Goal: Task Accomplishment & Management: Manage account settings

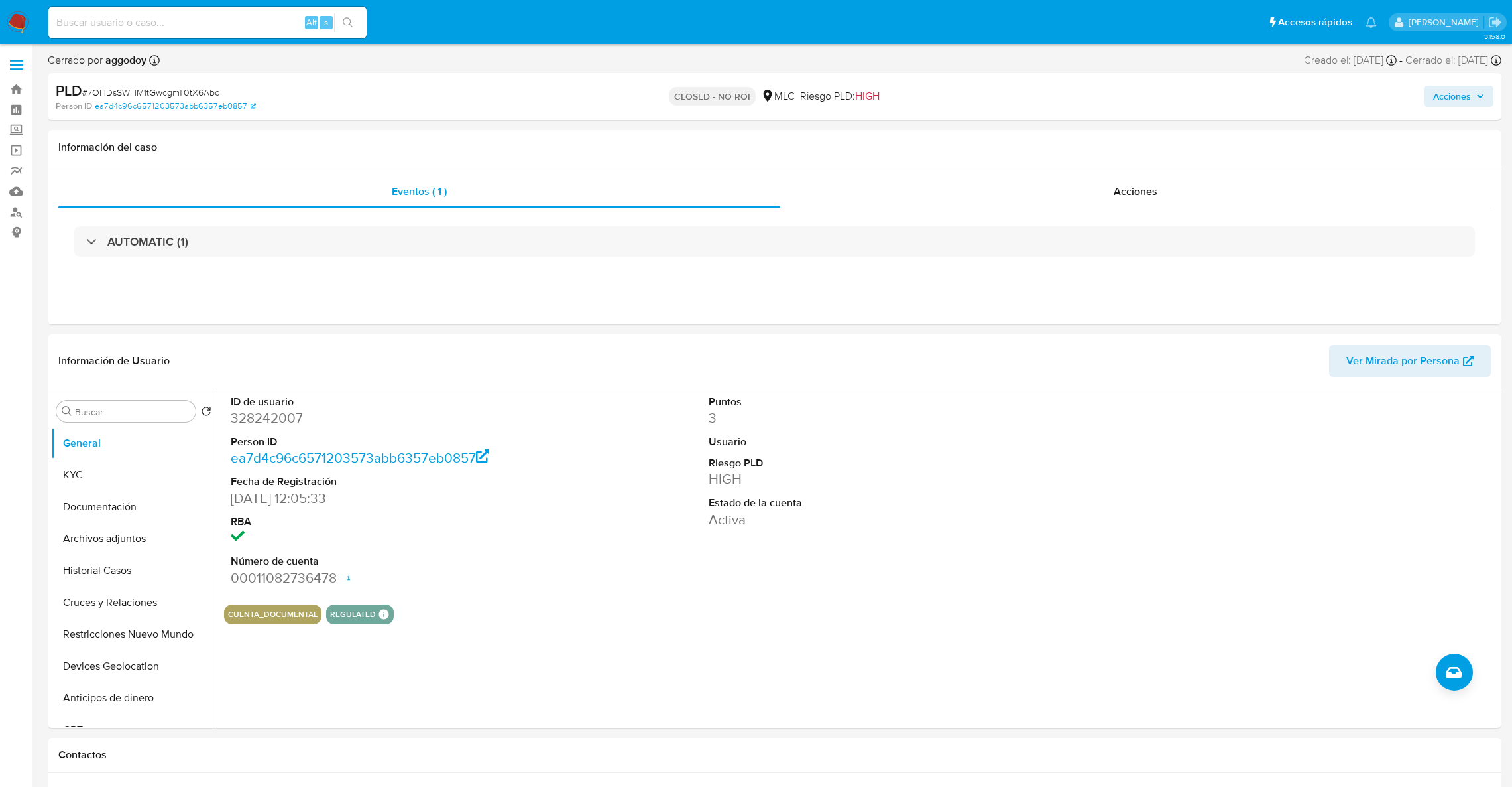
select select "10"
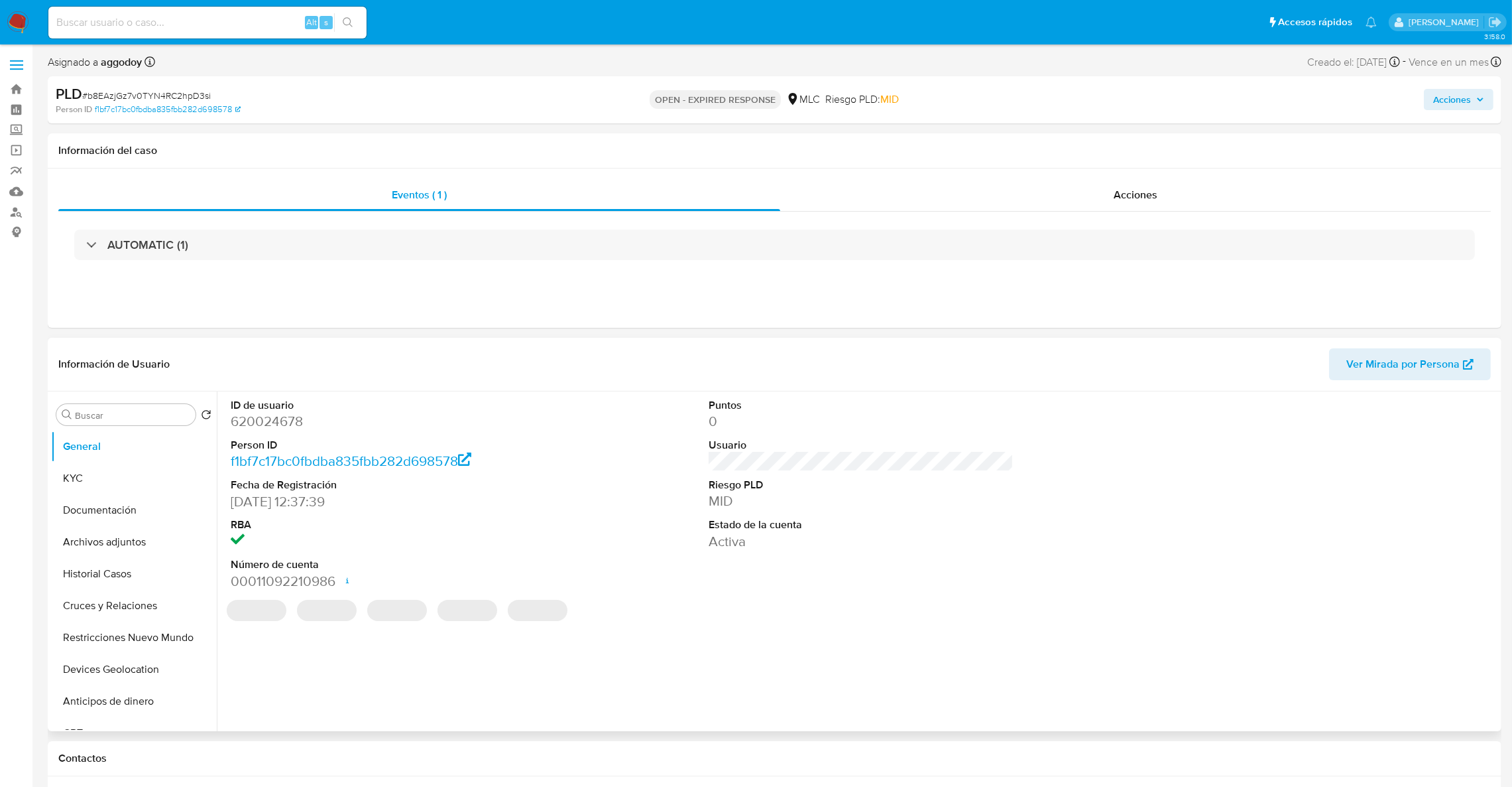
select select "10"
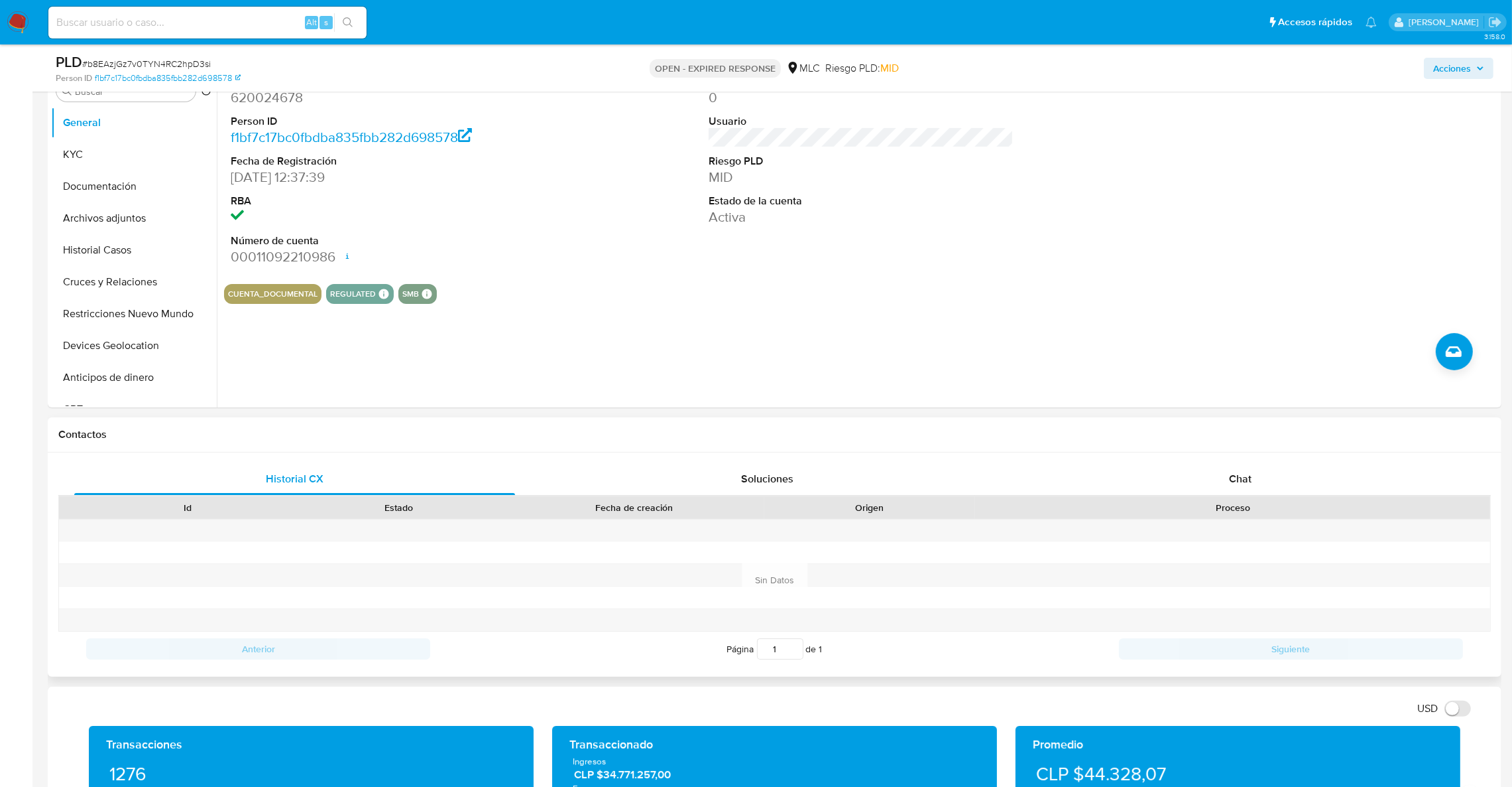
scroll to position [298, 0]
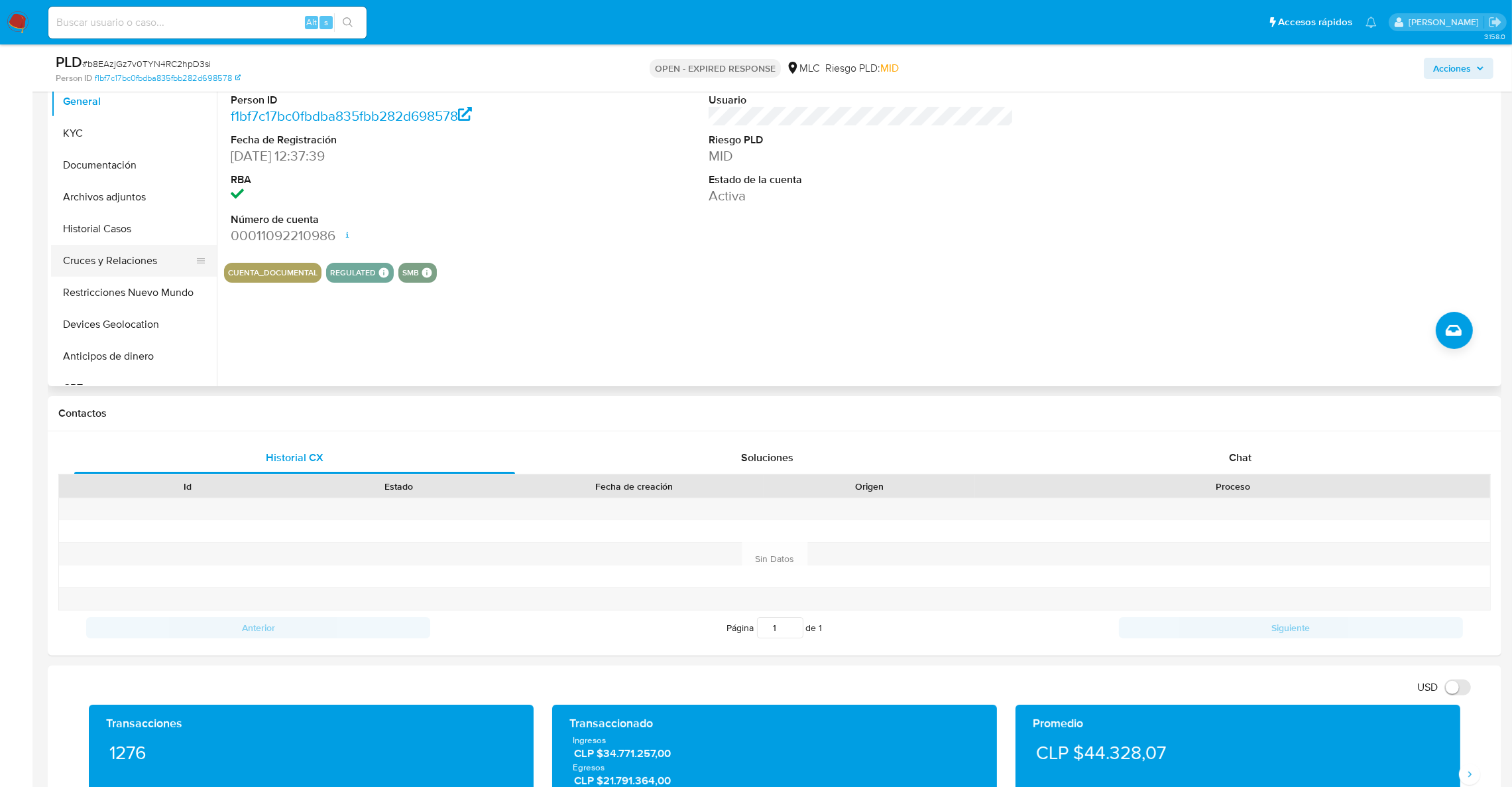
click at [110, 267] on button "Cruces y Relaciones" at bounding box center [128, 261] width 155 height 32
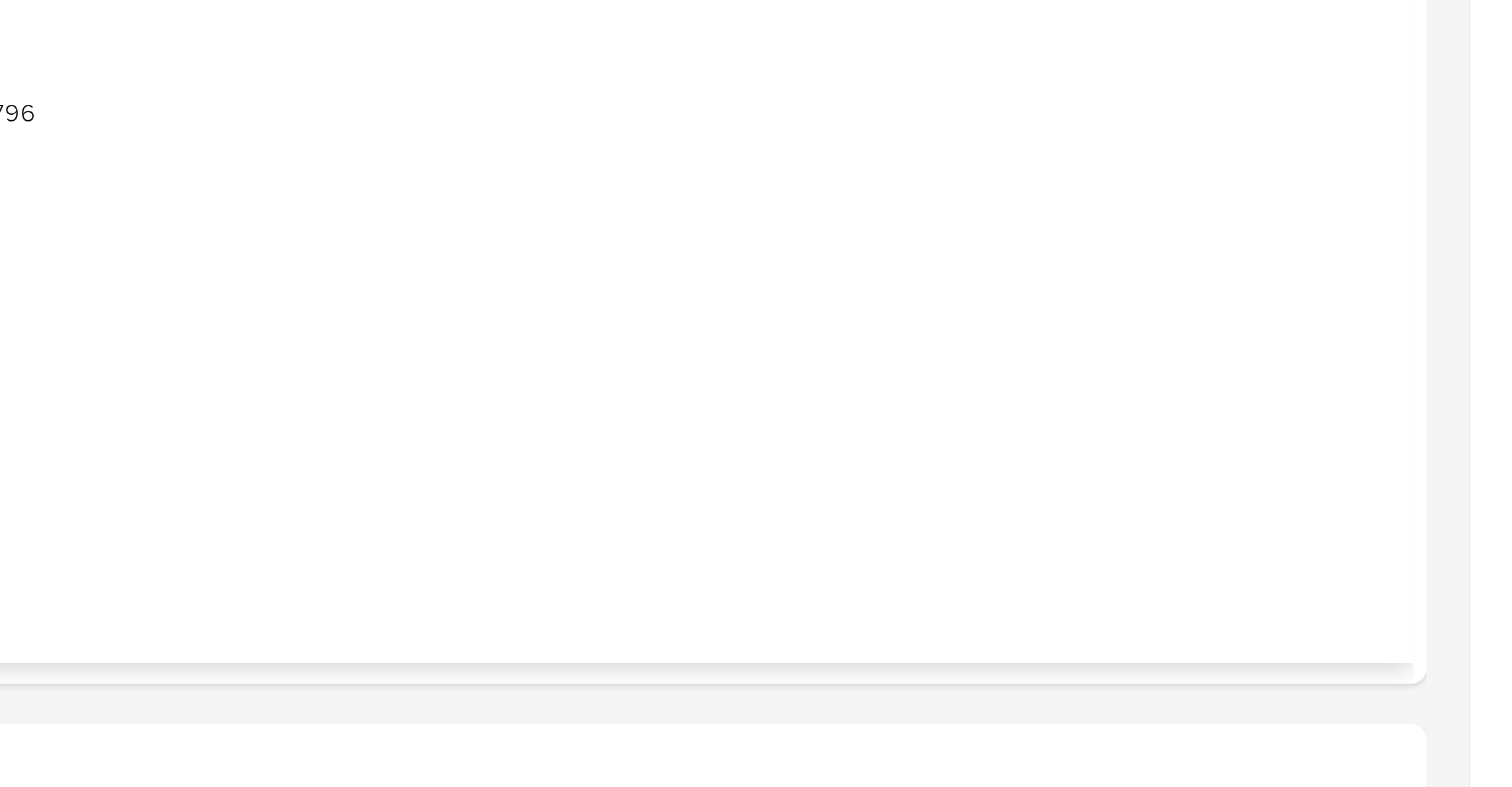
scroll to position [420, 0]
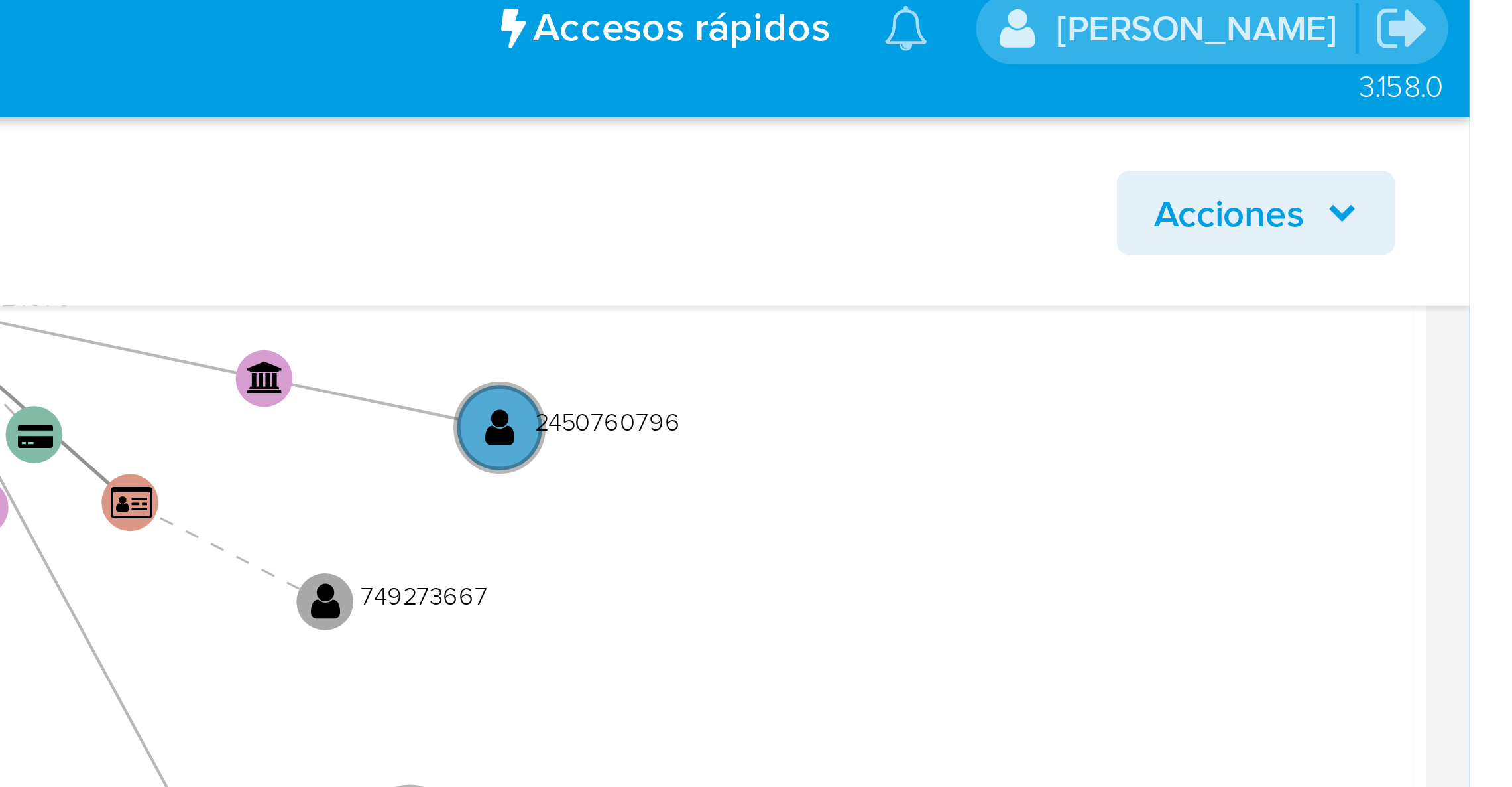
drag, startPoint x: 1324, startPoint y: 126, endPoint x: 1485, endPoint y: 125, distance: 161.0
click at [1485, 125] on icon "user-620024678  620024678 device-6766ffec58642c40e4f53654  device-687ec8285b4…" at bounding box center [870, 159] width 1254 height 193
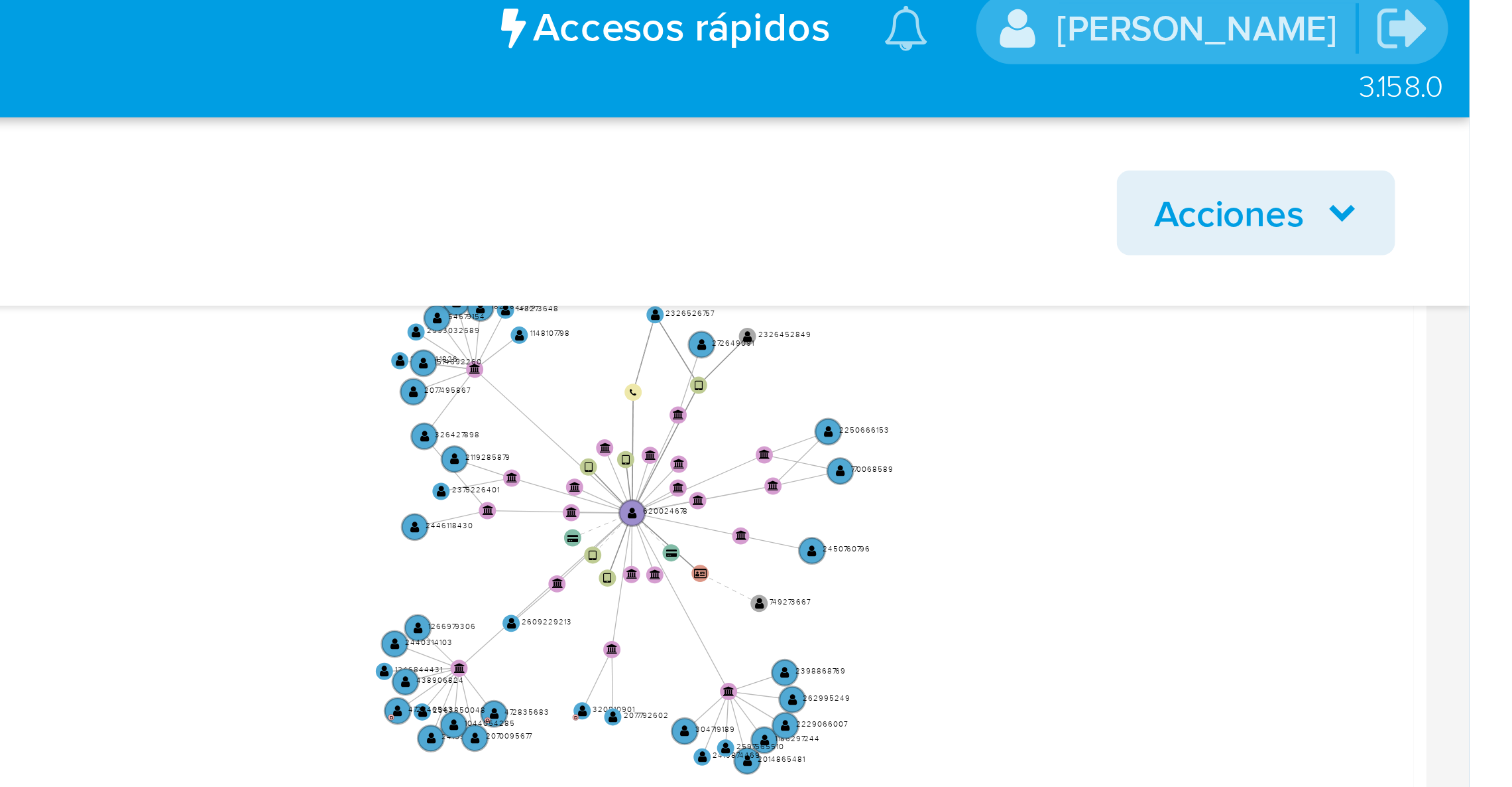
drag, startPoint x: 1396, startPoint y: 130, endPoint x: 1419, endPoint y: 155, distance: 34.0
click at [1417, 155] on icon "user-620024678  620024678 device-6766ffec58642c40e4f53654  device-687ec8285b4…" at bounding box center [870, 159] width 1254 height 193
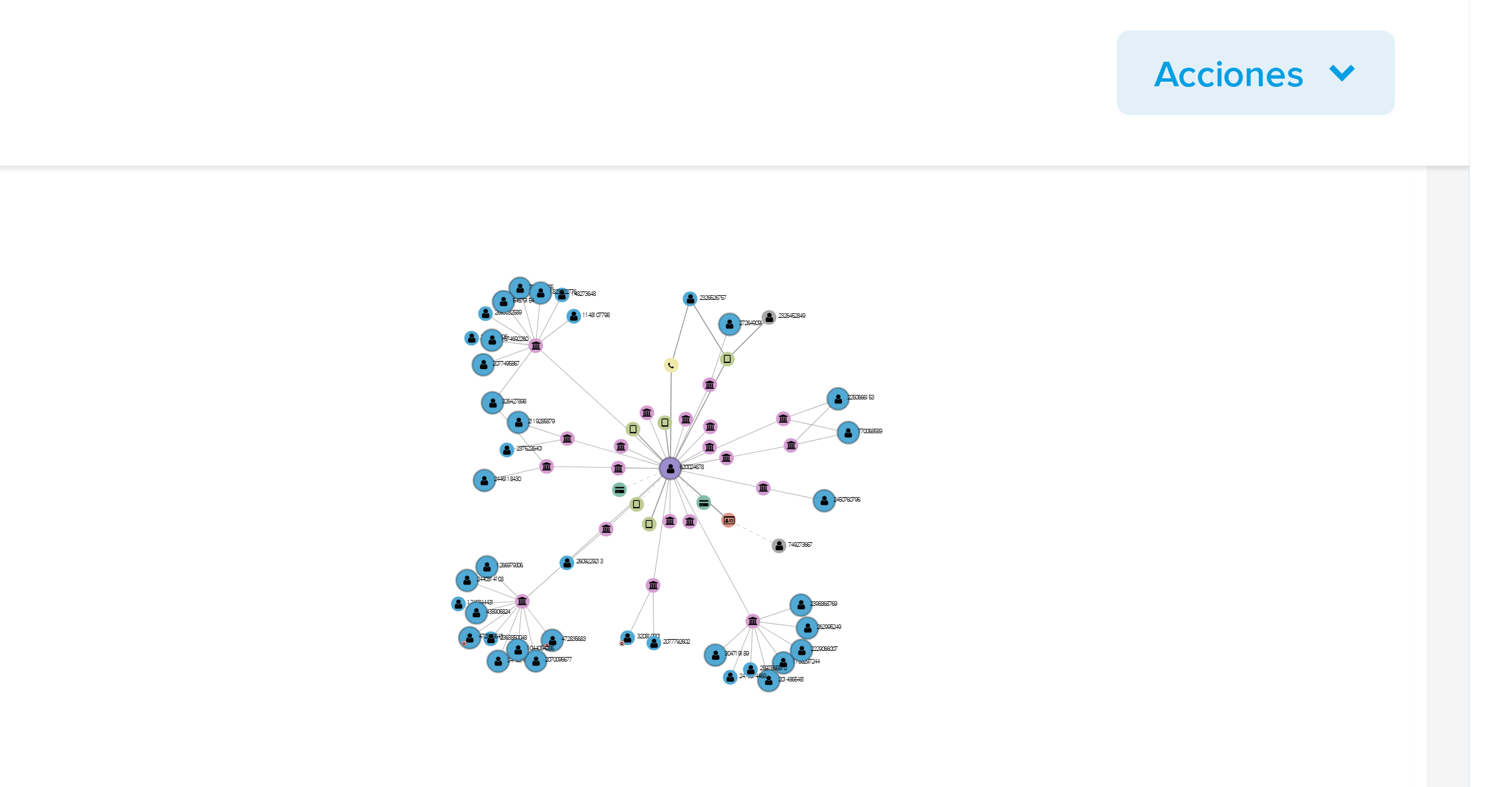
drag, startPoint x: 1385, startPoint y: 130, endPoint x: 1374, endPoint y: 159, distance: 31.0
click at [1376, 157] on icon "user-620024678  620024678 device-6766ffec58642c40e4f53654  device-687ec8285b4…" at bounding box center [870, 159] width 1254 height 193
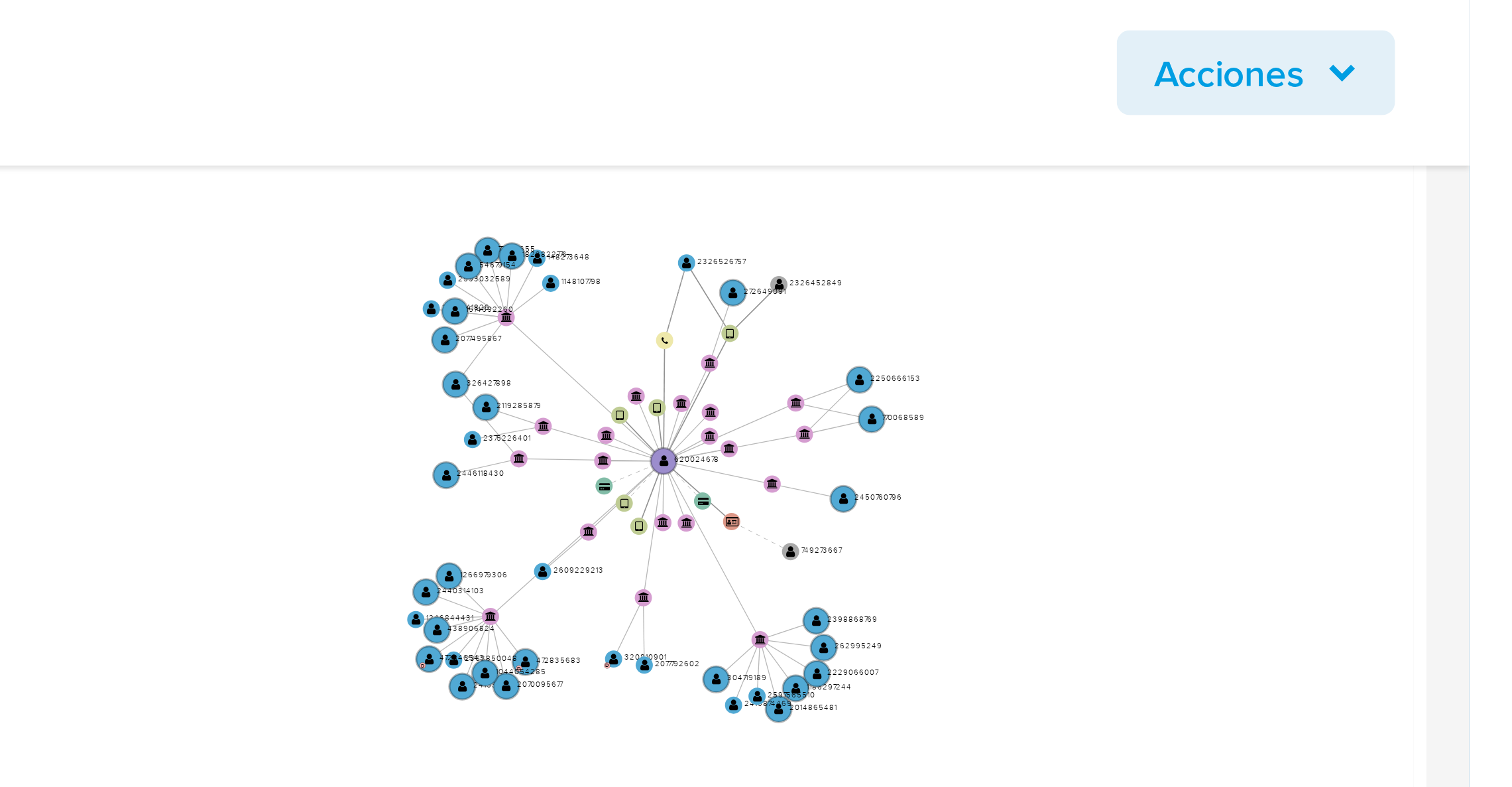
drag, startPoint x: 1394, startPoint y: 156, endPoint x: 1404, endPoint y: 152, distance: 10.8
click at [1404, 152] on icon "user-620024678  620024678 device-6766ffec58642c40e4f53654  device-687ec8285b4…" at bounding box center [870, 159] width 1254 height 193
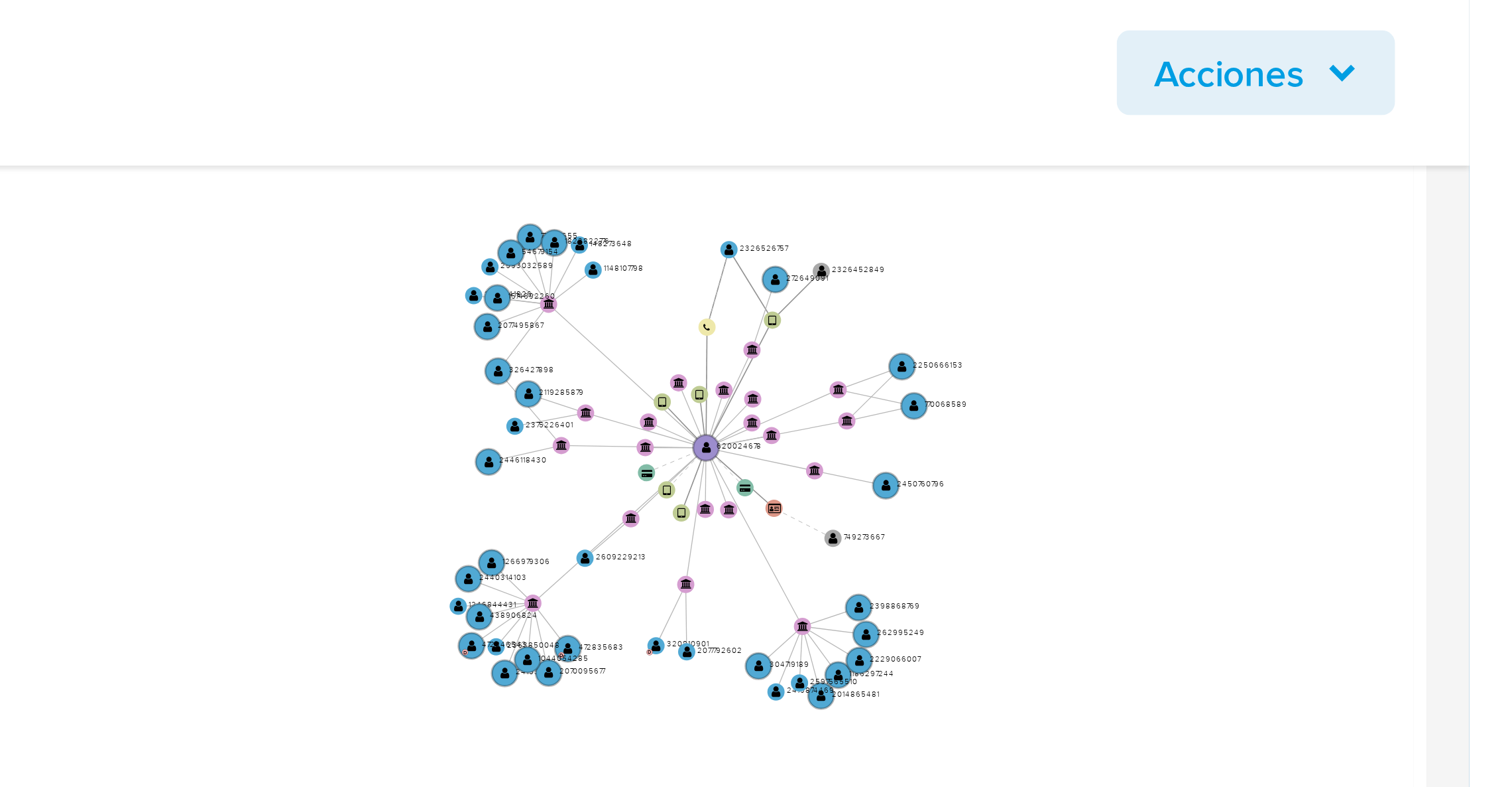
click at [1507, 230] on main "3.158.0 Asignado a aggodoy Asignado el: 12/08/2025 16:25:35 Creado el: 12/07/20…" at bounding box center [756, 741] width 1512 height 2322
click at [1509, 236] on main "3.158.0 Asignado a aggodoy Asignado el: 12/08/2025 16:25:35 Creado el: 12/07/20…" at bounding box center [756, 741] width 1512 height 2322
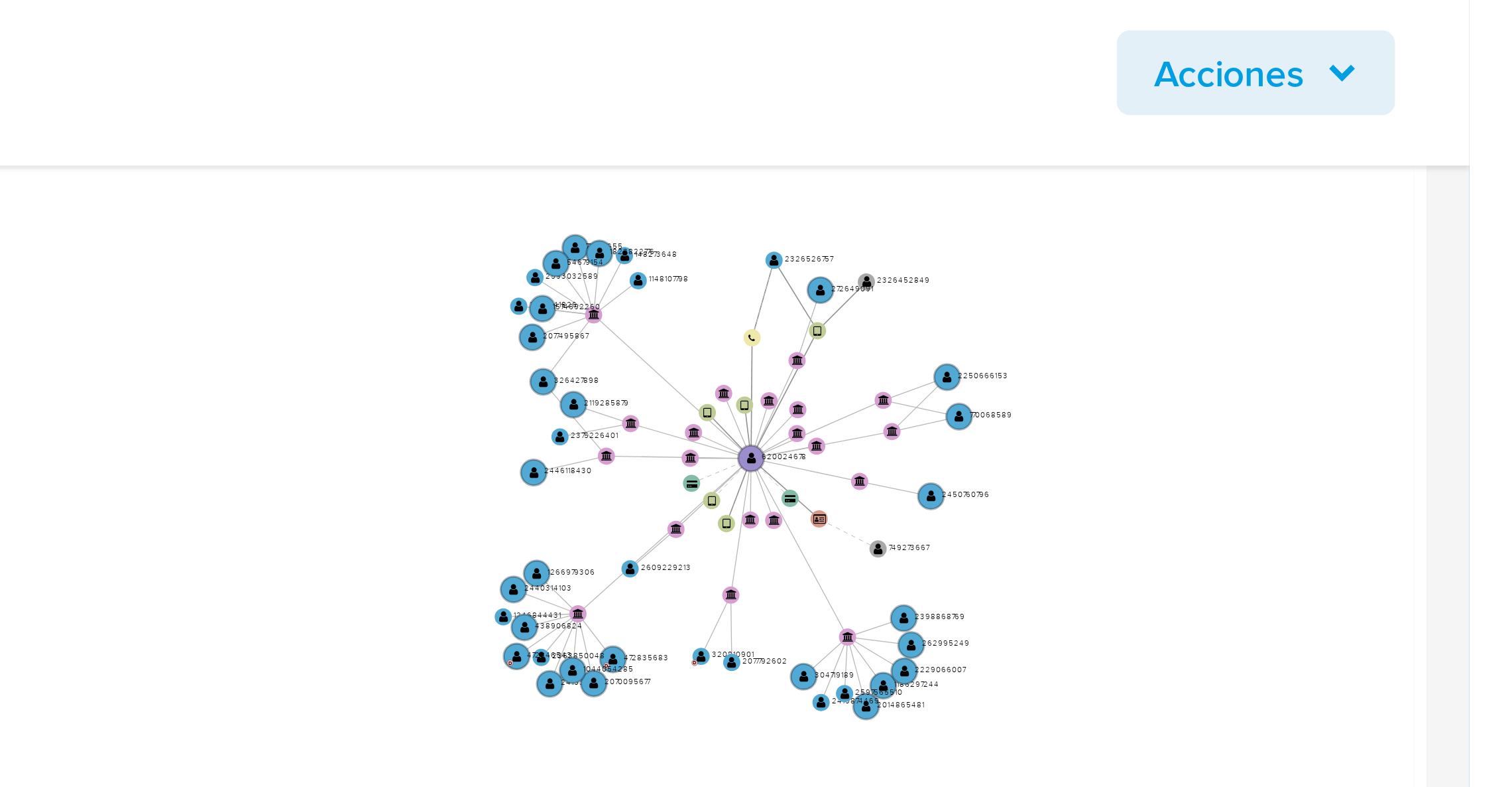
drag, startPoint x: 1414, startPoint y: 205, endPoint x: 1434, endPoint y: 208, distance: 20.2
click at [1434, 208] on icon "user-620024678  620024678 device-6766ffec58642c40e4f53654  device-687ec8285b4…" at bounding box center [870, 159] width 1254 height 193
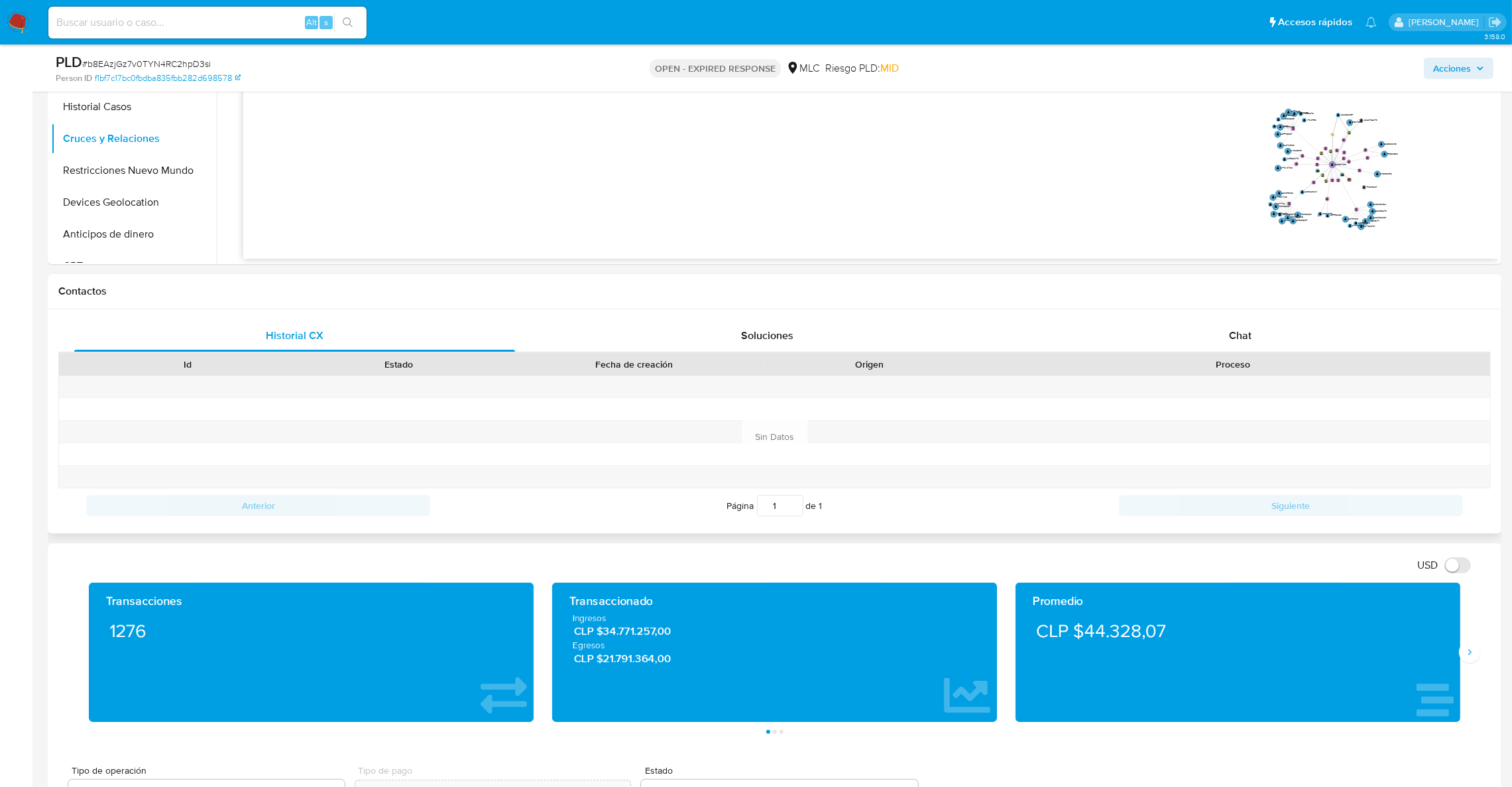
click at [1275, 314] on div "Historial CX Soluciones Chat Id Estado Fecha de creación Origen Proceso Anterio…" at bounding box center [774, 421] width 1454 height 224
click at [1275, 328] on div "Chat" at bounding box center [1240, 336] width 441 height 32
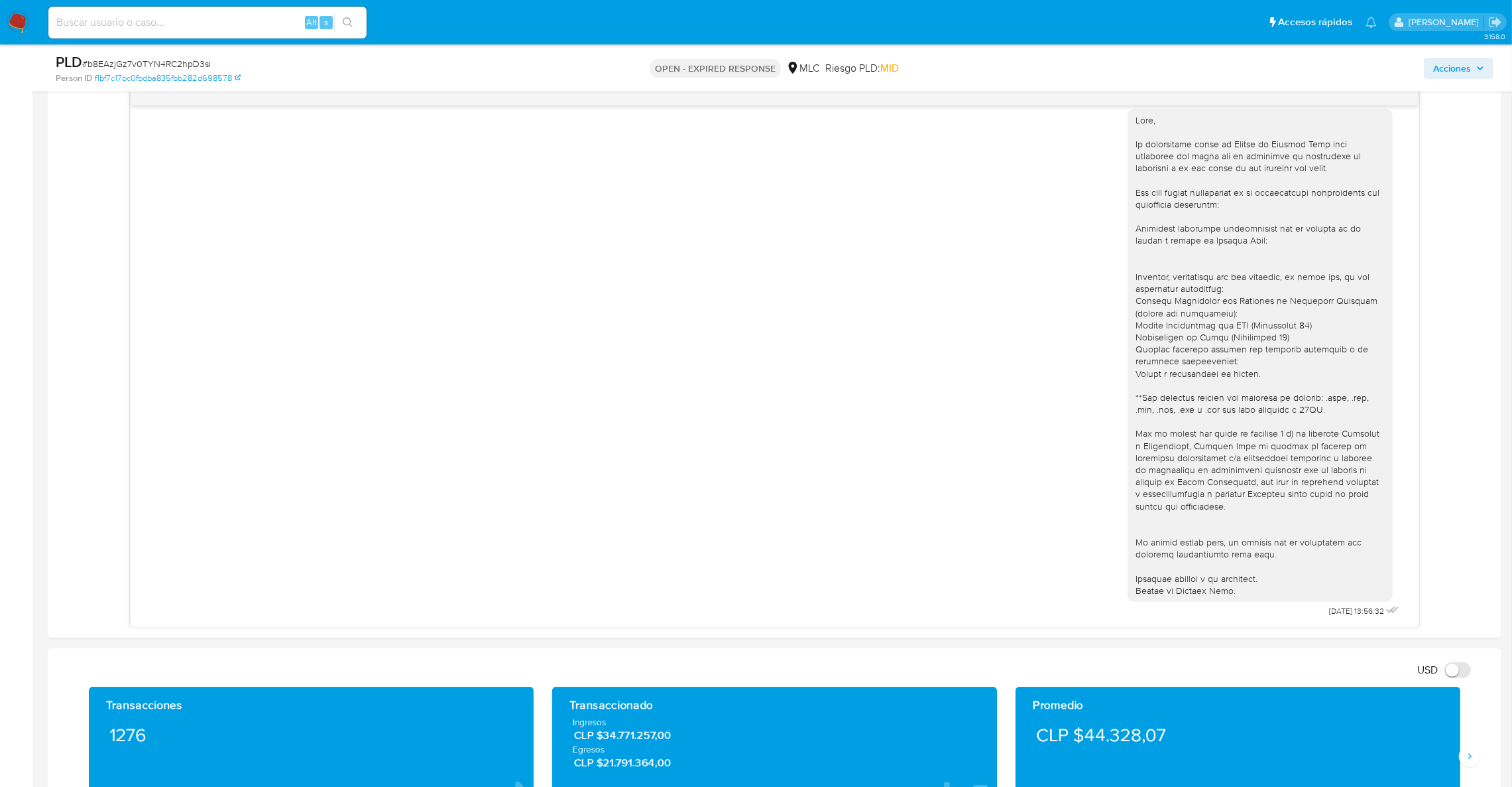
scroll to position [718, 0]
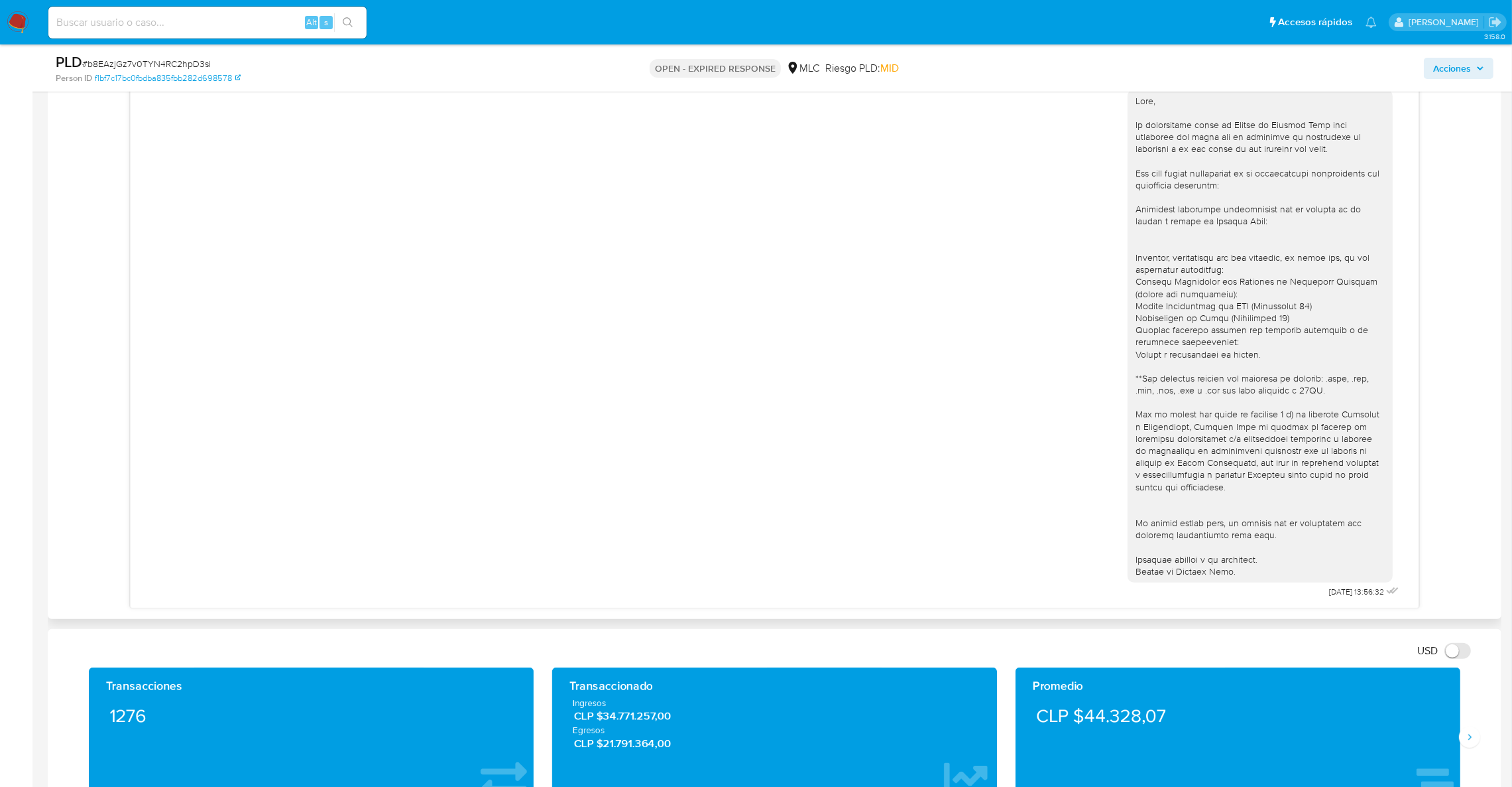
click at [1427, 298] on div "18/08/2025 13:56:32" at bounding box center [774, 336] width 1432 height 544
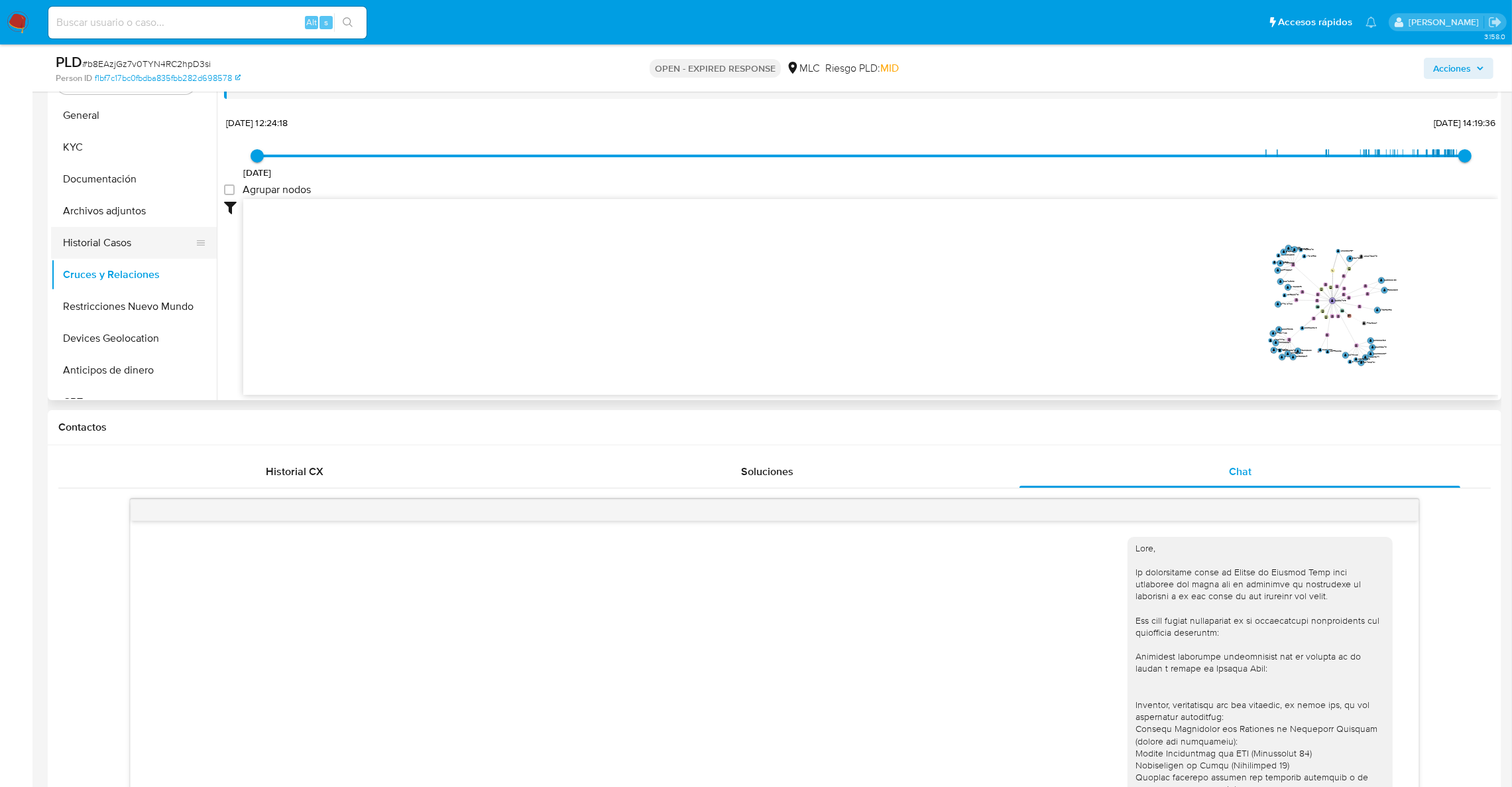
scroll to position [221, 0]
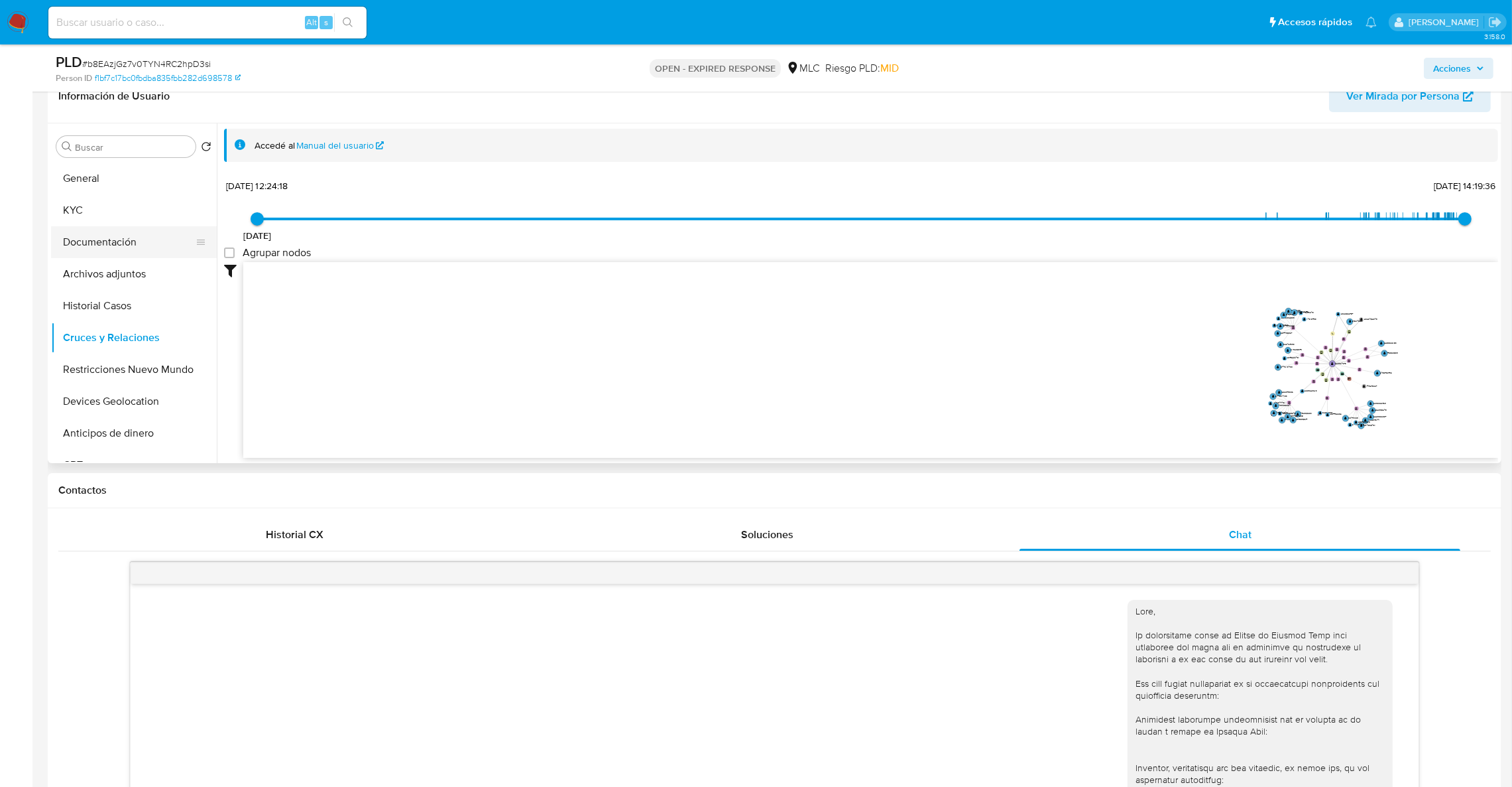
click at [120, 254] on button "Documentación" at bounding box center [128, 242] width 155 height 32
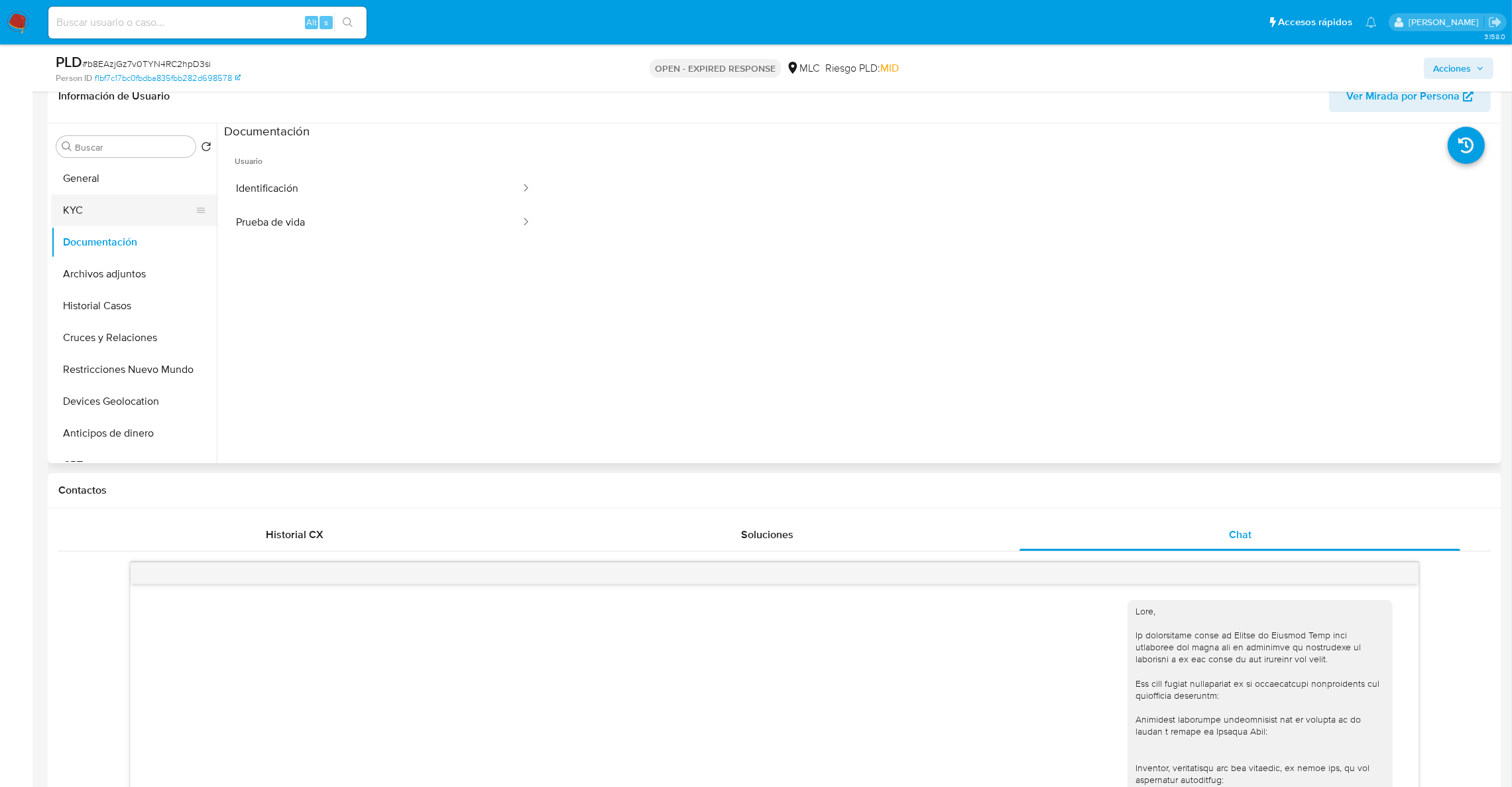
click at [133, 213] on button "KYC" at bounding box center [128, 210] width 155 height 32
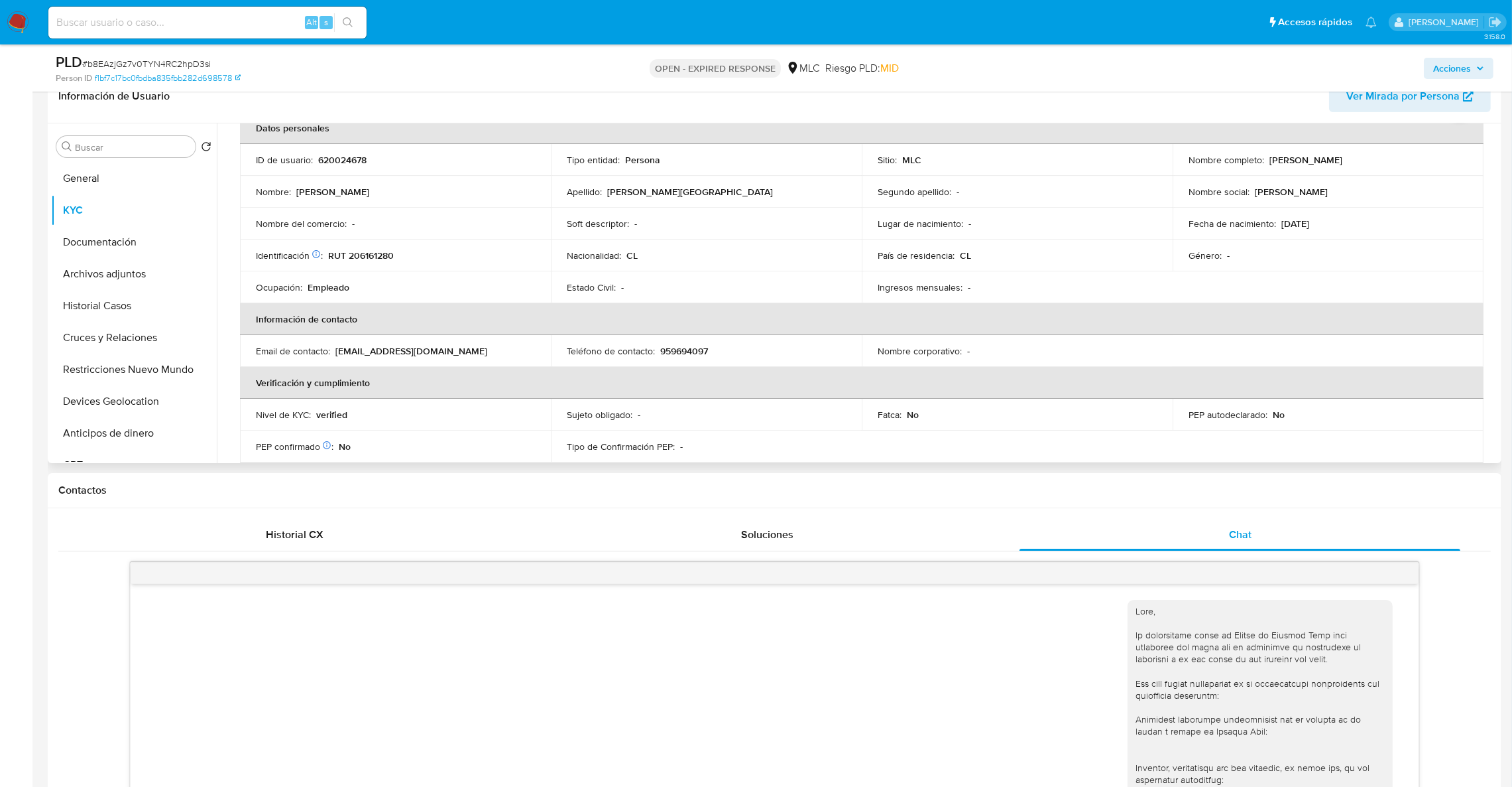
scroll to position [54, 0]
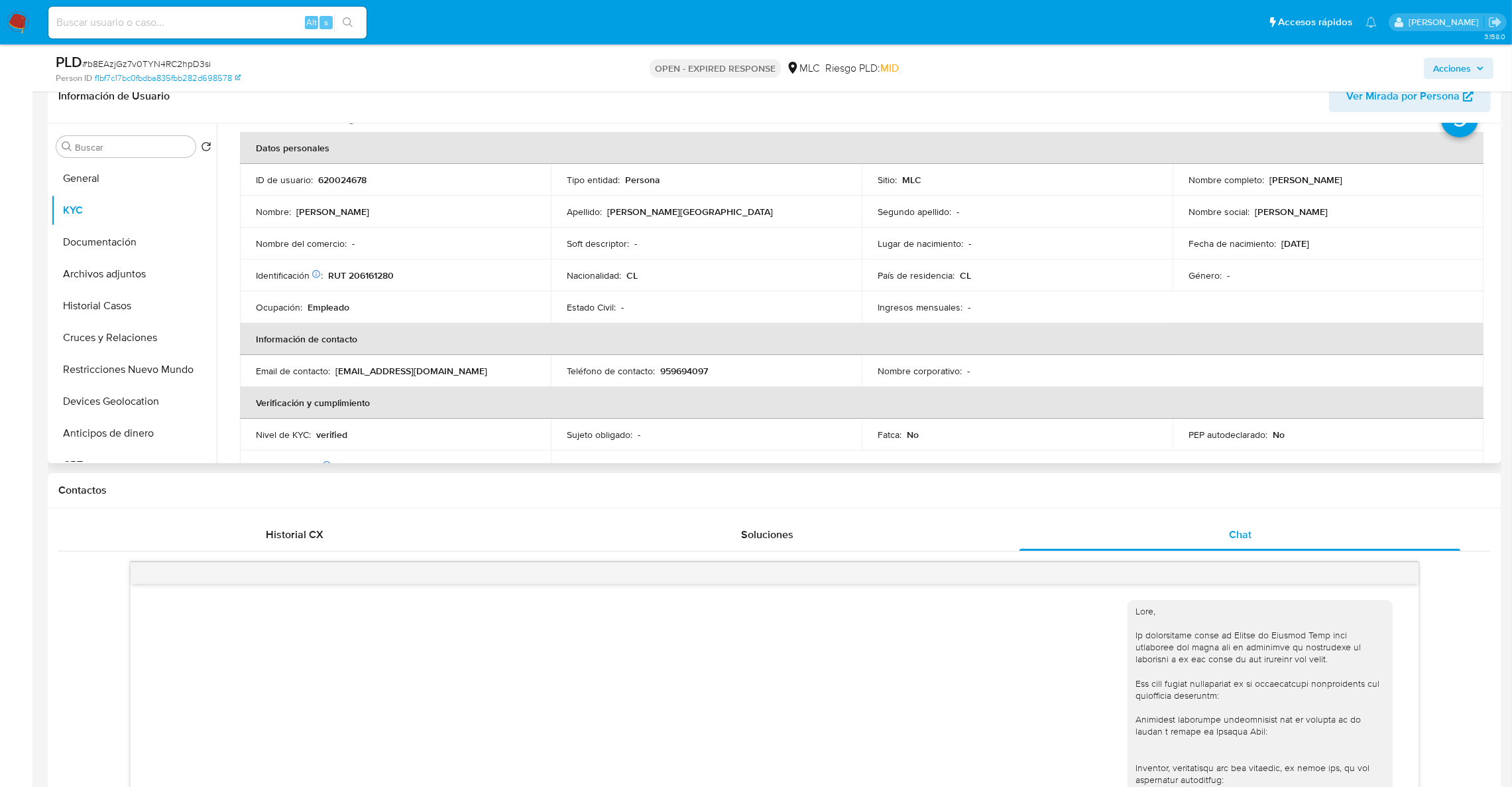
drag, startPoint x: 1400, startPoint y: 175, endPoint x: 1266, endPoint y: 181, distance: 134.1
click at [1266, 181] on div "Nombre completo : Francisco Javier Andia Plaza" at bounding box center [1327, 180] width 279 height 12
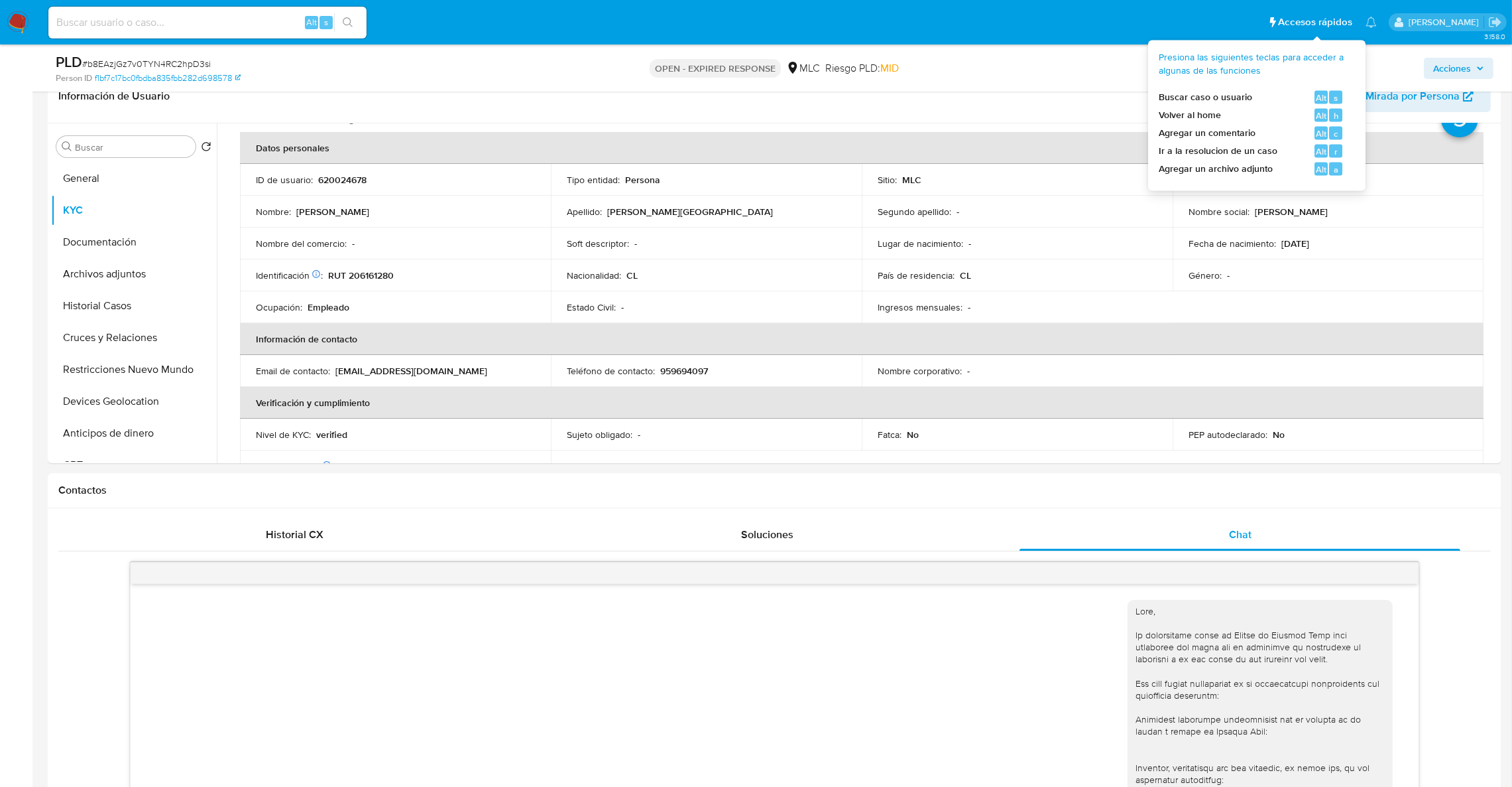
copy p "Francisco Javier Andia Plaza"
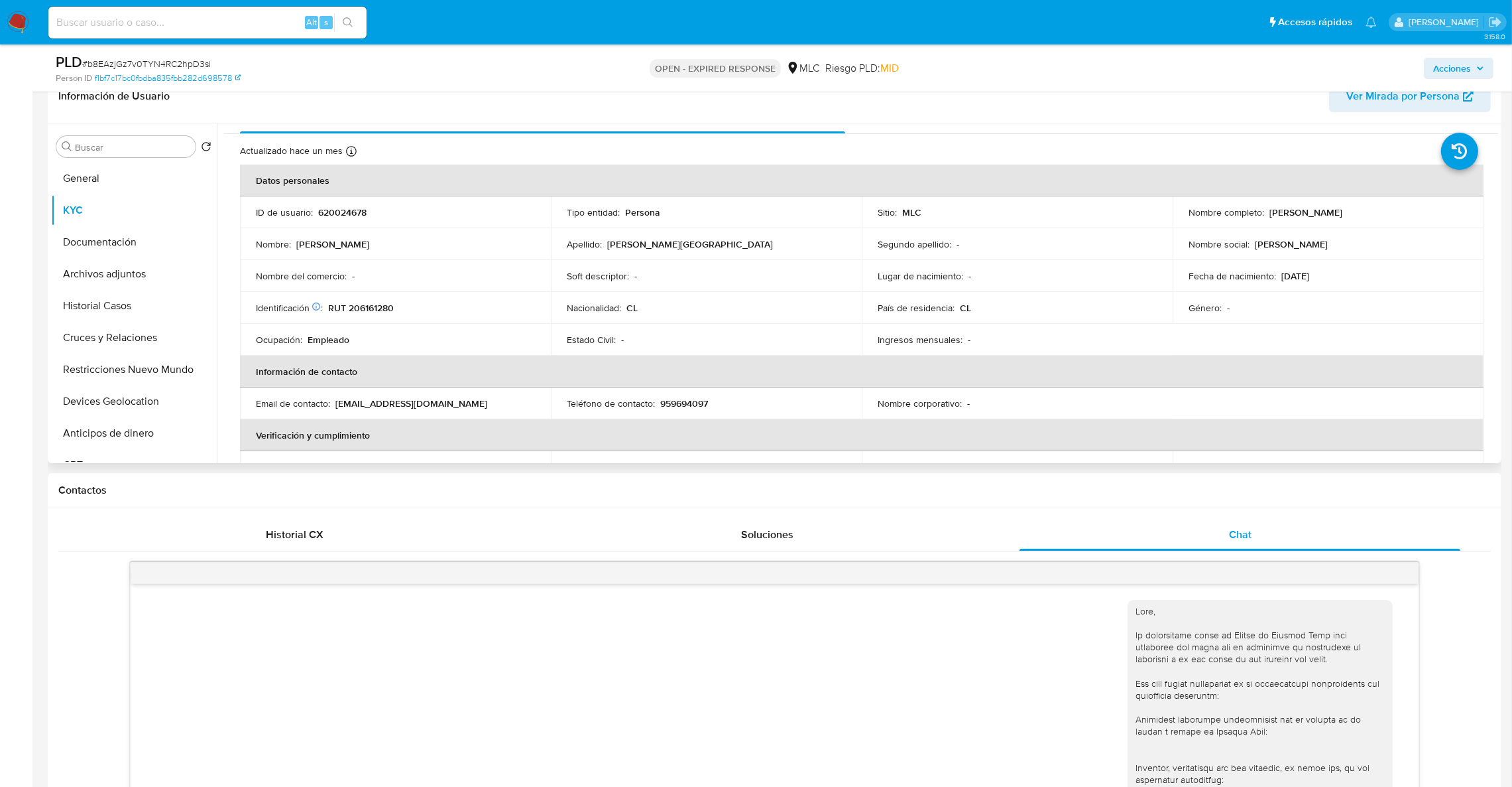
scroll to position [0, 0]
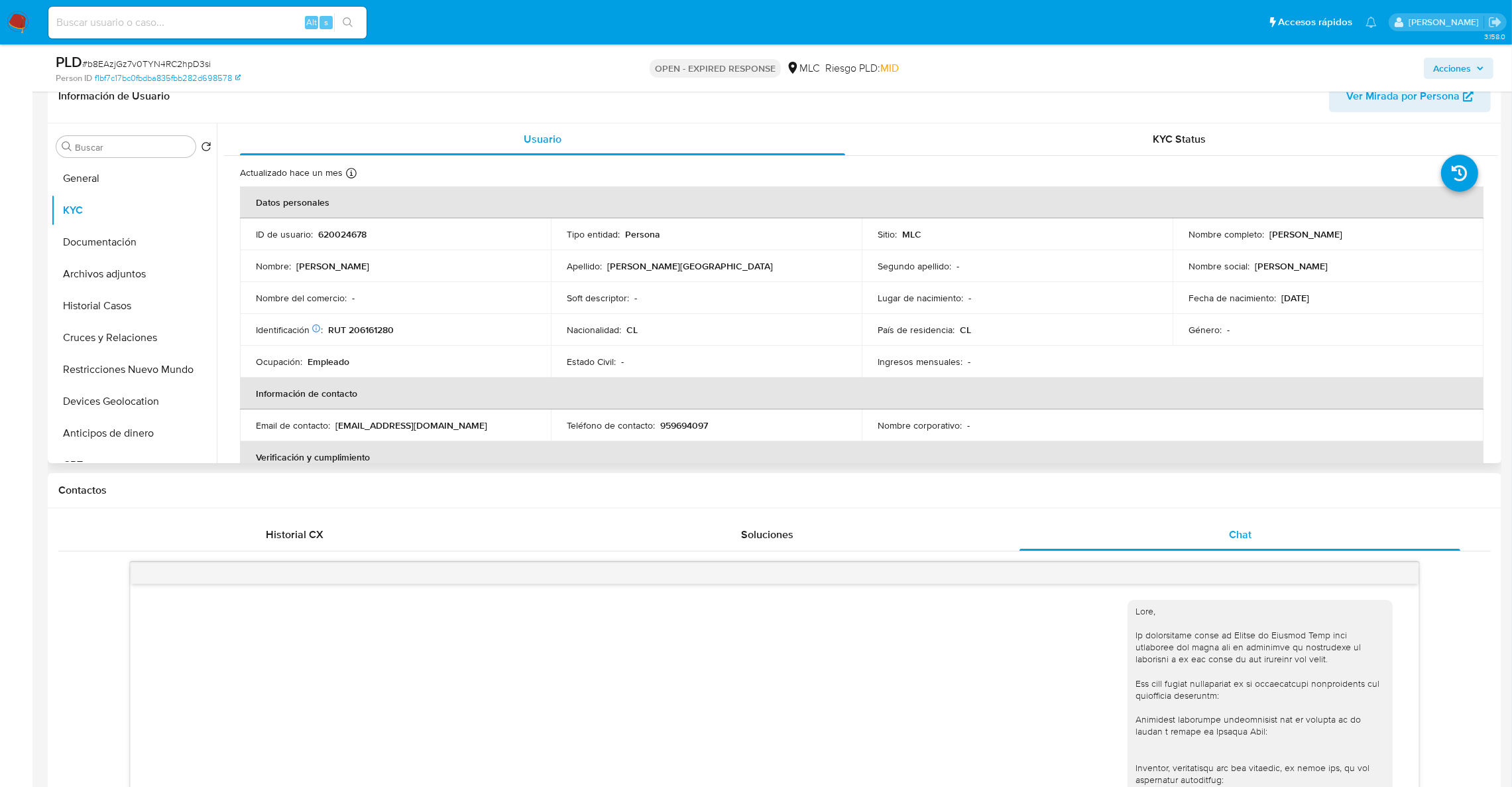
click at [356, 233] on p "620024678" at bounding box center [341, 234] width 48 height 12
copy p "620024678"
click at [142, 66] on span "# b8EAzjGz7v0TYN4RC2hpD3si" at bounding box center [146, 63] width 128 height 13
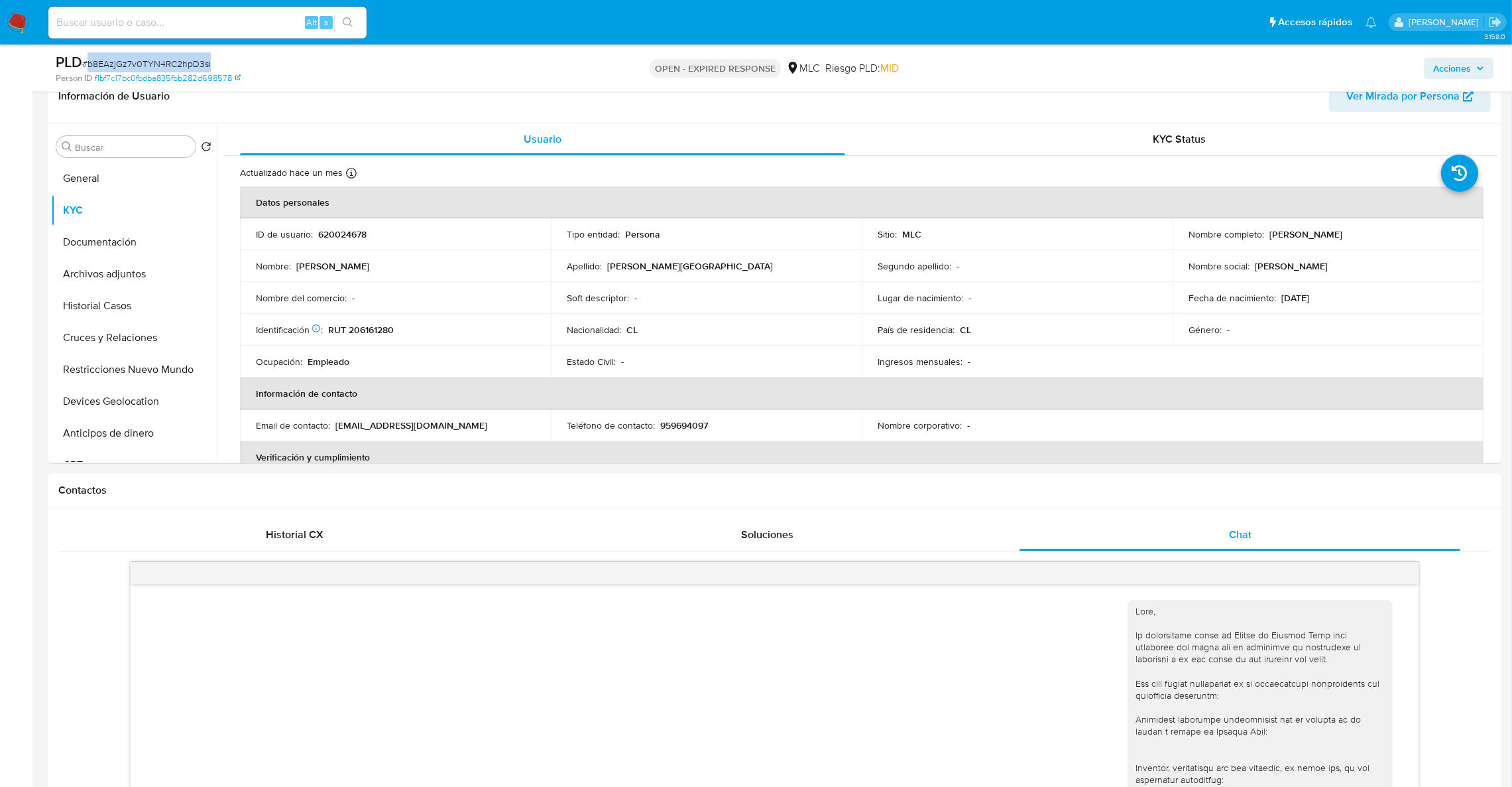
click at [142, 66] on span "# b8EAzjGz7v0TYN4RC2hpD3si" at bounding box center [146, 63] width 128 height 13
copy span "b8EAzjGz7v0TYN4RC2hpD3si"
click at [120, 312] on button "Historial Casos" at bounding box center [128, 306] width 155 height 32
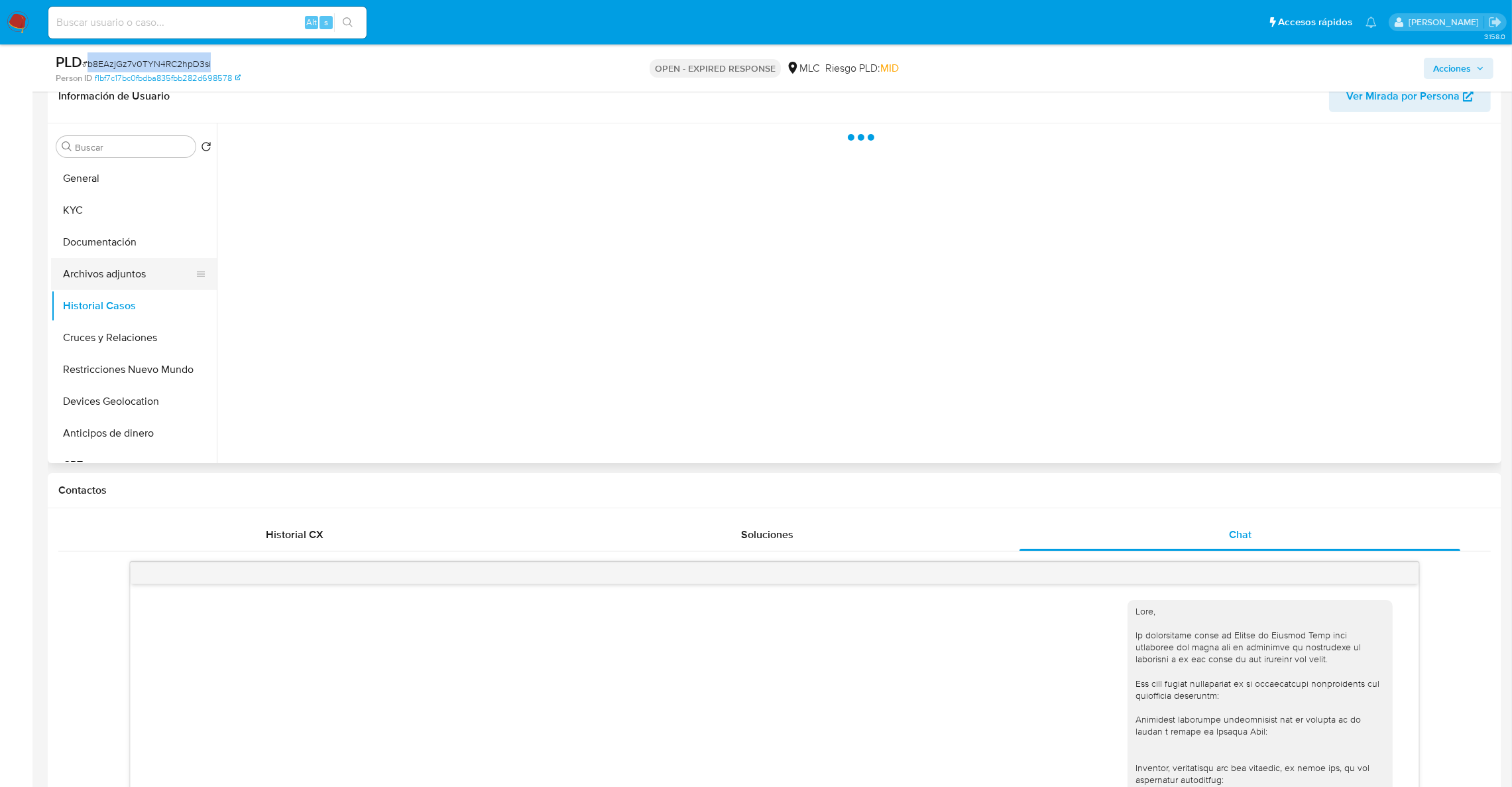
click at [129, 268] on button "Archivos adjuntos" at bounding box center [128, 274] width 155 height 32
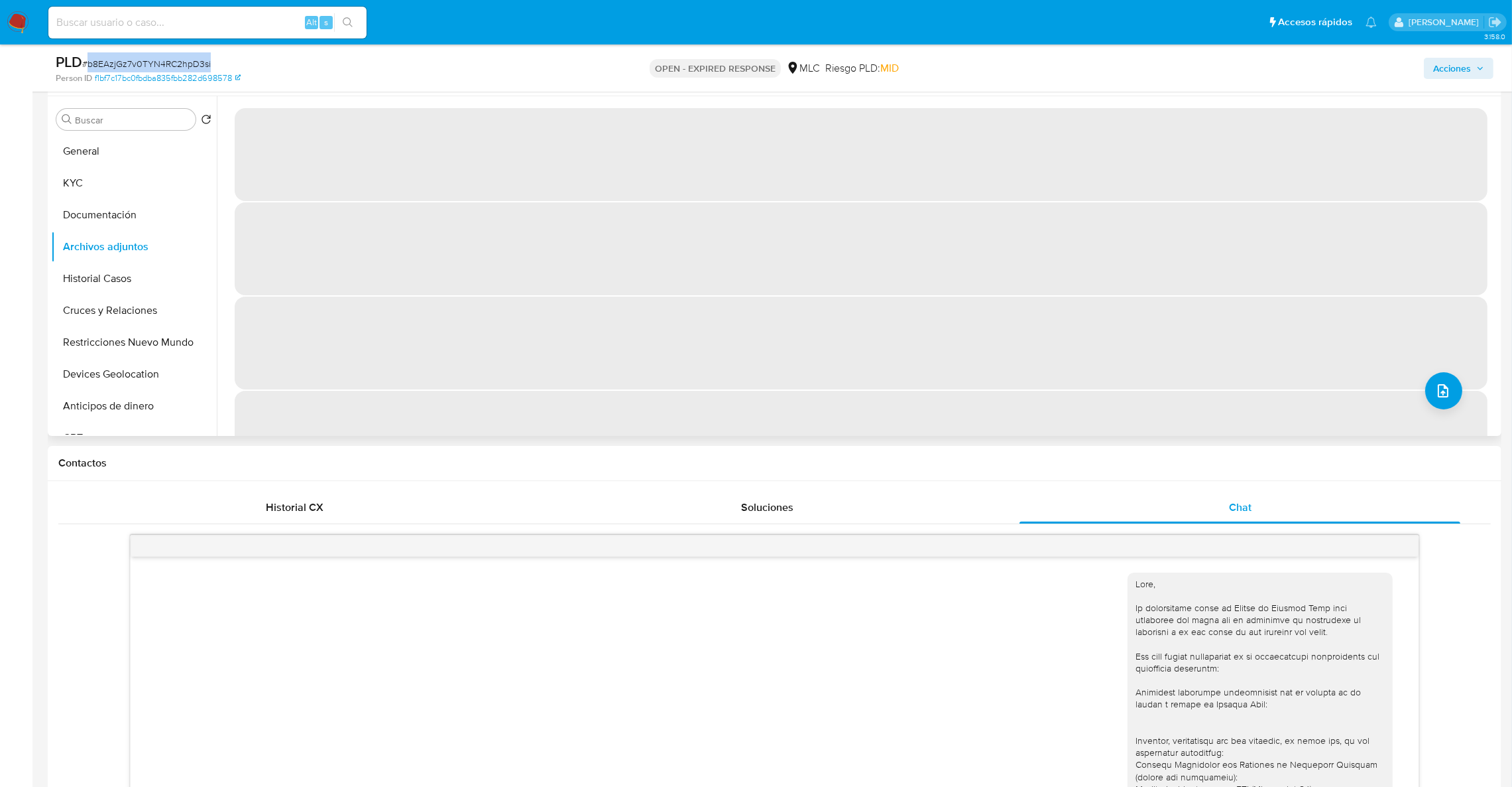
scroll to position [121, 0]
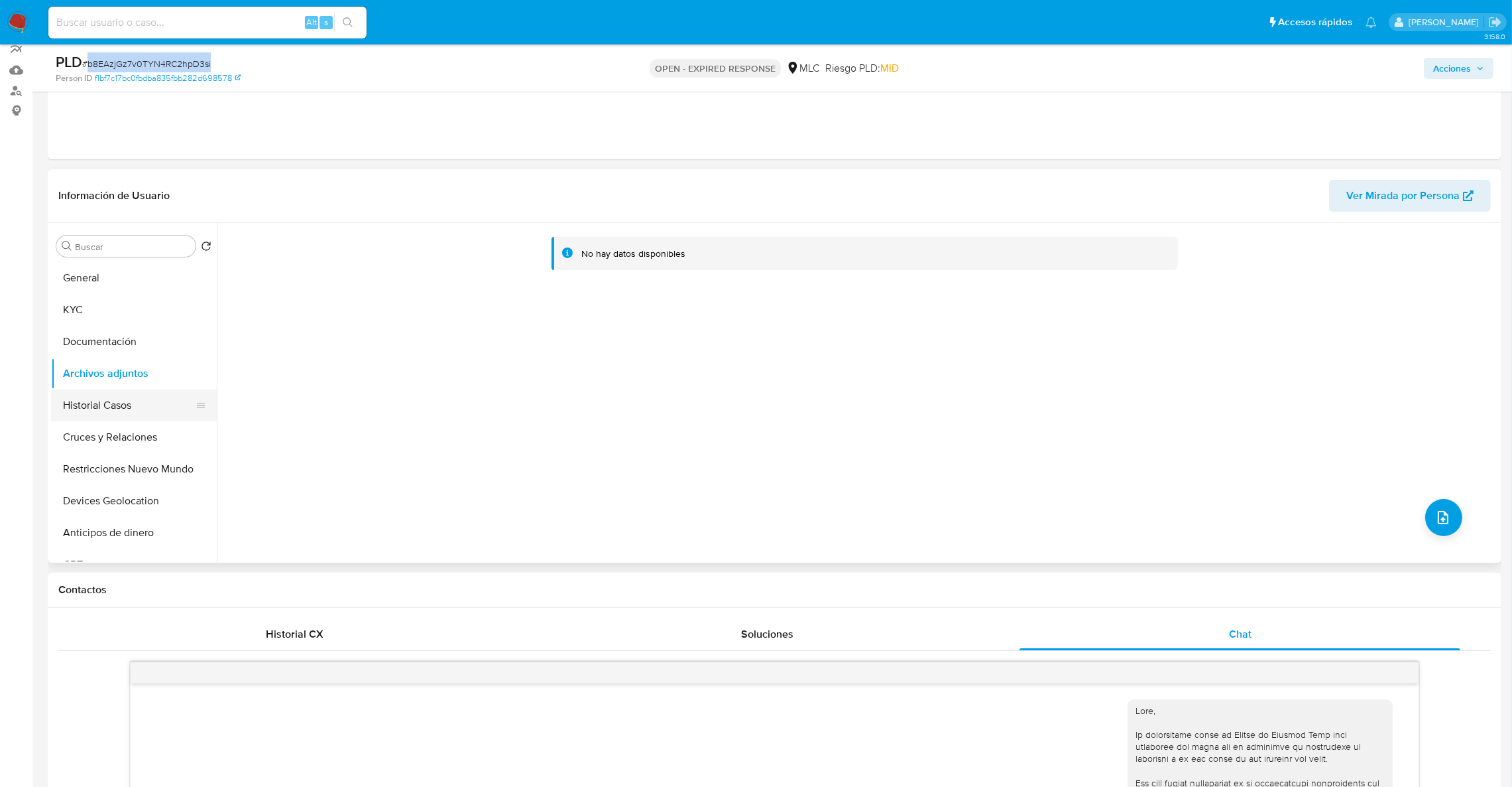
click at [138, 397] on button "Historial Casos" at bounding box center [128, 405] width 155 height 32
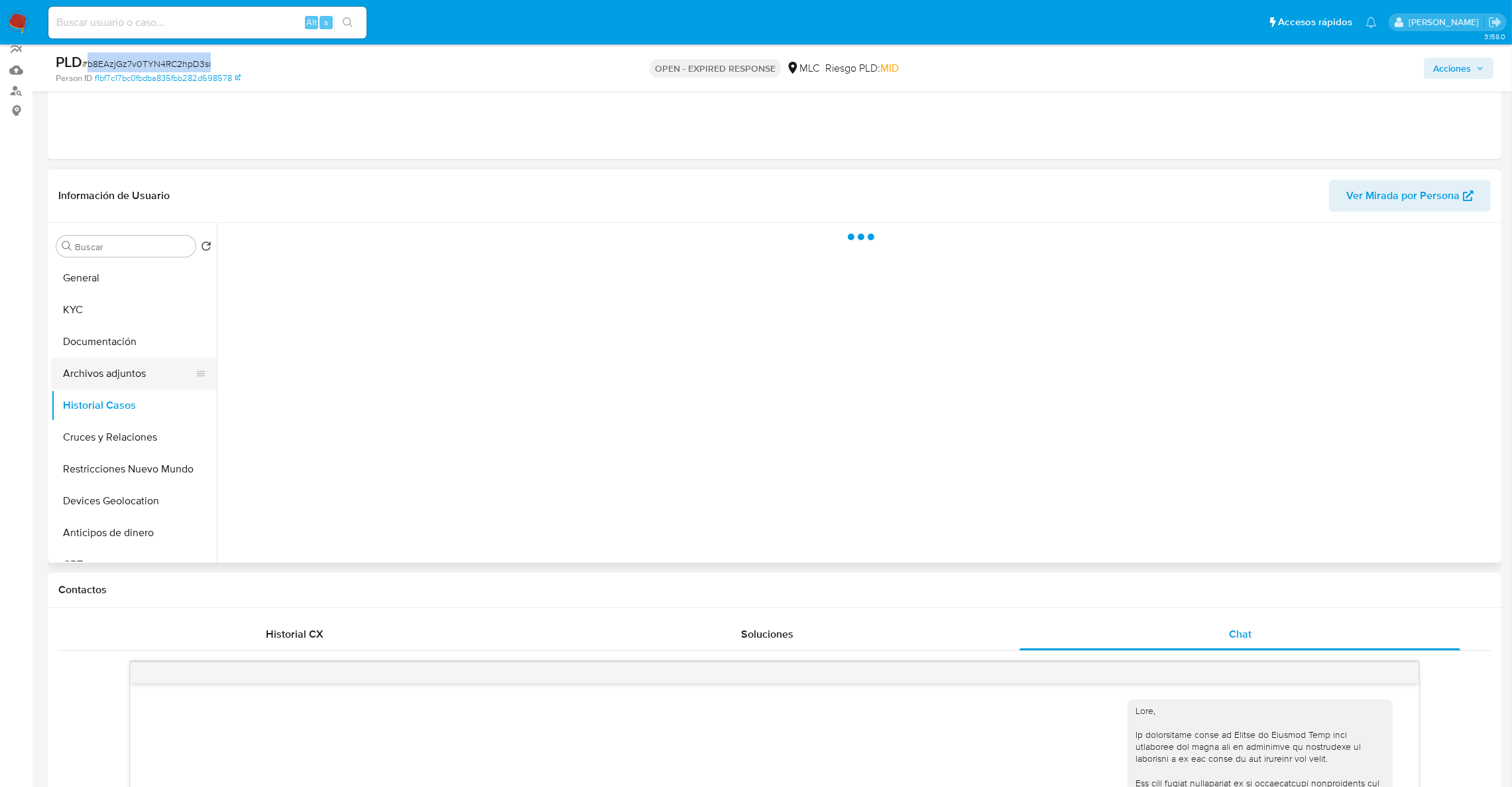
click at [137, 375] on button "Archivos adjuntos" at bounding box center [128, 373] width 155 height 32
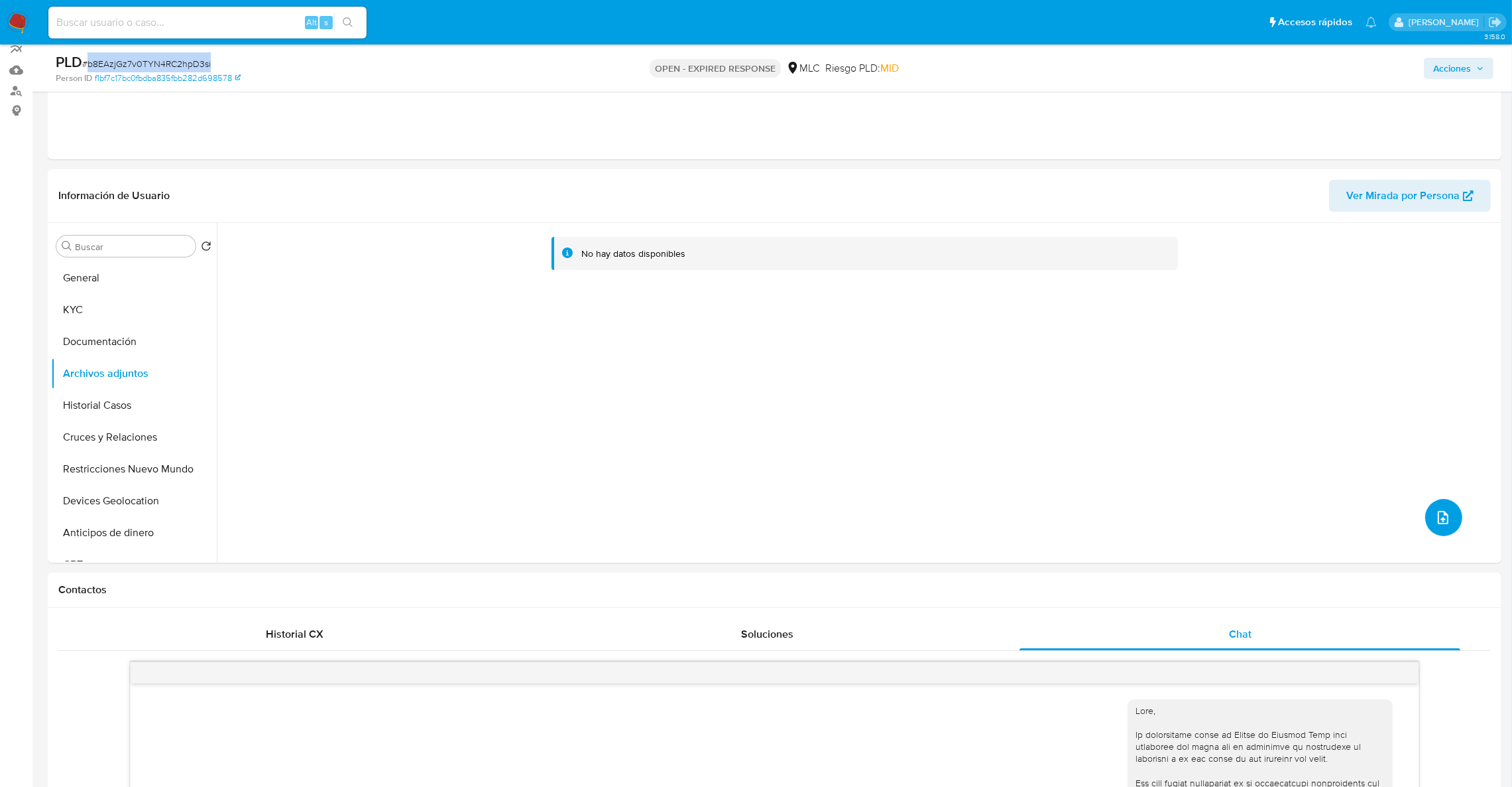
click at [1449, 505] on button "upload-file" at bounding box center [1444, 517] width 38 height 38
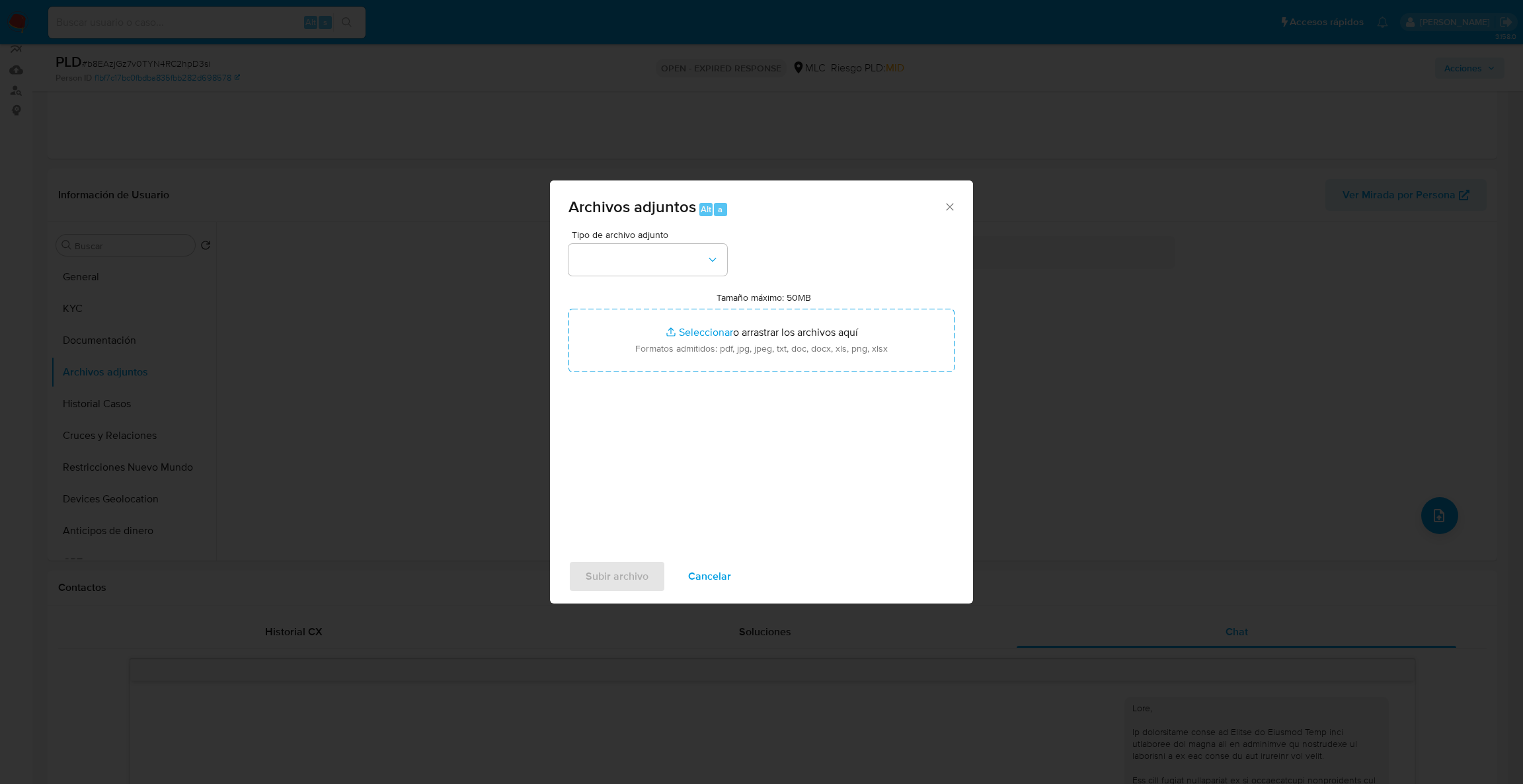
click at [152, 323] on div "Archivos adjuntos Alt a Tipo de archivo adjunto Tamaño máximo: 50MB Seleccionar…" at bounding box center [762, 392] width 1523 height 784
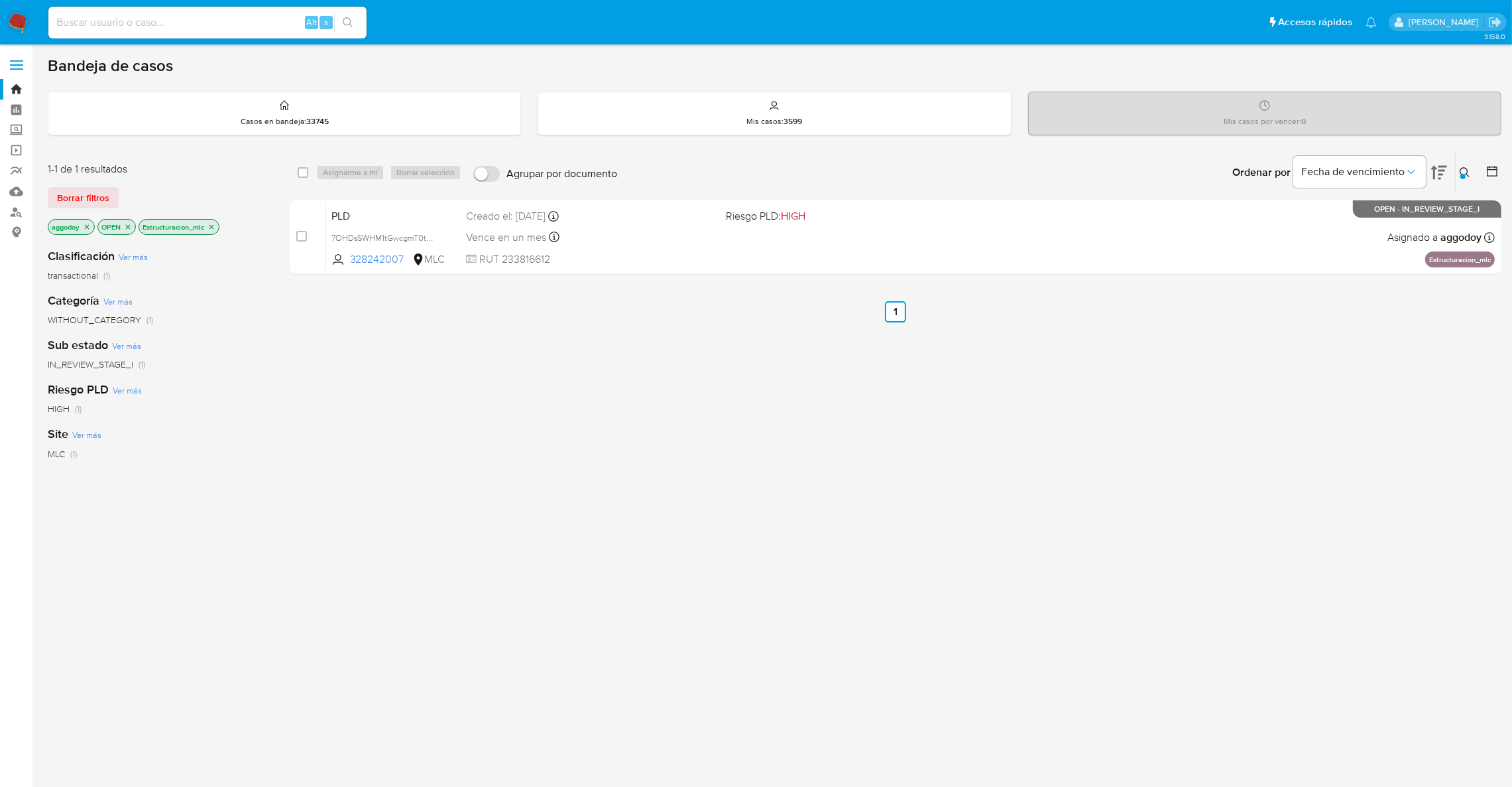
click at [1463, 174] on div at bounding box center [1463, 176] width 5 height 5
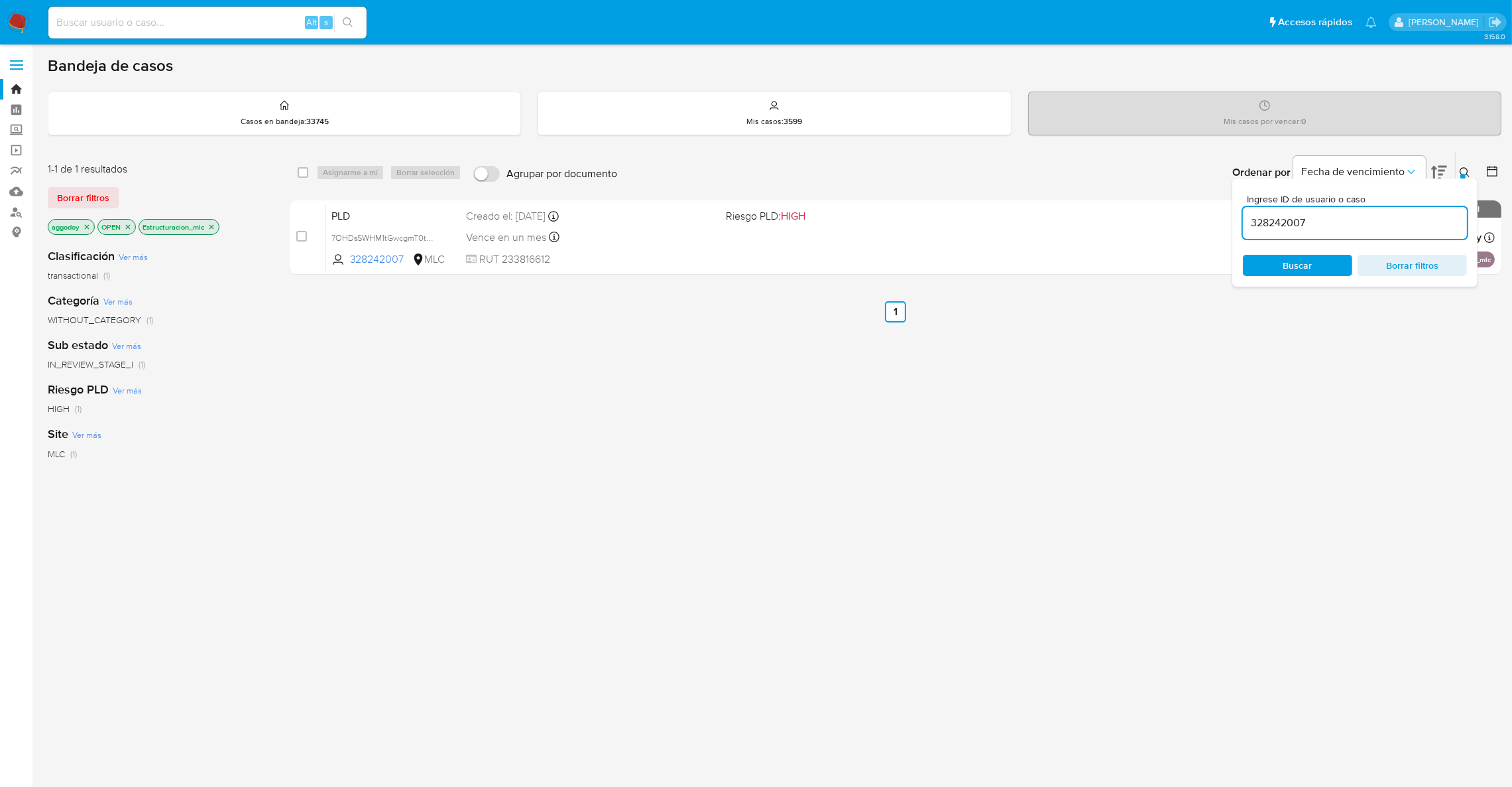
click at [1433, 219] on input "328242007" at bounding box center [1354, 222] width 224 height 17
type input "620024678"
click at [439, 401] on div "select-all-cases-checkbox Asignarme a mí Borrar selección Agrupar por documento…" at bounding box center [896, 451] width 1212 height 601
click at [1463, 177] on div at bounding box center [1463, 176] width 5 height 5
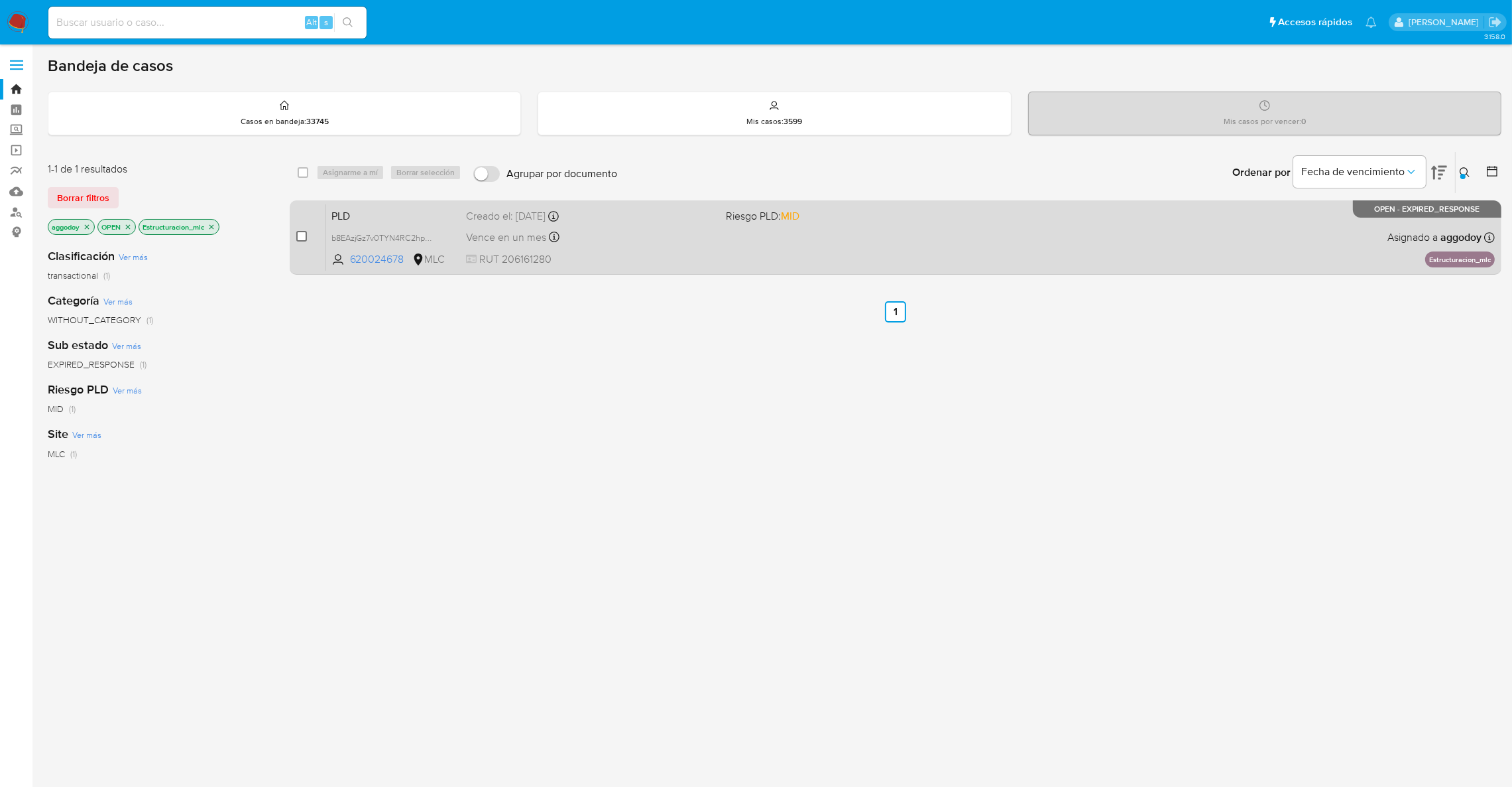
click at [302, 237] on input "checkbox" at bounding box center [301, 236] width 11 height 11
checkbox input "true"
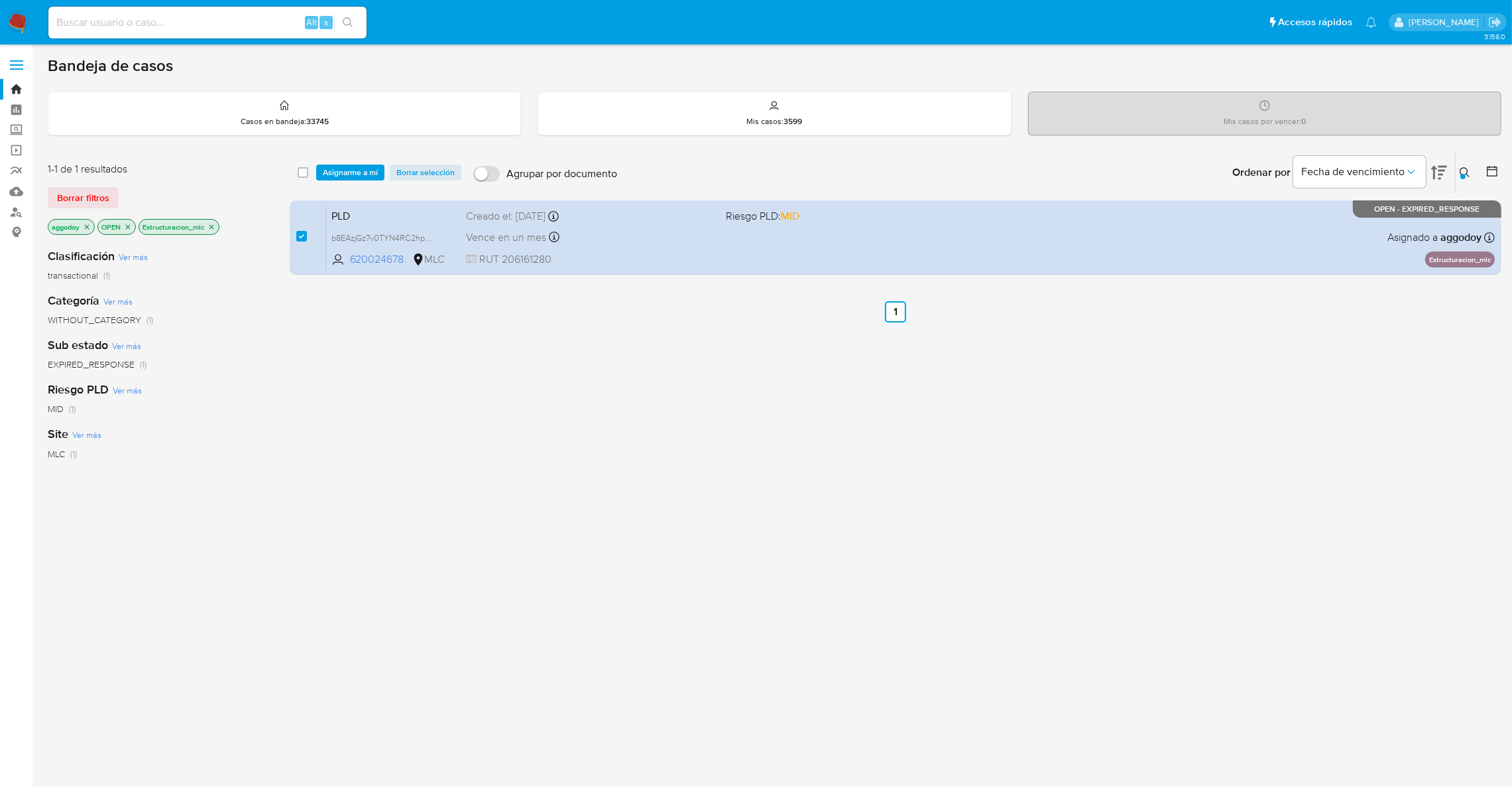
click at [345, 185] on div "select-all-cases-checkbox Asignarme a mí Borrar selección Agrupar por documento…" at bounding box center [896, 173] width 1212 height 41
click at [349, 179] on span "Asignarme a mí" at bounding box center [350, 172] width 55 height 13
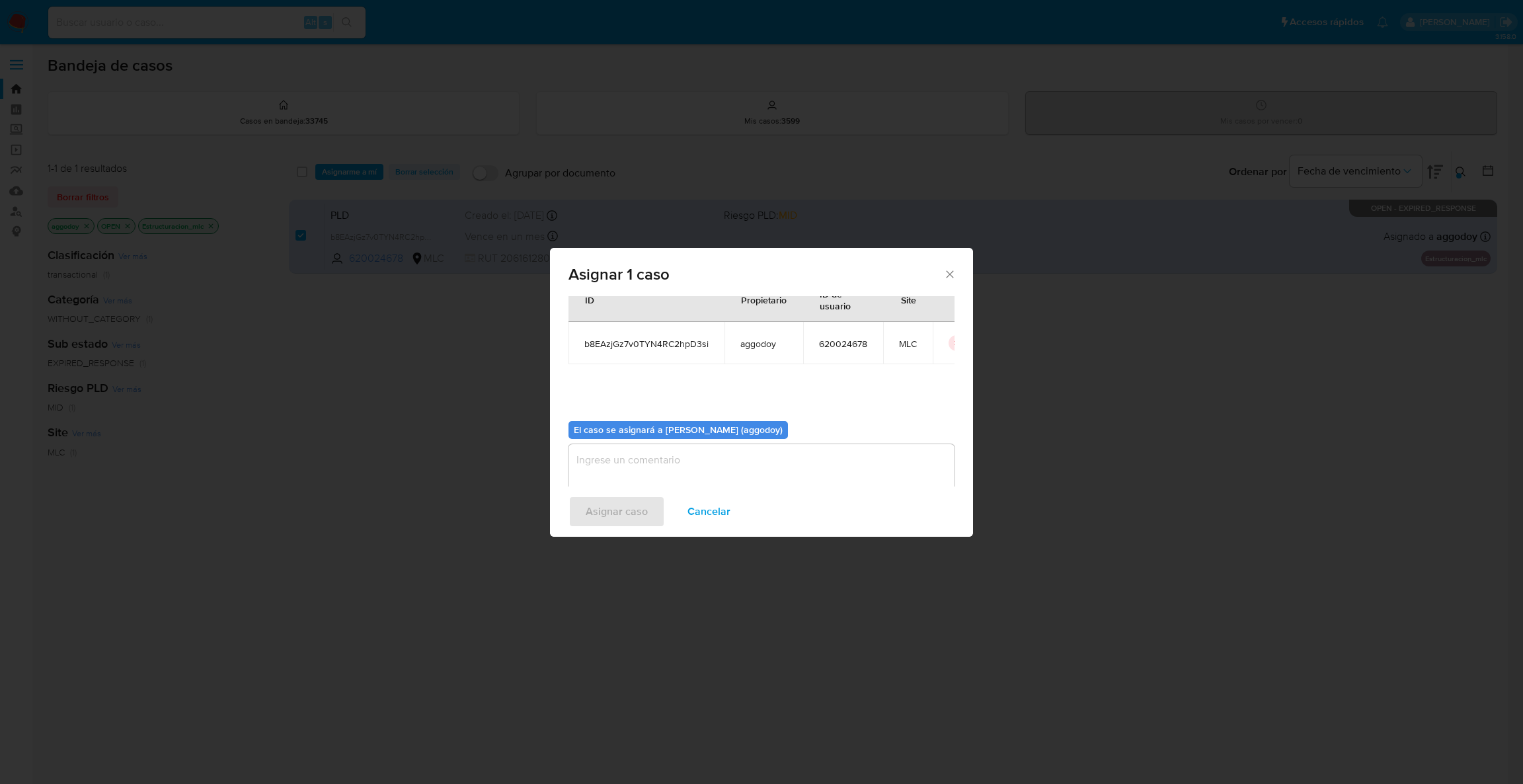
scroll to position [68, 0]
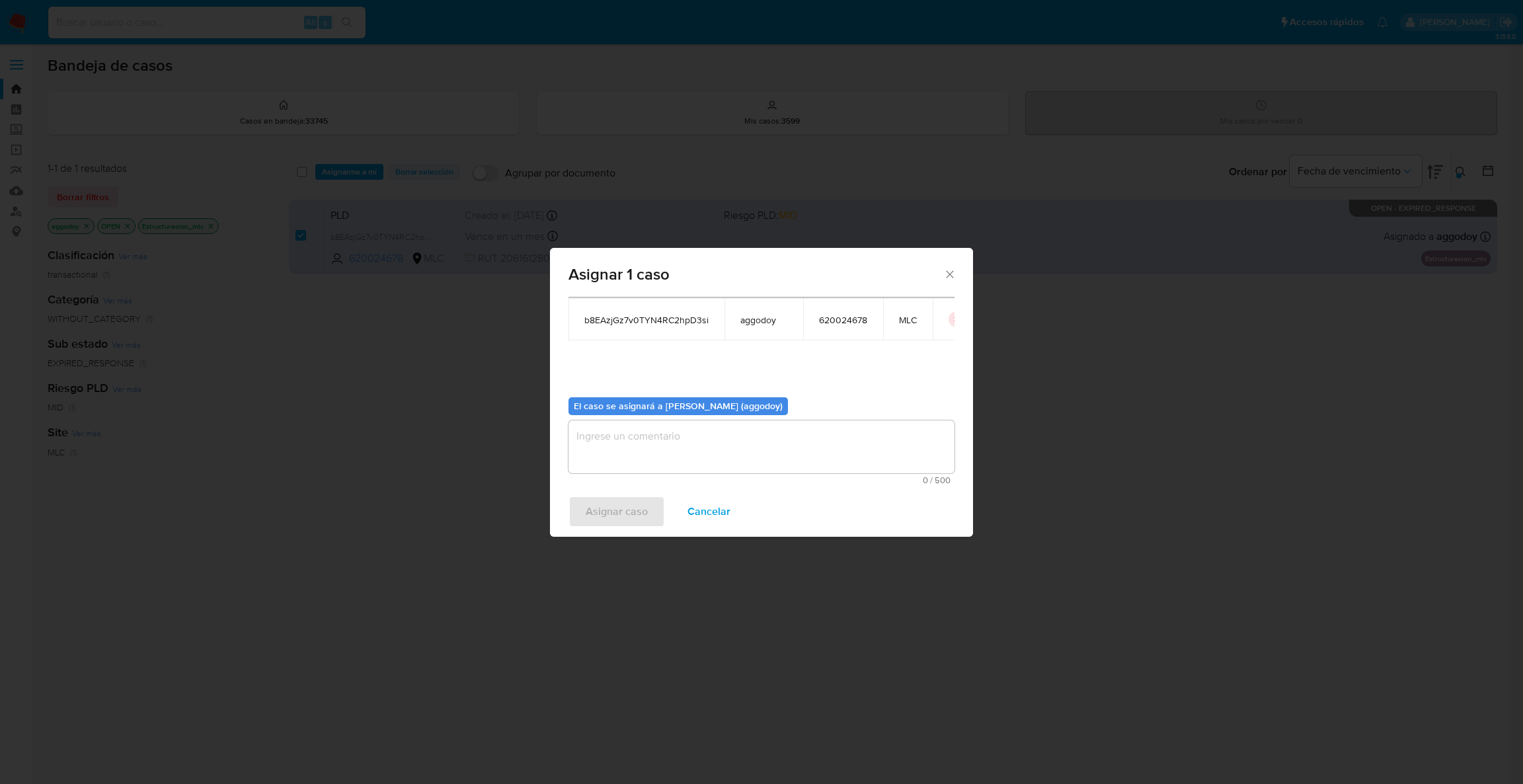
click at [846, 461] on textarea "assign-modal" at bounding box center [762, 447] width 386 height 53
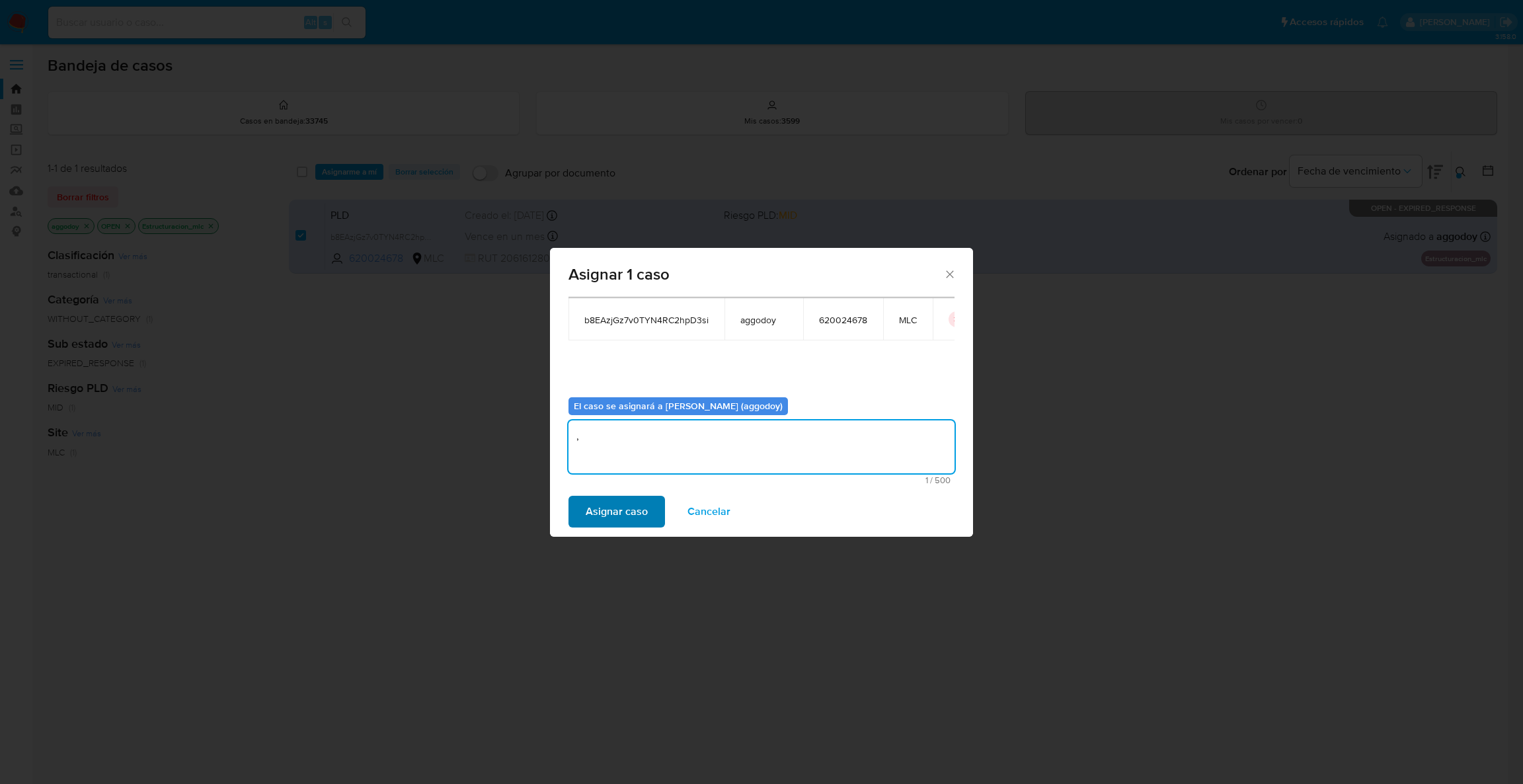
type textarea ","
click at [659, 522] on button "Asignar caso" at bounding box center [617, 512] width 96 height 31
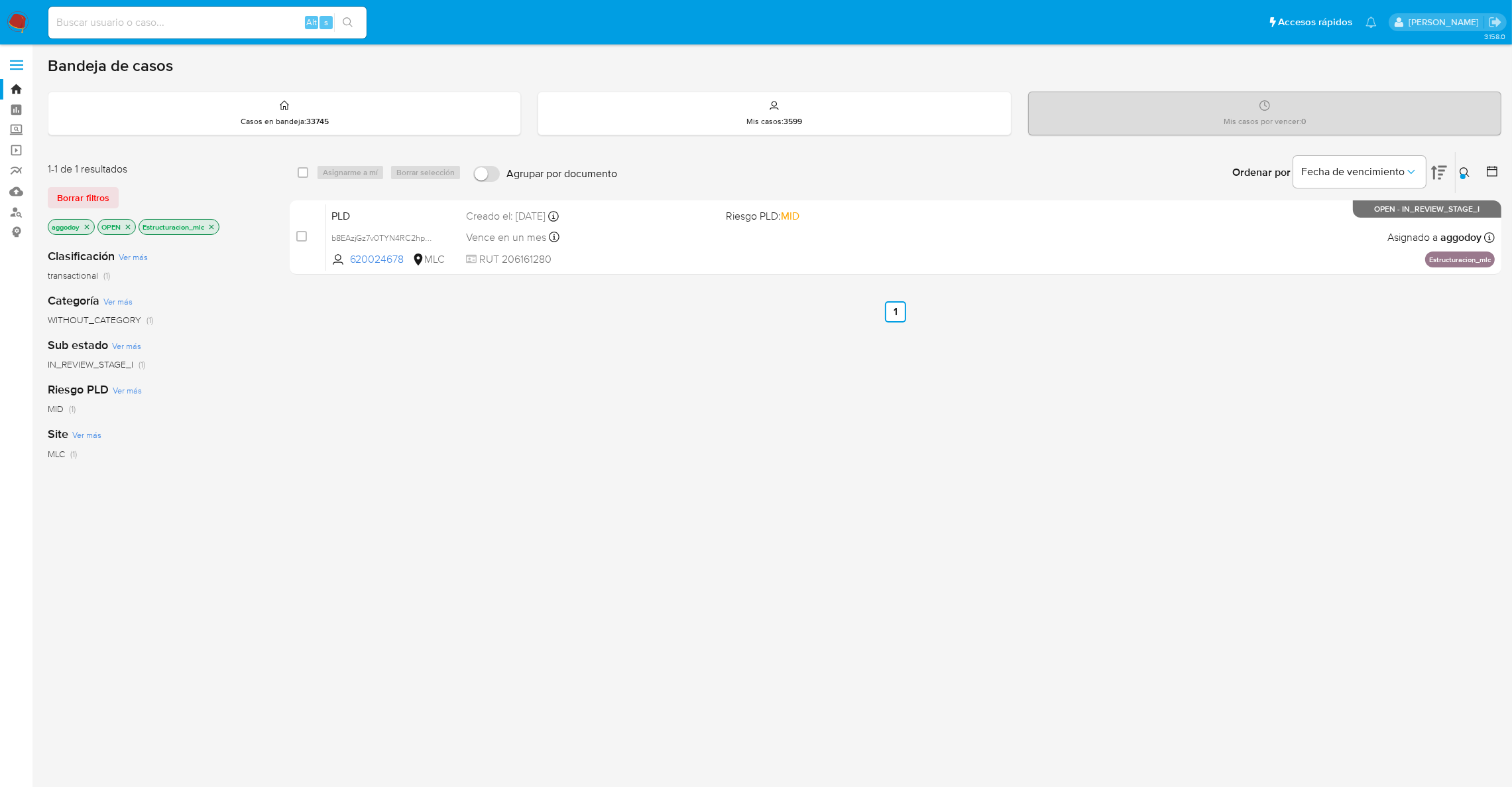
click at [1467, 170] on icon at bounding box center [1465, 172] width 11 height 11
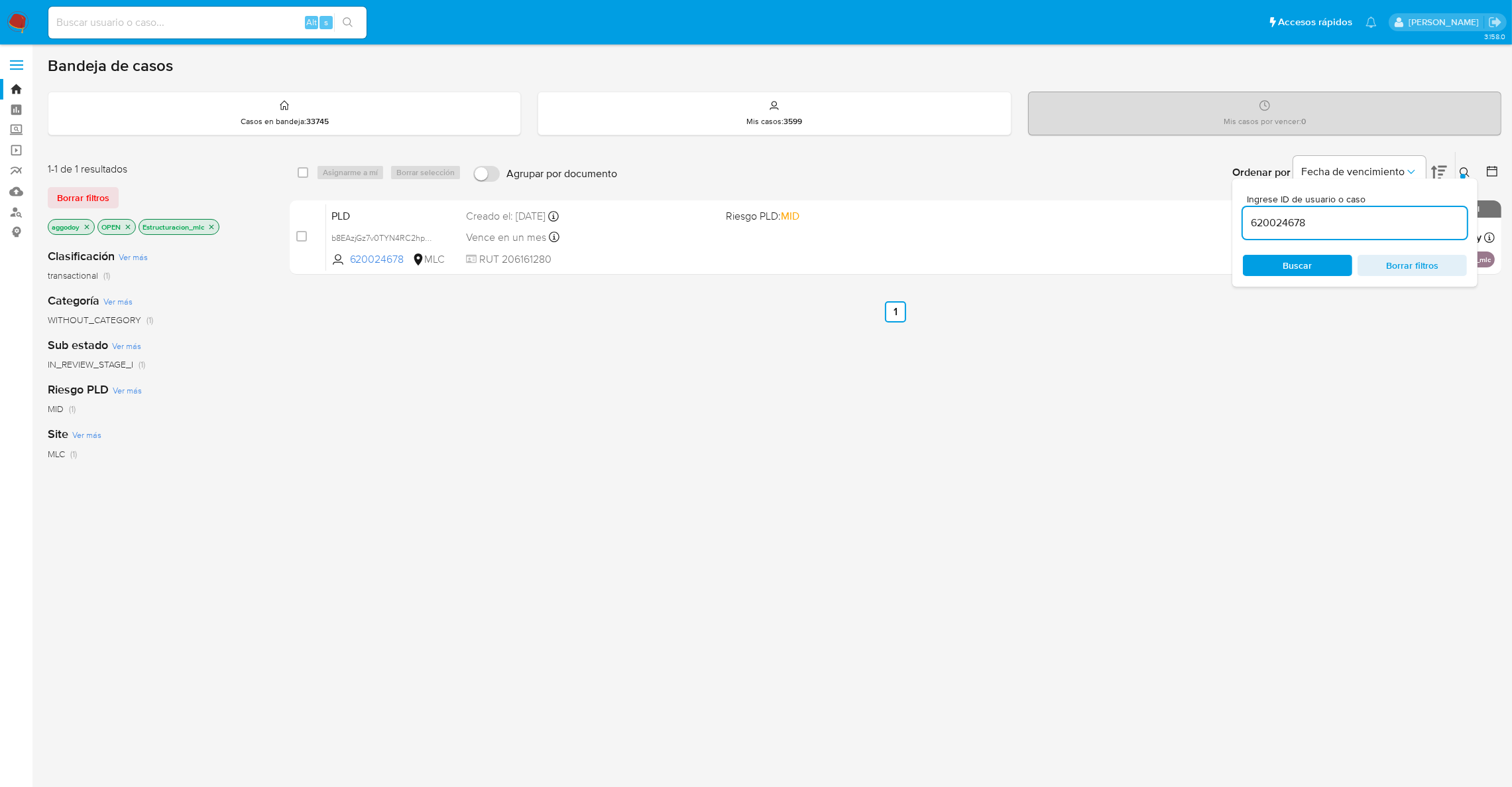
drag, startPoint x: 1422, startPoint y: 221, endPoint x: 1419, endPoint y: 229, distance: 8.5
click at [1422, 222] on input "620024678" at bounding box center [1354, 222] width 224 height 17
click at [1418, 231] on div "620024678" at bounding box center [1354, 223] width 224 height 32
drag, startPoint x: 1418, startPoint y: 231, endPoint x: 1413, endPoint y: 225, distance: 7.8
click at [1417, 229] on div "620024678" at bounding box center [1354, 223] width 224 height 32
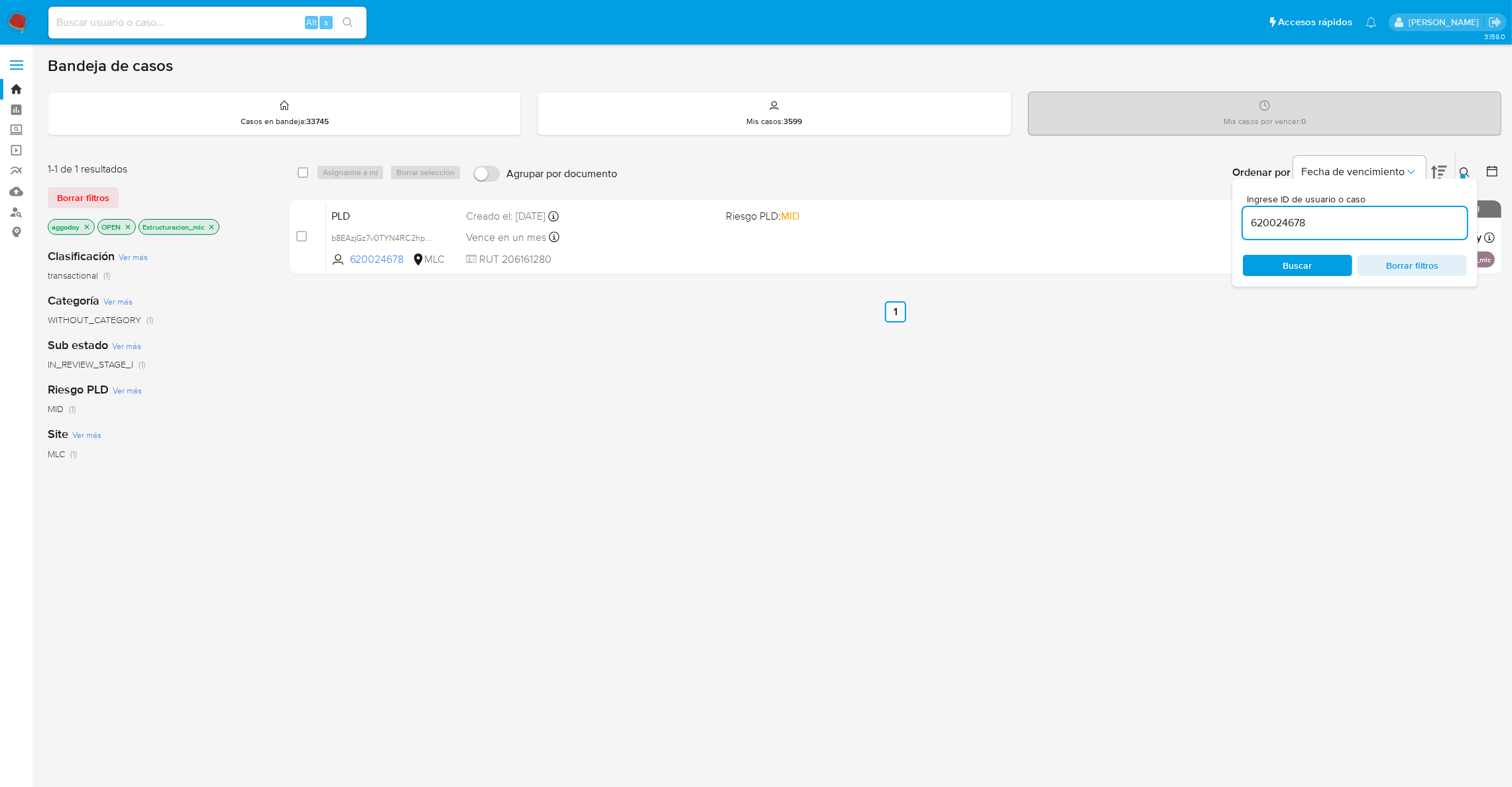
click at [1413, 225] on input "620024678" at bounding box center [1354, 222] width 224 height 17
paste input "2079006014"
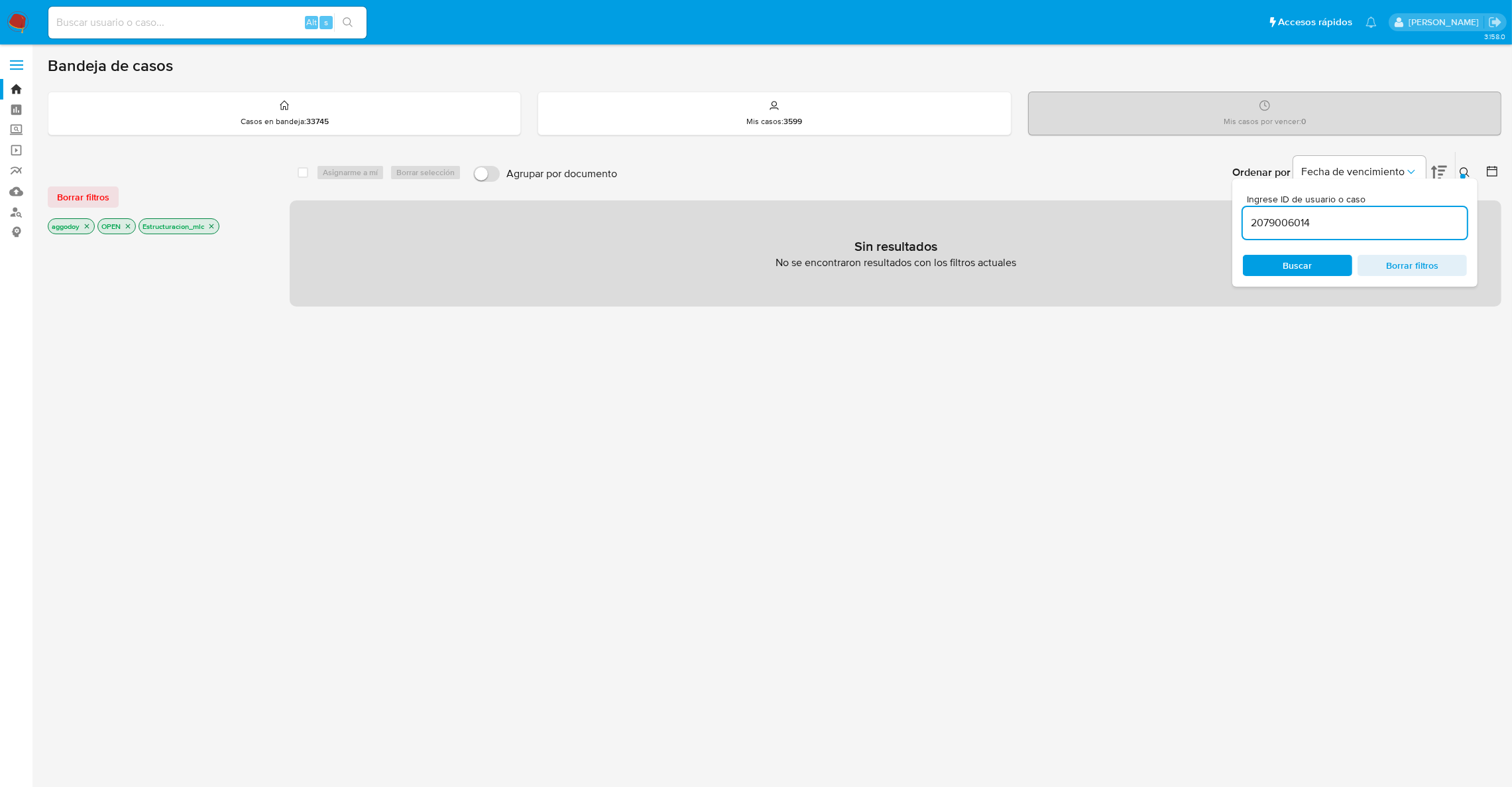
click at [1352, 217] on input "2079006014" at bounding box center [1354, 222] width 224 height 17
type input "2079006014"
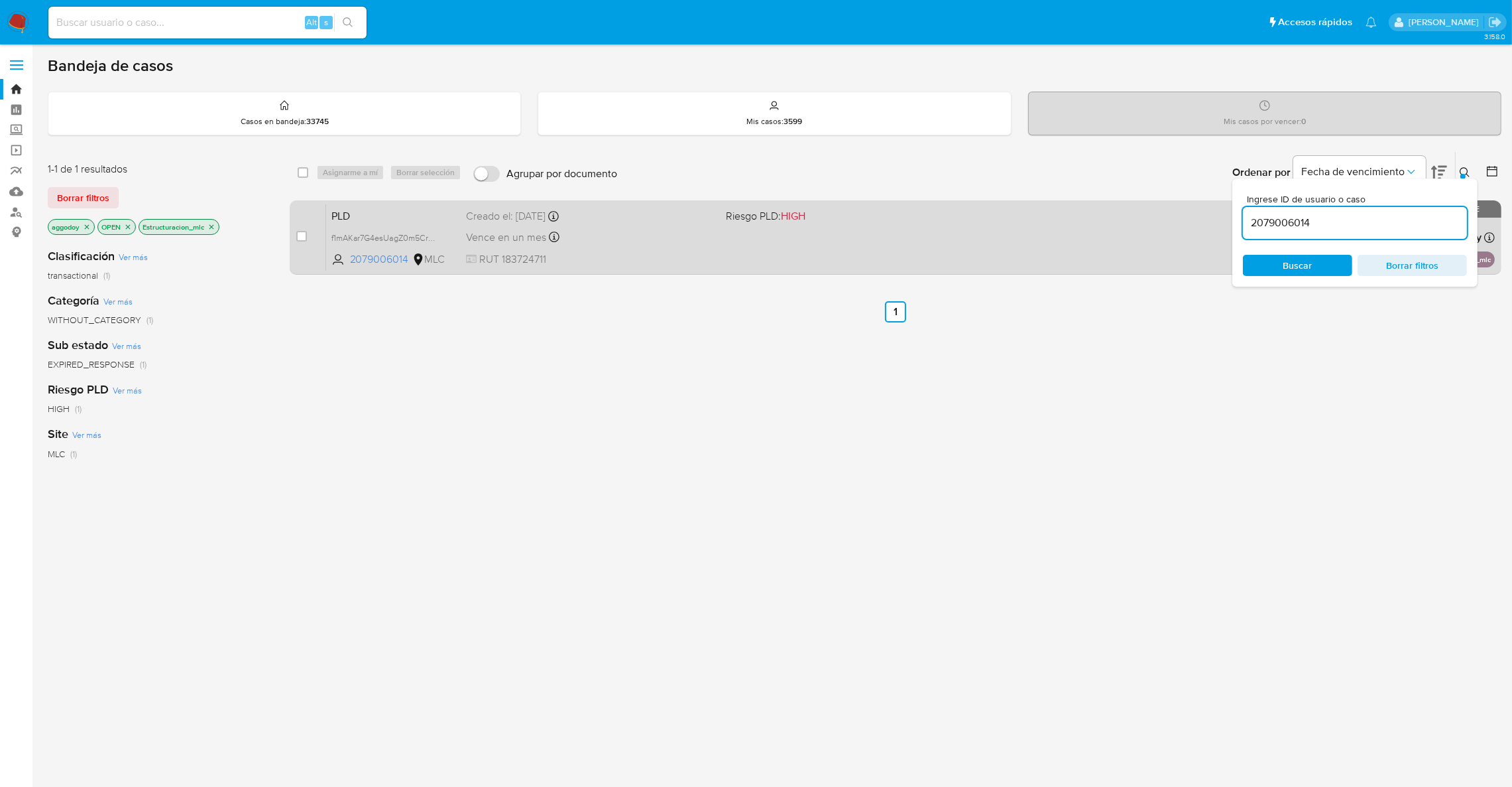
click at [957, 255] on div "PLD f1mAKar7G4esUagZ0m5CrJHC 2079006014 MLC Riesgo PLD: HIGH Creado el: 12/07/2…" at bounding box center [910, 237] width 1169 height 67
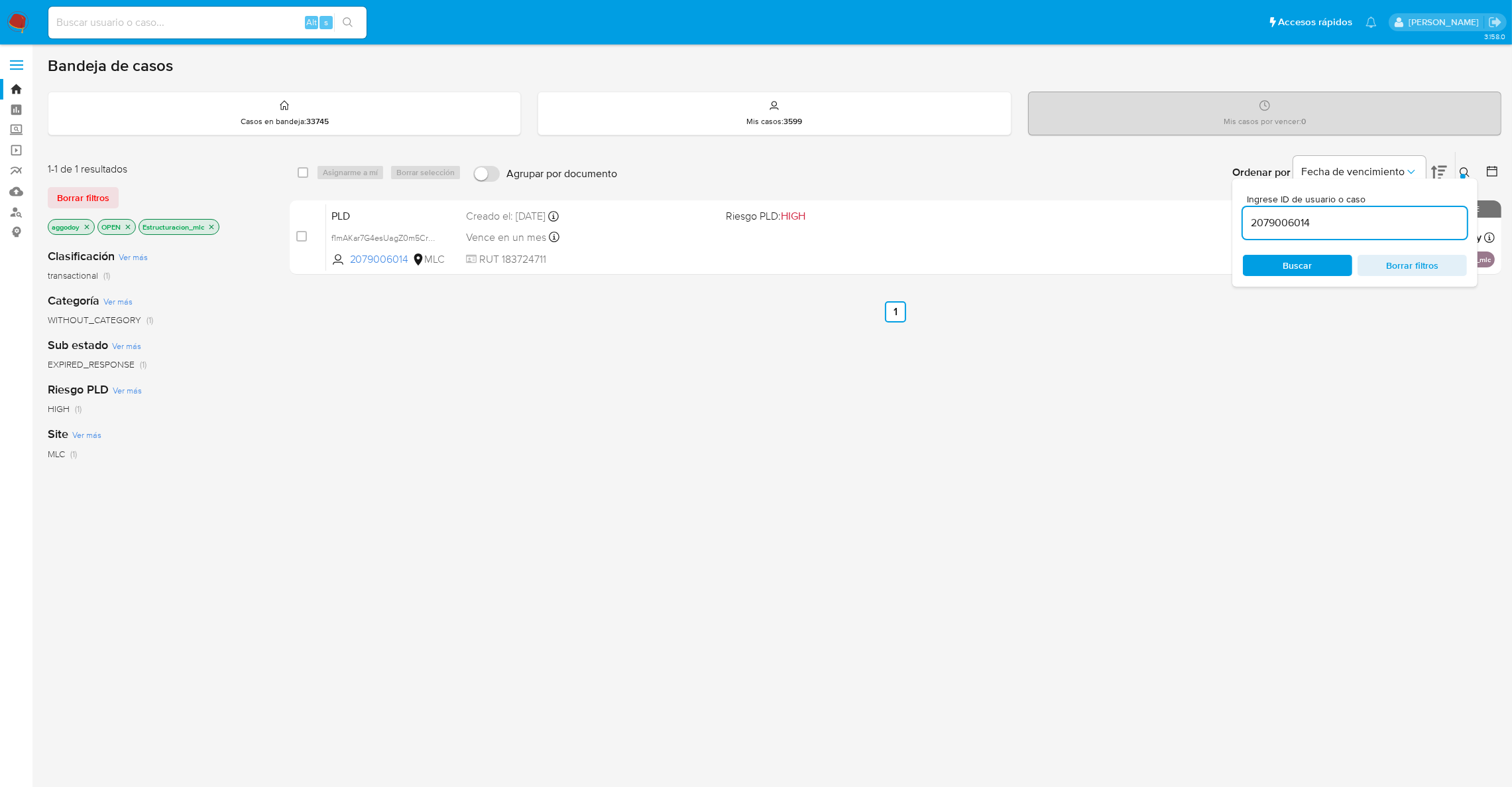
click at [1453, 171] on div "Ordenar por Fecha de vencimiento" at bounding box center [1338, 173] width 233 height 41
click at [1461, 171] on icon at bounding box center [1465, 172] width 10 height 10
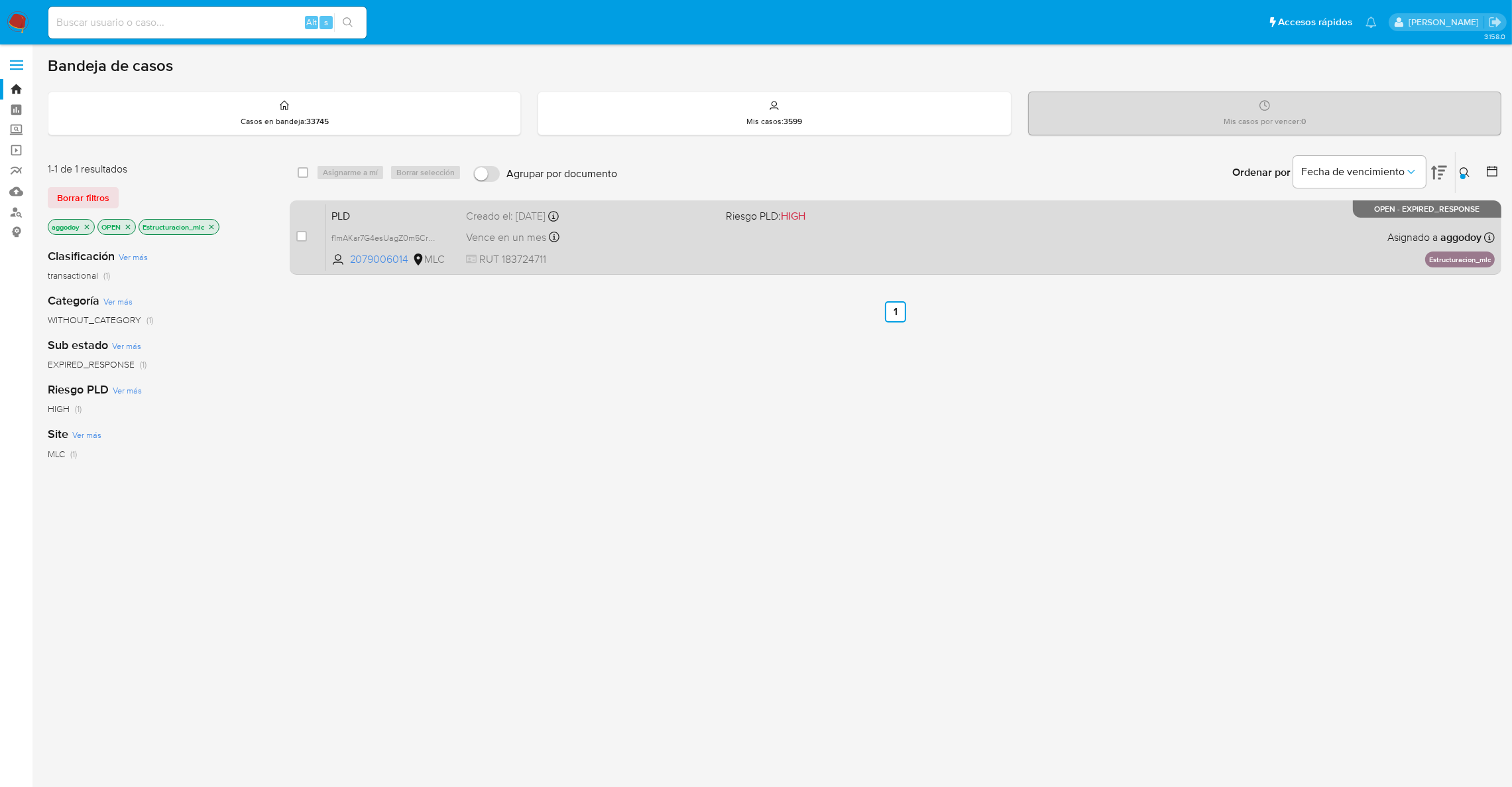
click at [292, 235] on div "case-item-checkbox No es posible asignar el caso PLD f1mAKar7G4esUagZ0m5CrJHC 2…" at bounding box center [896, 237] width 1212 height 74
click at [298, 236] on input "checkbox" at bounding box center [301, 236] width 11 height 11
checkbox input "true"
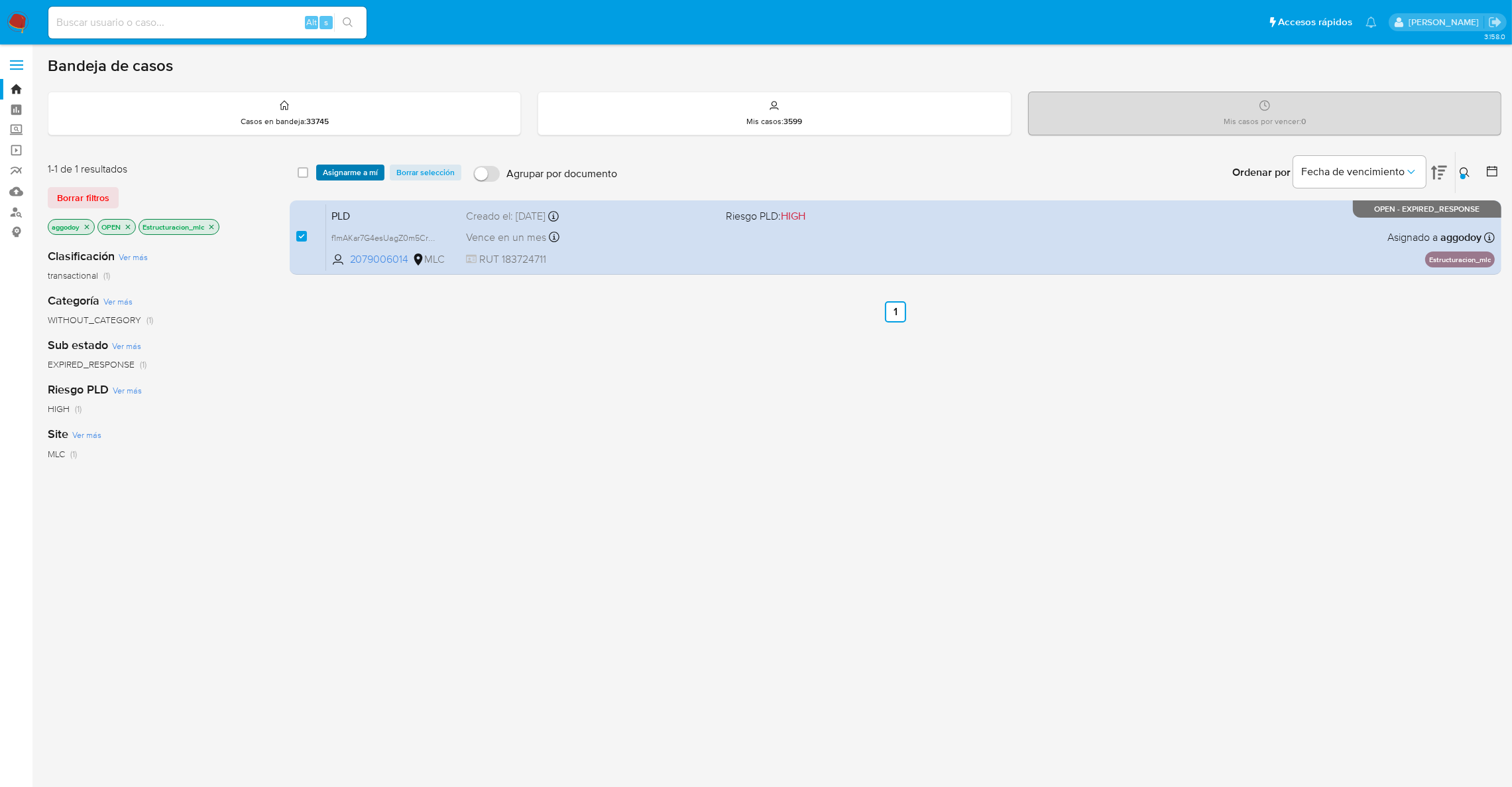
click at [348, 173] on span "Asignarme a mí" at bounding box center [350, 172] width 55 height 13
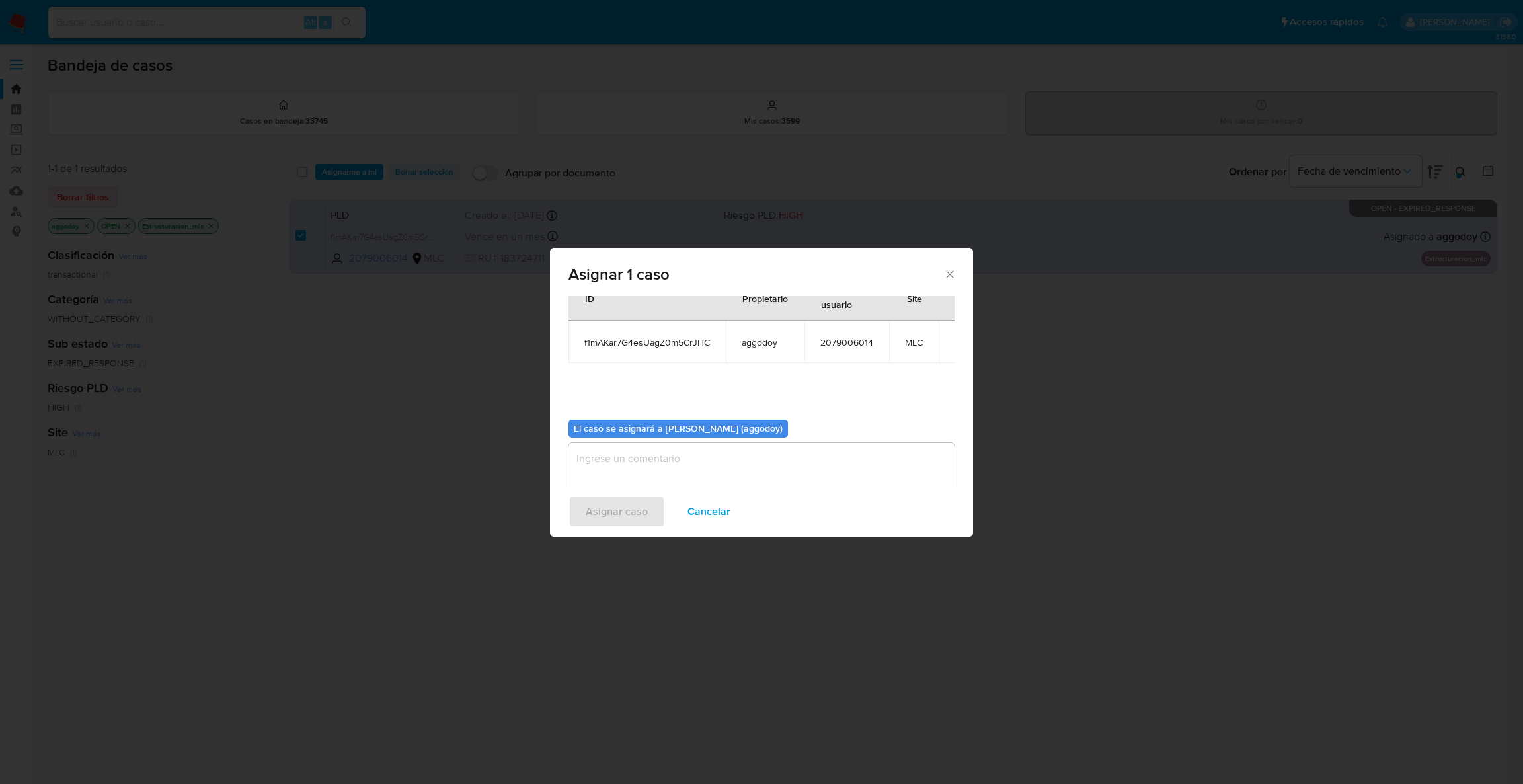
scroll to position [68, 0]
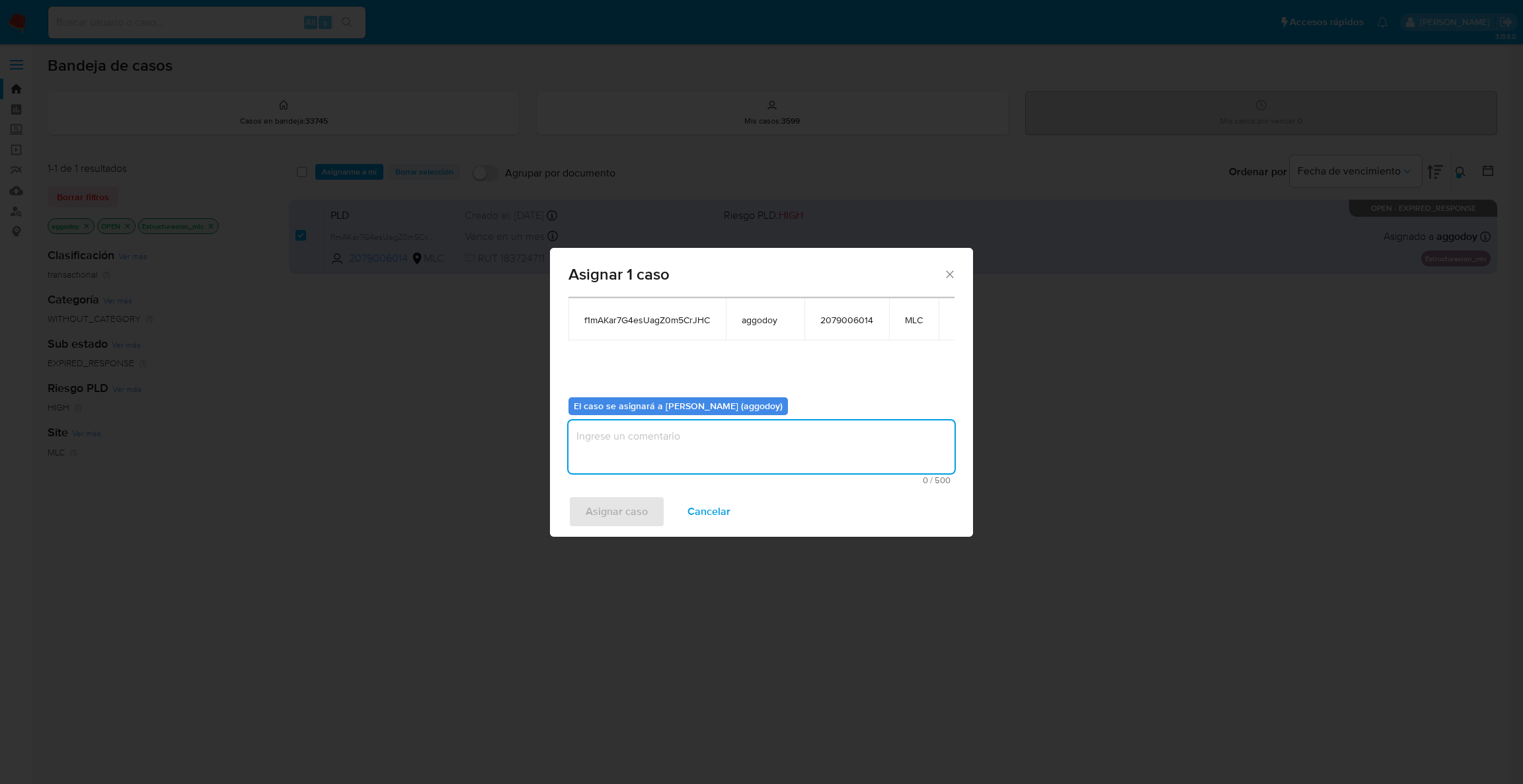
click at [737, 470] on textarea "assign-modal" at bounding box center [762, 447] width 386 height 53
type textarea "-"
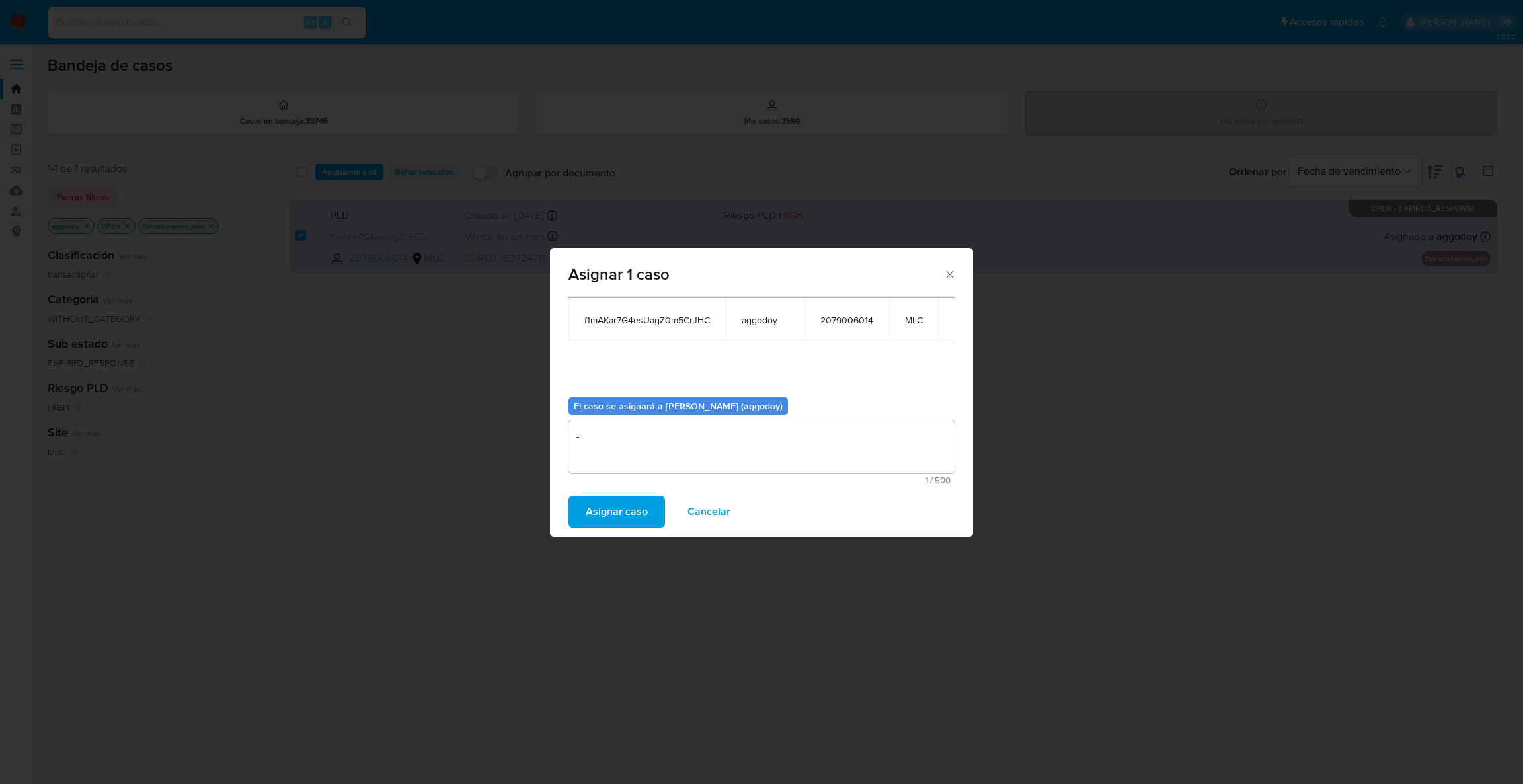
click at [648, 517] on button "Asignar caso" at bounding box center [617, 512] width 96 height 31
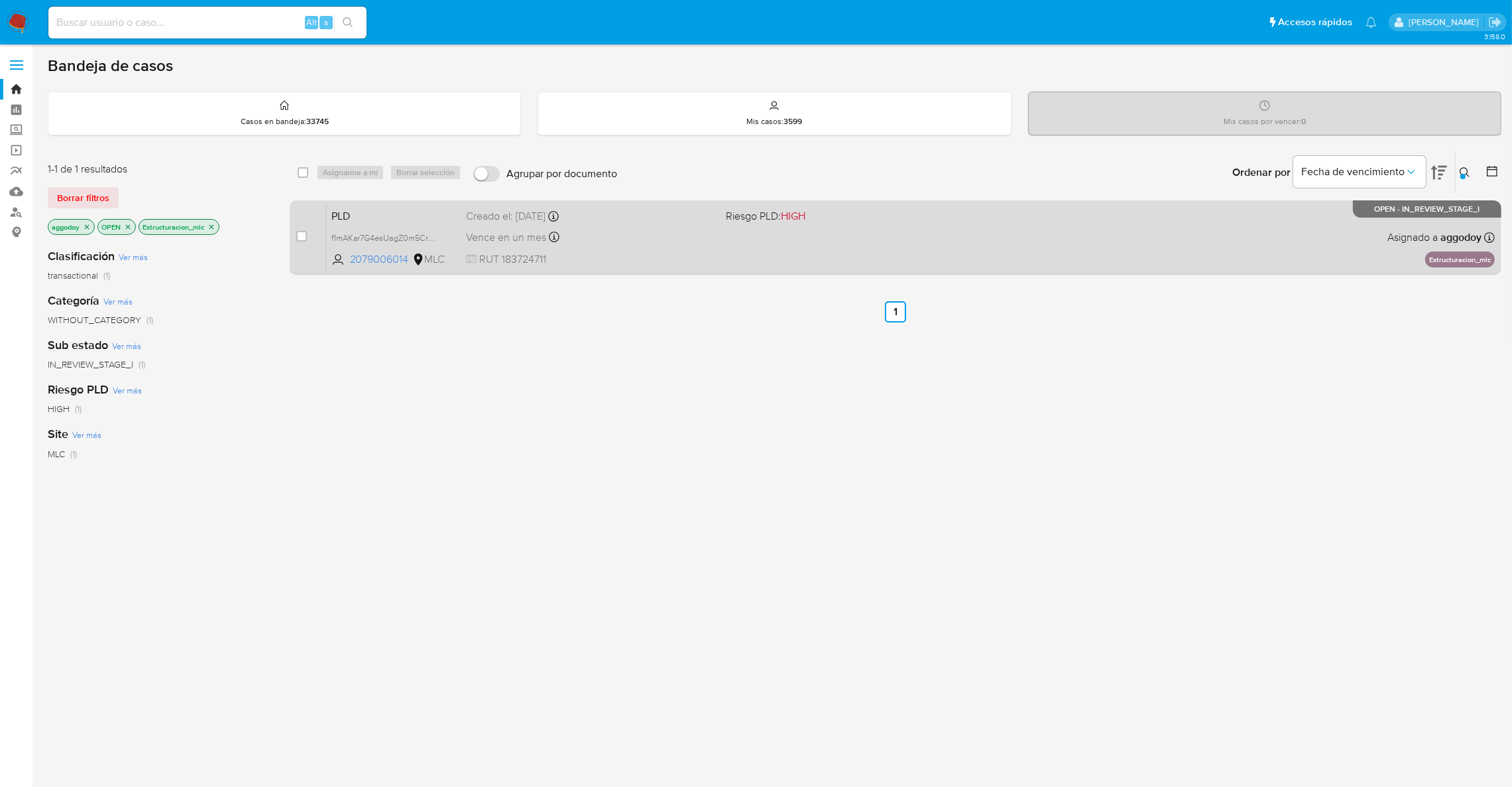
click at [794, 254] on div "PLD f1mAKar7G4esUagZ0m5CrJHC 2079006014 MLC Riesgo PLD: HIGH Creado el: 12/07/2…" at bounding box center [910, 237] width 1169 height 67
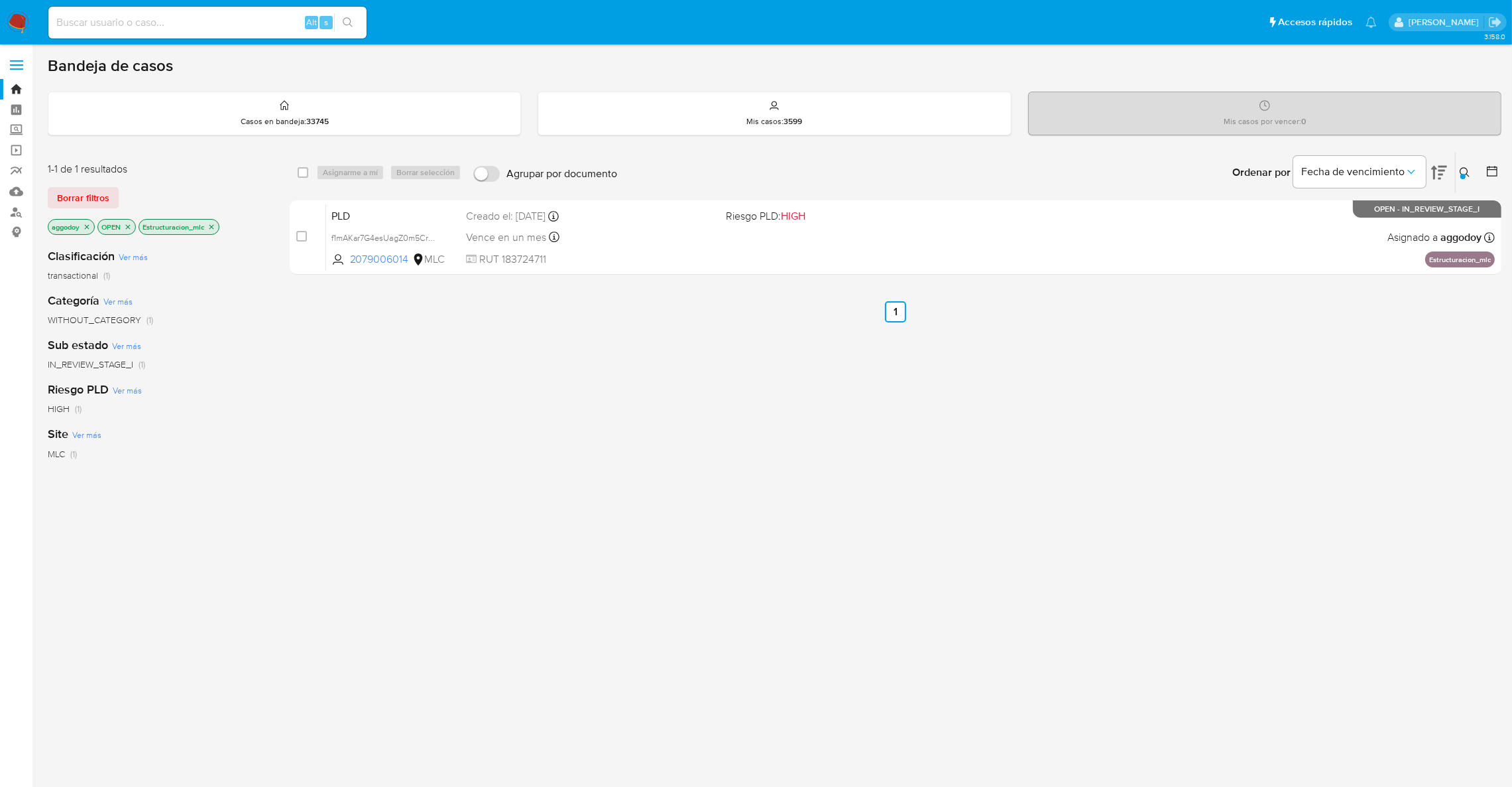
click at [1467, 167] on icon at bounding box center [1465, 172] width 11 height 11
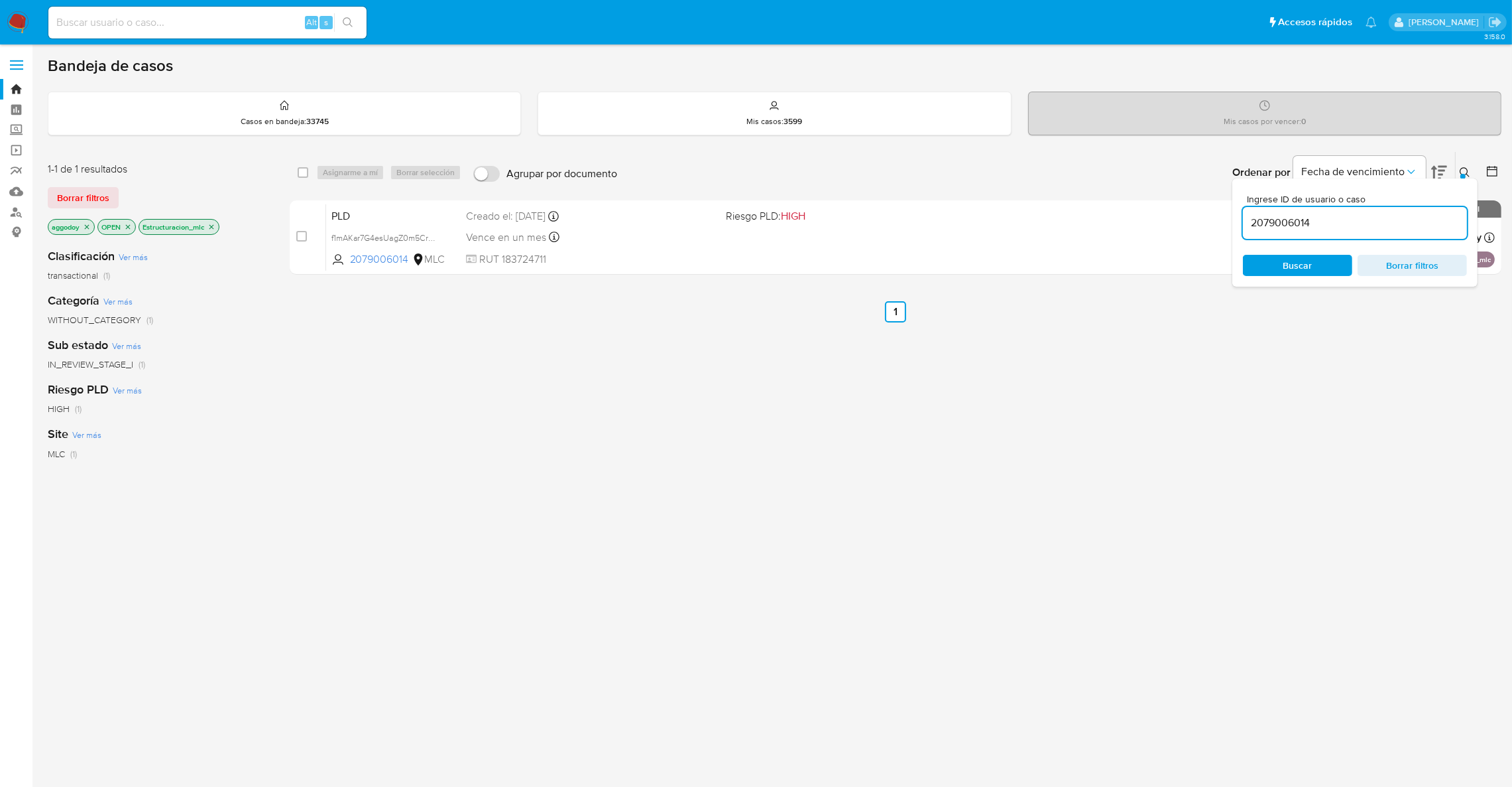
drag, startPoint x: 1378, startPoint y: 236, endPoint x: 1366, endPoint y: 226, distance: 15.6
click at [1378, 236] on div "2079006014" at bounding box center [1354, 223] width 224 height 32
click at [1366, 226] on input "2079006014" at bounding box center [1354, 222] width 224 height 17
paste input "181758170"
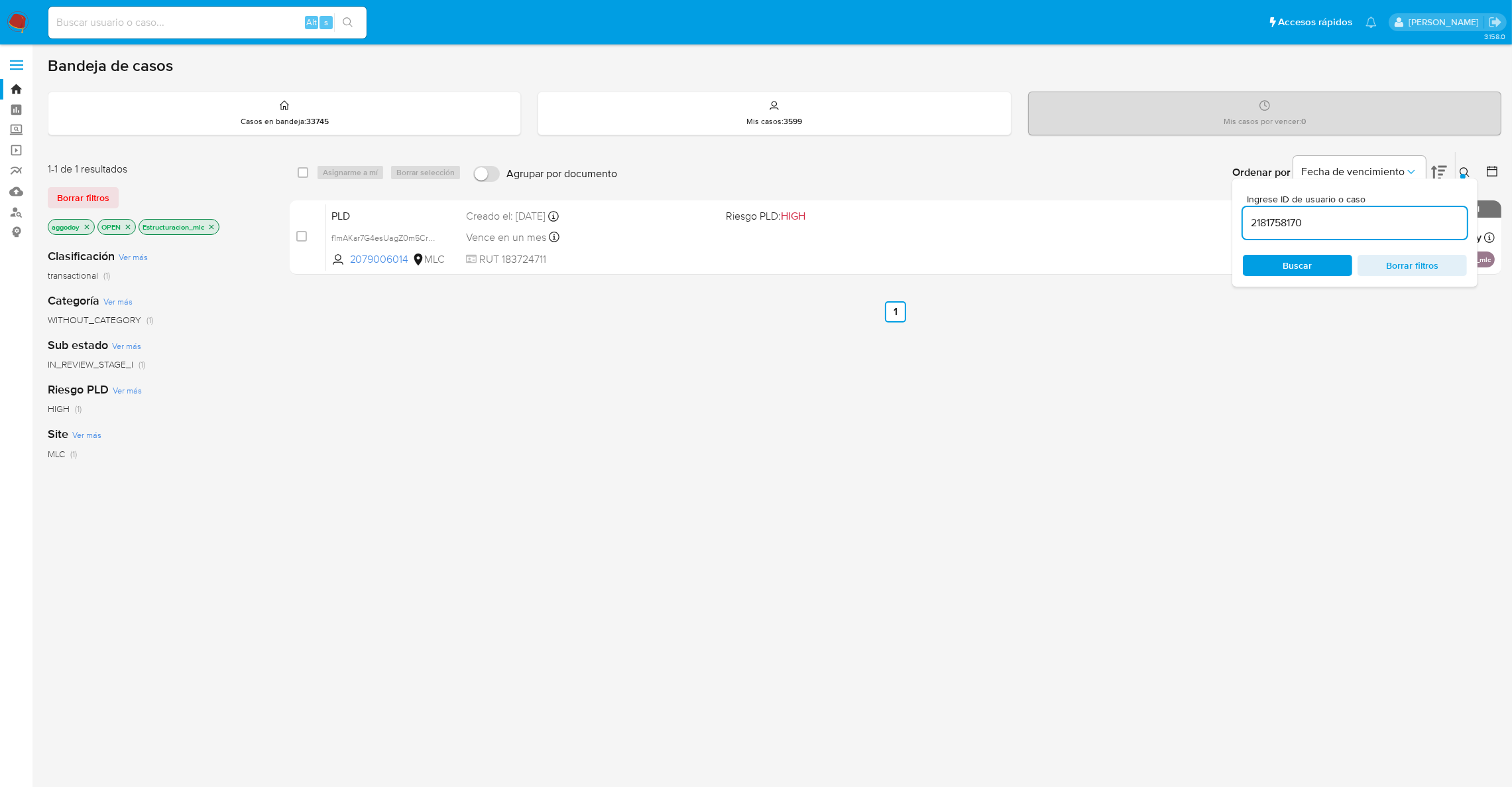
type input "2181758170"
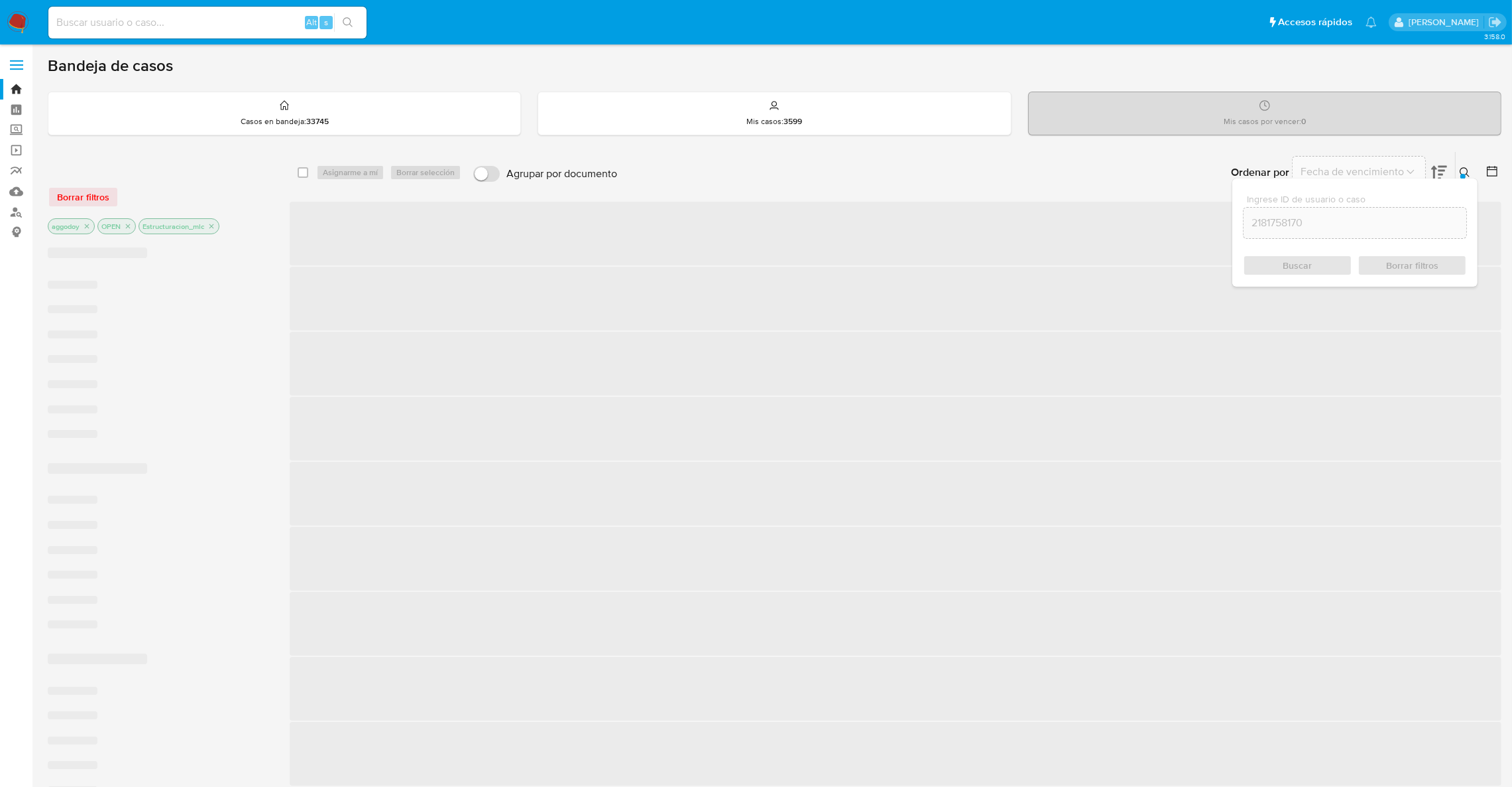
click at [1463, 174] on div at bounding box center [1463, 176] width 5 height 5
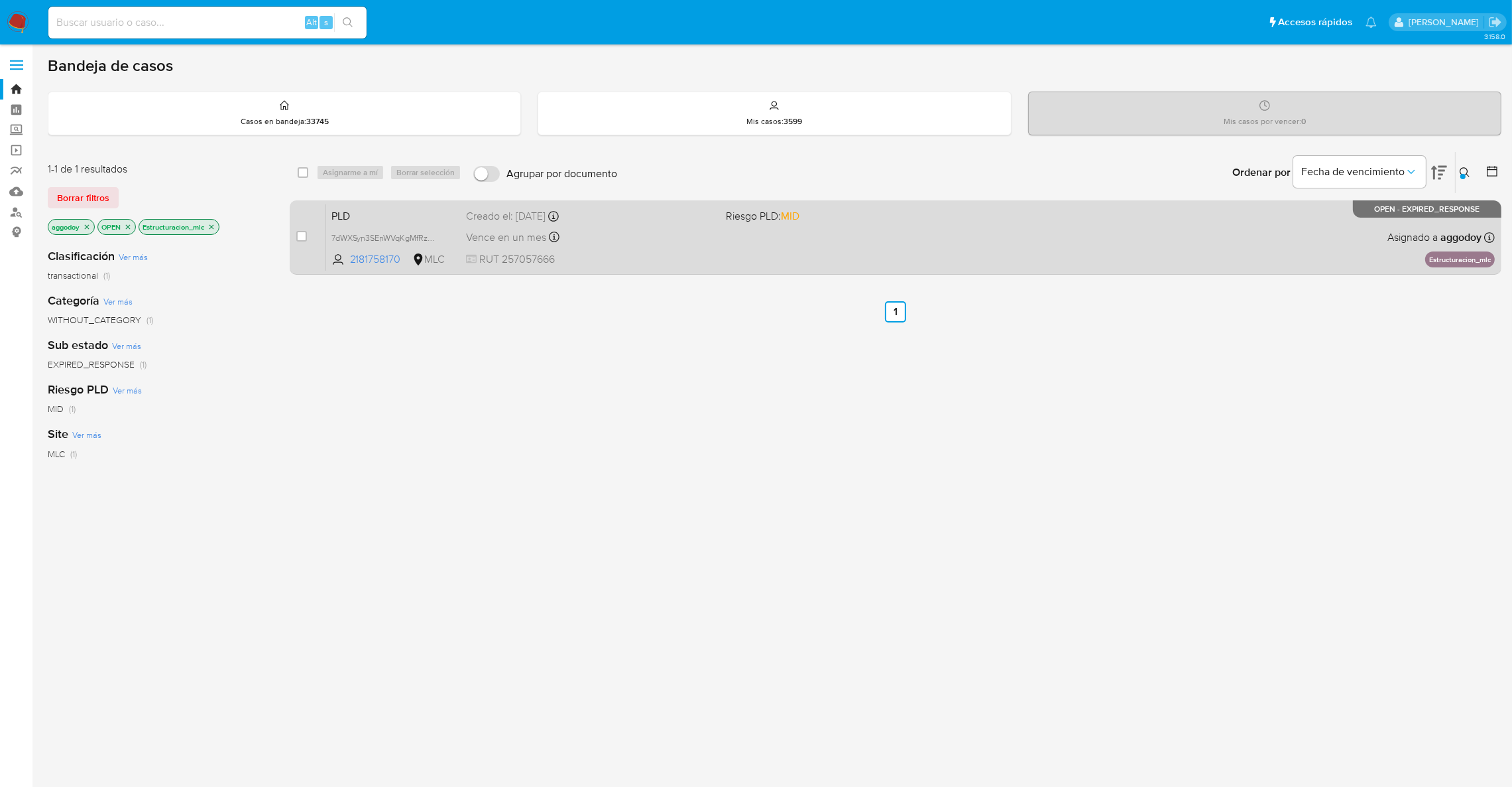
click at [1382, 228] on div "PLD 7dWXSyn3SEnWVqKgMfRzLTxy 2181758170 MLC Riesgo PLD: MID Creado el: 12/07/20…" at bounding box center [910, 237] width 1169 height 67
click at [296, 238] on input "checkbox" at bounding box center [301, 236] width 11 height 11
checkbox input "true"
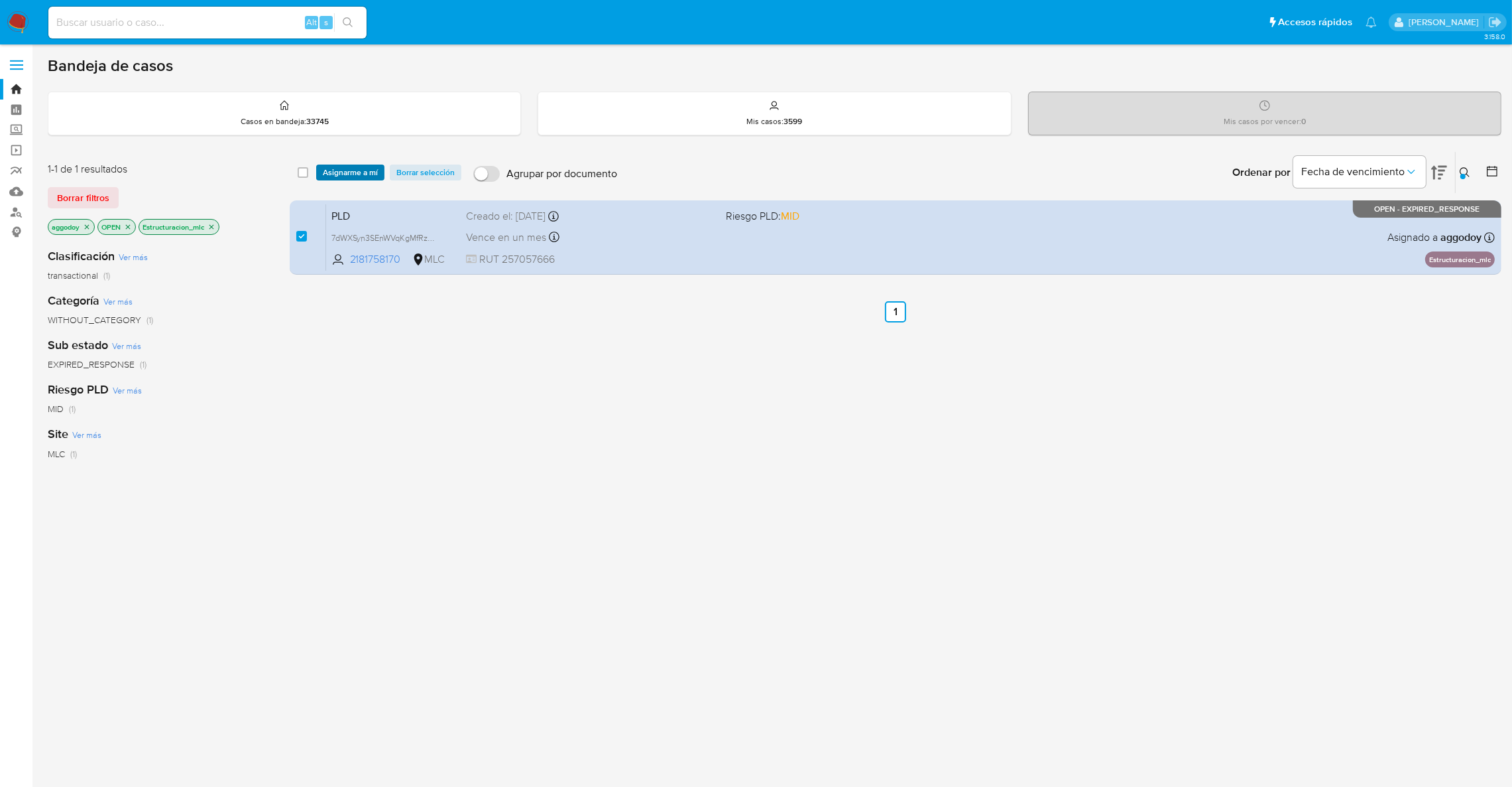
click at [325, 173] on span "Asignarme a mí" at bounding box center [350, 172] width 55 height 13
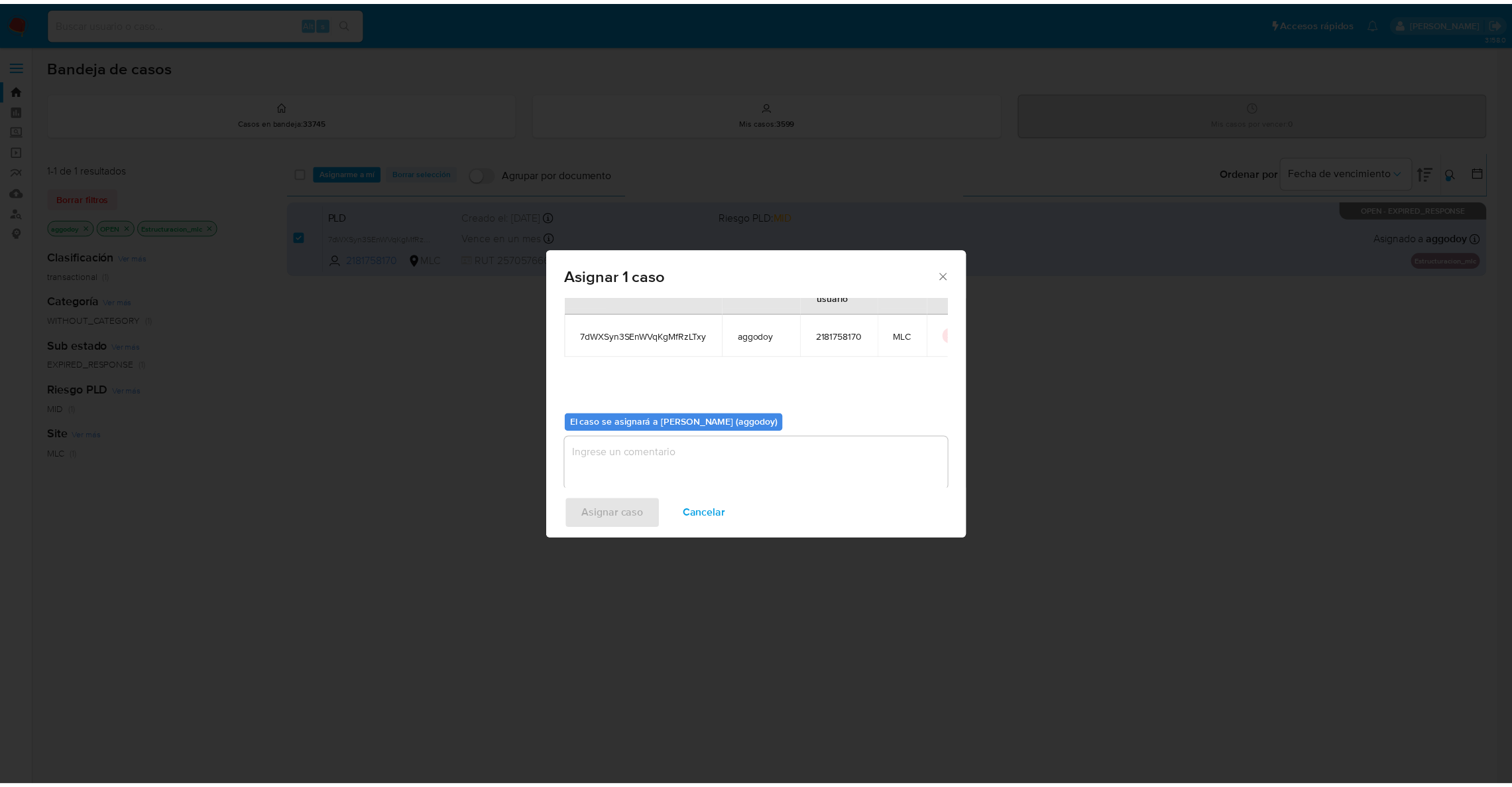
scroll to position [68, 0]
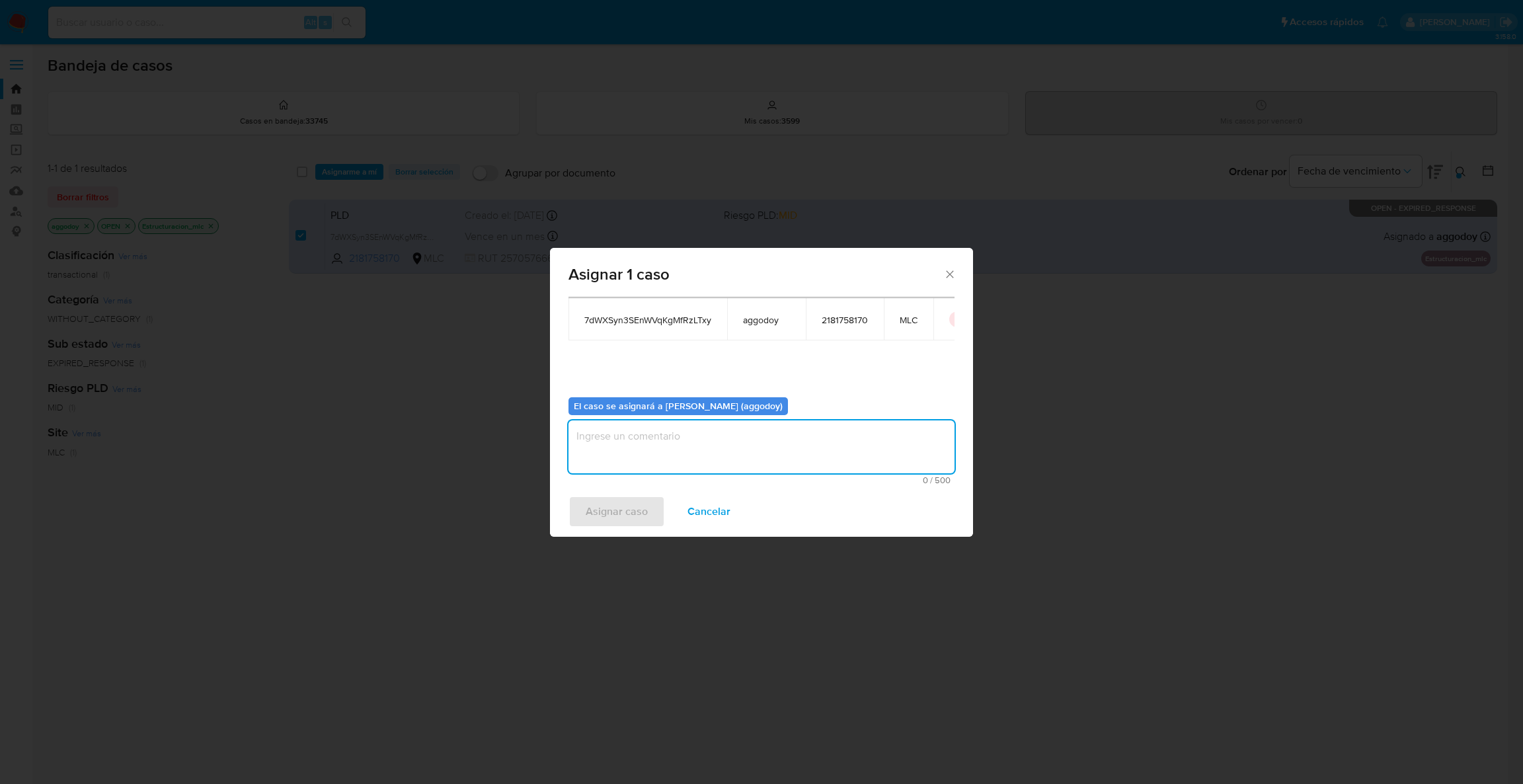
click at [697, 461] on textarea "assign-modal" at bounding box center [762, 447] width 386 height 53
type textarea "-"
click at [639, 497] on span "Asignar caso" at bounding box center [616, 512] width 62 height 30
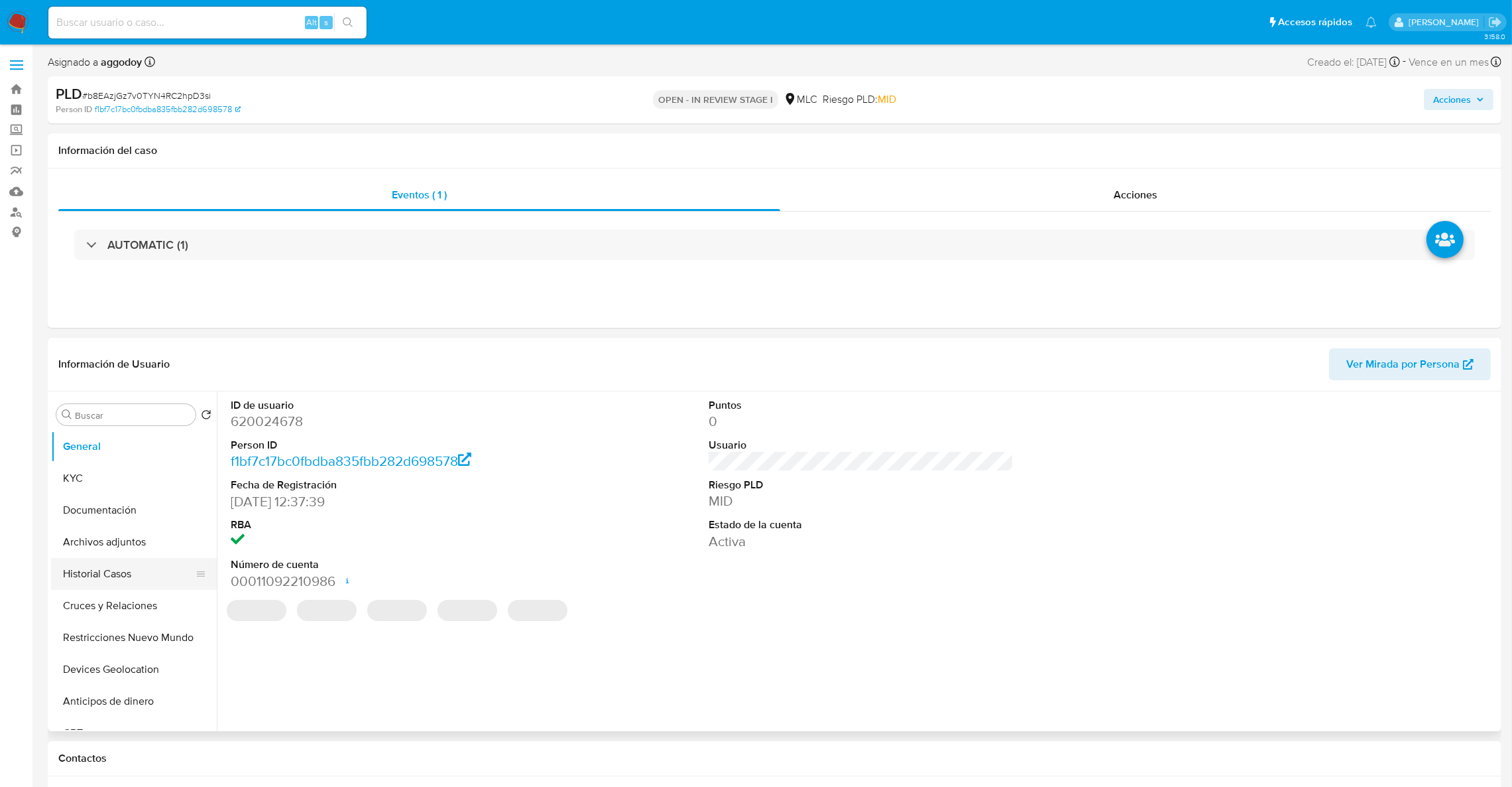
click at [134, 583] on button "Historial Casos" at bounding box center [128, 574] width 155 height 32
select select "10"
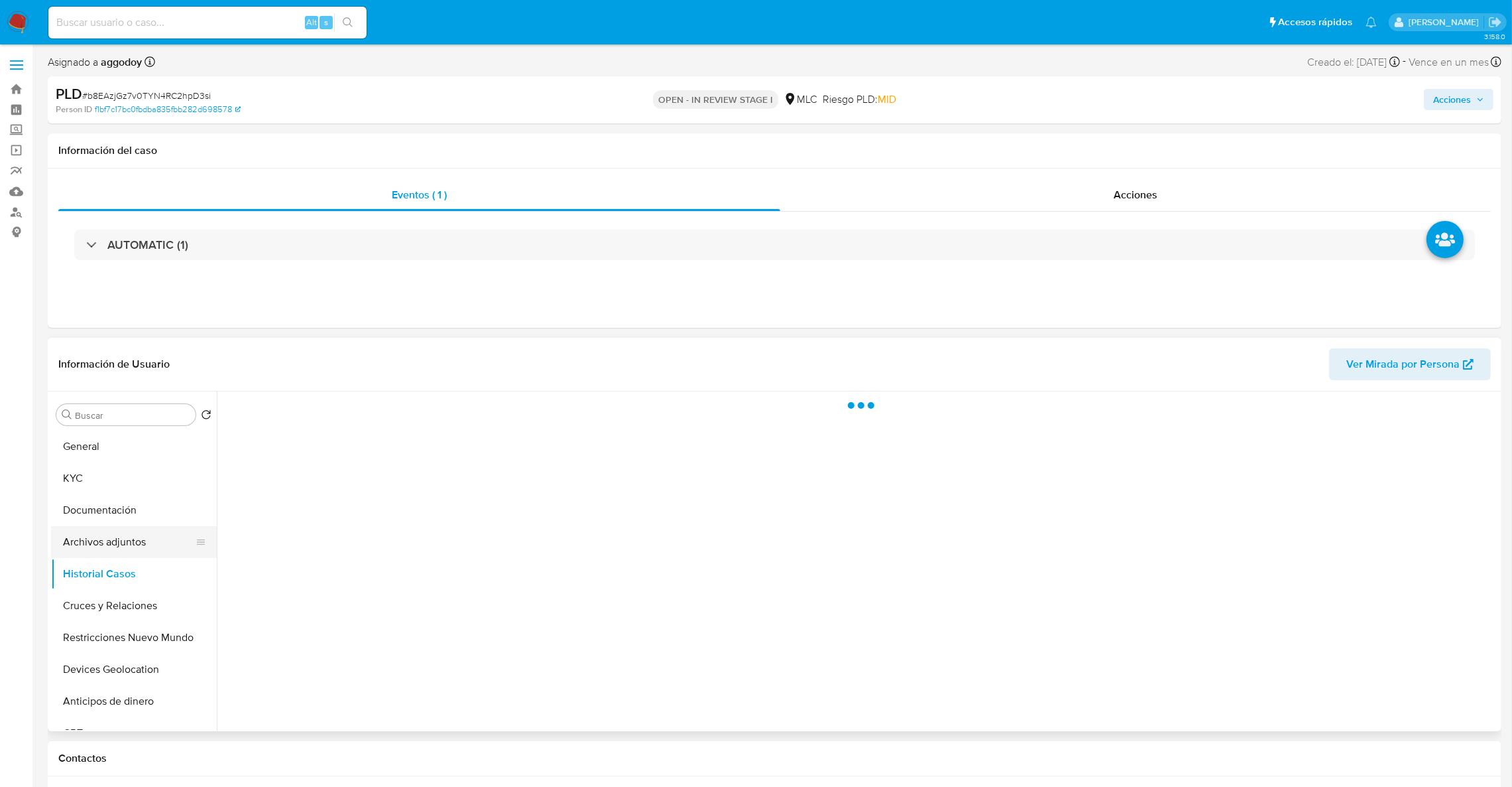
click at [113, 537] on button "Archivos adjuntos" at bounding box center [128, 542] width 155 height 32
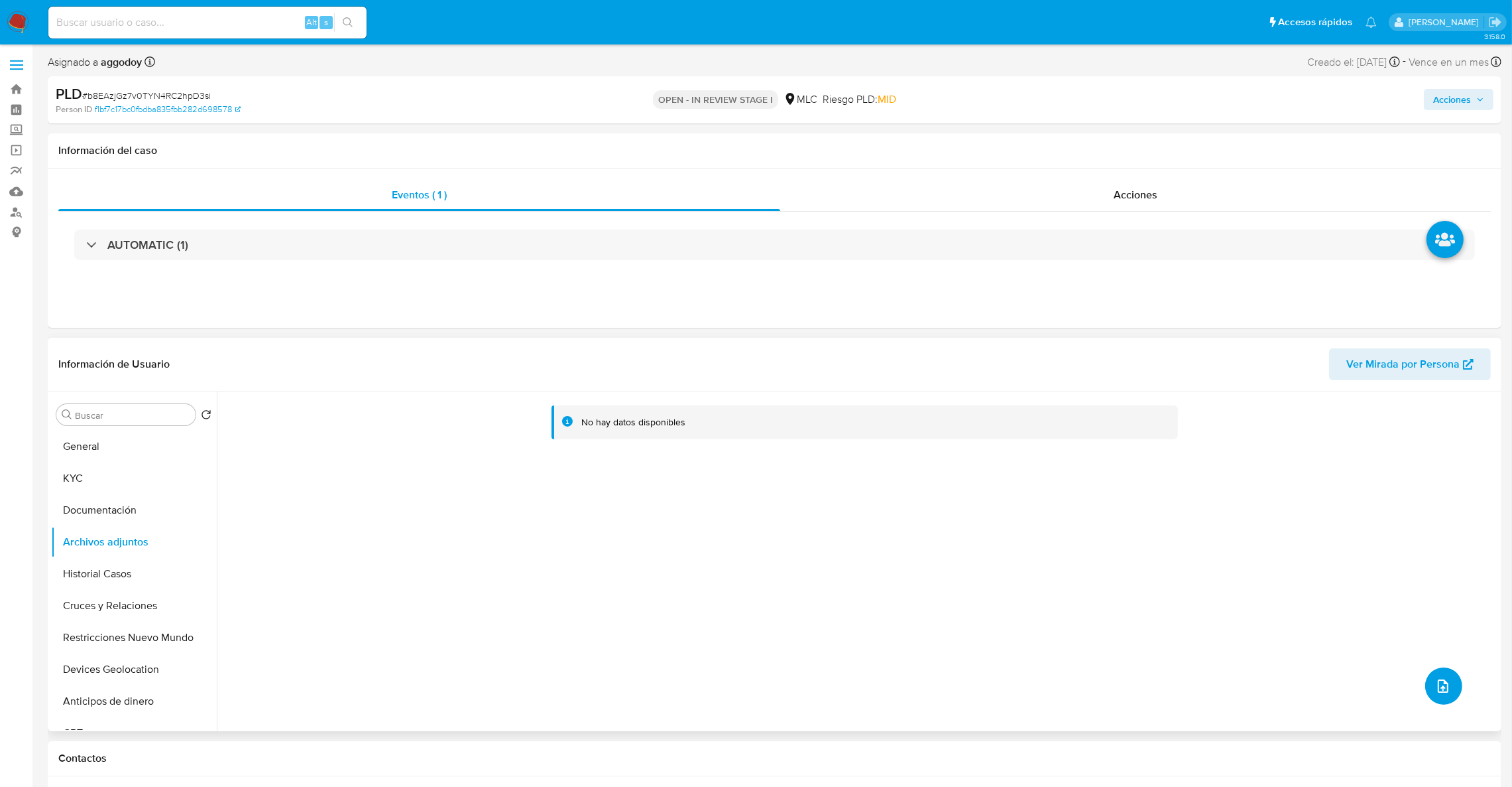
click at [1438, 683] on icon "upload-file" at bounding box center [1443, 685] width 16 height 16
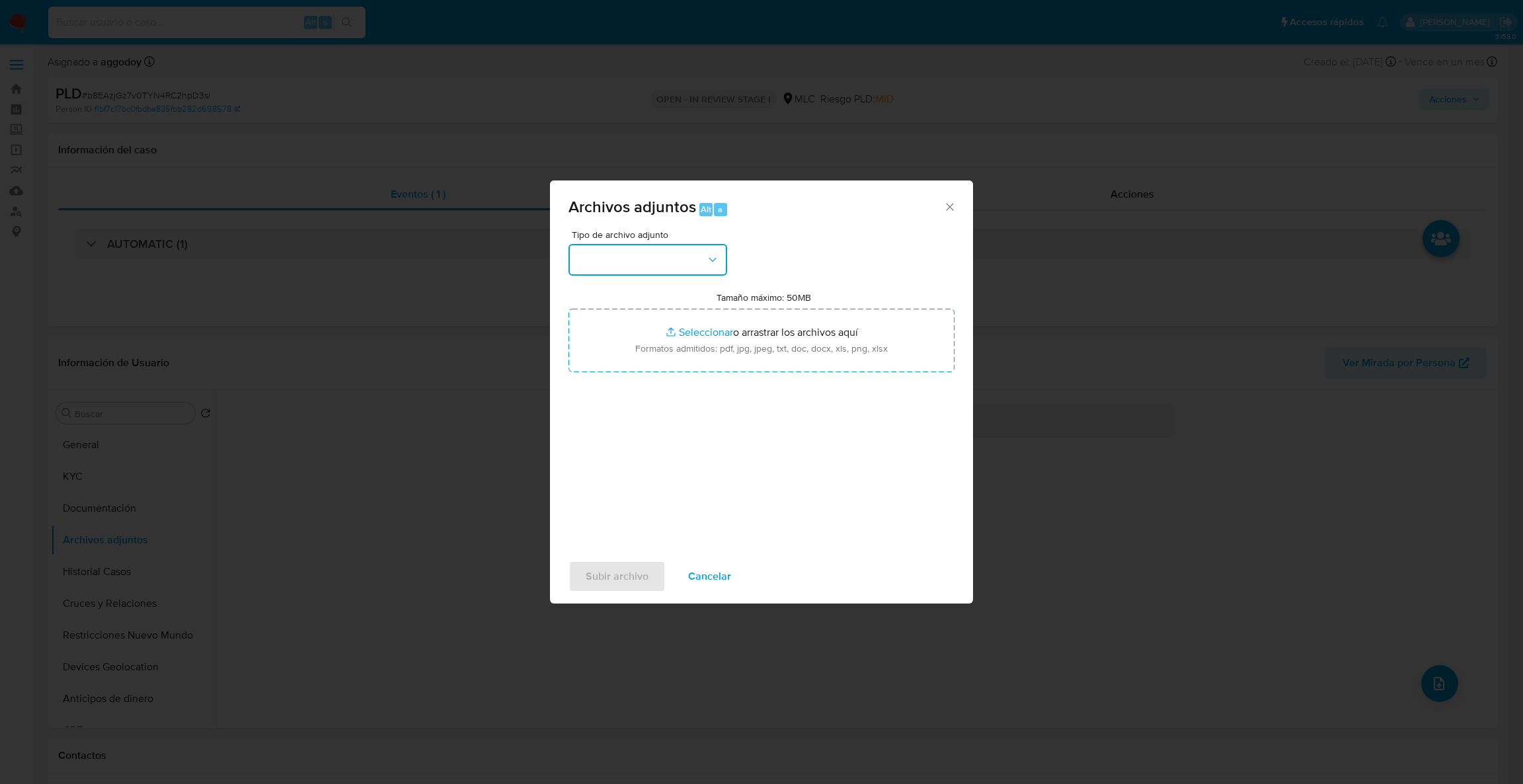
click at [656, 274] on button "button" at bounding box center [647, 260] width 158 height 31
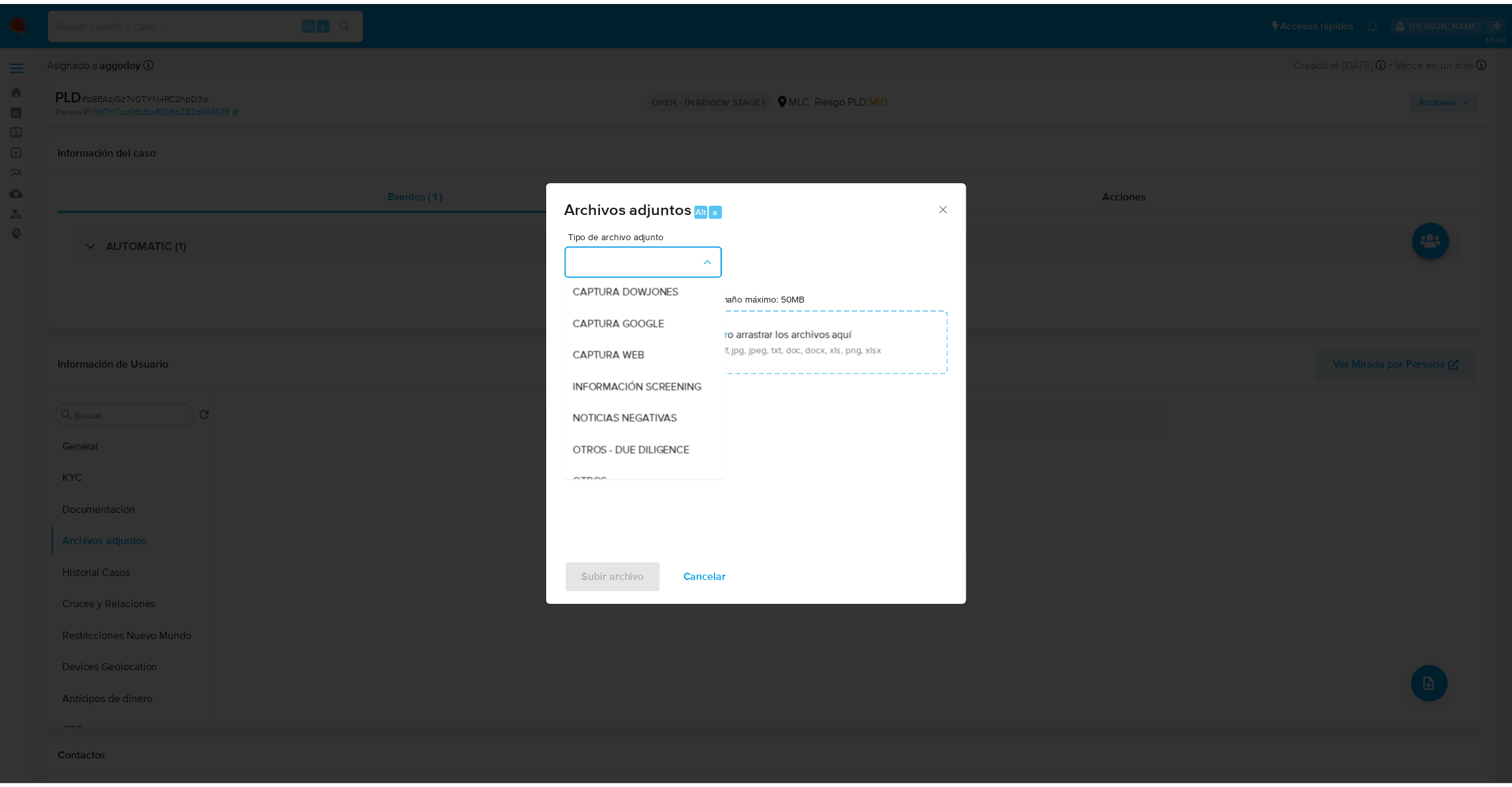
scroll to position [104, 0]
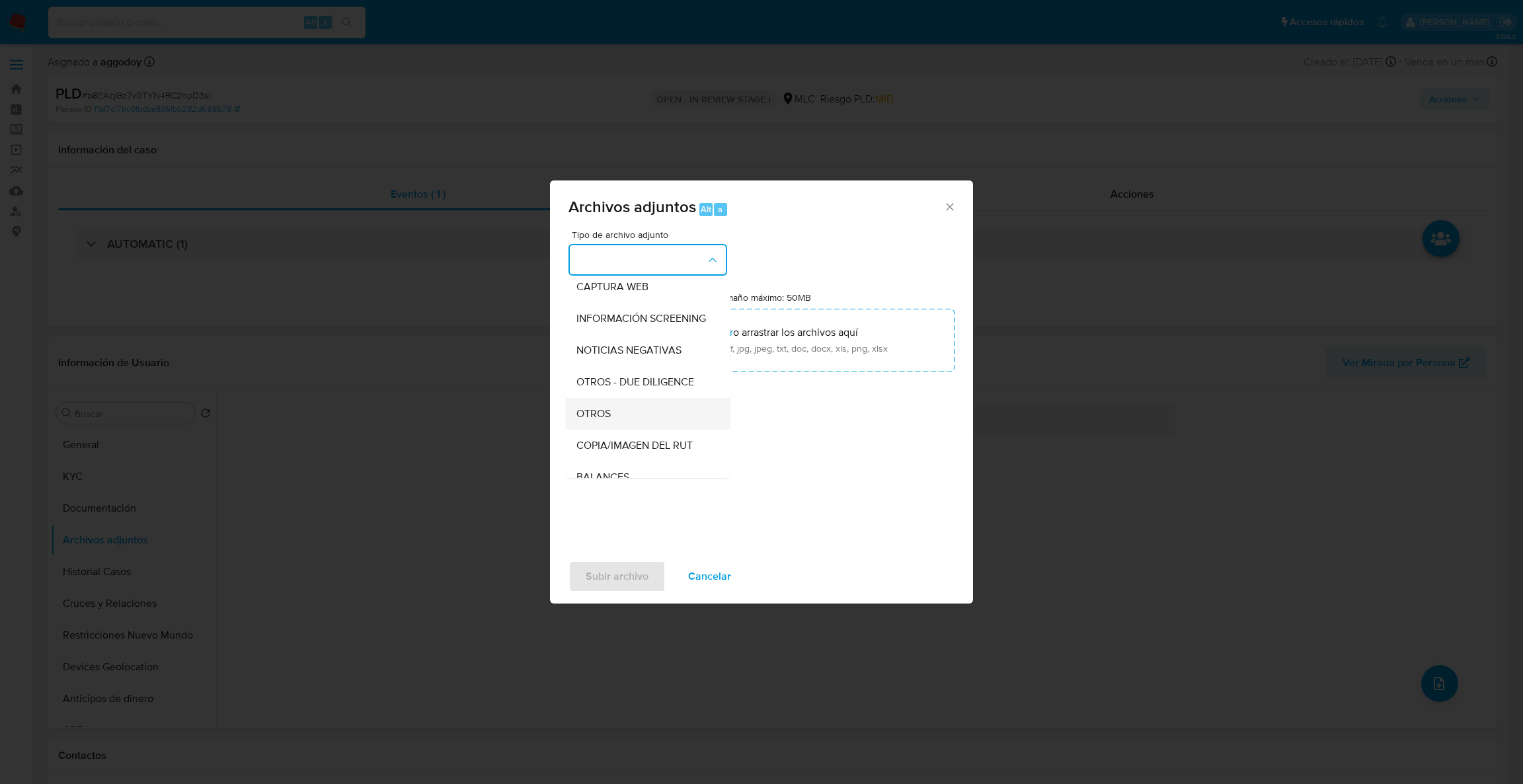
click at [605, 420] on span "OTROS" at bounding box center [593, 413] width 34 height 13
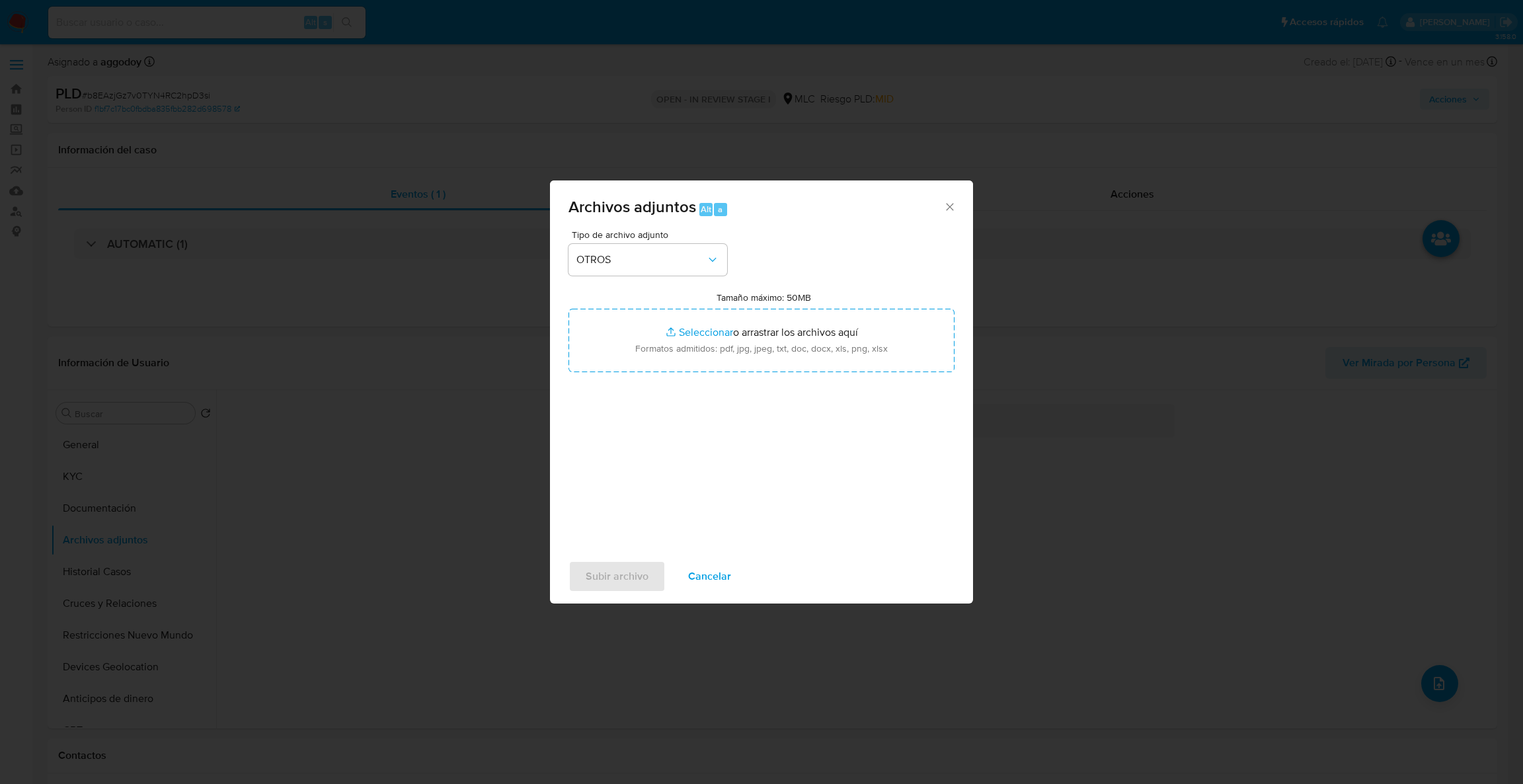
click at [643, 378] on div "Tipo de archivo adjunto OTROS Tamaño máximo: 50MB Seleccionar archivos Seleccio…" at bounding box center [762, 386] width 386 height 312
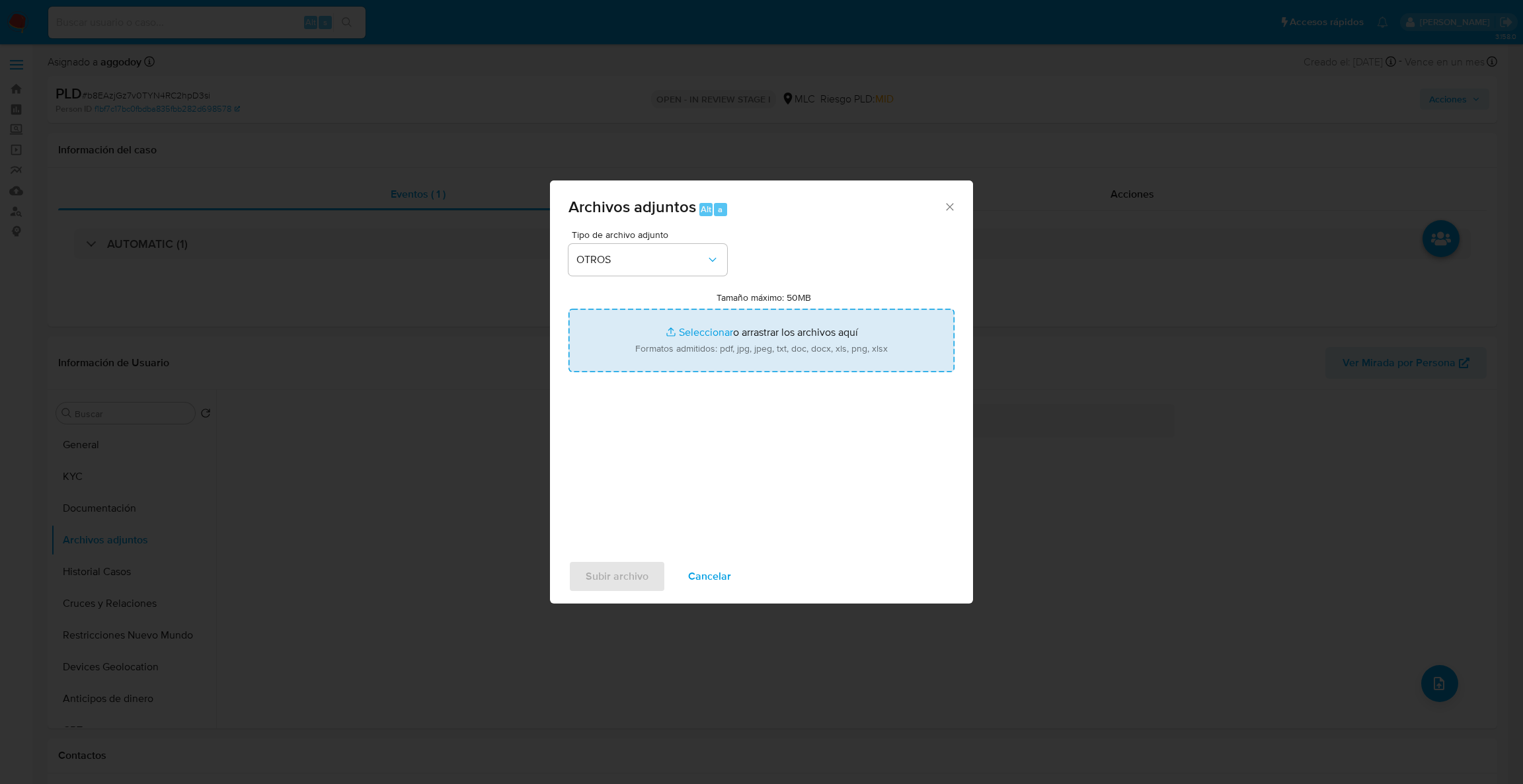
click at [661, 352] on input "Tamaño máximo: 50MB Seleccionar archivos" at bounding box center [762, 340] width 386 height 63
type input "C:\fakepath\Case Log - 620024678.pdf"
click at [752, 321] on input "Tamaño máximo: 50MB Seleccionar archivos" at bounding box center [762, 340] width 386 height 63
type input "C:\fakepath\620024678Movimientos.xlsx"
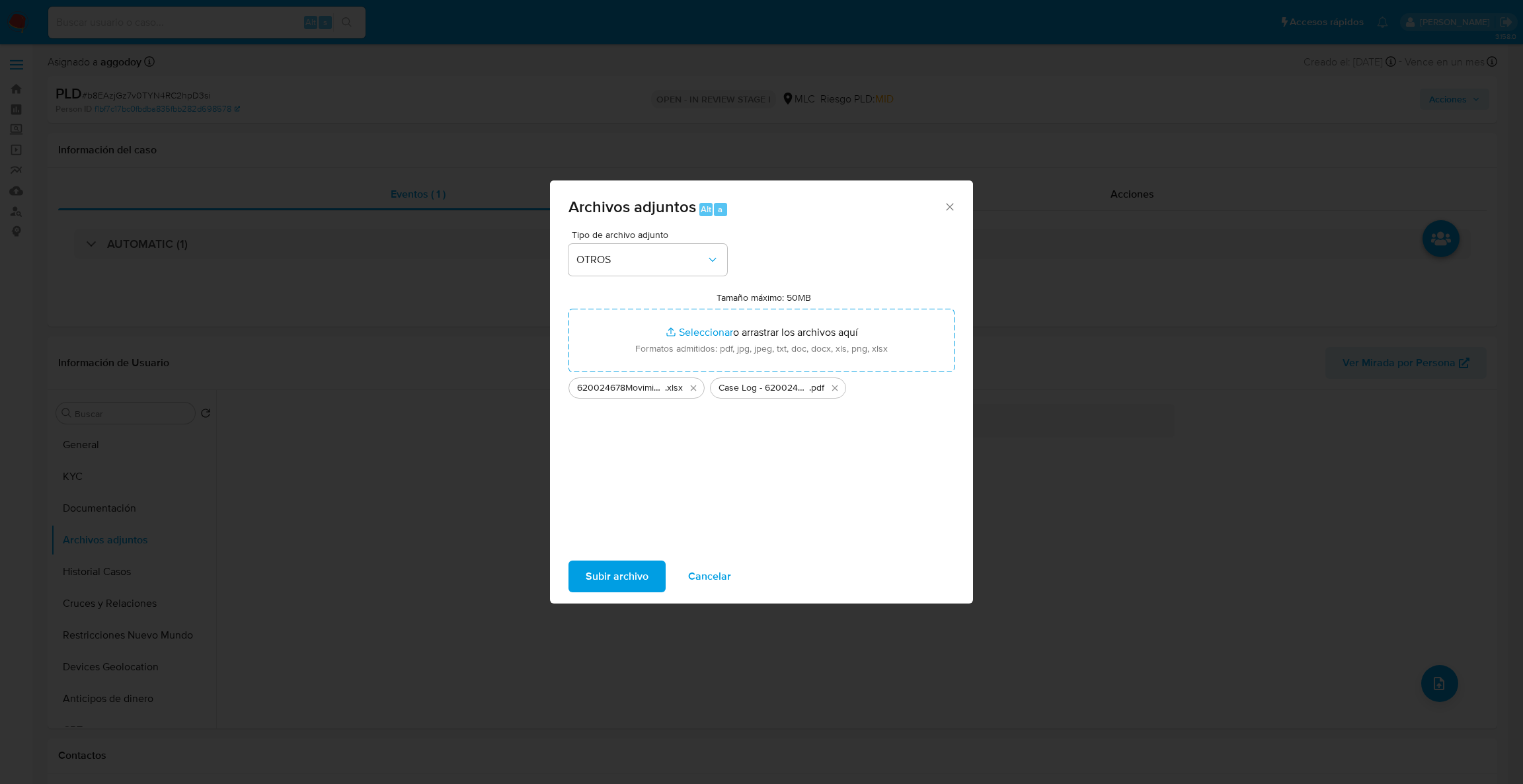
click at [617, 586] on span "Subir archivo" at bounding box center [617, 576] width 63 height 30
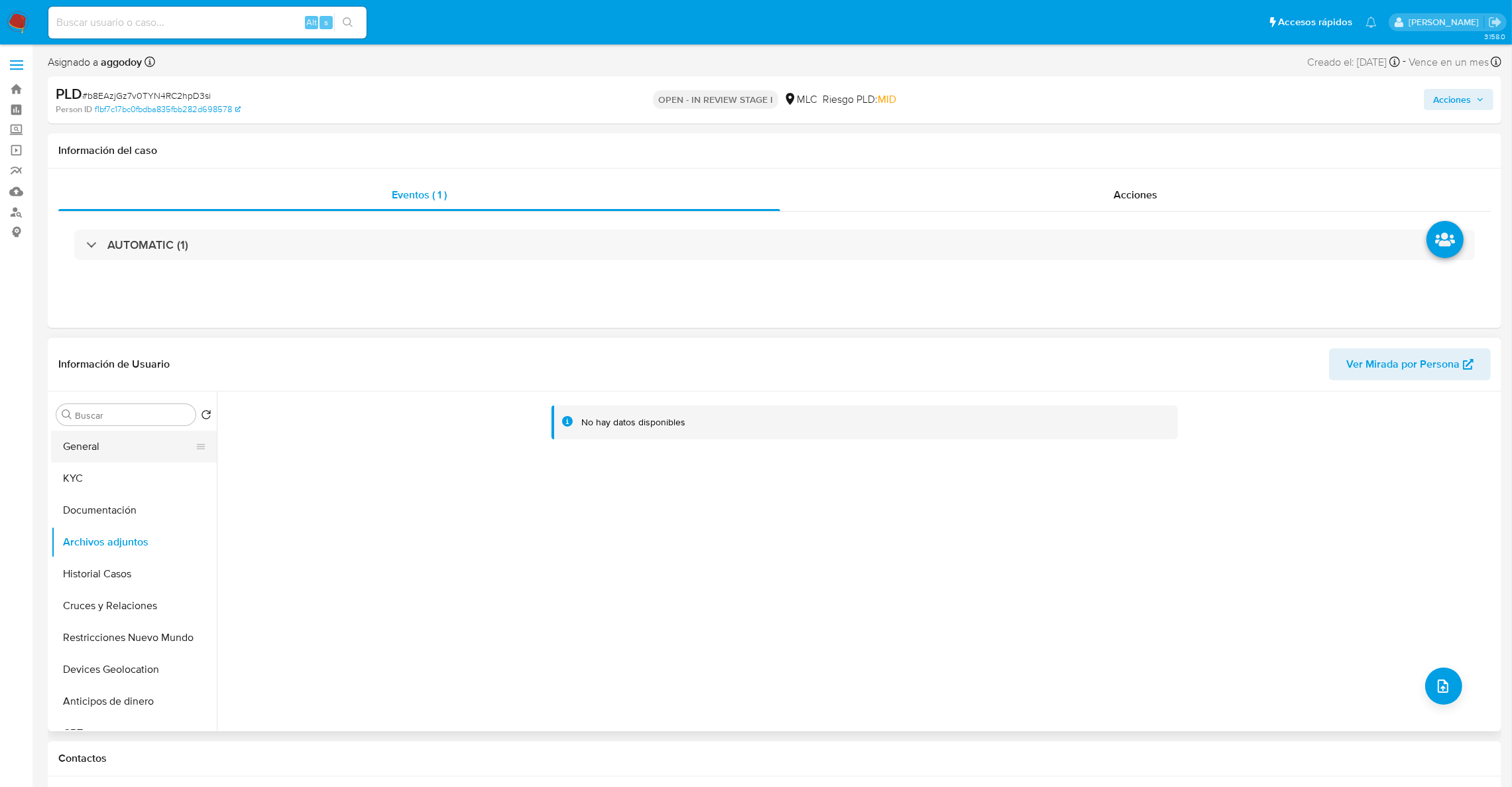
click at [132, 459] on button "General" at bounding box center [128, 446] width 155 height 32
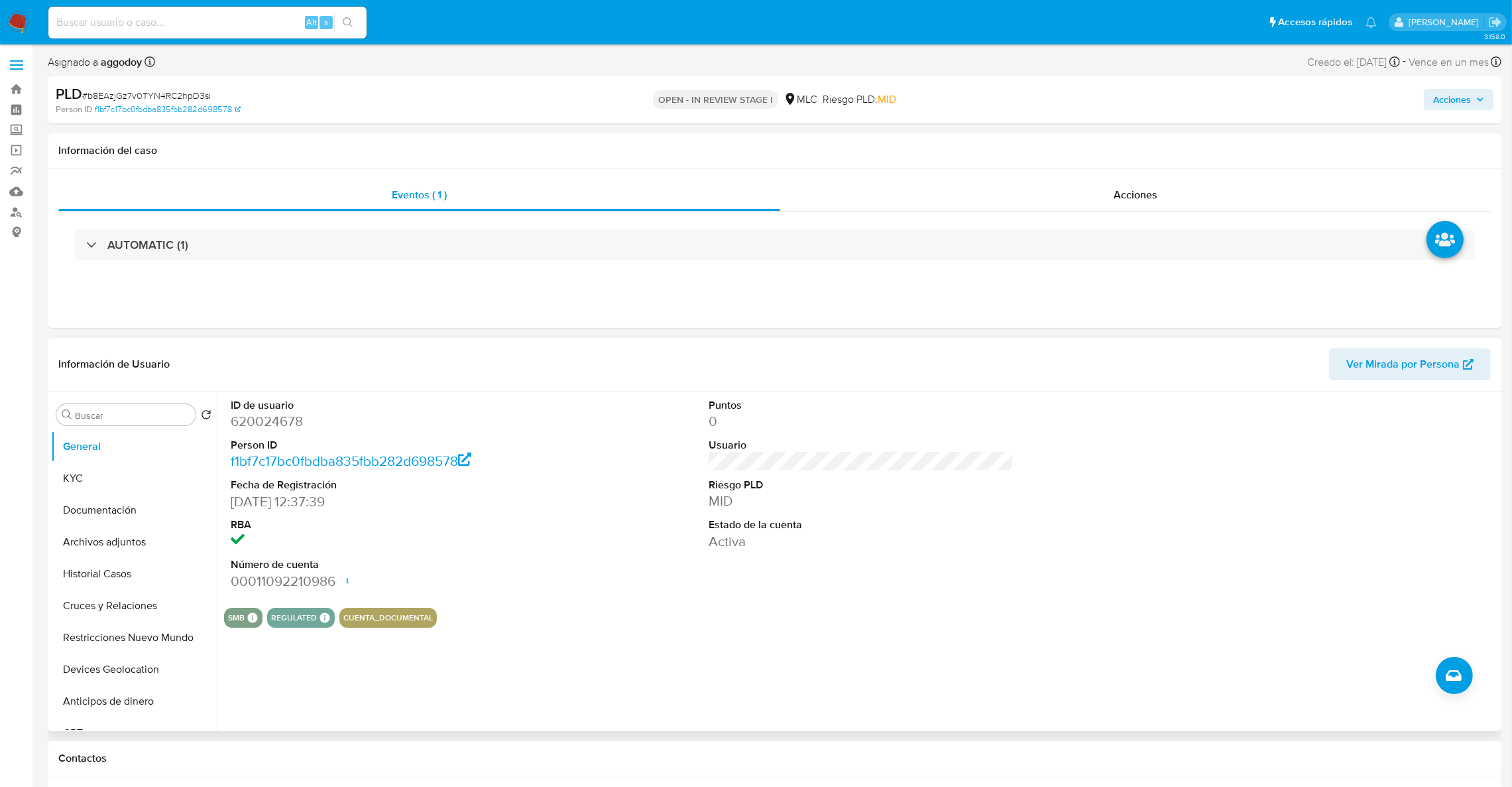
click at [260, 413] on dd "620024678" at bounding box center [384, 421] width 306 height 19
click at [1051, 211] on div "AUTOMATIC (1)" at bounding box center [774, 244] width 1432 height 66
click at [1059, 203] on div "Acciones" at bounding box center [1136, 195] width 711 height 32
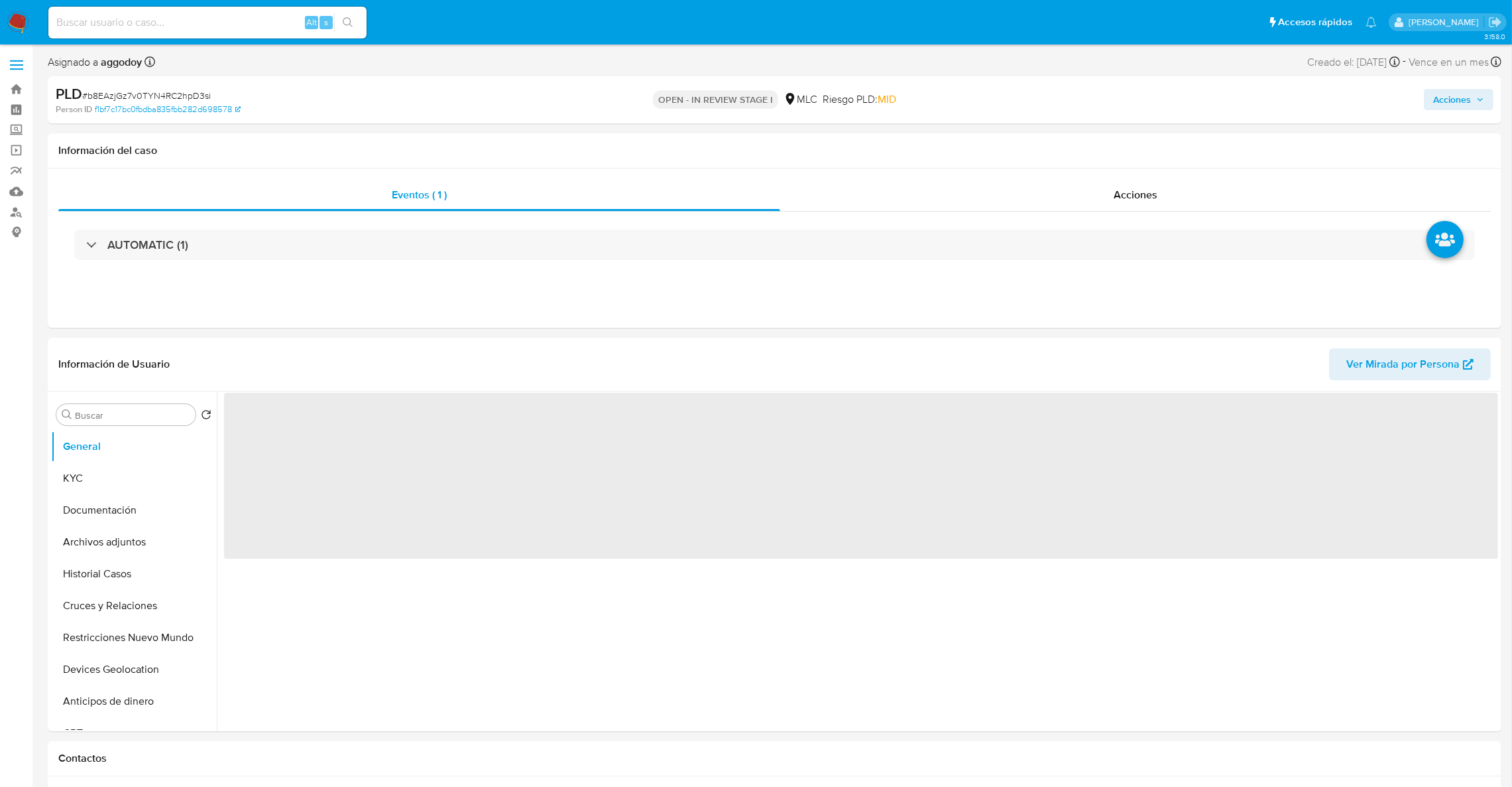
click at [1461, 106] on span "Acciones" at bounding box center [1452, 99] width 38 height 21
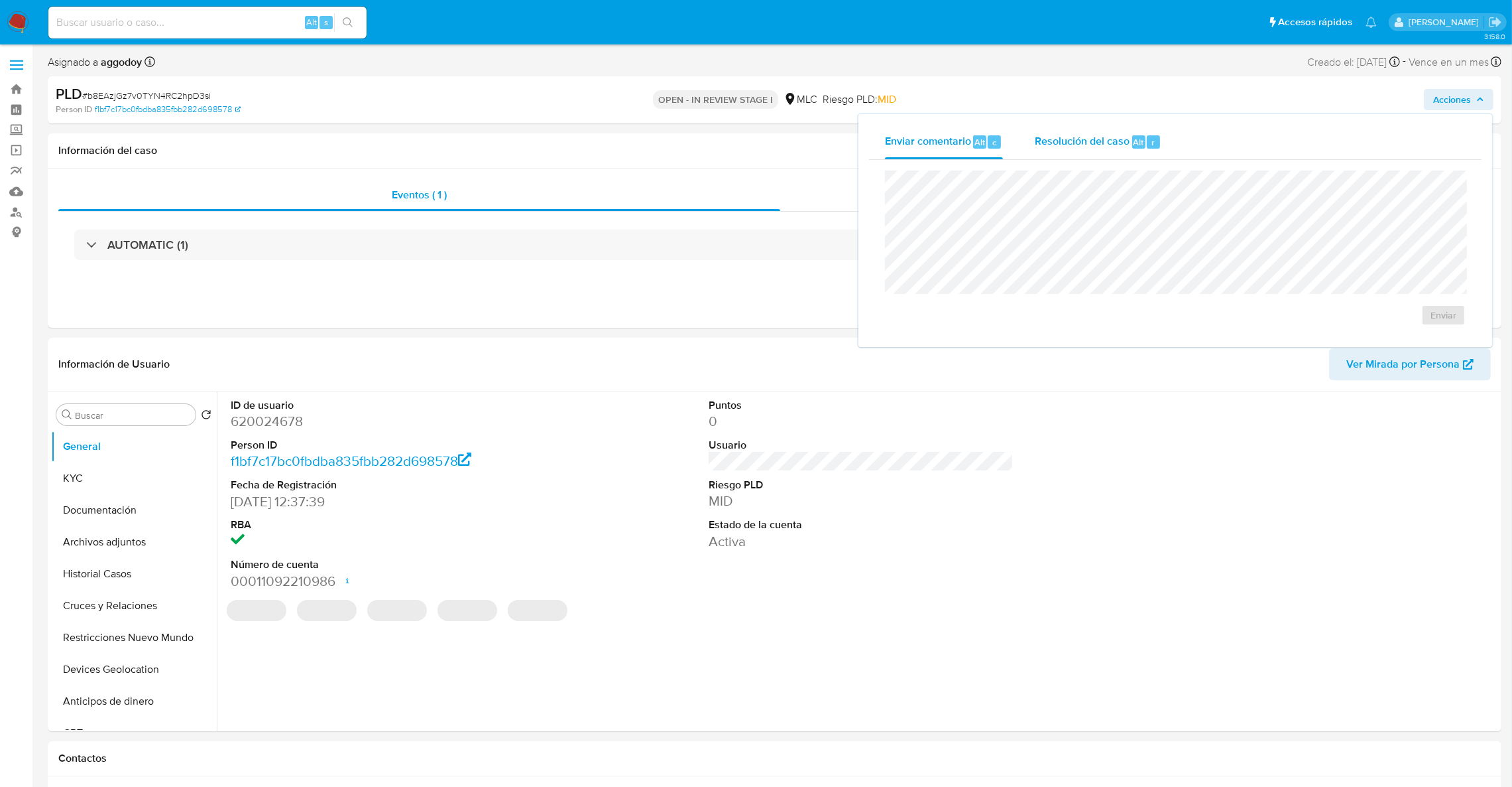
click at [1045, 144] on span "Resolución del caso" at bounding box center [1082, 141] width 95 height 15
select select "10"
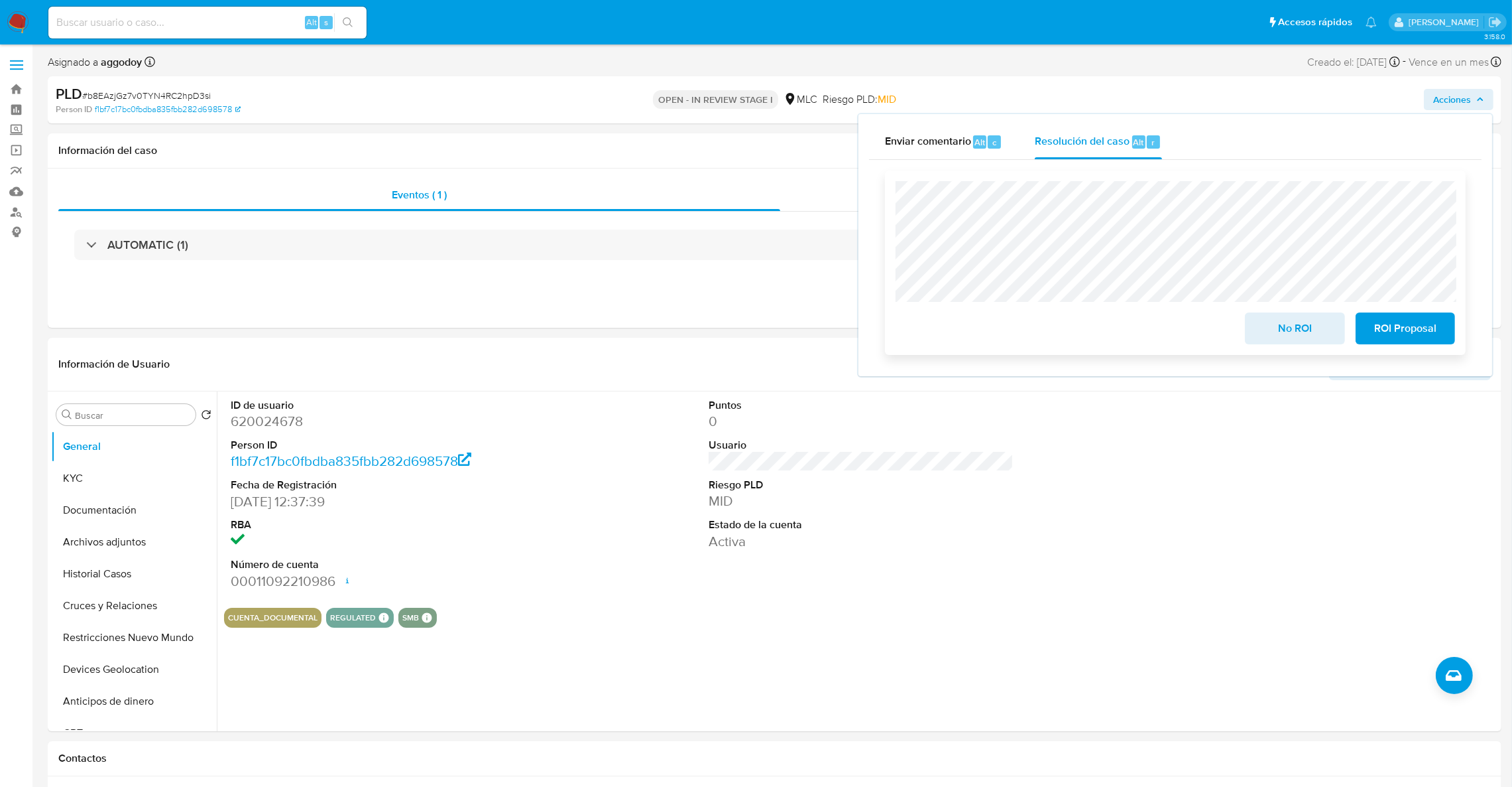
click at [1435, 337] on span "ROI Proposal" at bounding box center [1405, 329] width 65 height 30
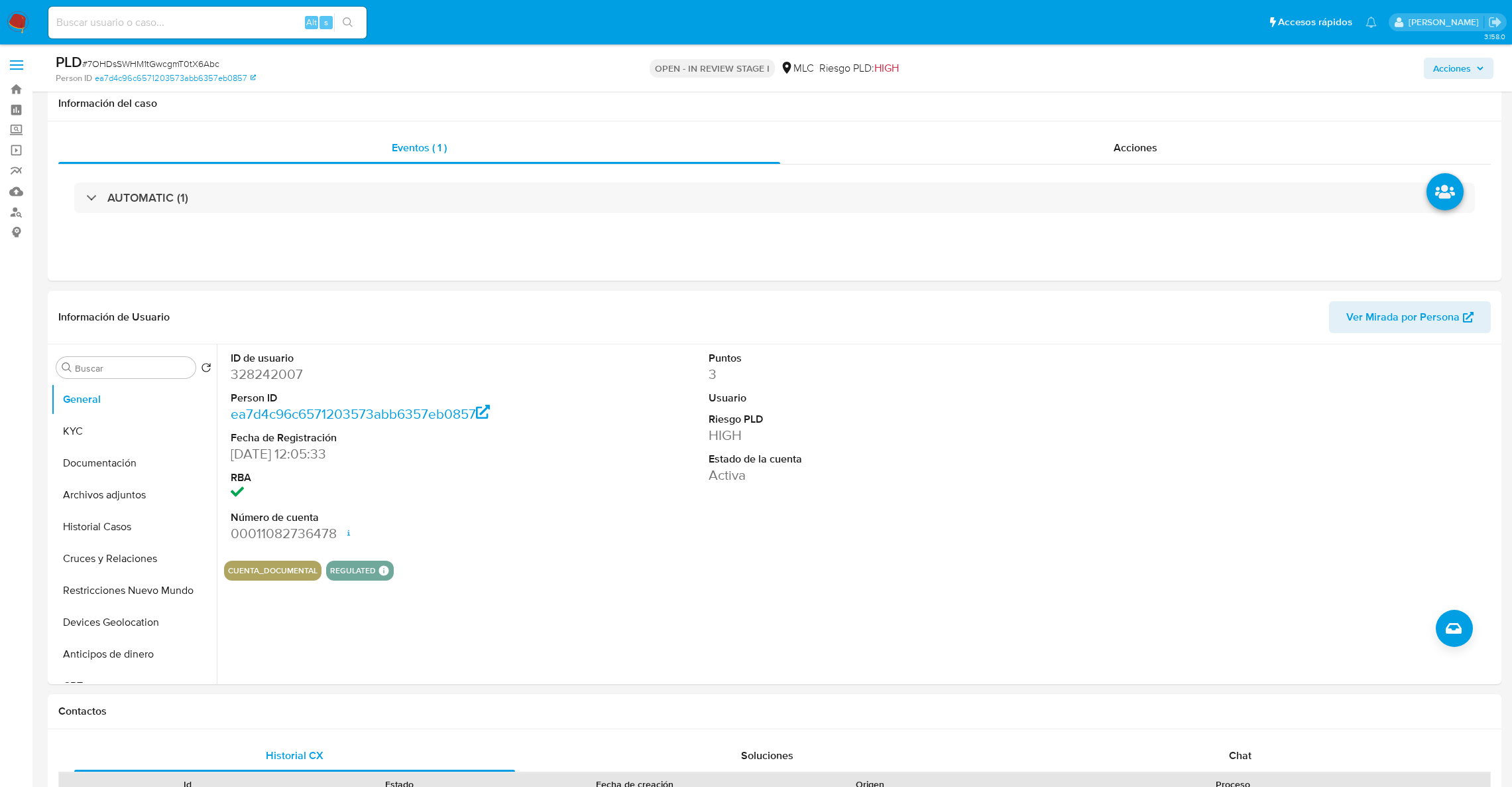
select select "10"
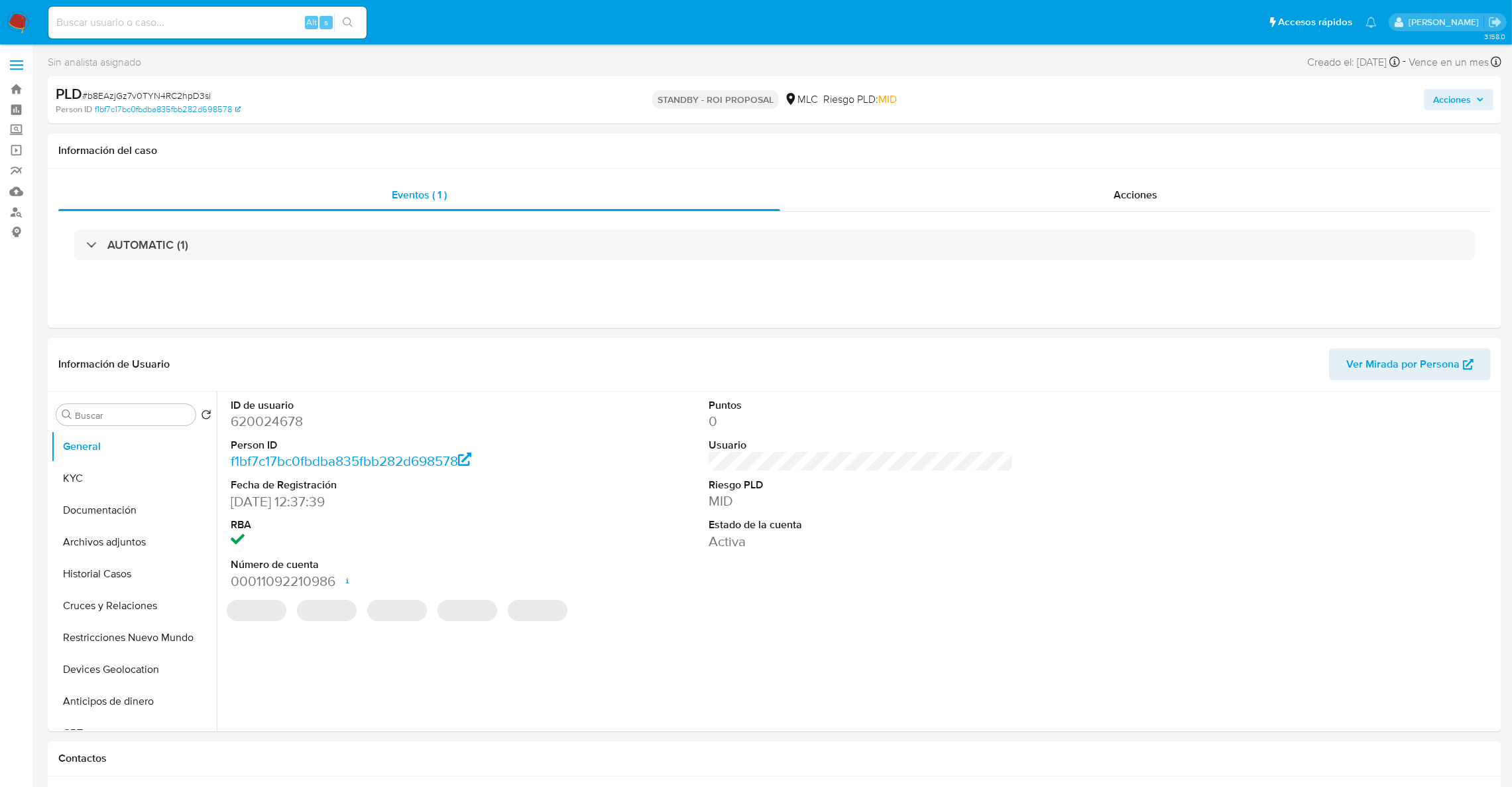
select select "10"
click at [71, 488] on button "KYC" at bounding box center [128, 478] width 155 height 32
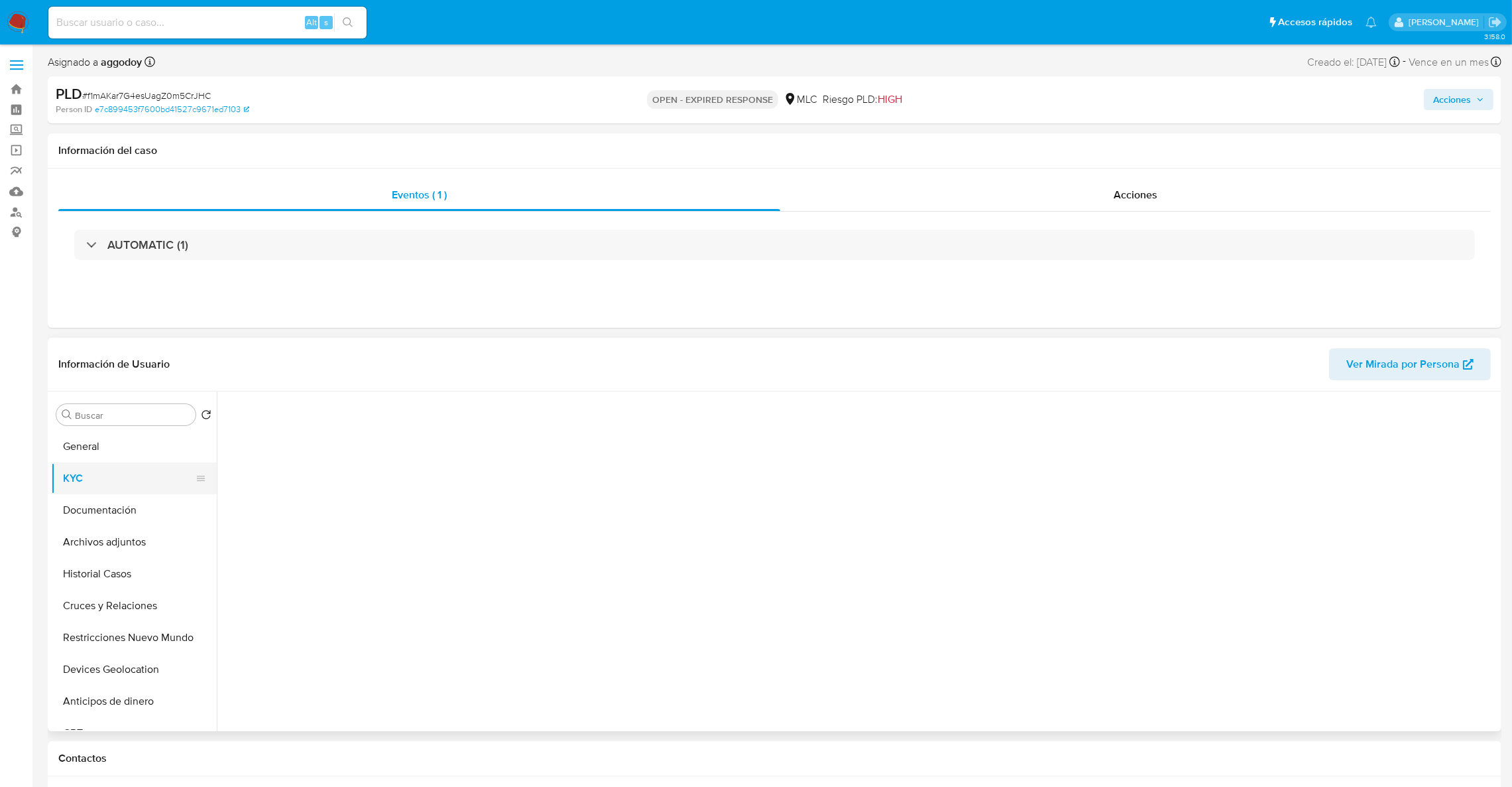
select select "10"
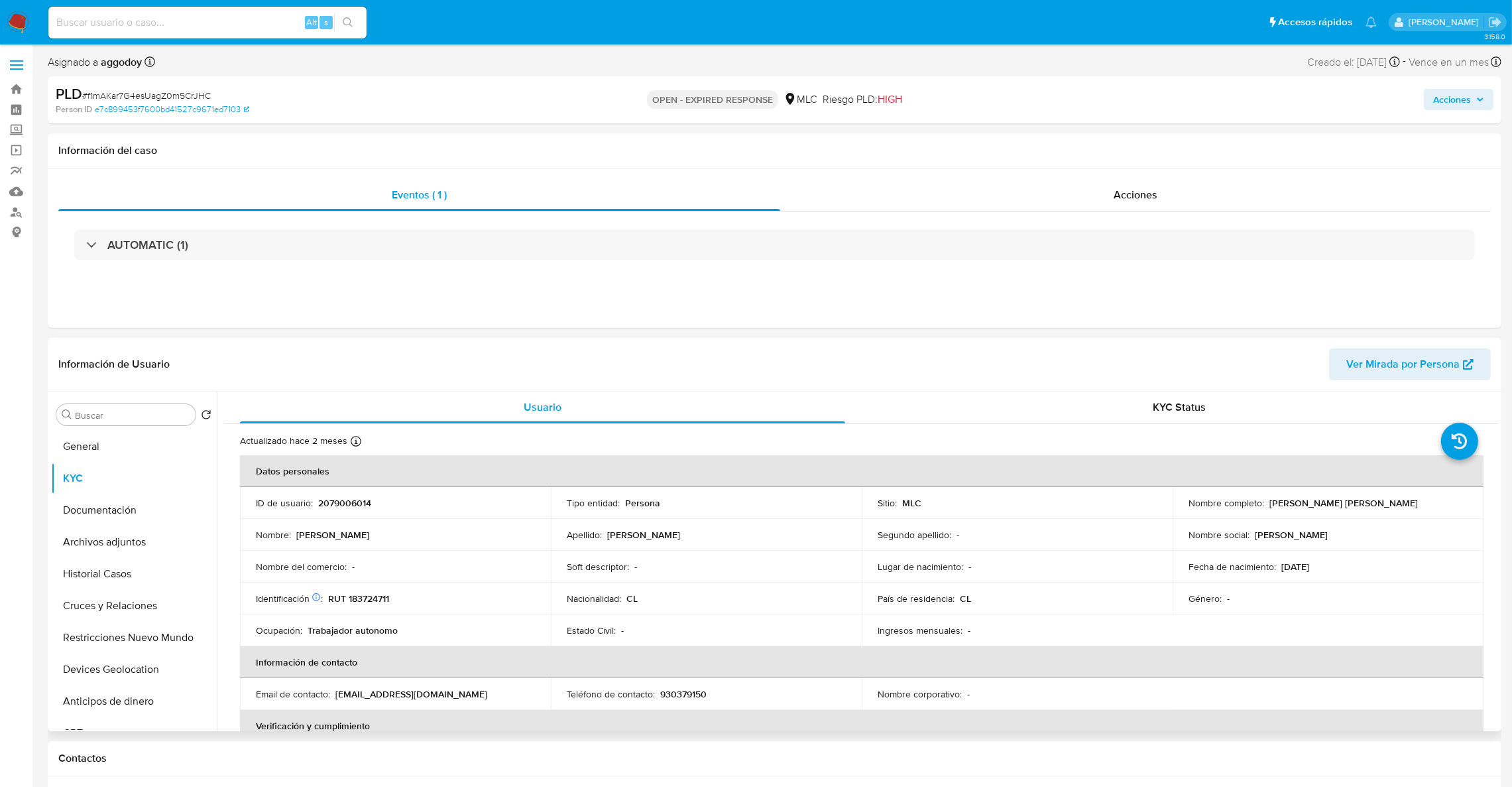
click at [376, 599] on p "RUT 183724711" at bounding box center [358, 598] width 61 height 12
copy p "183724711"
drag, startPoint x: 1264, startPoint y: 504, endPoint x: 1392, endPoint y: 507, distance: 128.0
click at [1392, 507] on div "Nombre completo : [PERSON_NAME] [PERSON_NAME]" at bounding box center [1327, 503] width 279 height 12
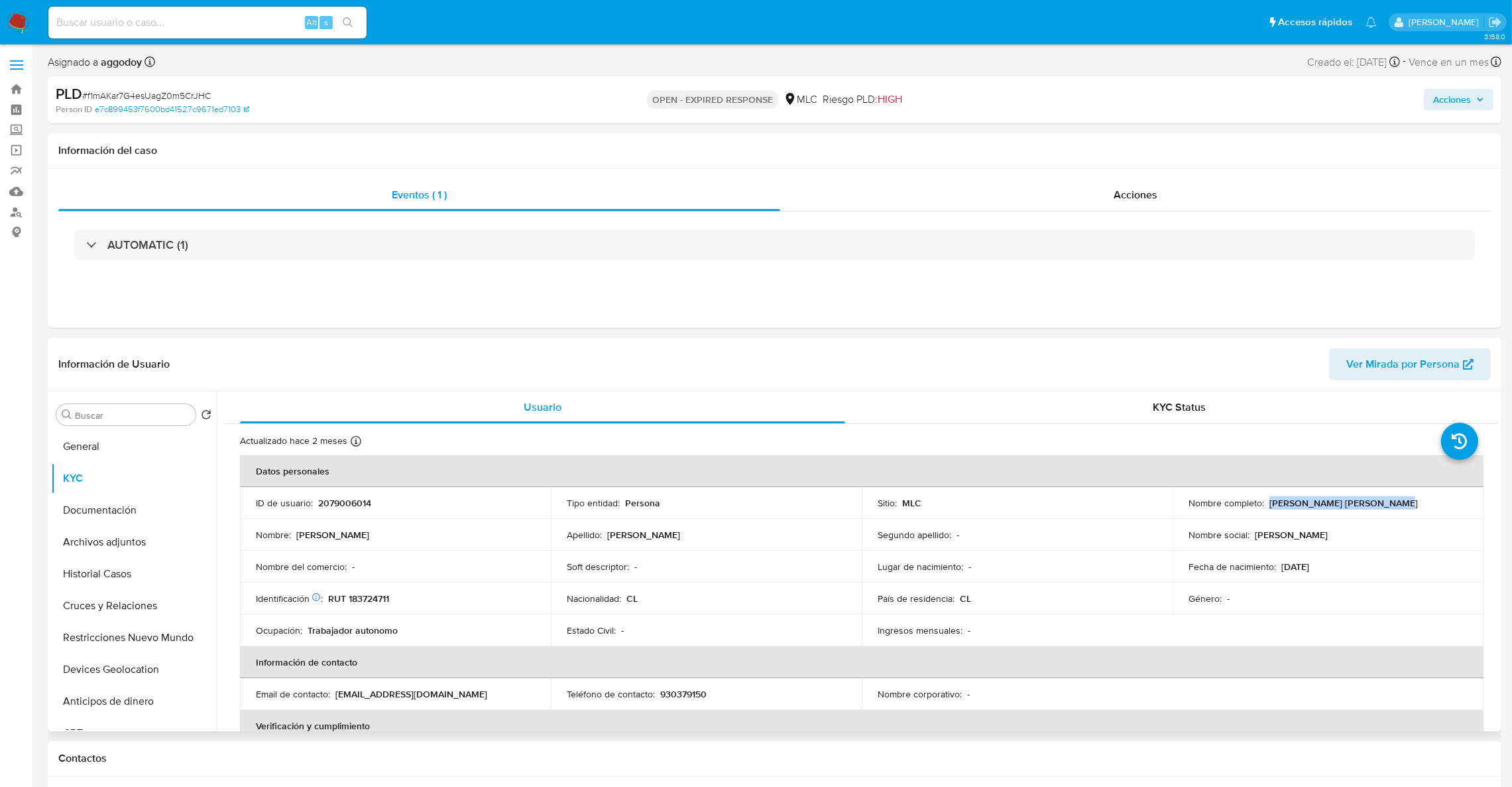
copy p "[PERSON_NAME] [PERSON_NAME]"
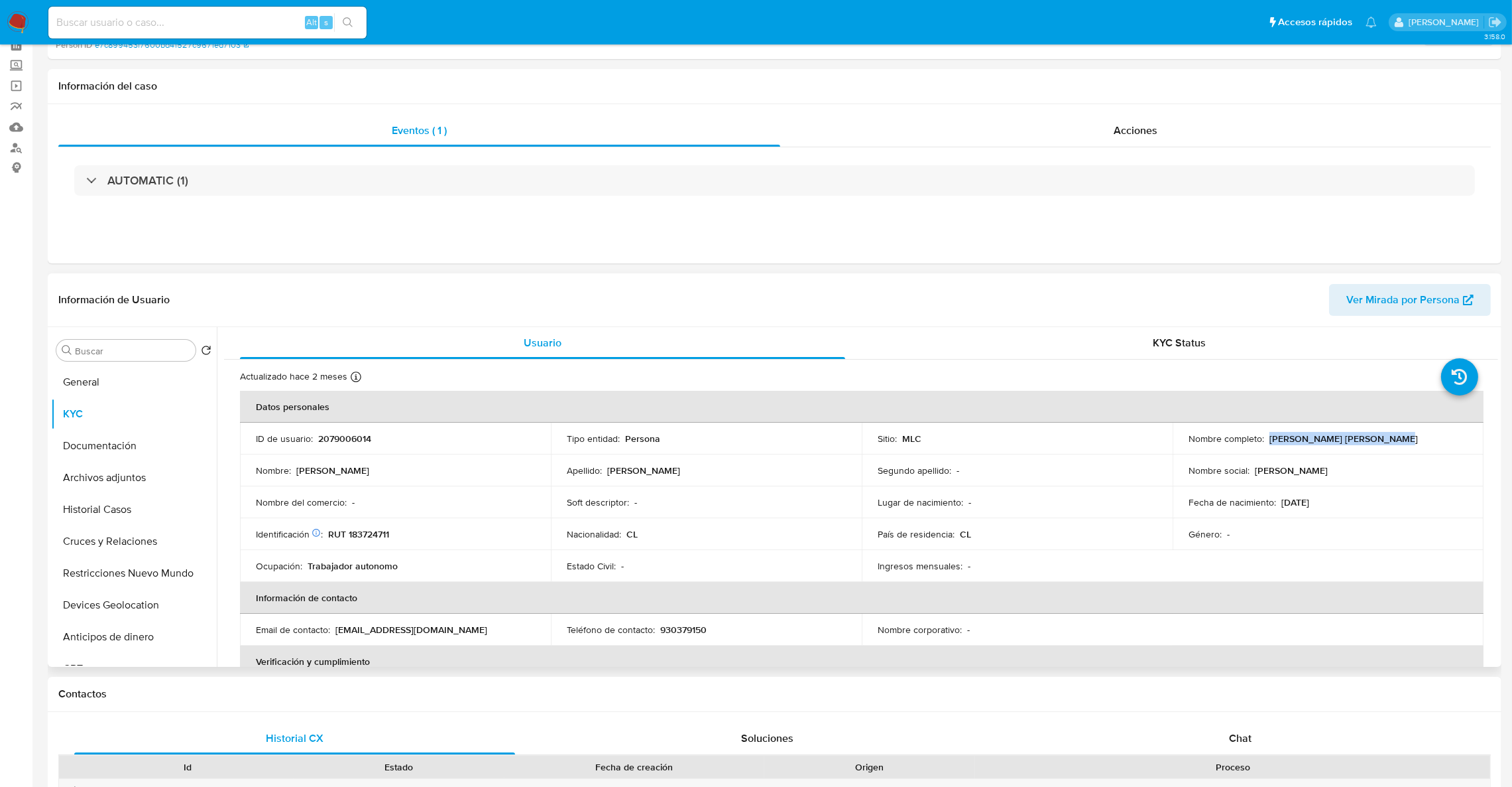
scroll to position [100, 0]
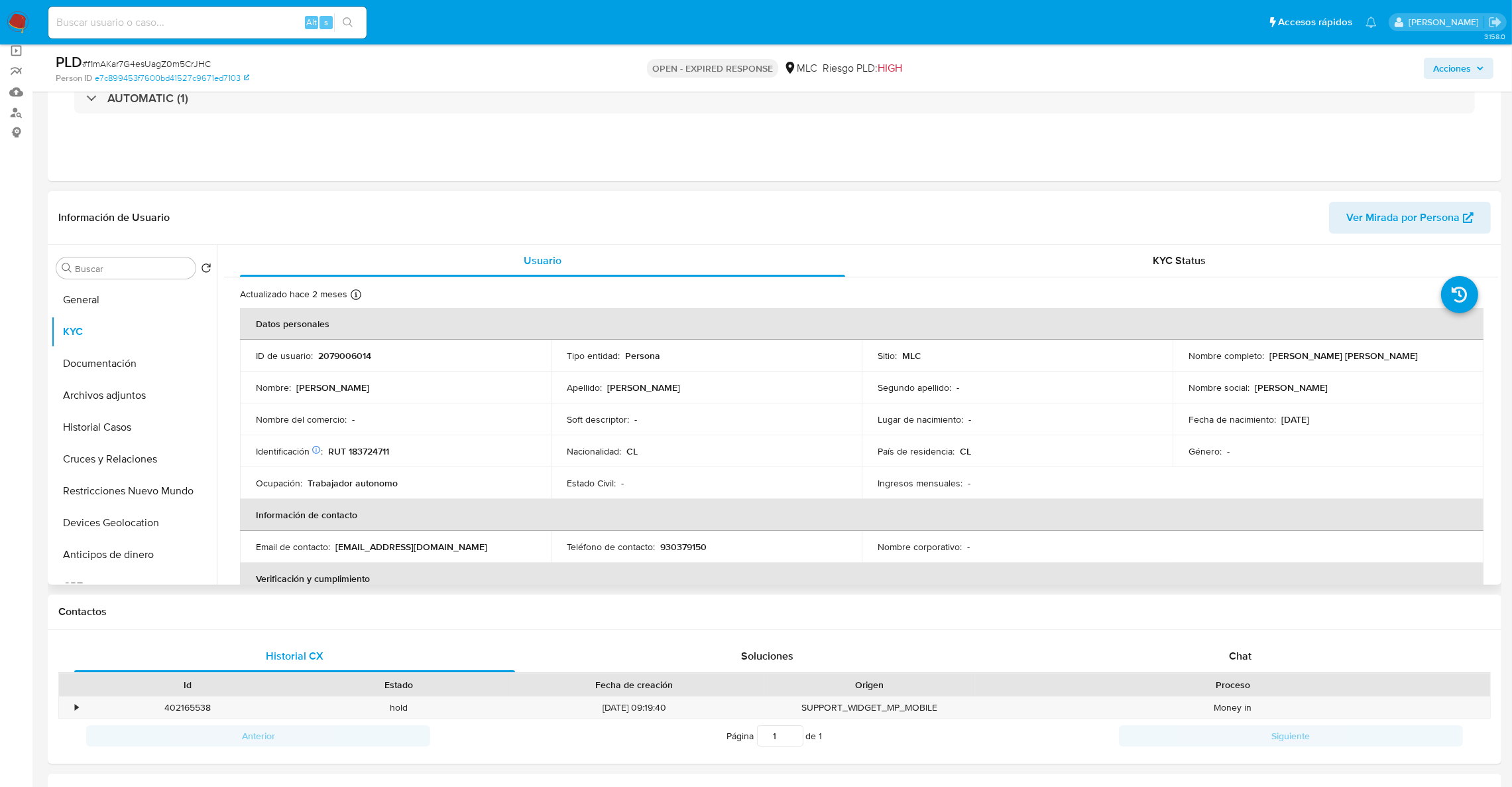
click at [368, 463] on td "Identificación Nº de serie: 530950180 : RUT 183724711" at bounding box center [395, 451] width 311 height 32
click at [364, 453] on p "RUT 183724711" at bounding box center [358, 451] width 61 height 12
click at [367, 453] on p "RUT 183724711" at bounding box center [358, 451] width 61 height 12
drag, startPoint x: 367, startPoint y: 453, endPoint x: 409, endPoint y: 468, distance: 44.6
click at [409, 467] on tbody "ID de usuario : 2079006014 Tipo entidad : Persona Sitio : MLC Nombre completo :…" at bounding box center [862, 419] width 1244 height 159
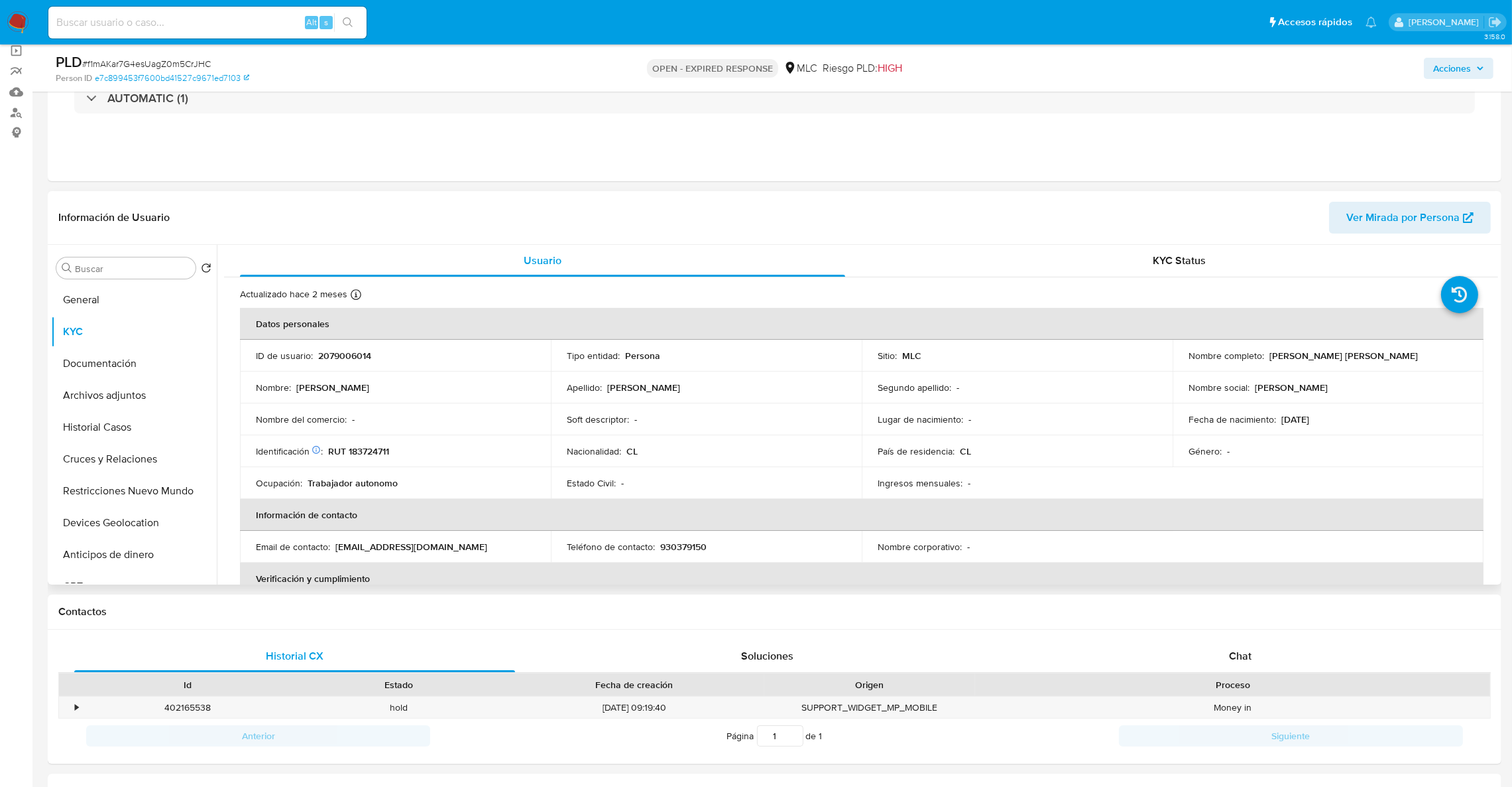
click at [372, 452] on p "RUT 183724711" at bounding box center [358, 451] width 61 height 12
click at [375, 453] on p "RUT 183724711" at bounding box center [358, 451] width 61 height 12
copy p "183724711"
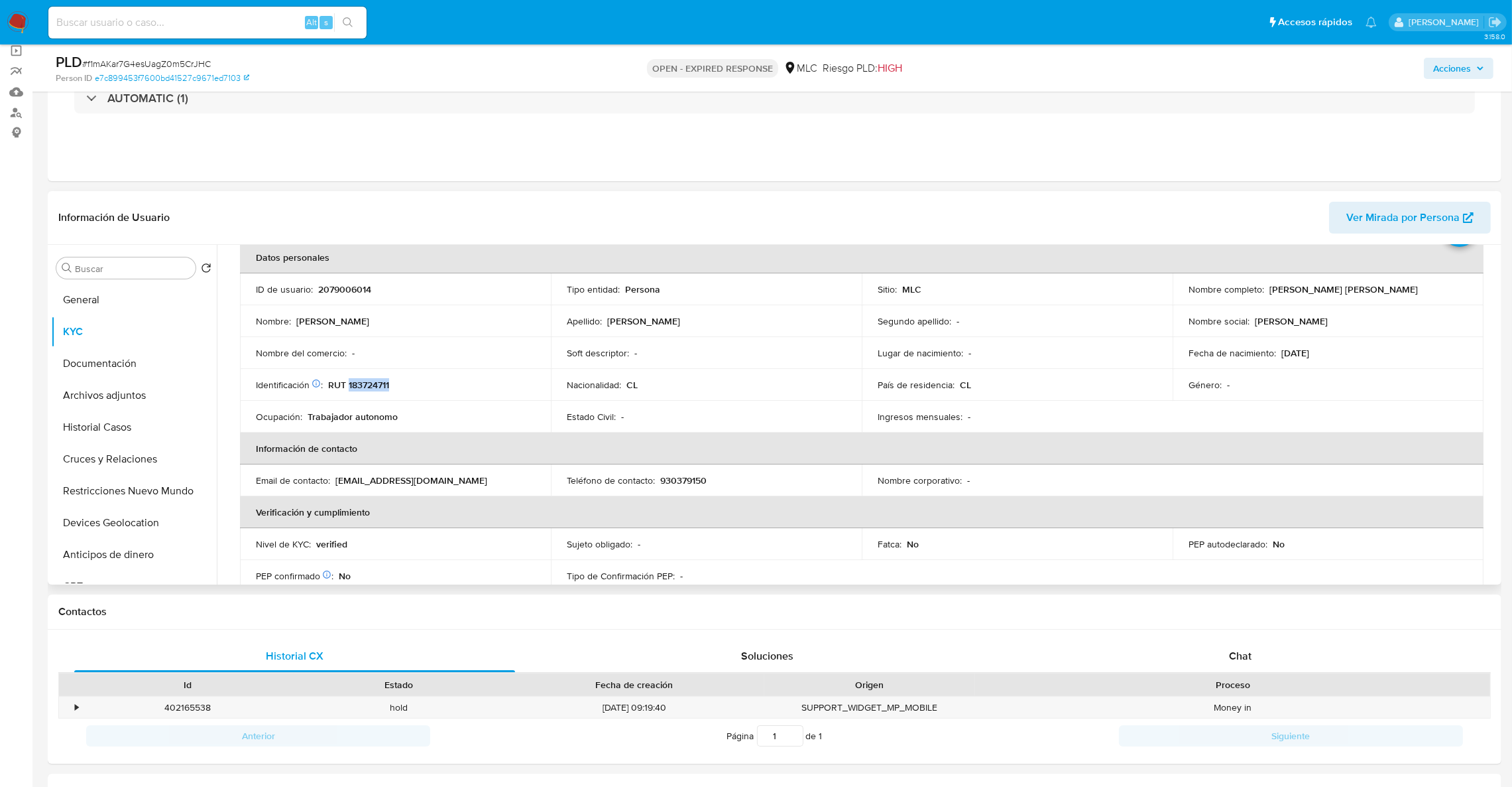
scroll to position [70, 0]
click at [791, 557] on td "Tipo de Confirmación PEP : -" at bounding box center [706, 573] width 311 height 32
click at [144, 461] on button "Cruces y Relaciones" at bounding box center [128, 459] width 155 height 32
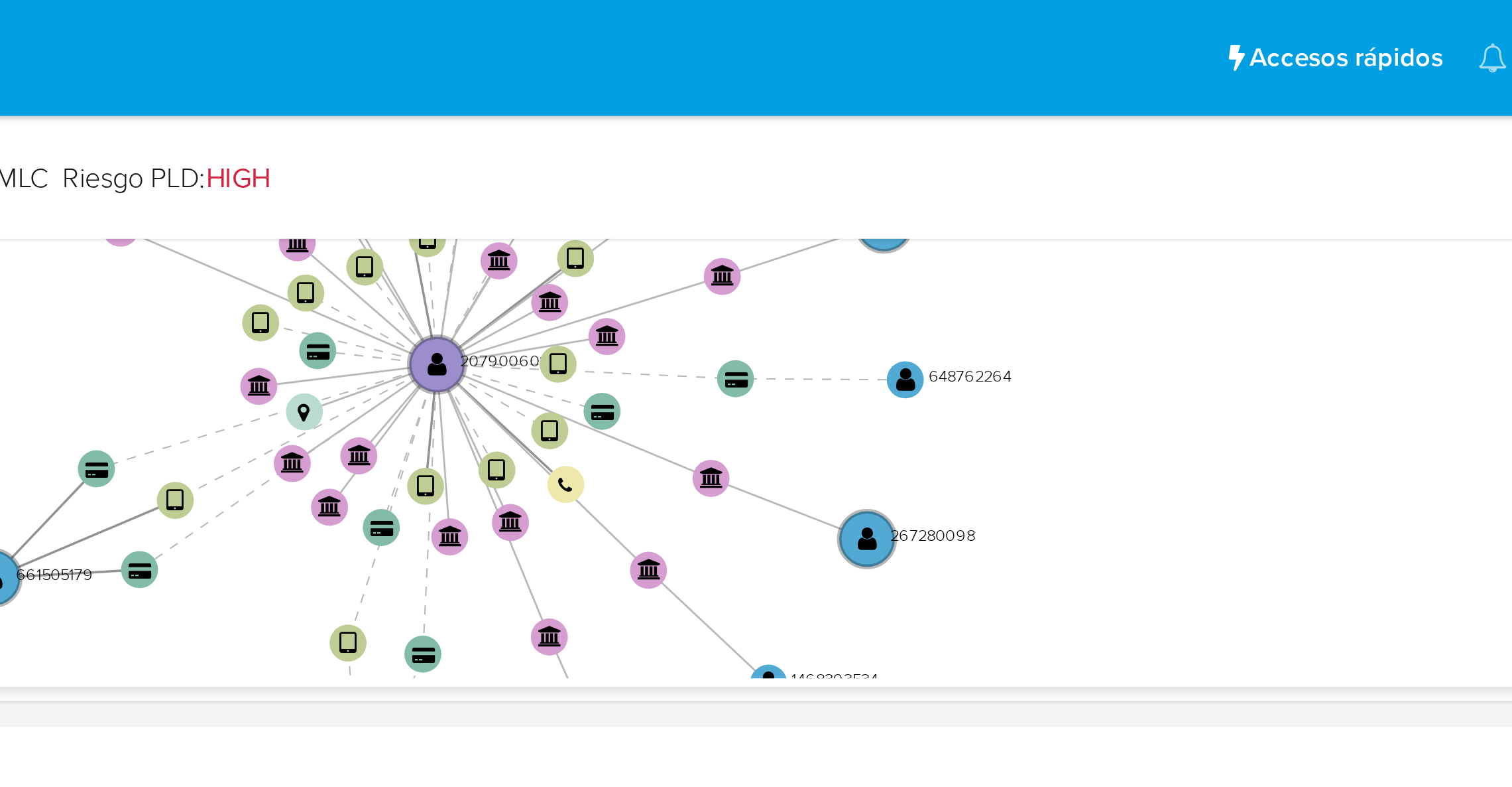
scroll to position [391, 0]
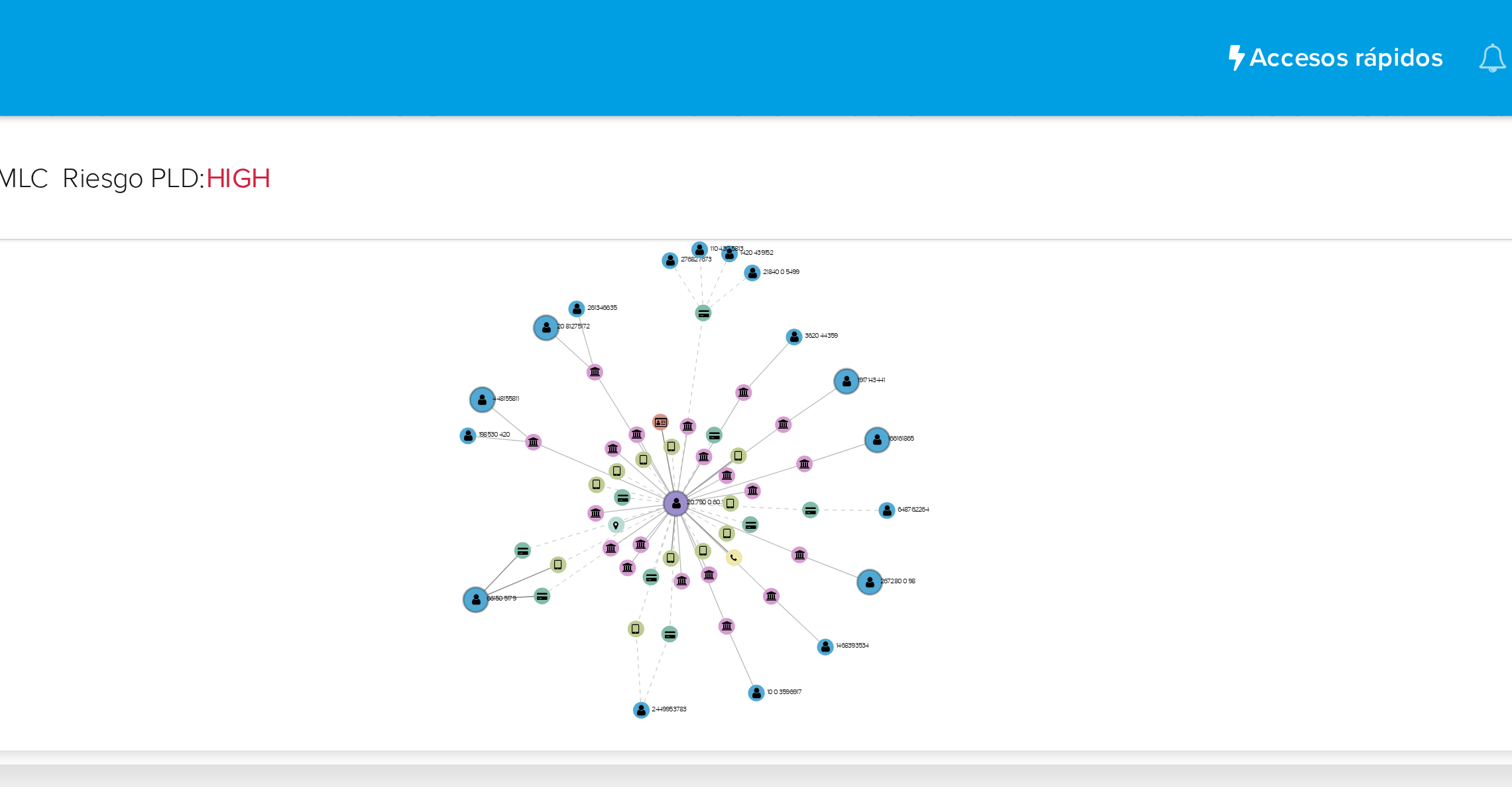
drag, startPoint x: 1217, startPoint y: 189, endPoint x: 1217, endPoint y: 207, distance: 18.0
click at [1217, 207] on icon "device-68254ecec83b6e3863527f4a  user-2449953783  2449953783 user-2079006014 …" at bounding box center [870, 188] width 1254 height 193
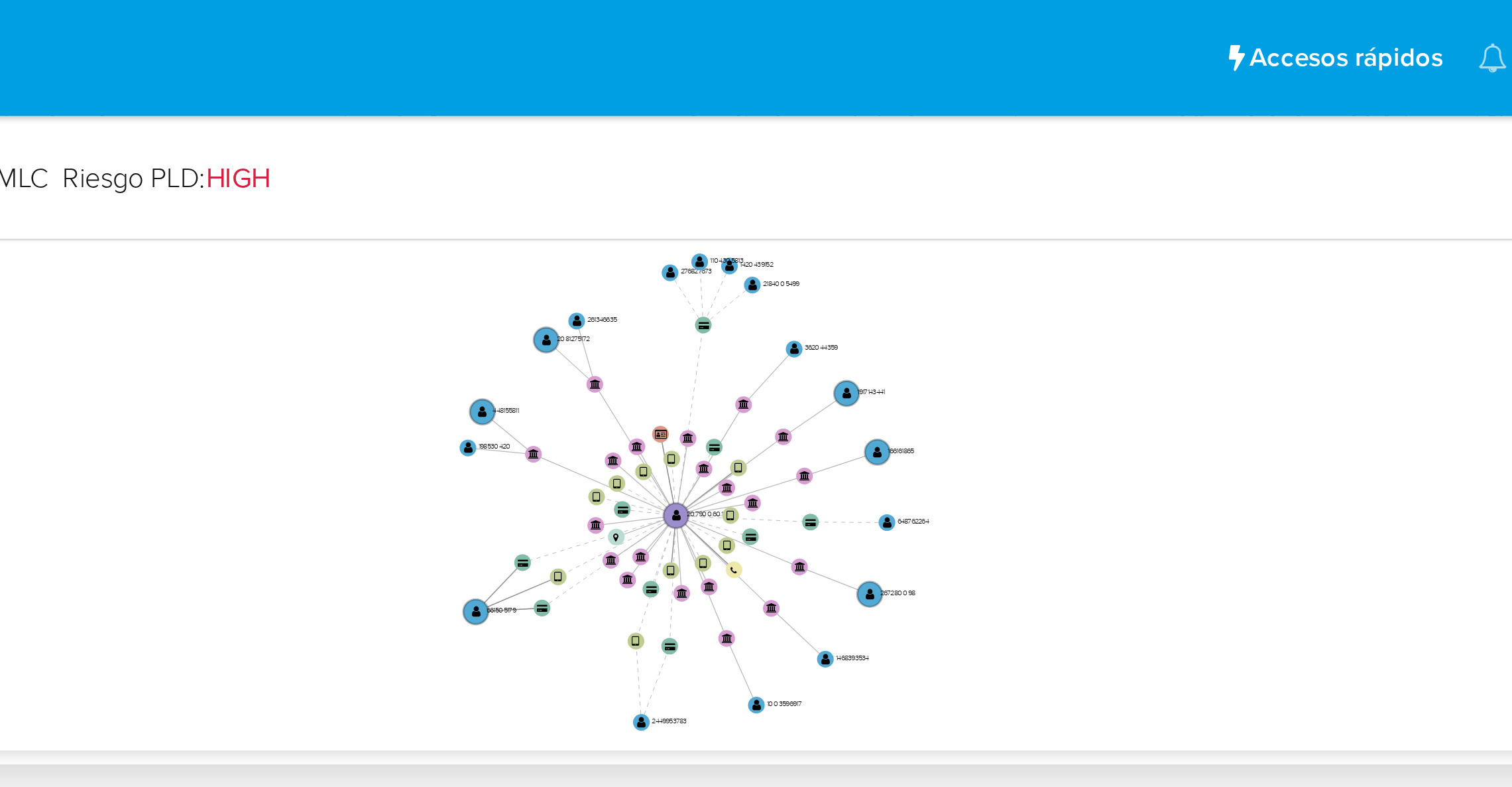
click at [1216, 215] on icon "device-68254ecec83b6e3863527f4a  user-2449953783  2449953783 user-2079006014 …" at bounding box center [870, 188] width 1254 height 193
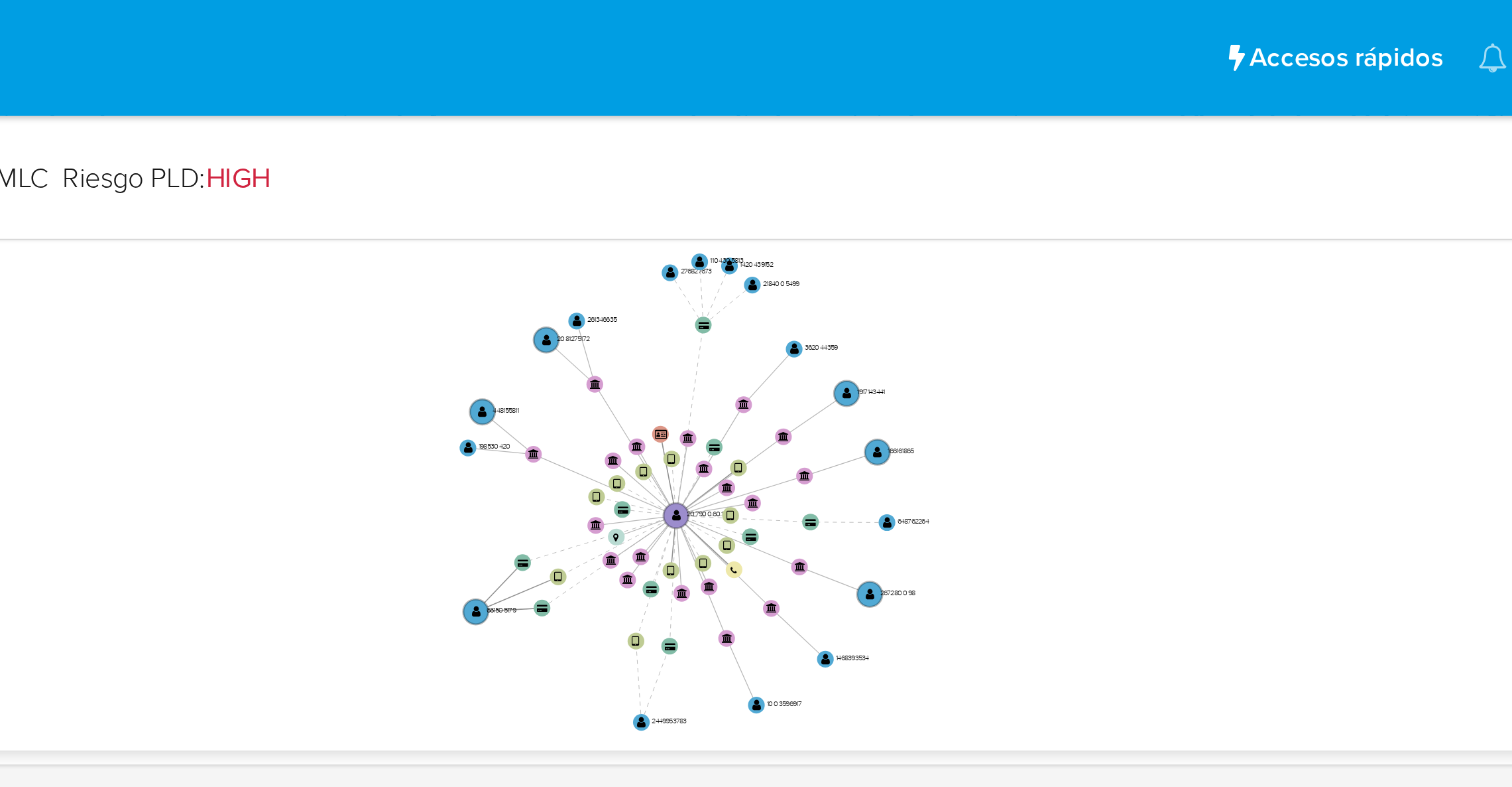
click at [916, 71] on div "OPEN - EXPIRED RESPONSE MLC Riesgo PLD: HIGH" at bounding box center [775, 68] width 476 height 32
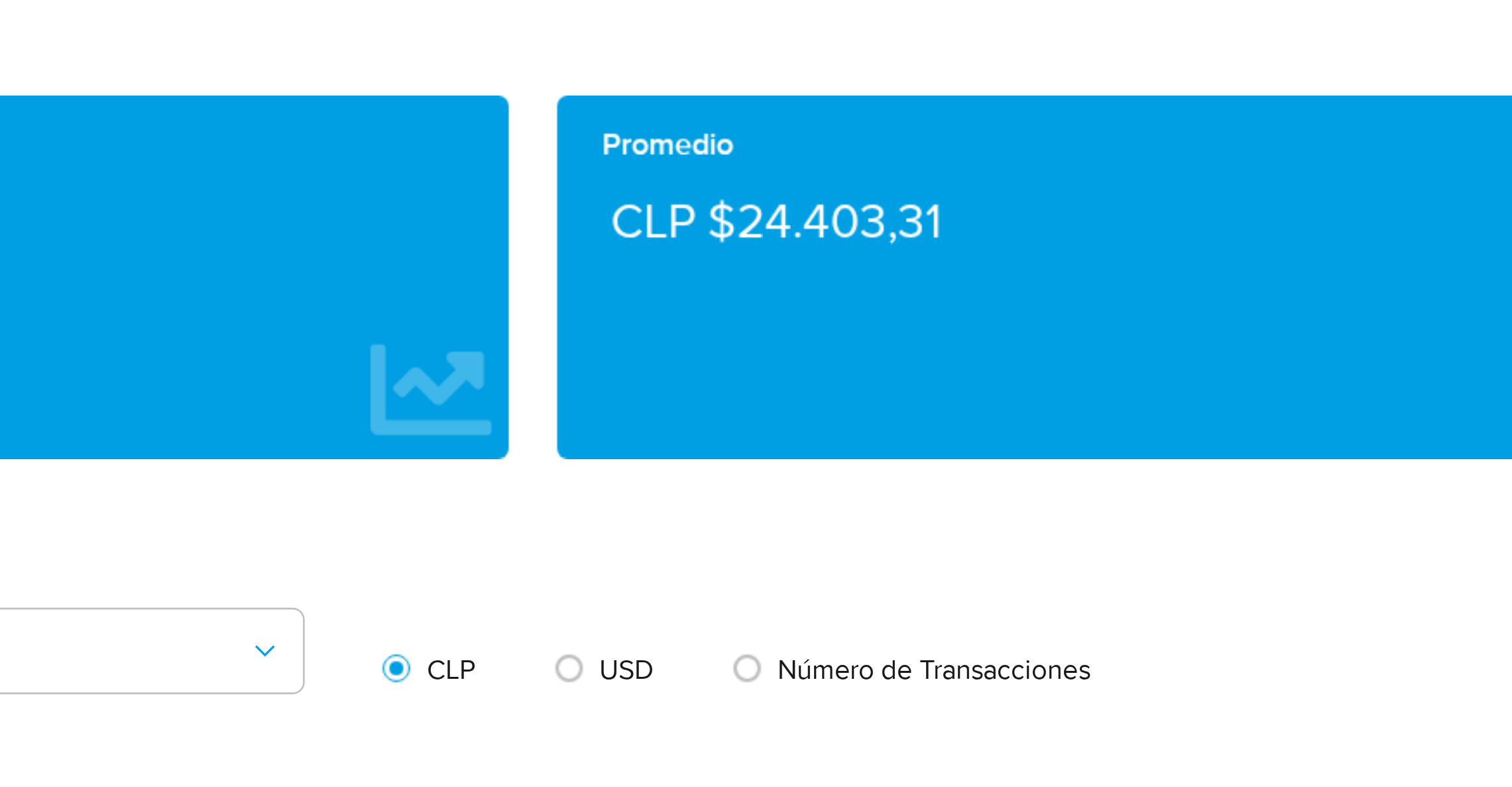
scroll to position [389, 0]
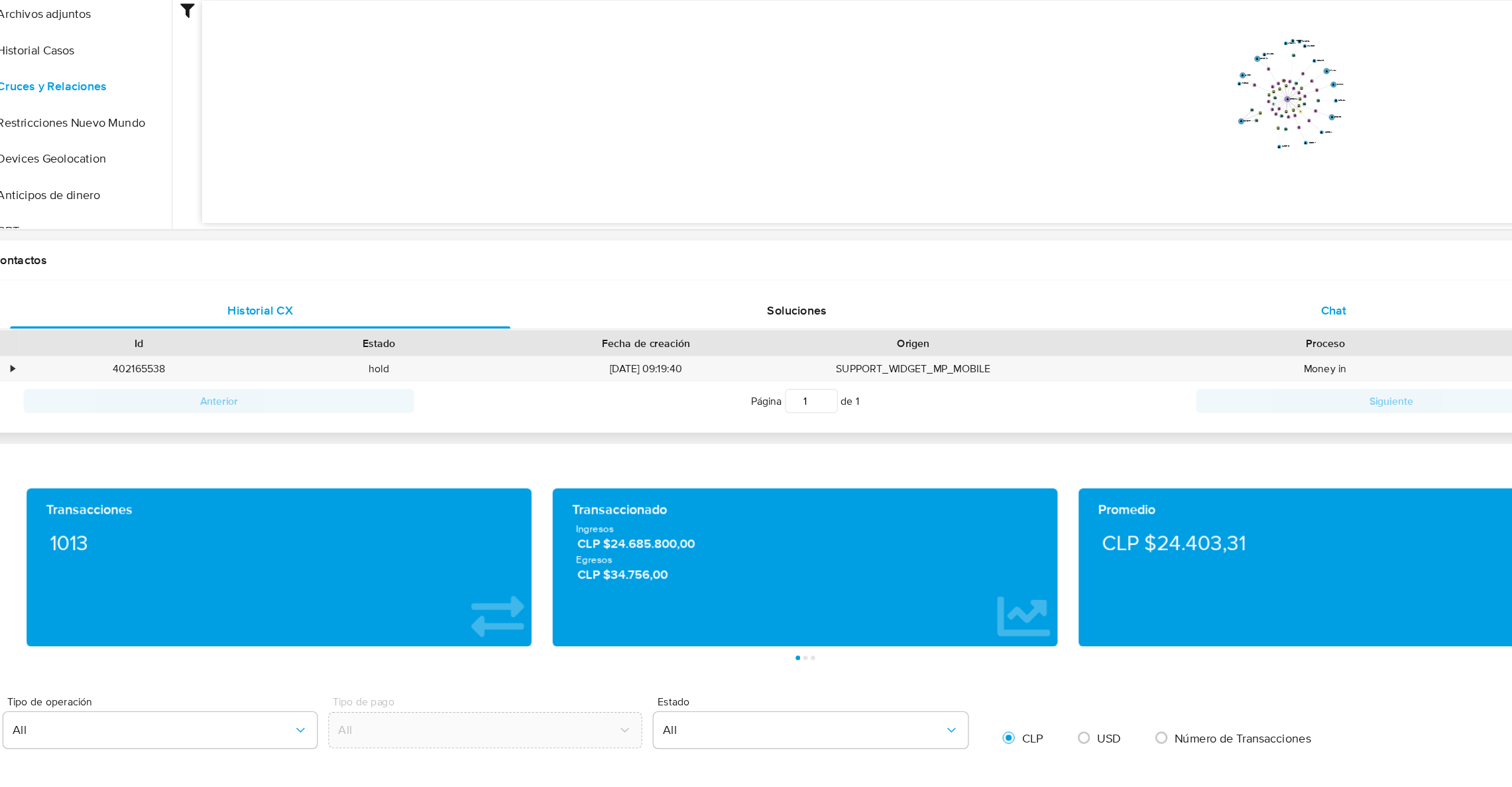
drag, startPoint x: 1233, startPoint y: 393, endPoint x: 1236, endPoint y: 372, distance: 21.2
click at [1233, 391] on div "Proceso" at bounding box center [1232, 395] width 496 height 13
click at [1244, 372] on span "Chat" at bounding box center [1240, 365] width 23 height 15
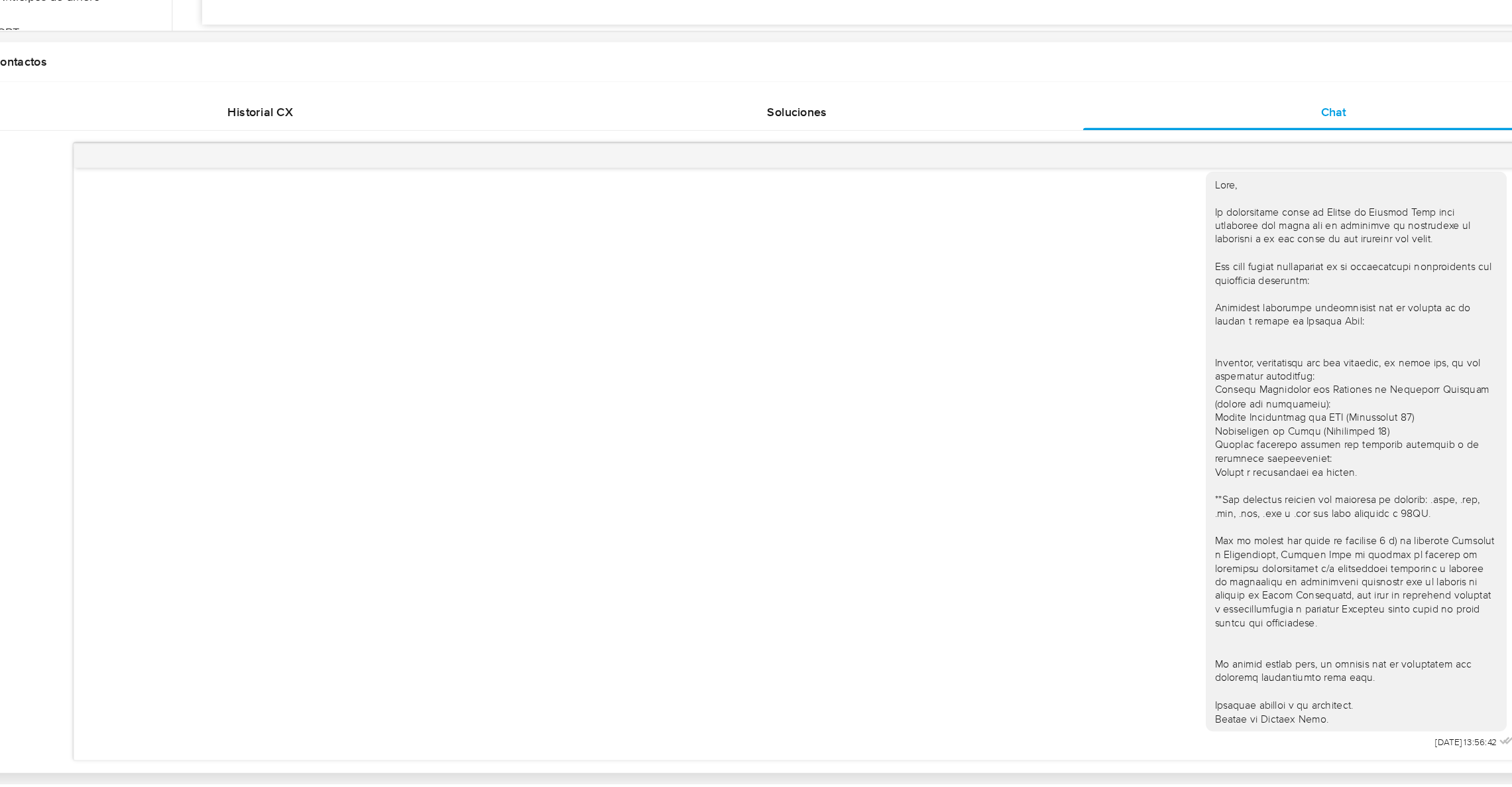
scroll to position [564, 0]
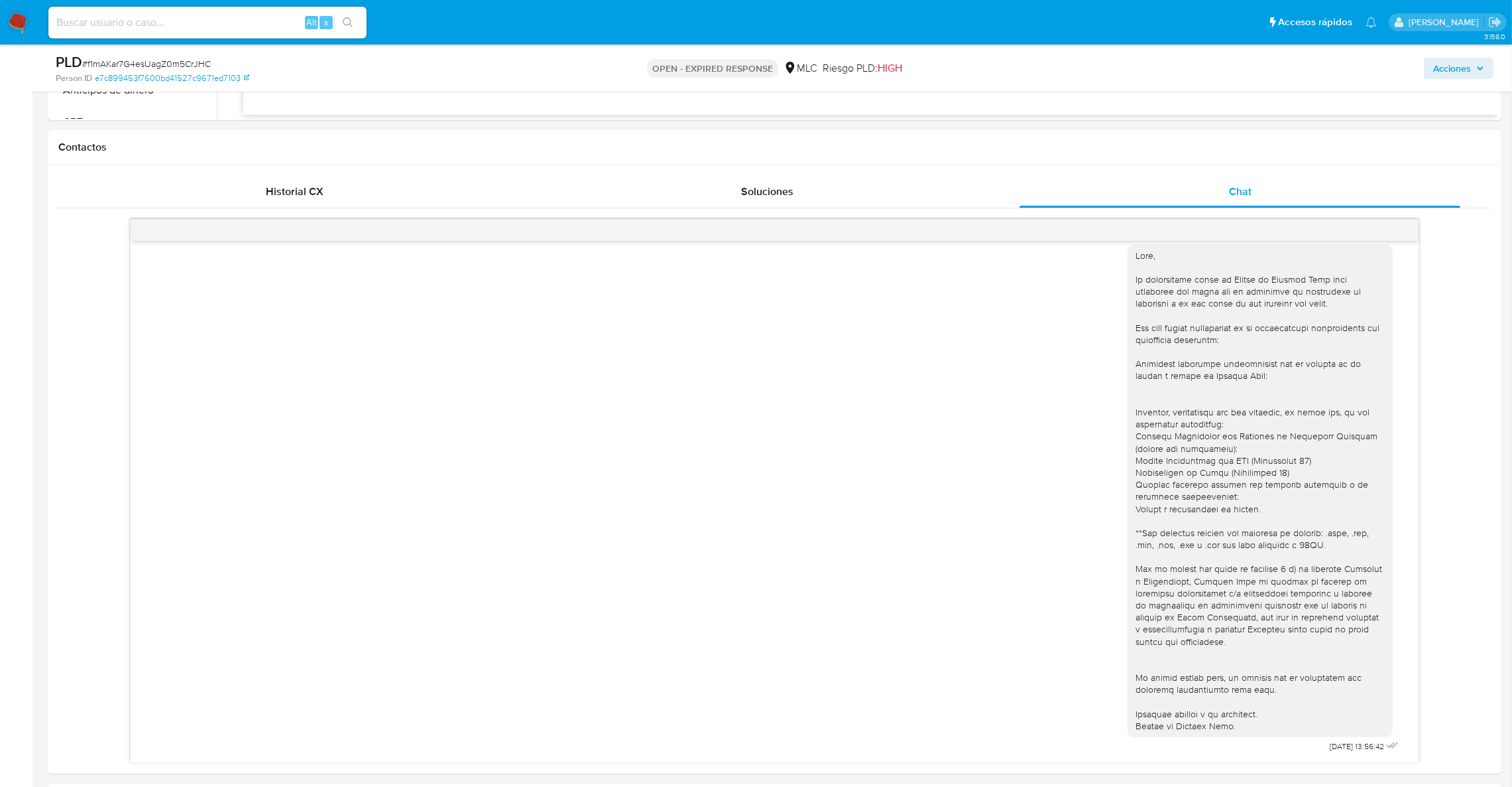
drag, startPoint x: 826, startPoint y: 569, endPoint x: 1088, endPoint y: 19, distance: 609.2
click at [827, 569] on div "18/08/2025 13:56:42" at bounding box center [774, 496] width 1254 height 521
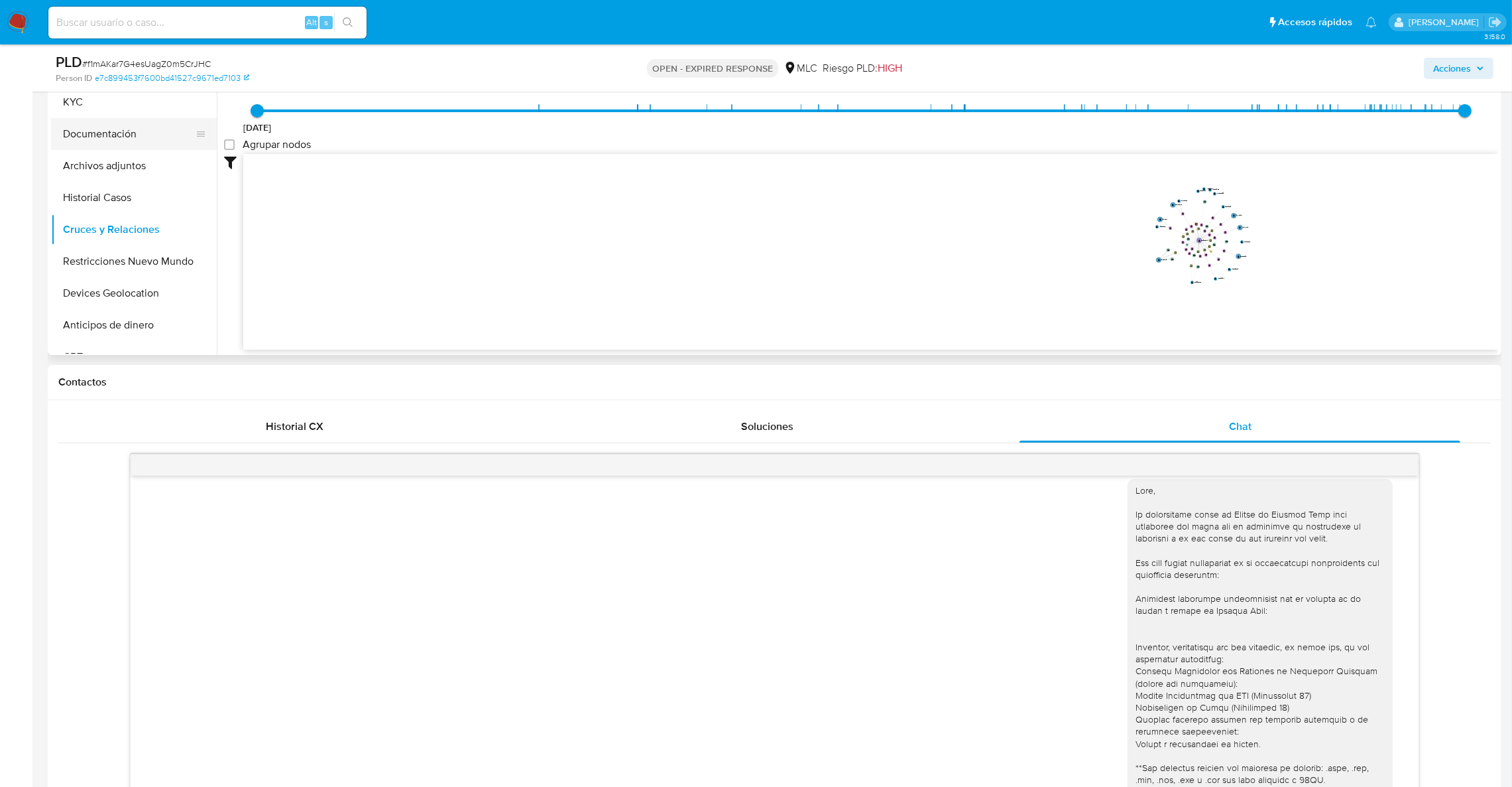
scroll to position [166, 0]
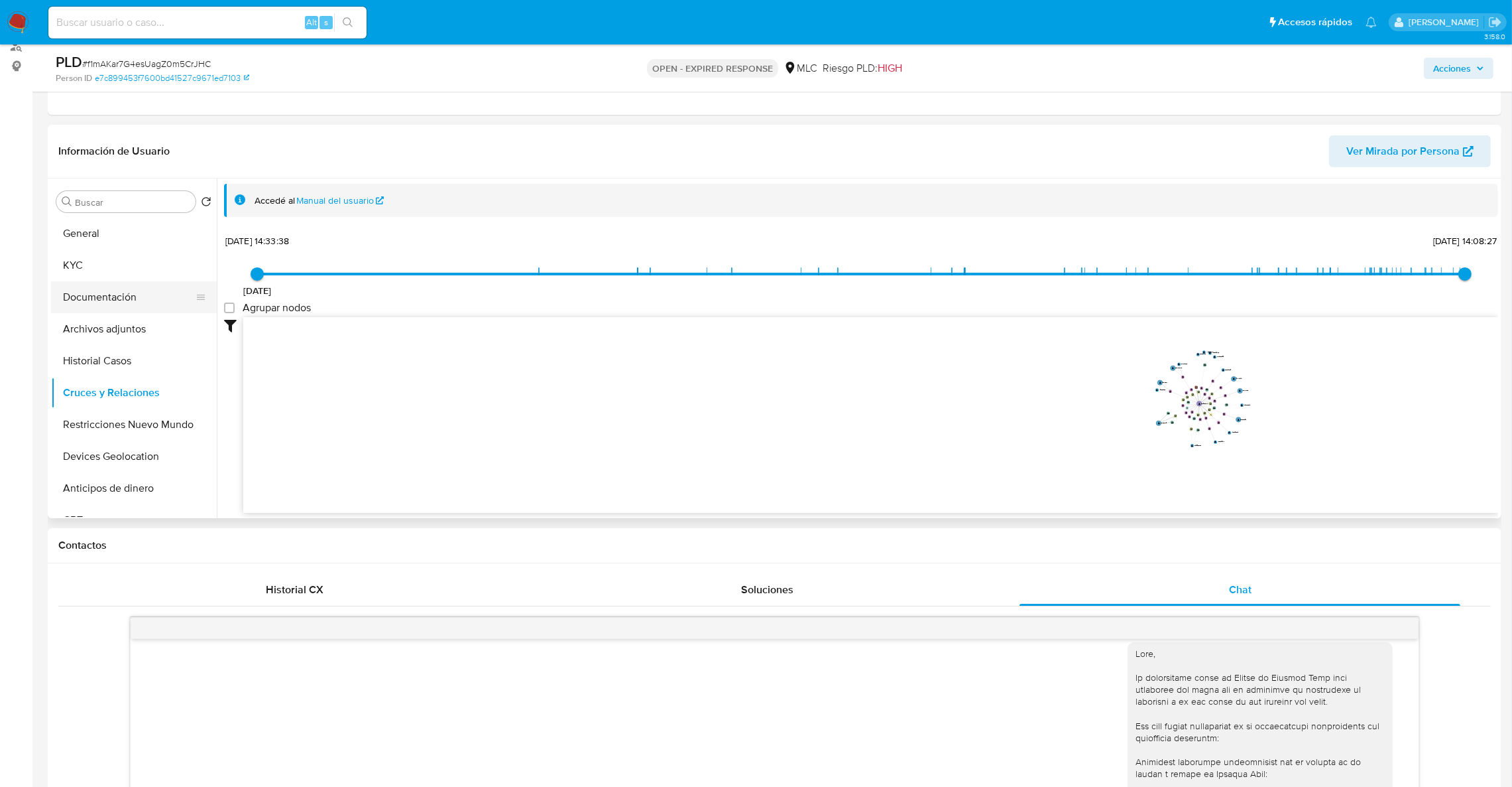
click at [122, 304] on button "Documentación" at bounding box center [128, 297] width 155 height 32
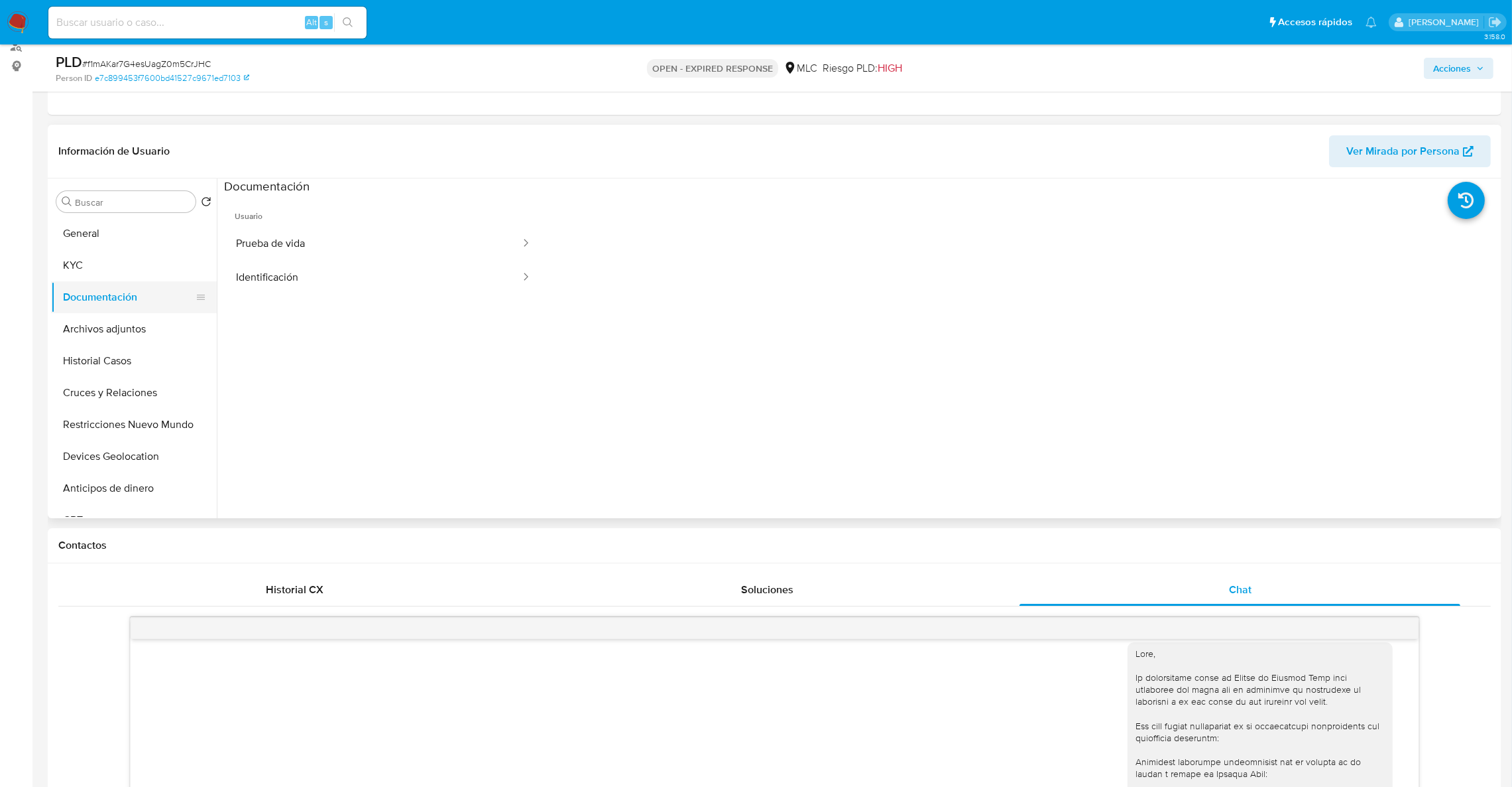
click at [101, 282] on button "Documentación" at bounding box center [128, 297] width 155 height 32
click at [101, 270] on button "KYC" at bounding box center [128, 266] width 155 height 32
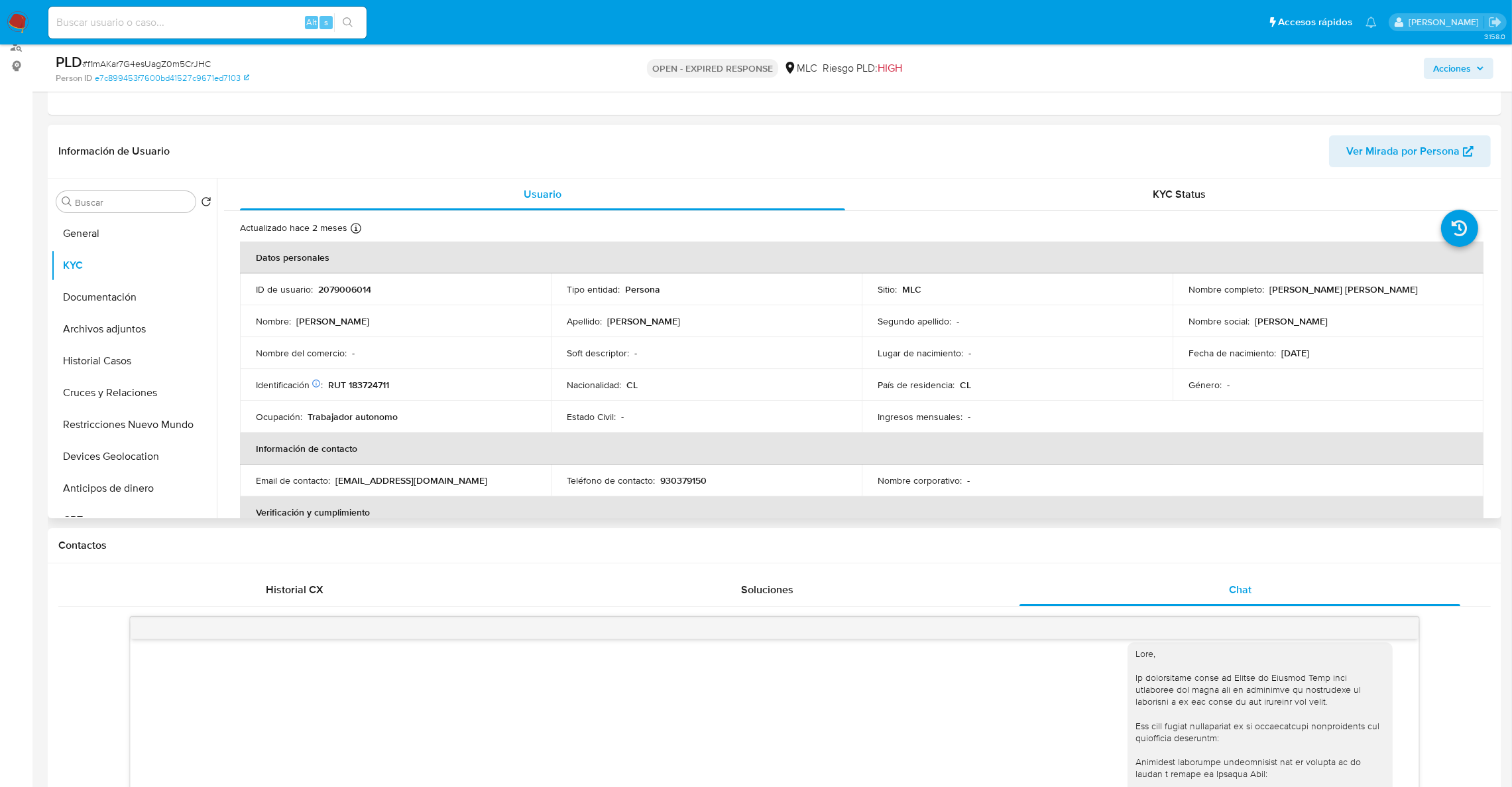
click at [345, 300] on td "ID de usuario : 2079006014" at bounding box center [395, 289] width 311 height 32
click at [346, 294] on p "2079006014" at bounding box center [344, 289] width 53 height 12
copy p "2079006014"
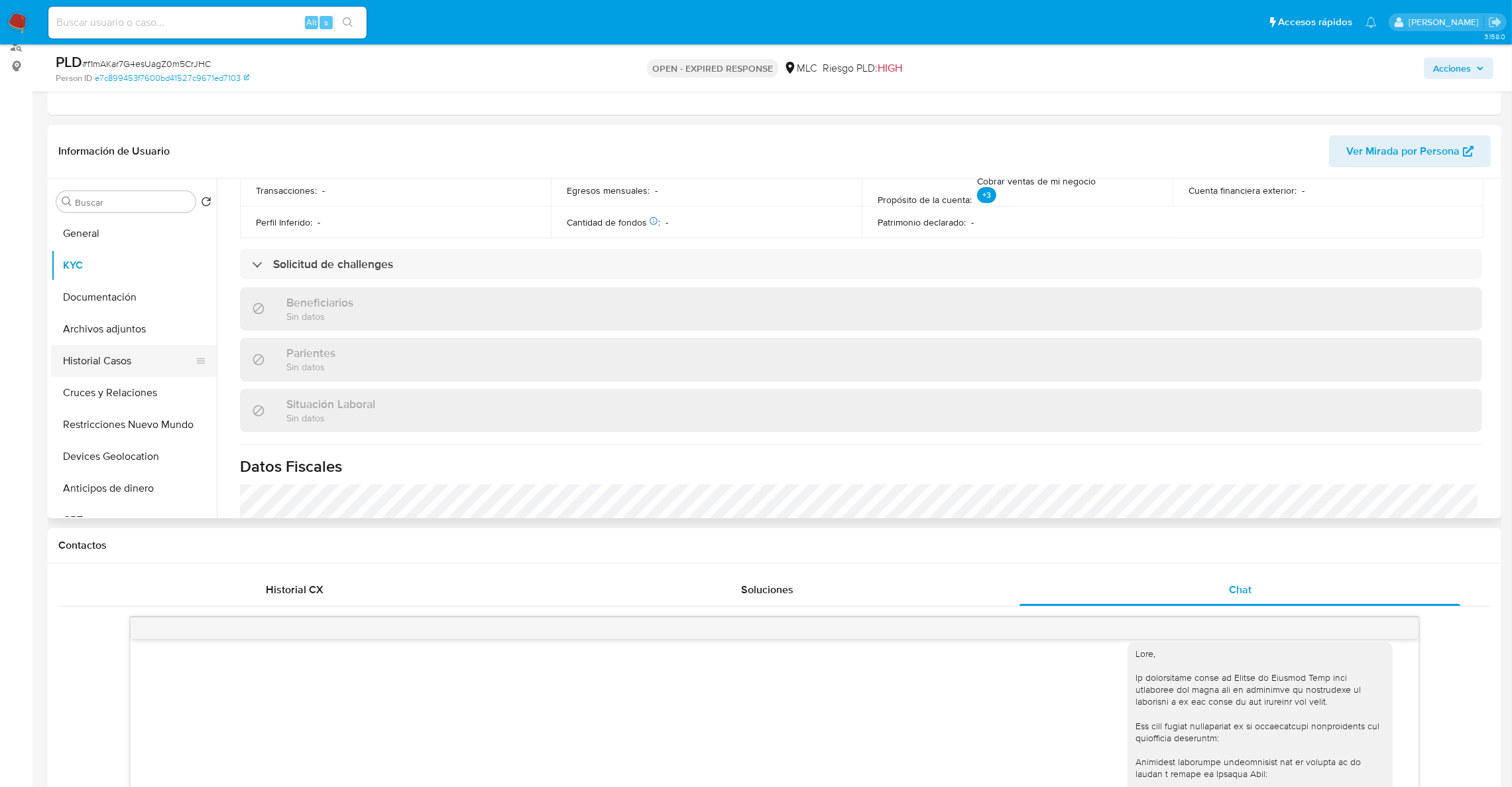
scroll to position [420, 0]
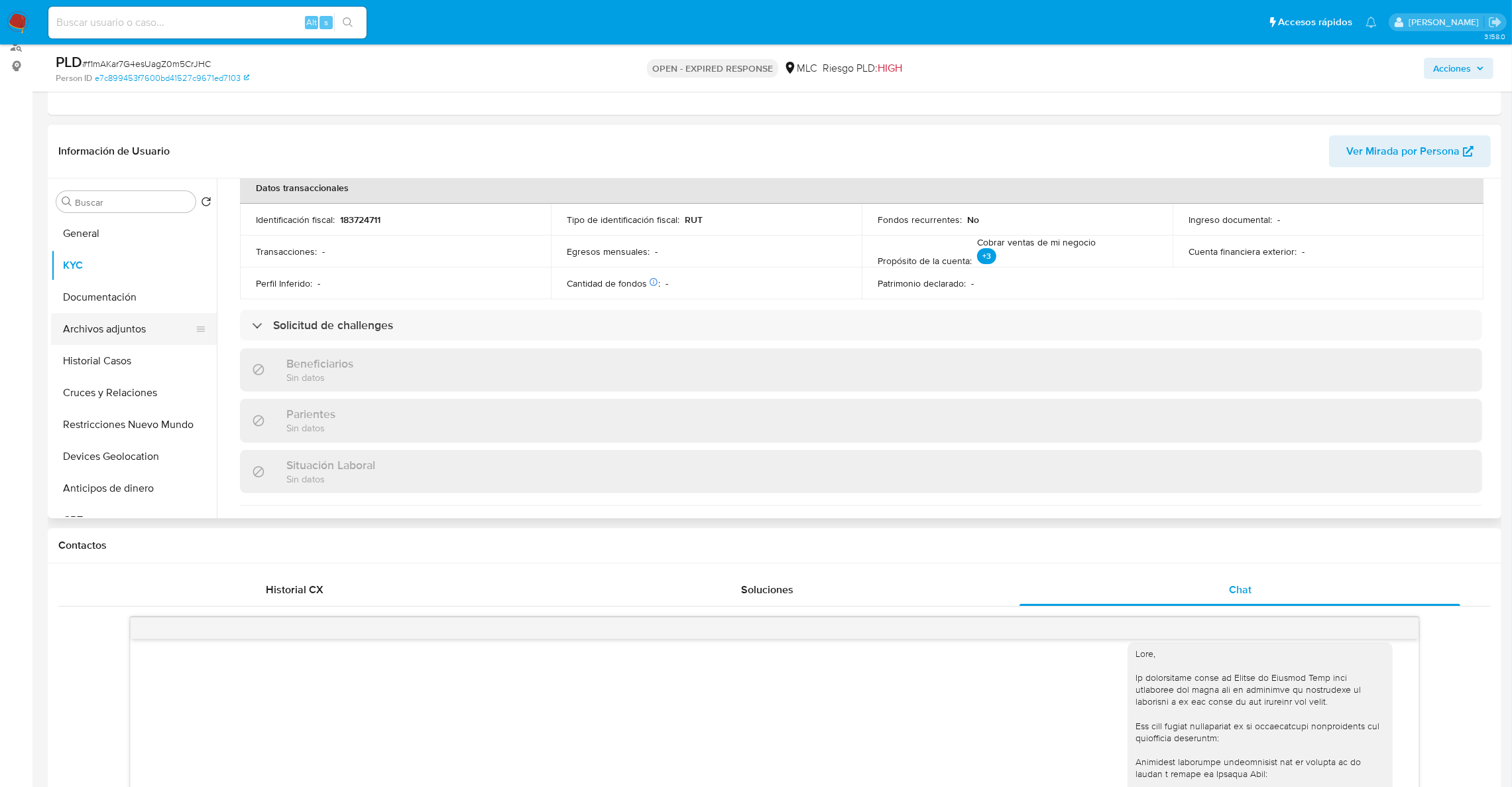
click at [63, 330] on button "Archivos adjuntos" at bounding box center [128, 329] width 155 height 32
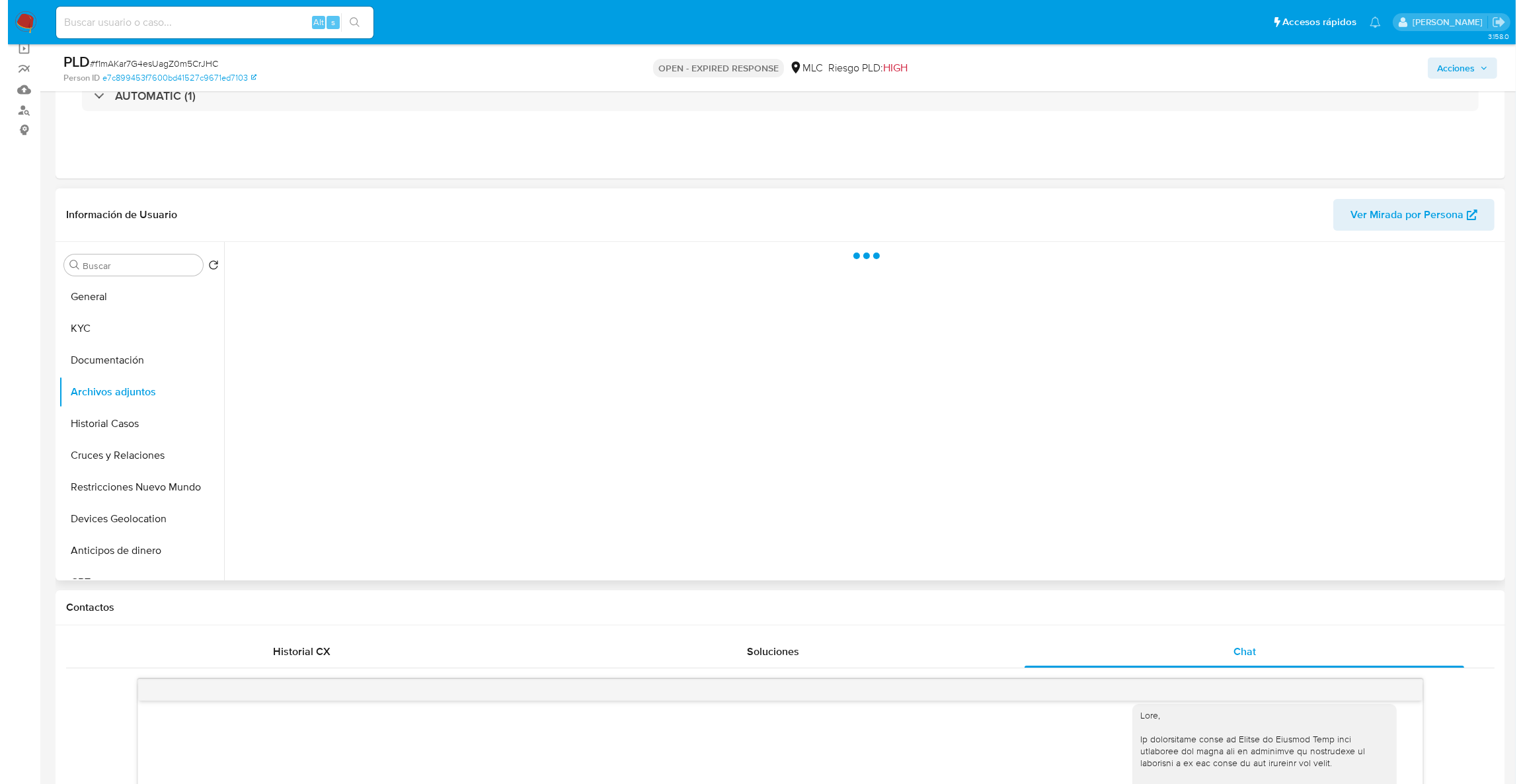
scroll to position [66, 0]
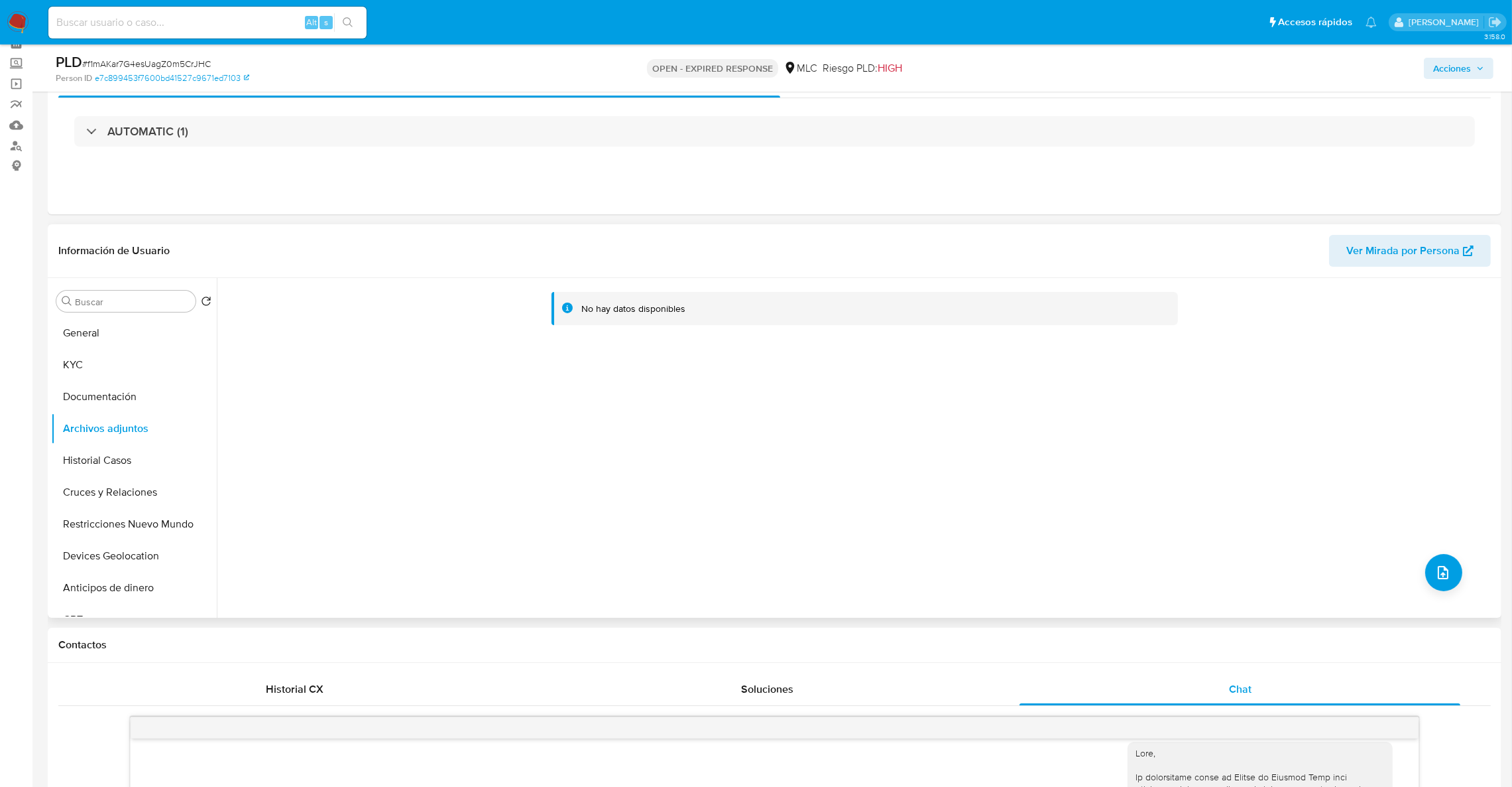
click at [1461, 583] on div "No hay datos disponibles" at bounding box center [858, 447] width 1281 height 340
click at [1455, 575] on button "upload-file" at bounding box center [1444, 573] width 38 height 38
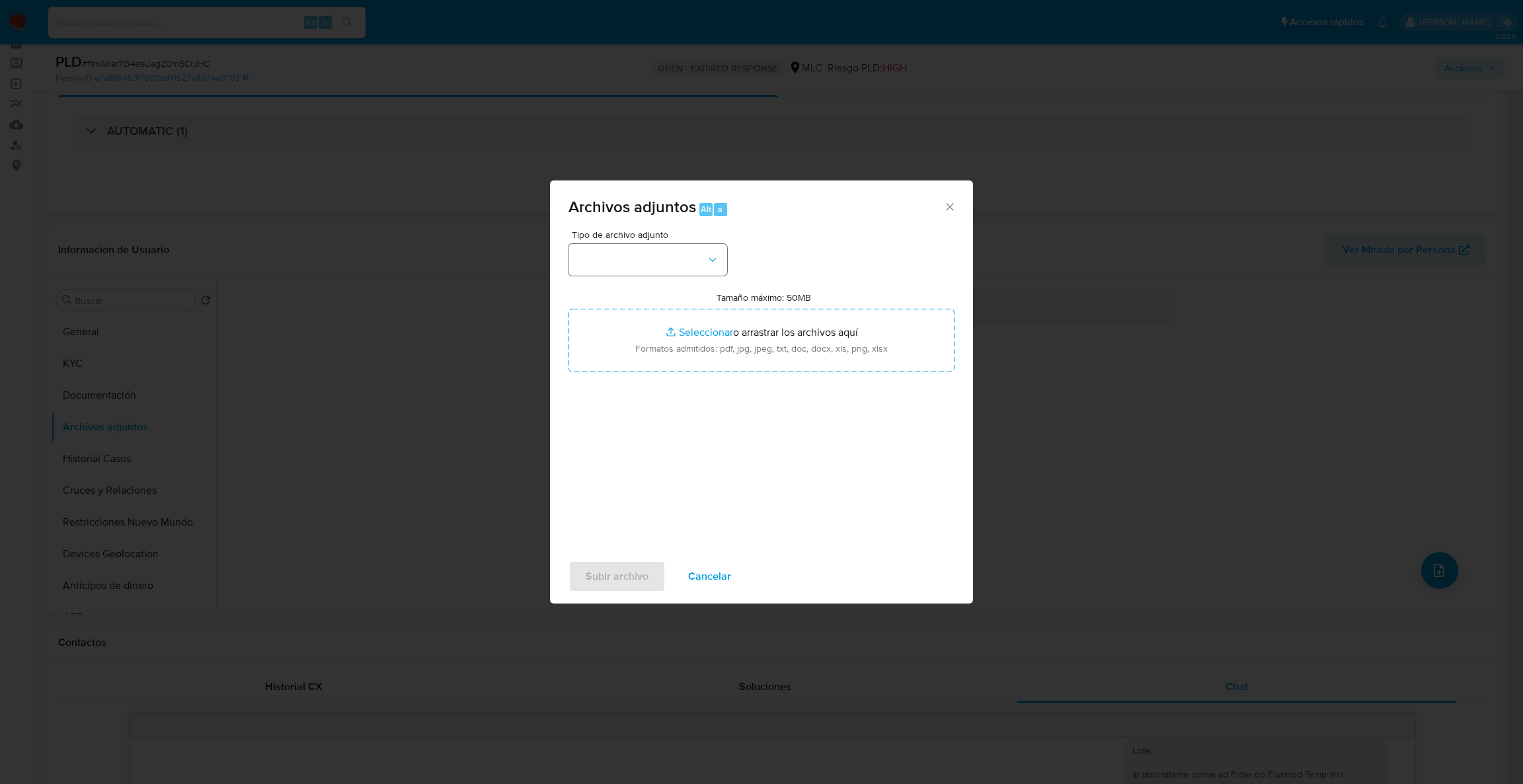
click at [637, 271] on div "Tipo de archivo adjunto Tamaño máximo: 50MB Seleccionar archivos Seleccionar o …" at bounding box center [762, 386] width 386 height 312
click at [699, 276] on div "Tipo de archivo adjunto Tamaño máximo: 50MB Seleccionar archivos Seleccionar o …" at bounding box center [762, 386] width 386 height 312
click at [702, 258] on button "button" at bounding box center [647, 260] width 158 height 31
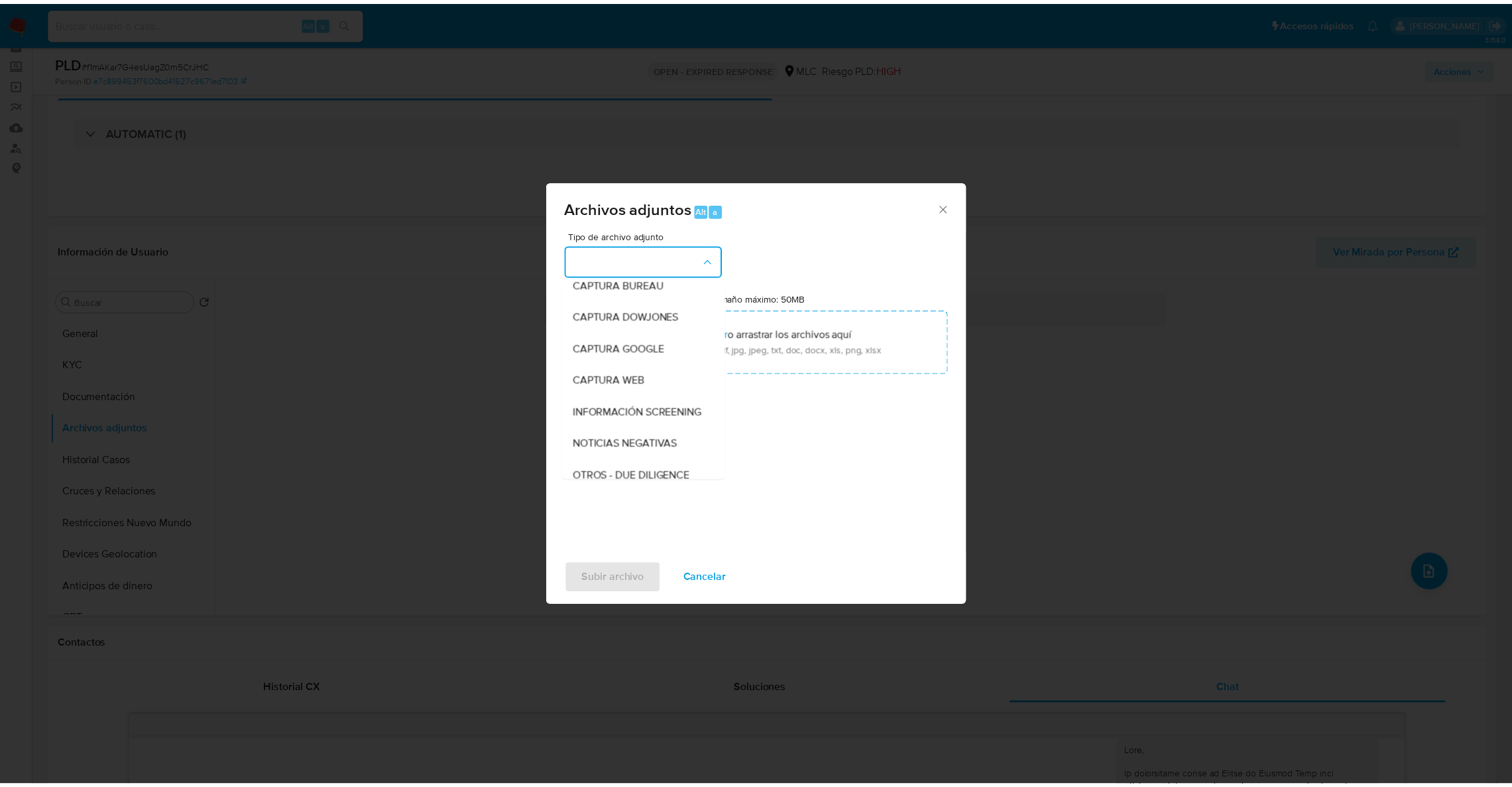
scroll to position [89, 0]
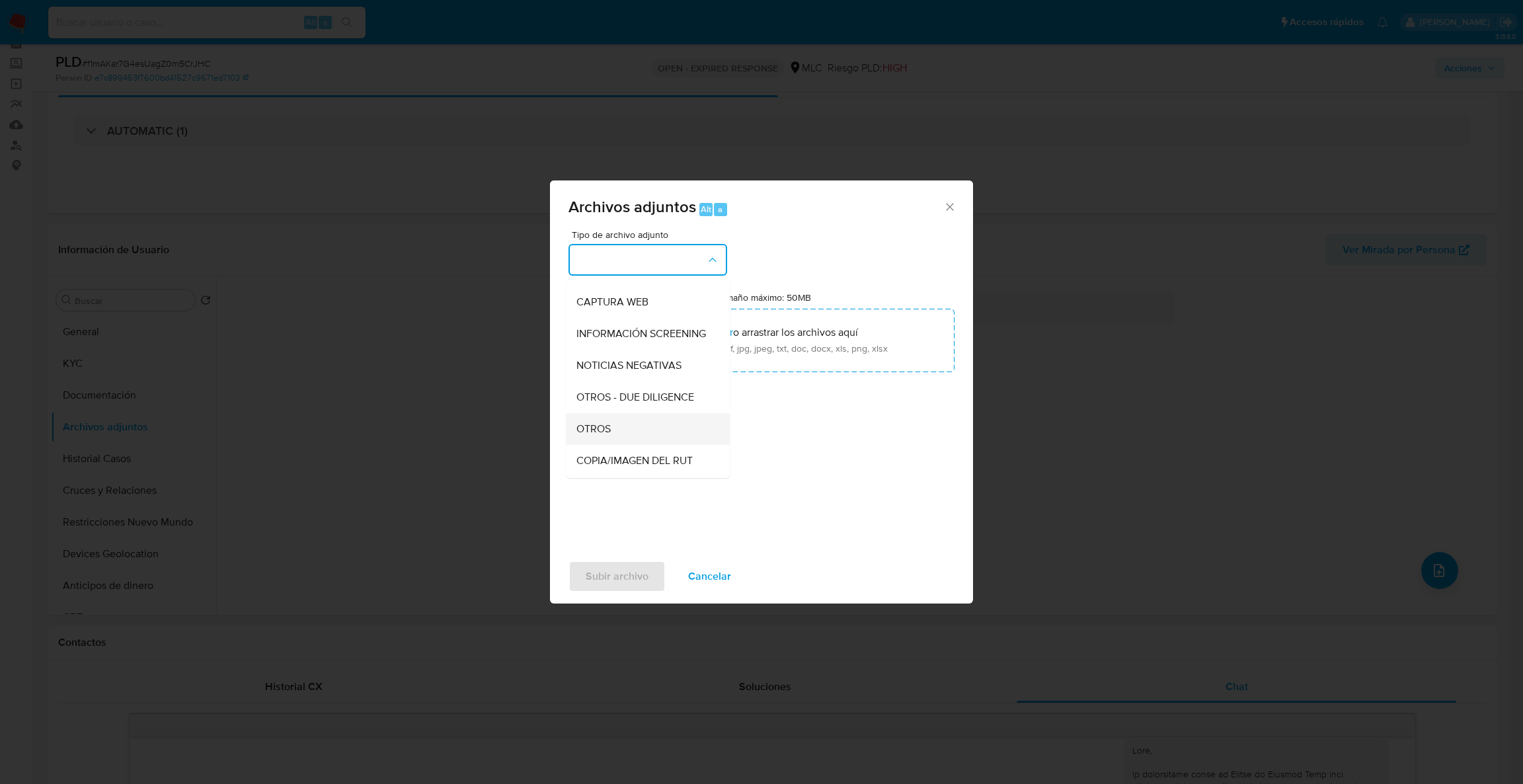
click at [603, 436] on span "OTROS" at bounding box center [593, 428] width 34 height 13
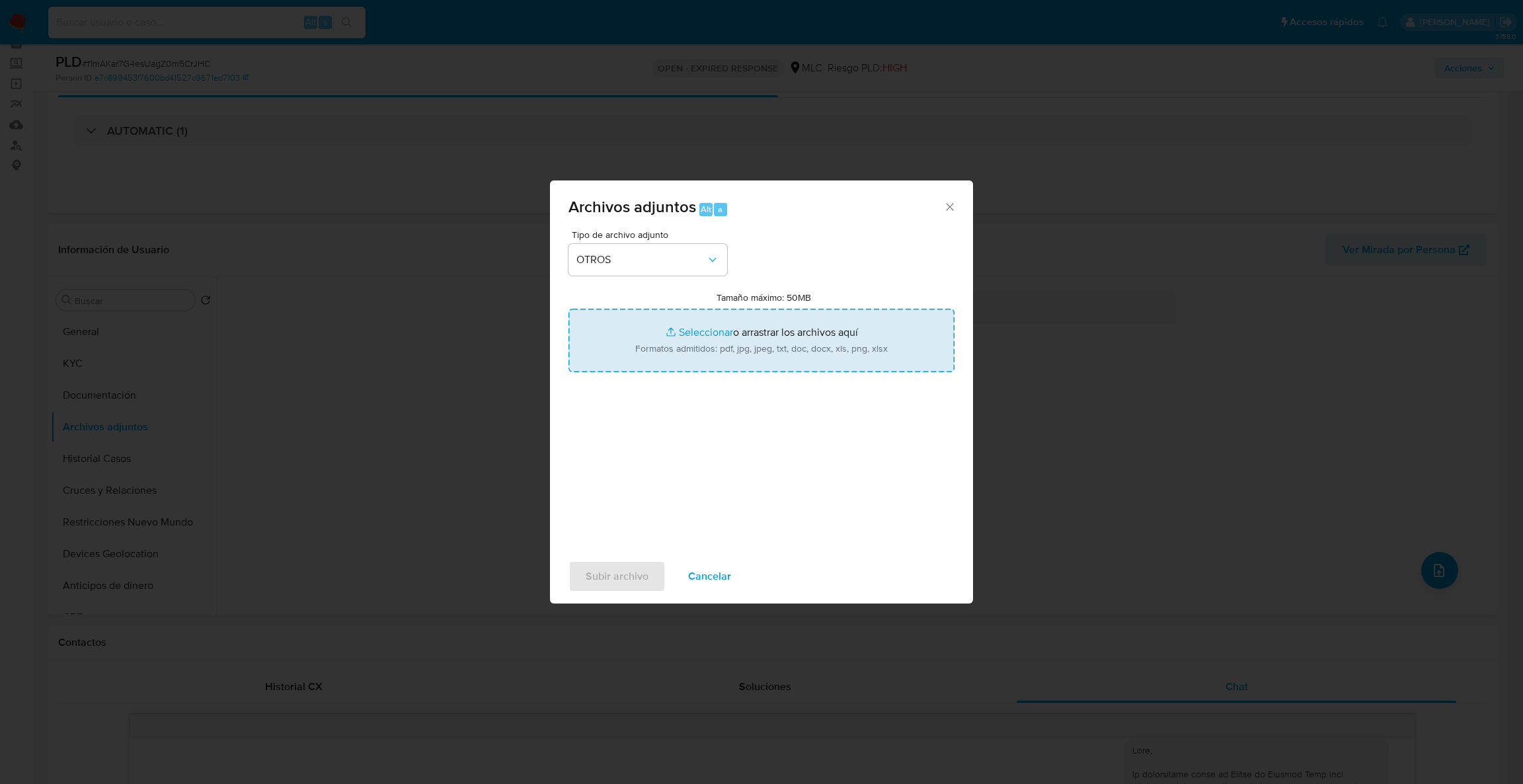
click at [751, 362] on input "Tamaño máximo: 50MB Seleccionar archivos" at bounding box center [762, 340] width 386 height 63
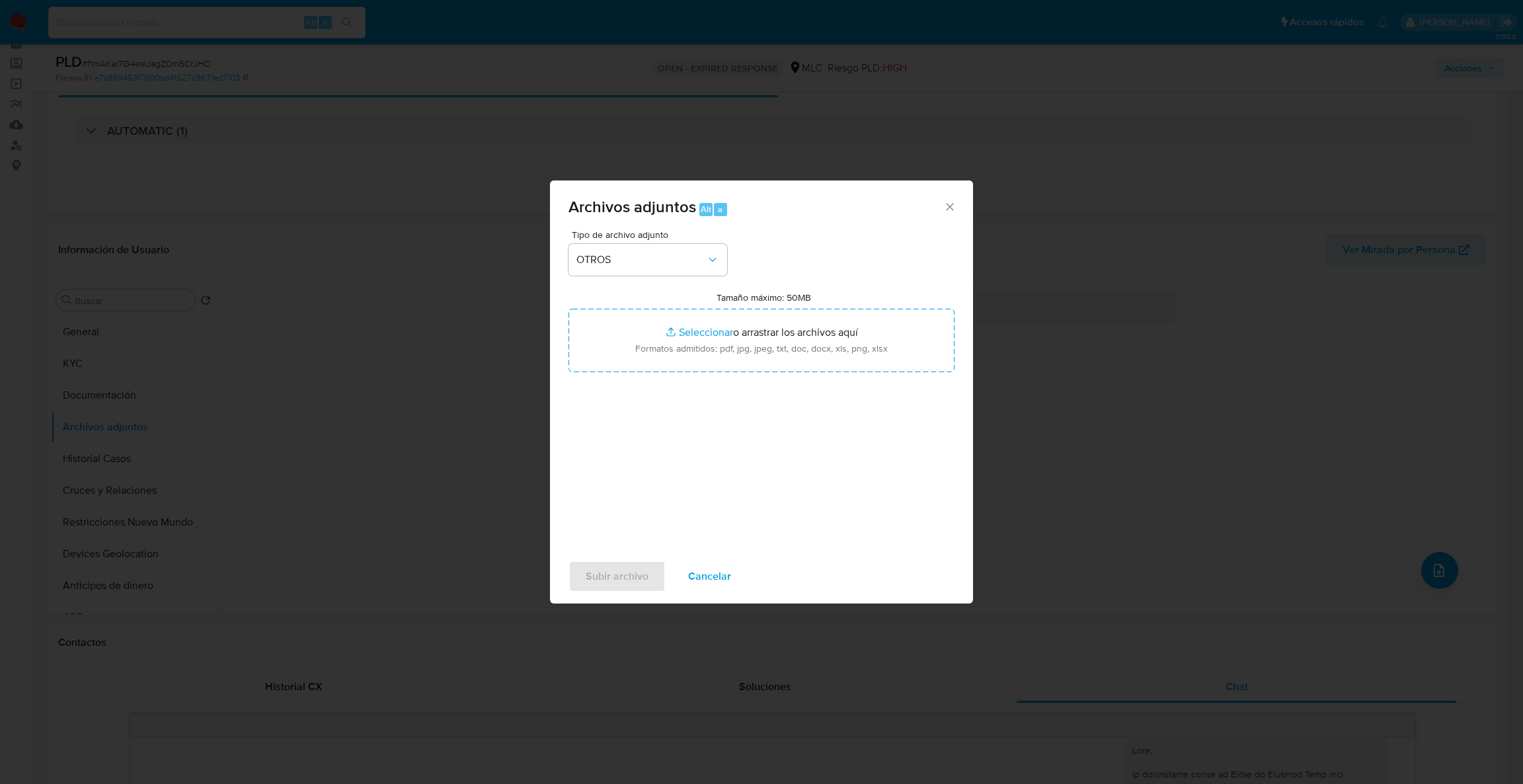
click at [738, 373] on div "Tipo de archivo adjunto OTROS Tamaño máximo: 50MB Seleccionar archivos Seleccio…" at bounding box center [762, 386] width 386 height 312
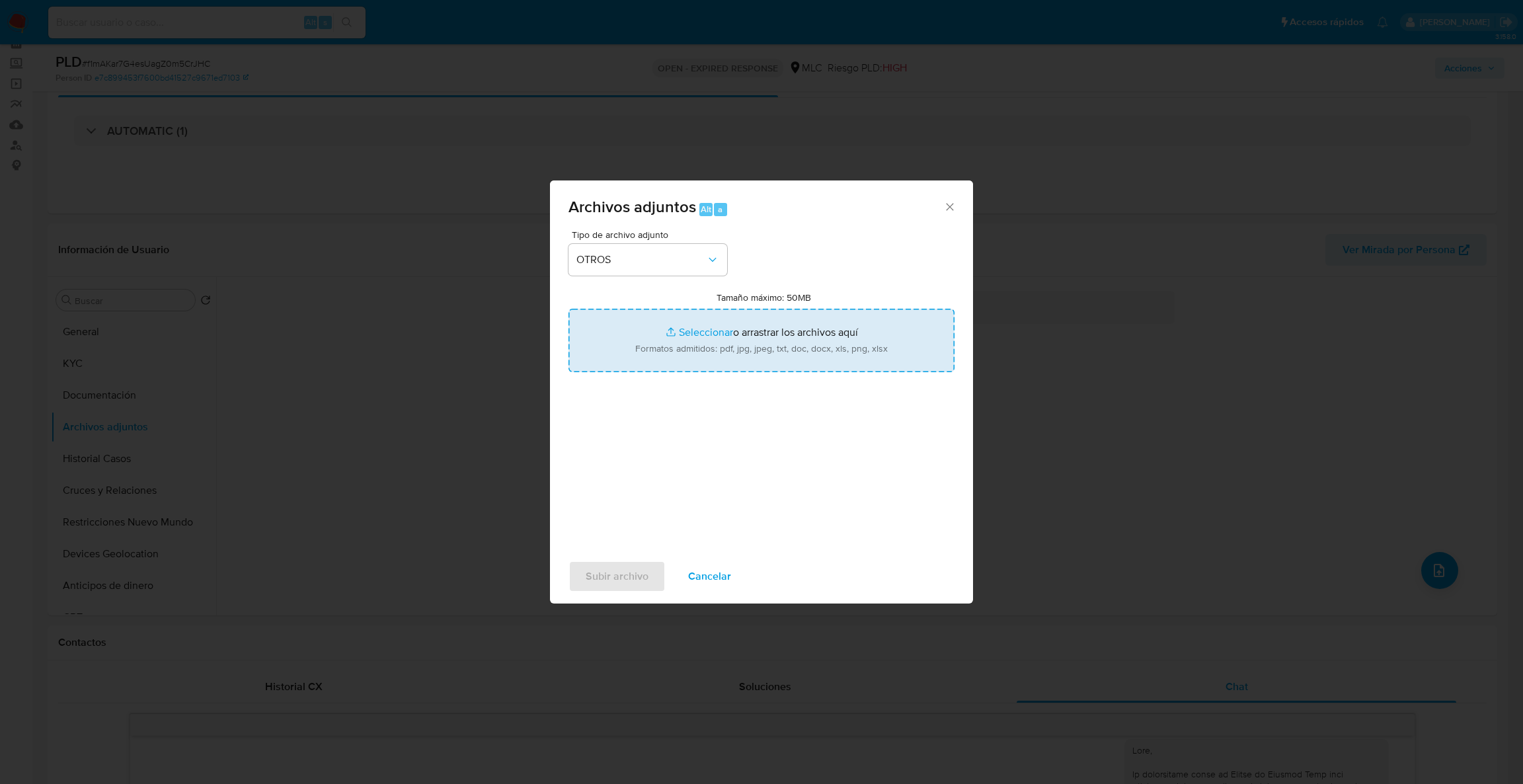
click at [745, 363] on input "Tamaño máximo: 50MB Seleccionar archivos" at bounding box center [762, 340] width 386 height 63
type input "C:\fakepath\2079006014Movimientos .xlsx"
click at [744, 343] on input "Tamaño máximo: 50MB Seleccionar archivos" at bounding box center [762, 340] width 386 height 63
type input "C:\fakepath\Case Log - 2079006014.pdf"
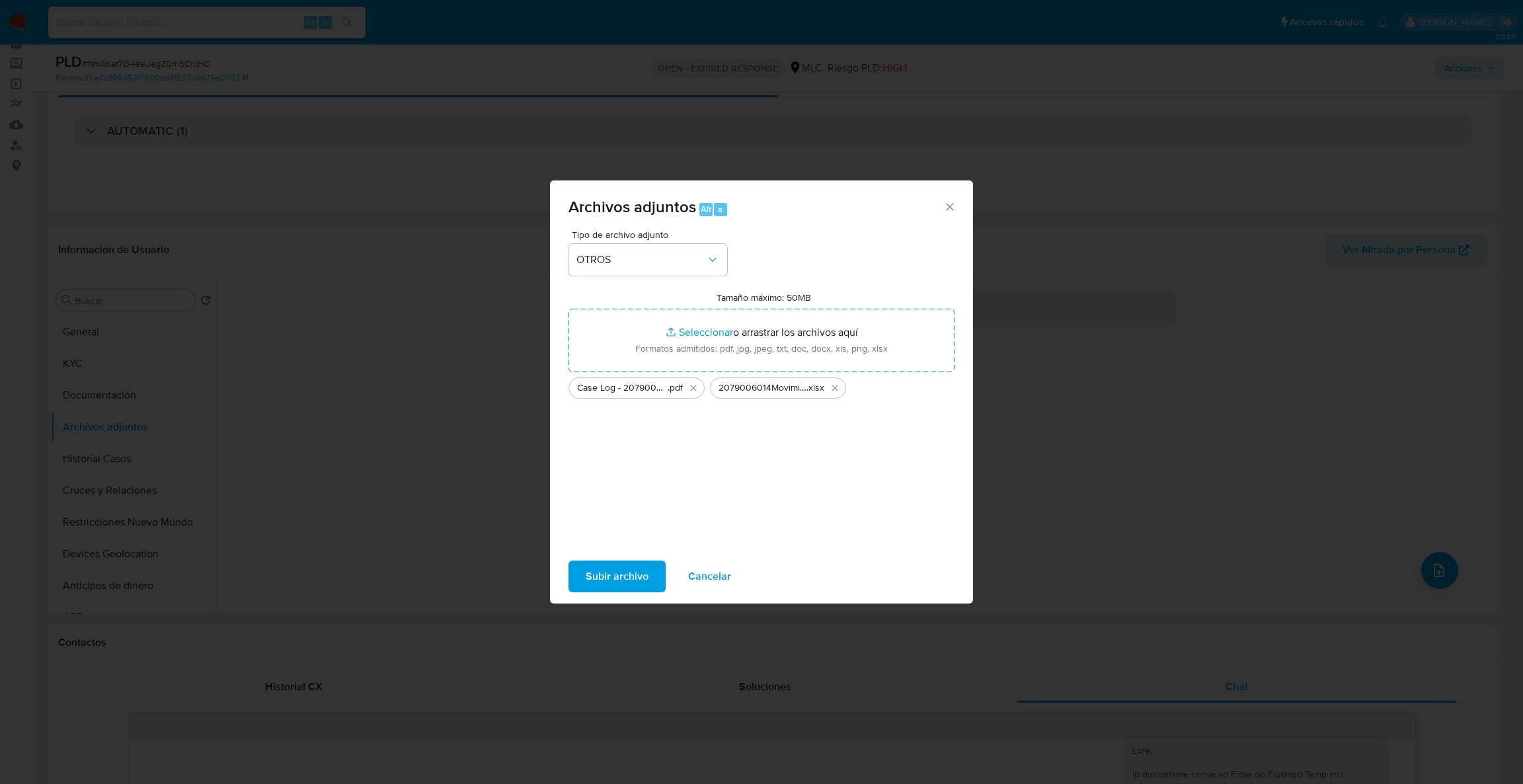
click at [614, 588] on span "Subir archivo" at bounding box center [617, 576] width 63 height 30
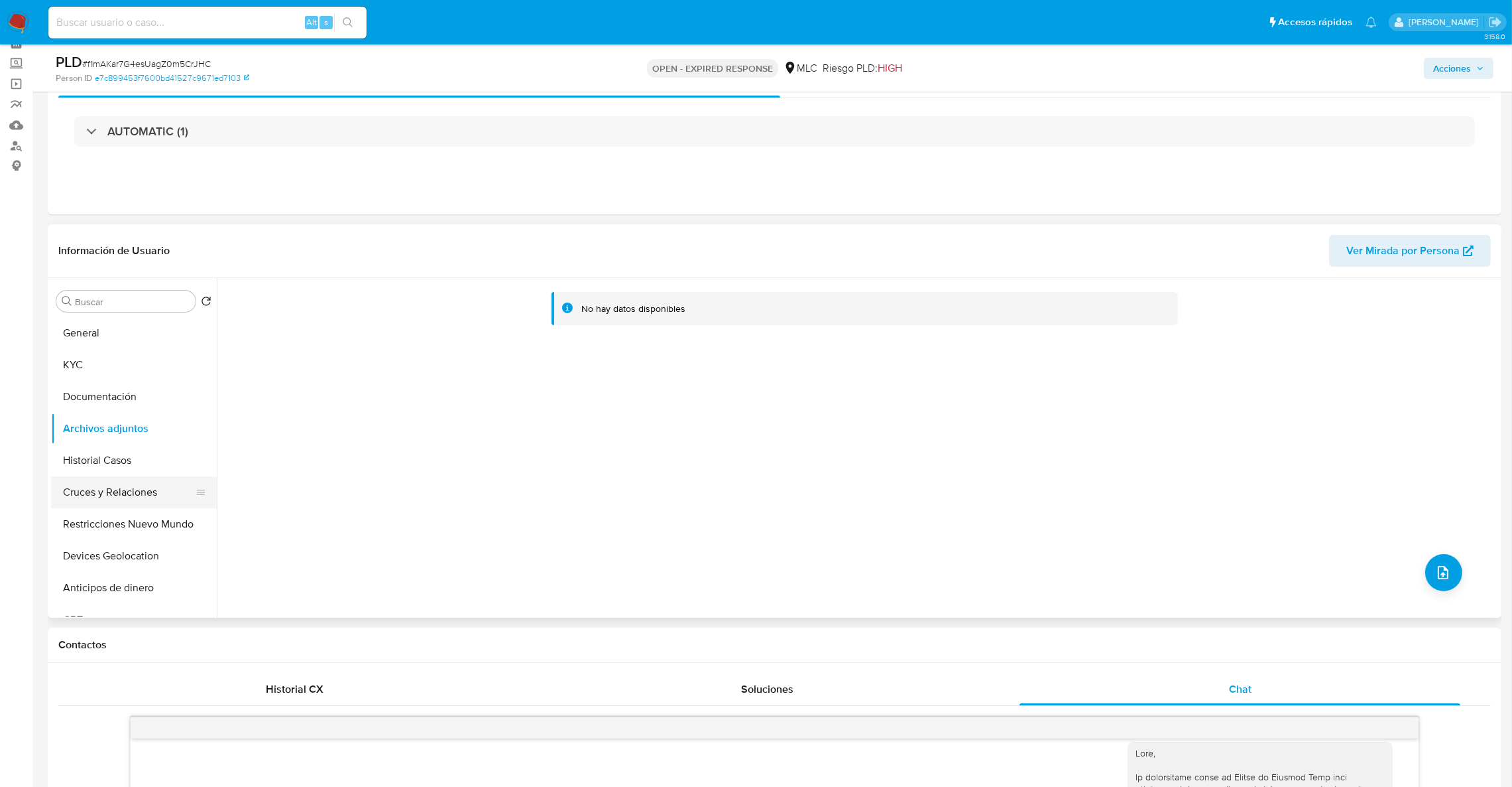
drag, startPoint x: 87, startPoint y: 521, endPoint x: 98, endPoint y: 482, distance: 40.5
click at [87, 520] on button "Restricciones Nuevo Mundo" at bounding box center [134, 523] width 166 height 32
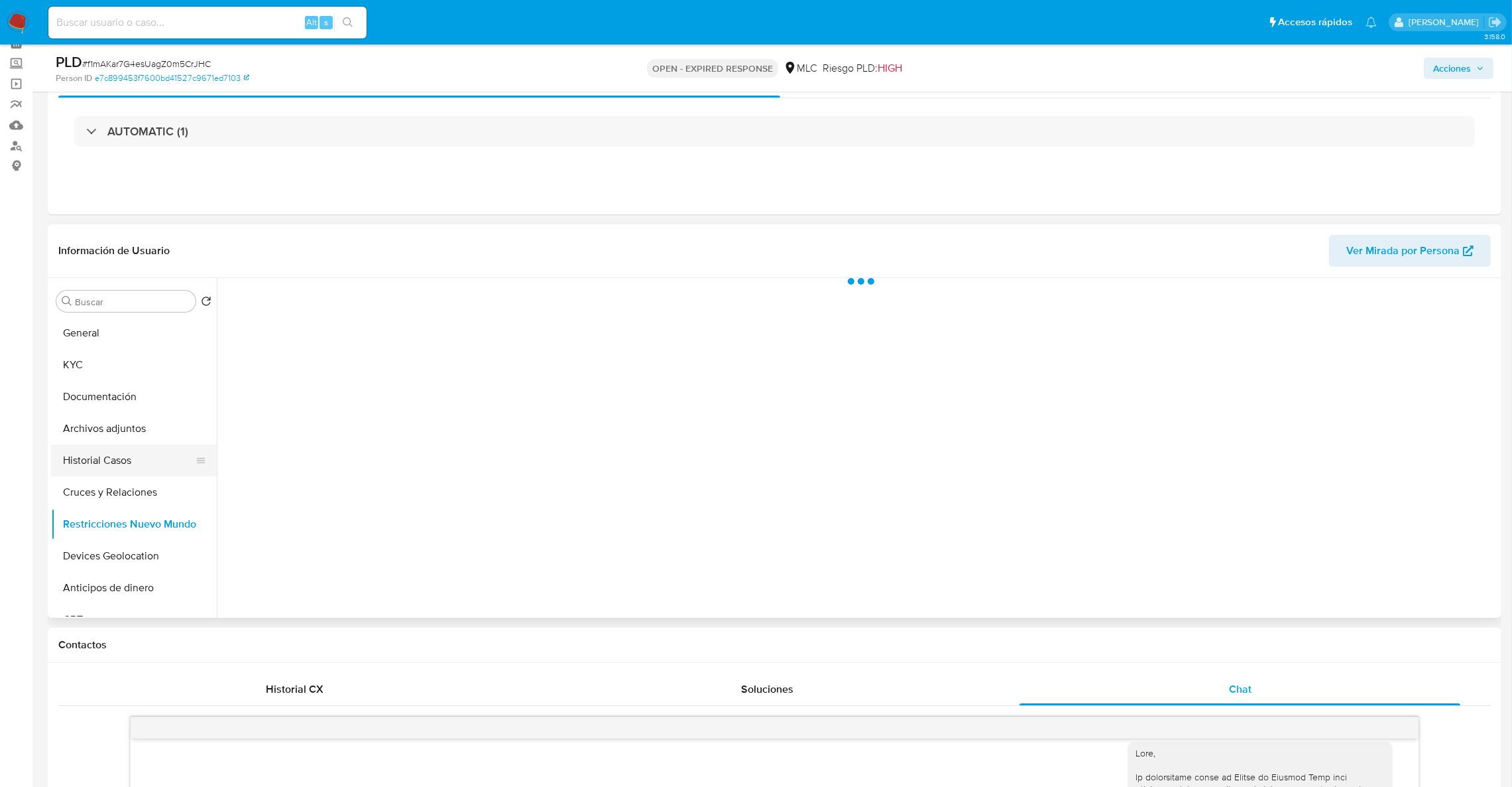
click at [108, 444] on button "Historial Casos" at bounding box center [128, 460] width 155 height 32
click at [113, 435] on button "Archivos adjuntos" at bounding box center [128, 429] width 155 height 32
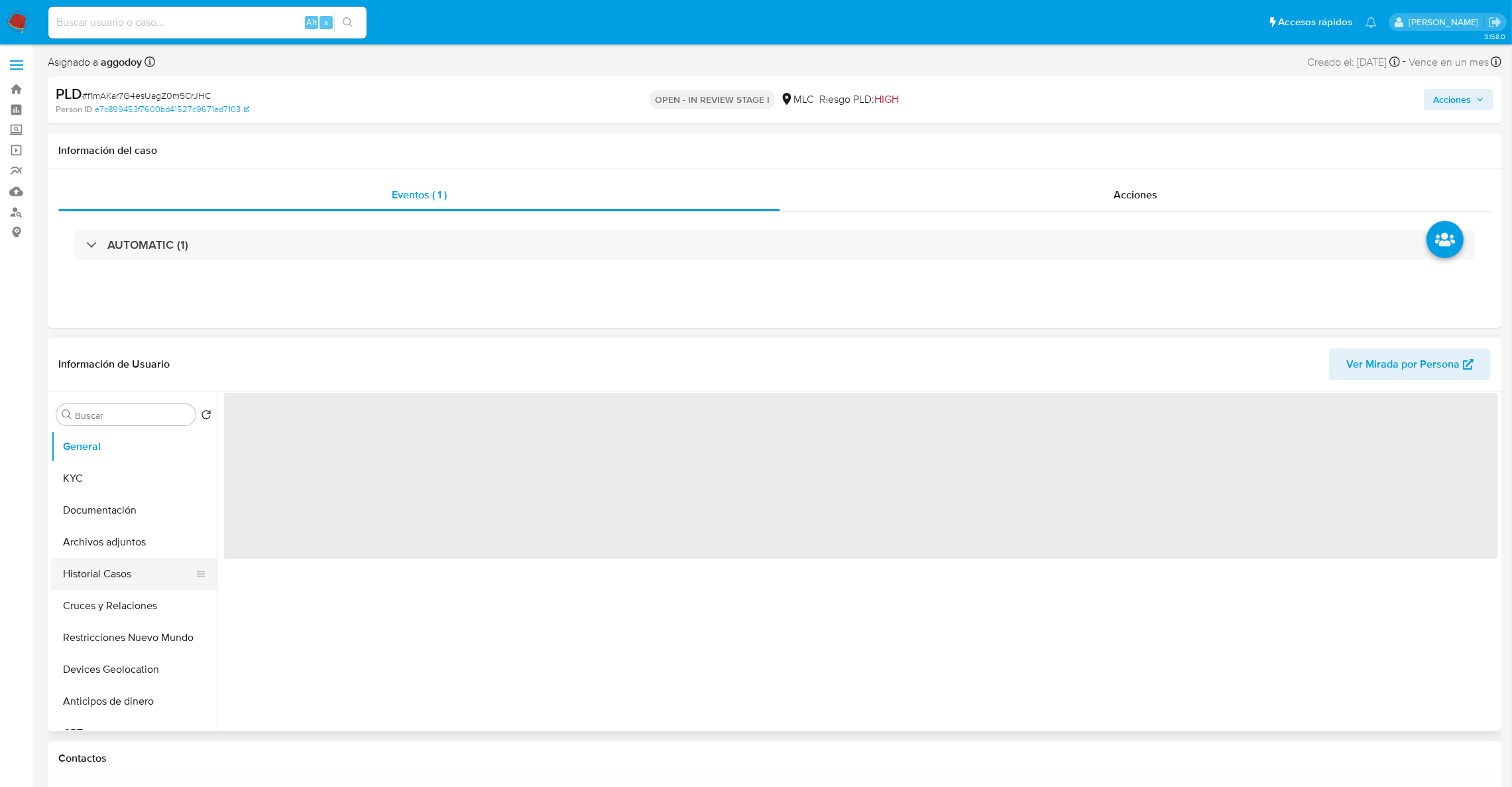
click at [67, 581] on button "Historial Casos" at bounding box center [128, 574] width 155 height 32
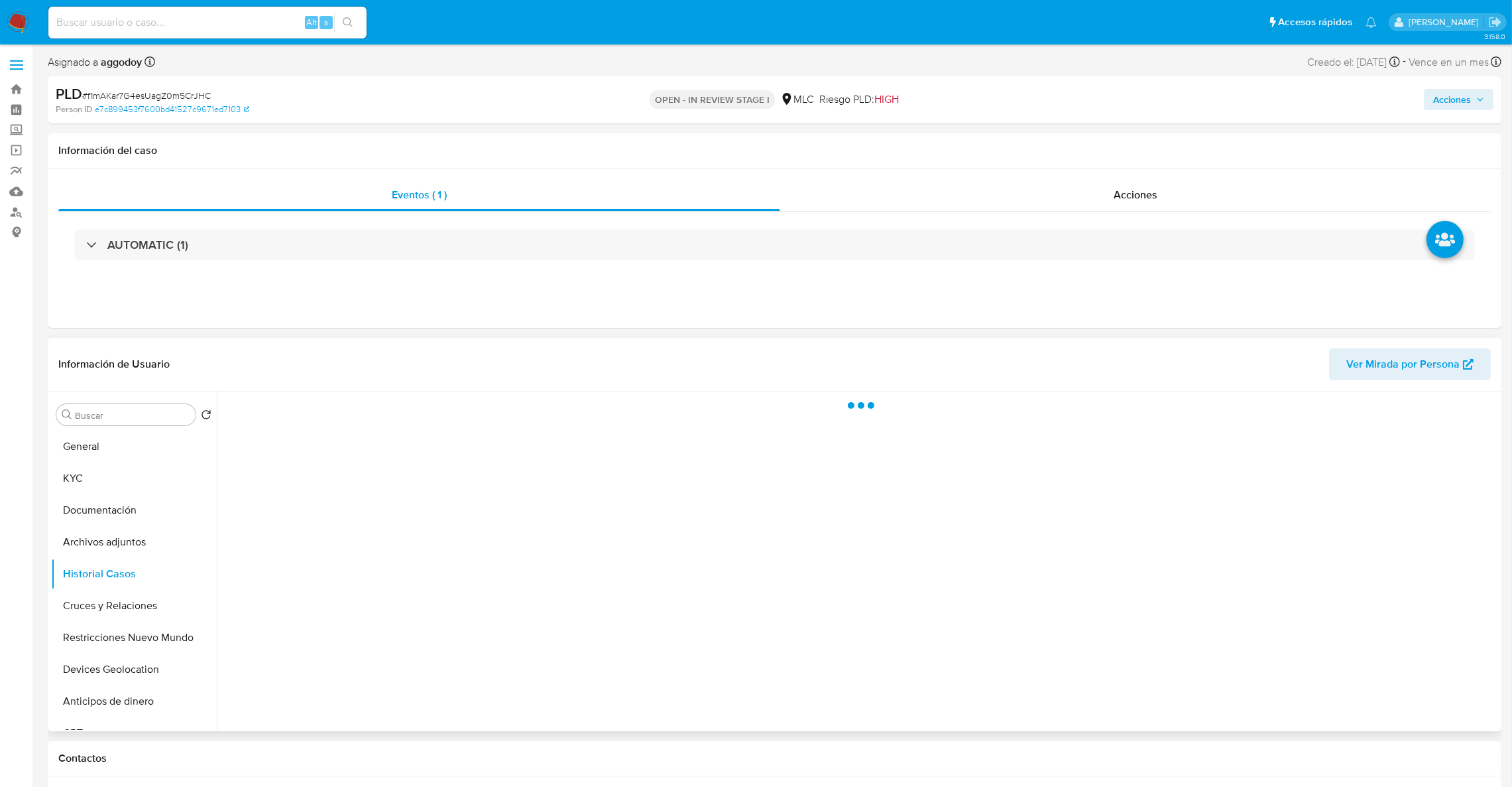
select select "10"
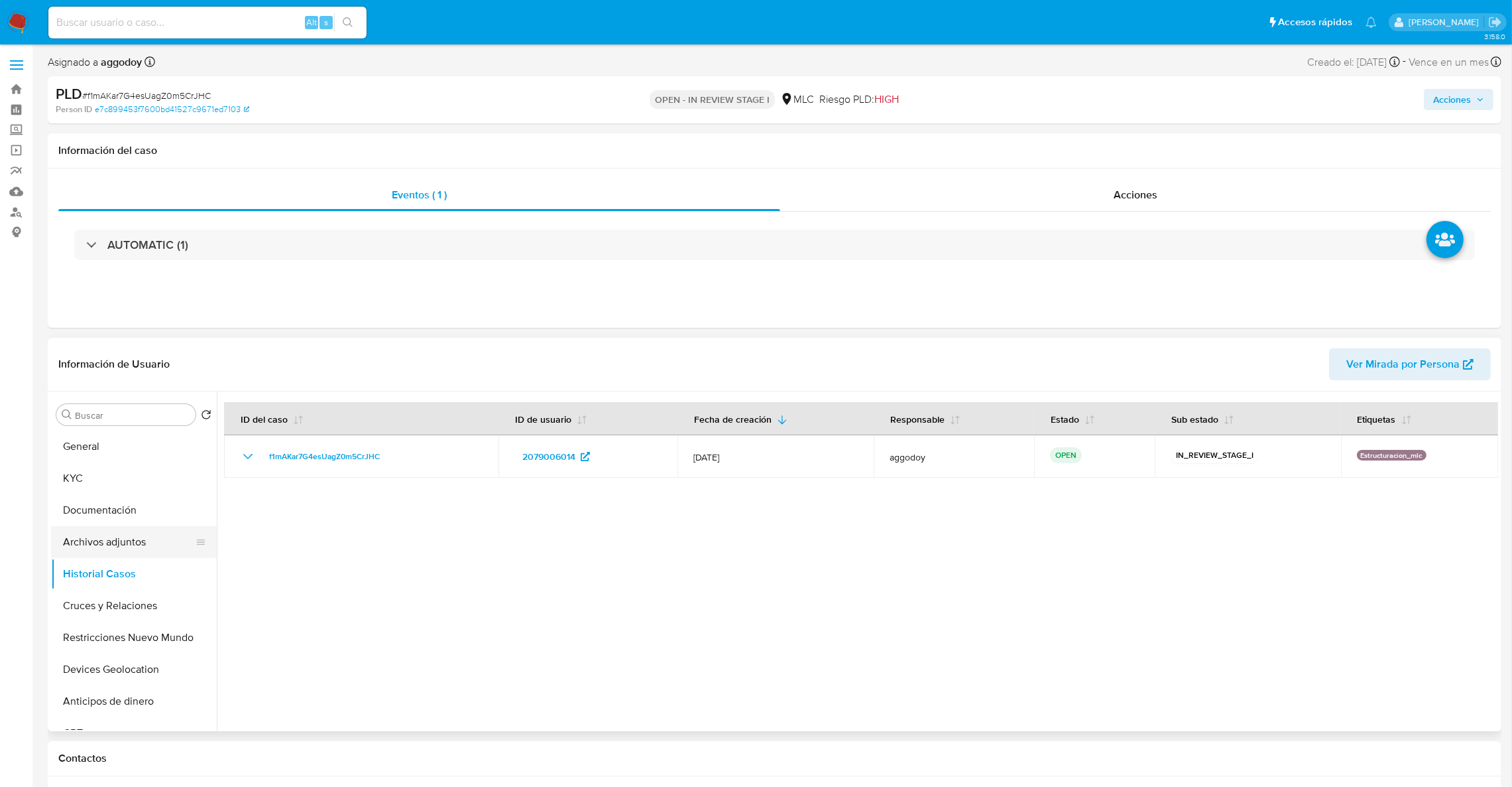
click at [85, 536] on button "Archivos adjuntos" at bounding box center [128, 542] width 155 height 32
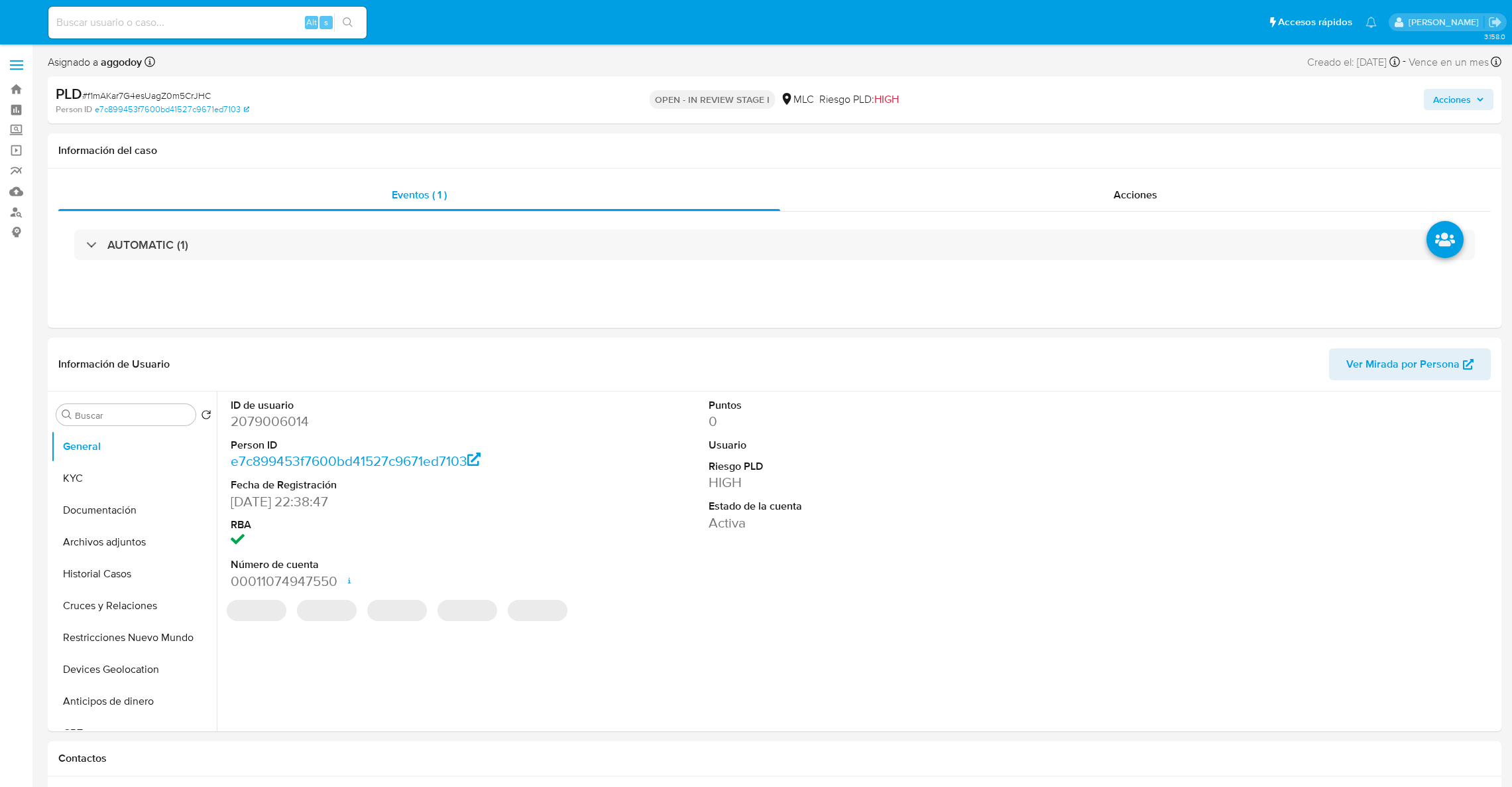
select select "10"
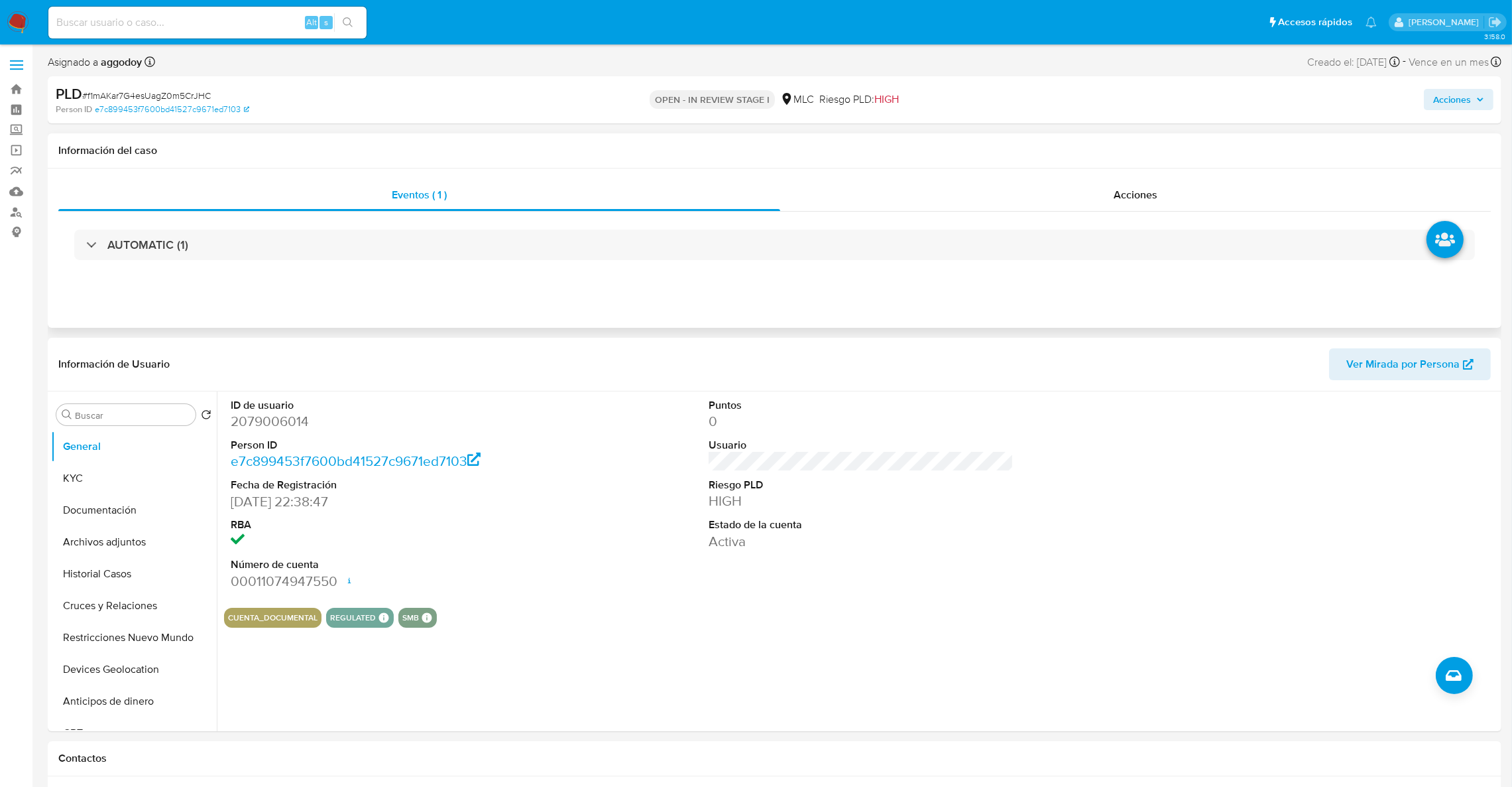
click at [1160, 154] on h1 "Información del caso" at bounding box center [774, 150] width 1432 height 13
drag, startPoint x: 1156, startPoint y: 179, endPoint x: 1355, endPoint y: 163, distance: 199.6
click at [1156, 179] on div "Acciones" at bounding box center [1136, 195] width 711 height 32
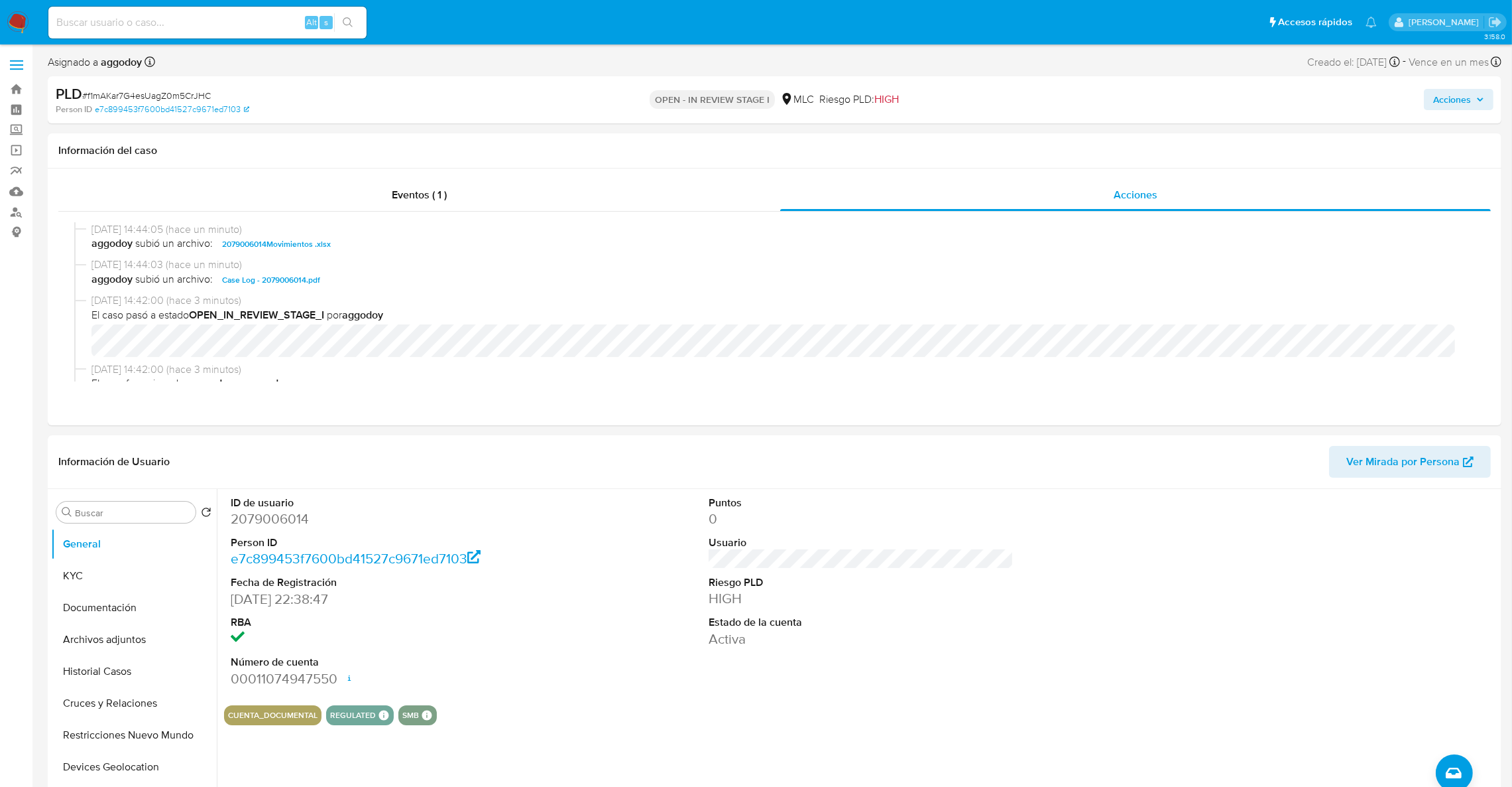
click at [1462, 117] on div "PLD # f1mAKar7G4esUagZ0m5CrJHC Person ID e7c899453f7600bd41527c9671ed7103 OPEN …" at bounding box center [774, 100] width 1454 height 47
click at [1443, 100] on span "Acciones" at bounding box center [1452, 99] width 38 height 21
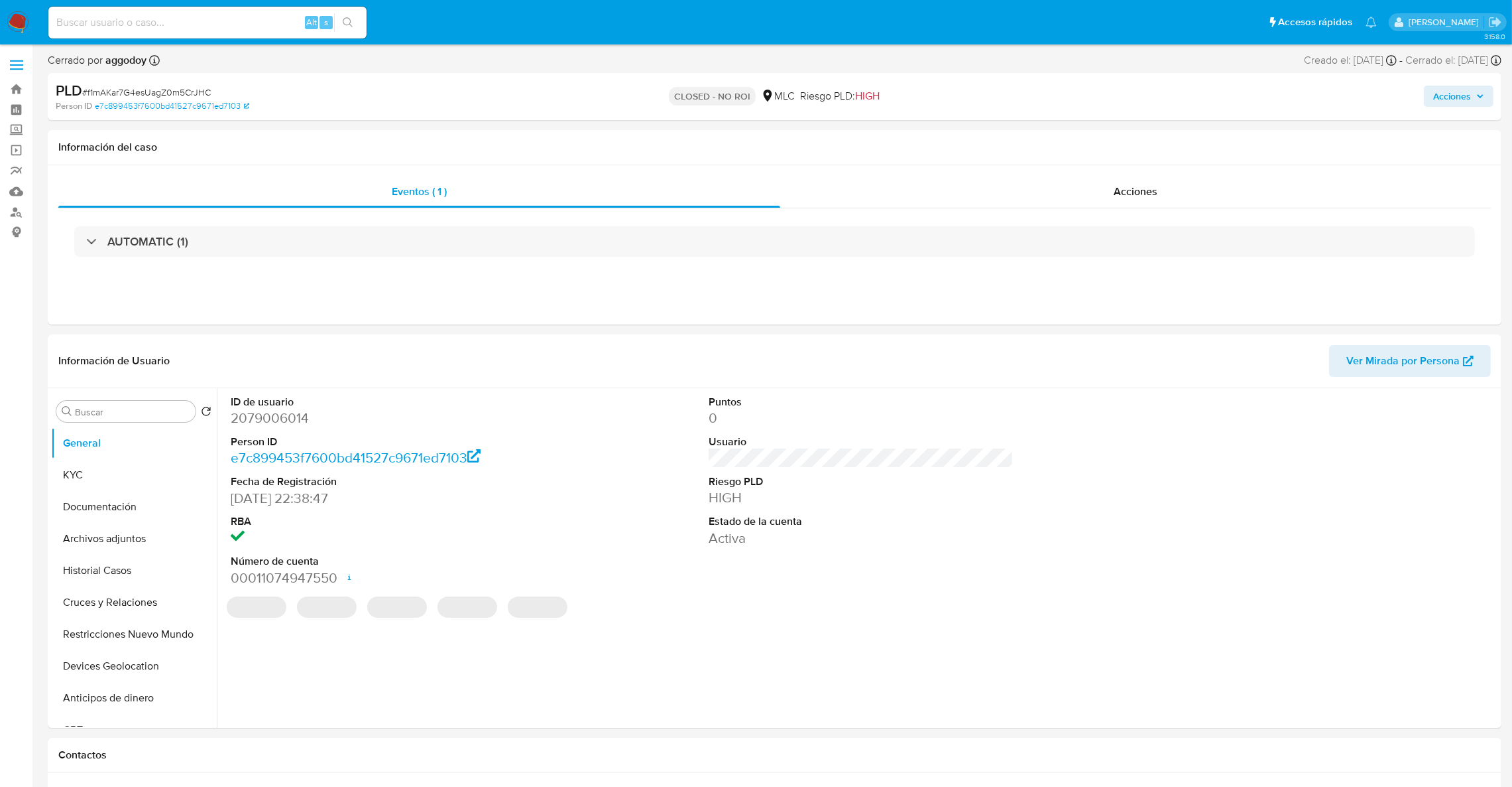
select select "10"
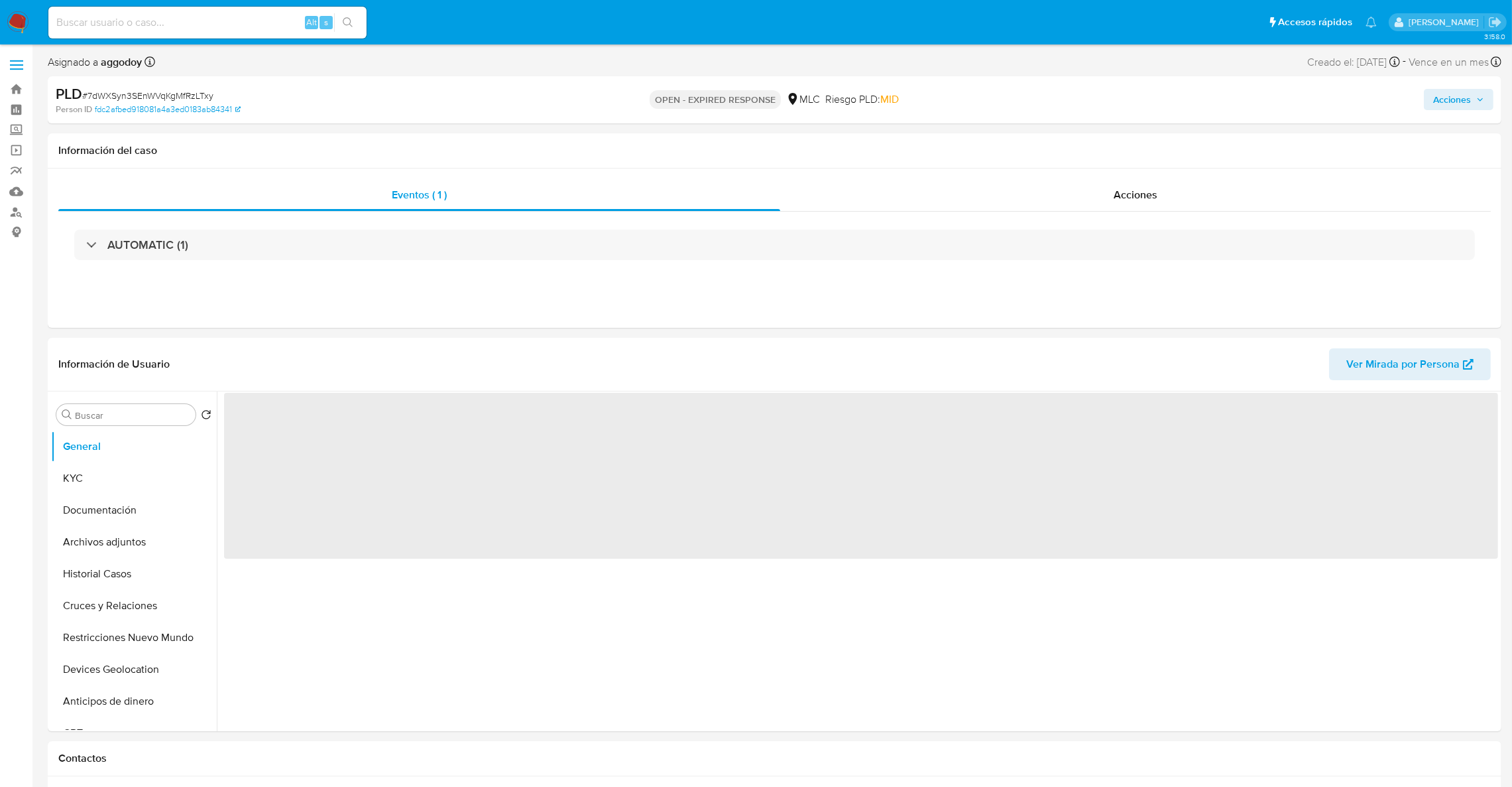
select select "10"
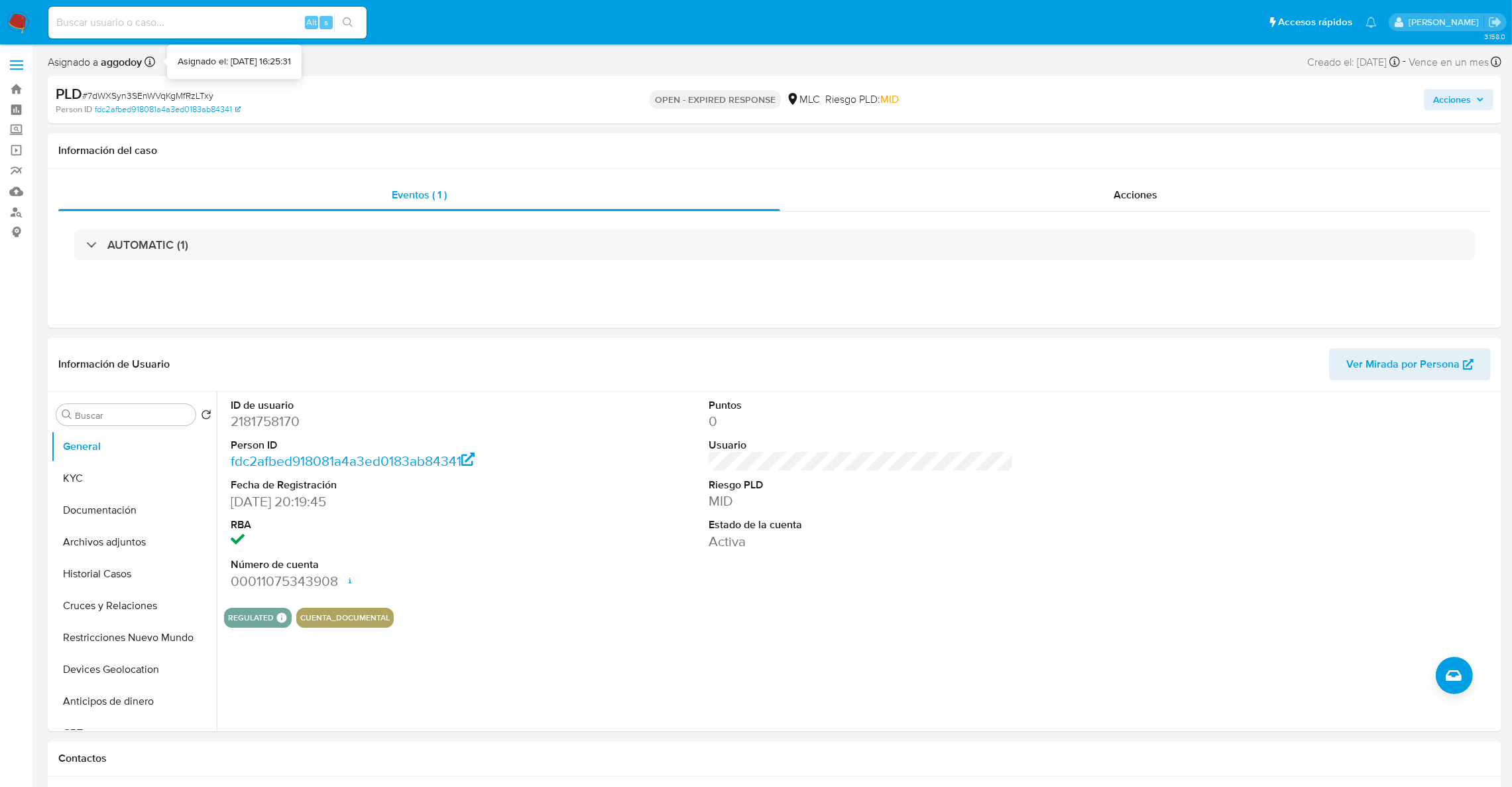
click at [128, 90] on span "# 7dWXSyn3SEnWVqKgMfRzLTxy" at bounding box center [147, 95] width 131 height 13
copy span "7dWXSyn3SEnWVqKgMfRzLTxy"
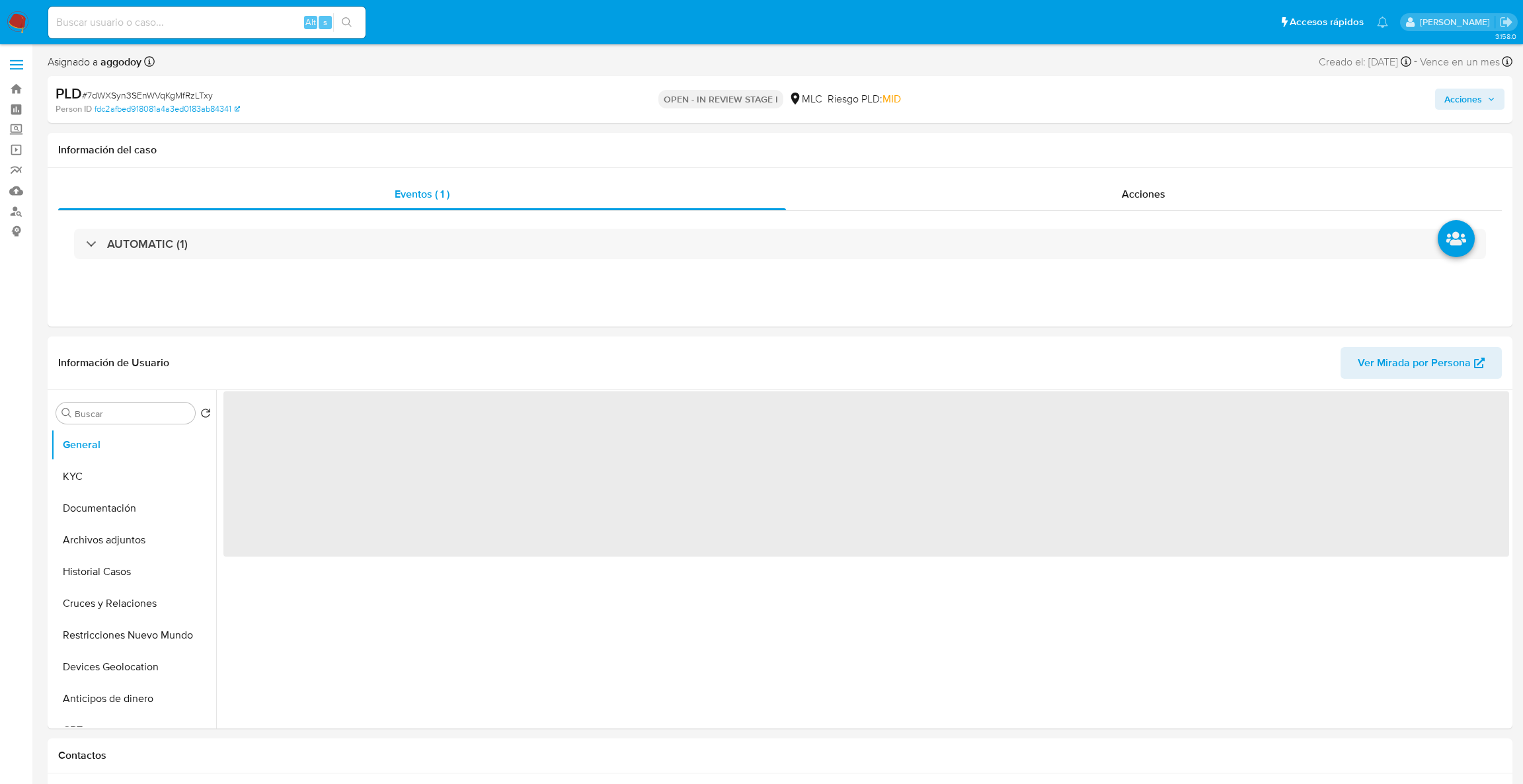
select select "10"
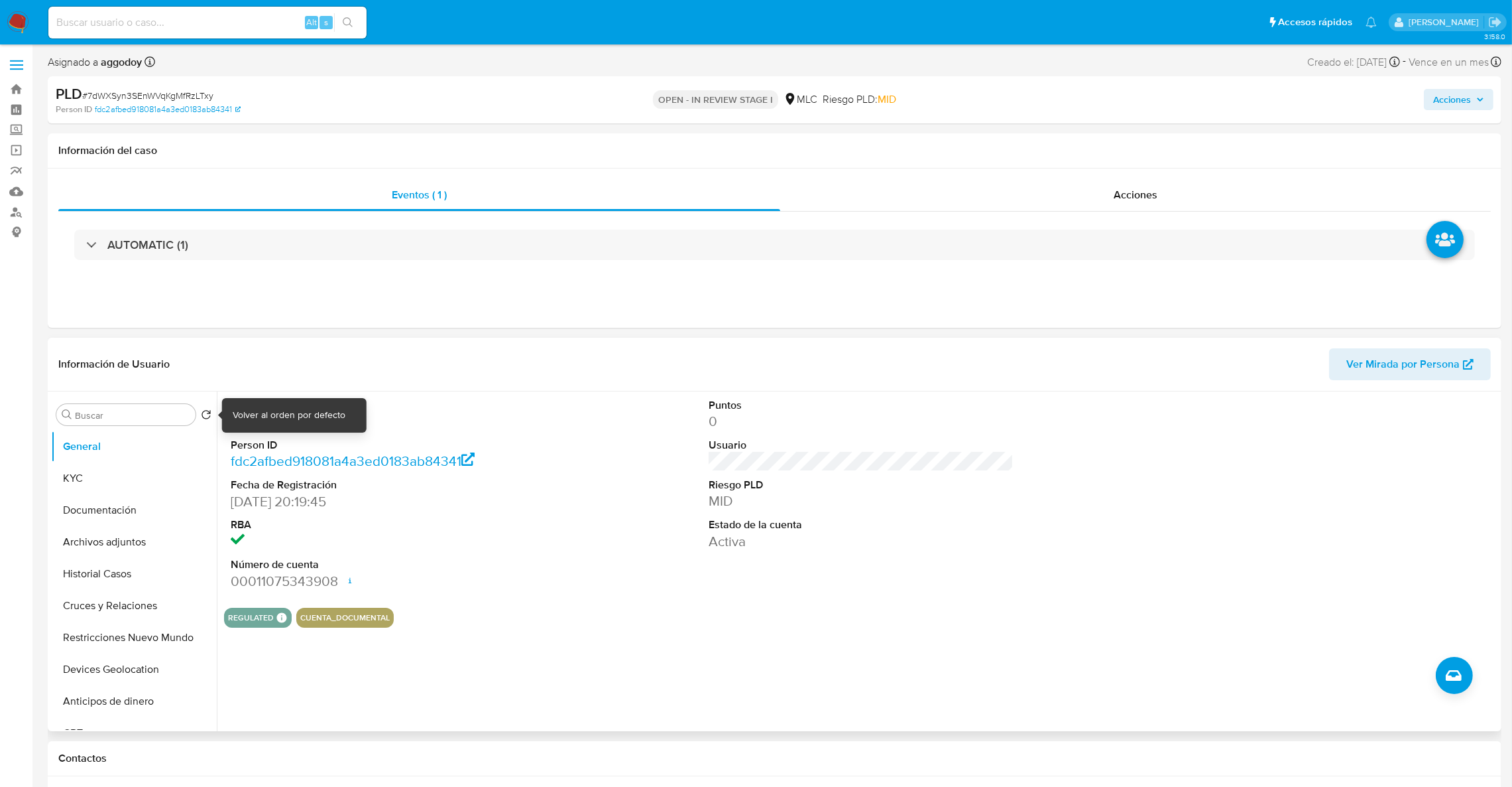
click at [244, 409] on div "Volver al orden por defecto" at bounding box center [289, 415] width 113 height 13
click at [301, 512] on dl "ID de usuario 2181758170 Person ID fdc2afbed918081a4a3ed0183ab84341 Fecha de Re…" at bounding box center [384, 494] width 306 height 193
click at [276, 433] on dl "ID de usuario 2181758170 Person ID fdc2afbed918081a4a3ed0183ab84341 Fecha de Re…" at bounding box center [384, 494] width 306 height 193
click at [275, 428] on dd "2181758170" at bounding box center [384, 421] width 306 height 19
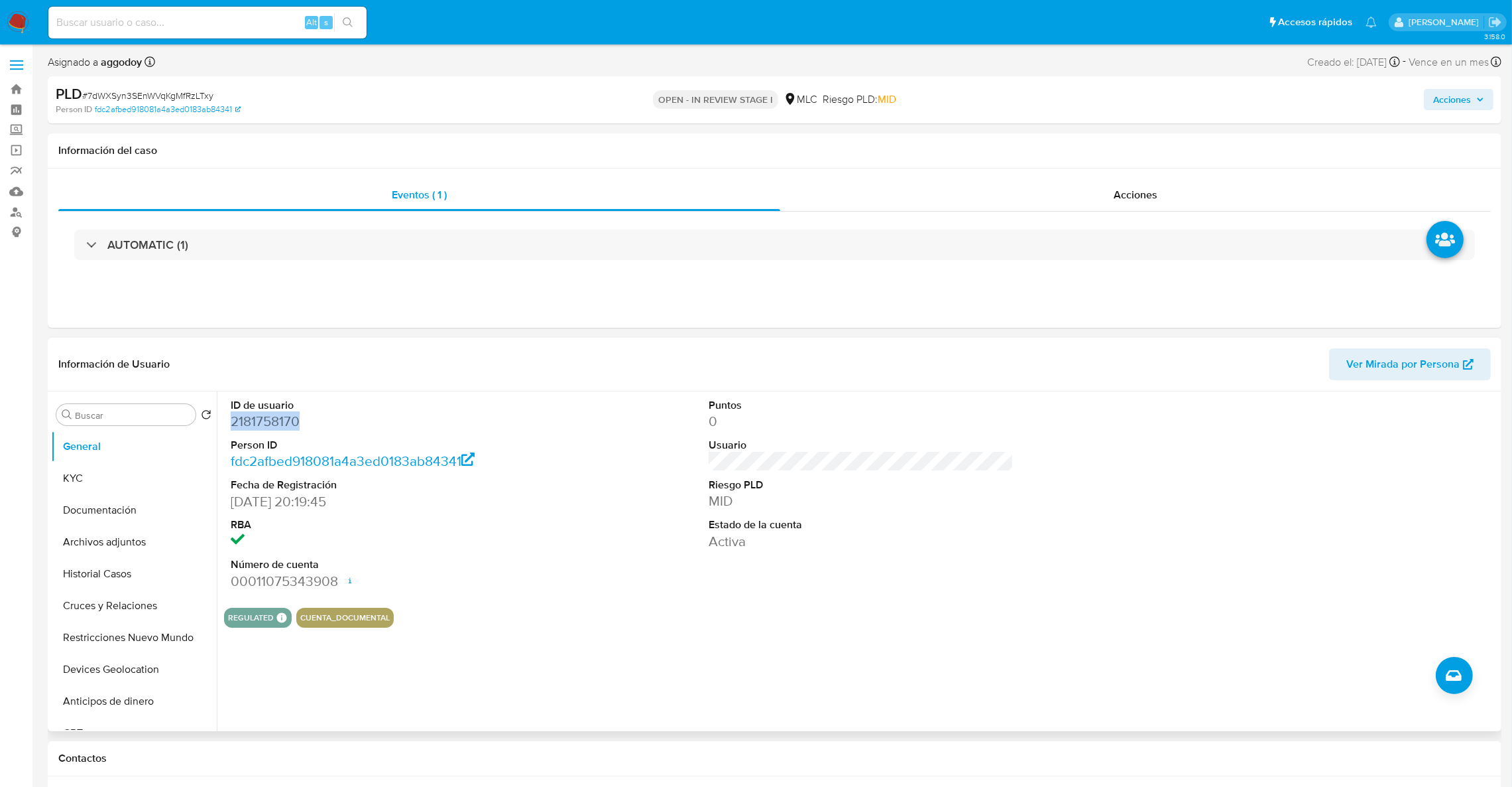
copy dd "2181758170"
click at [128, 483] on button "KYC" at bounding box center [128, 478] width 155 height 32
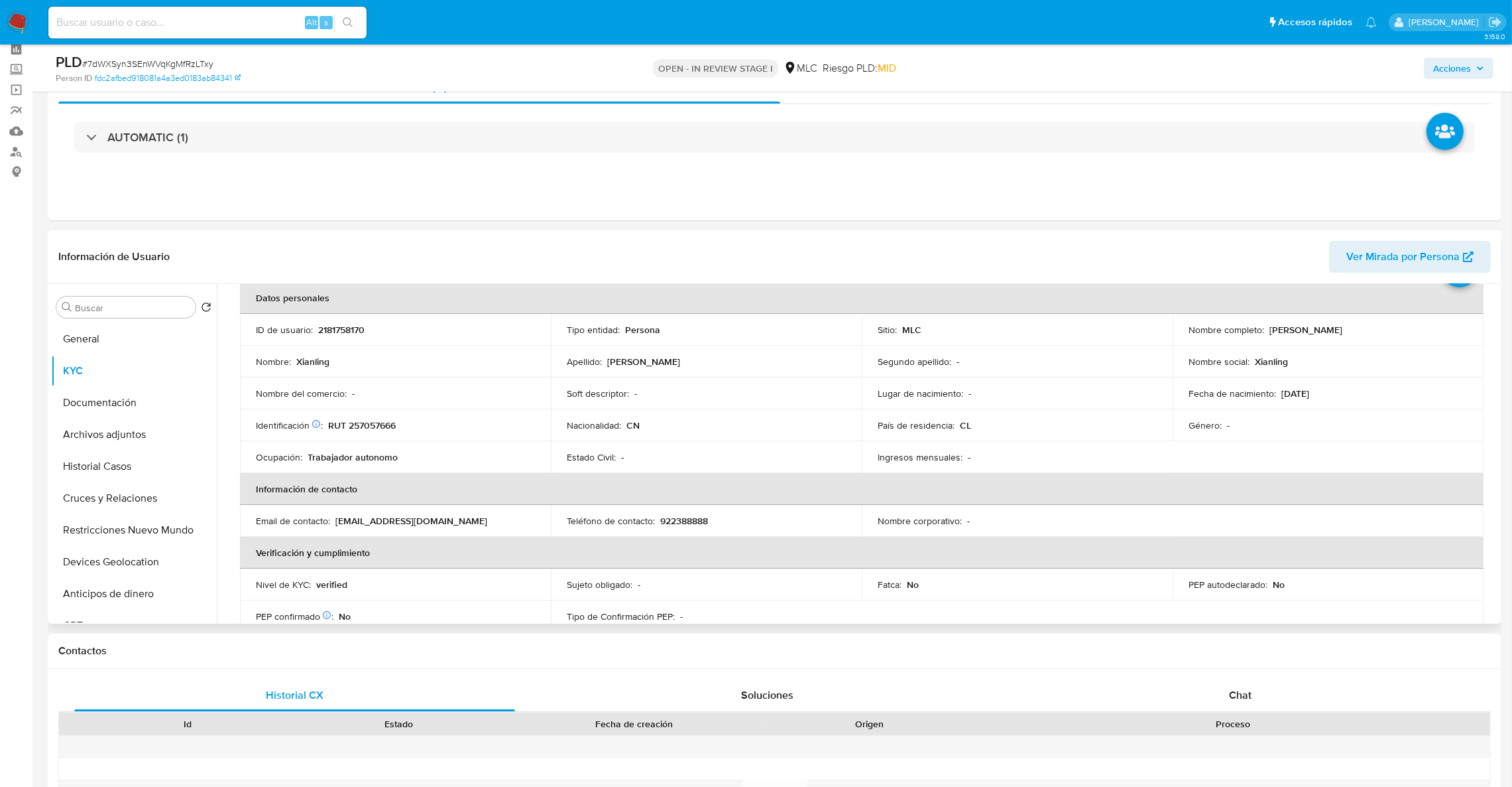
scroll to position [66, 0]
drag, startPoint x: 371, startPoint y: 411, endPoint x: 365, endPoint y: 419, distance: 10.0
click at [369, 413] on td "Identificación Nº de serie: 603580881 : RUT 257057666" at bounding box center [395, 424] width 311 height 32
click at [365, 419] on p "RUT 257057666" at bounding box center [361, 424] width 68 height 12
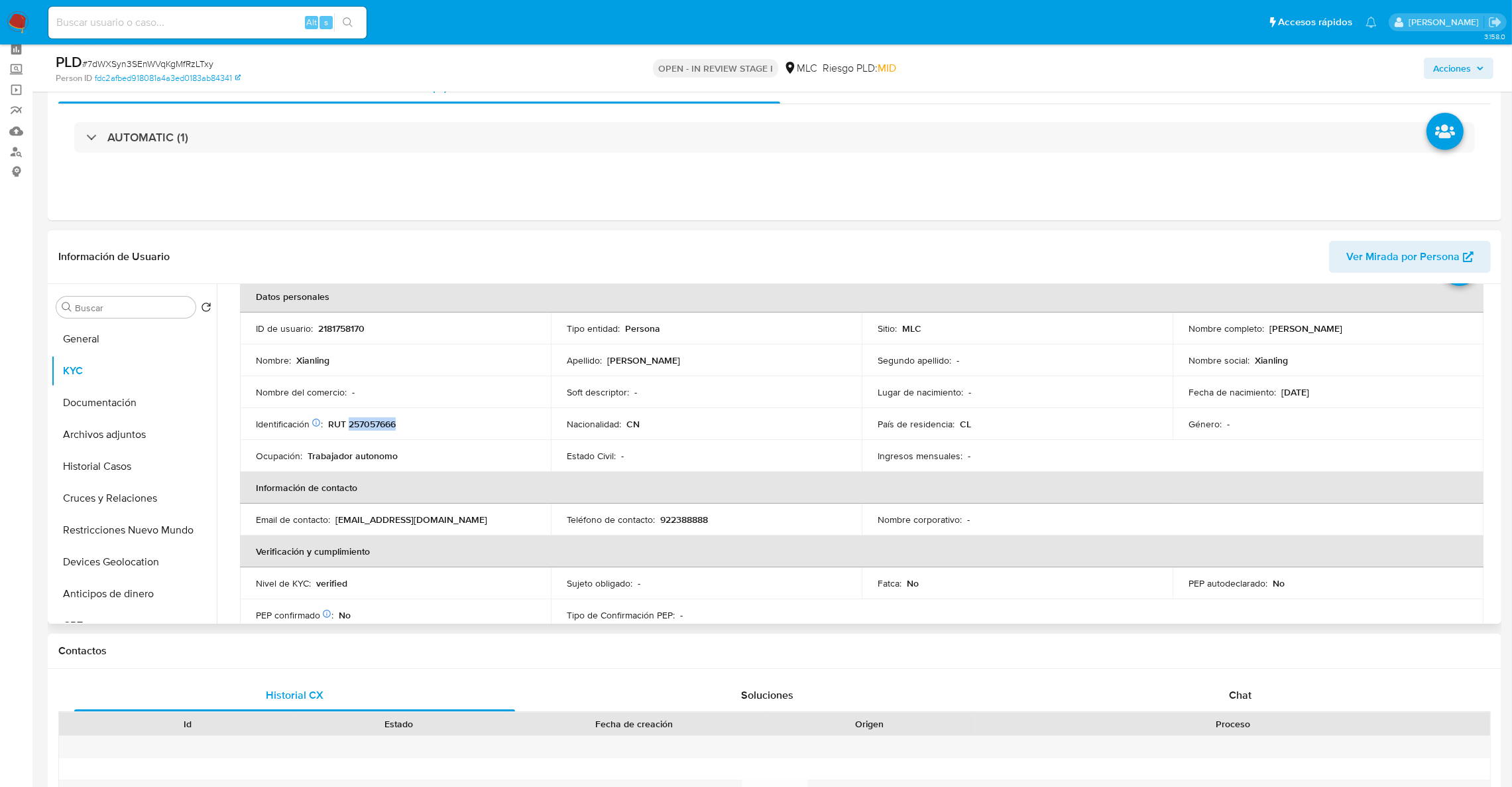
copy p "257057666"
click at [1268, 451] on table "Datos personales ID de usuario : 2181758170 Tipo entidad : Persona Sitio : MLC …" at bounding box center [862, 519] width 1244 height 478
click at [152, 509] on button "Cruces y Relaciones" at bounding box center [128, 498] width 155 height 32
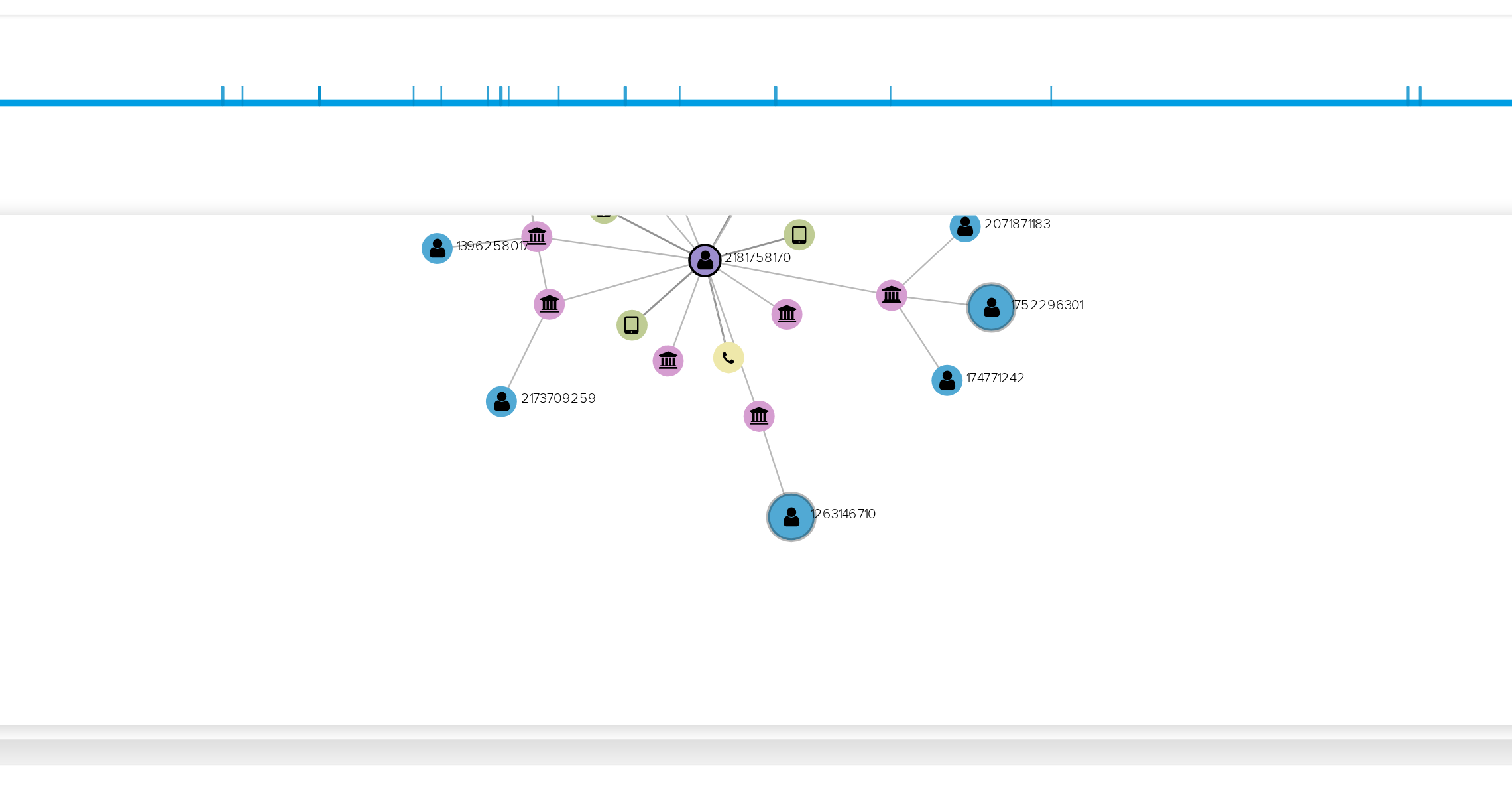
scroll to position [314, 0]
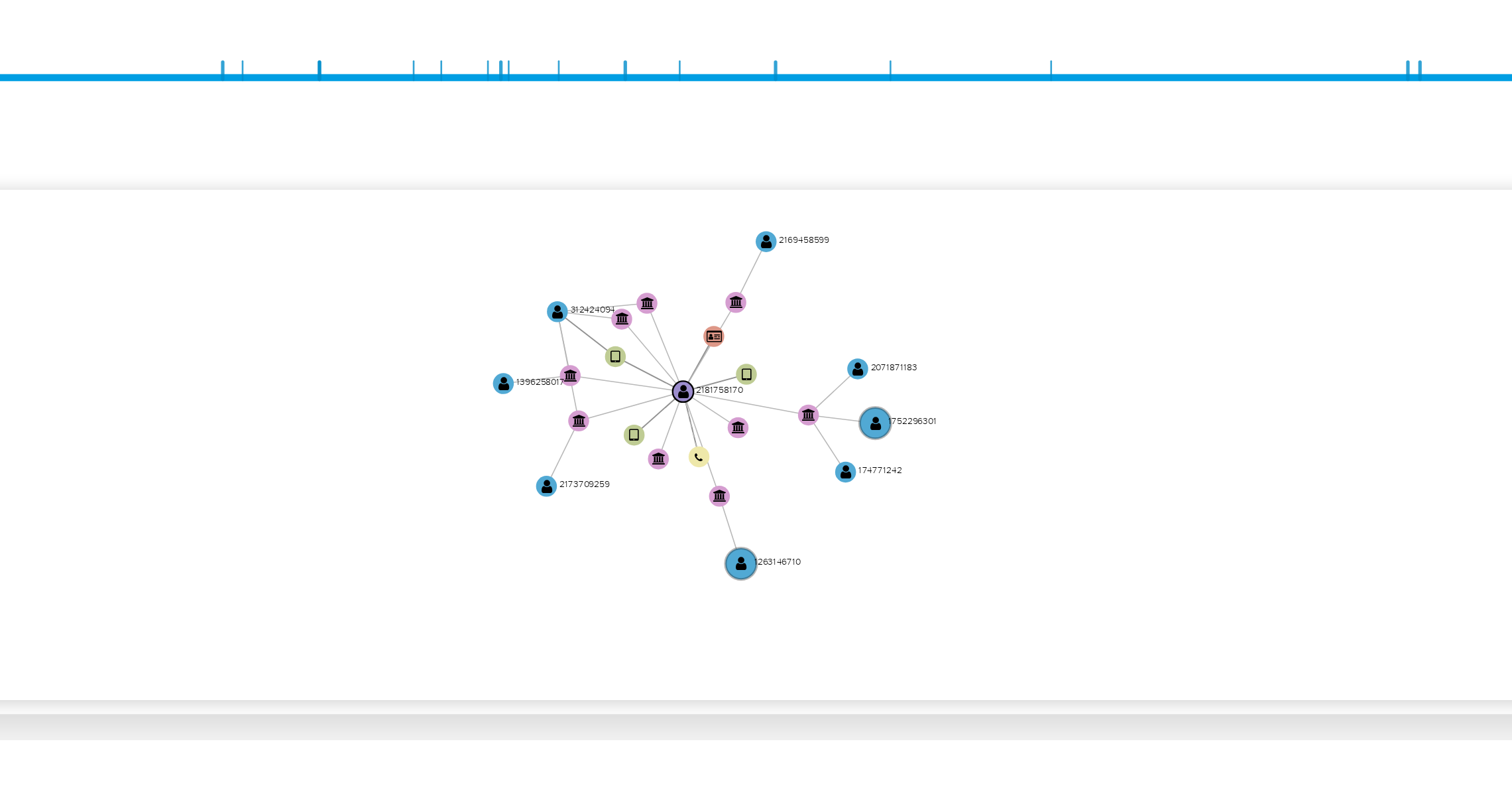
drag, startPoint x: 960, startPoint y: 296, endPoint x: 922, endPoint y: 309, distance: 40.2
click at [922, 309] on icon "device-67e75ddb83131b3cd85d79cf  user-2181758170  2181758170 user-312424094 …" at bounding box center [870, 265] width 1254 height 193
drag, startPoint x: 1086, startPoint y: 181, endPoint x: 1078, endPoint y: 144, distance: 37.9
click at [1086, 177] on icon "device-67e75ddb83131b3cd85d79cf  user-2181758170  2181758170 user-312424094 …" at bounding box center [870, 265] width 1254 height 193
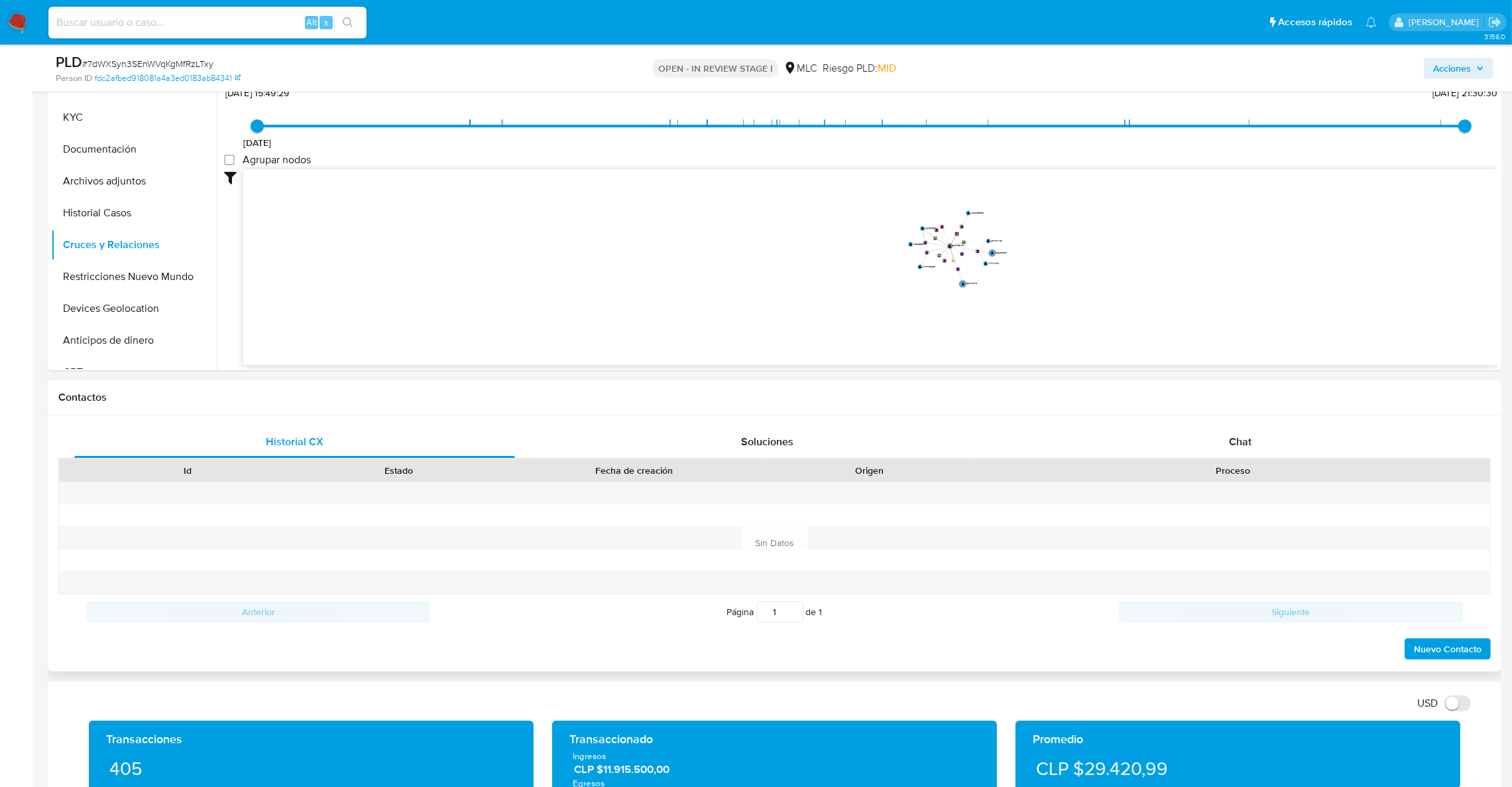
drag, startPoint x: 1239, startPoint y: 399, endPoint x: 1239, endPoint y: 422, distance: 23.0
click at [1239, 415] on div "Contactos Historial CX Soluciones Chat Id Estado Fecha de creación Origen Proce…" at bounding box center [774, 525] width 1454 height 291
click at [1239, 432] on div "Chat" at bounding box center [1240, 441] width 441 height 32
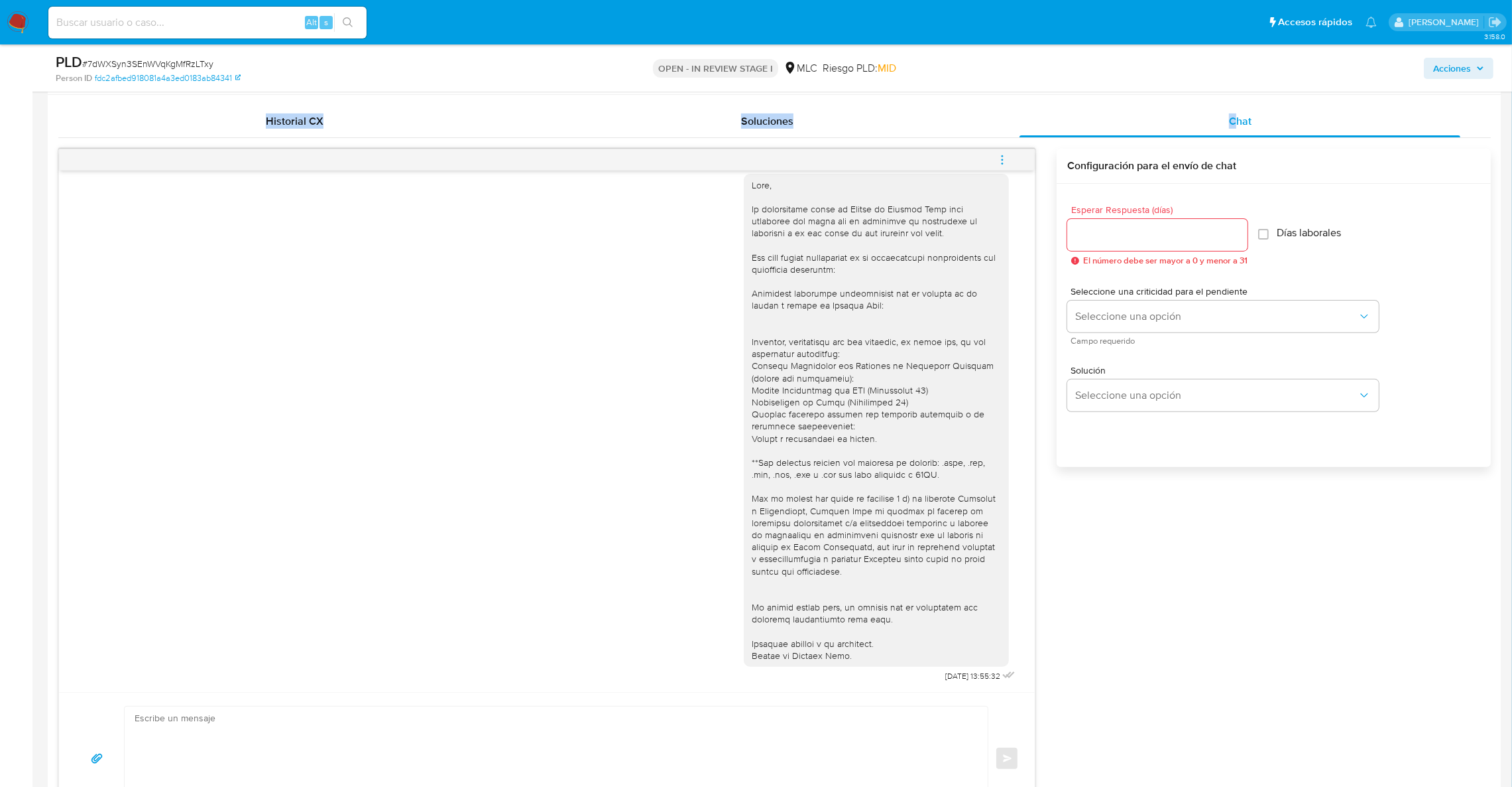
scroll to position [670, 0]
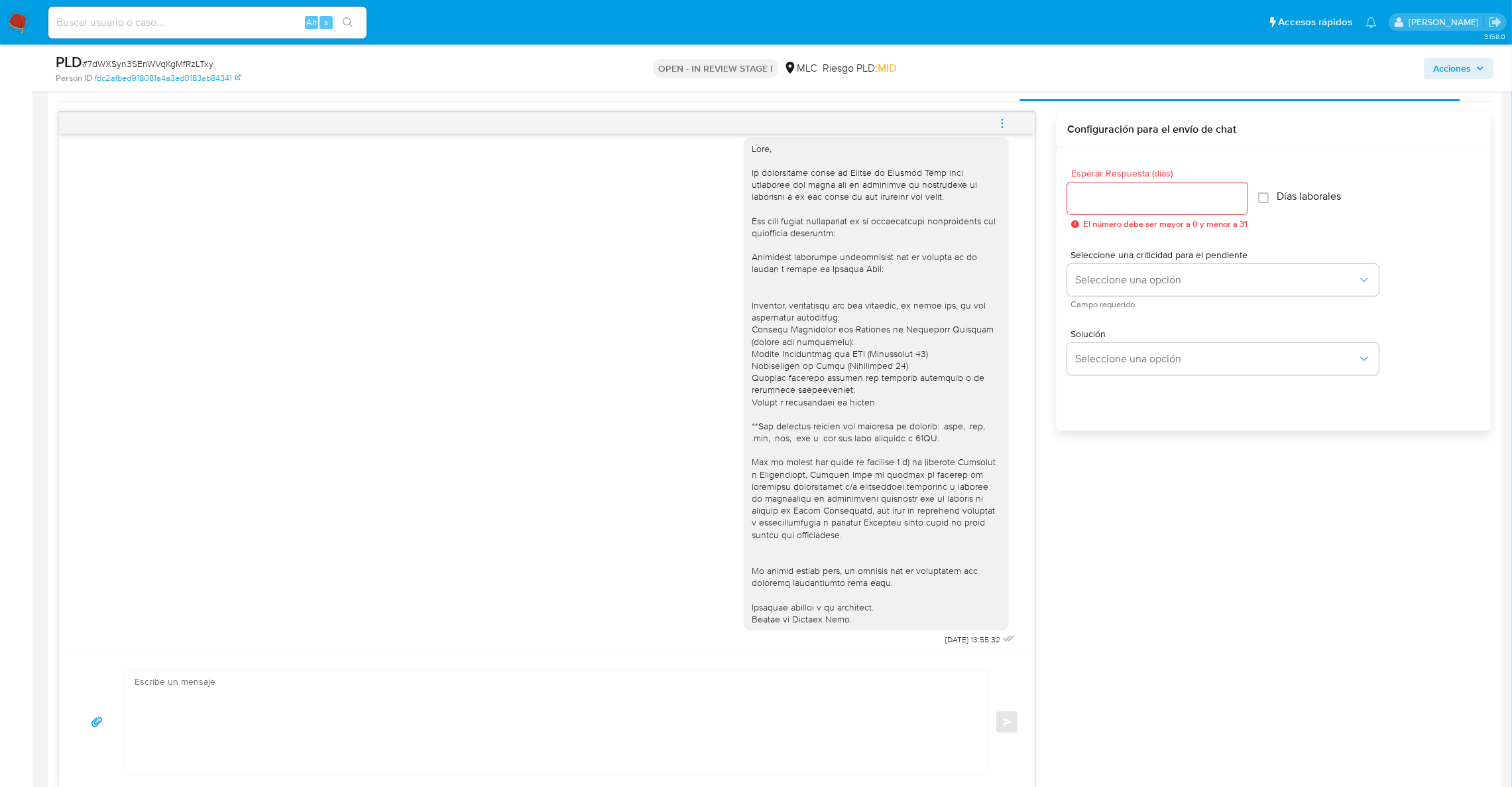
drag, startPoint x: 1248, startPoint y: 603, endPoint x: 1263, endPoint y: 571, distance: 35.3
click at [1248, 603] on div "18/08/2025 13:55:32 Enviar Configuración para el envío de chat Esperar Respuest…" at bounding box center [774, 450] width 1432 height 676
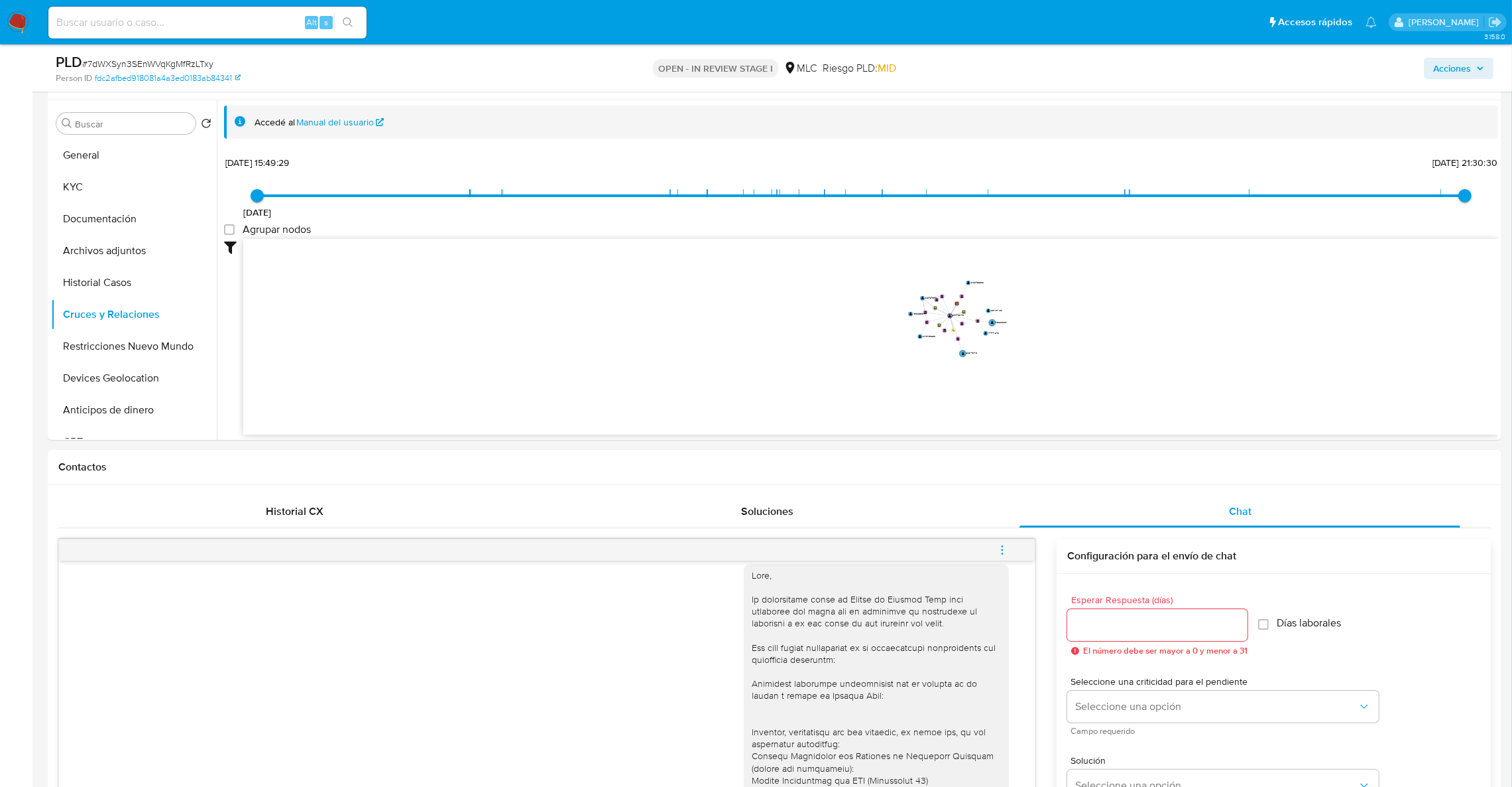
scroll to position [74, 0]
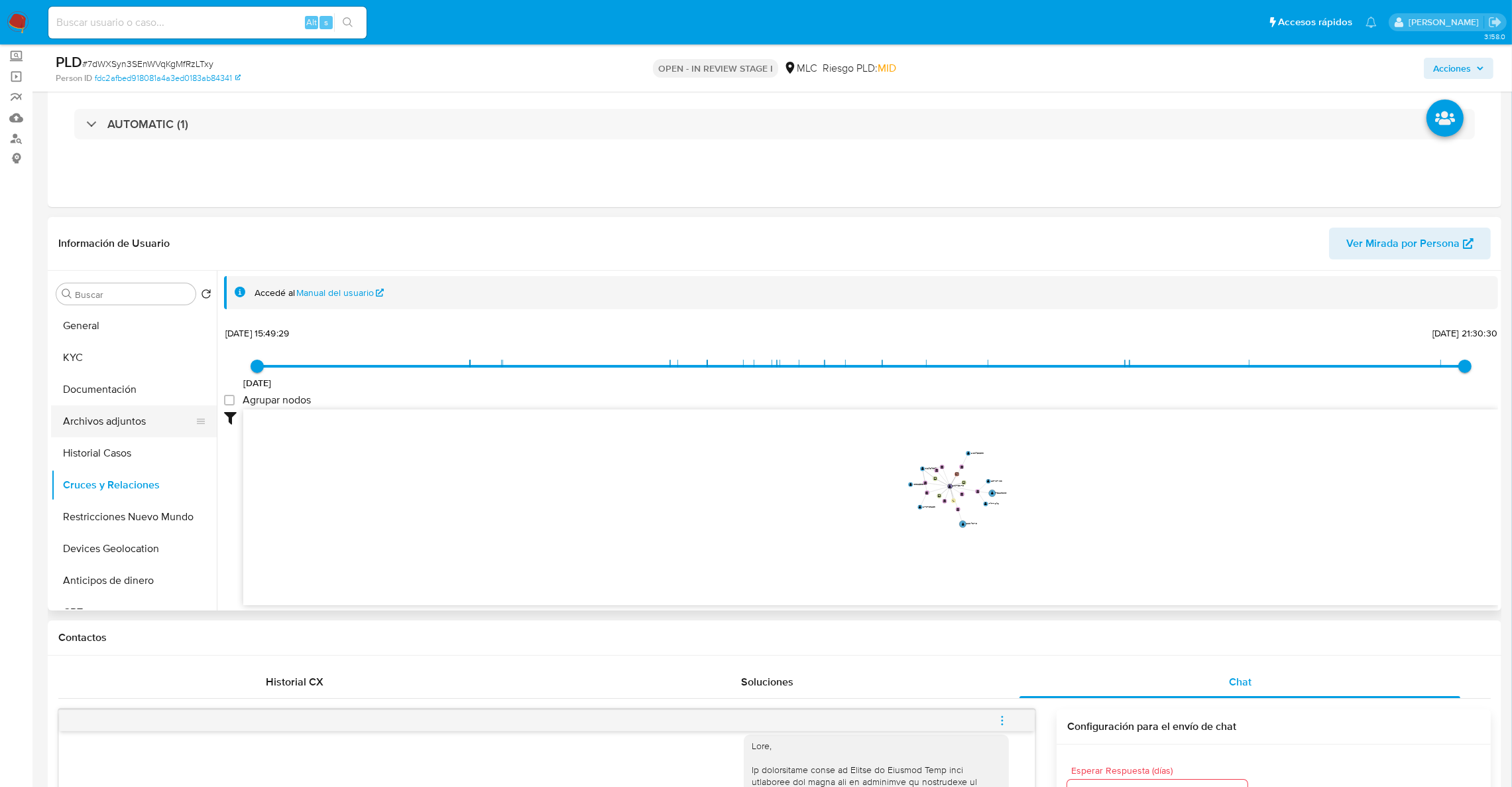
drag, startPoint x: 118, startPoint y: 401, endPoint x: 113, endPoint y: 413, distance: 13.0
click at [116, 404] on button "Documentación" at bounding box center [134, 389] width 166 height 32
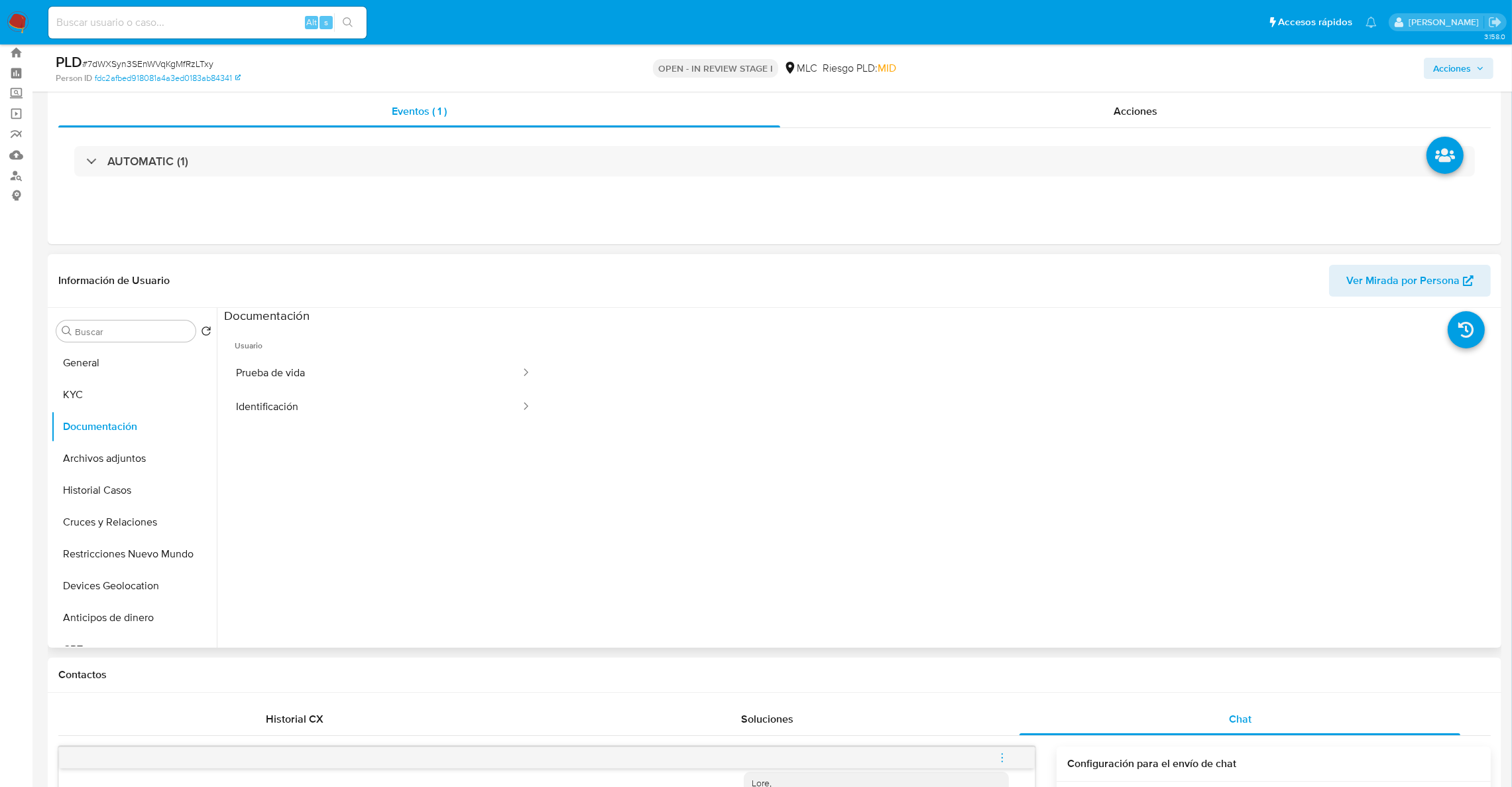
scroll to position [0, 0]
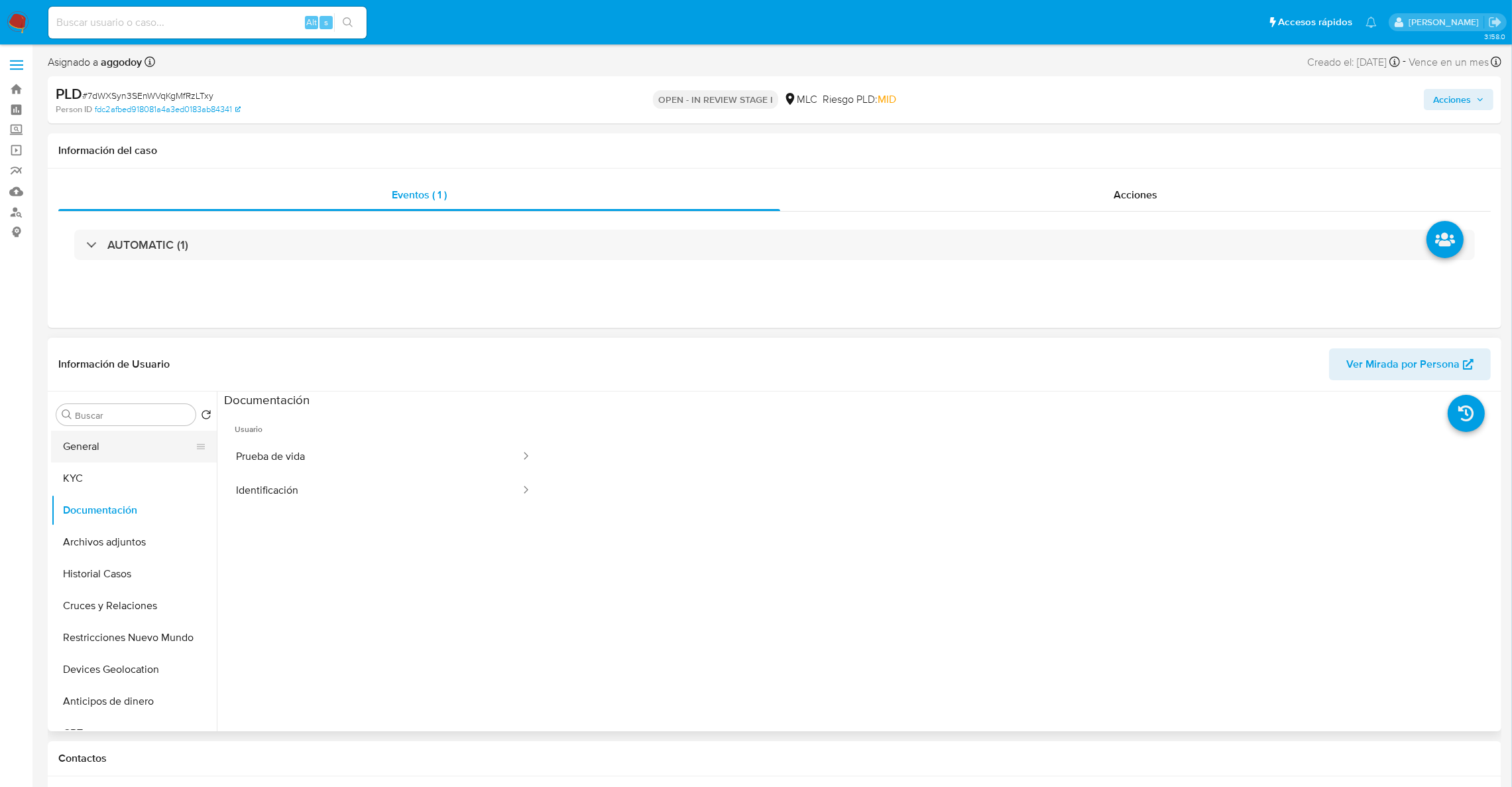
click at [150, 457] on button "General" at bounding box center [128, 446] width 155 height 32
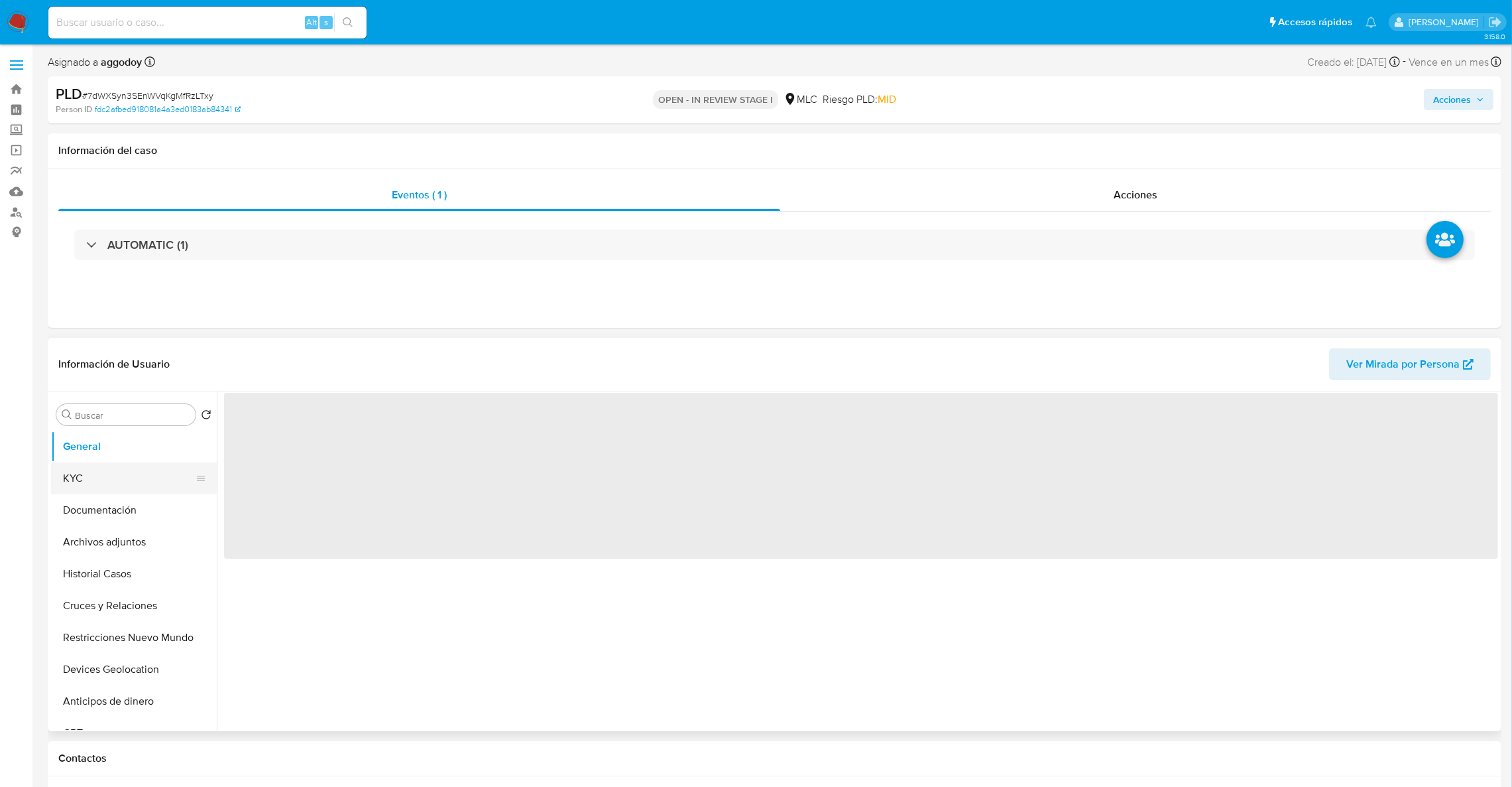
click at [142, 472] on button "KYC" at bounding box center [128, 478] width 155 height 32
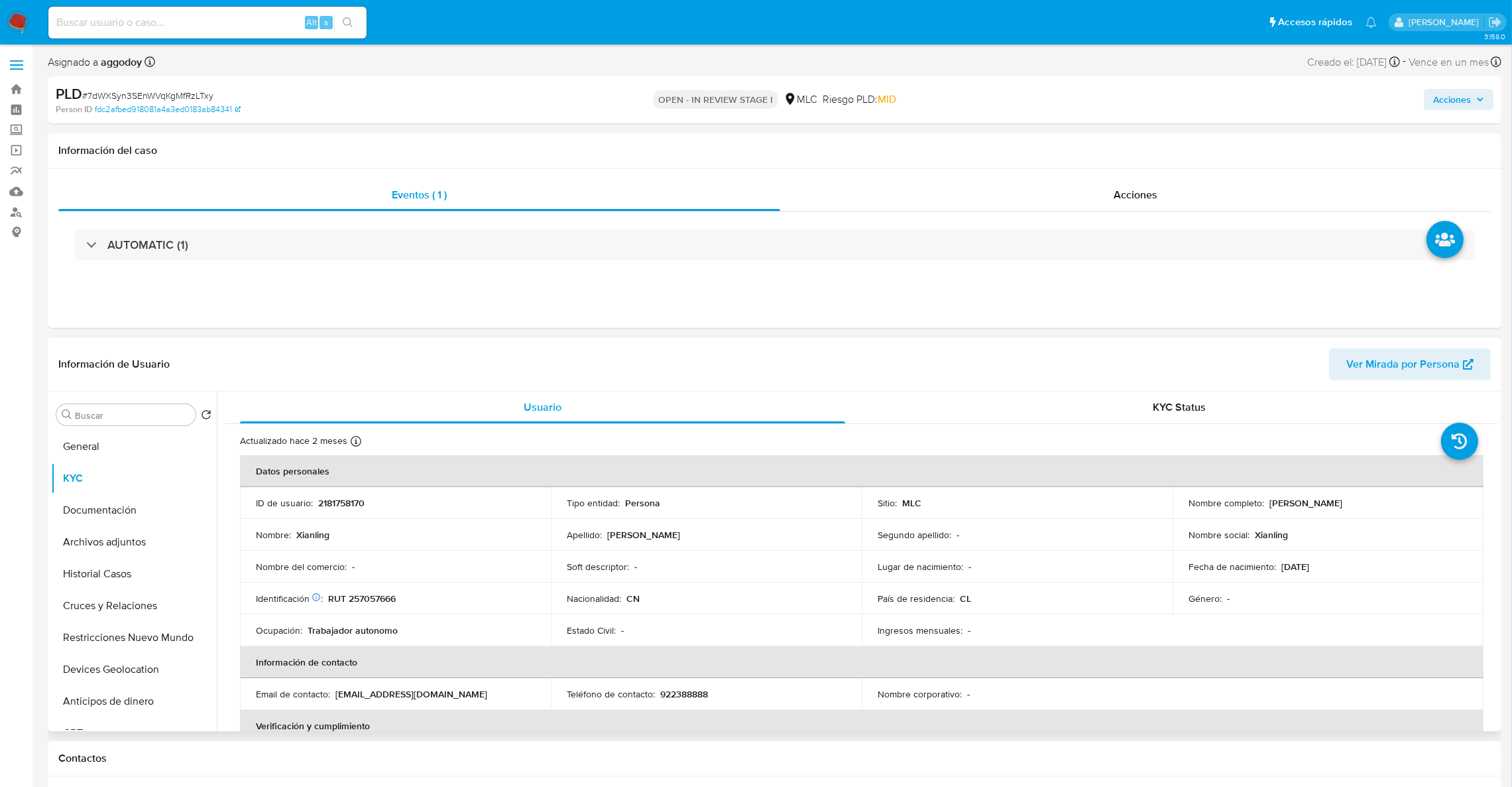
click at [1272, 508] on p "Xianling Xu" at bounding box center [1306, 503] width 73 height 12
drag, startPoint x: 1315, startPoint y: 507, endPoint x: 1253, endPoint y: 519, distance: 63.2
click at [1259, 508] on div "Nombre completo : Xianling Xu" at bounding box center [1327, 503] width 279 height 12
copy div "Xianling Xu"
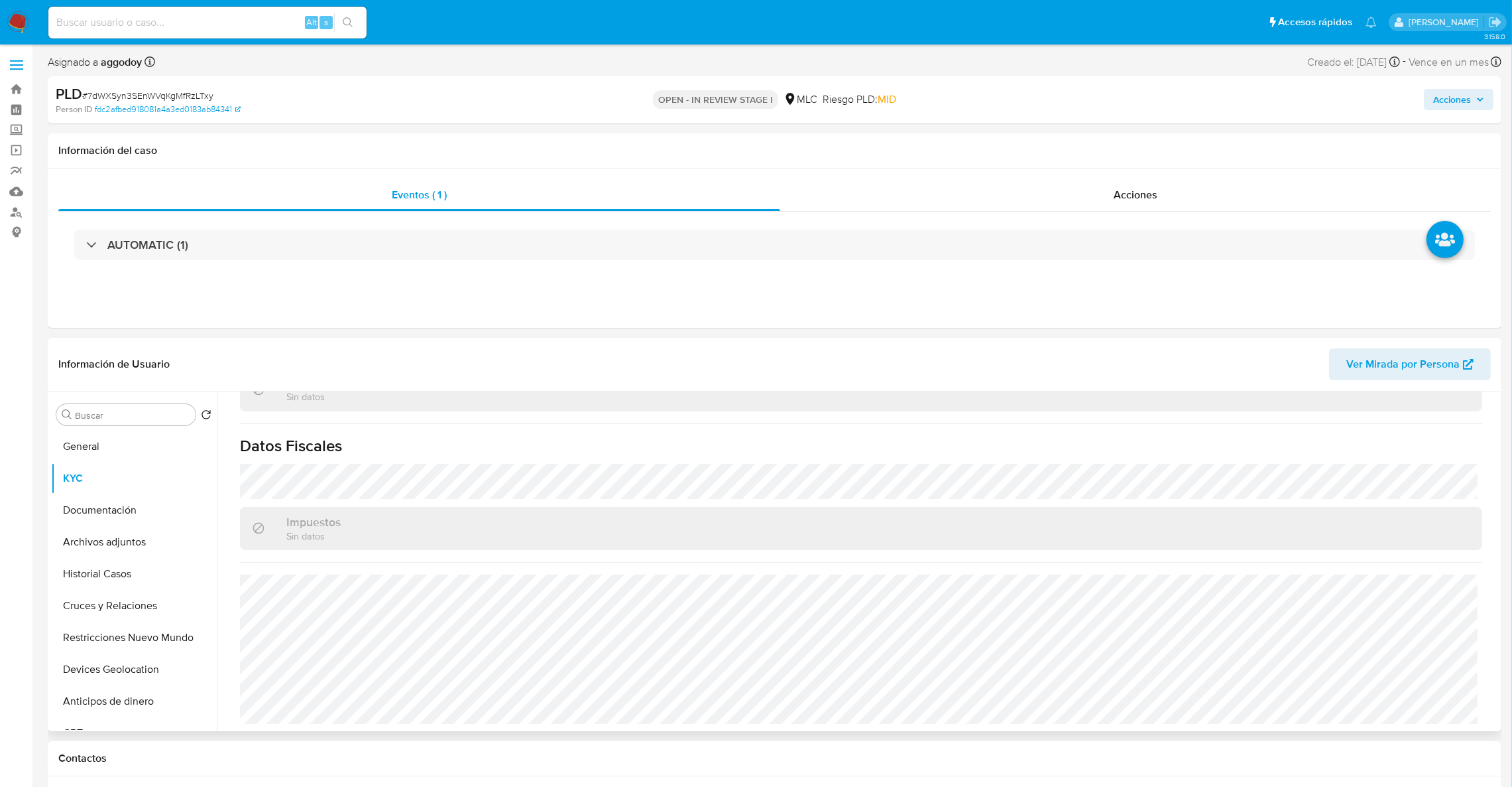
scroll to position [718, 0]
click at [120, 575] on button "Historial Casos" at bounding box center [128, 574] width 155 height 32
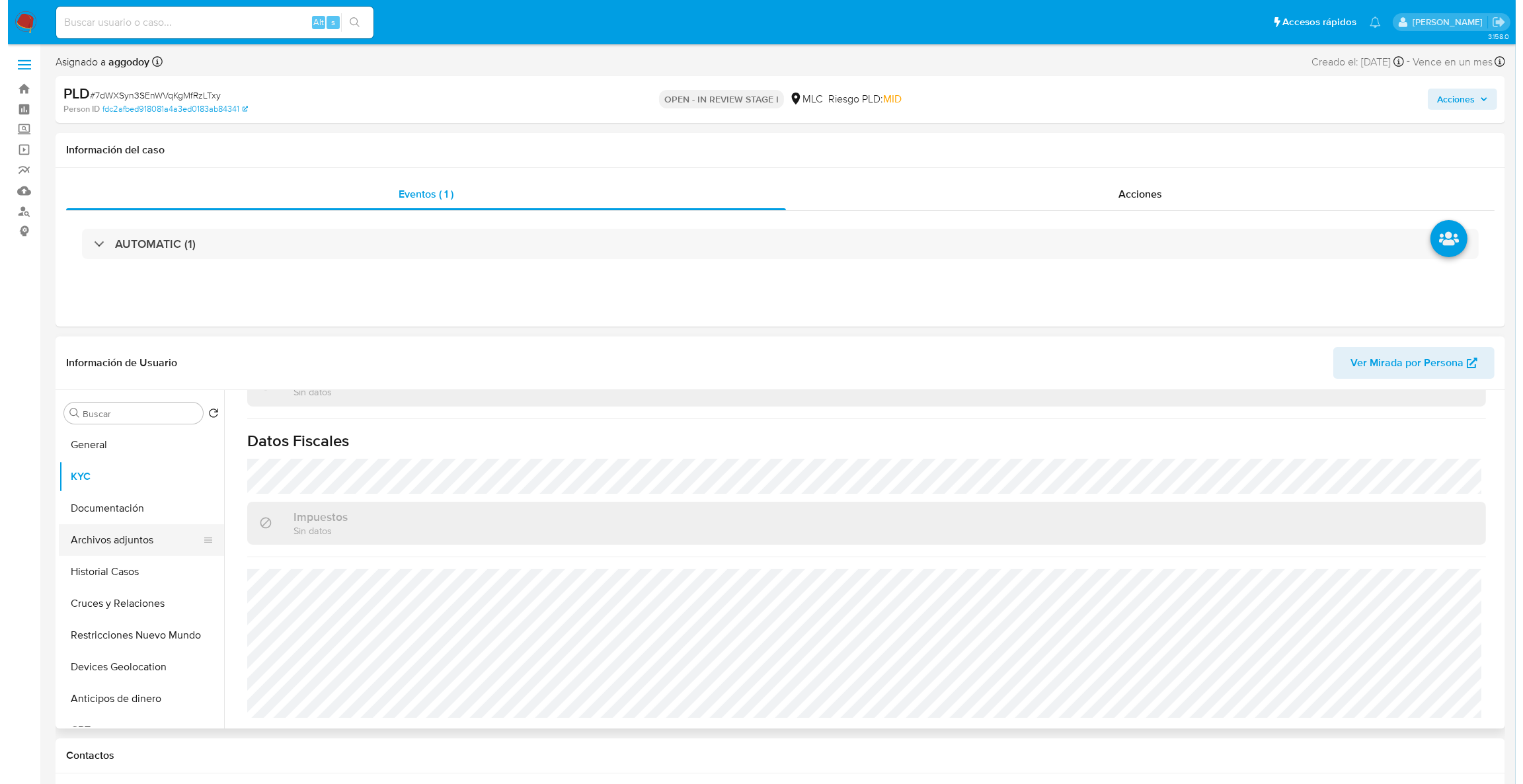
scroll to position [0, 0]
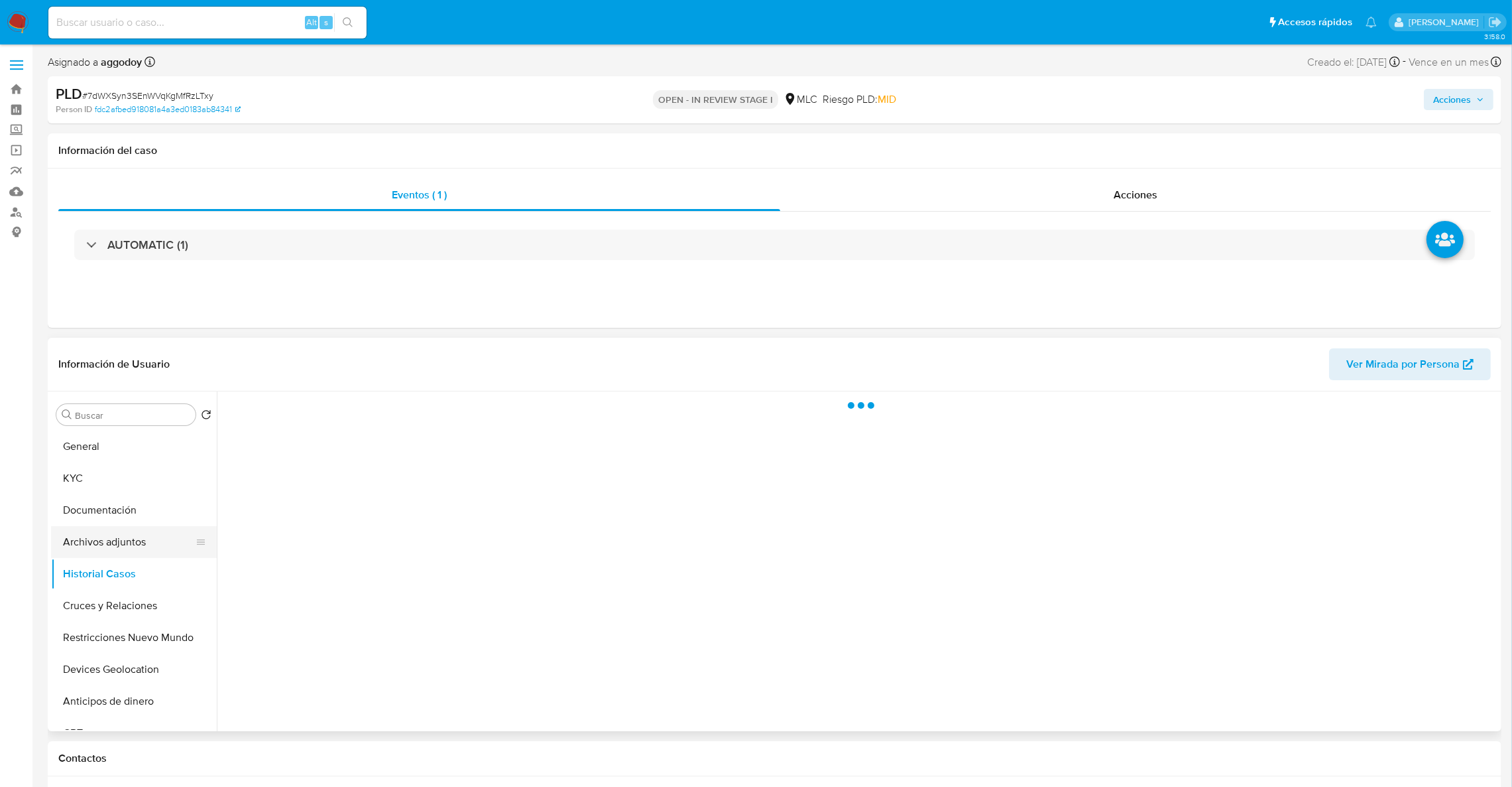
click at [117, 548] on button "Archivos adjuntos" at bounding box center [128, 542] width 155 height 32
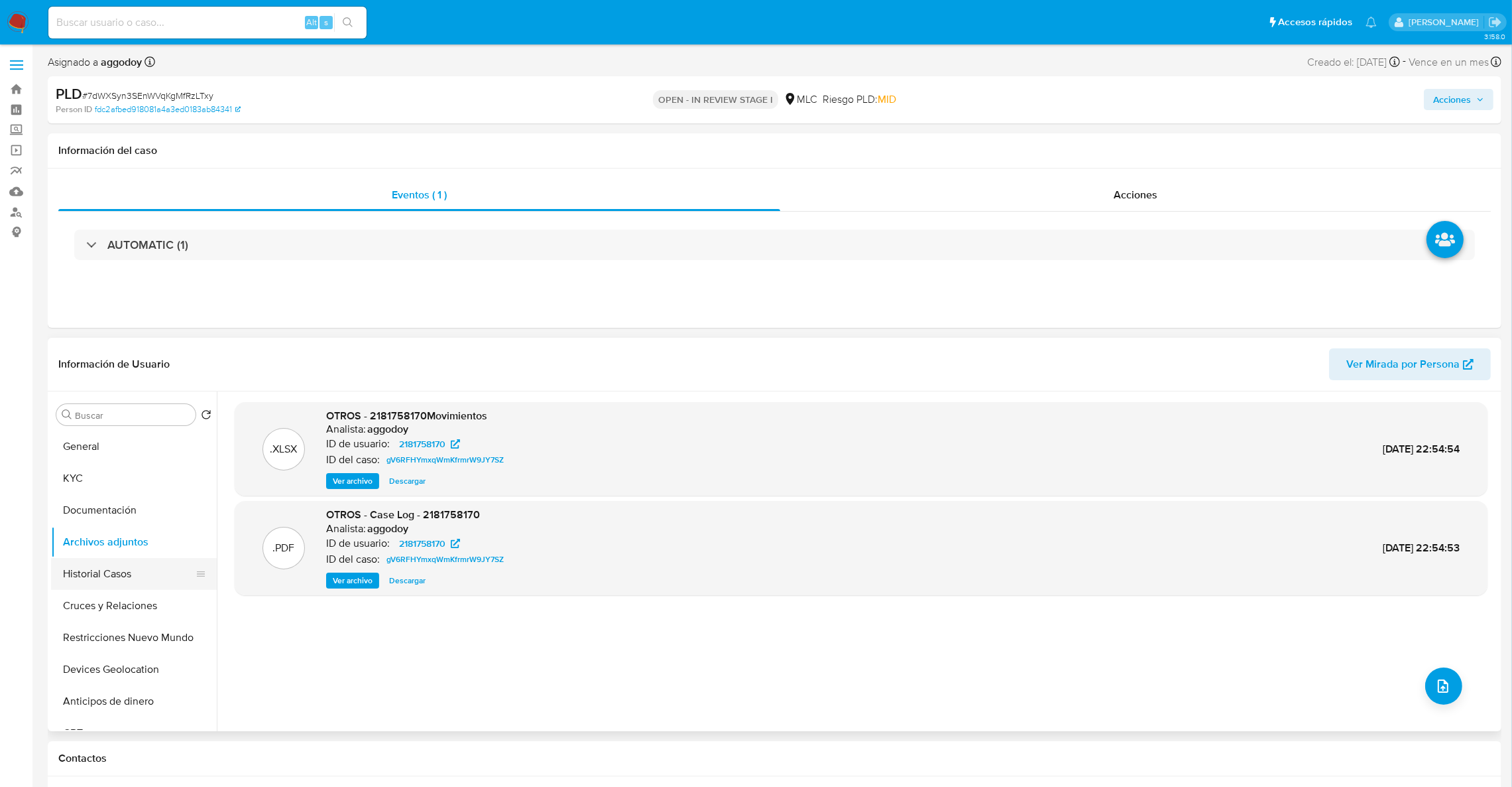
click at [128, 567] on button "Historial Casos" at bounding box center [128, 574] width 155 height 32
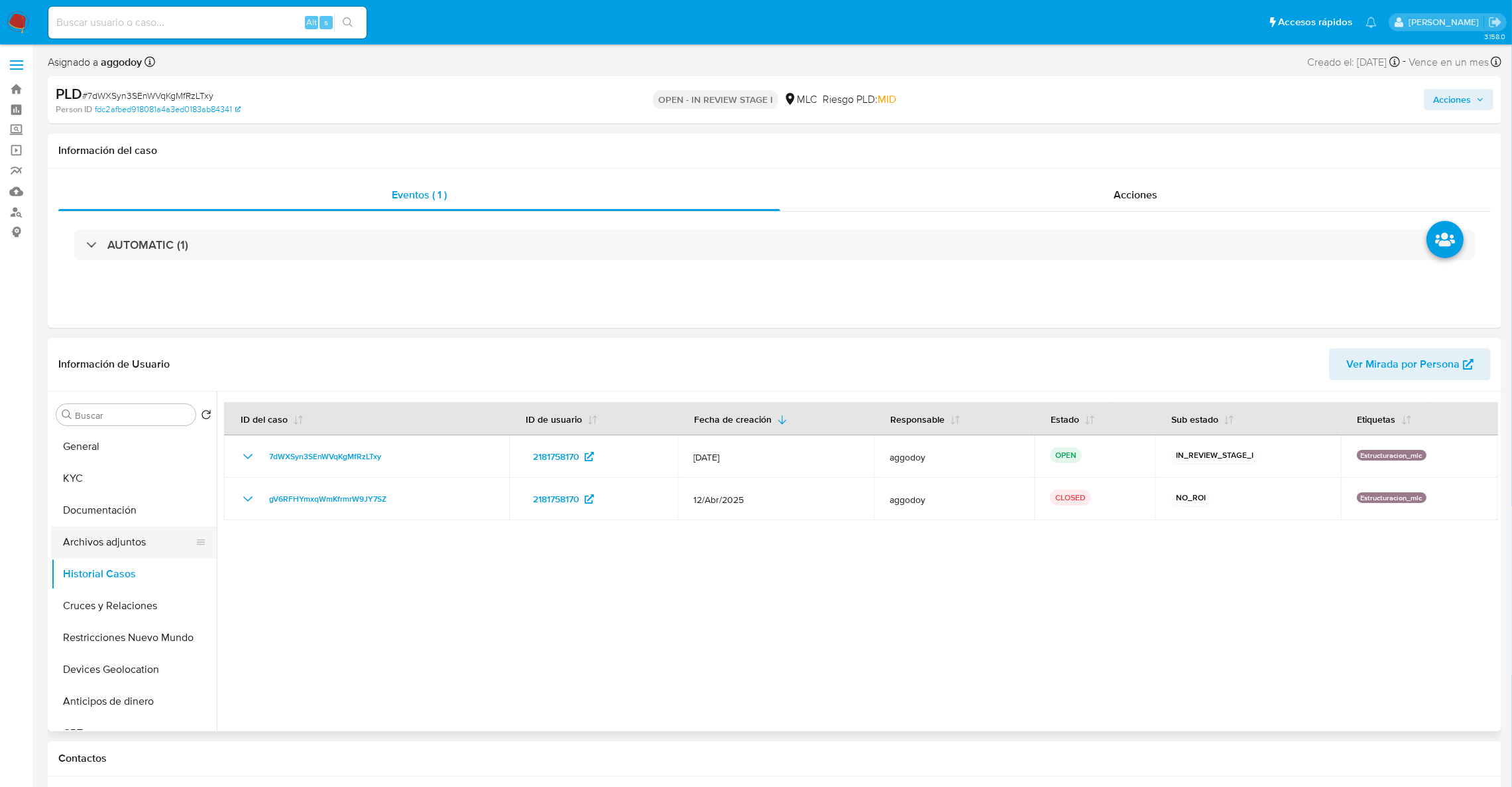
click at [118, 552] on button "Archivos adjuntos" at bounding box center [128, 542] width 155 height 32
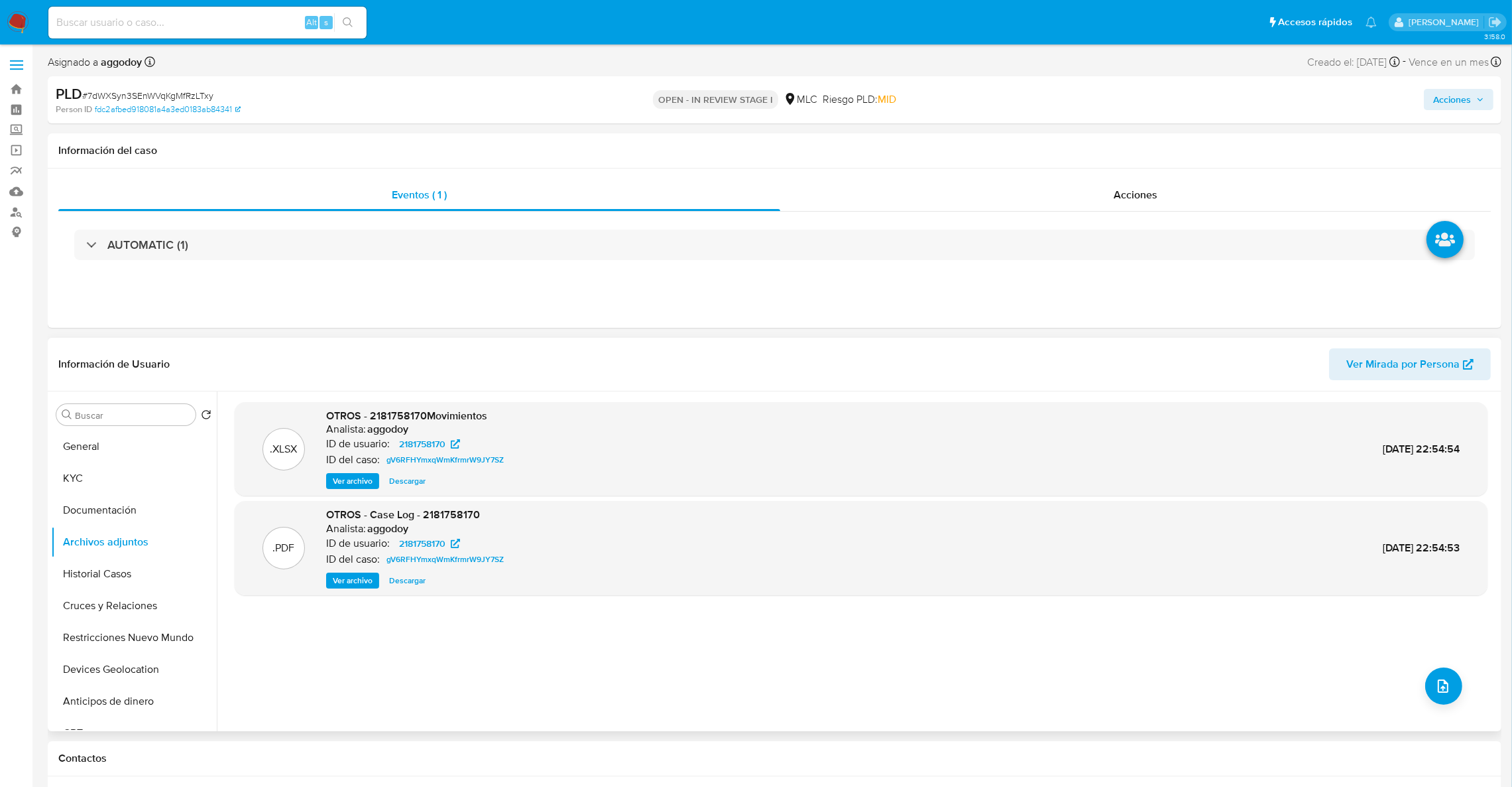
click at [1439, 664] on div ".XLSX OTROS - 2181758170Movimientos Analista: aggodoy ID de usuario: 2181758170…" at bounding box center [861, 561] width 1252 height 318
click at [1432, 669] on button "upload-file" at bounding box center [1444, 686] width 38 height 38
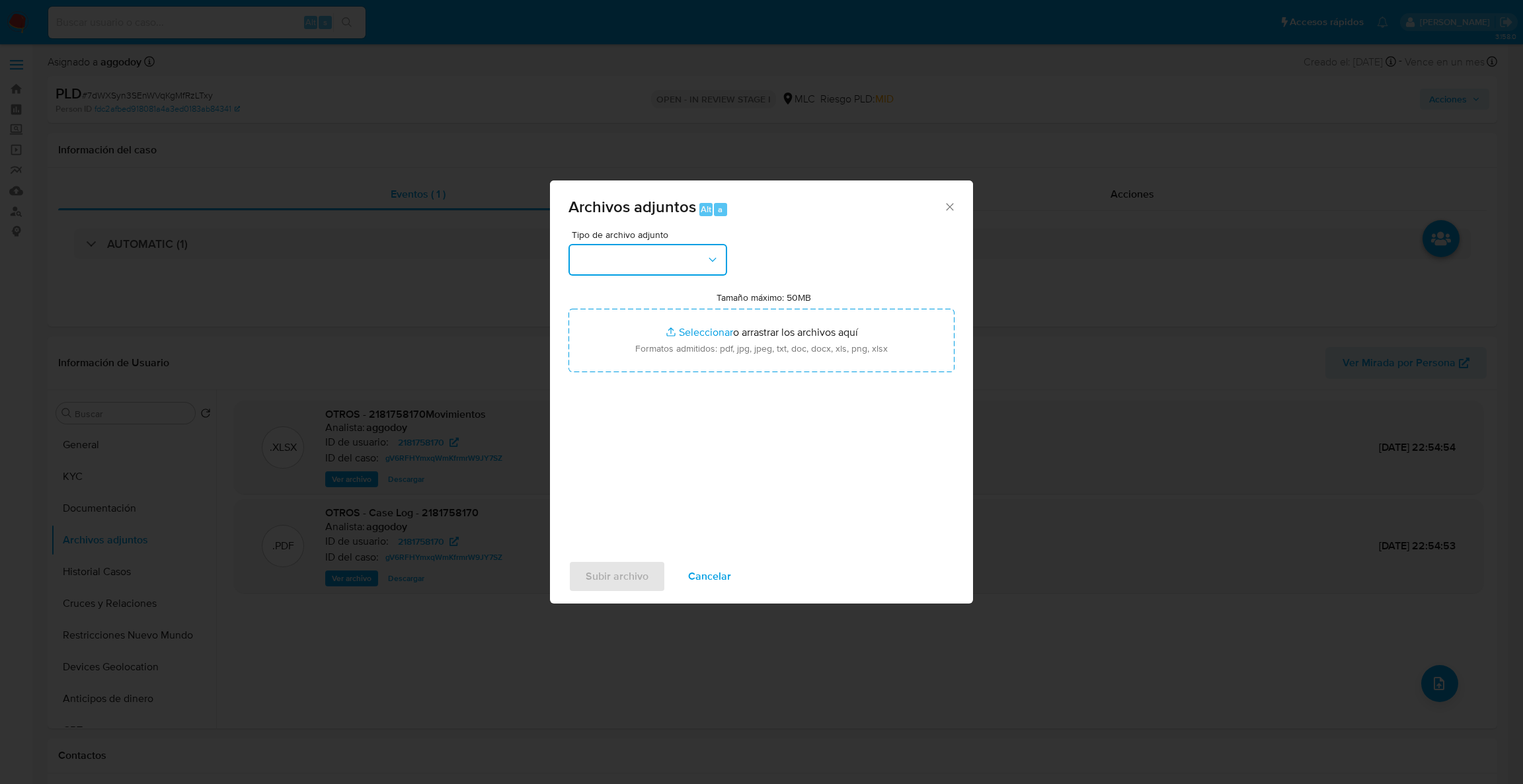
click at [701, 253] on button "button" at bounding box center [647, 260] width 158 height 31
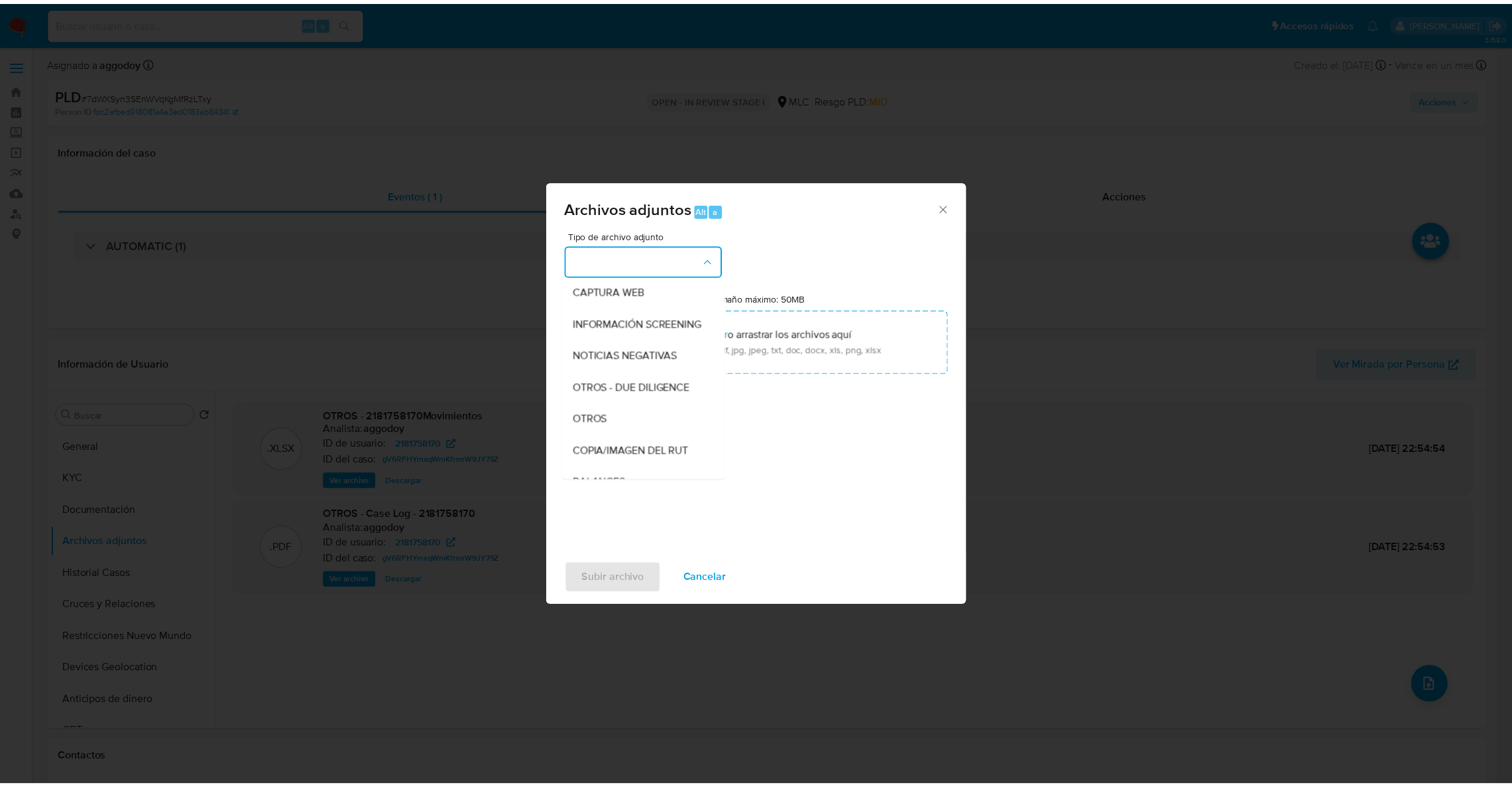
scroll to position [154, 0]
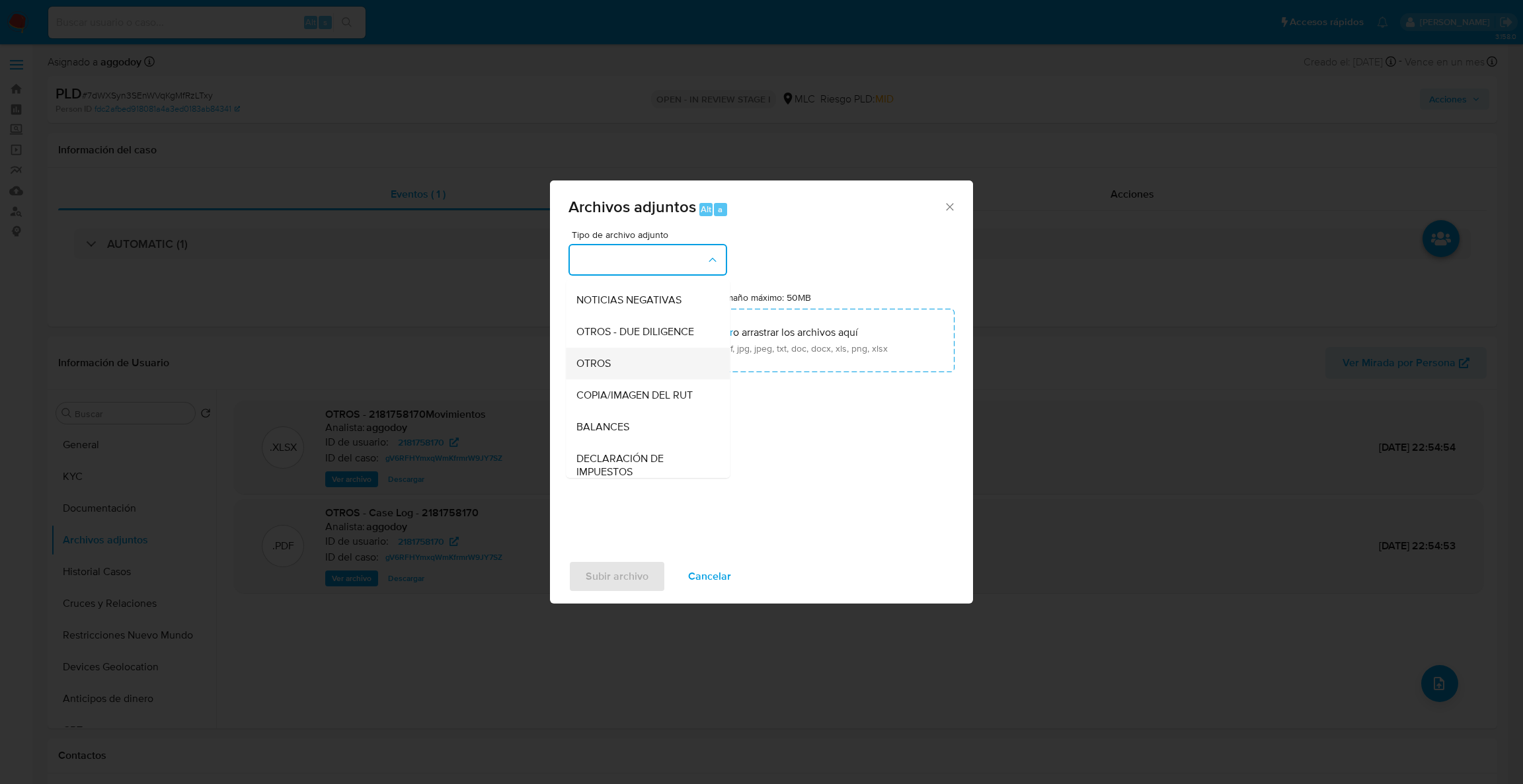
click at [643, 359] on ul "CAPTURA BUREAU CAPTURA DOWJONES CAPTURA GOOGLE CAPTURA WEB INFORMACIÓN SCREENIN…" at bounding box center [647, 480] width 164 height 708
click at [638, 372] on div "OTROS" at bounding box center [643, 363] width 135 height 31
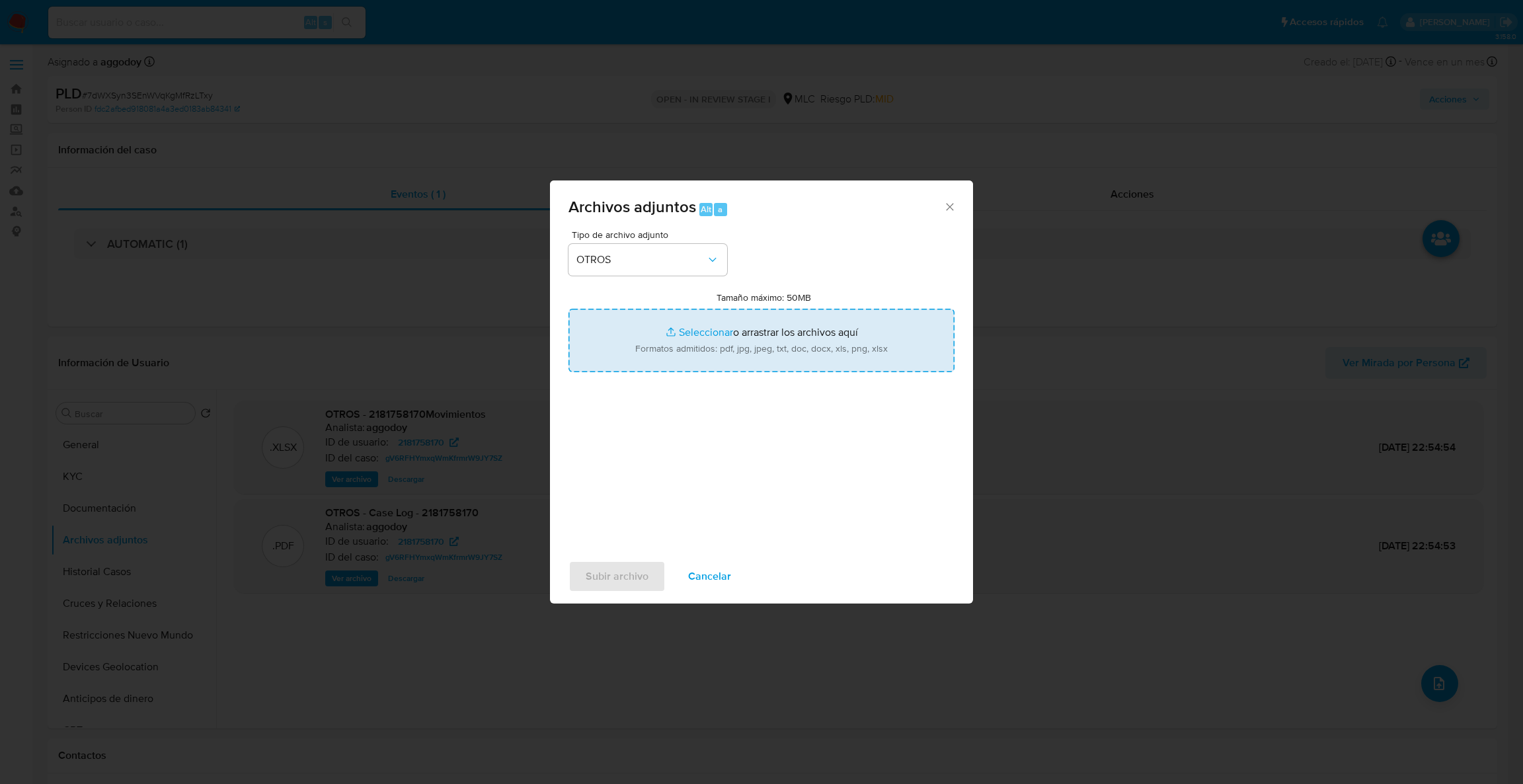
click at [667, 349] on input "Tamaño máximo: 50MB Seleccionar archivos" at bounding box center [762, 340] width 386 height 63
type input "C:\fakepath\Case Log - 2181758170.pdf"
click at [709, 359] on input "Tamaño máximo: 50MB Seleccionar archivos" at bounding box center [762, 340] width 386 height 63
type input "C:\fakepath\2181758170Movimientos .xlsx"
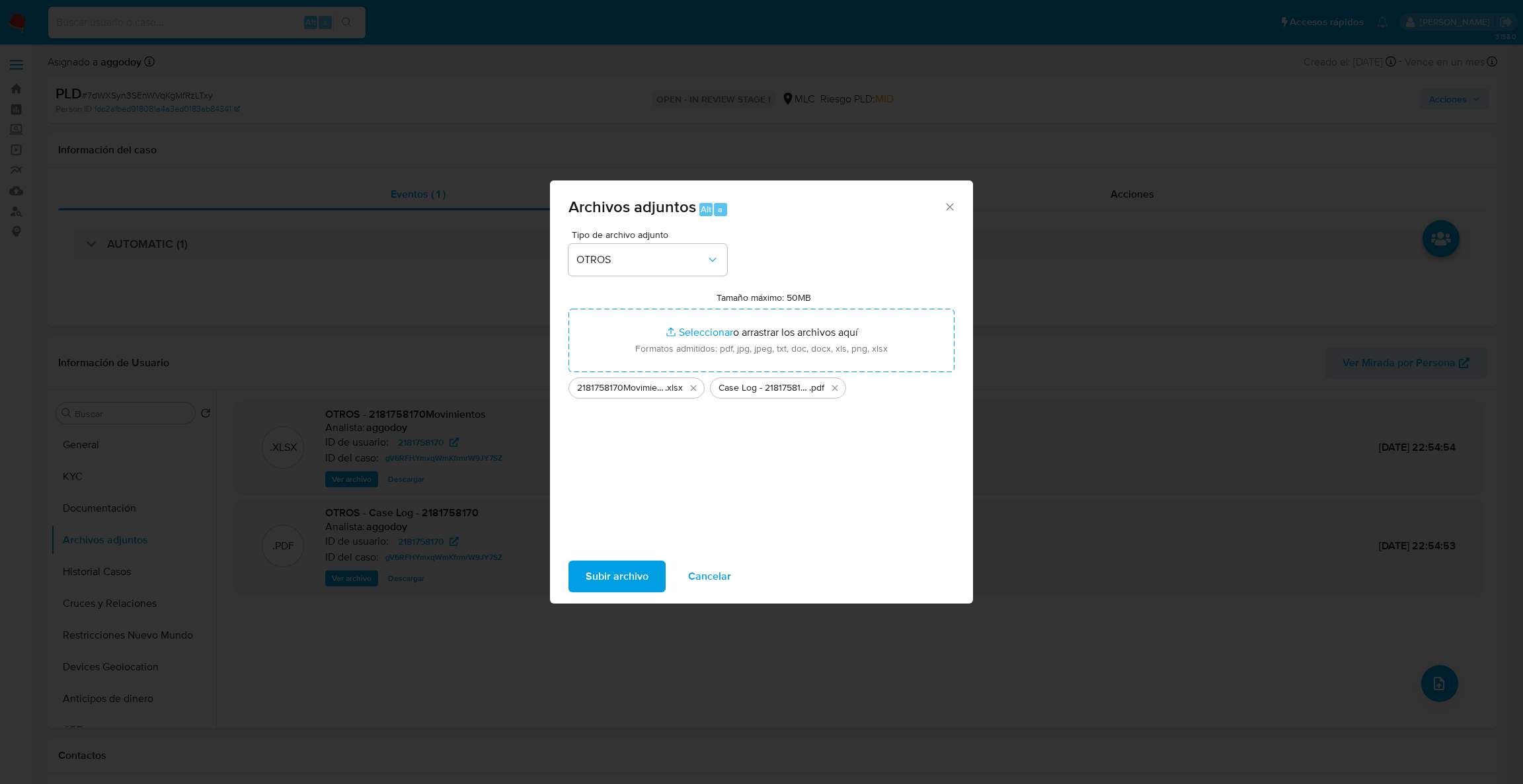
click at [615, 581] on span "Subir archivo" at bounding box center [617, 576] width 63 height 30
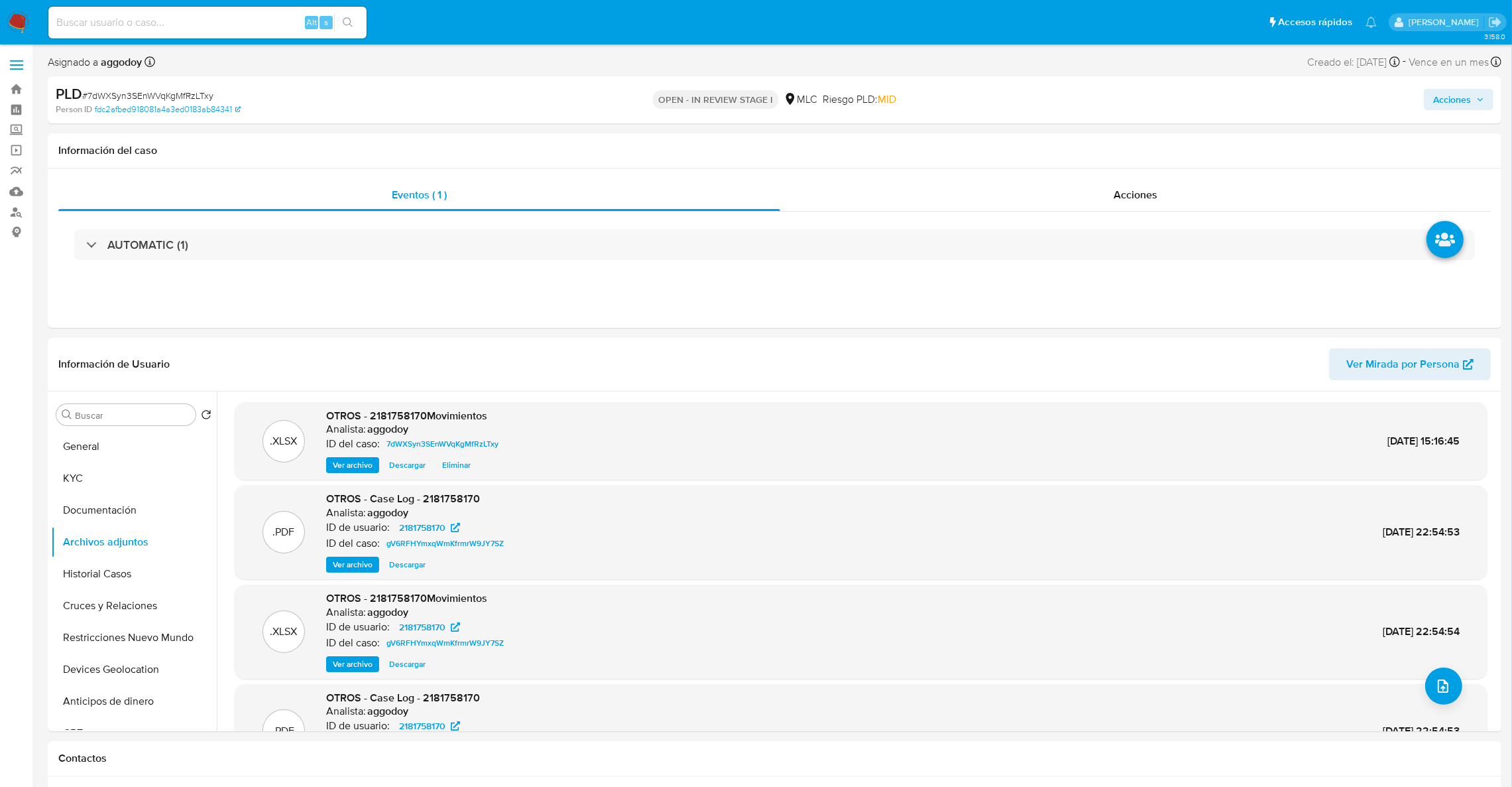
click at [1463, 94] on span "Acciones" at bounding box center [1452, 99] width 38 height 21
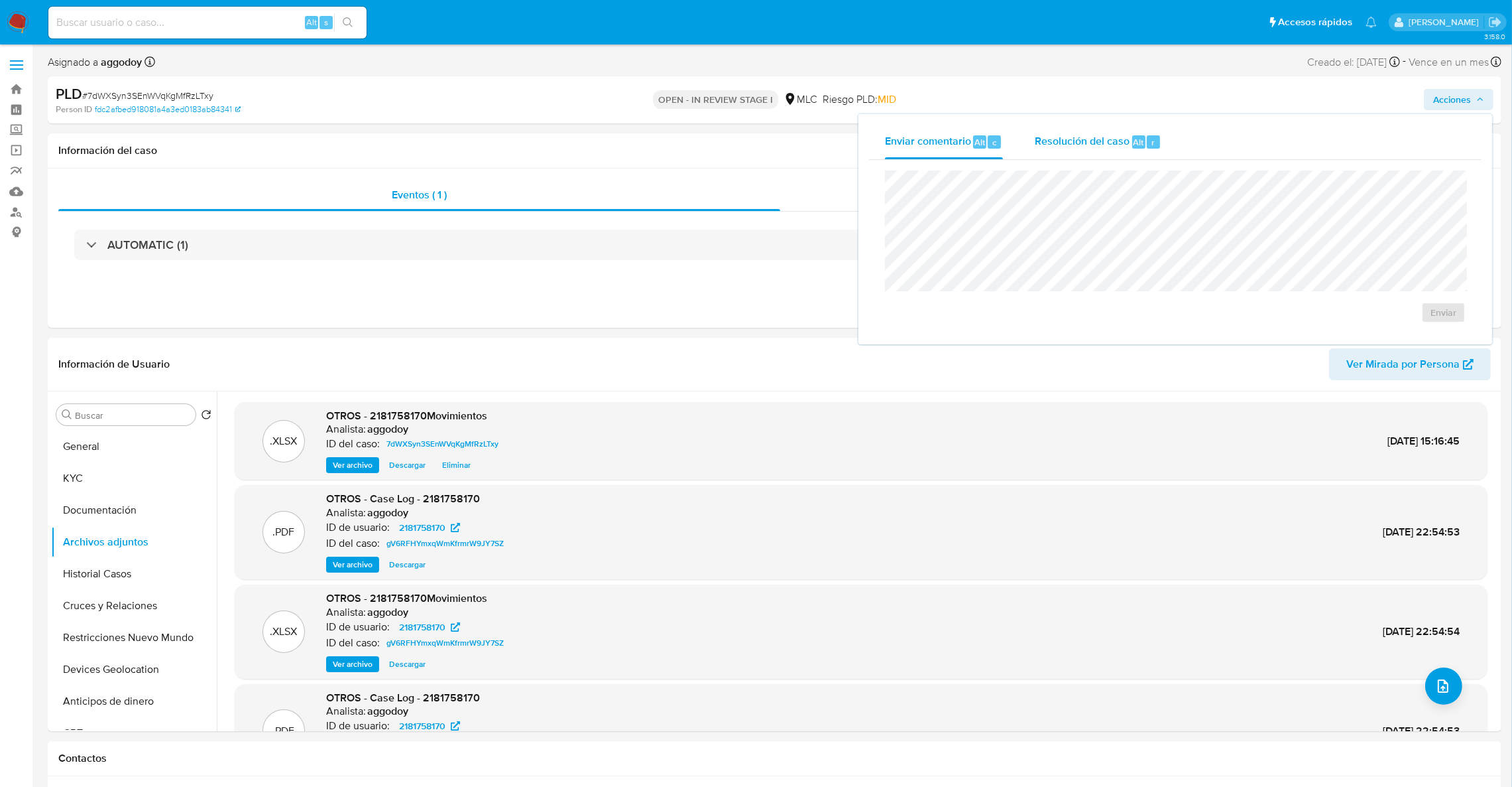
click at [1077, 124] on div "Resolución del caso Alt r" at bounding box center [1097, 141] width 126 height 35
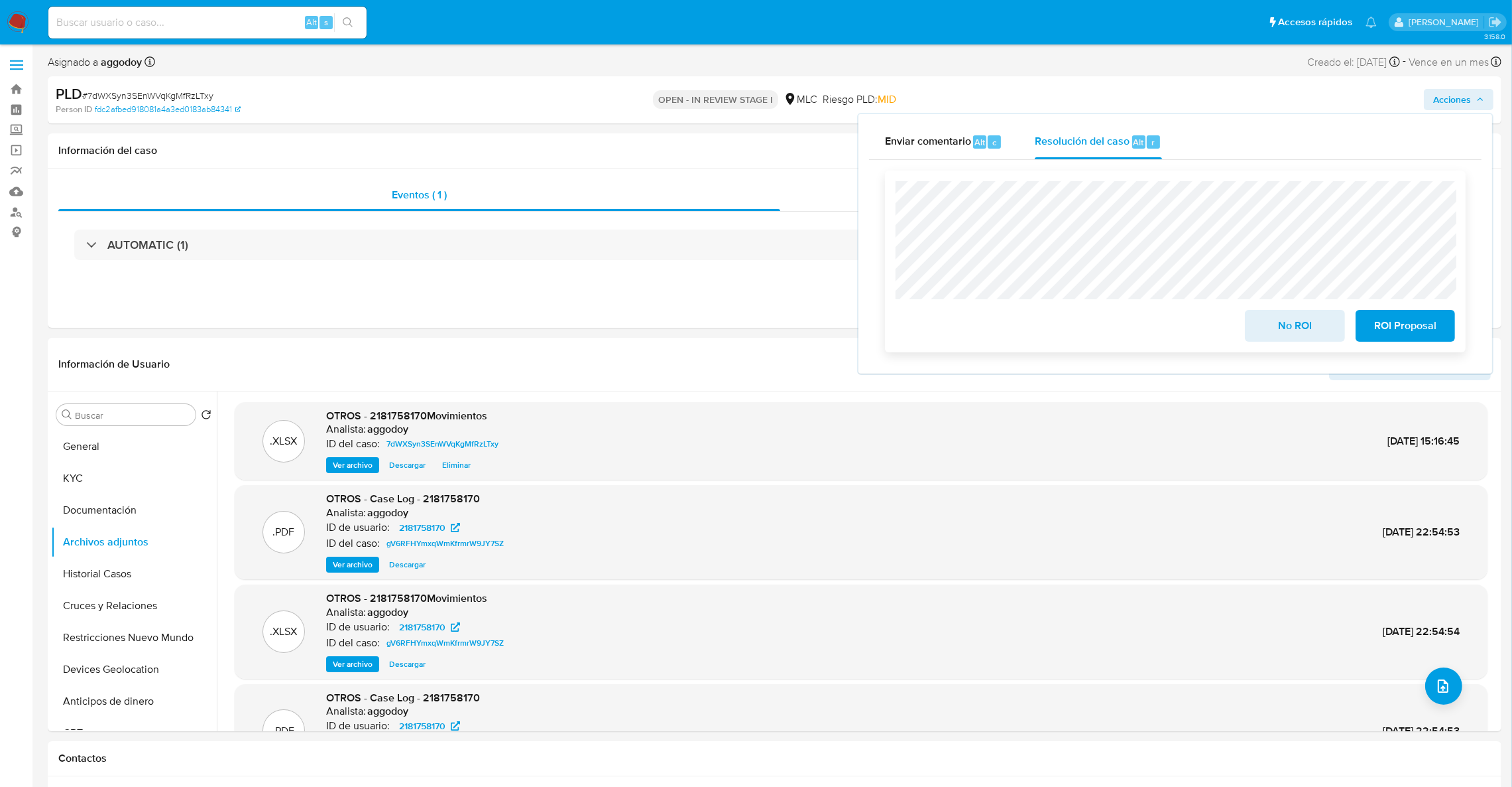
click at [1277, 322] on span "No ROI" at bounding box center [1295, 326] width 65 height 30
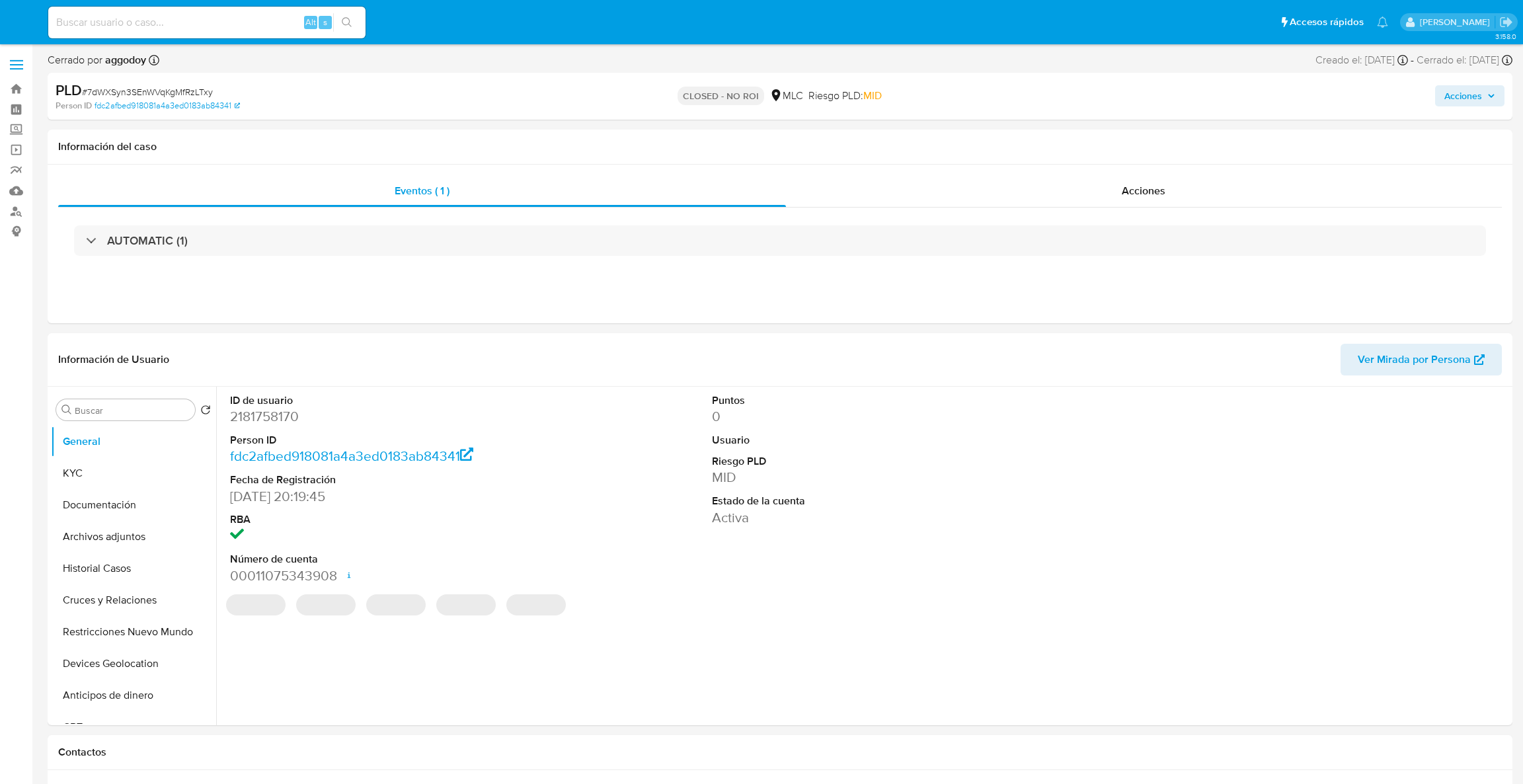
select select "10"
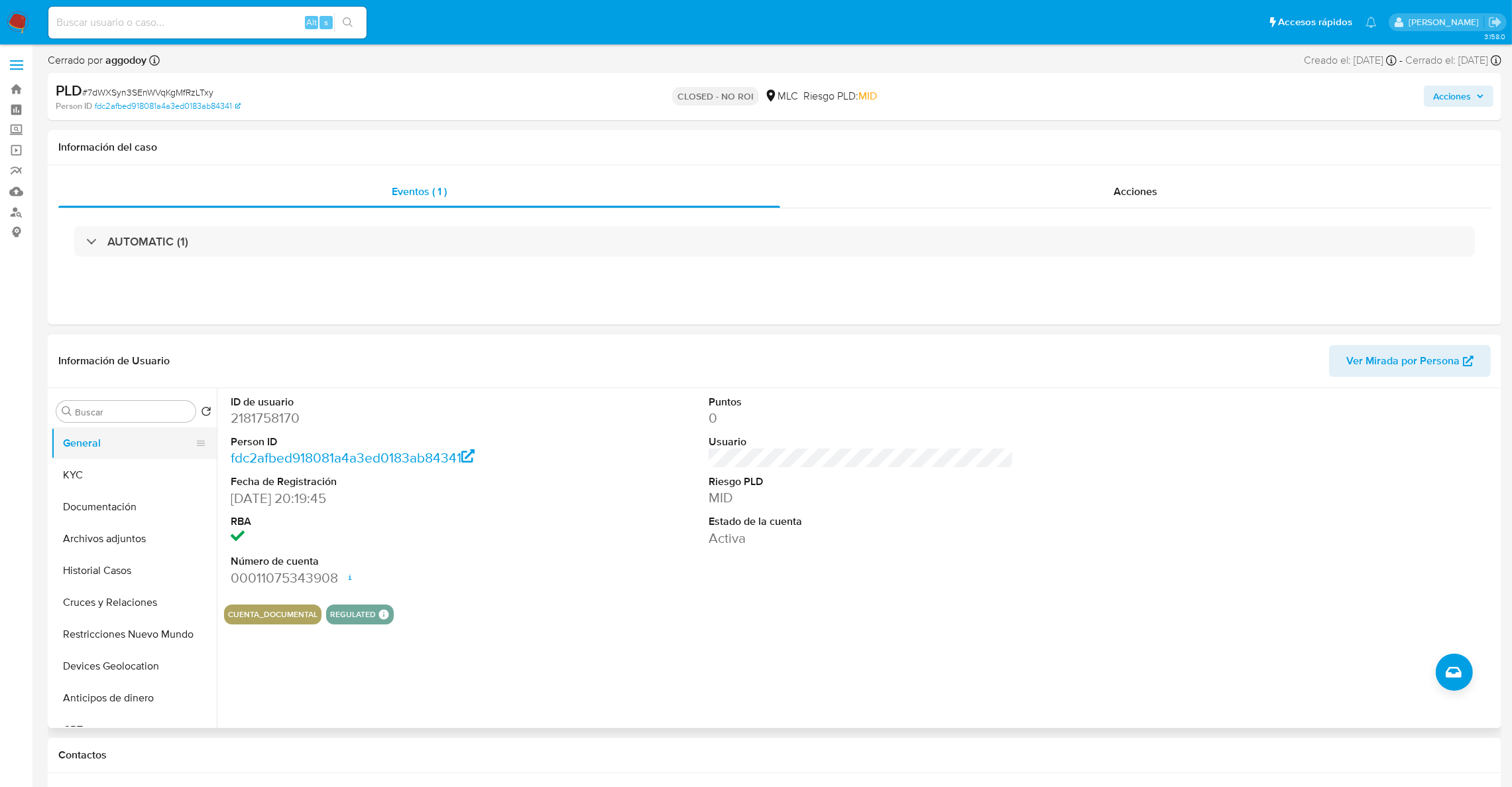
click at [183, 456] on button "General" at bounding box center [128, 443] width 155 height 32
click at [173, 465] on button "KYC" at bounding box center [128, 475] width 155 height 32
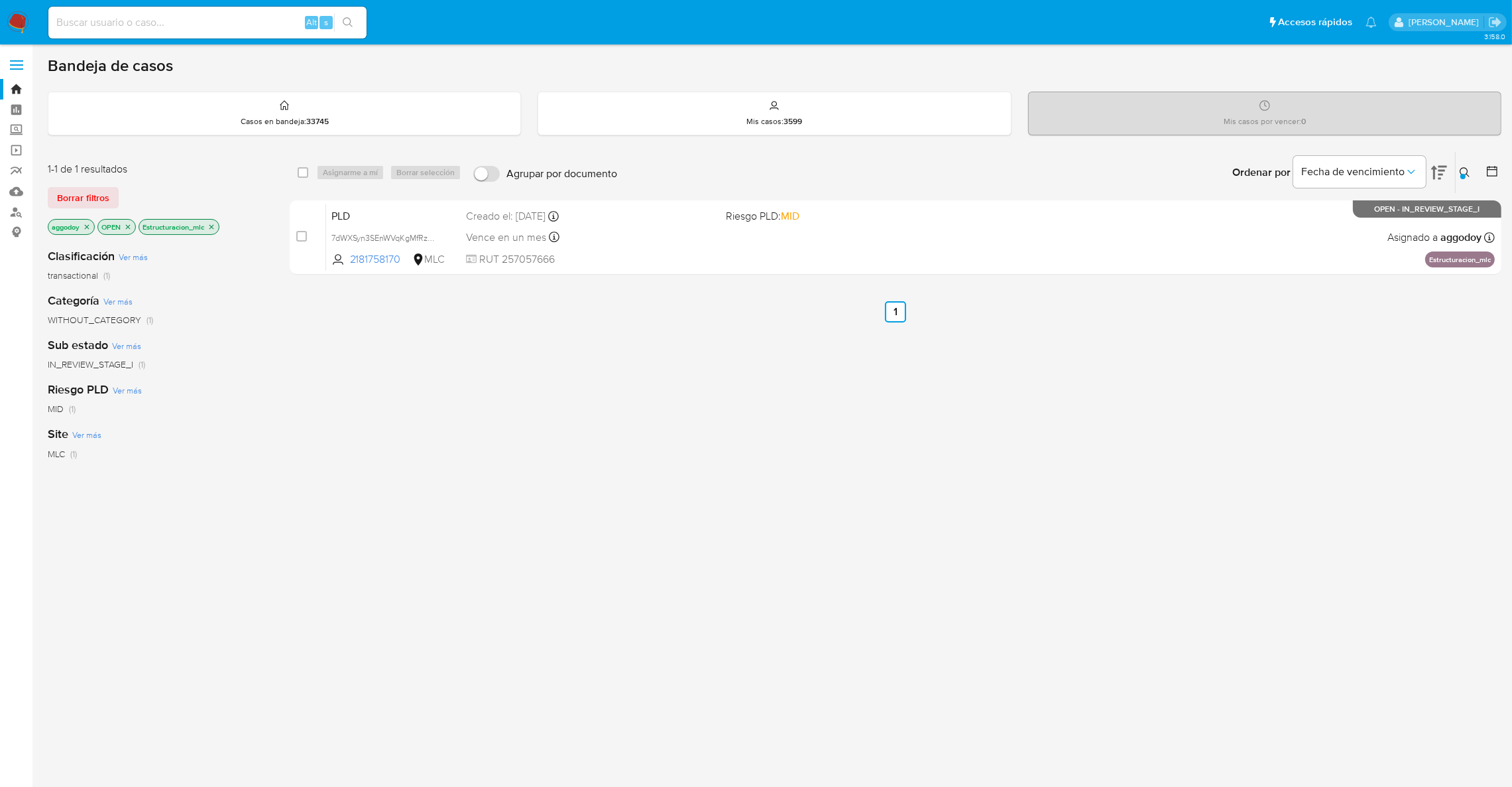
click at [1466, 173] on icon at bounding box center [1465, 172] width 10 height 10
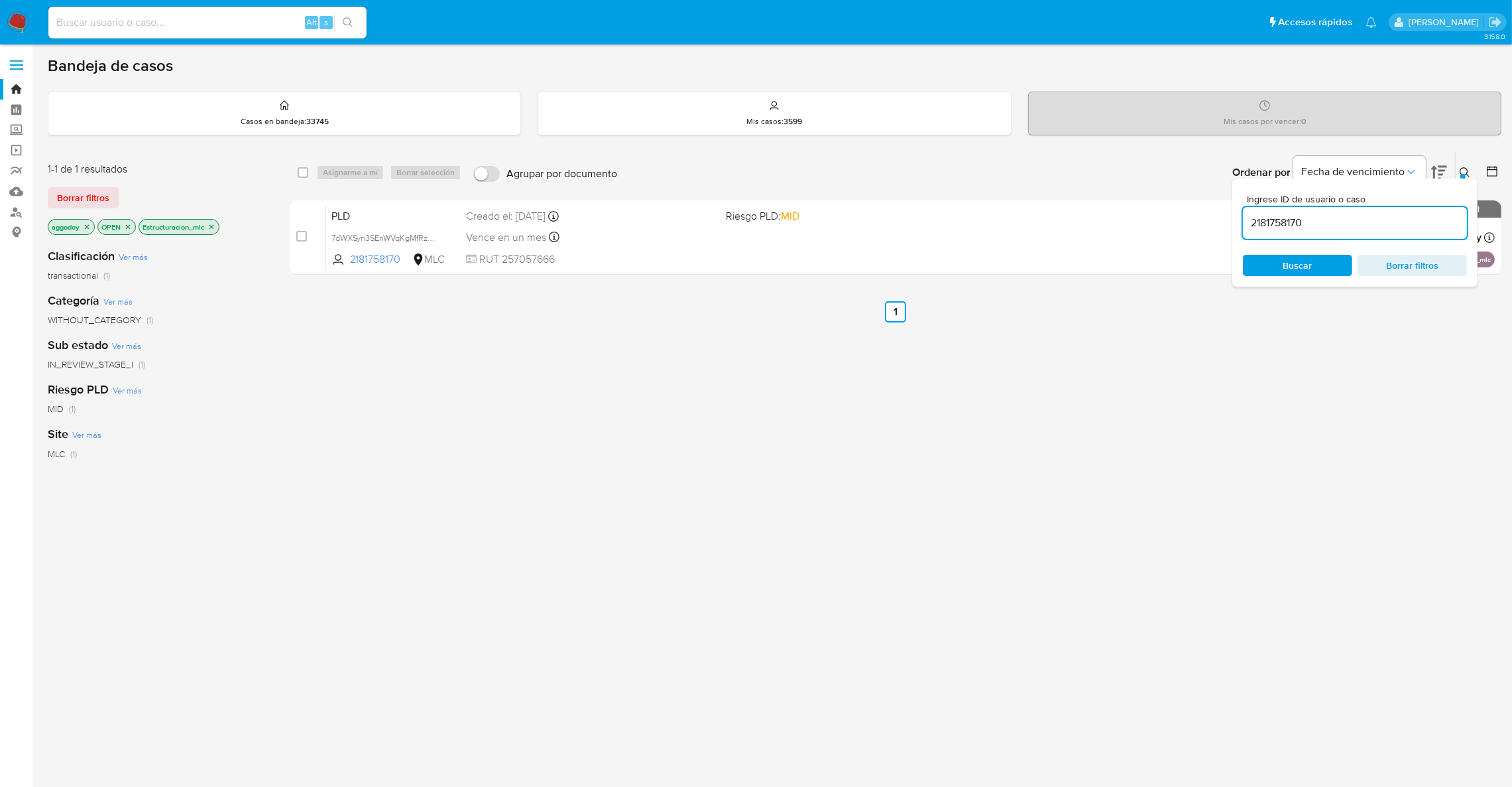
click at [1421, 229] on input "2181758170" at bounding box center [1354, 222] width 224 height 17
drag, startPoint x: 1421, startPoint y: 229, endPoint x: 1330, endPoint y: 217, distance: 91.8
click at [1330, 217] on input "2181758170" at bounding box center [1354, 222] width 224 height 17
type input "1633285764"
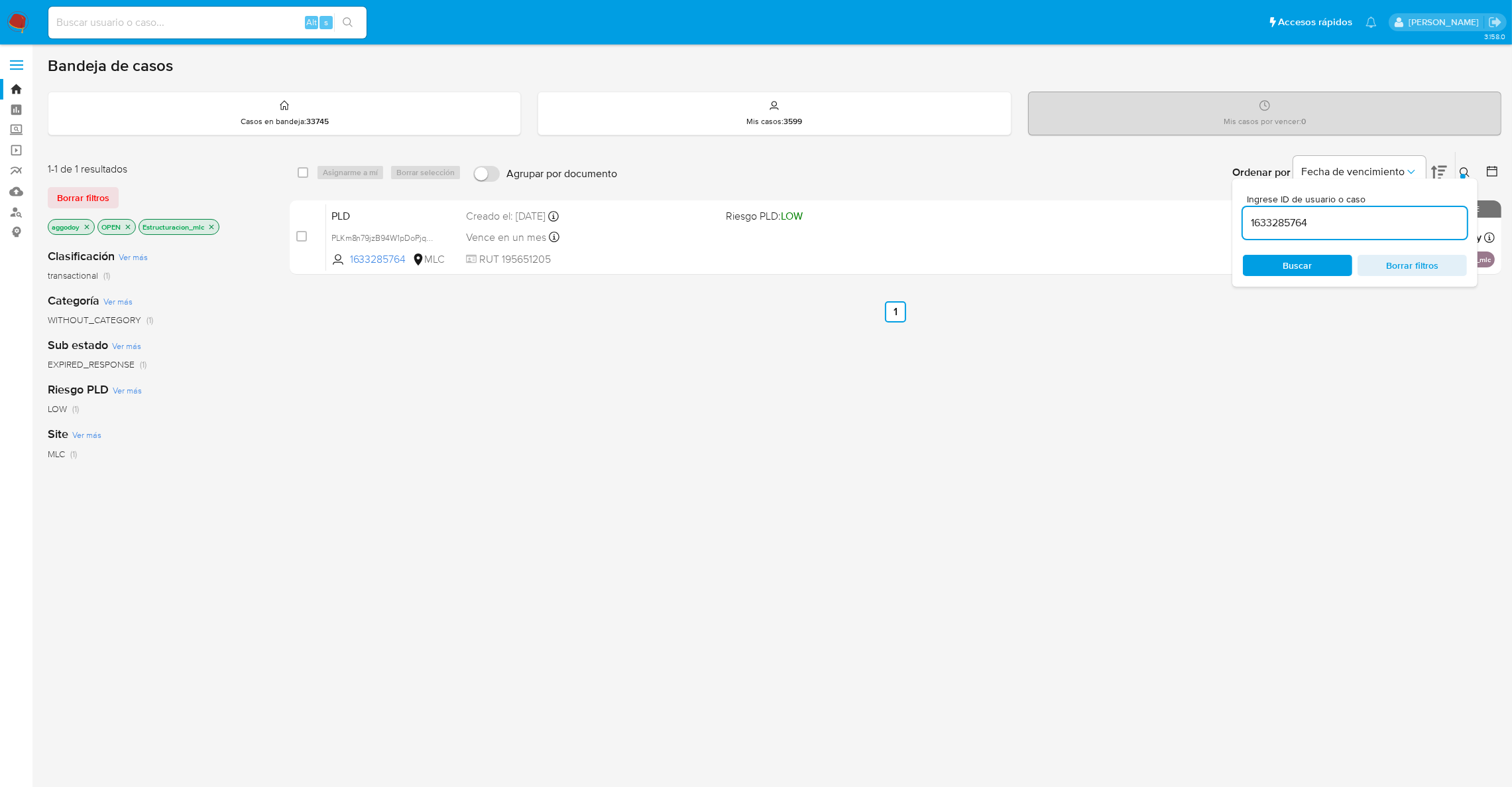
click at [1470, 171] on icon at bounding box center [1465, 172] width 11 height 11
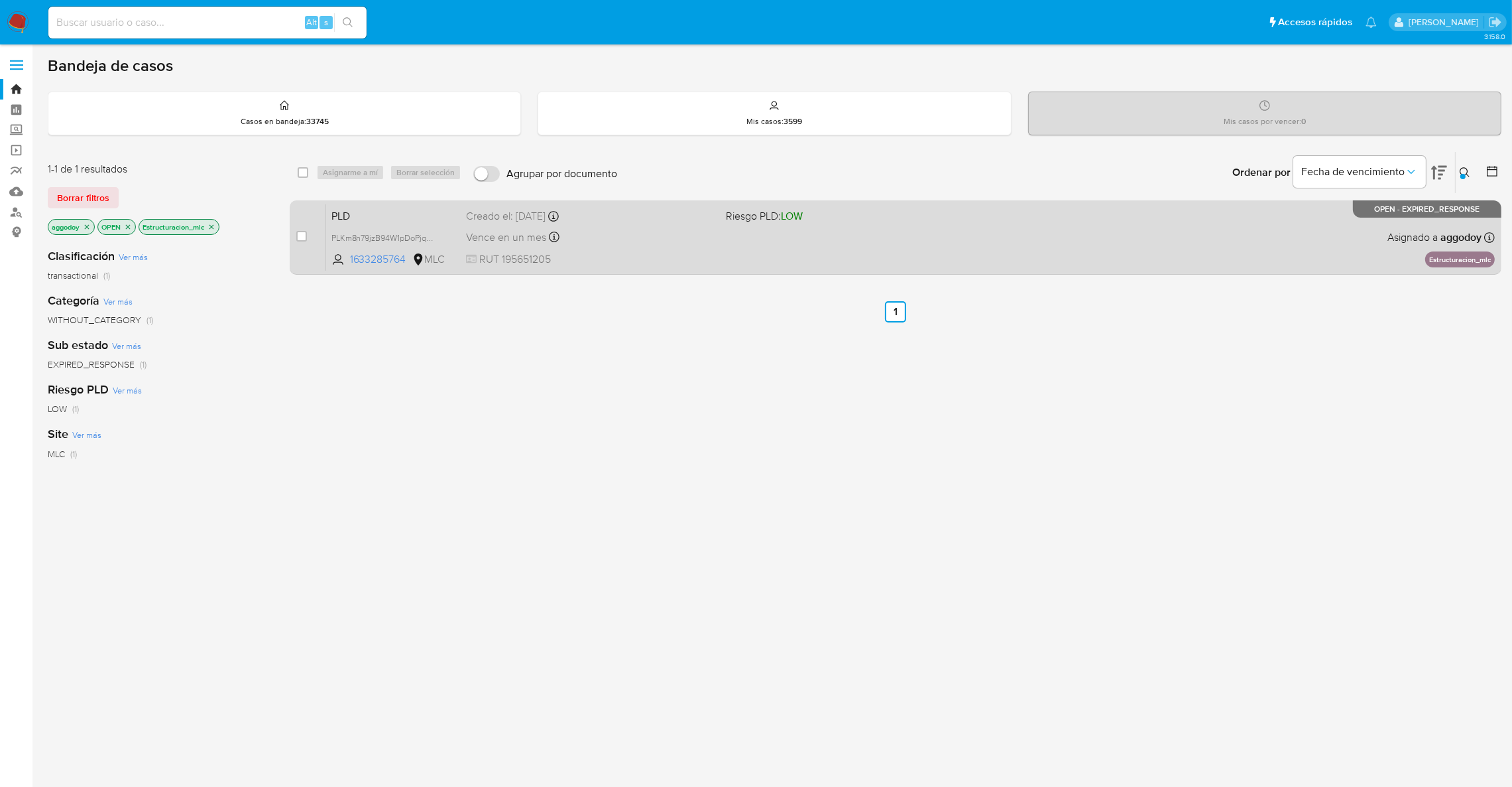
click at [1225, 262] on div "PLD PLKm8n79jzB94W1pDoPjqbjF 1633285764 MLC Riesgo PLD: LOW Creado el: [DATE] C…" at bounding box center [910, 237] width 1169 height 67
click at [302, 237] on input "checkbox" at bounding box center [301, 236] width 11 height 11
checkbox input "true"
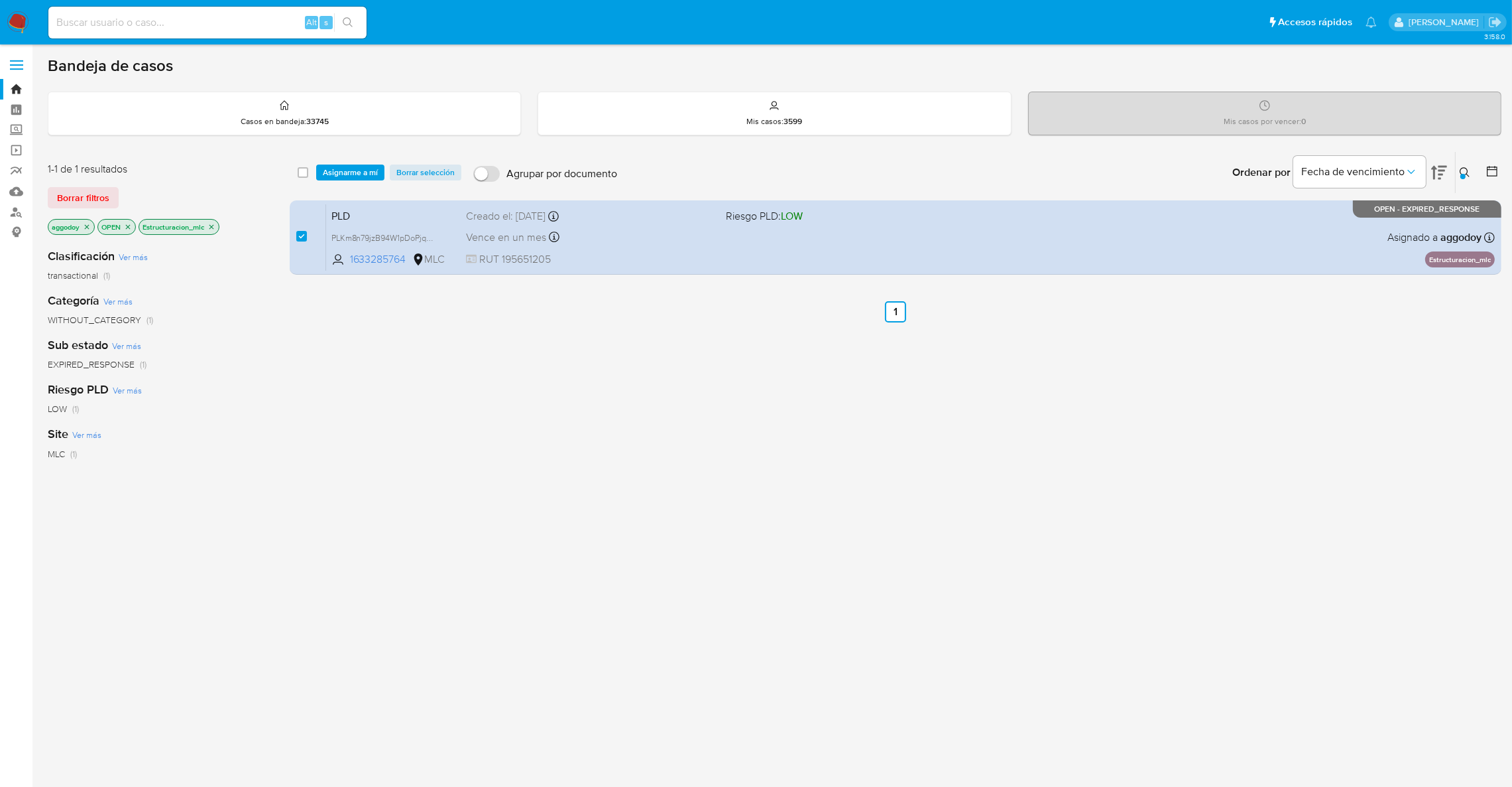
click at [340, 181] on div "select-all-cases-checkbox Asignarme a mí Borrar selección Agrupar por documento…" at bounding box center [896, 173] width 1212 height 41
click at [346, 174] on span "Asignarme a mí" at bounding box center [350, 172] width 55 height 13
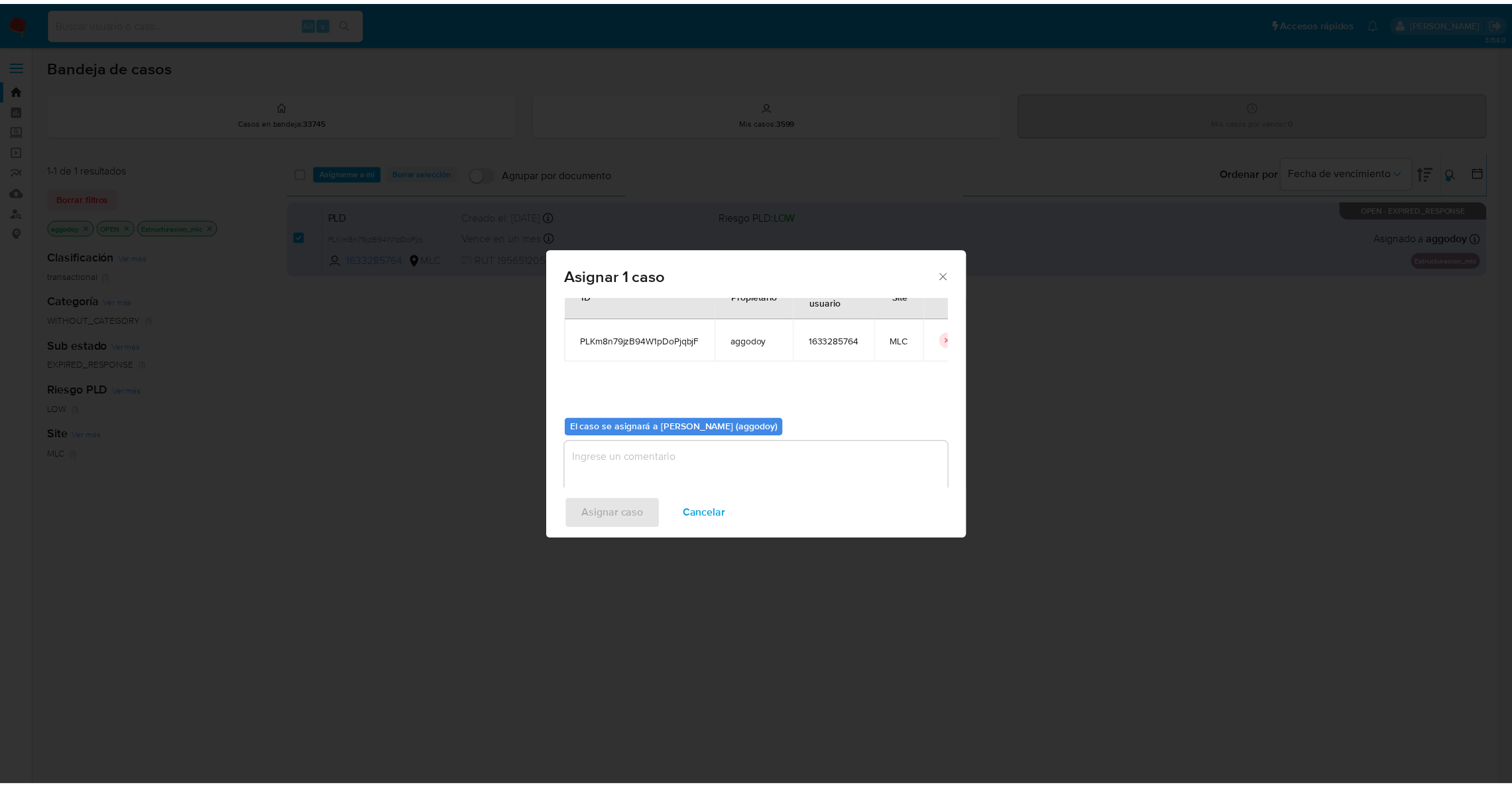
scroll to position [68, 0]
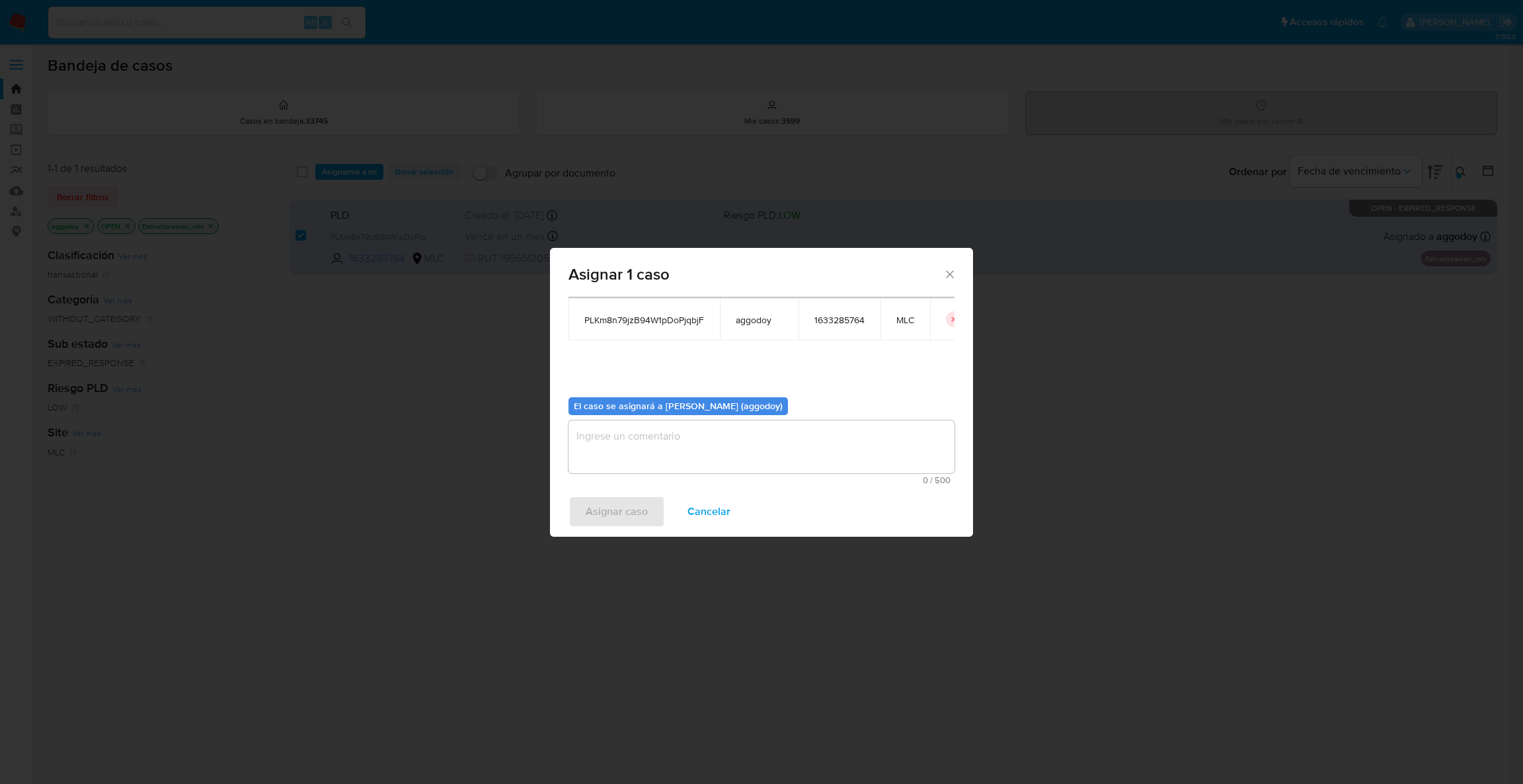
drag, startPoint x: 652, startPoint y: 434, endPoint x: 655, endPoint y: 450, distance: 16.3
click at [655, 448] on textarea "assign-modal" at bounding box center [762, 447] width 386 height 53
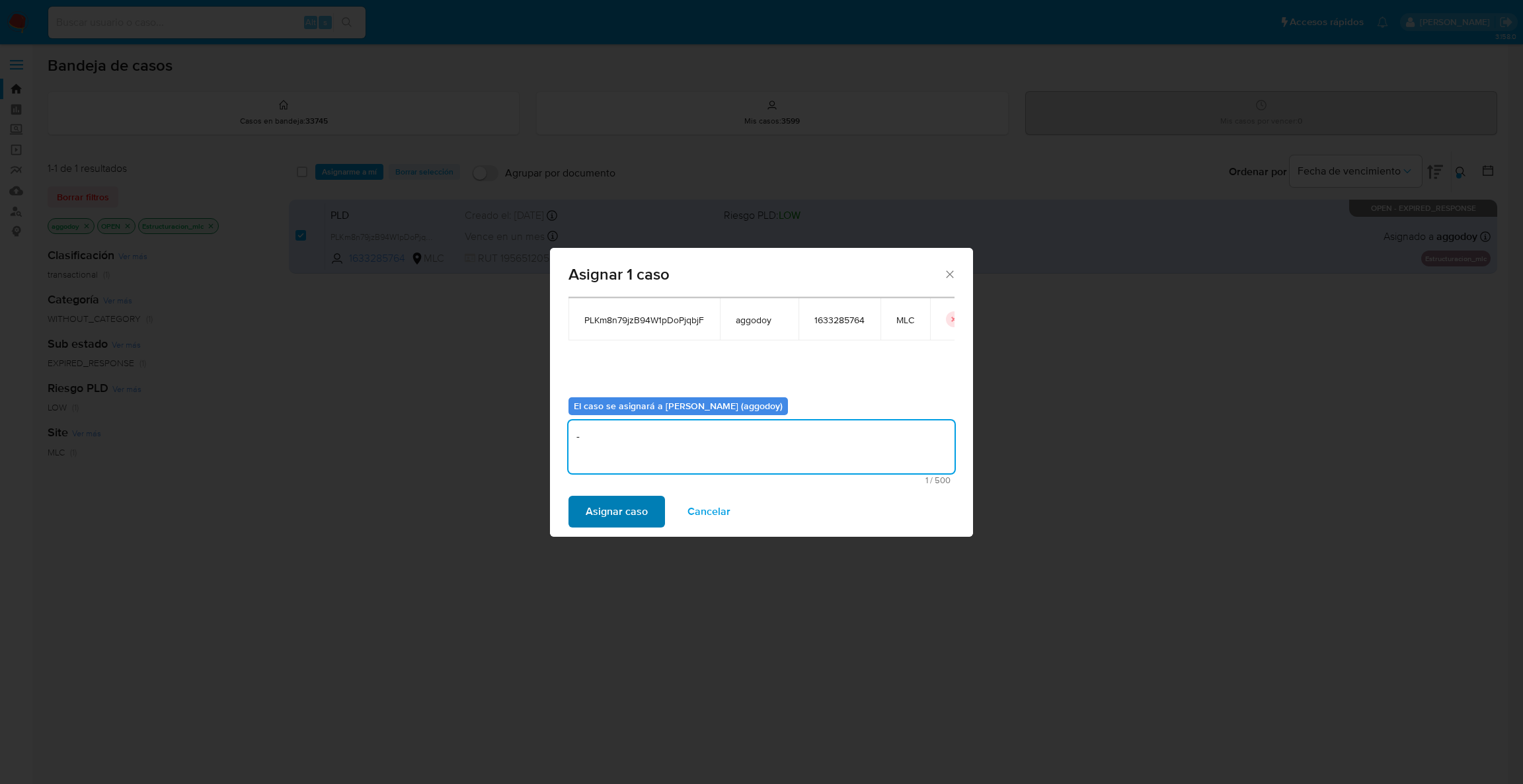
type textarea "-"
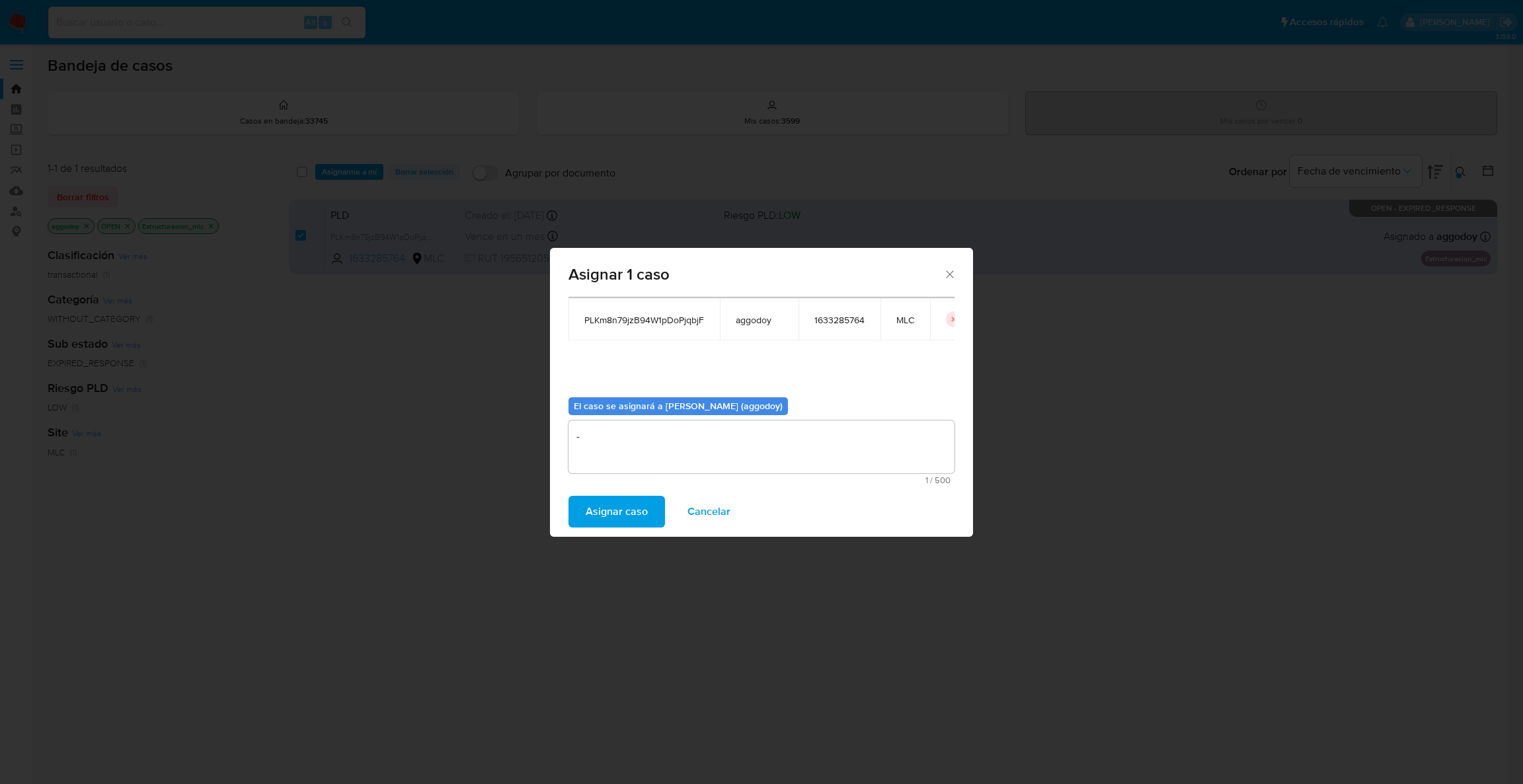
click at [639, 520] on span "Asignar caso" at bounding box center [616, 512] width 62 height 30
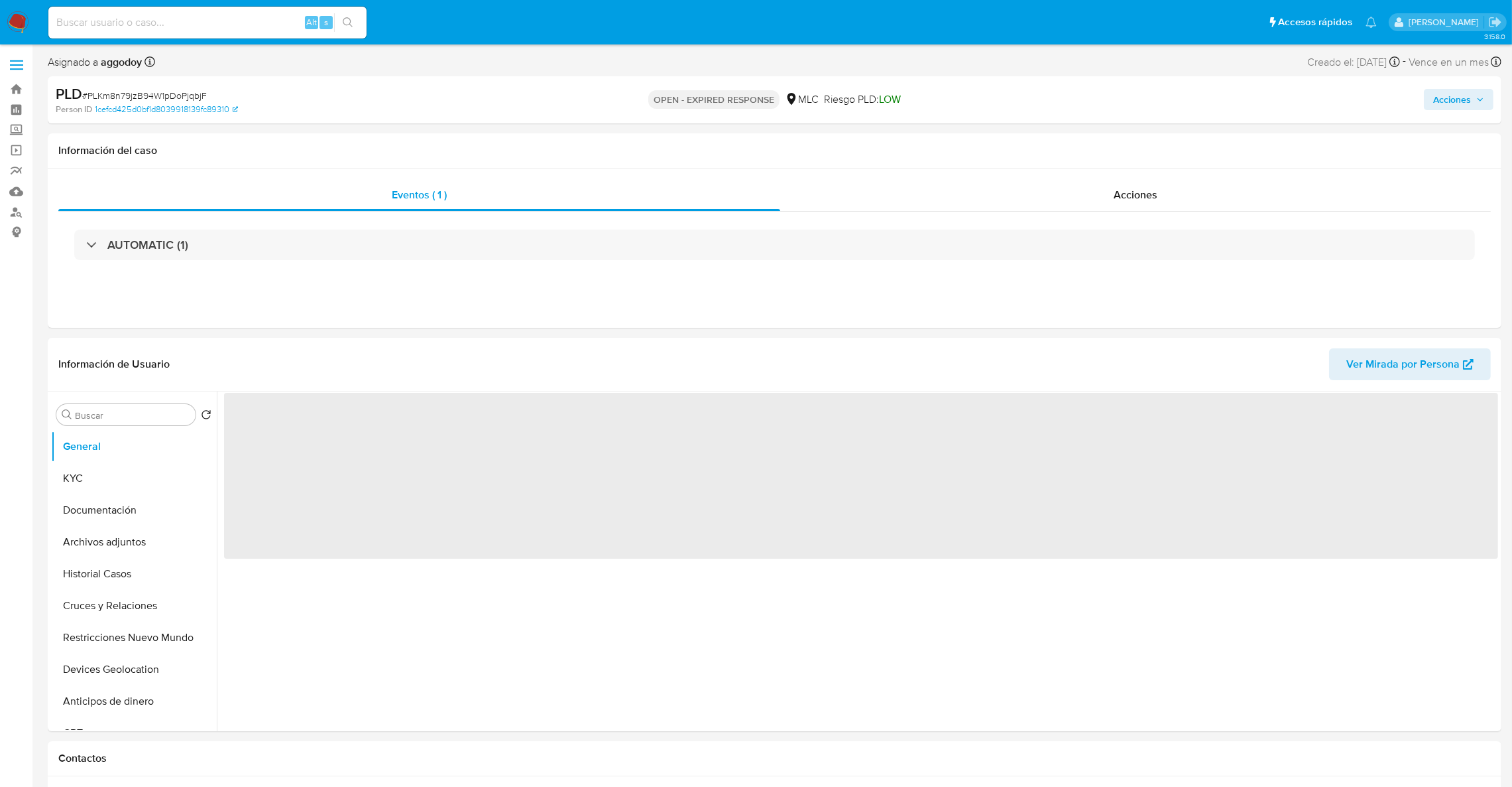
select select "10"
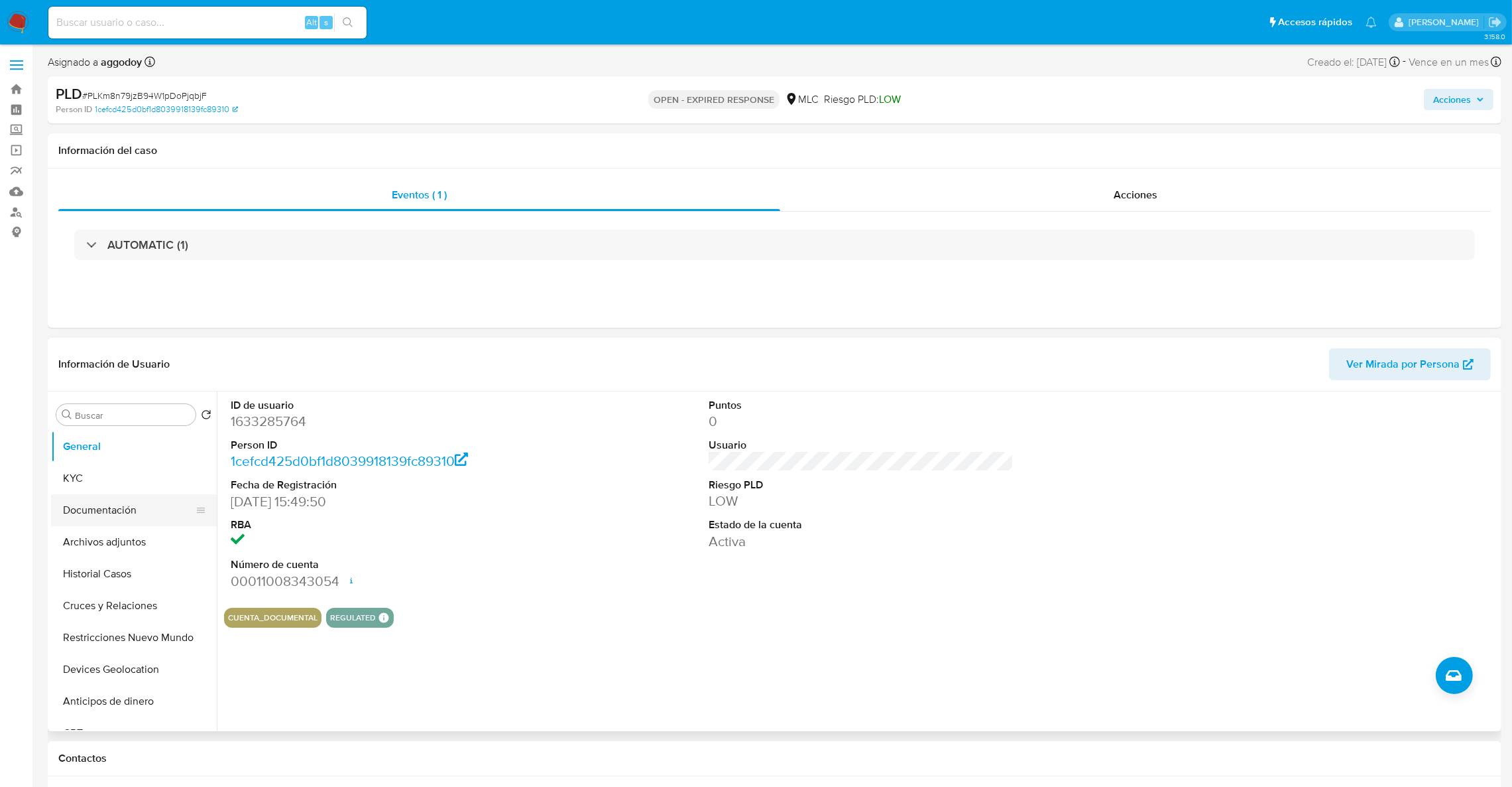
click at [113, 497] on button "Documentación" at bounding box center [128, 510] width 155 height 32
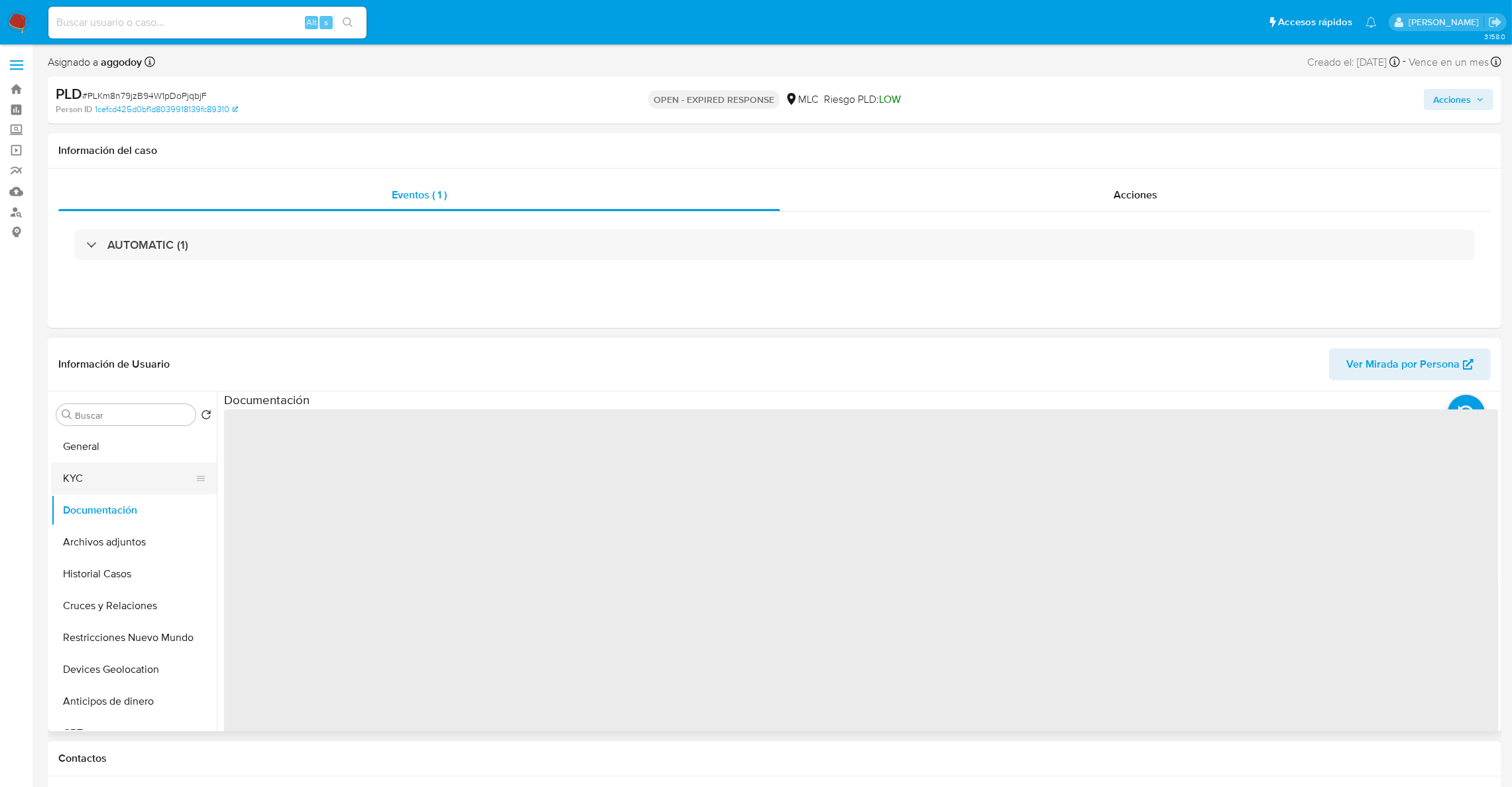
click at [95, 478] on button "KYC" at bounding box center [128, 478] width 155 height 32
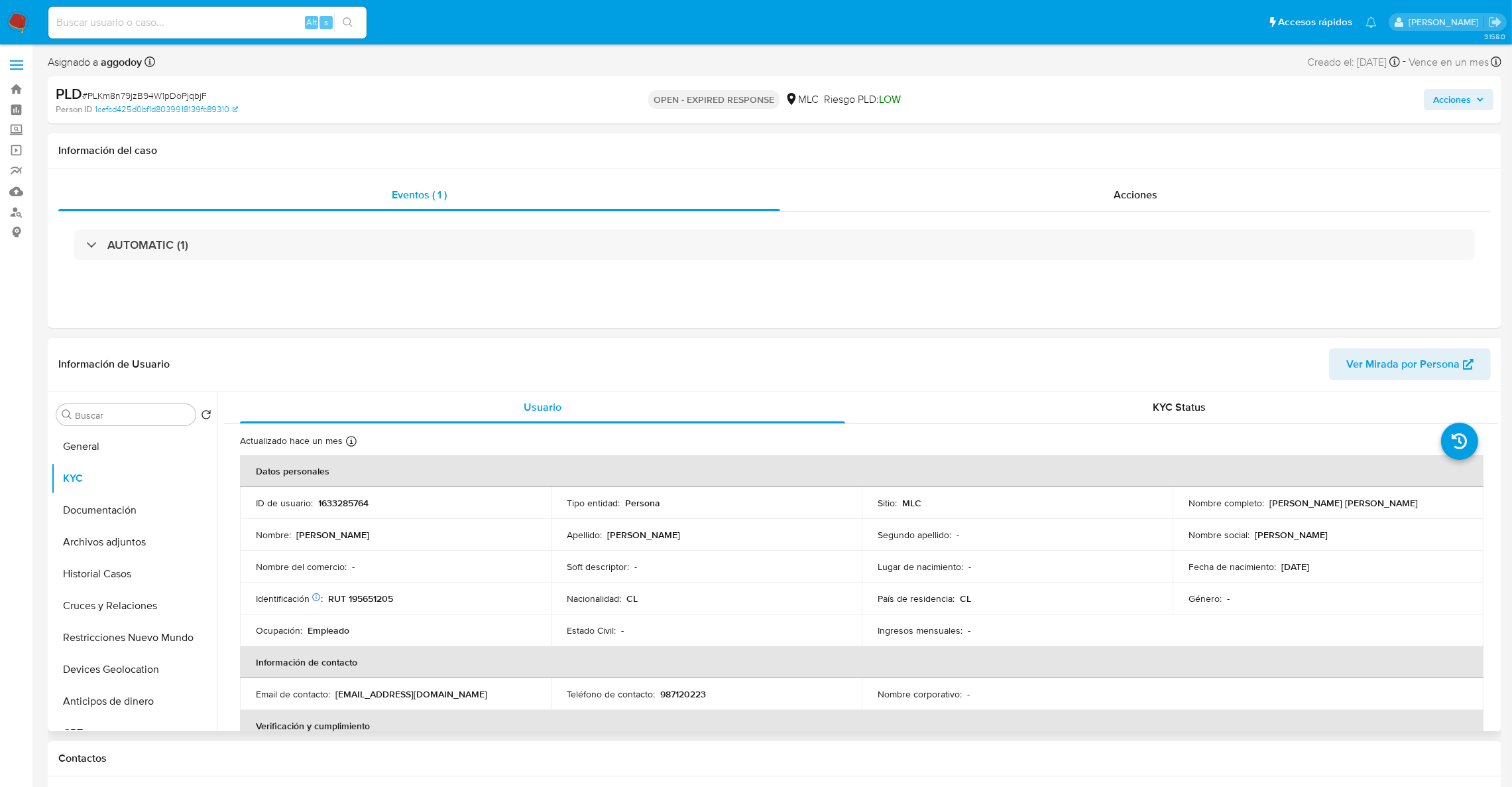
click at [354, 592] on p "RUT 195651205" at bounding box center [360, 598] width 65 height 12
copy p "195651205"
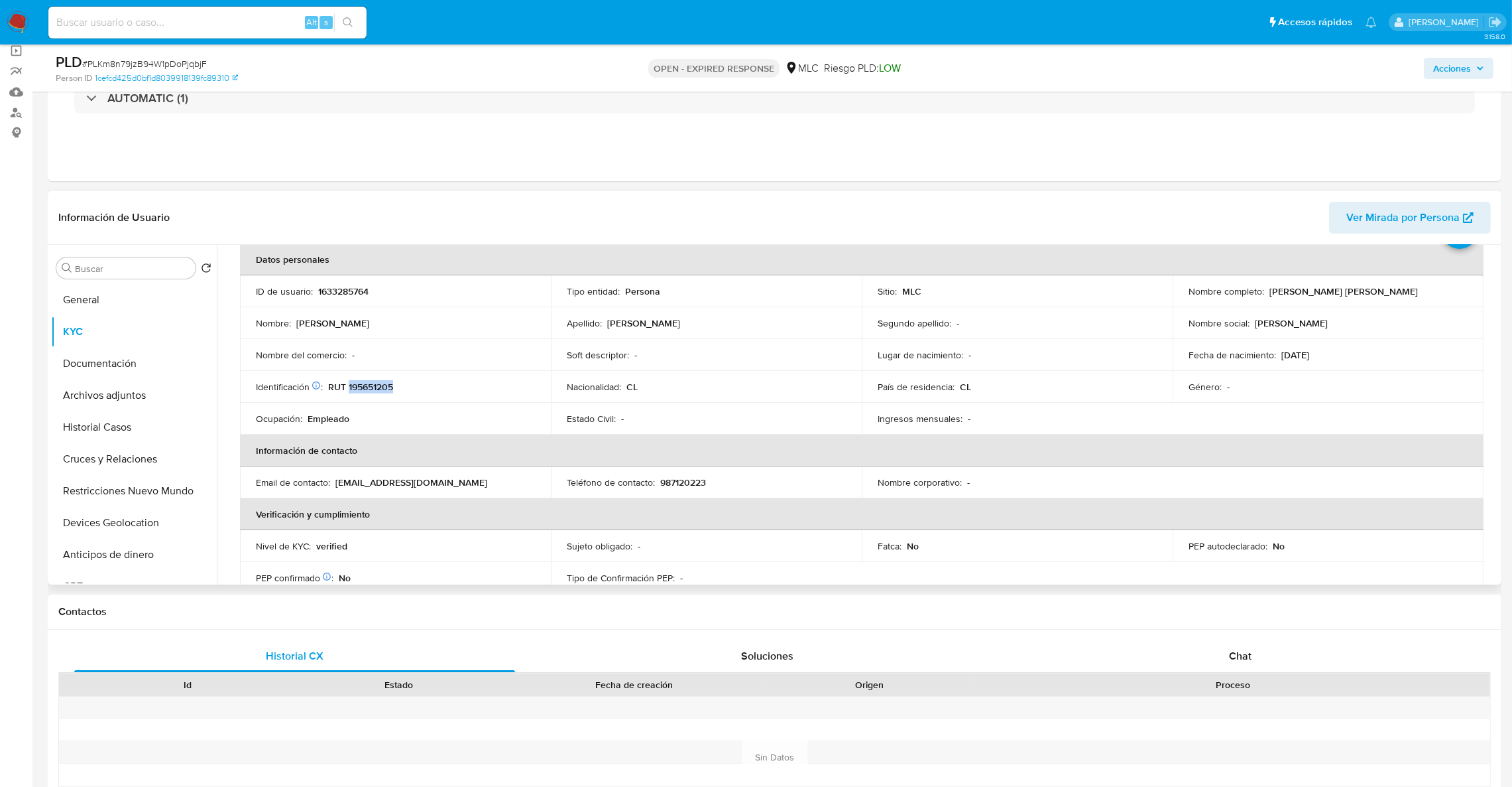
scroll to position [70, 0]
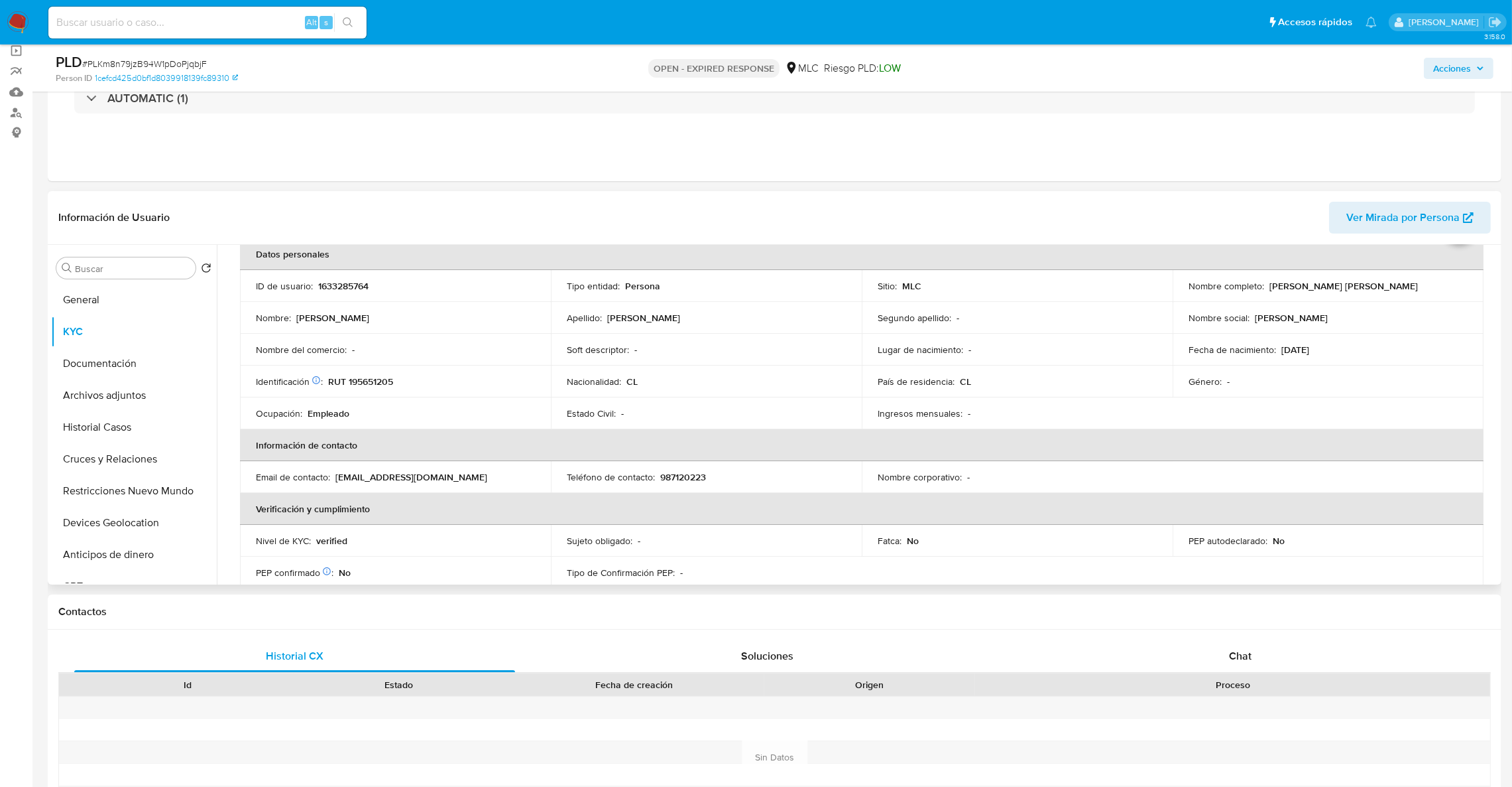
click at [1318, 298] on td "Nombre completo : [PERSON_NAME] [PERSON_NAME]" at bounding box center [1327, 285] width 311 height 32
click at [1263, 294] on td "Nombre completo : [PERSON_NAME] [PERSON_NAME]" at bounding box center [1327, 285] width 311 height 32
drag, startPoint x: 1271, startPoint y: 285, endPoint x: 1426, endPoint y: 289, distance: 155.1
click at [1426, 289] on div "Nombre completo : [PERSON_NAME] [PERSON_NAME]" at bounding box center [1327, 285] width 279 height 12
click at [1310, 286] on p "[PERSON_NAME] [PERSON_NAME]" at bounding box center [1343, 285] width 148 height 12
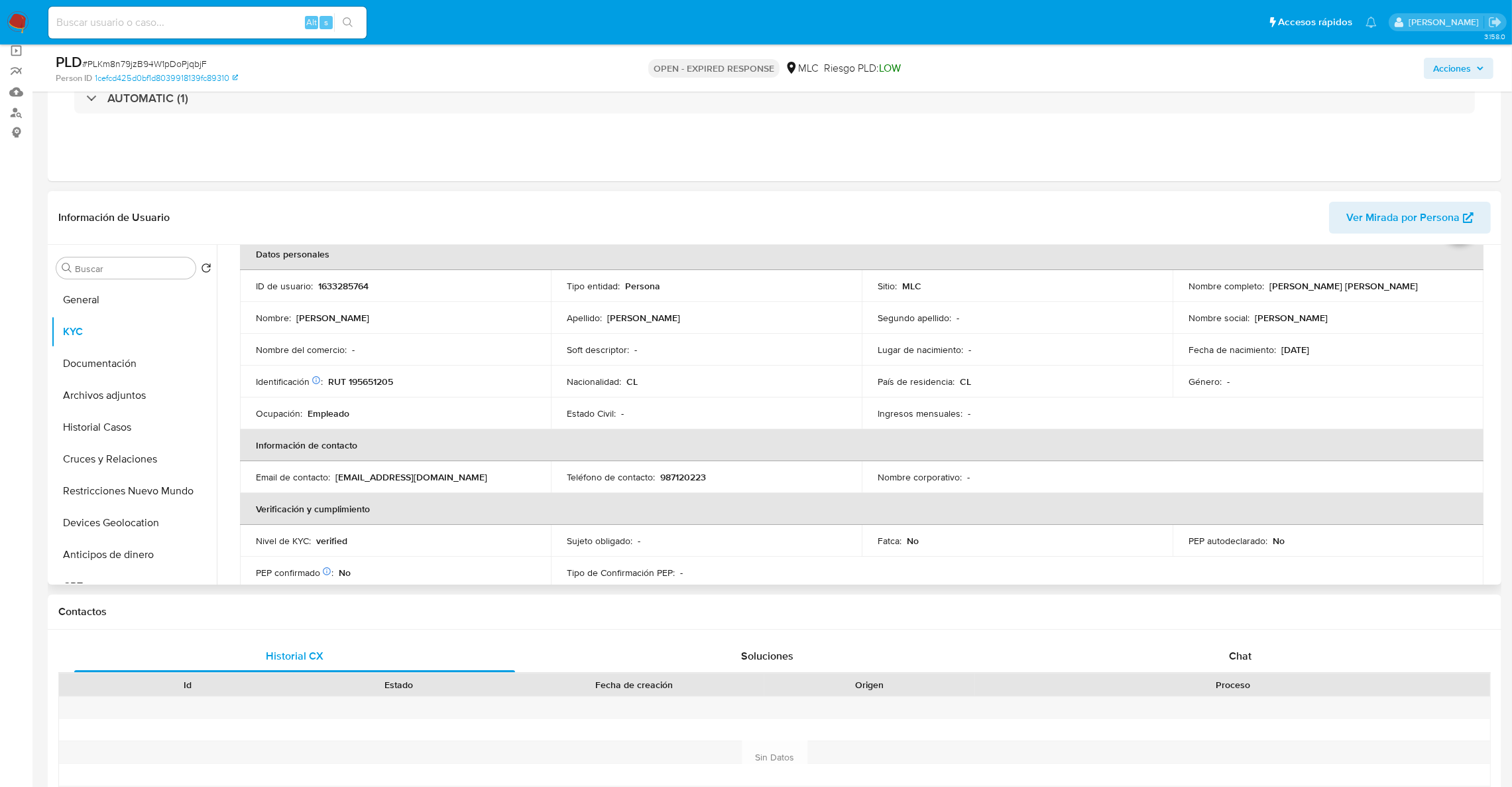
drag, startPoint x: 1267, startPoint y: 286, endPoint x: 1426, endPoint y: 286, distance: 159.0
click at [1426, 286] on div "Nombre completo : [PERSON_NAME] [PERSON_NAME]" at bounding box center [1327, 285] width 279 height 12
copy p "[PERSON_NAME] [PERSON_NAME]"
click at [1235, 391] on td "Género : -" at bounding box center [1327, 381] width 311 height 32
click at [346, 290] on p "1633285764" at bounding box center [342, 285] width 50 height 12
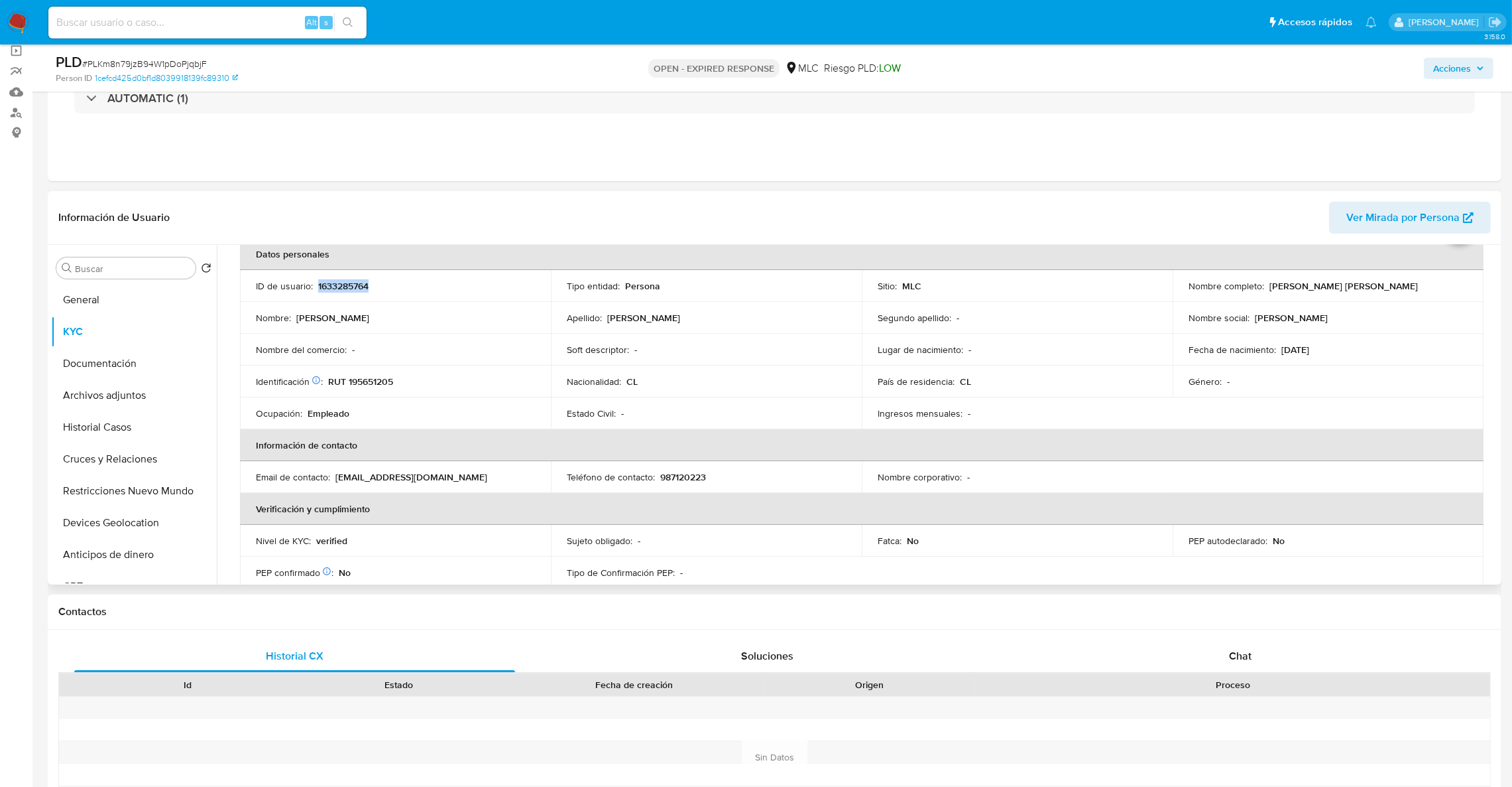
click at [346, 290] on p "1633285764" at bounding box center [342, 285] width 50 height 12
copy p "1633285764"
click at [110, 468] on button "Cruces y Relaciones" at bounding box center [128, 459] width 155 height 32
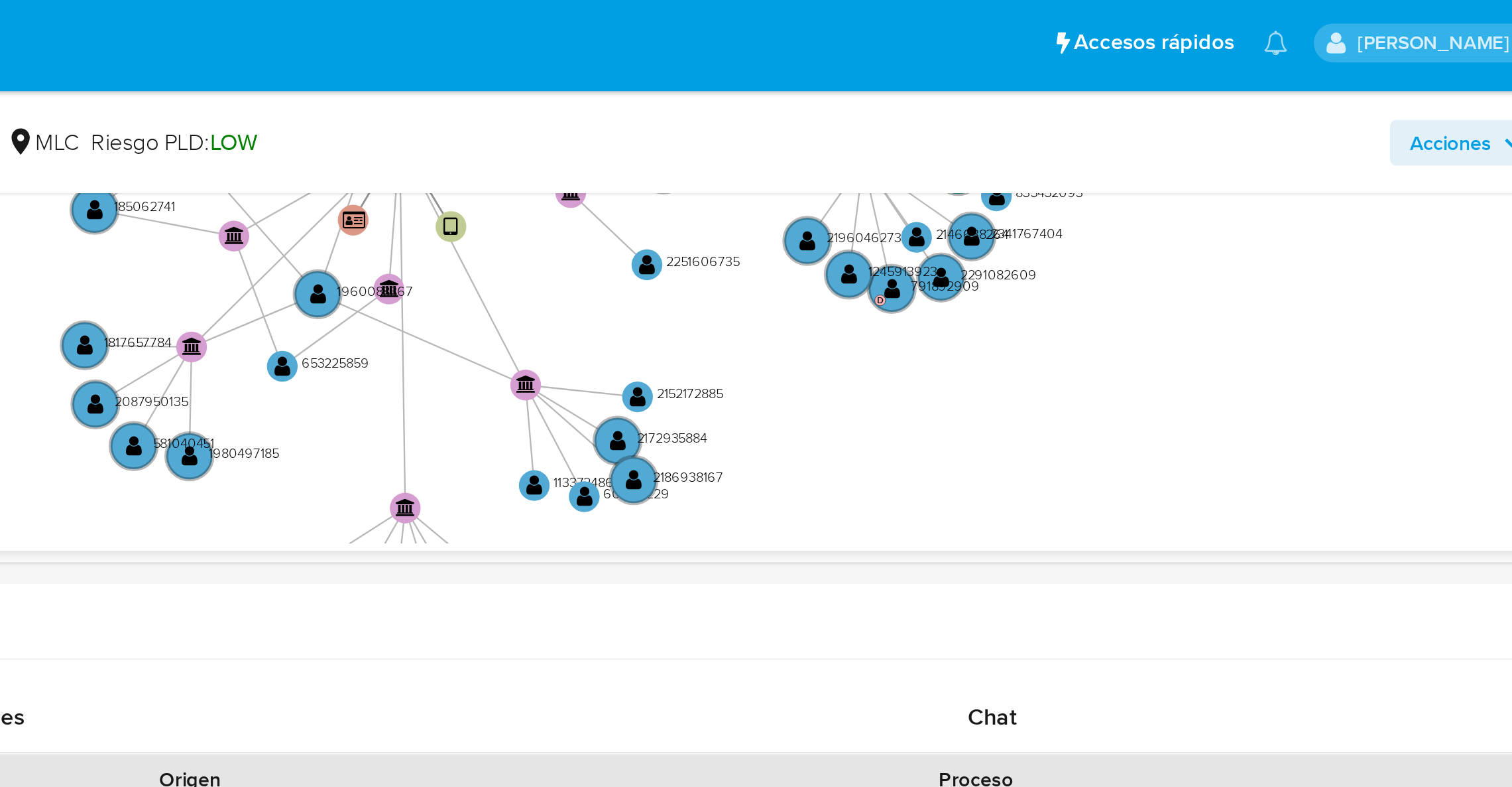
scroll to position [399, 0]
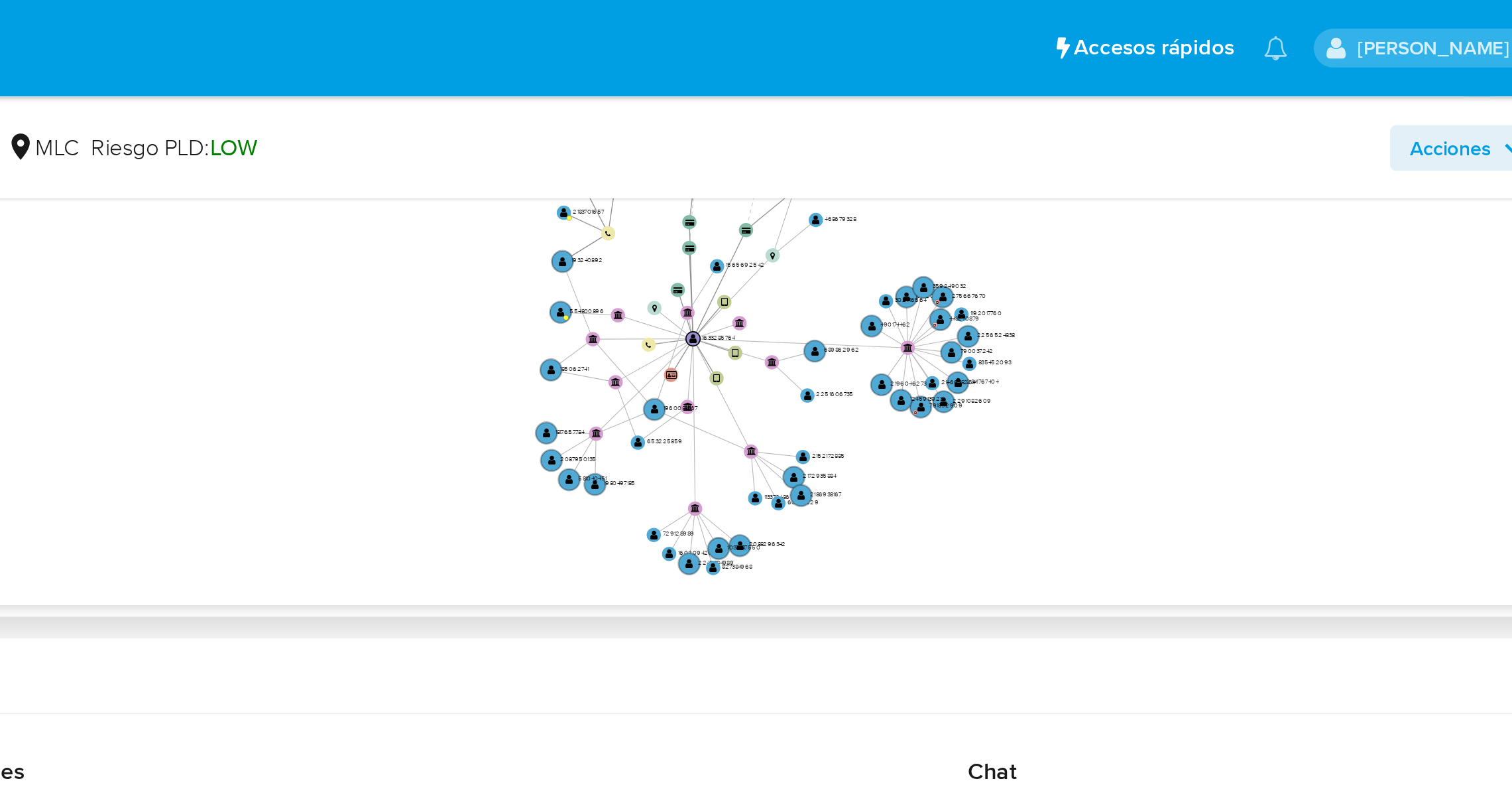
drag, startPoint x: 1285, startPoint y: 169, endPoint x: 1270, endPoint y: 203, distance: 37.2
click at [1270, 203] on icon "device-659ef829ec52b7e36bf16a3b  user-1633285764  1633285764 device-681ed81c3…" at bounding box center [870, 180] width 1254 height 193
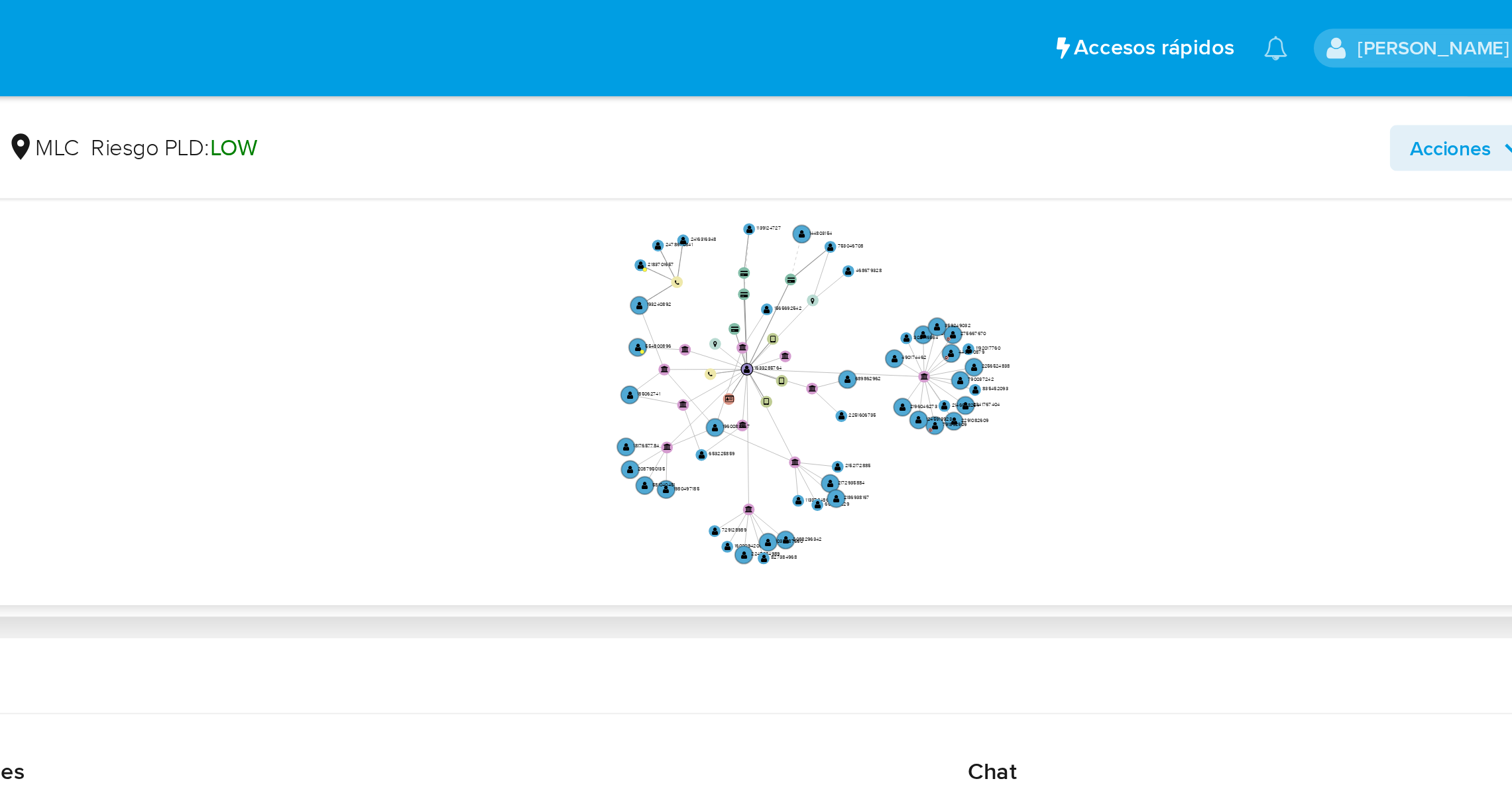
click at [1357, 155] on icon "device-659ef829ec52b7e36bf16a3b  user-1633285764  1633285764 device-681ed81c3…" at bounding box center [870, 180] width 1254 height 193
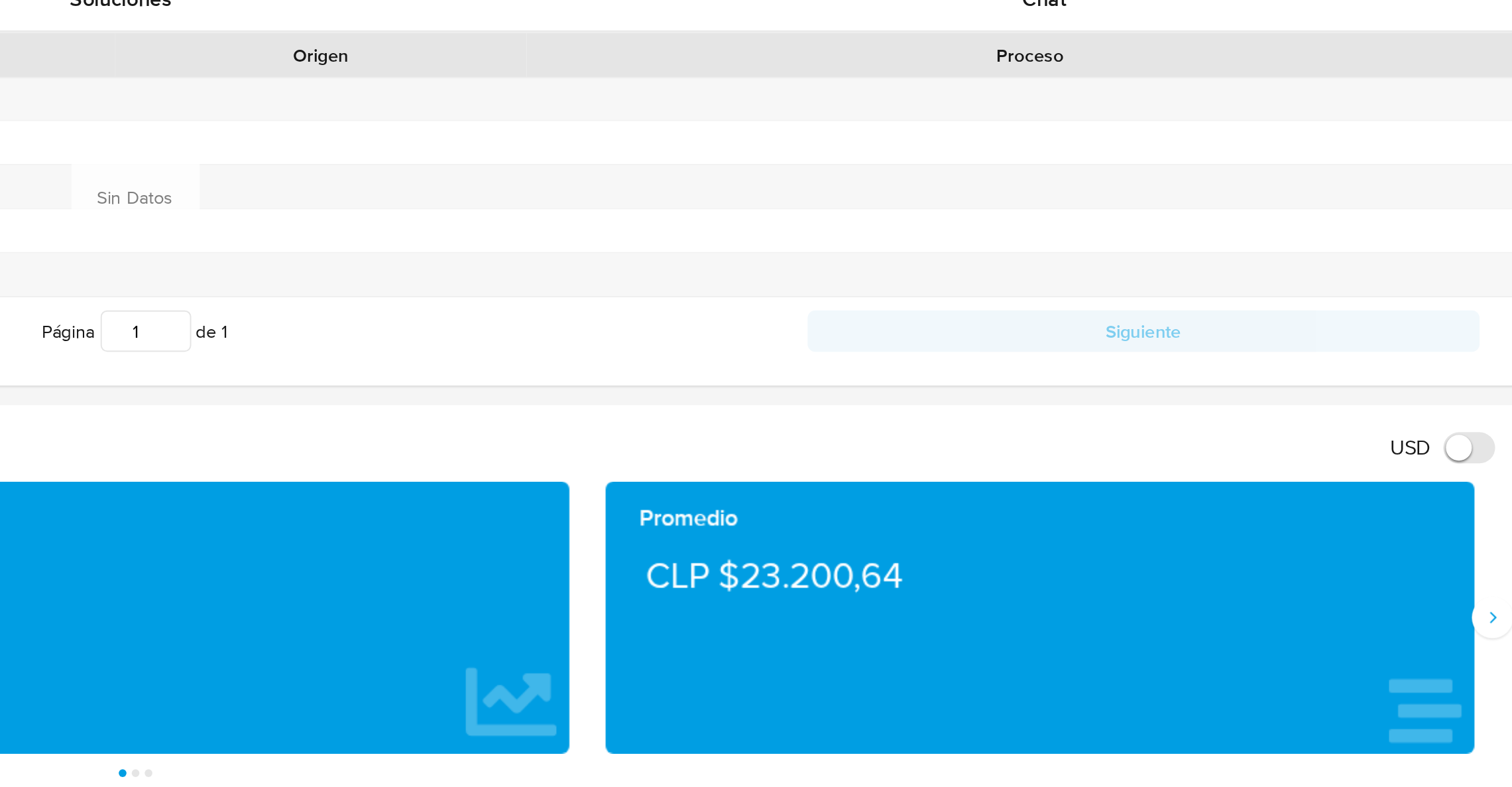
scroll to position [399, 0]
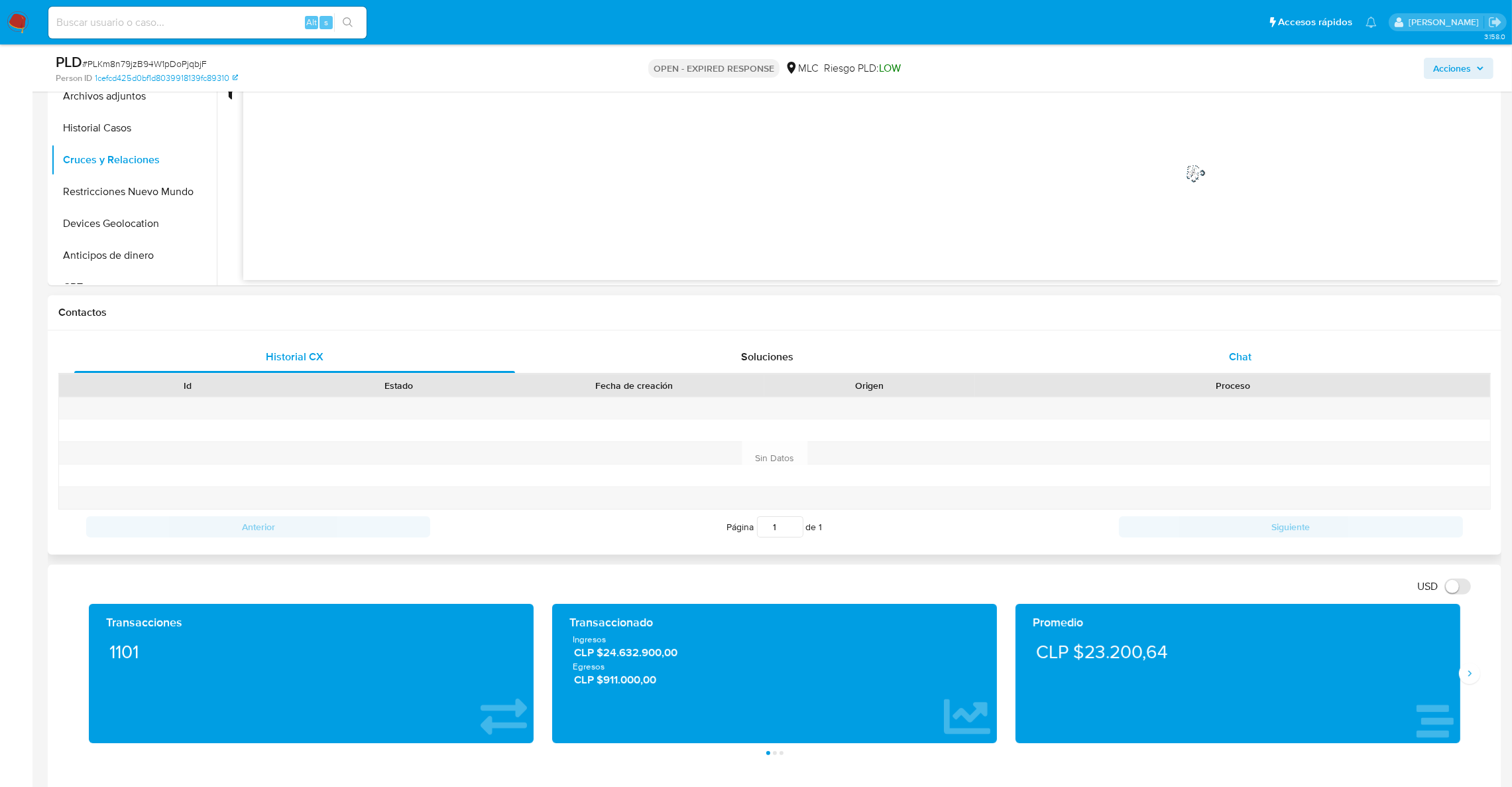
click at [1245, 358] on span "Chat" at bounding box center [1240, 355] width 23 height 15
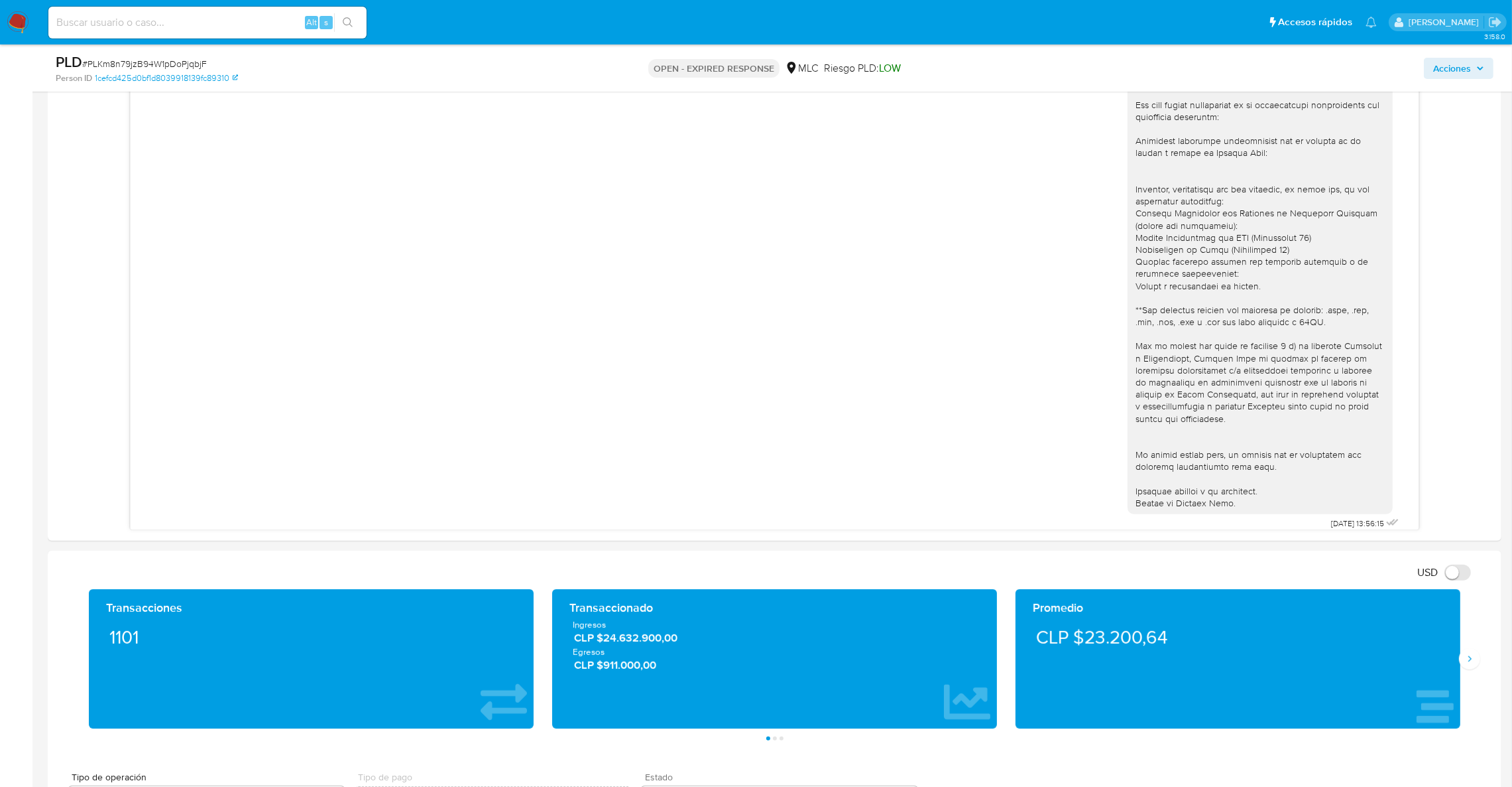
scroll to position [0, 0]
click at [1409, 51] on div "PLD # PLKm8n79jzB94W1pDoPjqbjF Person ID 1cefcd425d0bf1d8039918139fc89310 OPEN …" at bounding box center [774, 68] width 1454 height 47
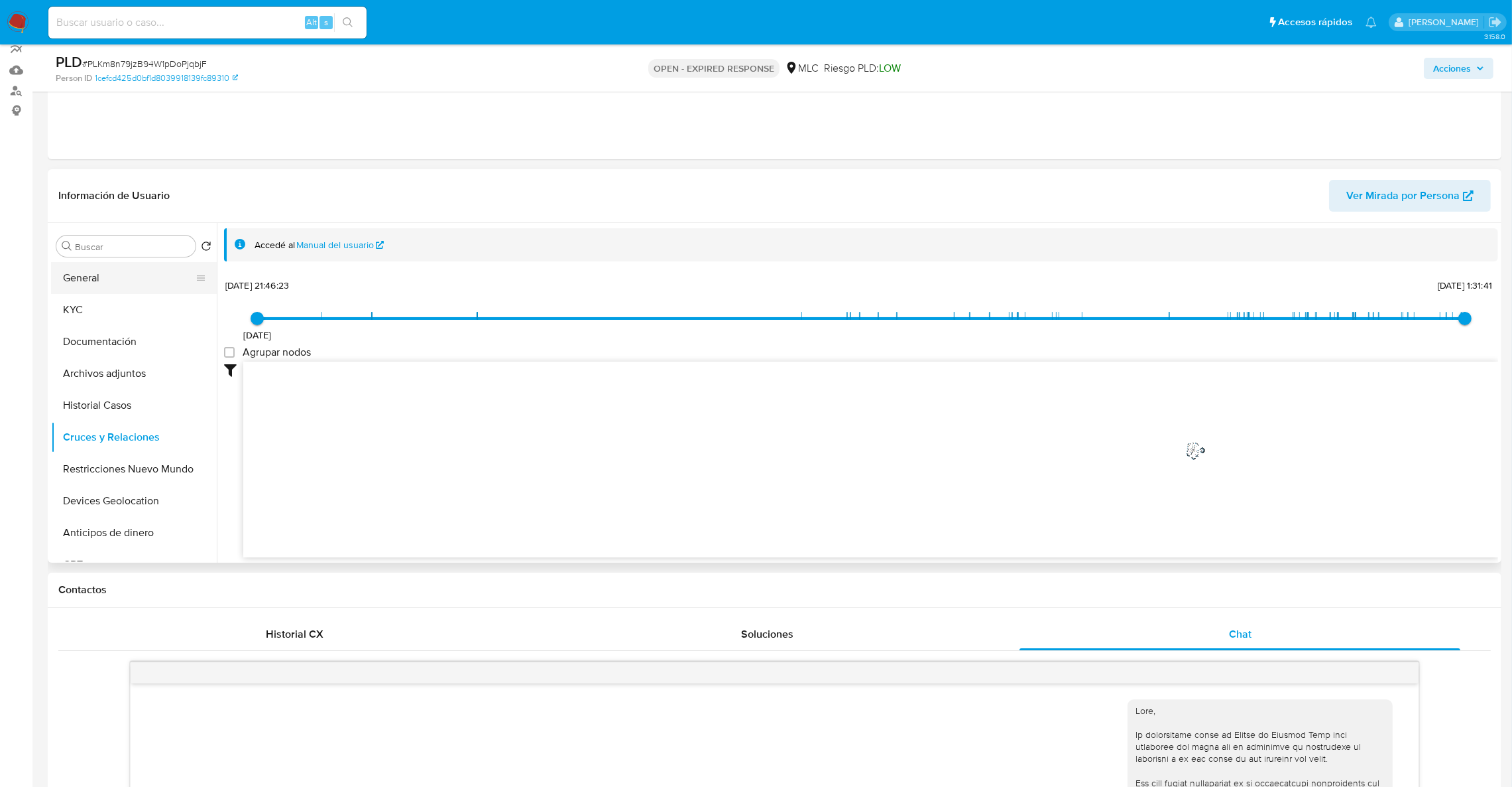
scroll to position [100, 0]
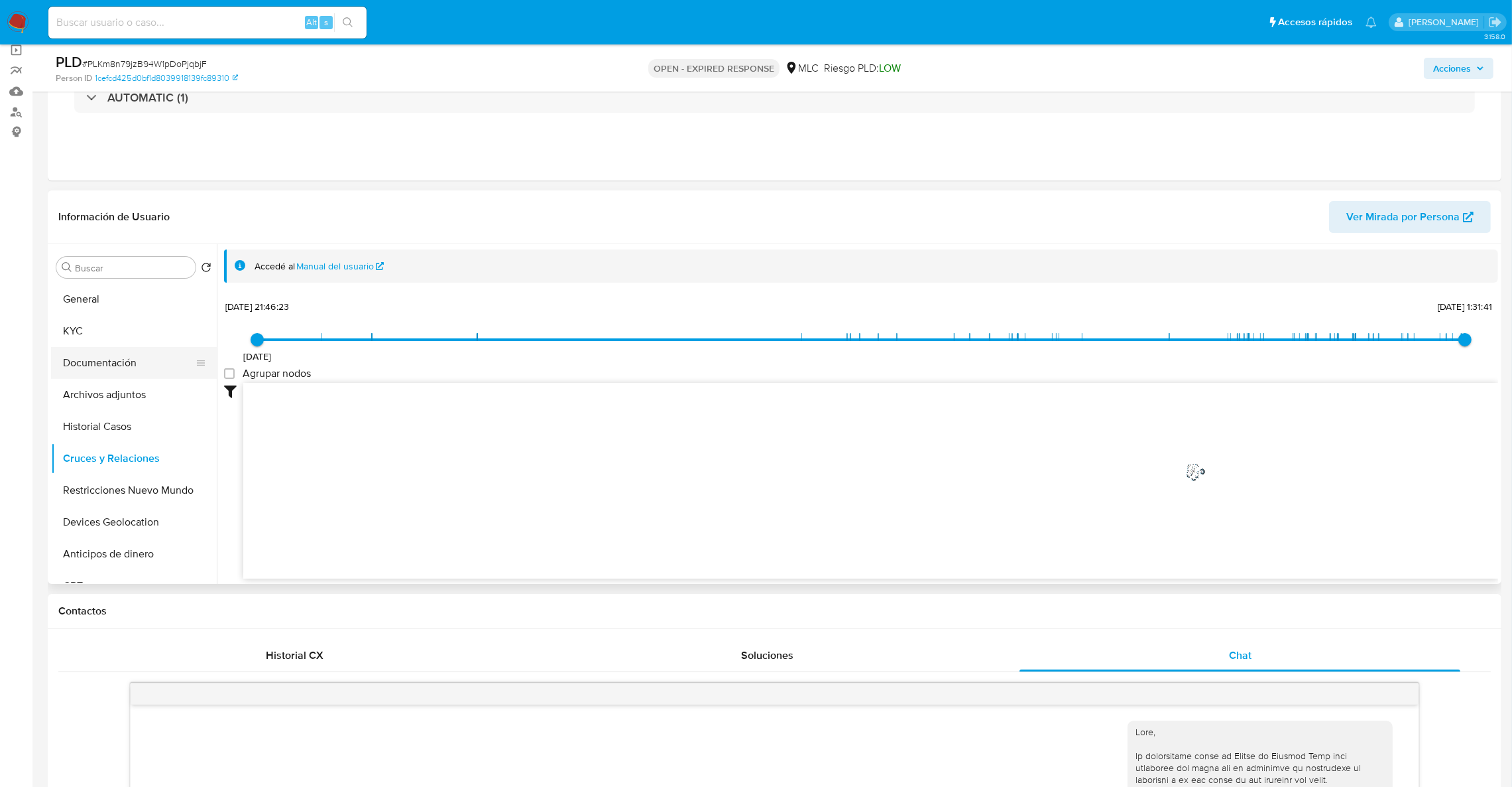
click at [103, 364] on button "Documentación" at bounding box center [128, 362] width 155 height 32
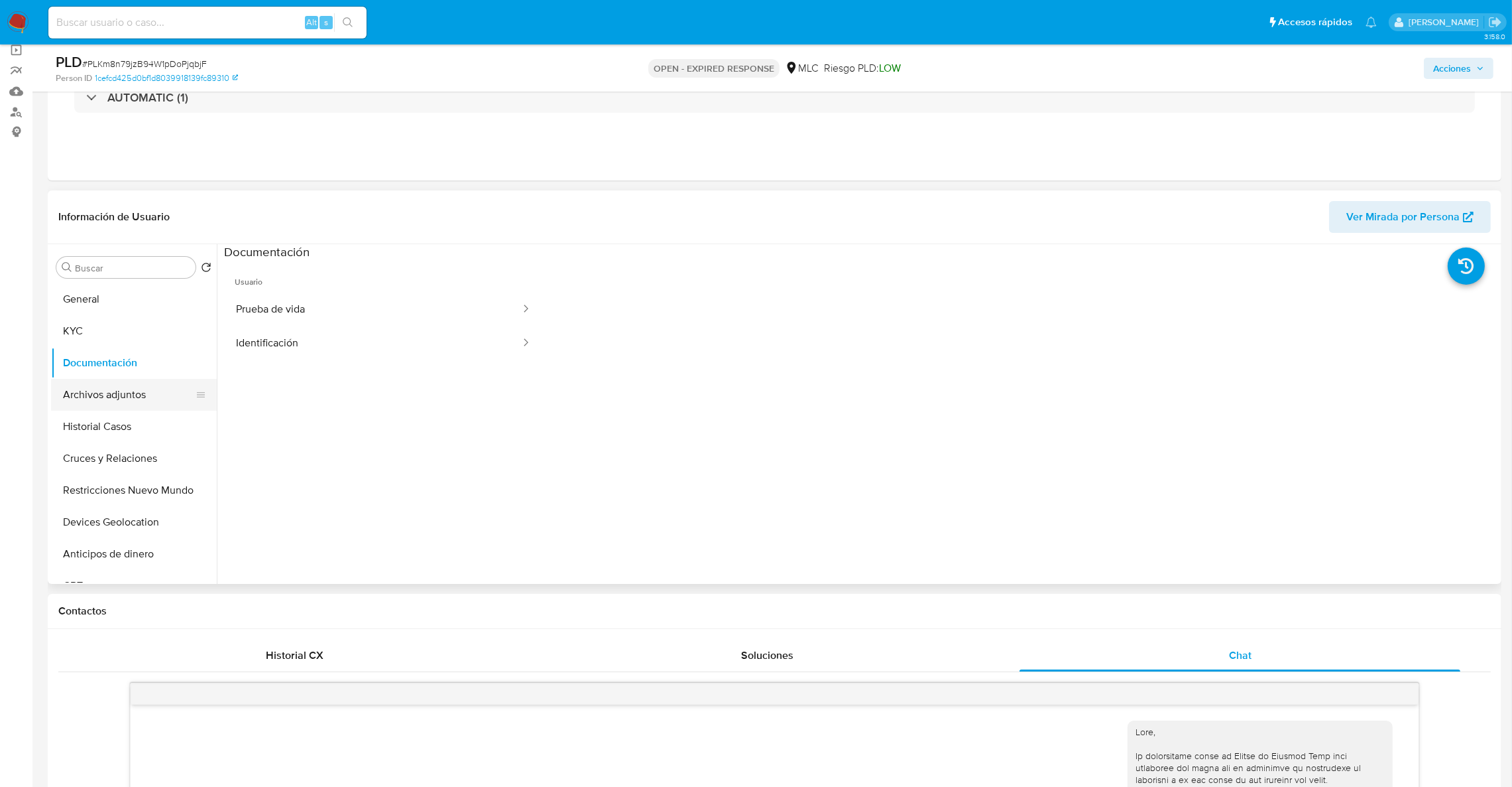
click at [113, 409] on button "Archivos adjuntos" at bounding box center [128, 395] width 155 height 32
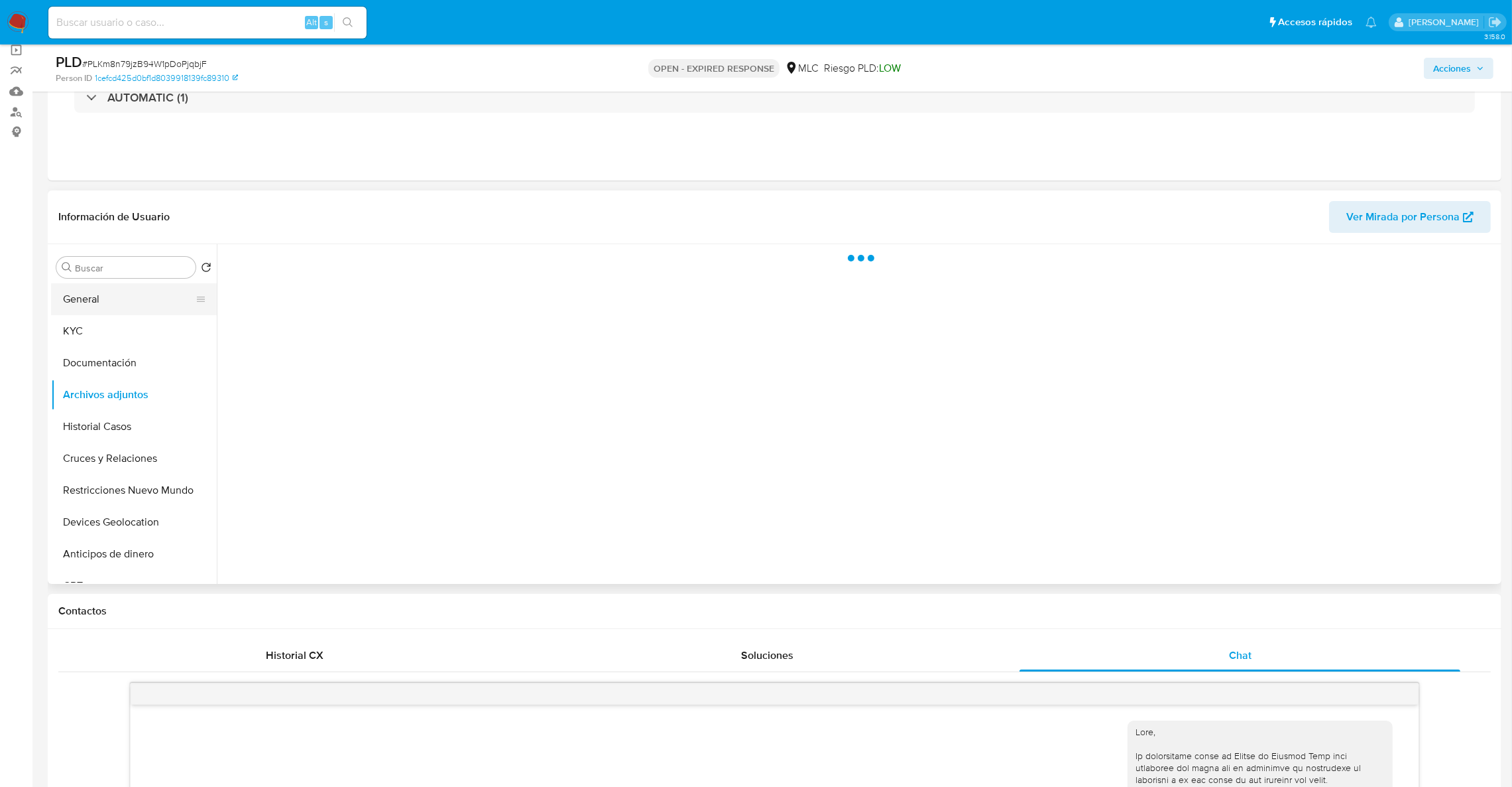
click at [128, 300] on button "General" at bounding box center [128, 299] width 155 height 32
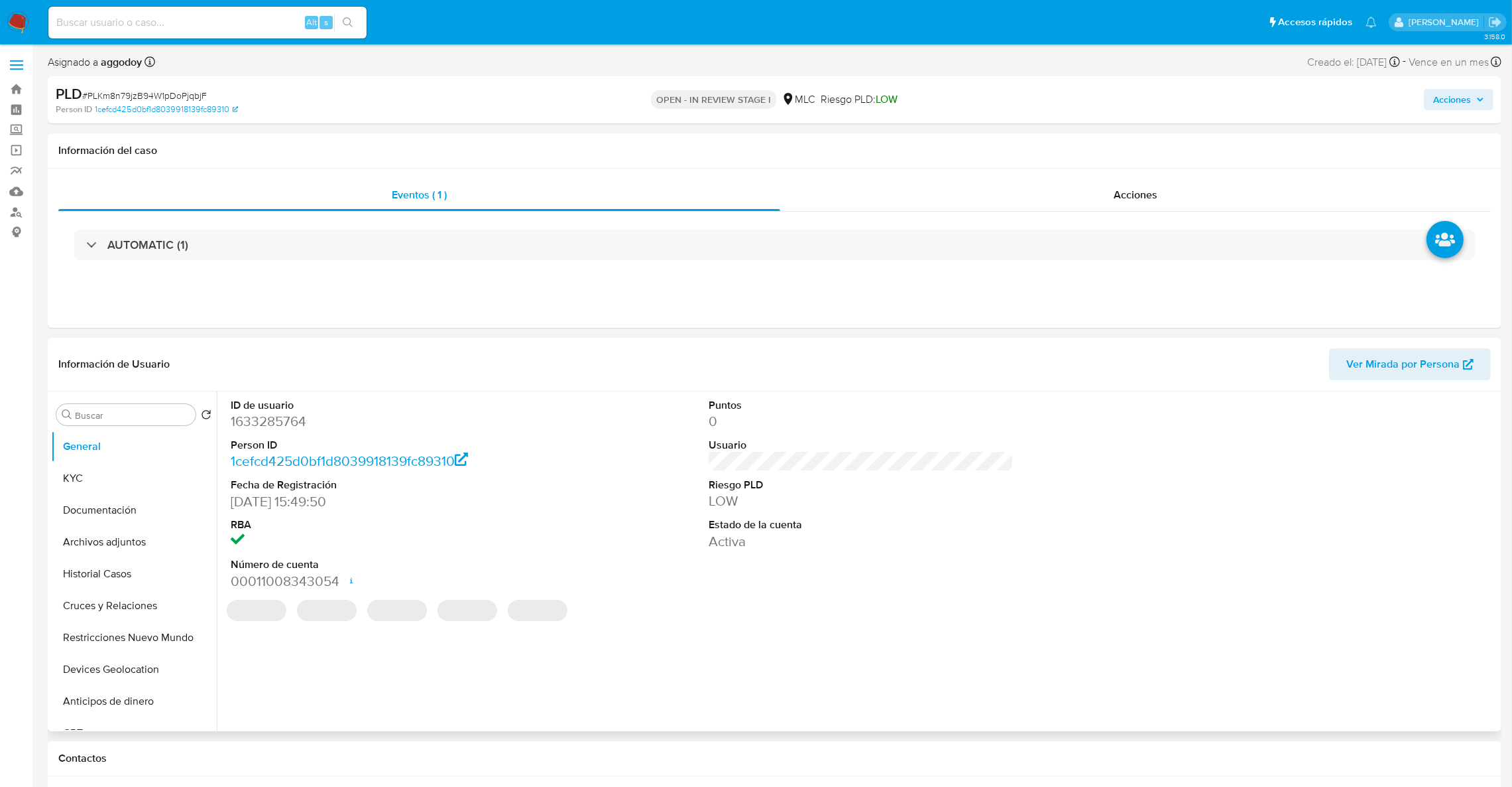
select select "10"
click at [121, 544] on button "Archivos adjuntos" at bounding box center [128, 542] width 155 height 32
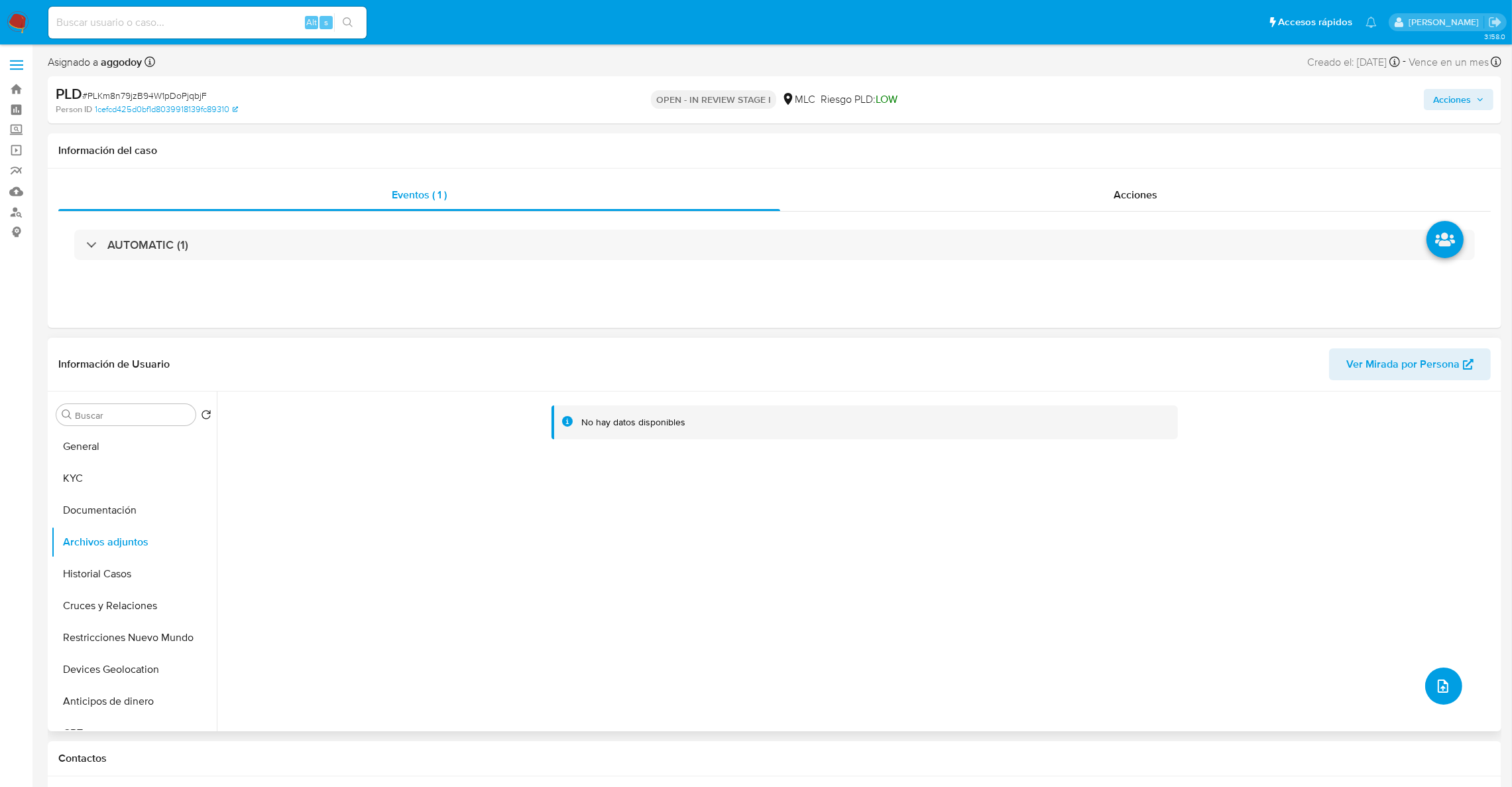
click at [1431, 696] on button "upload-file" at bounding box center [1444, 686] width 38 height 38
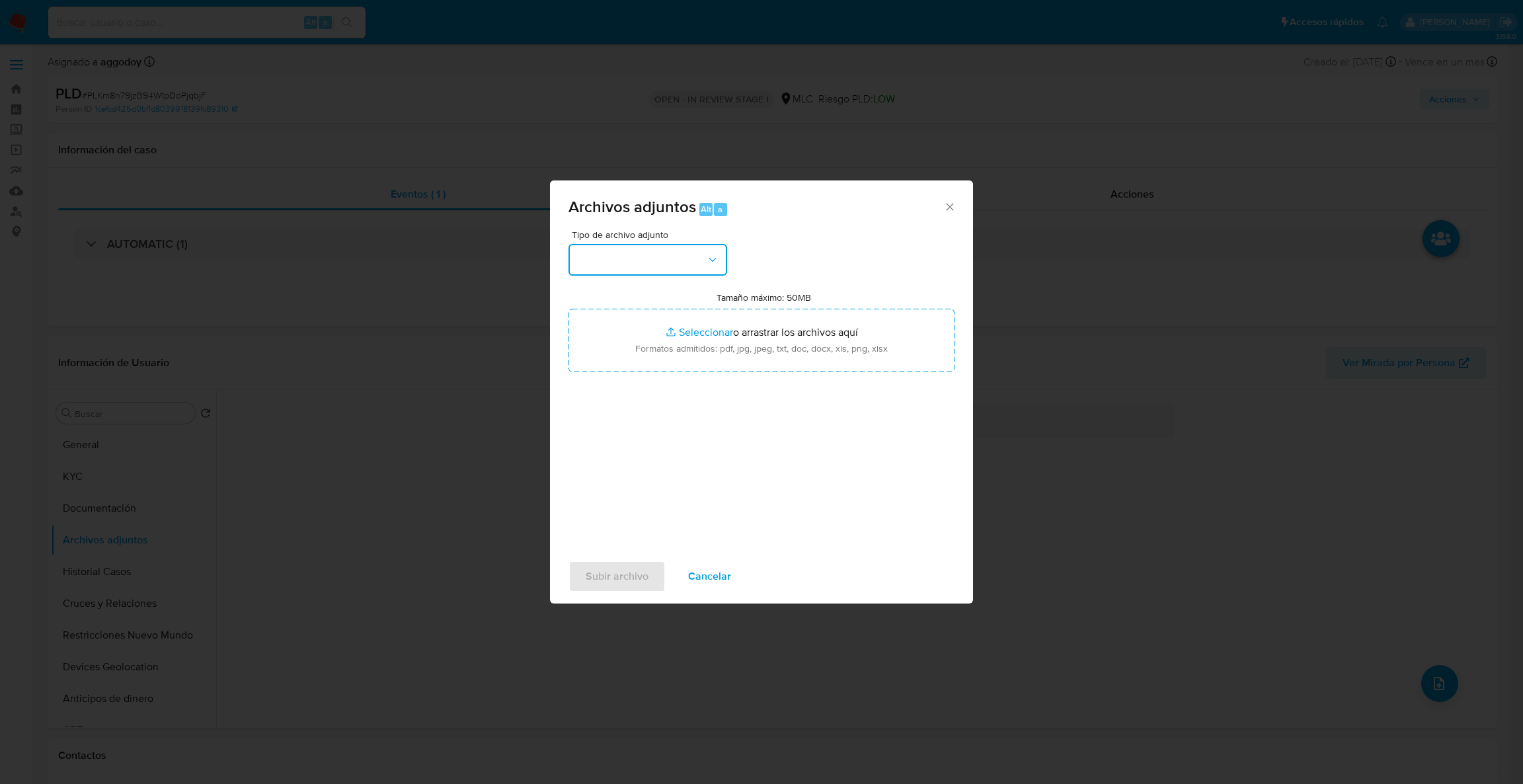
click at [696, 255] on button "button" at bounding box center [647, 260] width 158 height 31
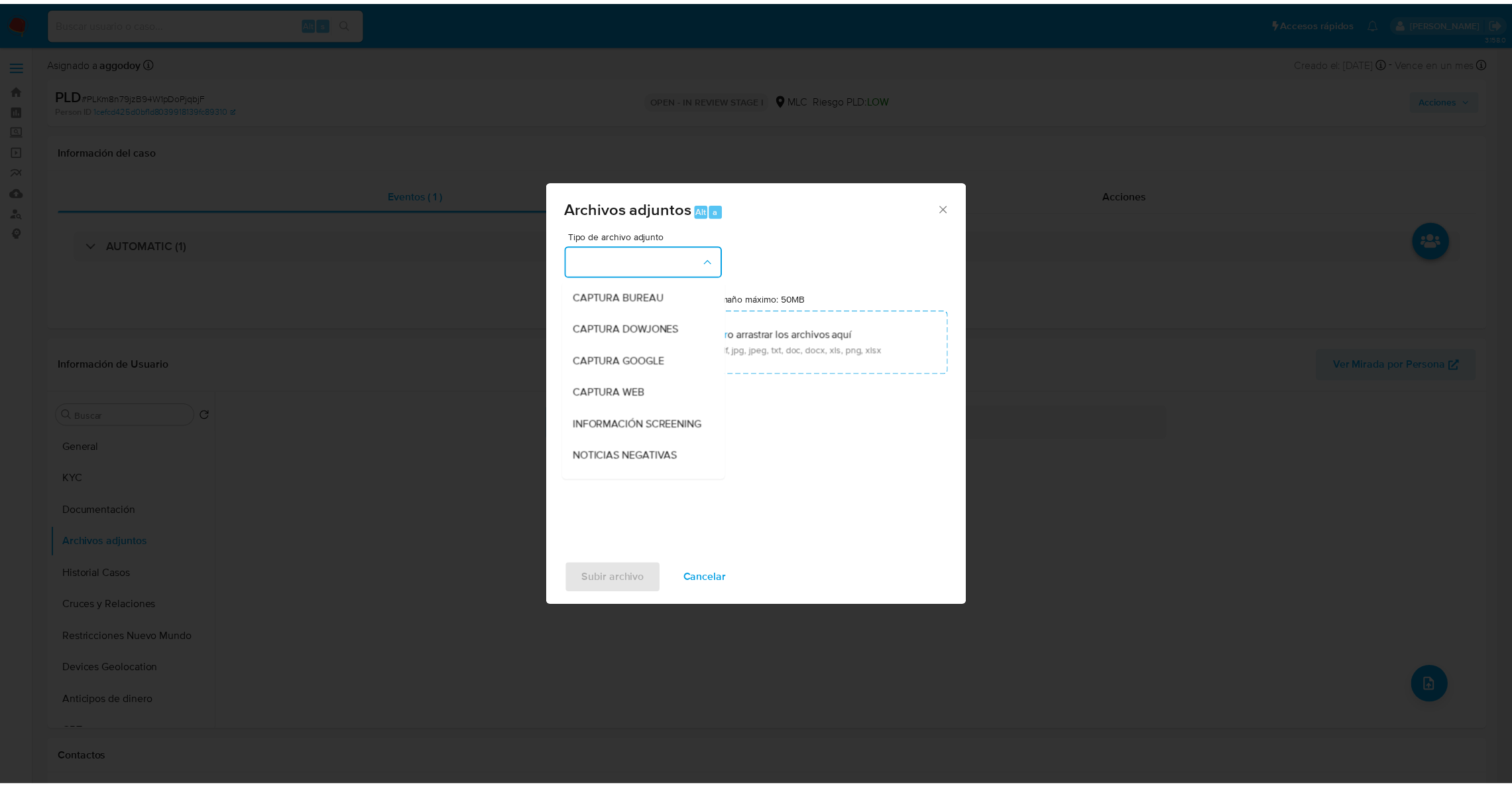
scroll to position [148, 0]
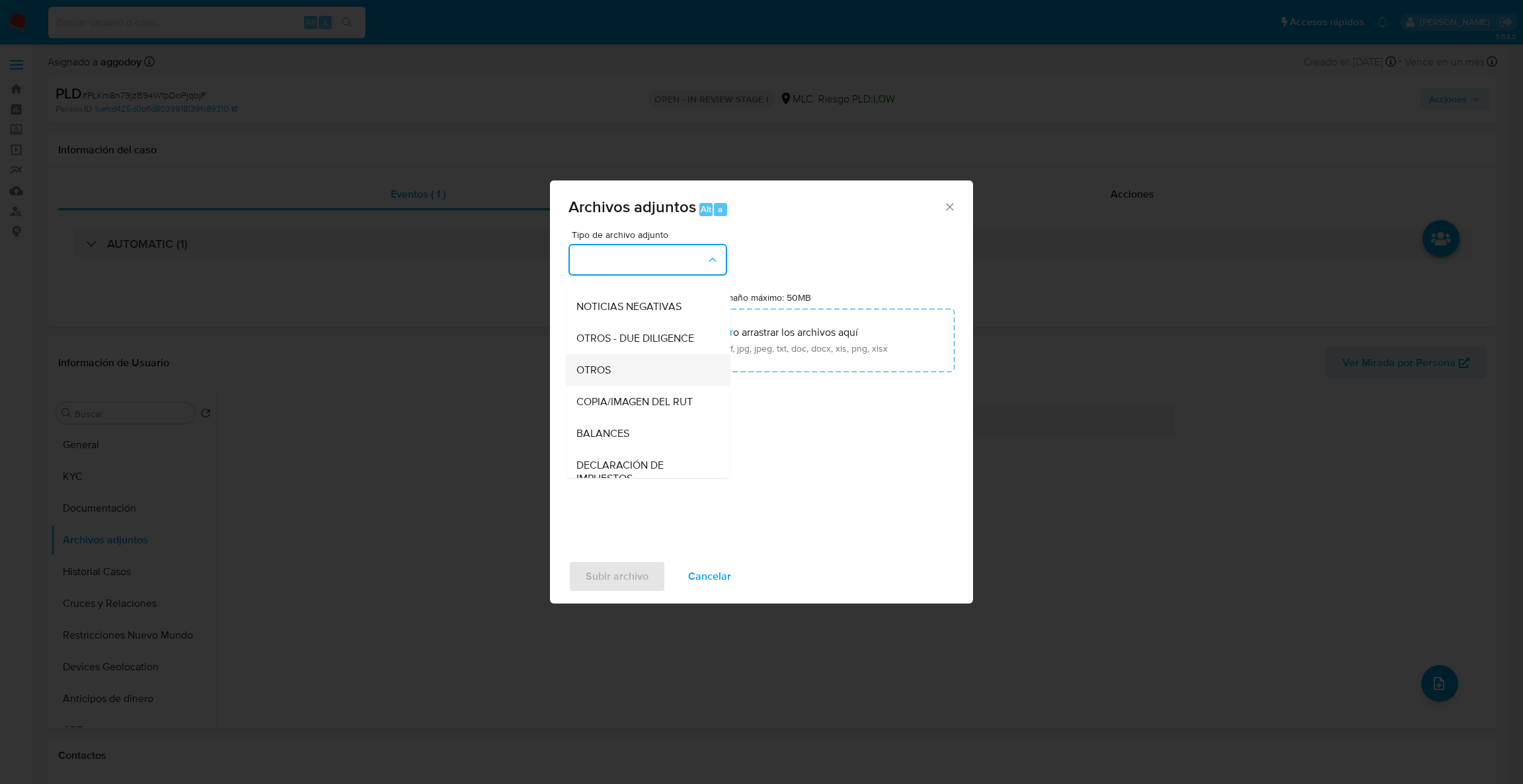
click at [635, 367] on ul "CAPTURA BUREAU CAPTURA [PERSON_NAME] CAPTURA GOOGLE CAPTURA WEB INFORMACIÓN SCR…" at bounding box center [647, 486] width 164 height 708
click at [635, 367] on div "OTROS" at bounding box center [643, 370] width 135 height 31
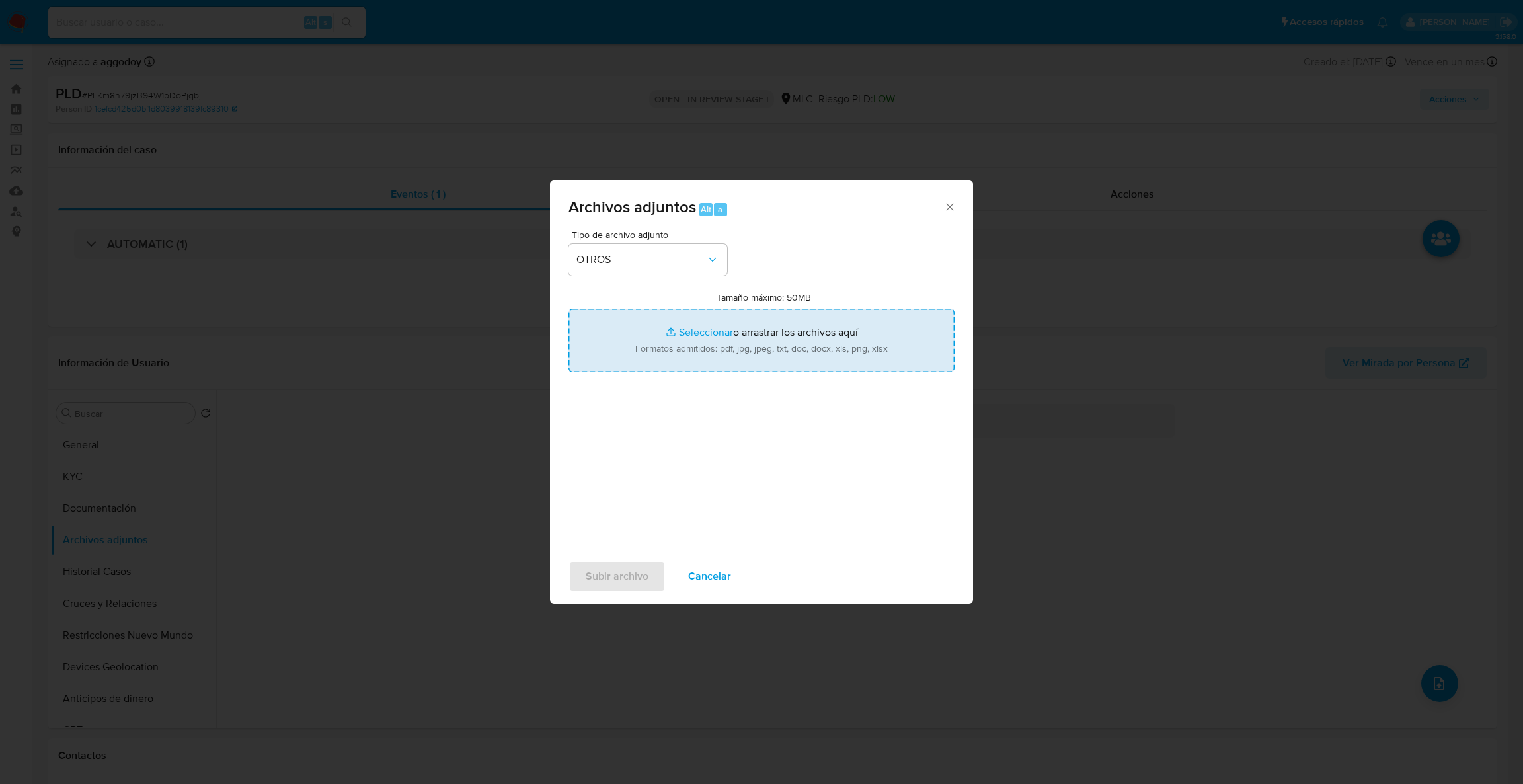
click at [637, 343] on input "Tamaño máximo: 50MB Seleccionar archivos" at bounding box center [762, 340] width 386 height 63
type input "C:\fakepath\1633285764Movimientos.xlsx"
click at [704, 331] on input "Tamaño máximo: 50MB Seleccionar archivos" at bounding box center [762, 340] width 386 height 63
type input "C:\fakepath\Case Log - 1633285764.pdf"
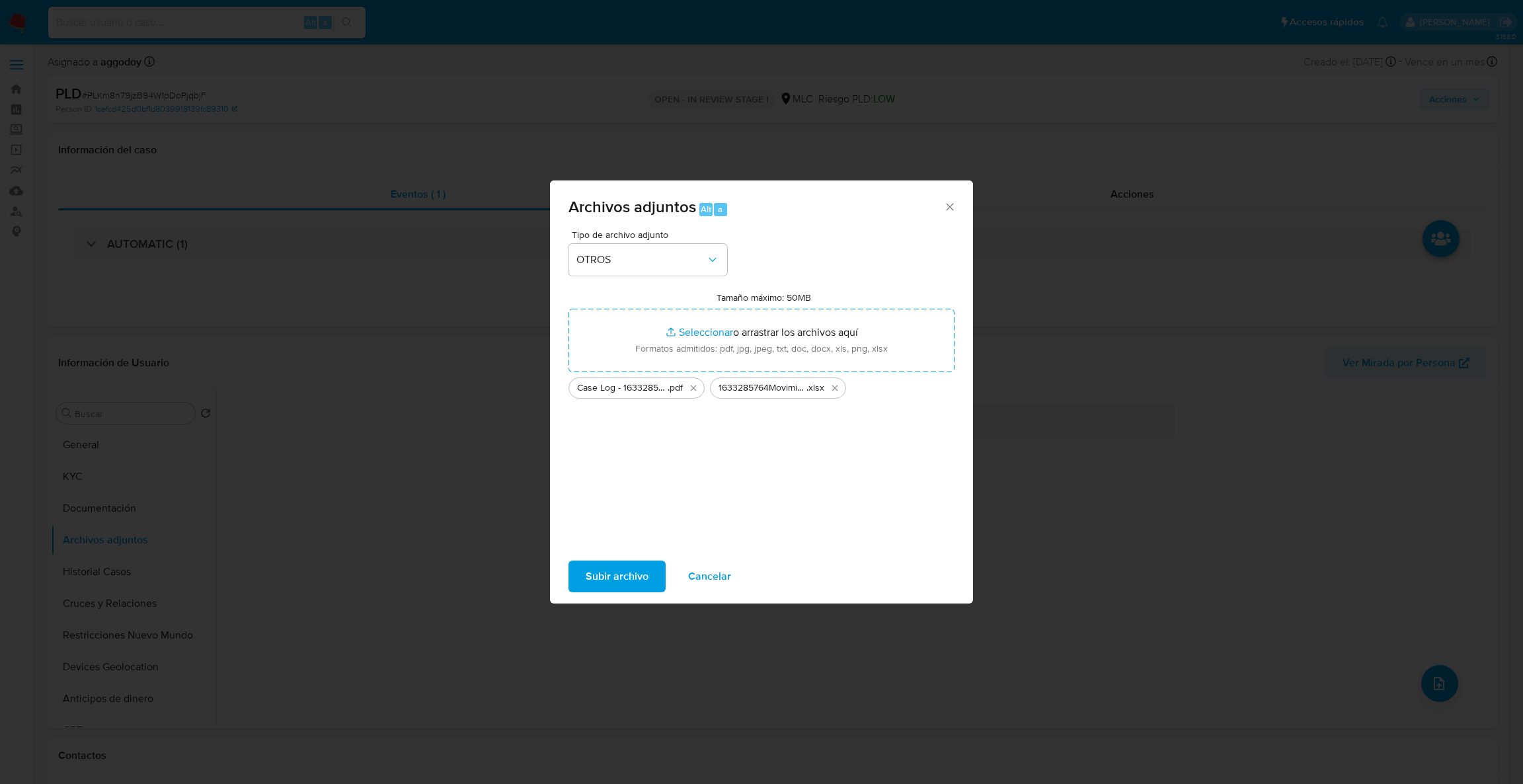
click at [618, 582] on span "Subir archivo" at bounding box center [617, 576] width 63 height 30
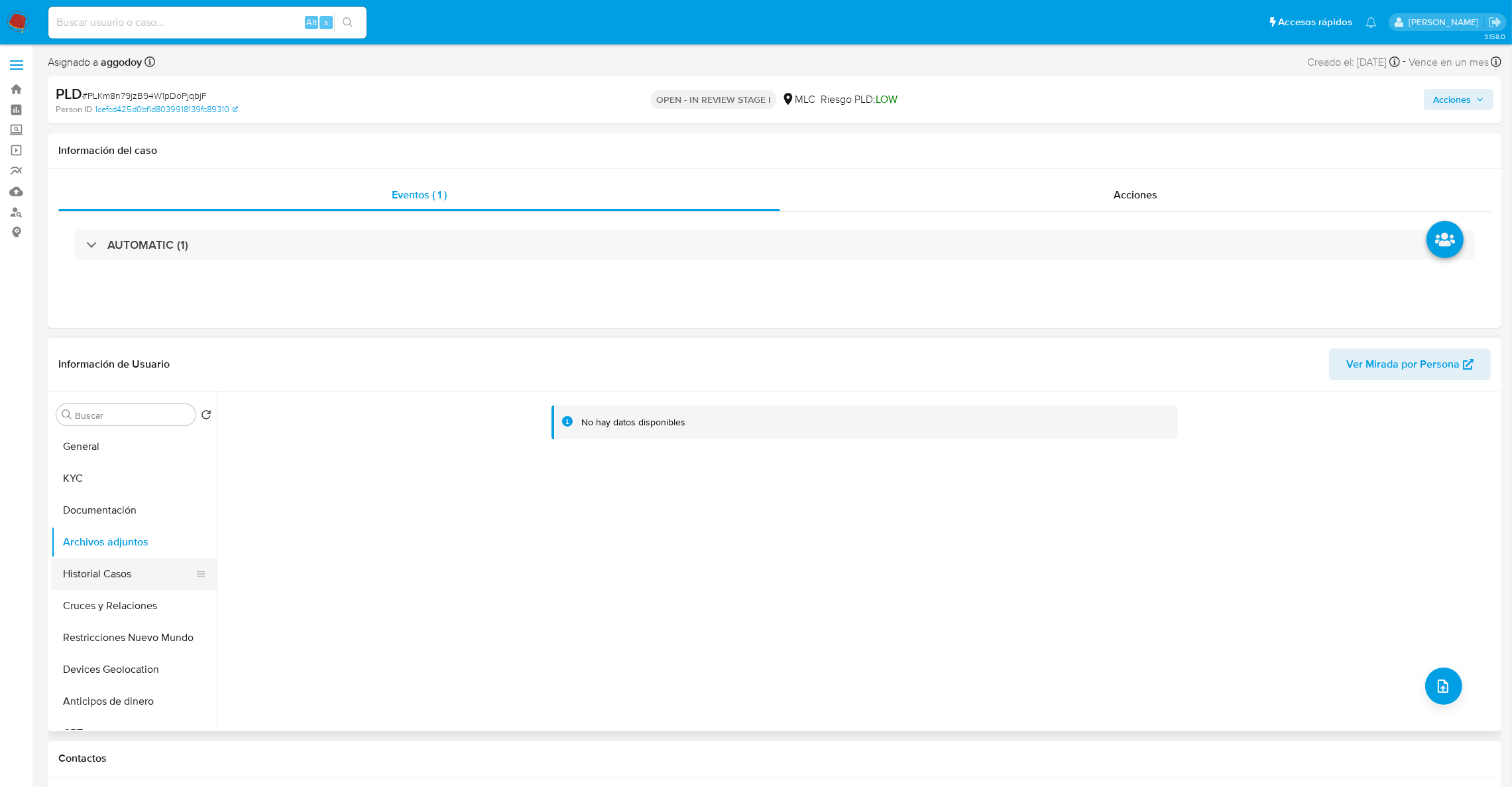
click at [144, 564] on button "Historial Casos" at bounding box center [128, 574] width 155 height 32
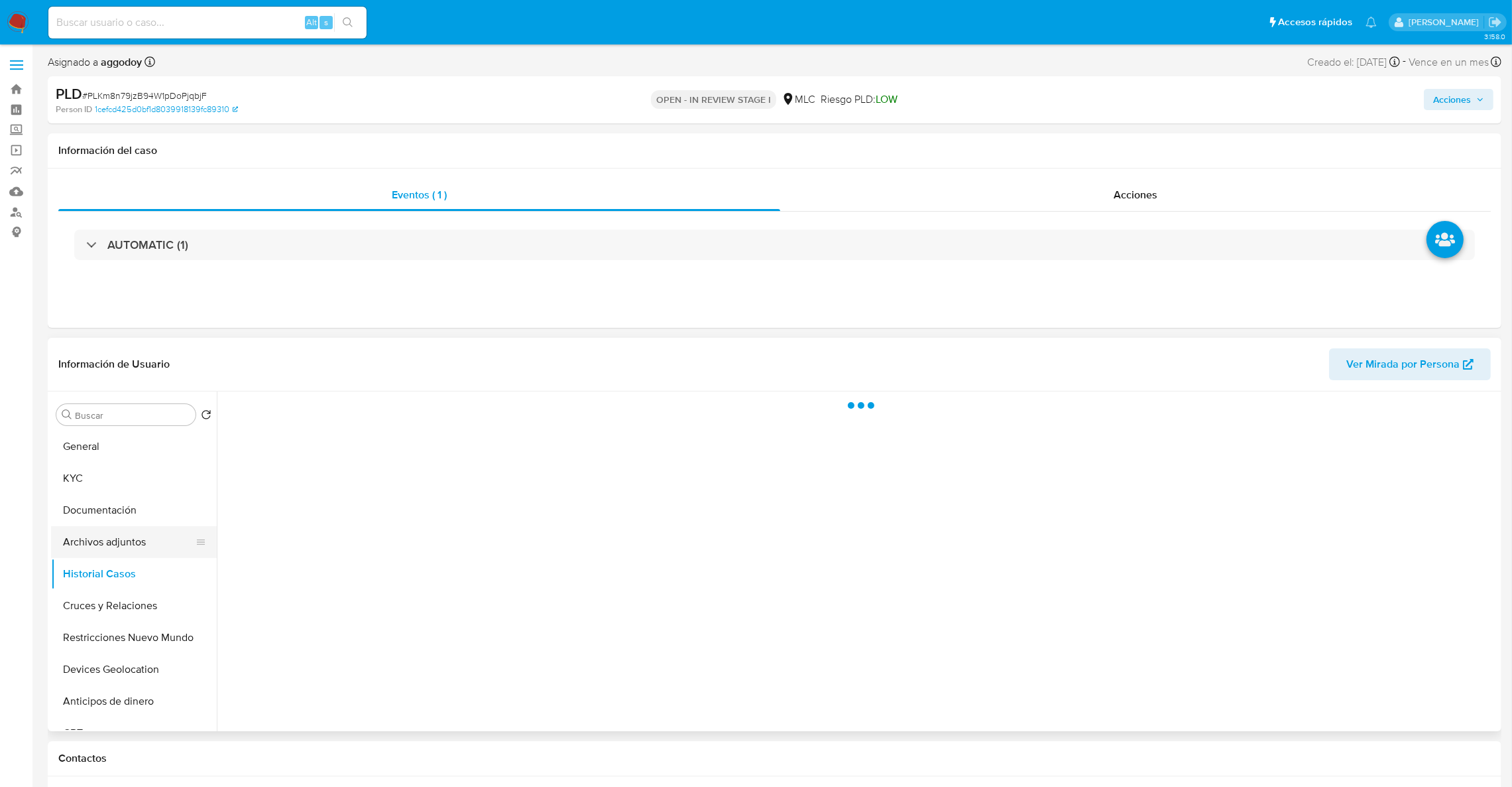
click at [142, 540] on button "Archivos adjuntos" at bounding box center [128, 542] width 155 height 32
click at [1455, 101] on span "Acciones" at bounding box center [1452, 99] width 38 height 21
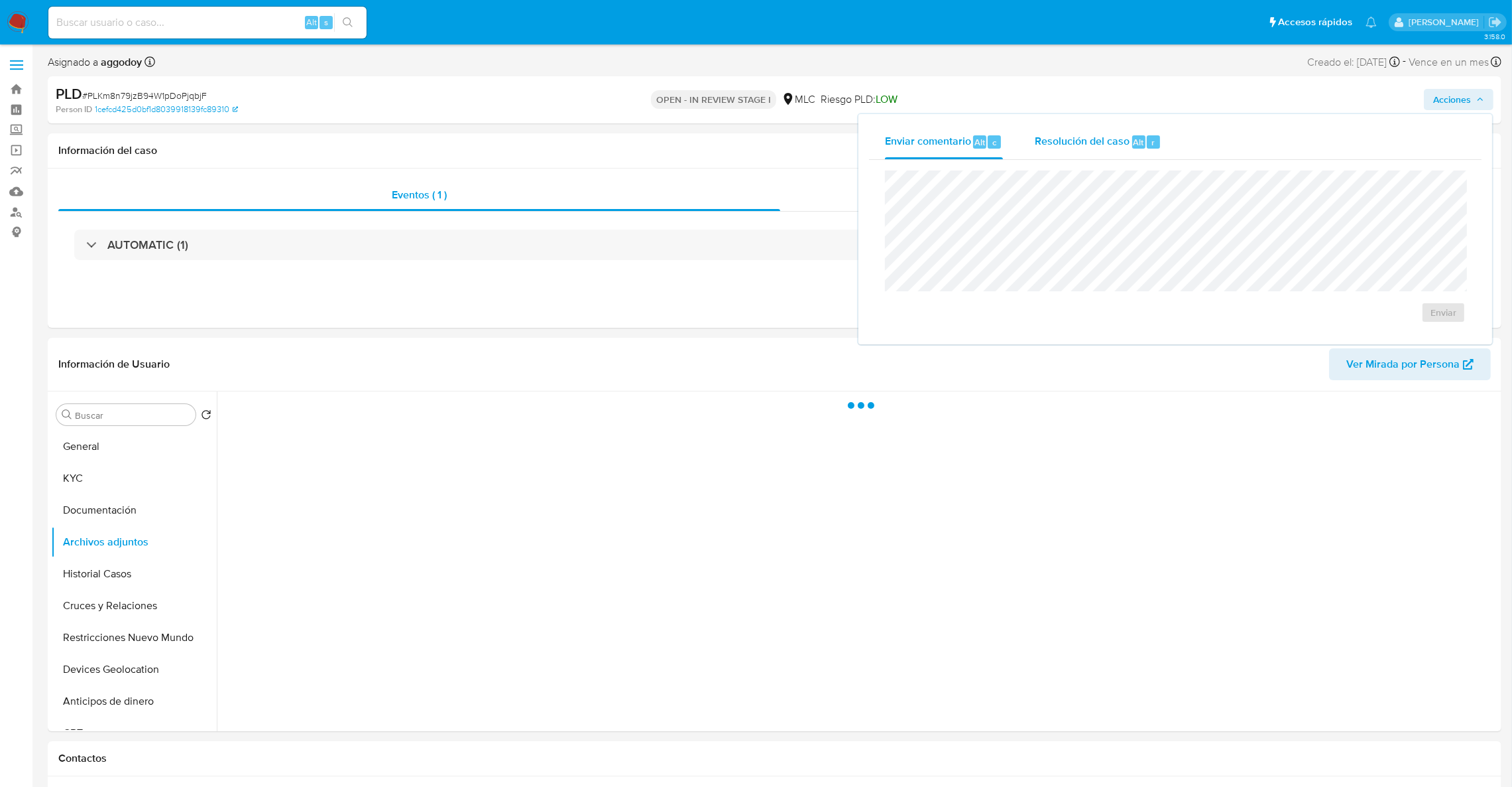
click at [1081, 138] on span "Resolución del caso" at bounding box center [1082, 141] width 95 height 15
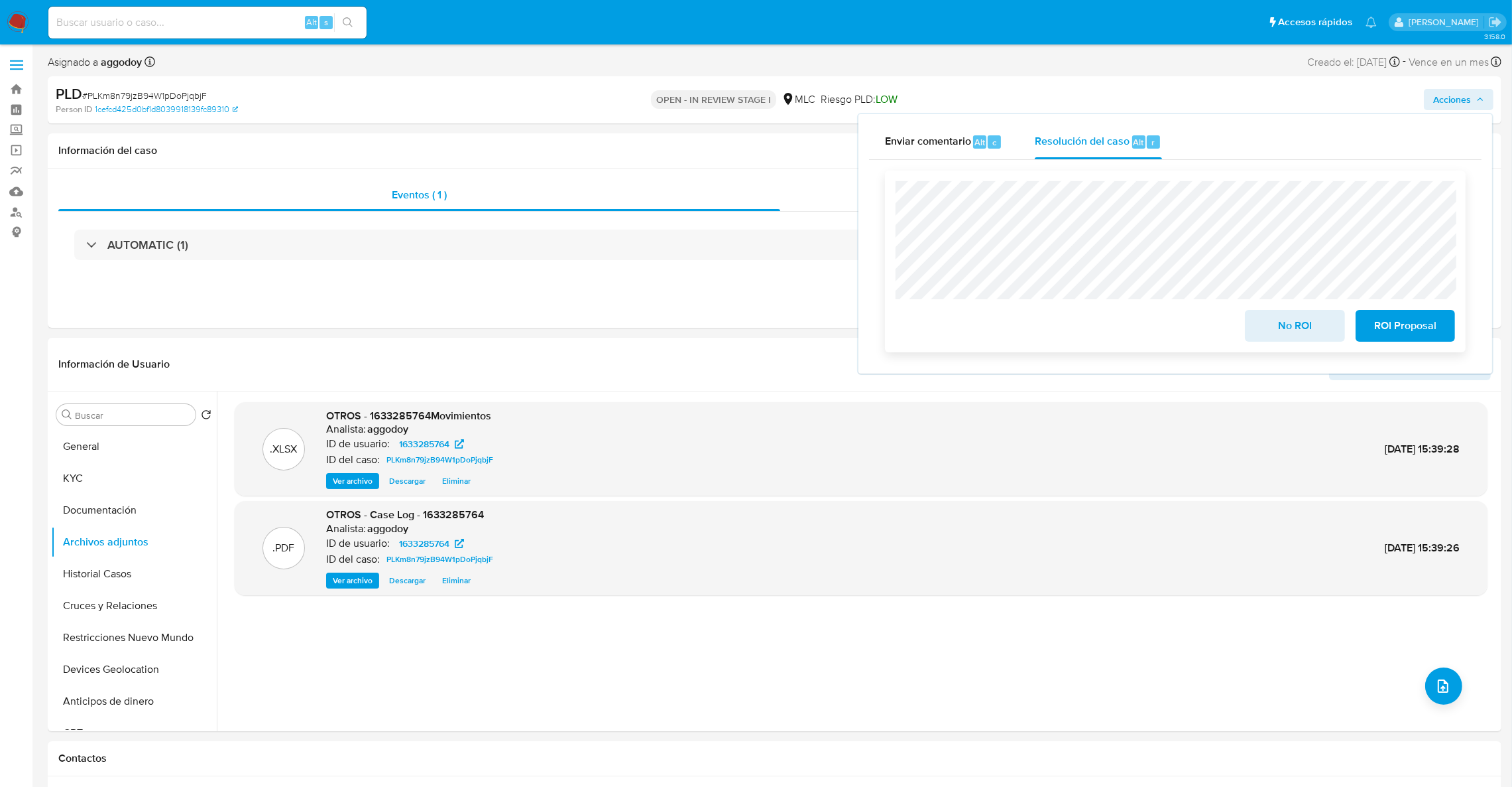
click at [1414, 333] on span "ROI Proposal" at bounding box center [1405, 326] width 65 height 30
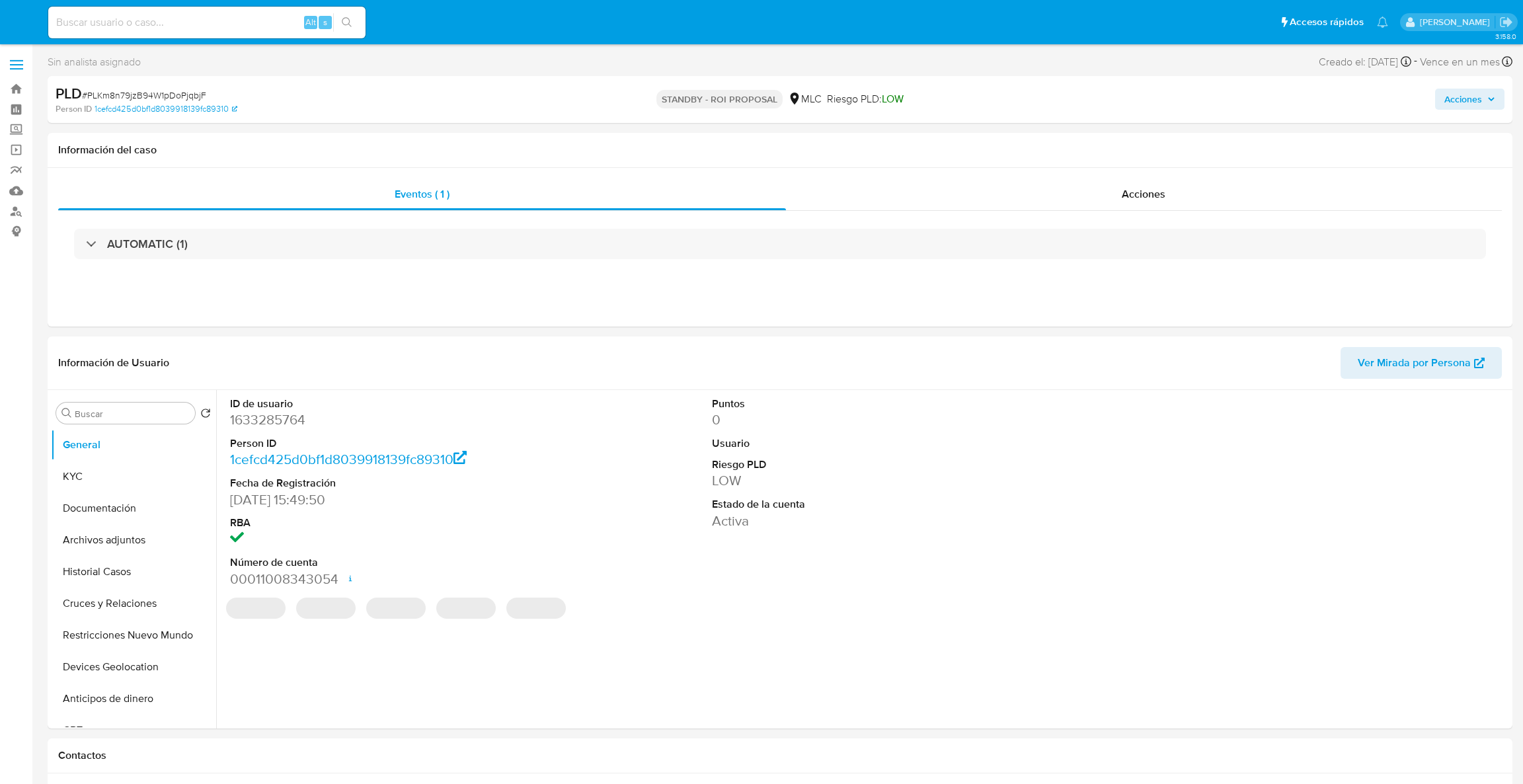
select select "10"
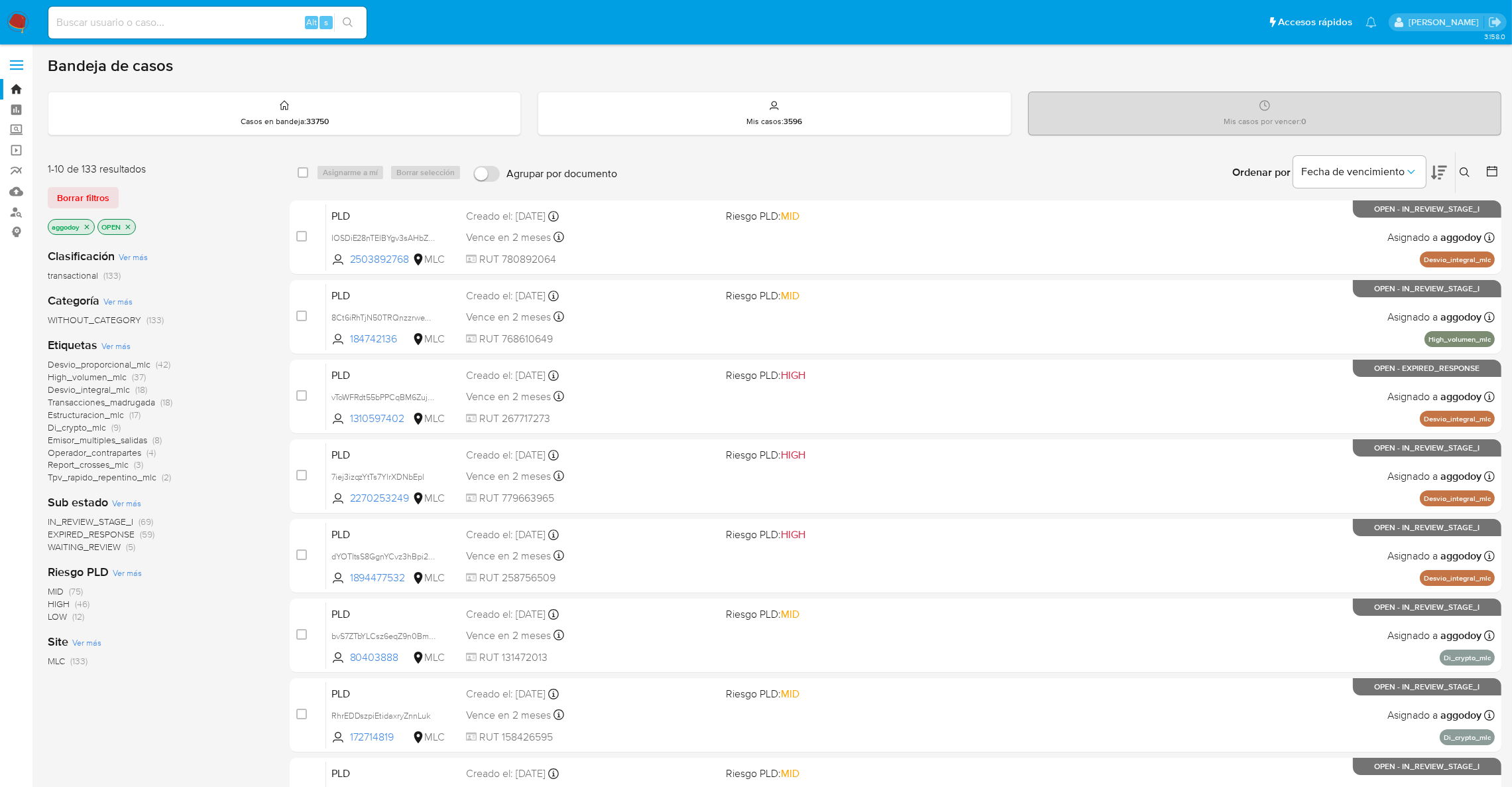
click at [118, 414] on span "Estructuracion_mlc" at bounding box center [85, 414] width 76 height 13
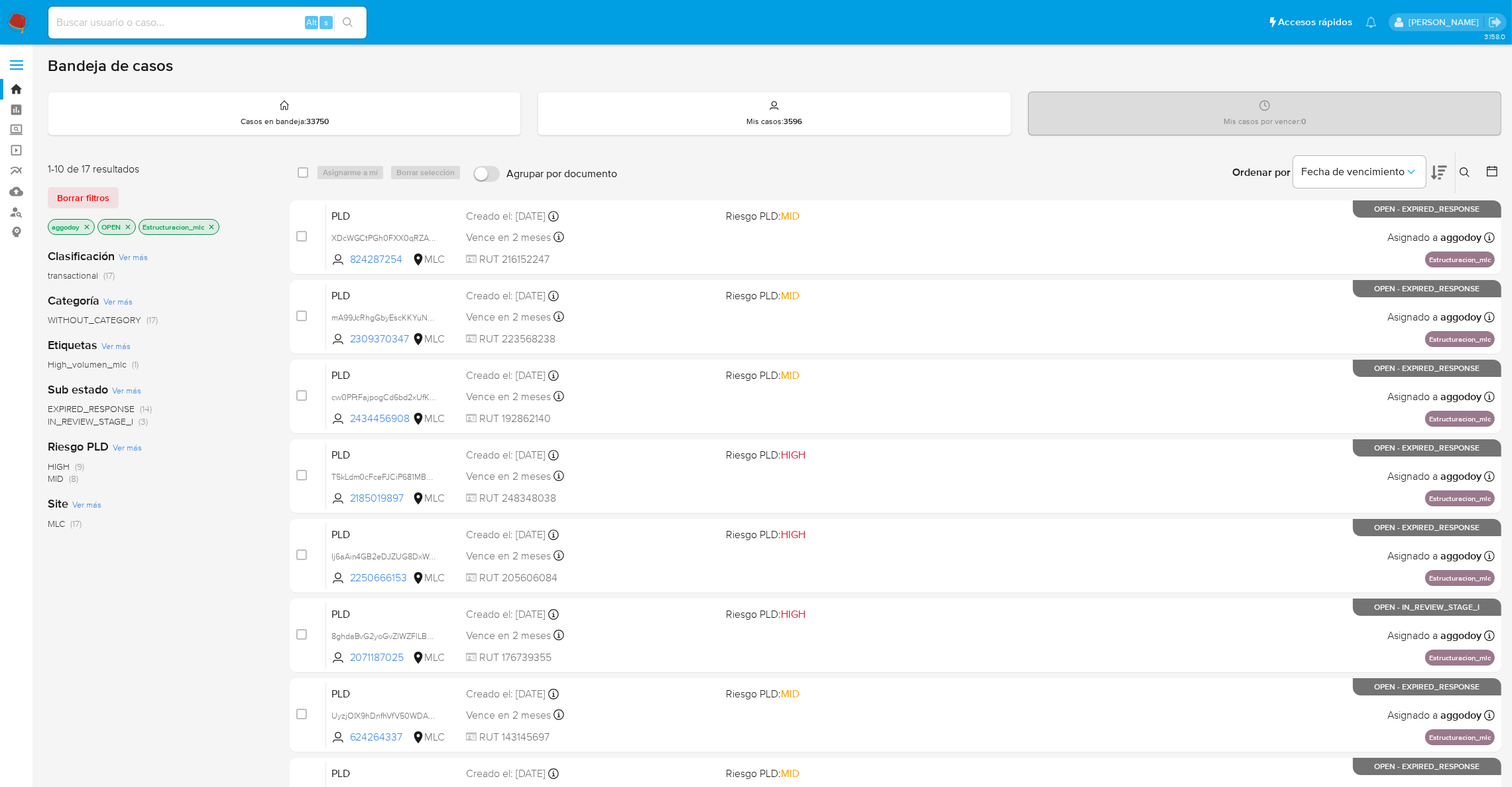
click at [1450, 167] on div "Ordenar por Fecha de vencimiento" at bounding box center [1338, 173] width 233 height 41
click at [1447, 169] on icon at bounding box center [1439, 173] width 16 height 16
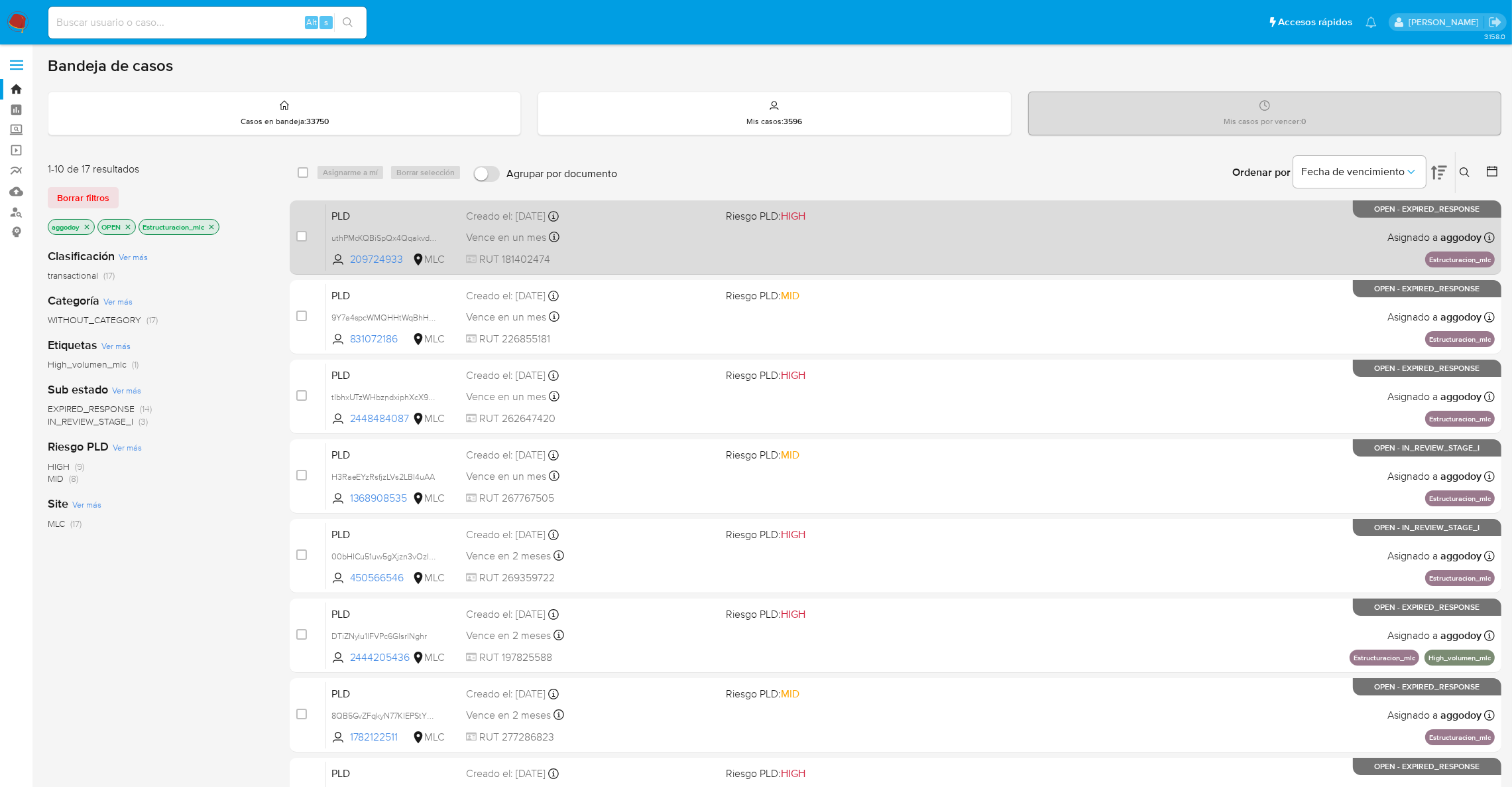
click at [753, 250] on div "PLD uthPMcKQBiSpQx4QqakvdaKD 209724933 MLC Riesgo PLD: HIGH Creado el: 12/07/20…" at bounding box center [910, 237] width 1169 height 67
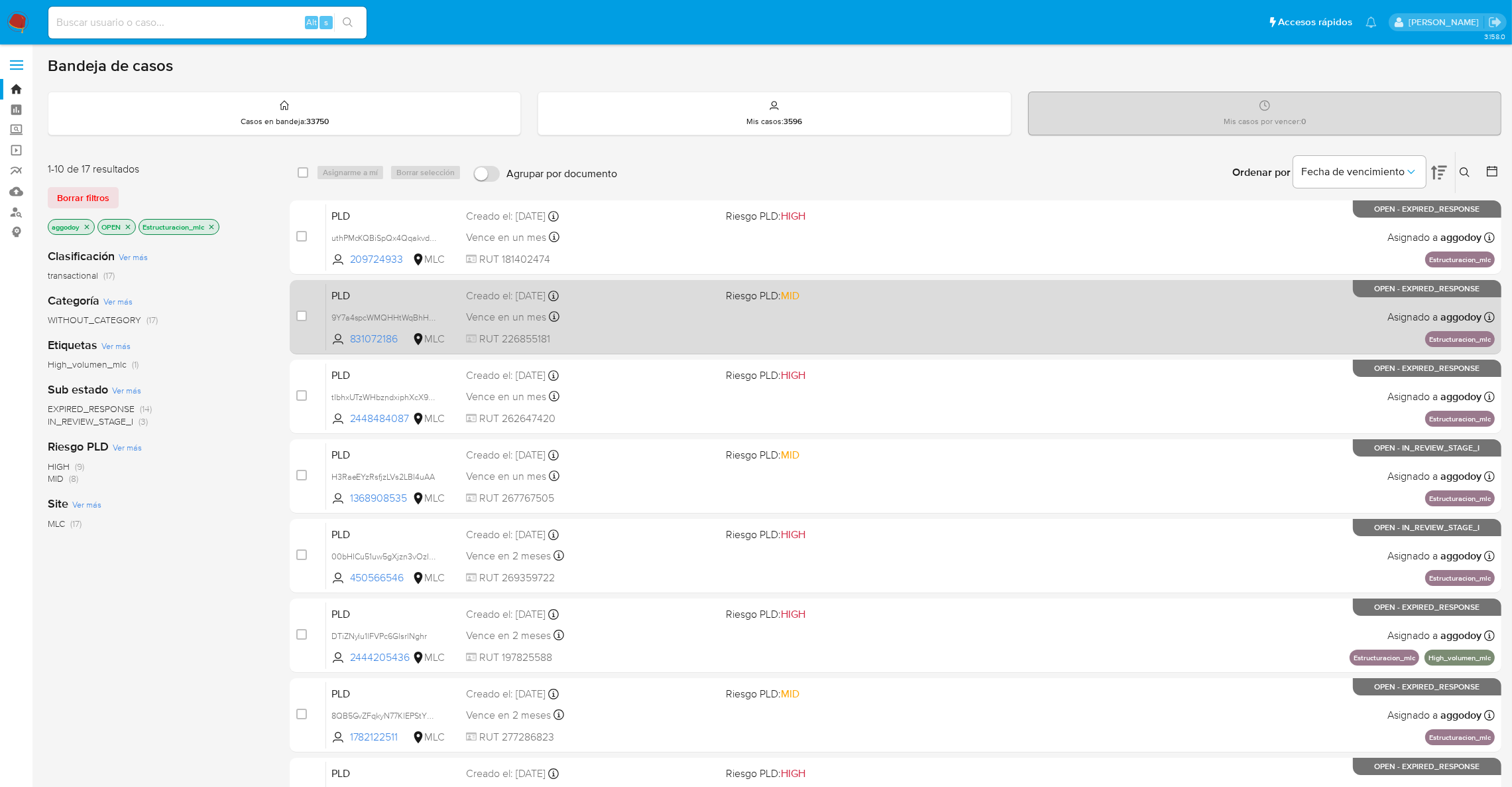
click at [516, 306] on div "PLD 9Y7a4spcWMQHHtWqBhHXWzhB 831072186 MLC Riesgo PLD: MID Creado el: 12/07/202…" at bounding box center [910, 317] width 1169 height 67
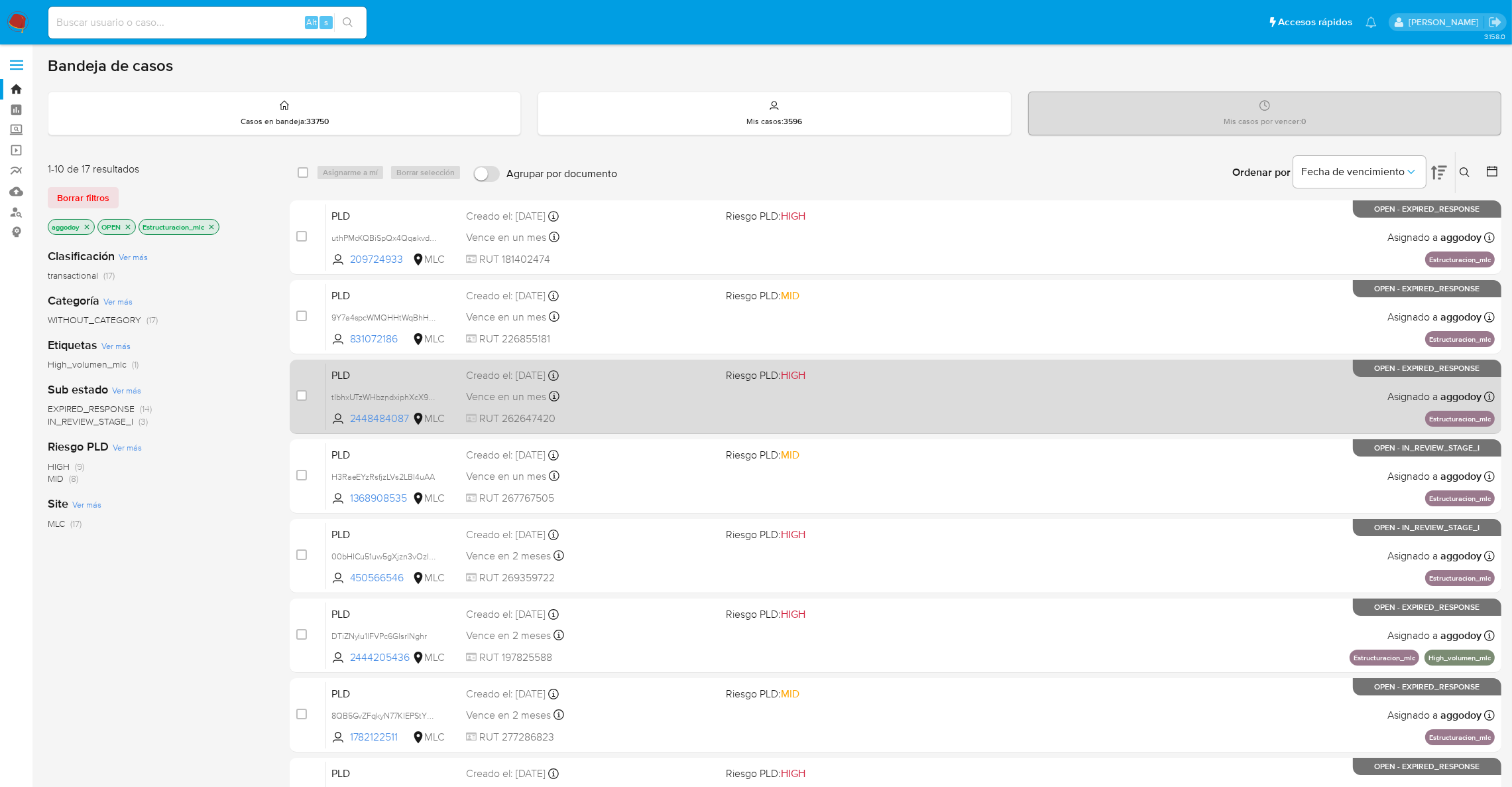
click at [651, 383] on div "PLD tIbhxUTzWHbzndxiphXcX9rm 2448484087 MLC Riesgo PLD: HIGH Creado el: 12/07/2…" at bounding box center [910, 396] width 1169 height 67
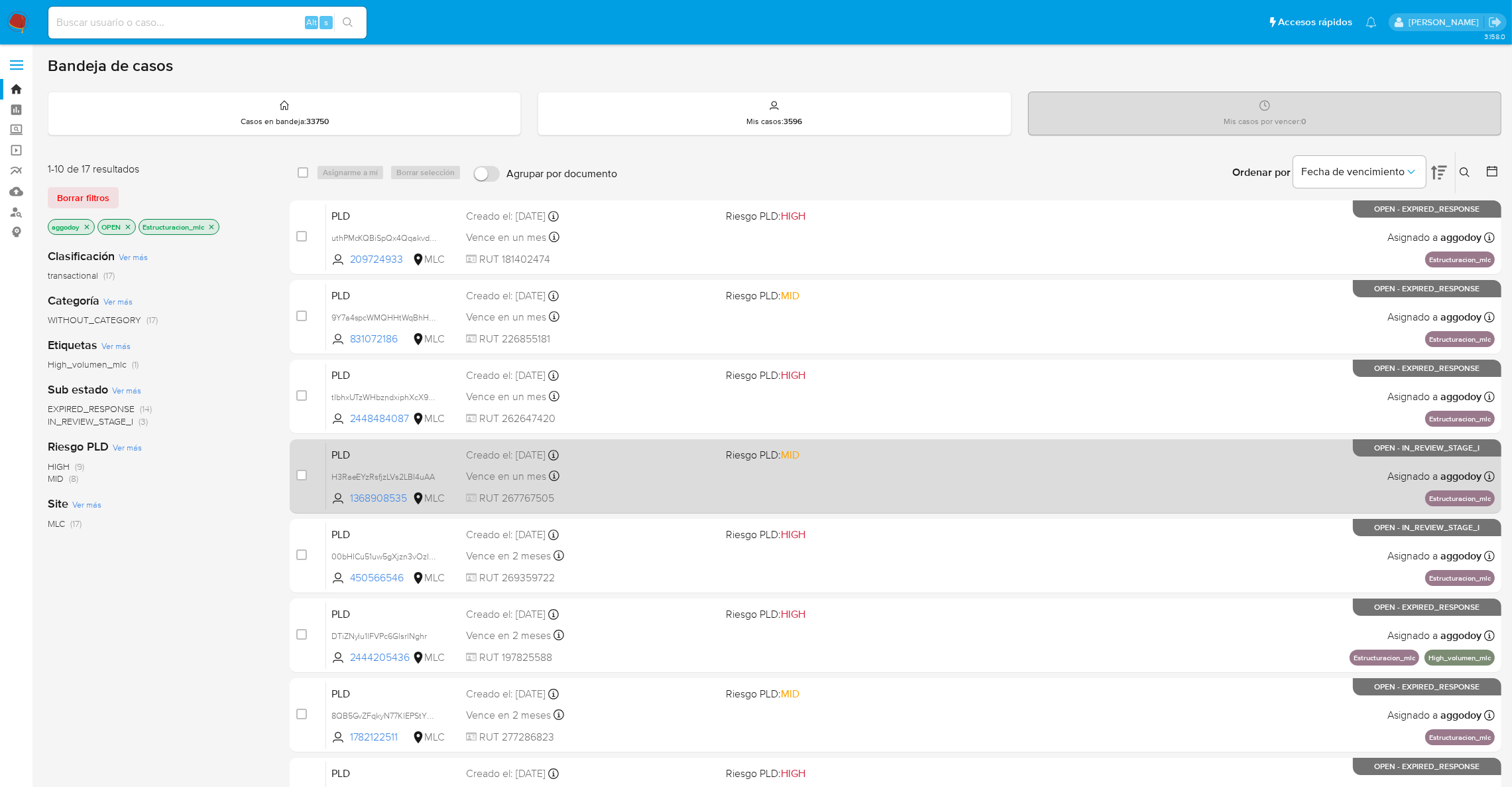
click at [688, 473] on div "Vence en un mes Vence el 10/10/2025 16:10:22" at bounding box center [590, 476] width 250 height 18
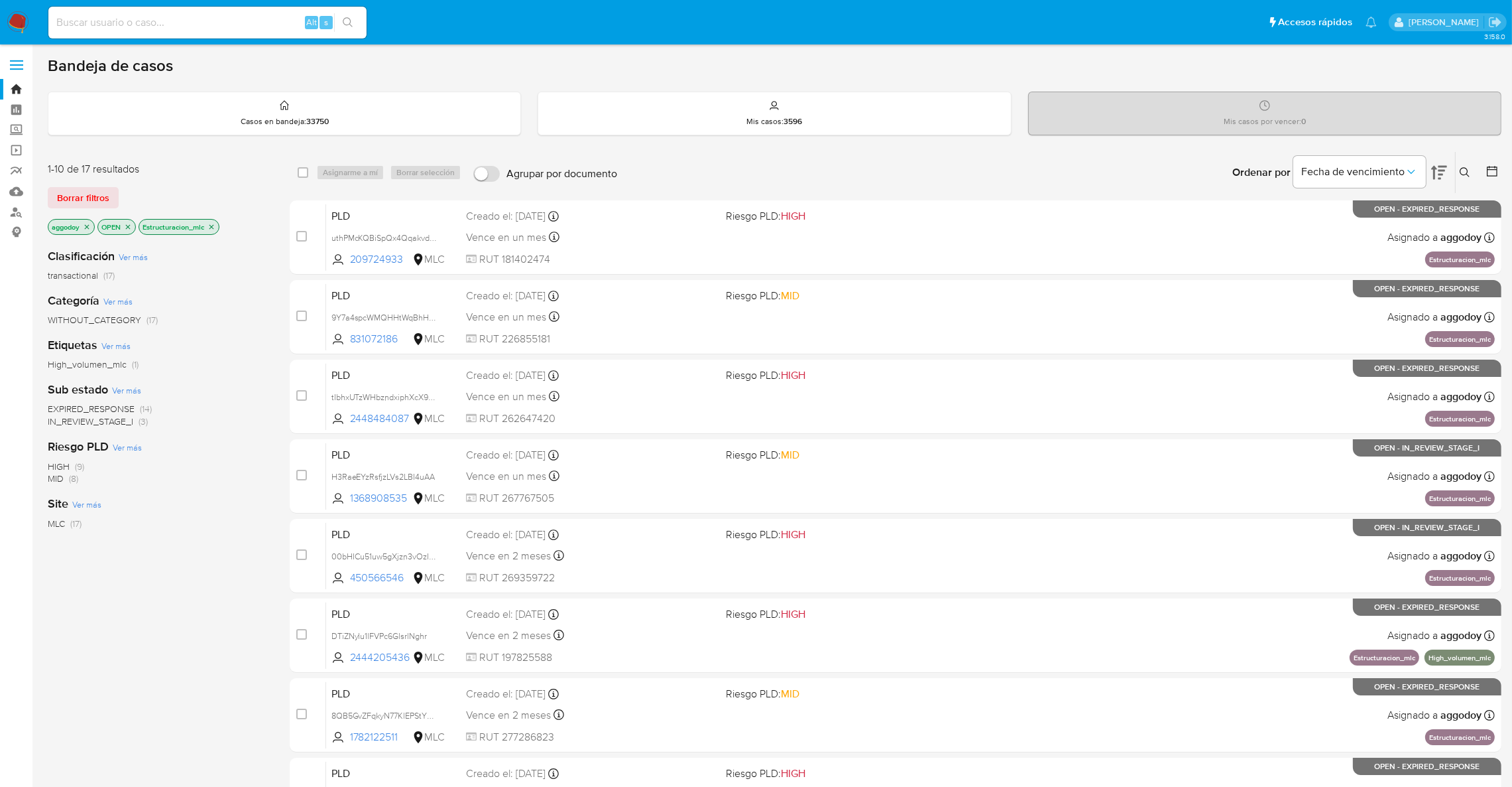
click at [1466, 167] on icon at bounding box center [1465, 172] width 11 height 11
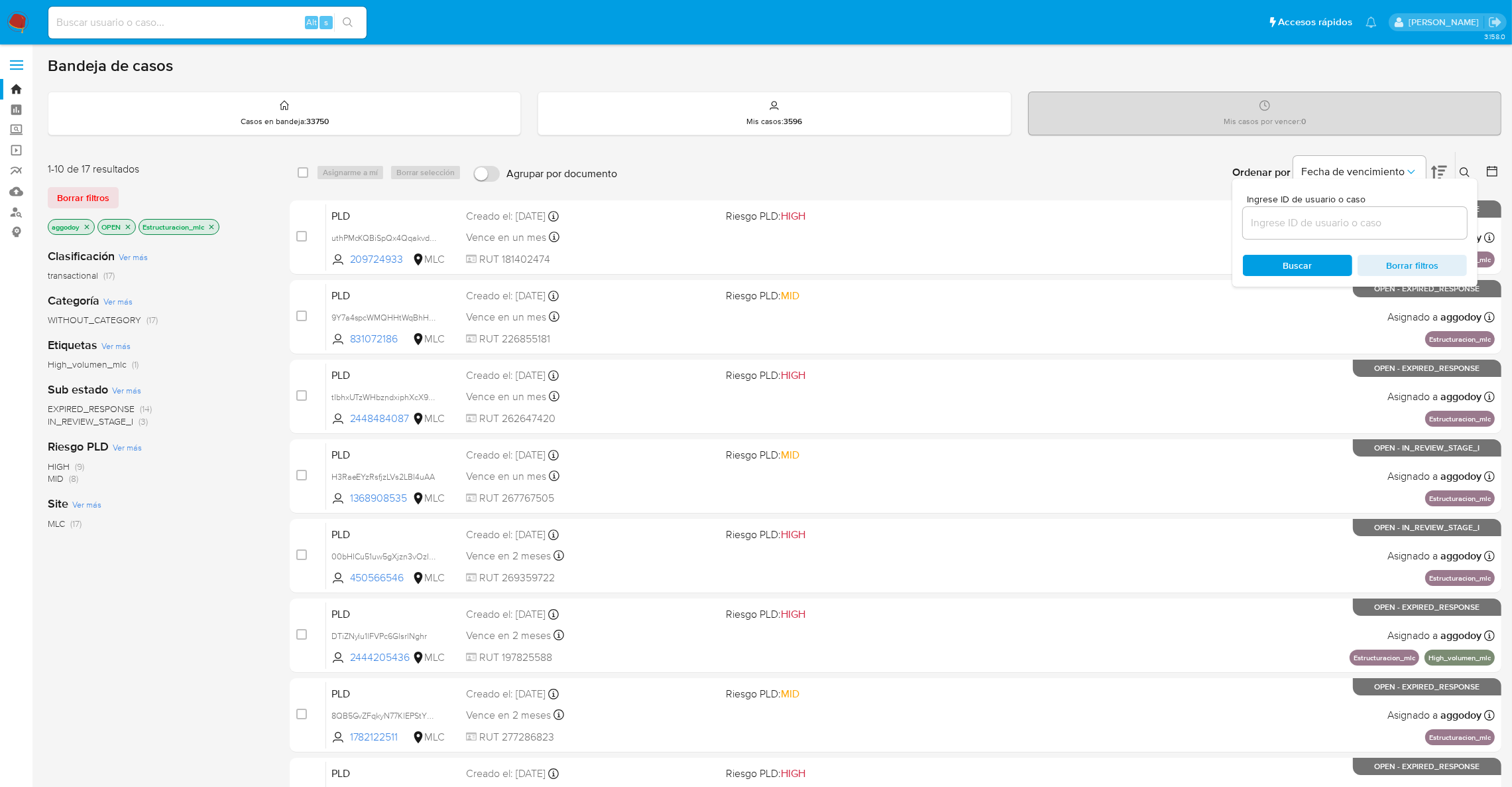
click at [868, 45] on main "3.158.0" at bounding box center [756, 547] width 1512 height 1095
click at [878, 69] on div "Bandeja de casos" at bounding box center [774, 65] width 1454 height 20
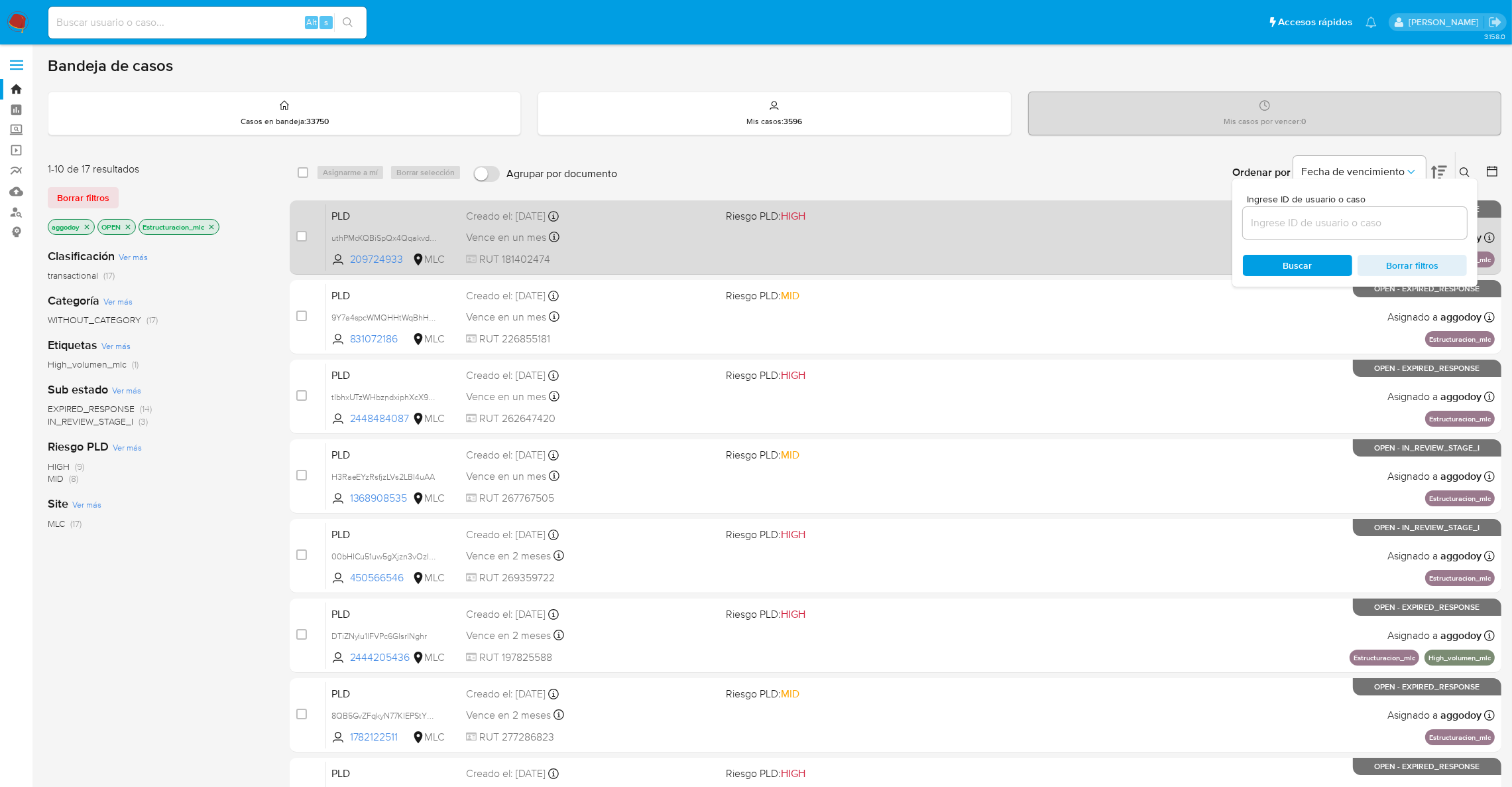
click at [737, 213] on span "Riesgo PLD: HIGH" at bounding box center [765, 215] width 80 height 15
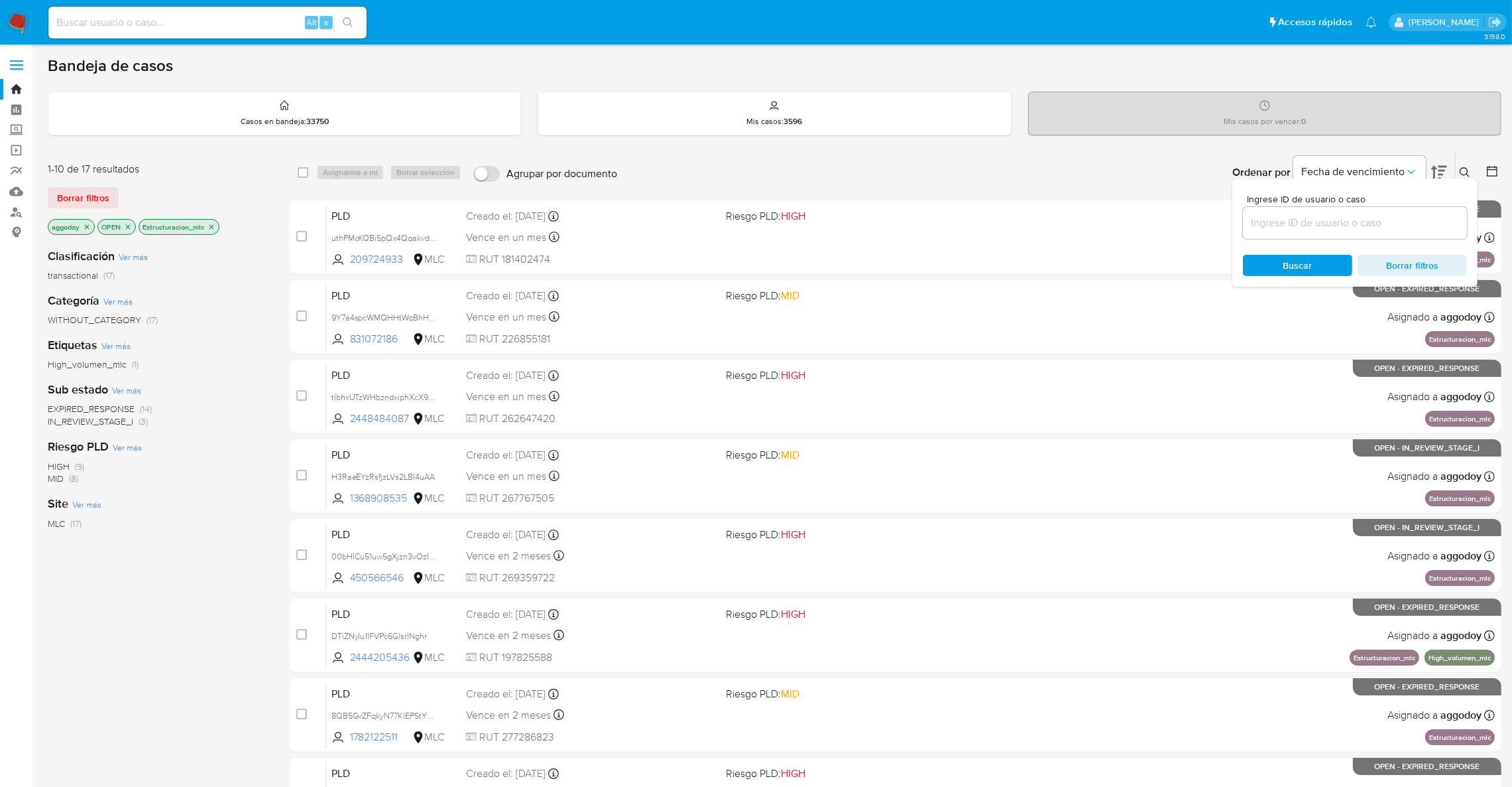
click at [1463, 161] on div "Ingrese ID de usuario o caso Buscar Borrar filtros" at bounding box center [1466, 173] width 23 height 41
click at [1461, 169] on icon at bounding box center [1465, 172] width 10 height 10
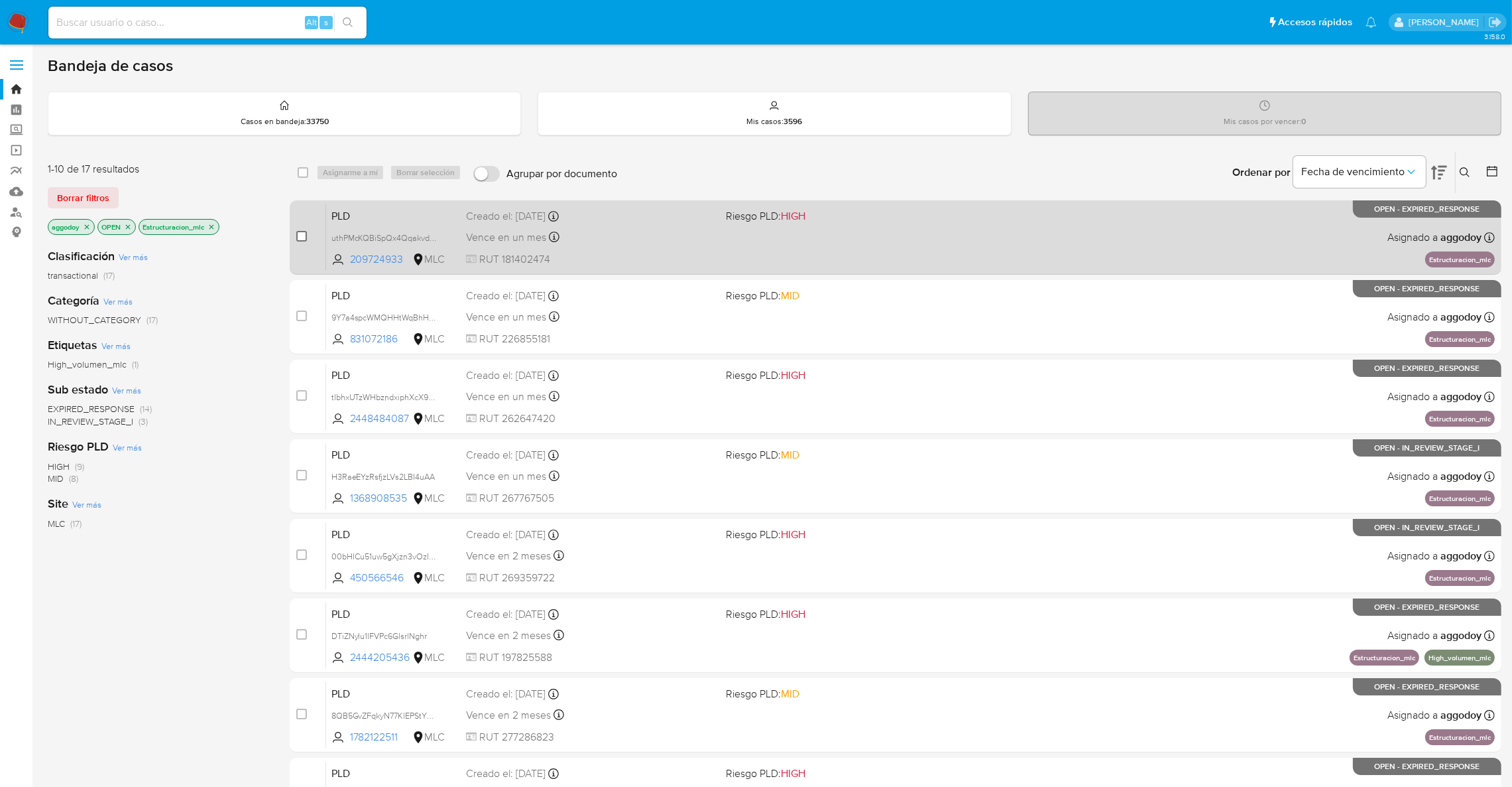
click at [304, 234] on div "case-item-checkbox No es posible asignar el caso" at bounding box center [311, 237] width 30 height 67
click at [307, 232] on input "checkbox" at bounding box center [301, 236] width 11 height 11
checkbox input "true"
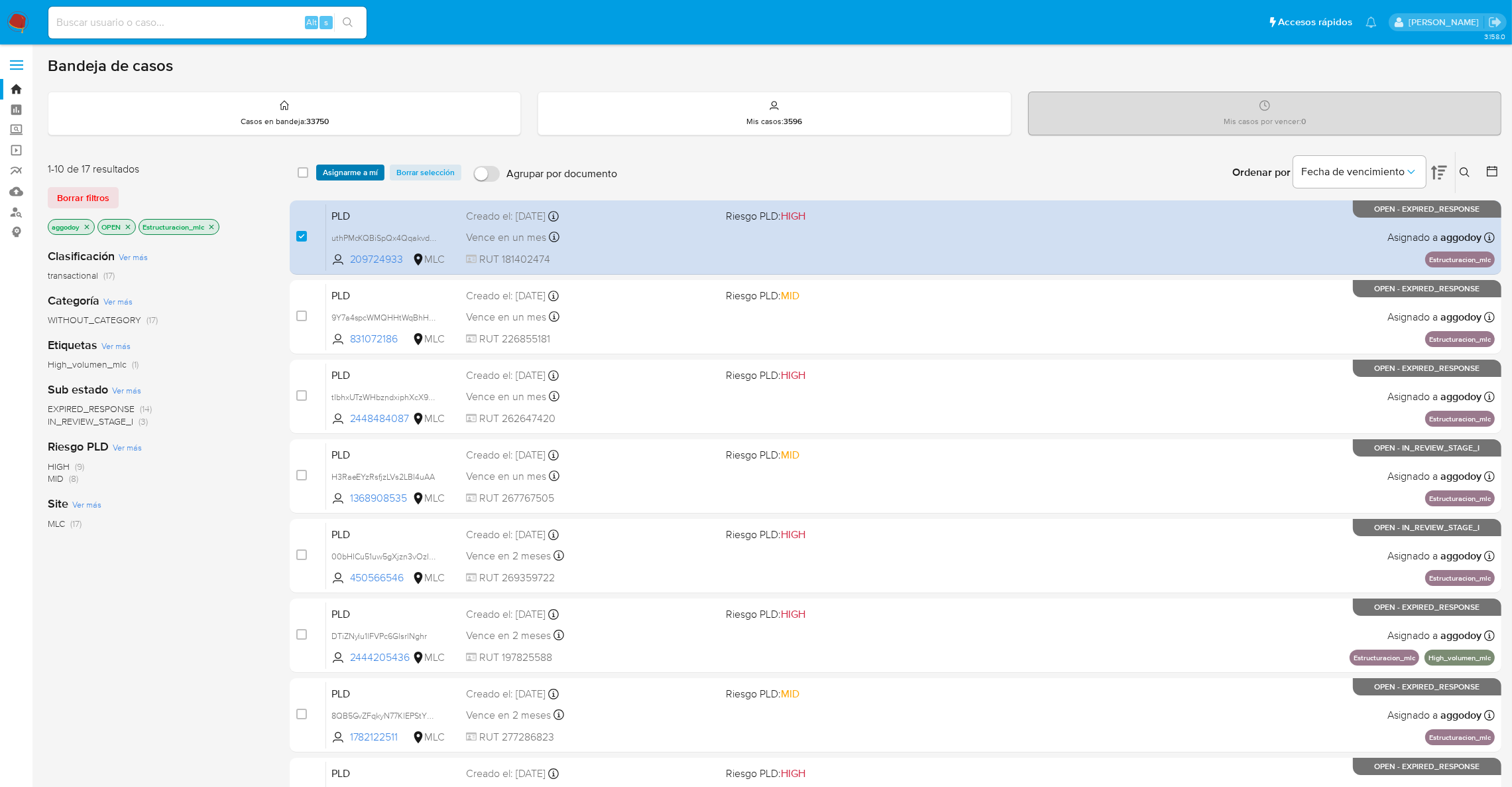
click at [345, 178] on span "Asignarme a mí" at bounding box center [350, 172] width 55 height 13
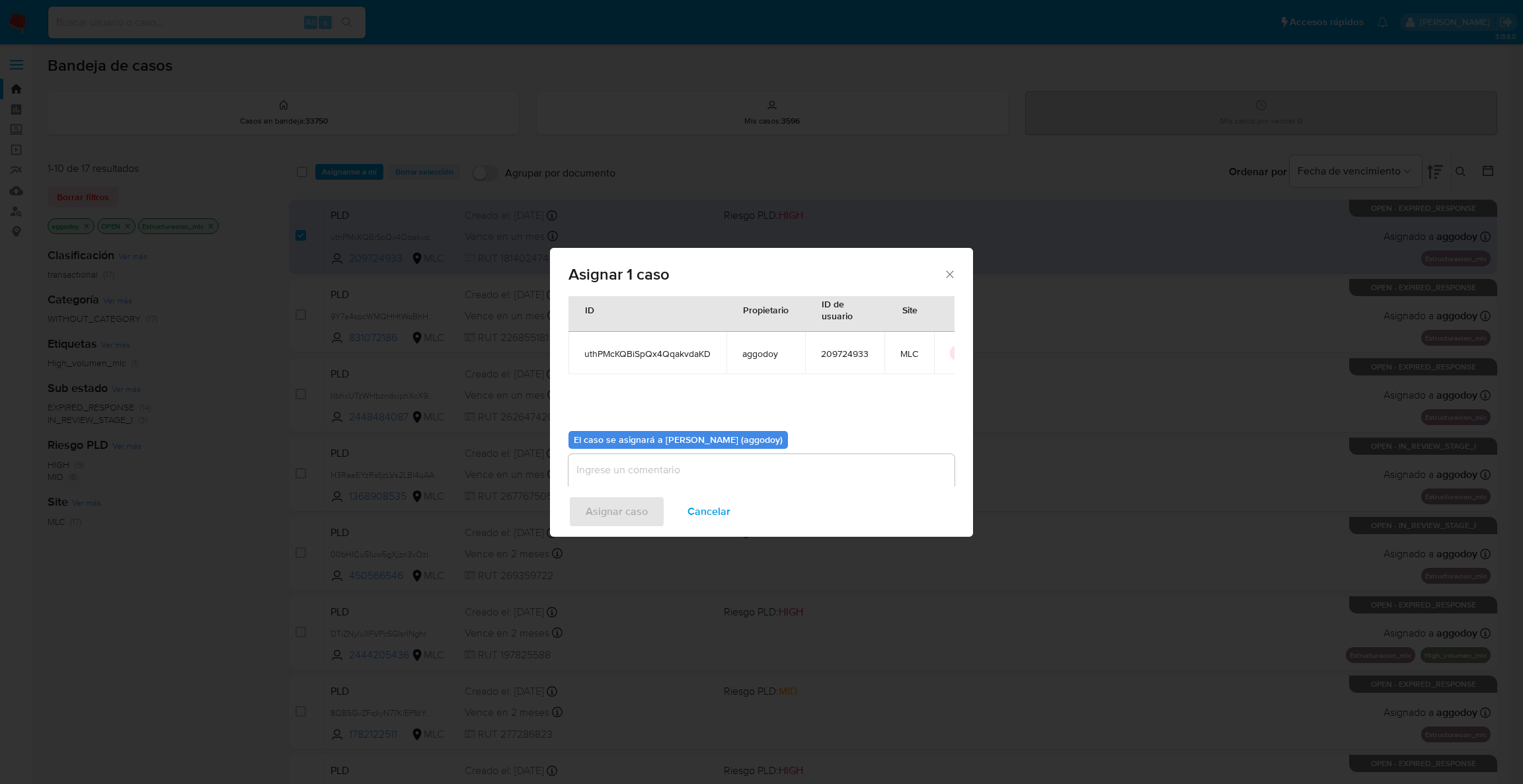
scroll to position [68, 0]
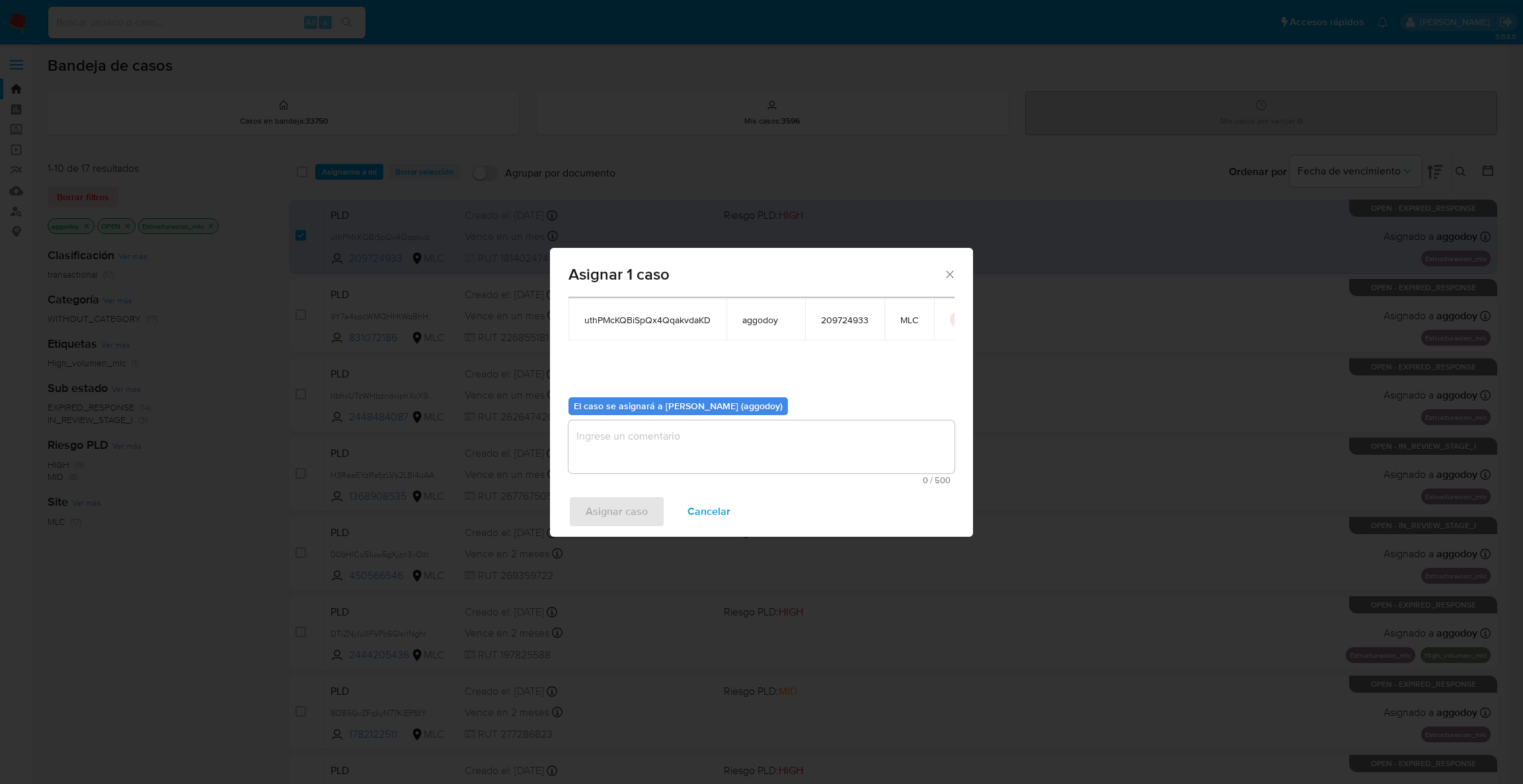
click at [710, 450] on textarea "assign-modal" at bounding box center [762, 447] width 386 height 53
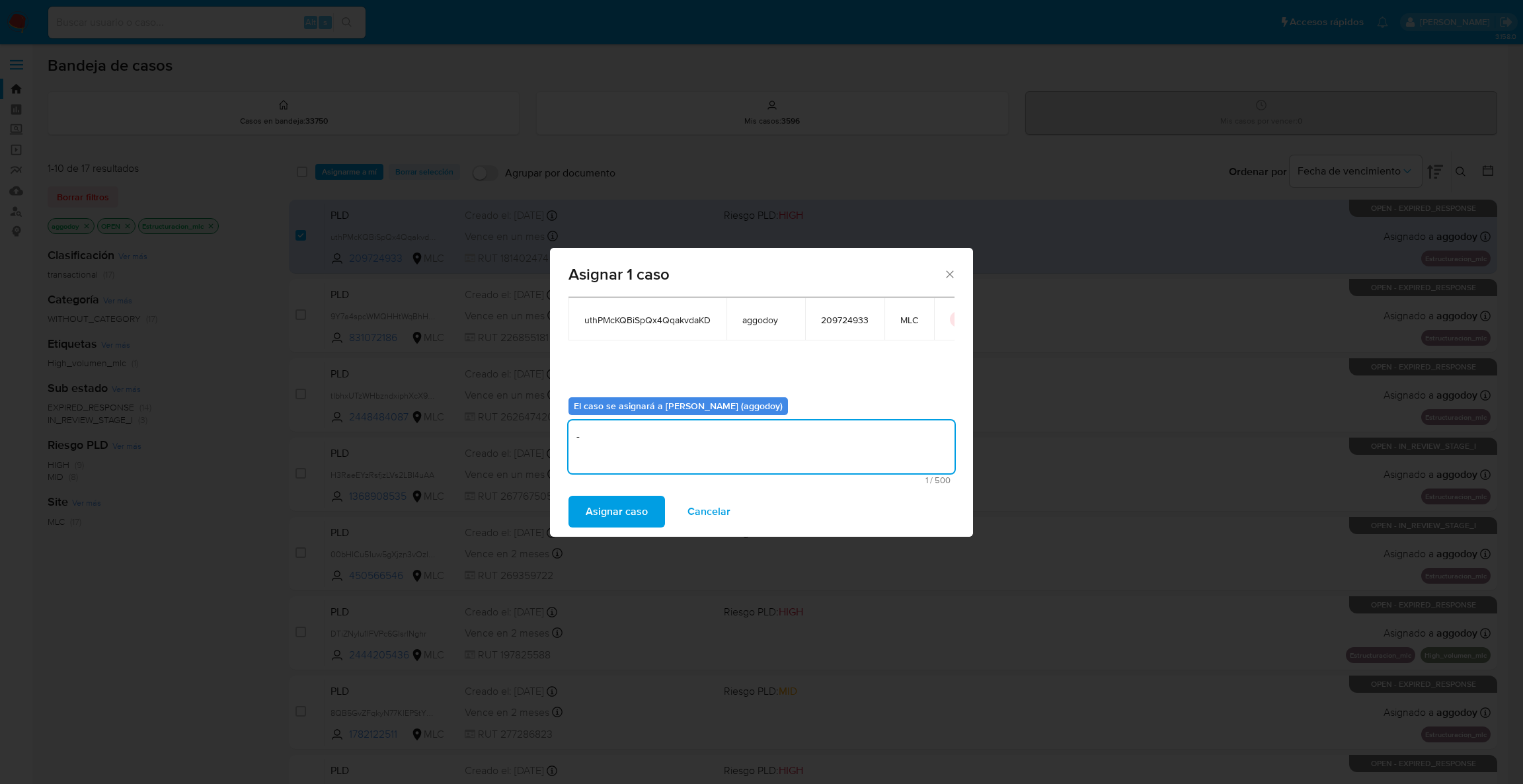
type textarea "-"
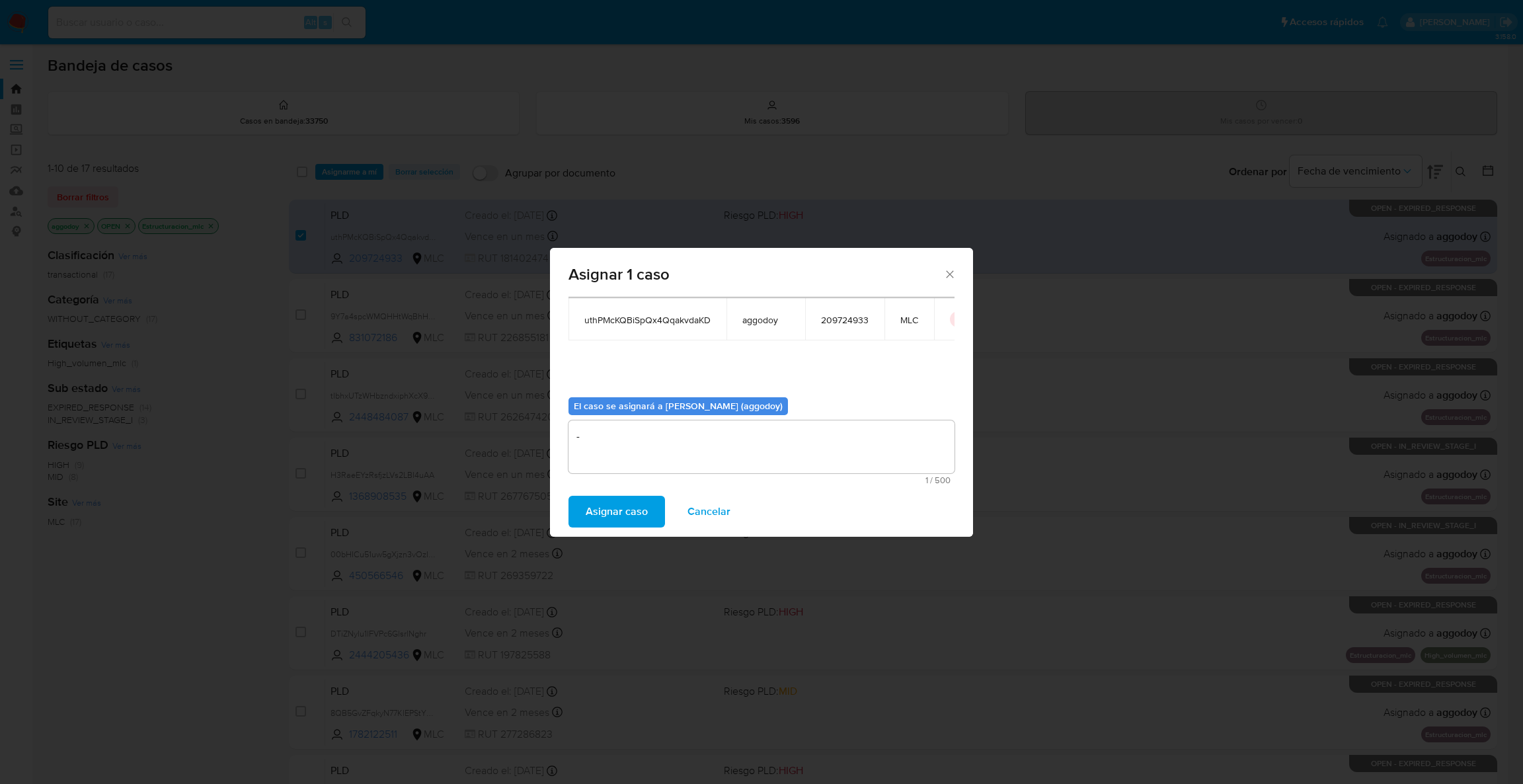
click at [647, 494] on div "Asignar caso Cancelar" at bounding box center [762, 511] width 423 height 50
click at [641, 503] on span "Asignar caso" at bounding box center [616, 512] width 62 height 30
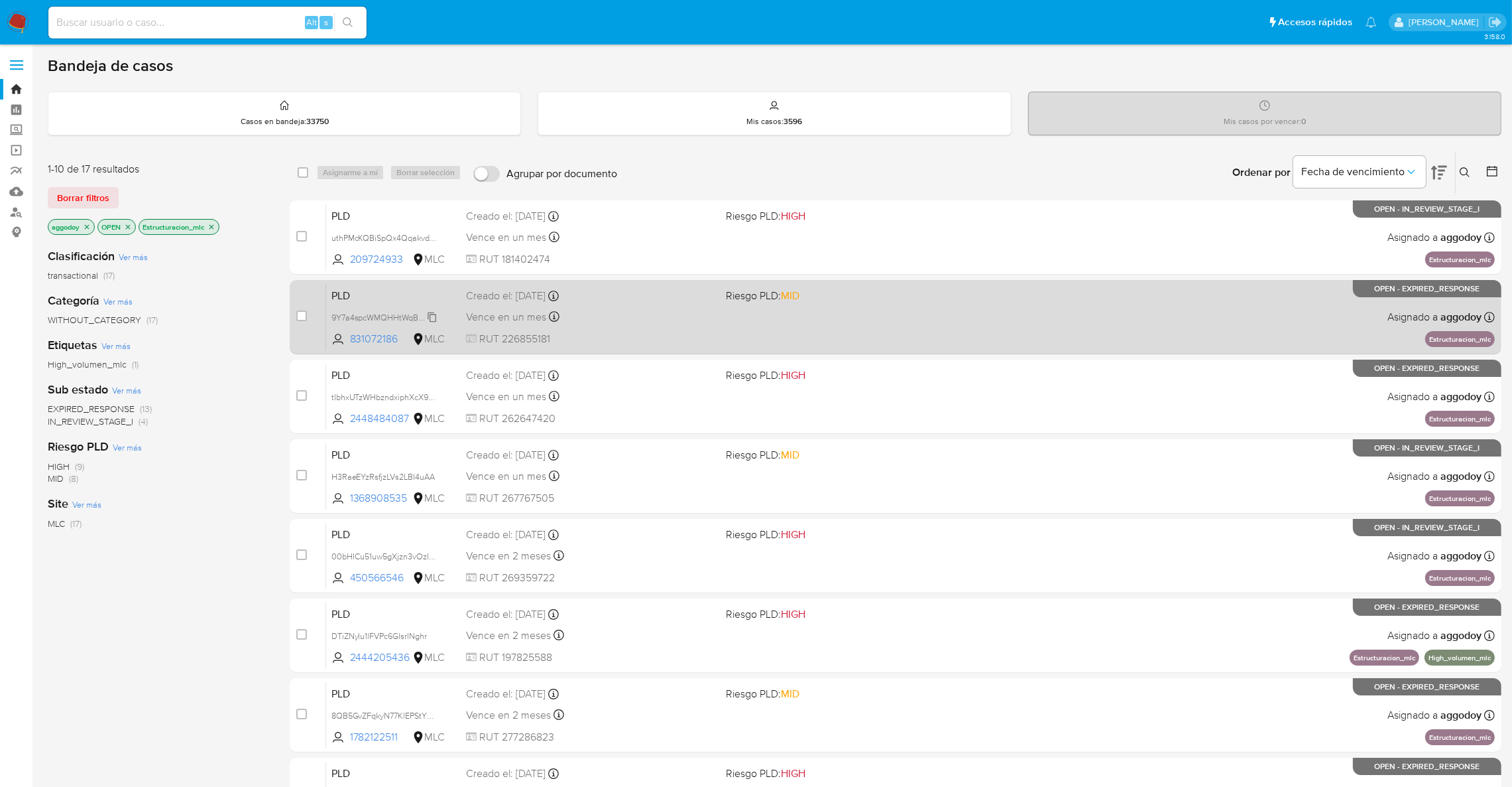
click at [393, 312] on span "9Y7a4spcWMQHHtWqBhHXWzhB" at bounding box center [394, 316] width 124 height 15
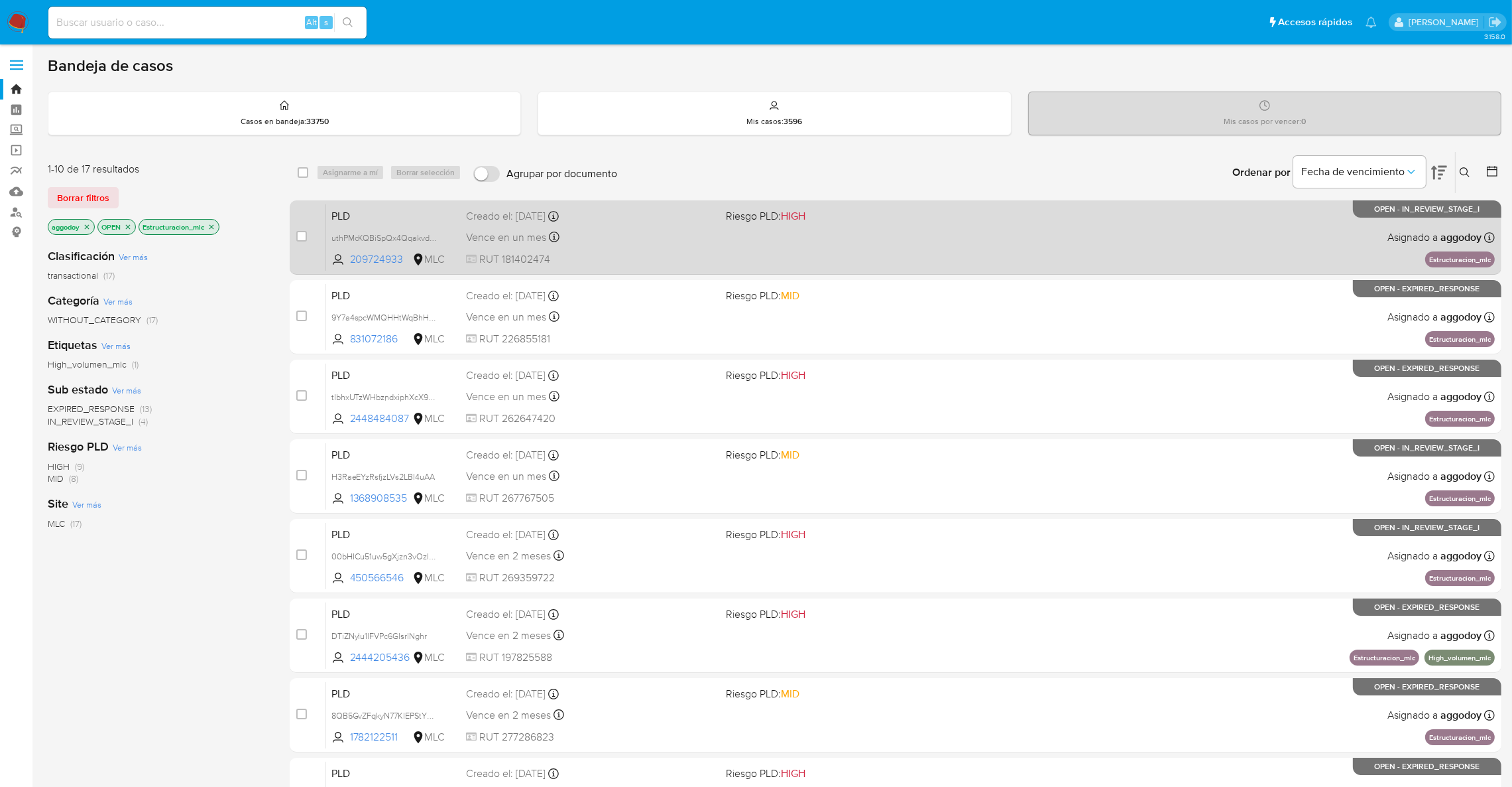
click at [603, 222] on div "Creado el: 12/07/2025 Creado el: 12/07/2025 16:08:54" at bounding box center [590, 216] width 250 height 15
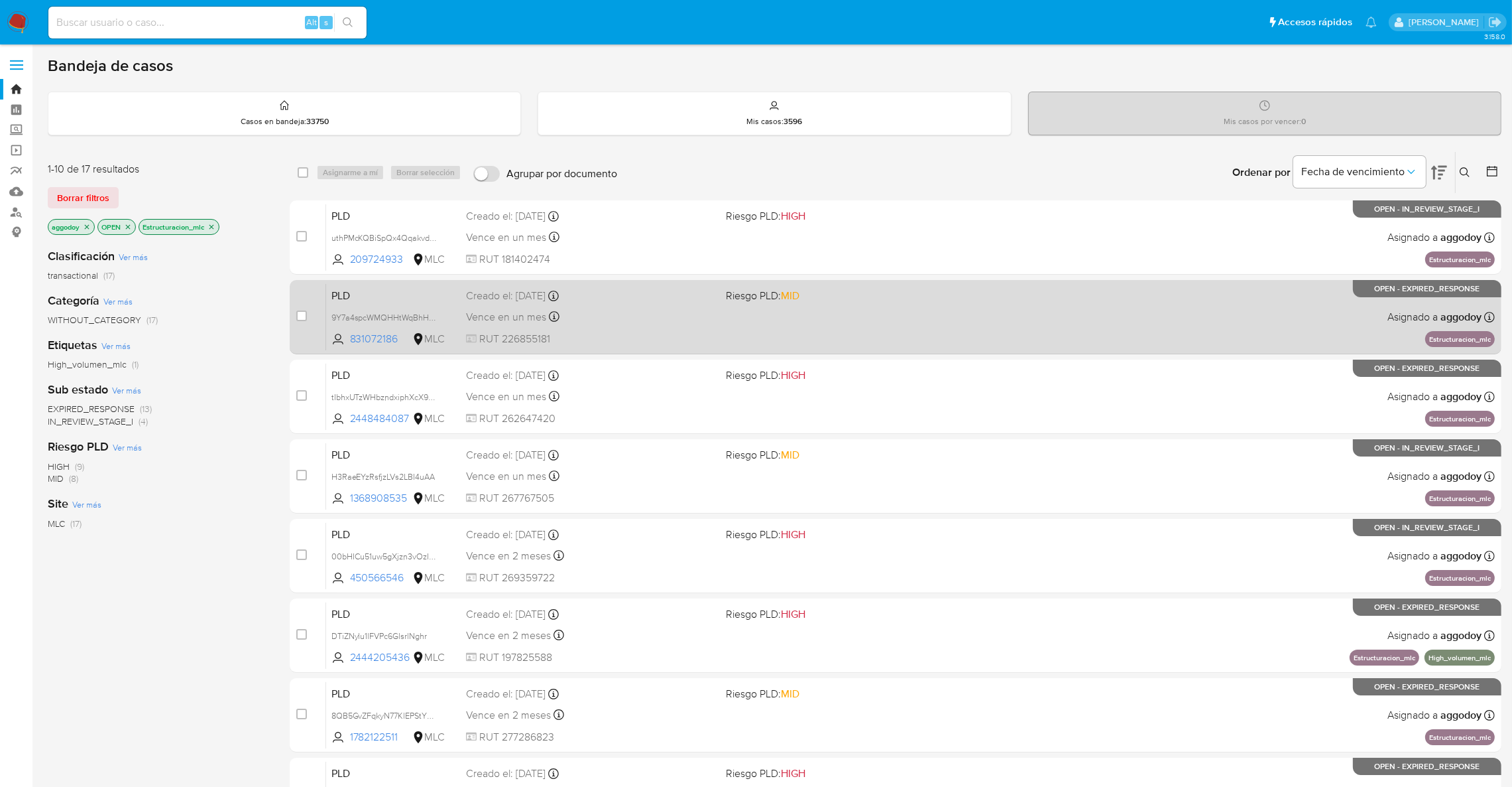
click at [850, 298] on span "Riesgo PLD: MID" at bounding box center [850, 293] width 250 height 17
click at [304, 313] on input "checkbox" at bounding box center [301, 315] width 11 height 11
checkbox input "true"
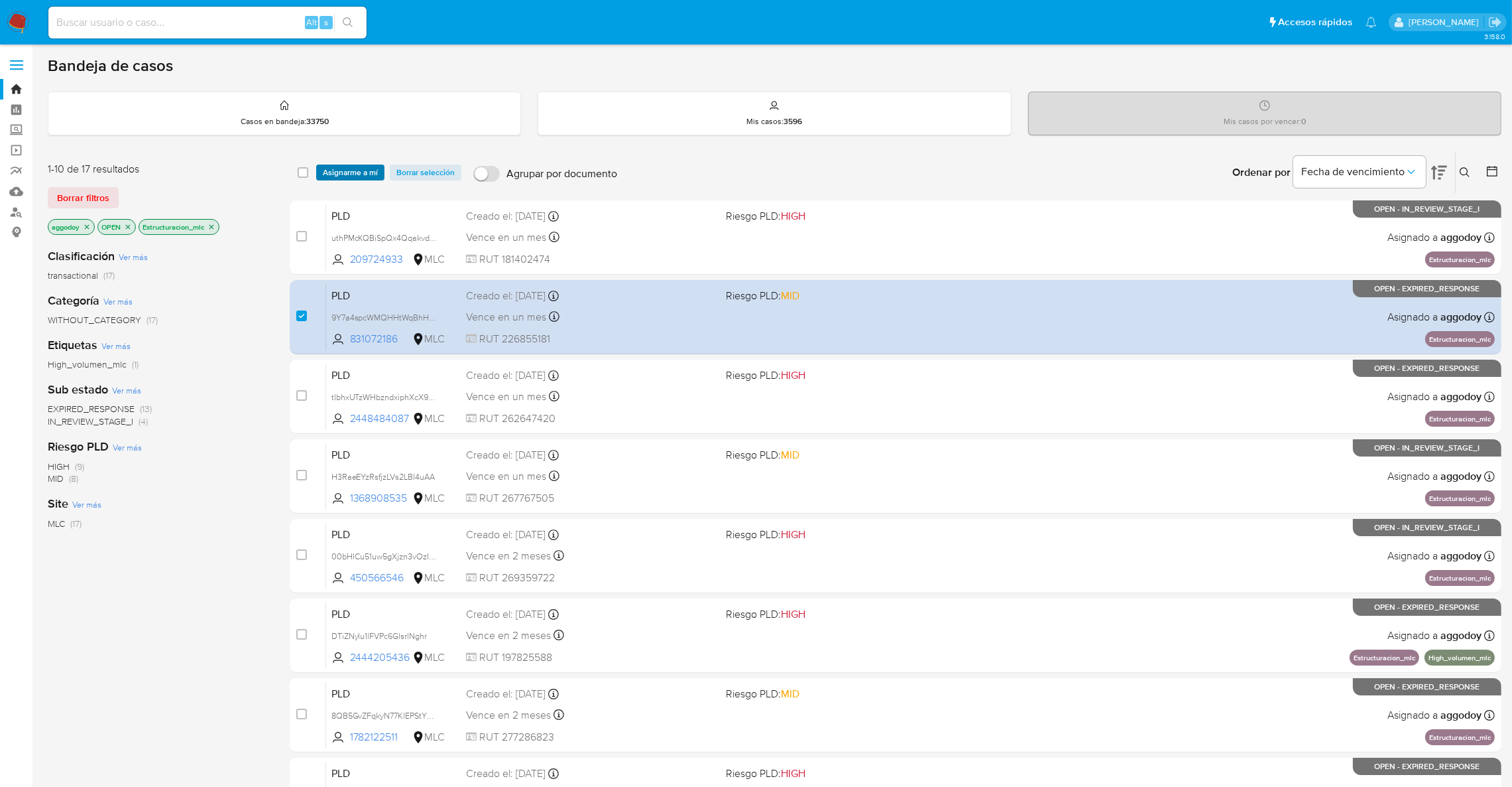
click at [347, 174] on span "Asignarme a mí" at bounding box center [350, 172] width 55 height 13
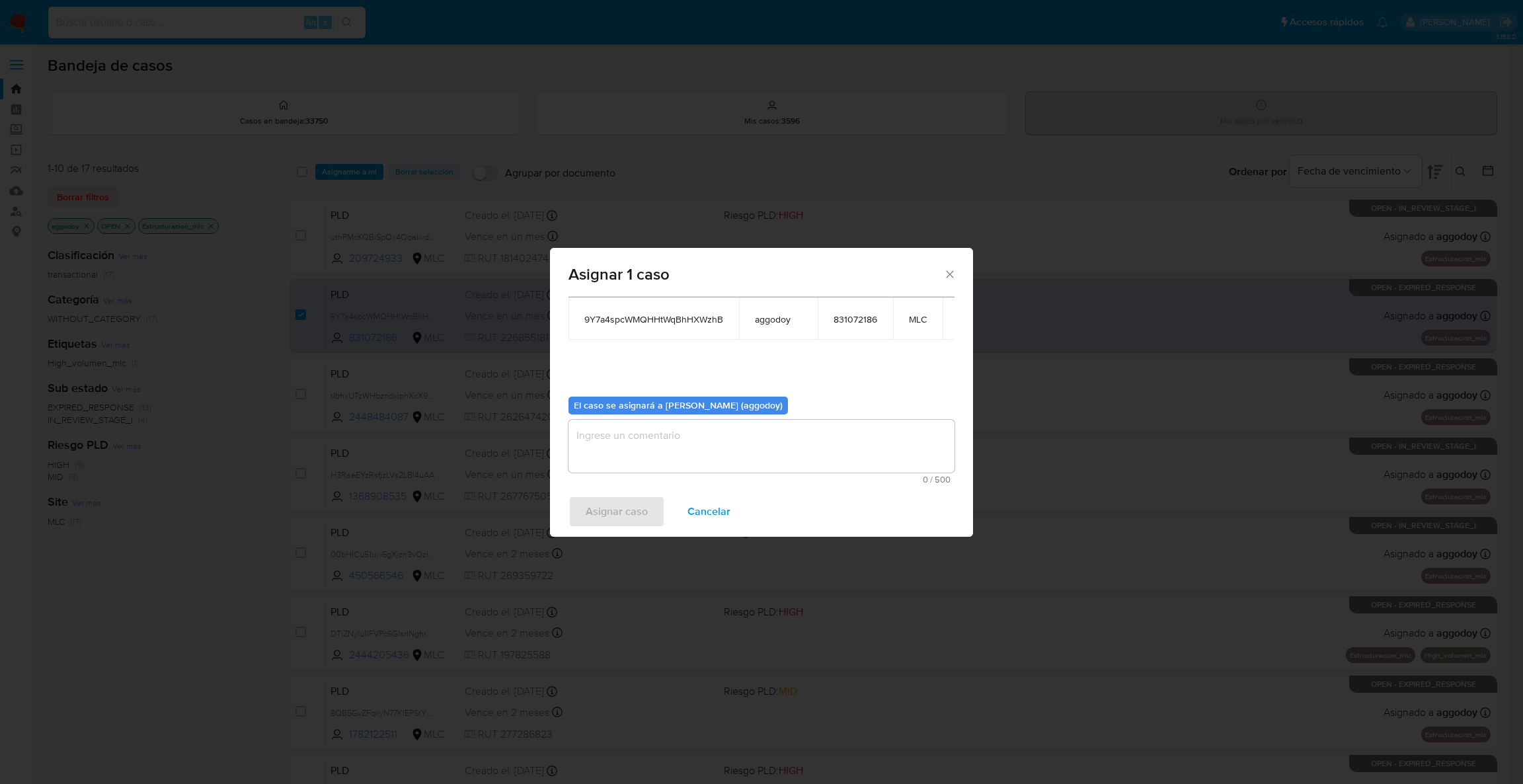
scroll to position [83, 0]
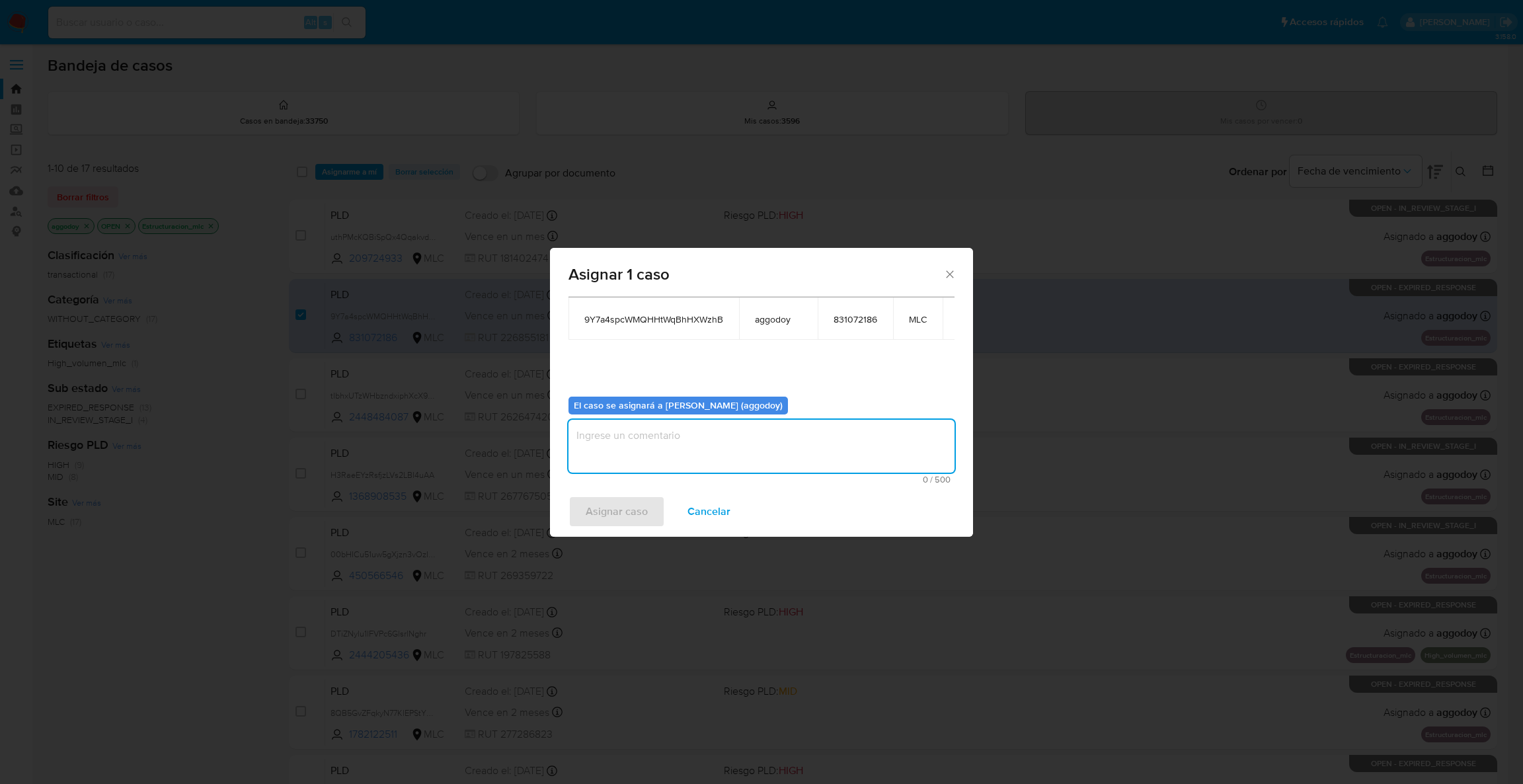
click at [647, 452] on textarea "assign-modal" at bounding box center [762, 447] width 386 height 53
type textarea "-"
click at [601, 515] on span "Asignar caso" at bounding box center [616, 512] width 62 height 30
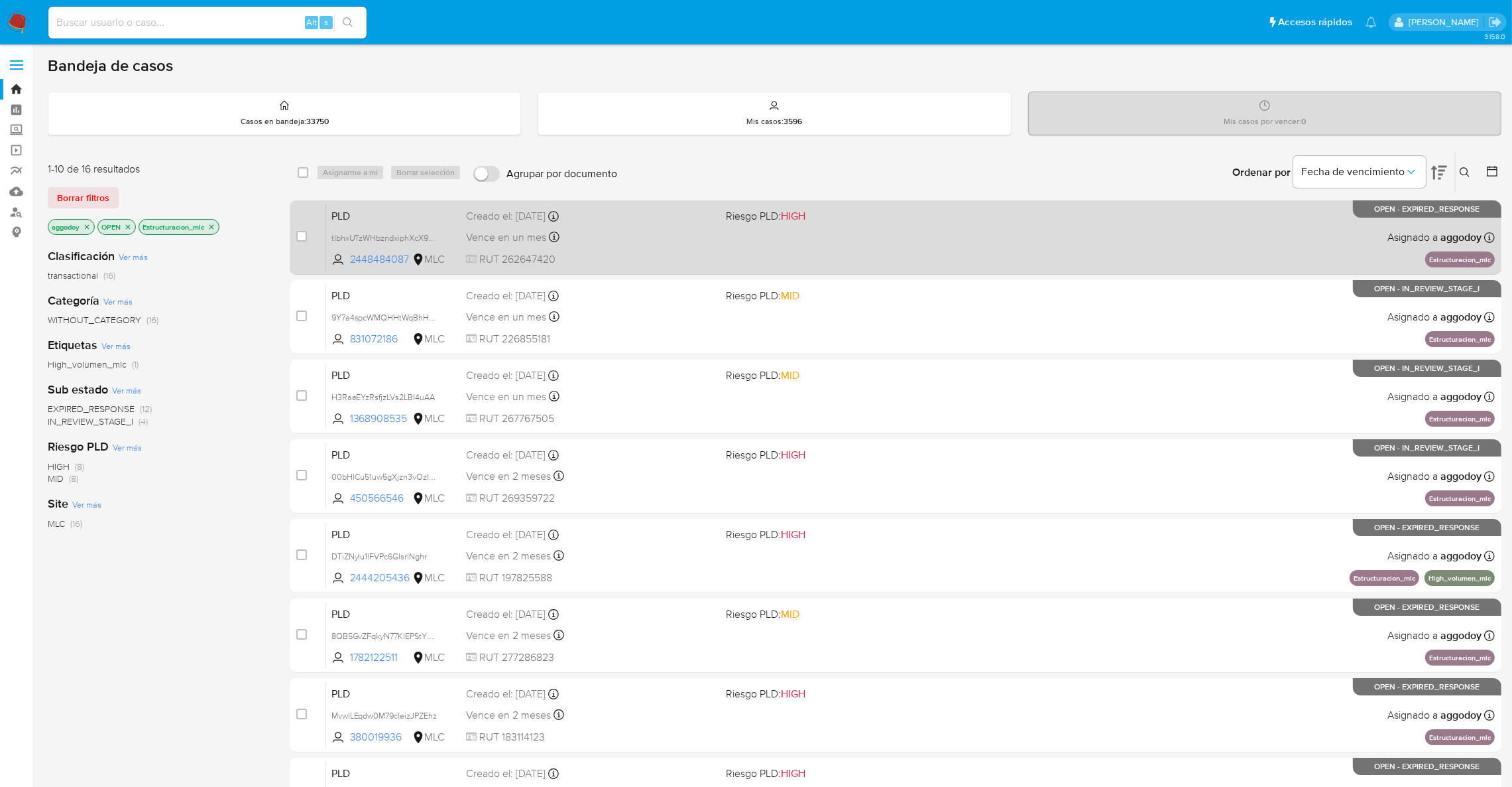
click at [762, 263] on div "PLD tIbhxUTzWHbzndxiphXcX9rm 2448484087 MLC Riesgo PLD: HIGH Creado el: 12/07/2…" at bounding box center [910, 237] width 1169 height 67
click at [296, 240] on span at bounding box center [301, 236] width 11 height 11
click at [296, 239] on span at bounding box center [301, 236] width 11 height 11
click at [304, 236] on input "checkbox" at bounding box center [301, 236] width 11 height 11
checkbox input "true"
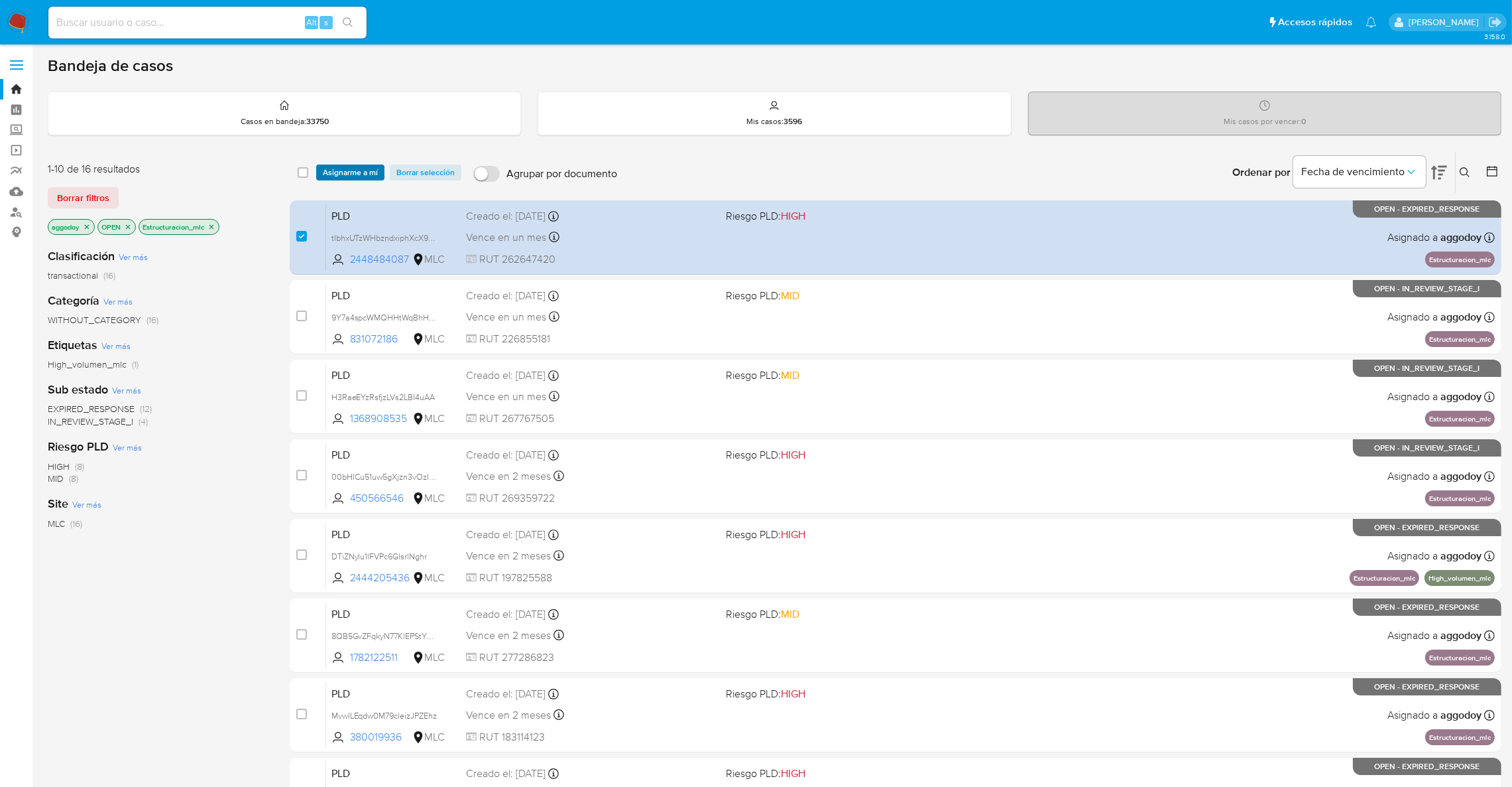
click at [336, 175] on span "Asignarme a mí" at bounding box center [350, 172] width 55 height 13
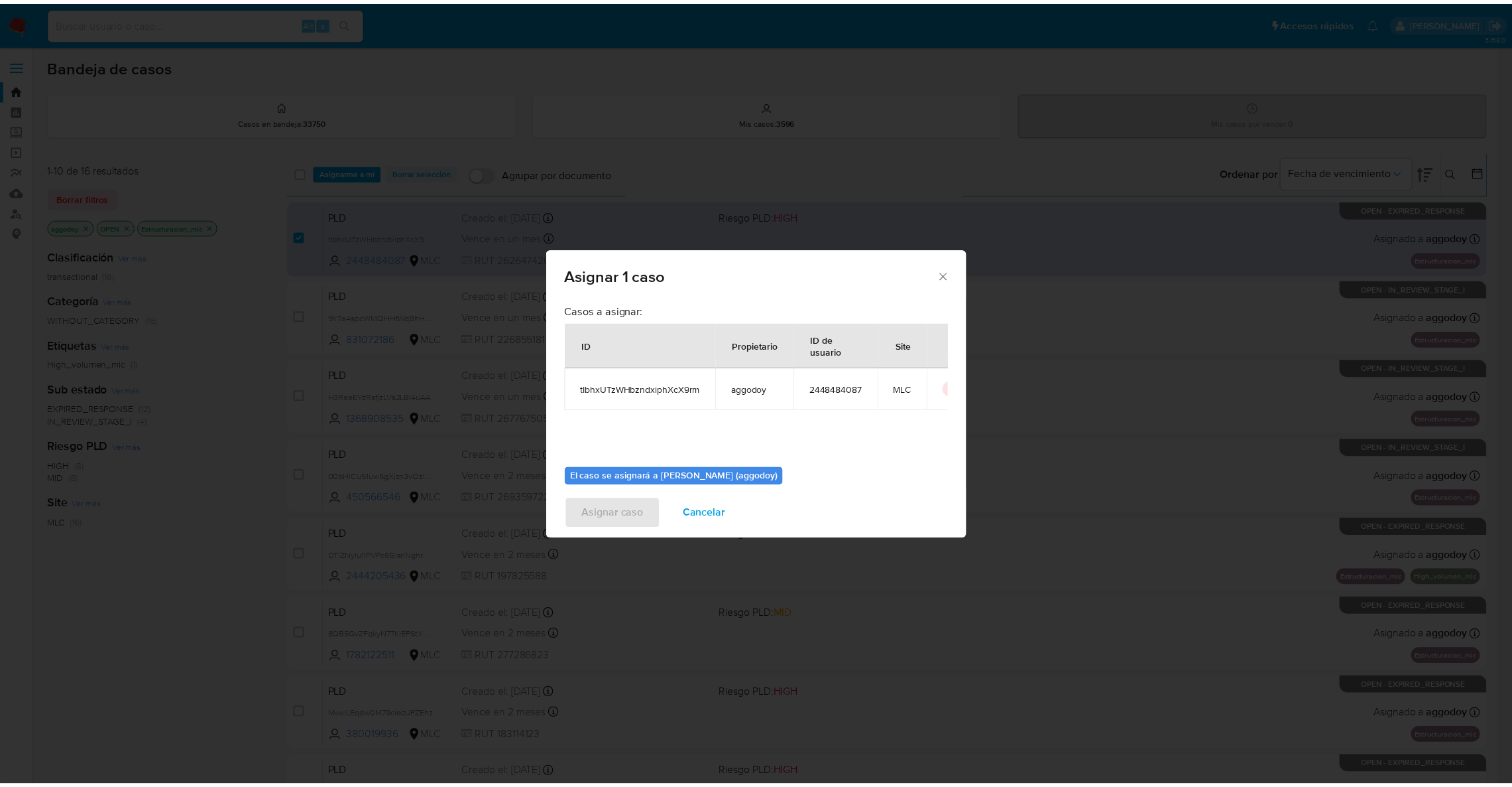
scroll to position [68, 0]
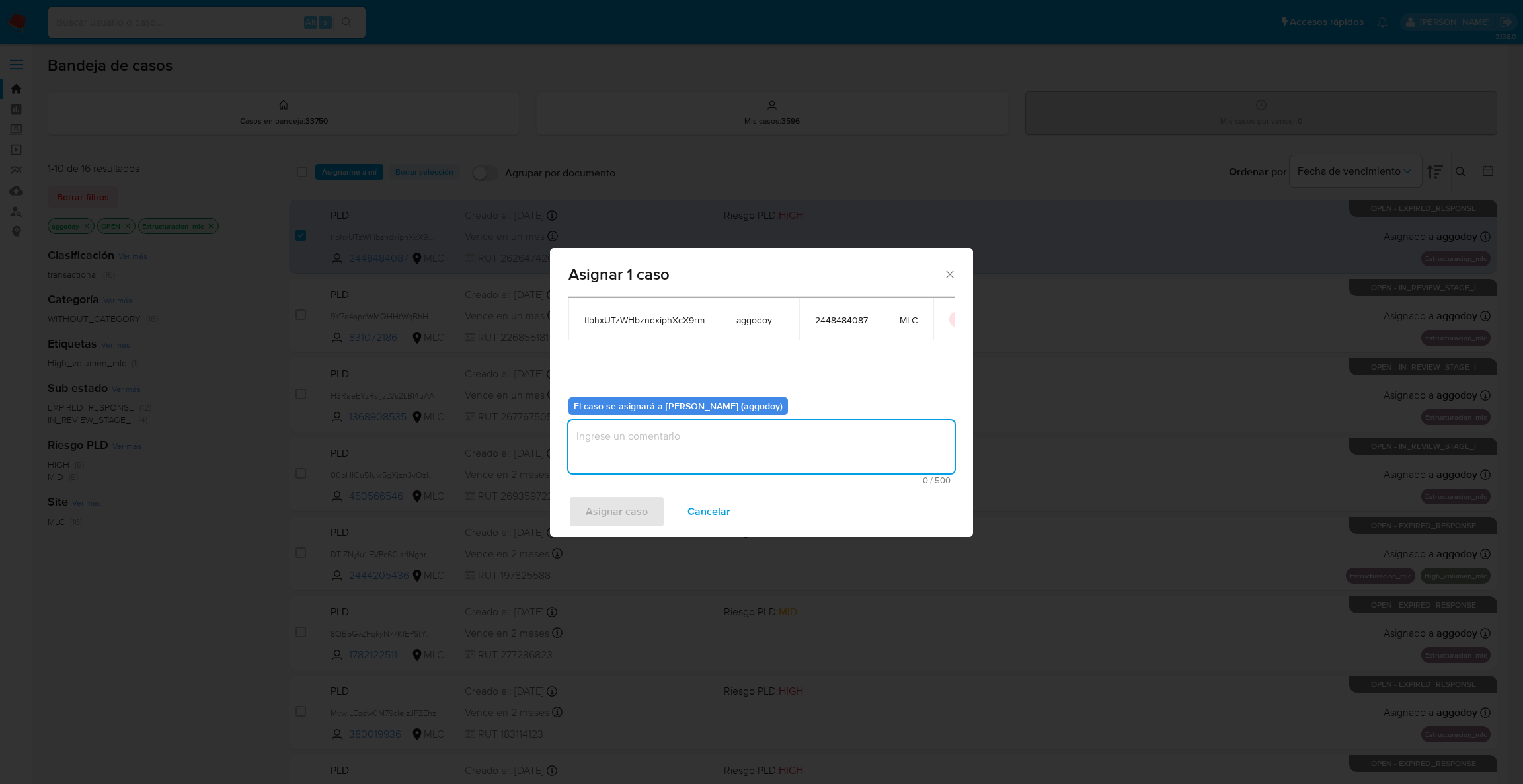
click at [688, 436] on textarea "assign-modal" at bounding box center [762, 447] width 386 height 53
type textarea "-"
click at [585, 521] on span "Asignar caso" at bounding box center [616, 512] width 62 height 30
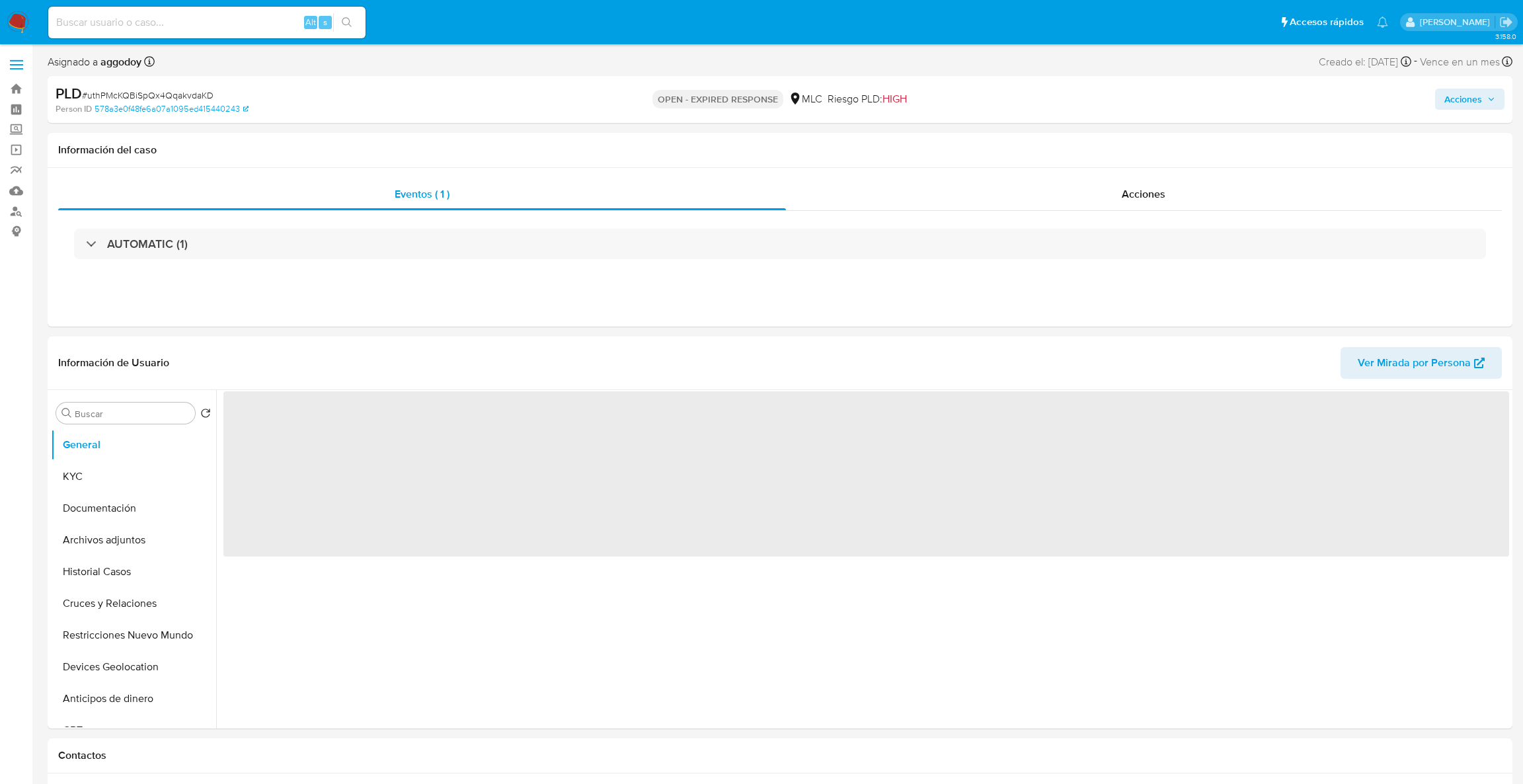
select select "10"
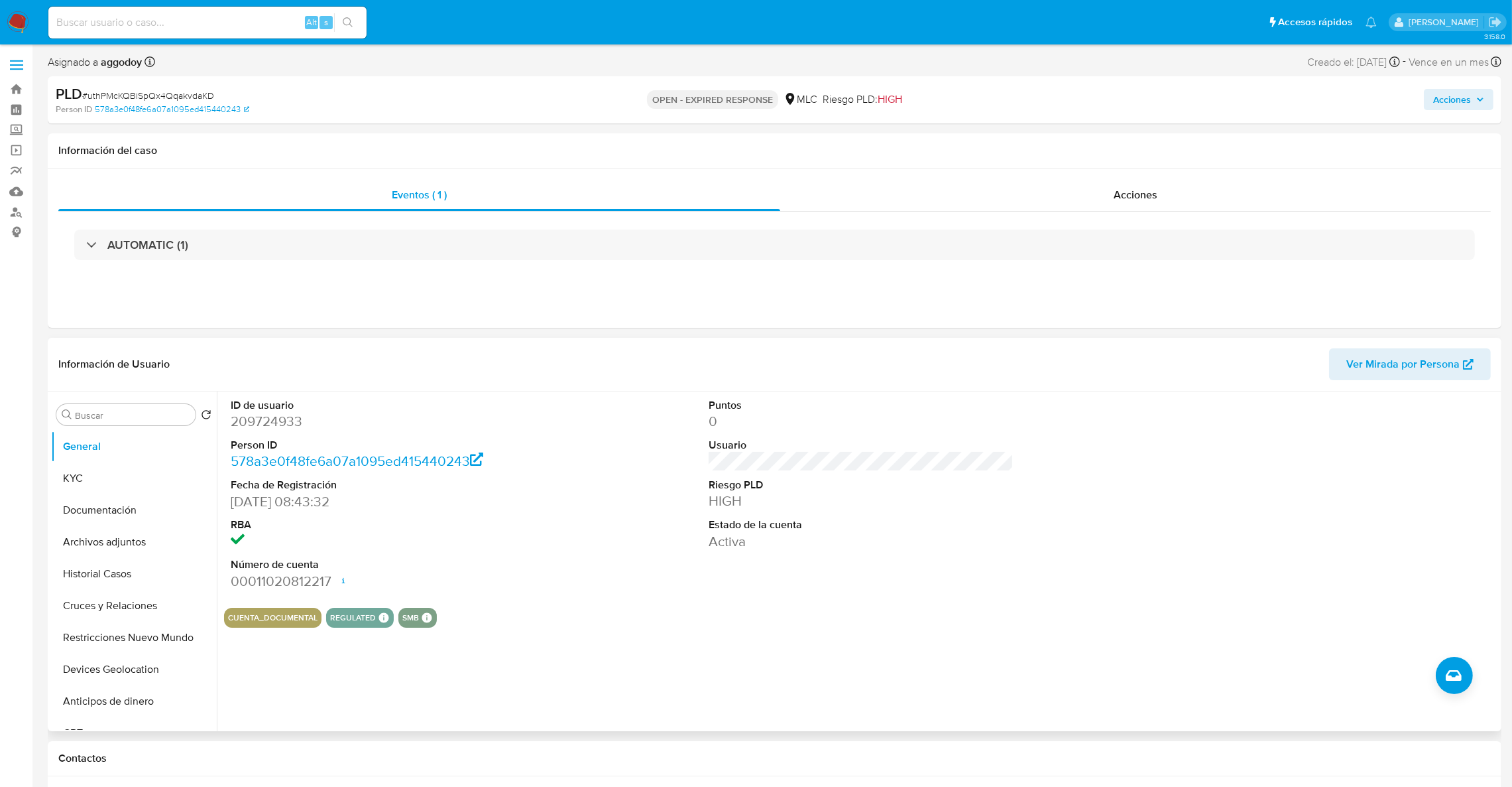
click at [277, 409] on dt "ID de usuario" at bounding box center [384, 405] width 306 height 15
click at [277, 412] on dd "209724933" at bounding box center [384, 421] width 306 height 19
copy dd "209724933"
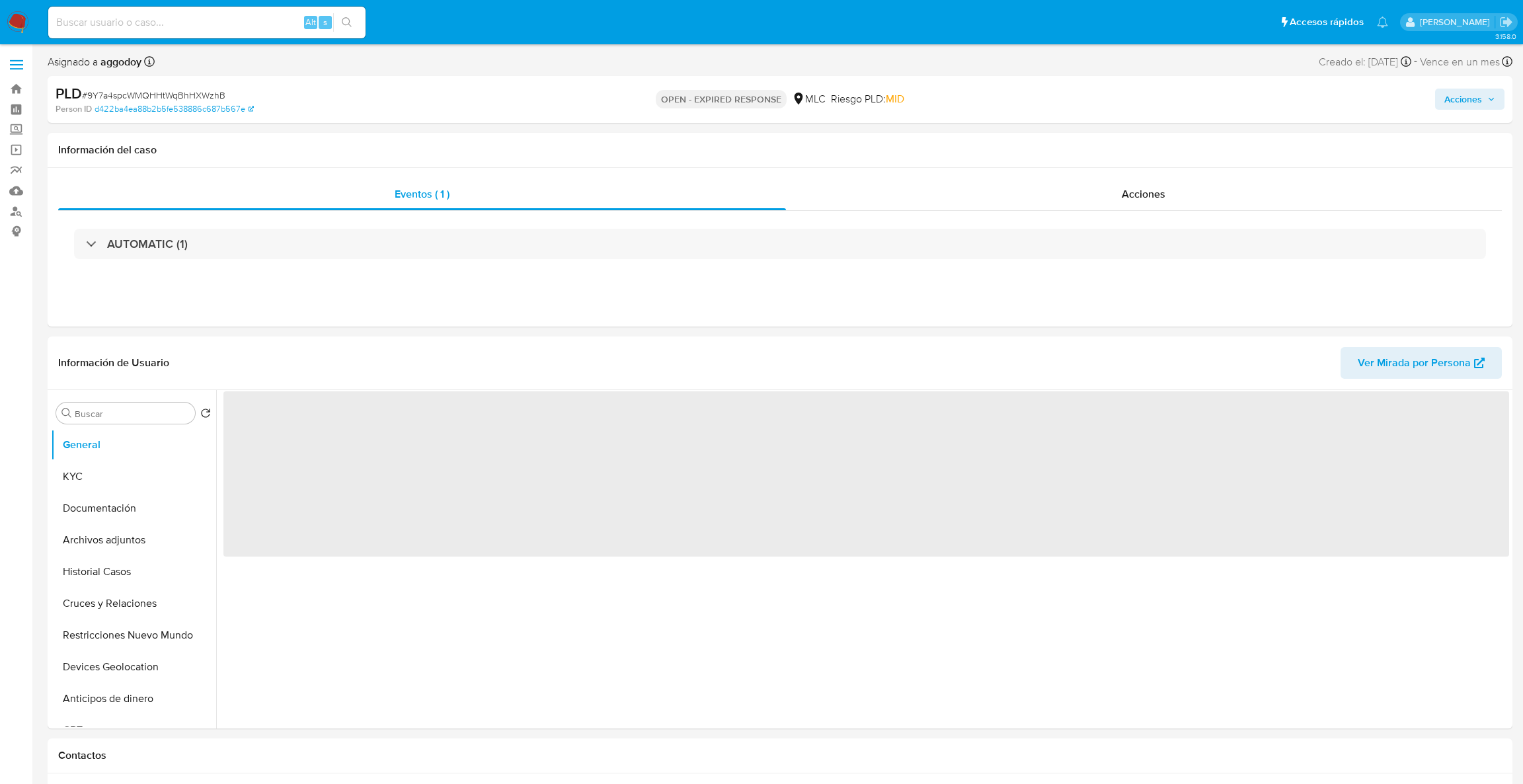
select select "10"
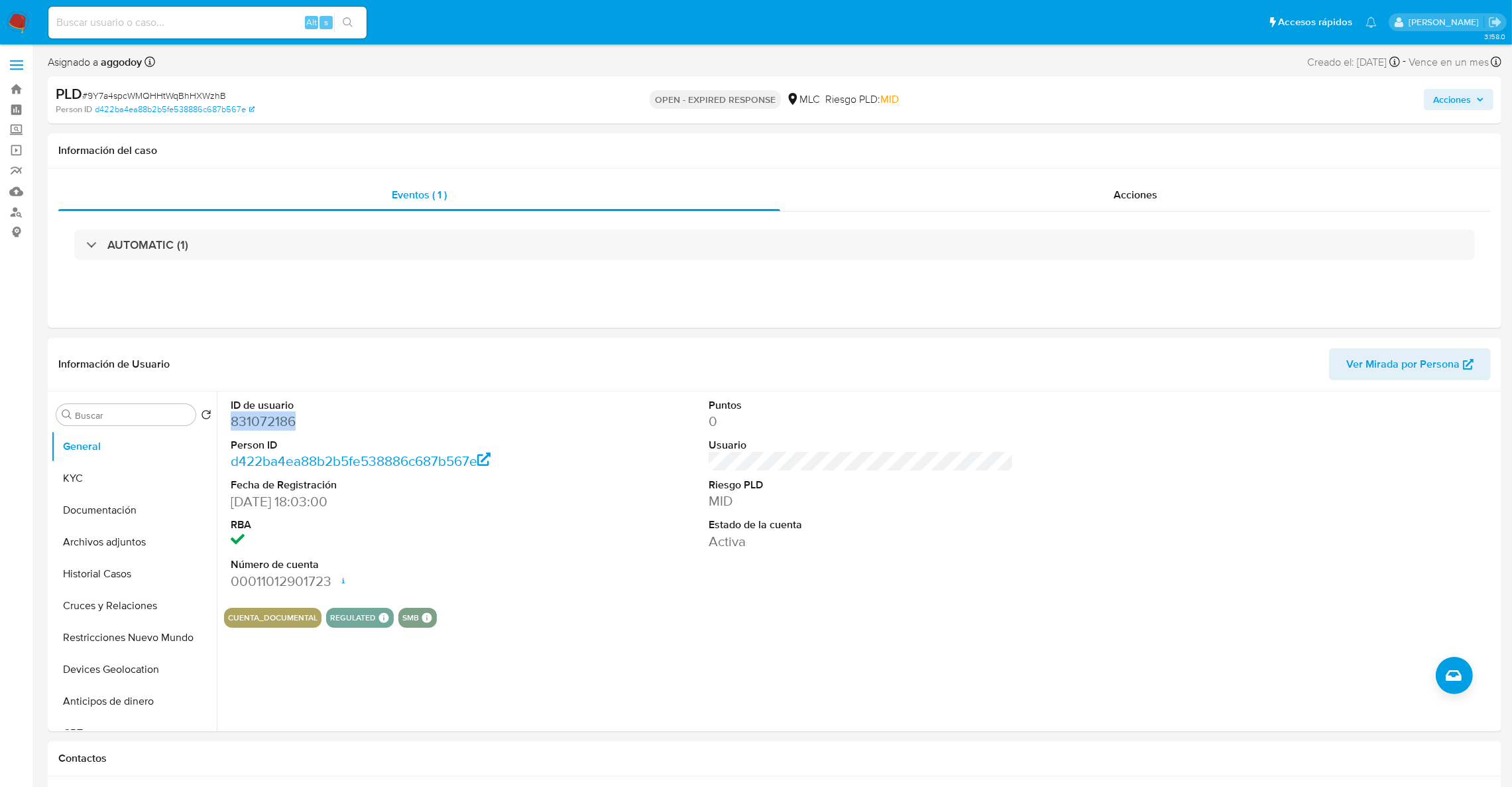
click at [244, 424] on dd "831072186" at bounding box center [384, 421] width 306 height 19
copy dd "831072186"
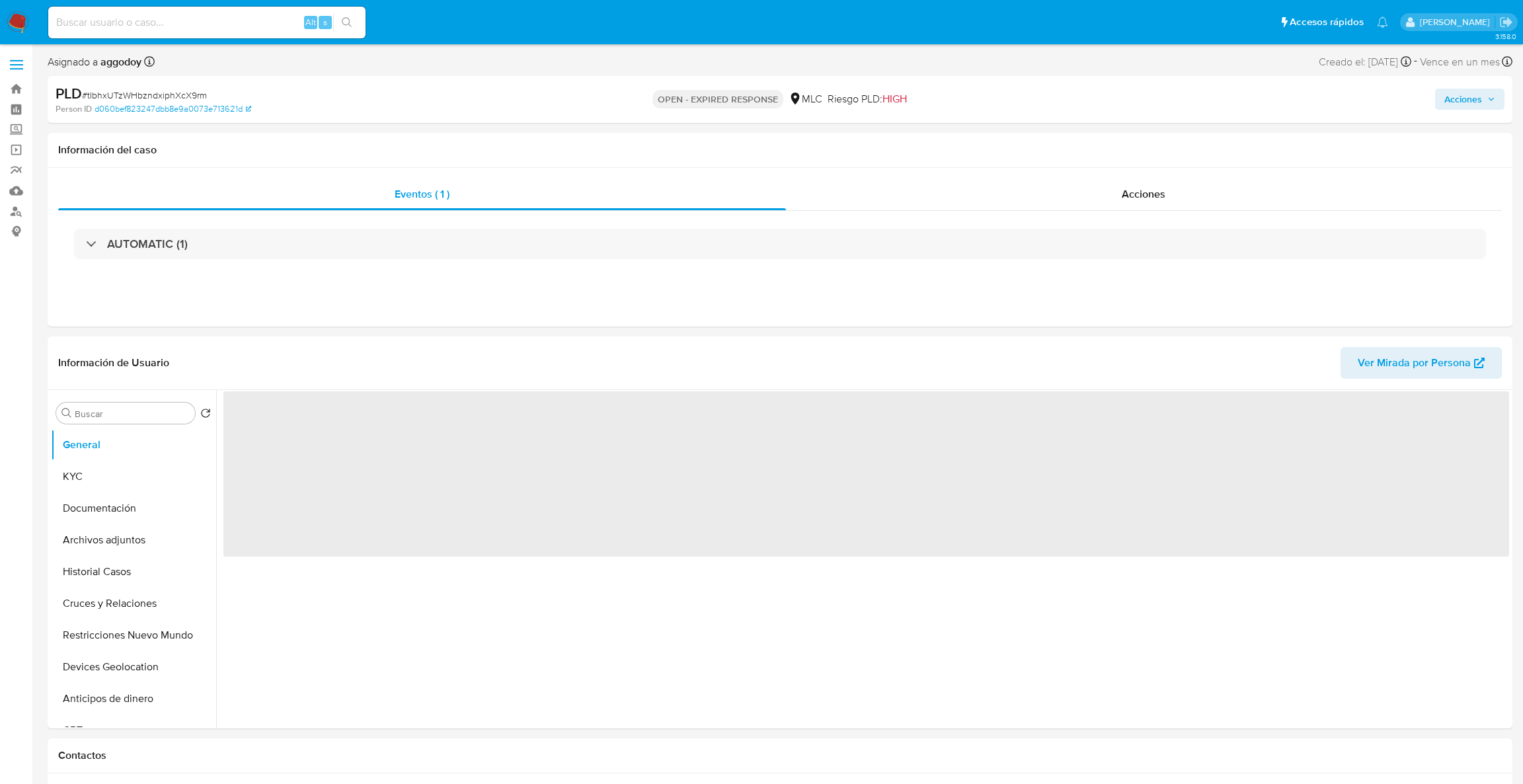
select select "10"
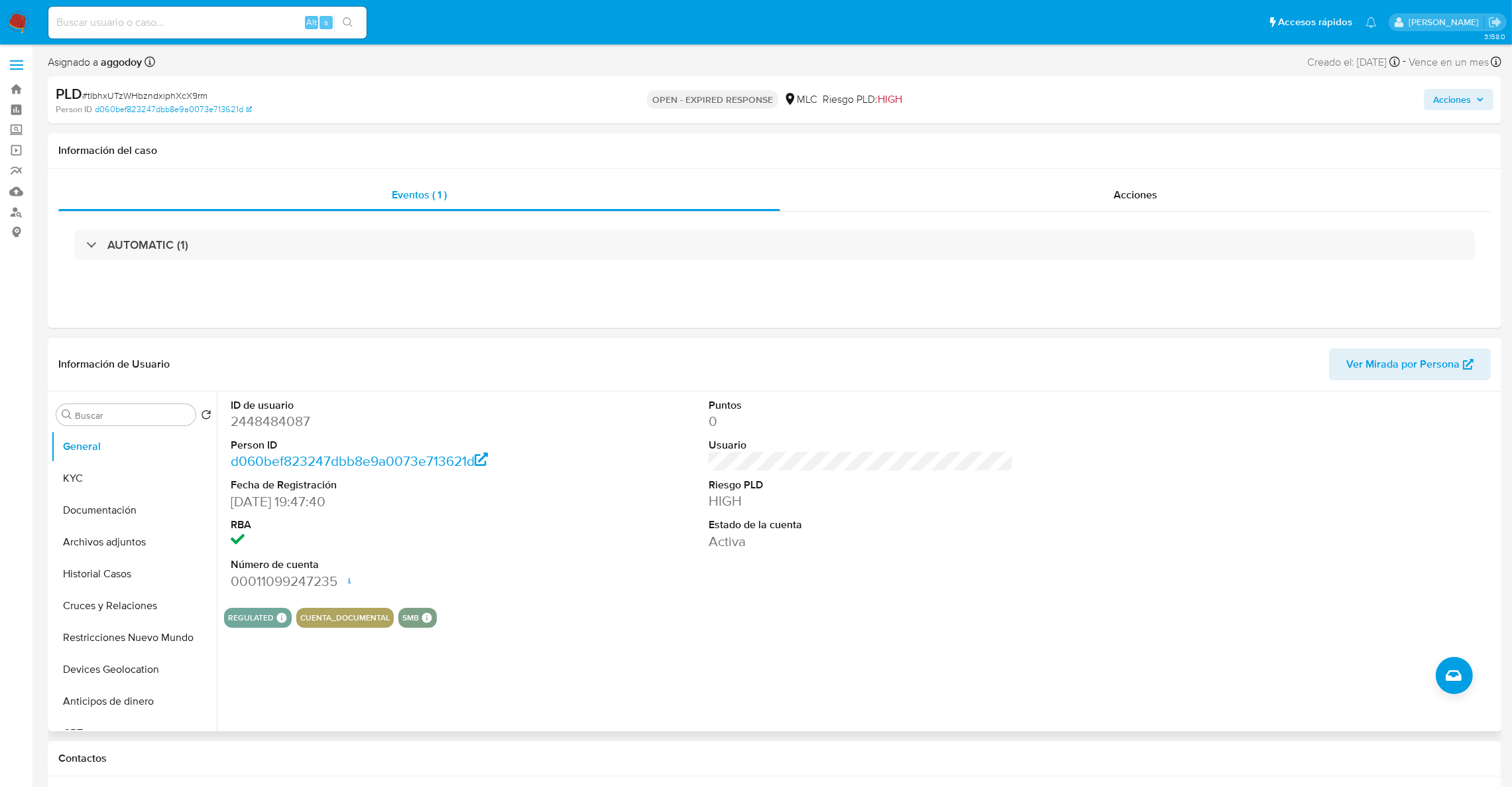
click at [265, 443] on dt "Person ID" at bounding box center [384, 444] width 306 height 15
click at [265, 428] on dd "2448484087" at bounding box center [384, 421] width 306 height 19
copy dd "2448484087"
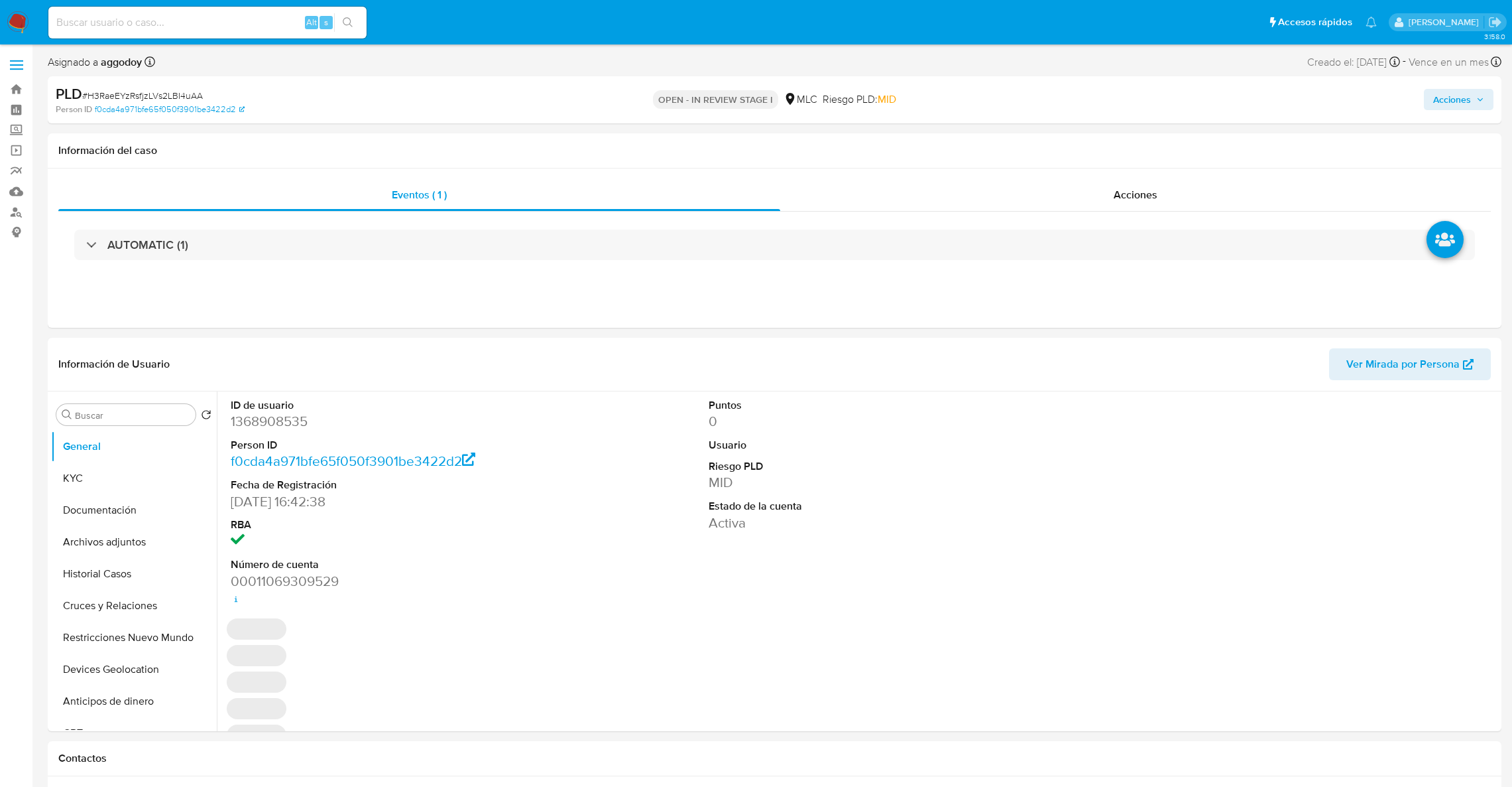
select select "10"
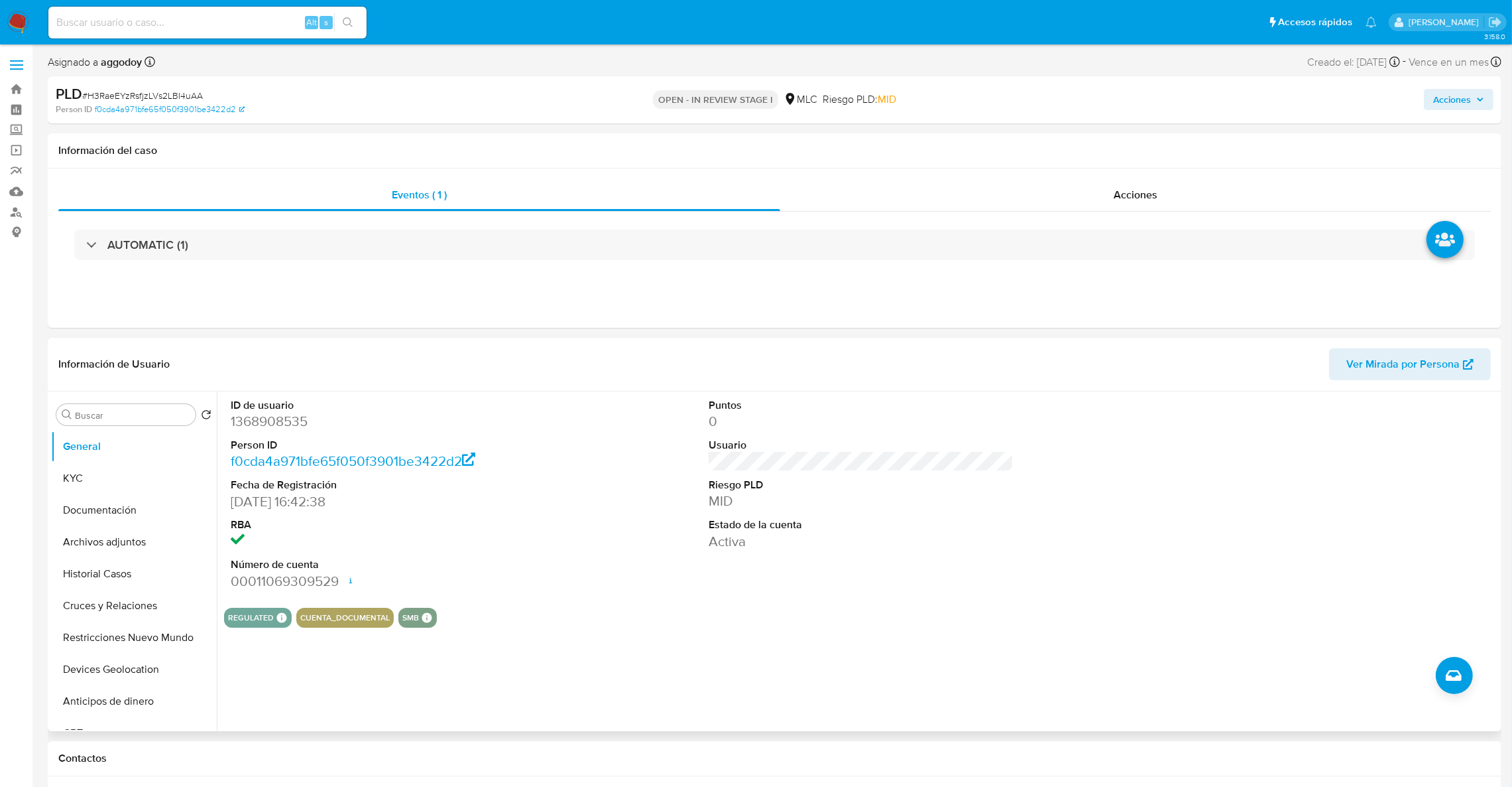
click at [272, 430] on dd "1368908535" at bounding box center [384, 421] width 306 height 19
copy dd "1368908535"
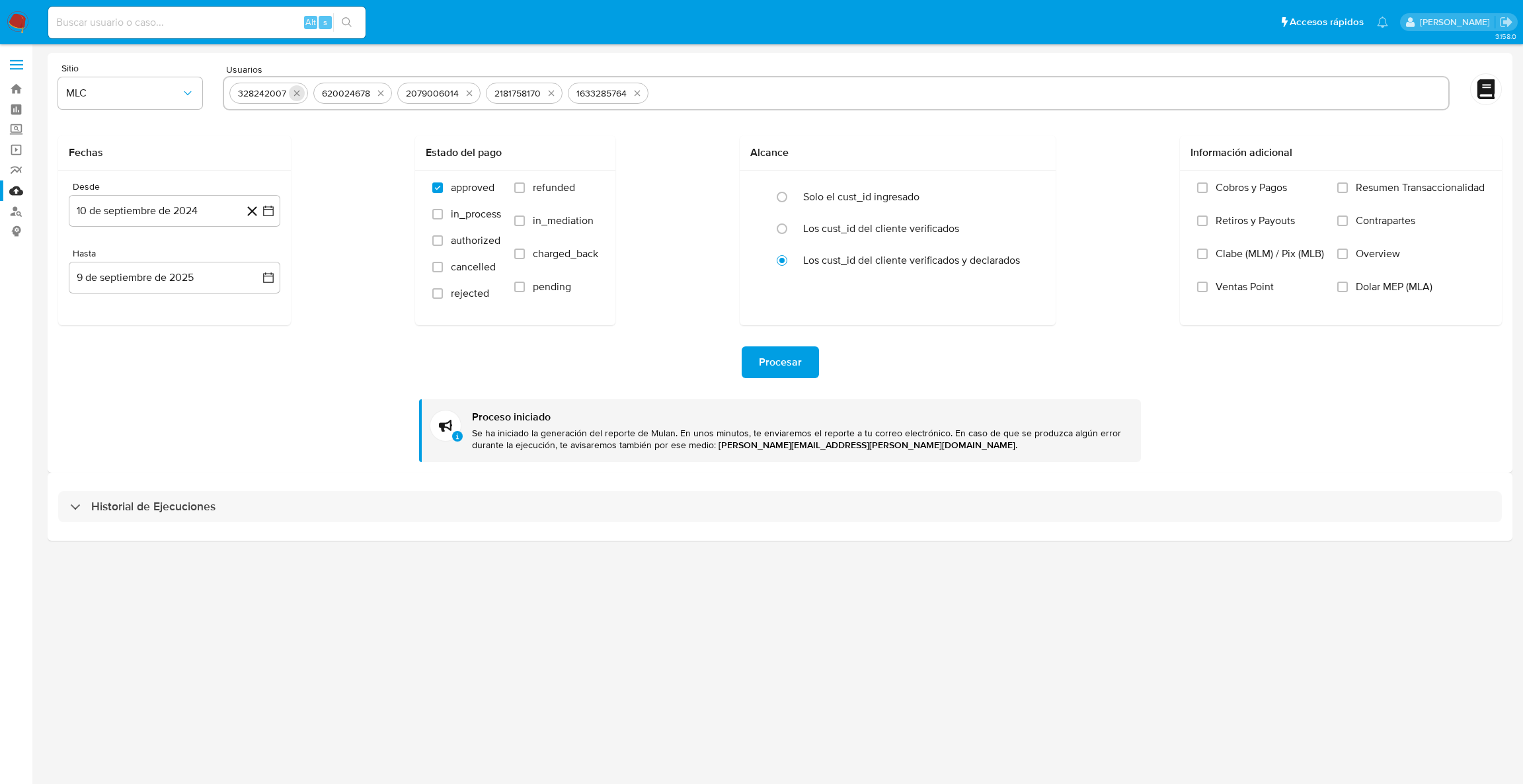
click at [291, 95] on icon "quitar 328242007" at bounding box center [296, 92] width 11 height 11
click at [373, 95] on button "quitar 620024678" at bounding box center [381, 93] width 16 height 16
click at [290, 95] on div "2079006014" at bounding box center [264, 93] width 63 height 13
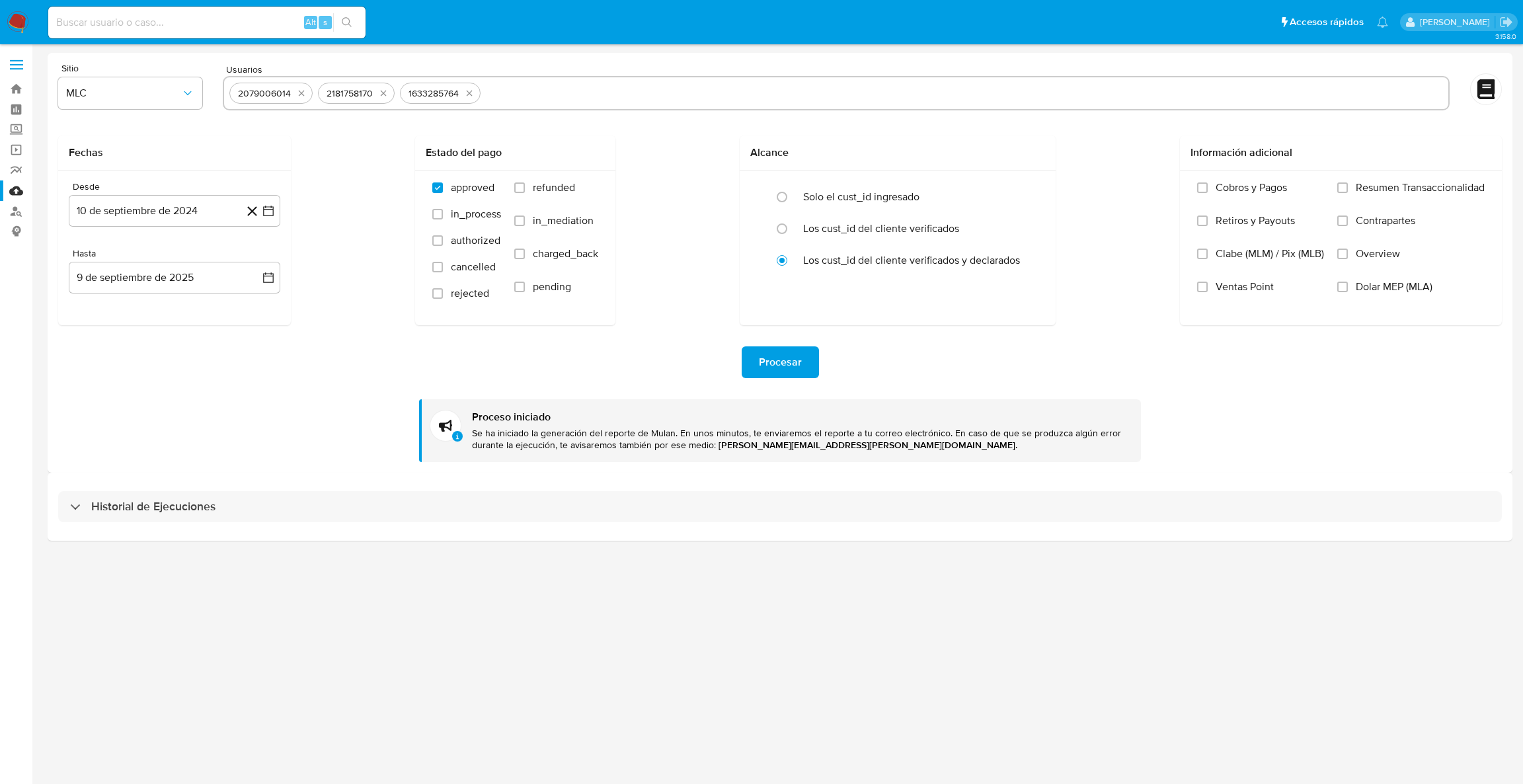
click at [290, 95] on div "2079006014" at bounding box center [264, 93] width 63 height 13
drag, startPoint x: 289, startPoint y: 93, endPoint x: 298, endPoint y: 97, distance: 9.8
click at [292, 95] on div "2079006014" at bounding box center [271, 92] width 84 height 21
click at [298, 97] on button "quitar 2079006014" at bounding box center [301, 93] width 16 height 16
click at [298, 97] on button "quitar 2181758170" at bounding box center [295, 93] width 16 height 16
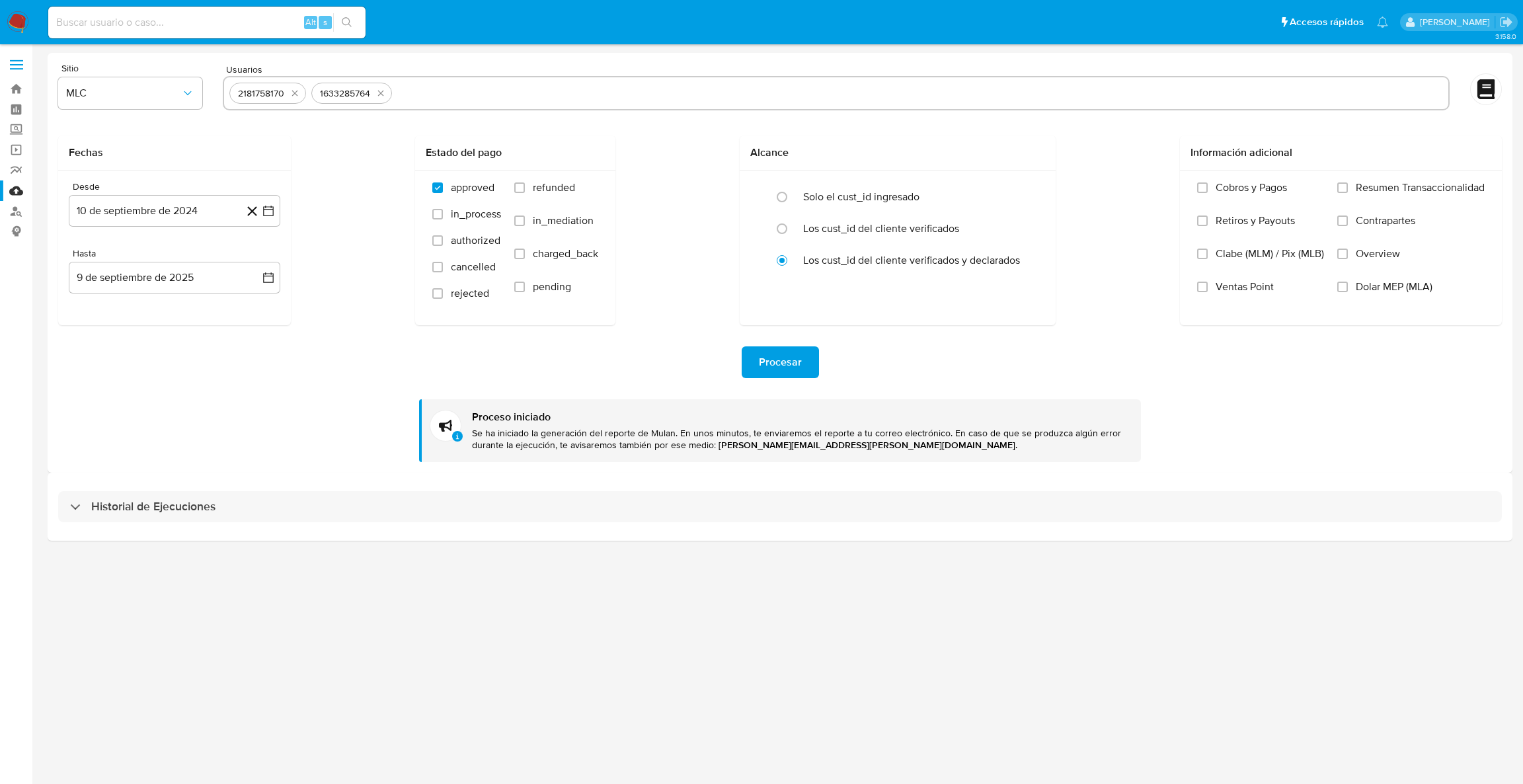
click at [373, 97] on button "quitar 1633285764" at bounding box center [381, 93] width 16 height 16
click at [298, 97] on input "text" at bounding box center [835, 92] width 1213 height 21
paste input "209724933"
type input "209724933"
paste input "831072186"
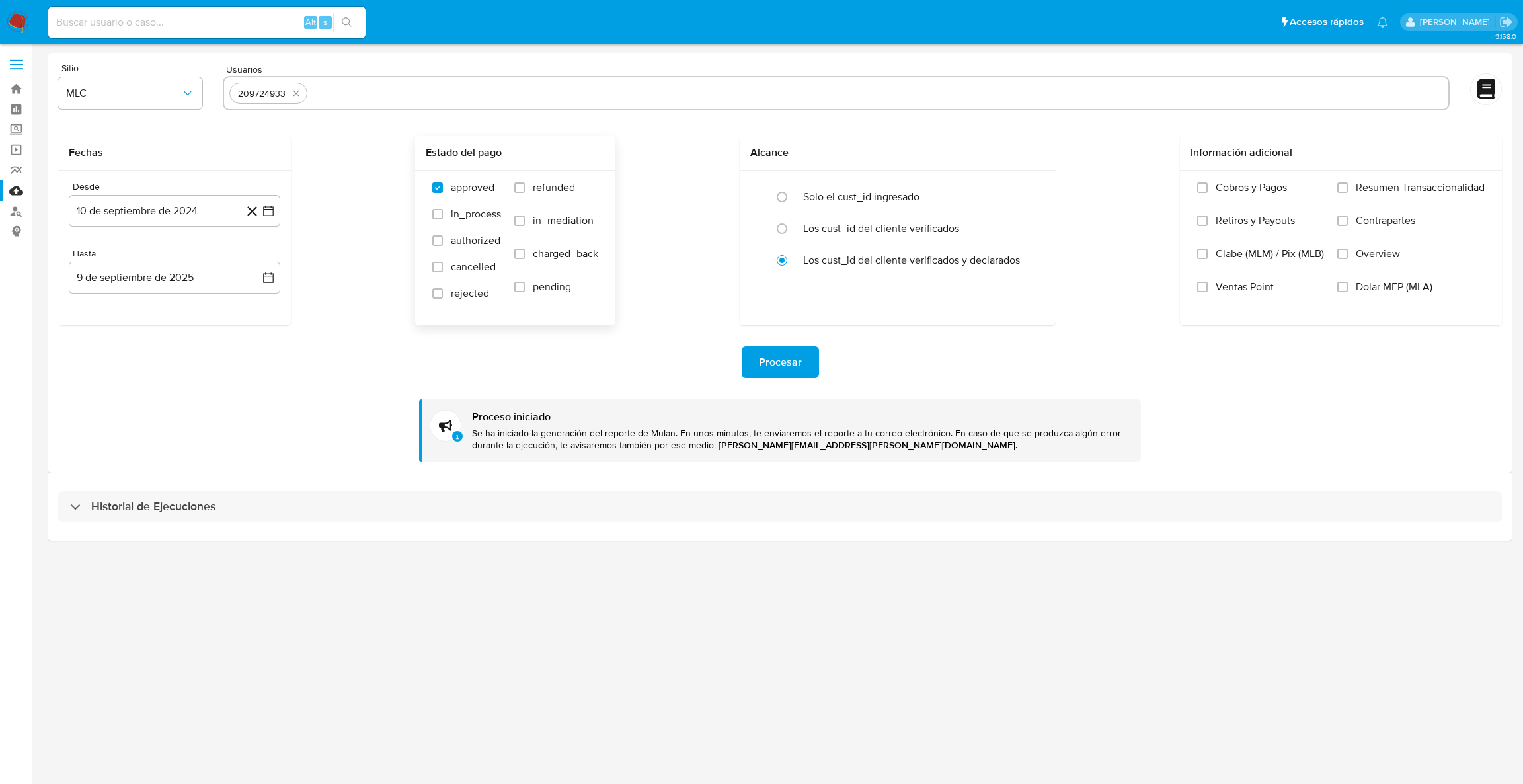
type input "831072186"
paste input "2448484087"
type input "2448484087"
paste input "1368908535"
type input "1368908535"
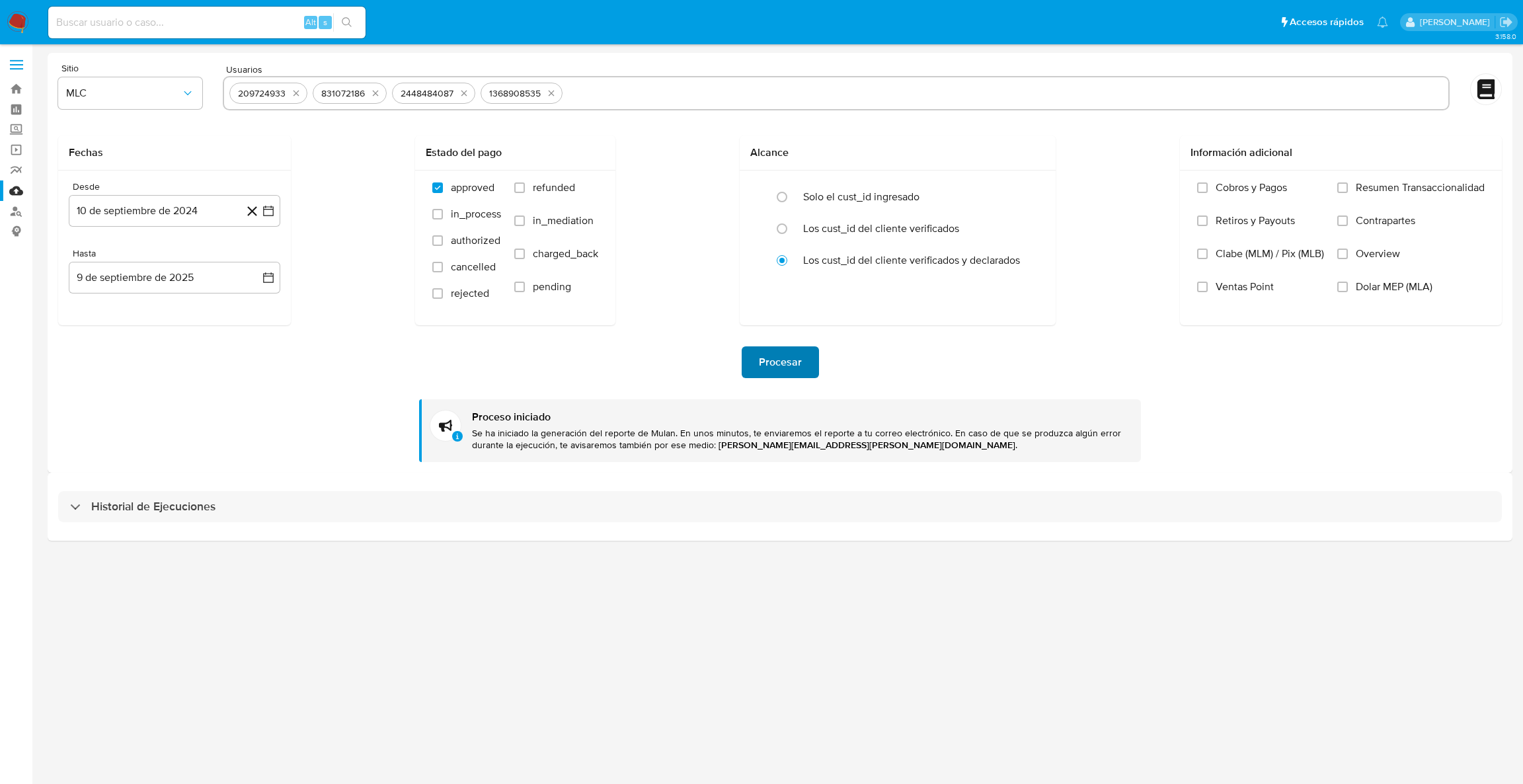
click at [752, 371] on button "Procesar" at bounding box center [780, 362] width 78 height 31
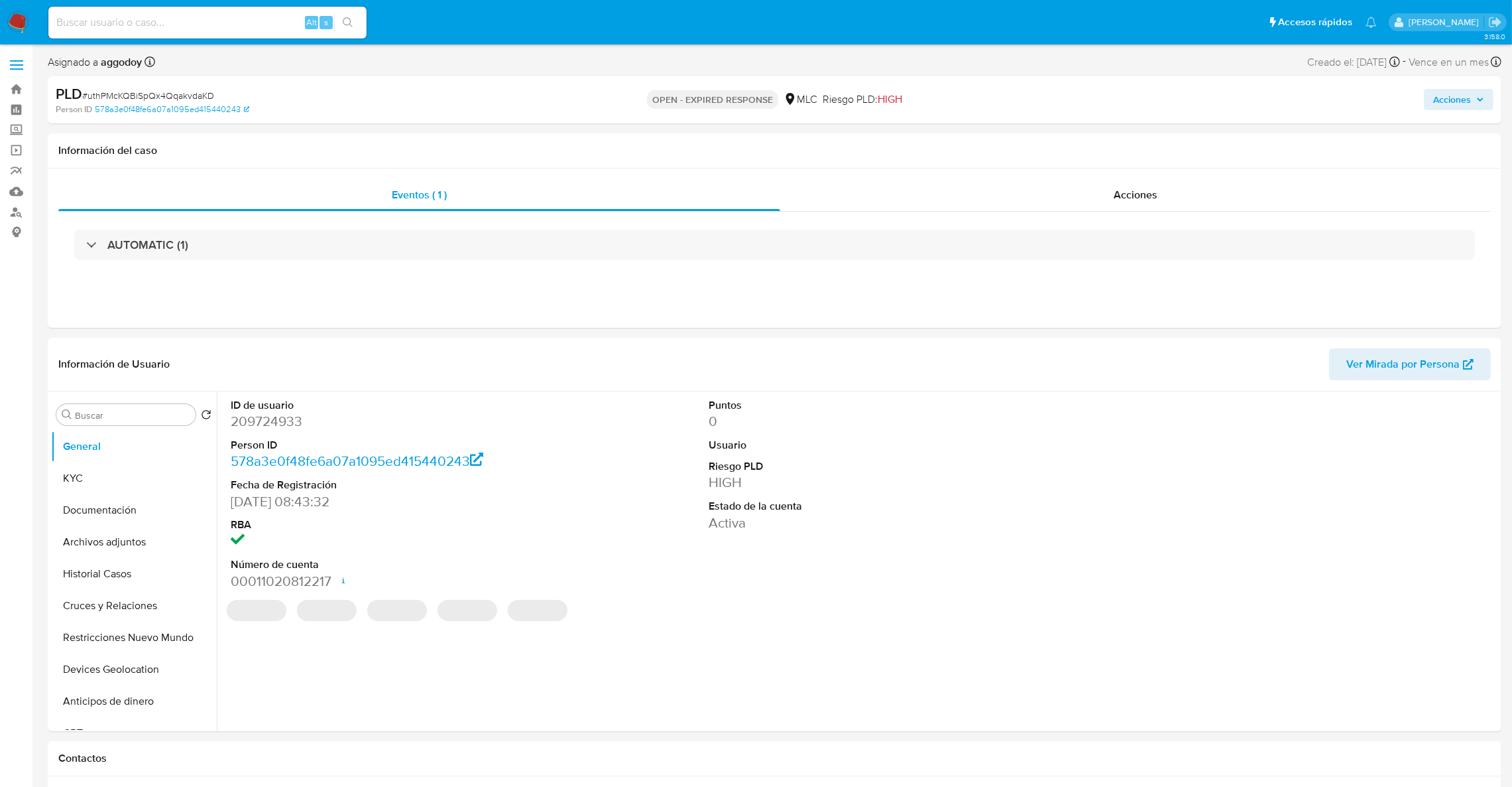
select select "10"
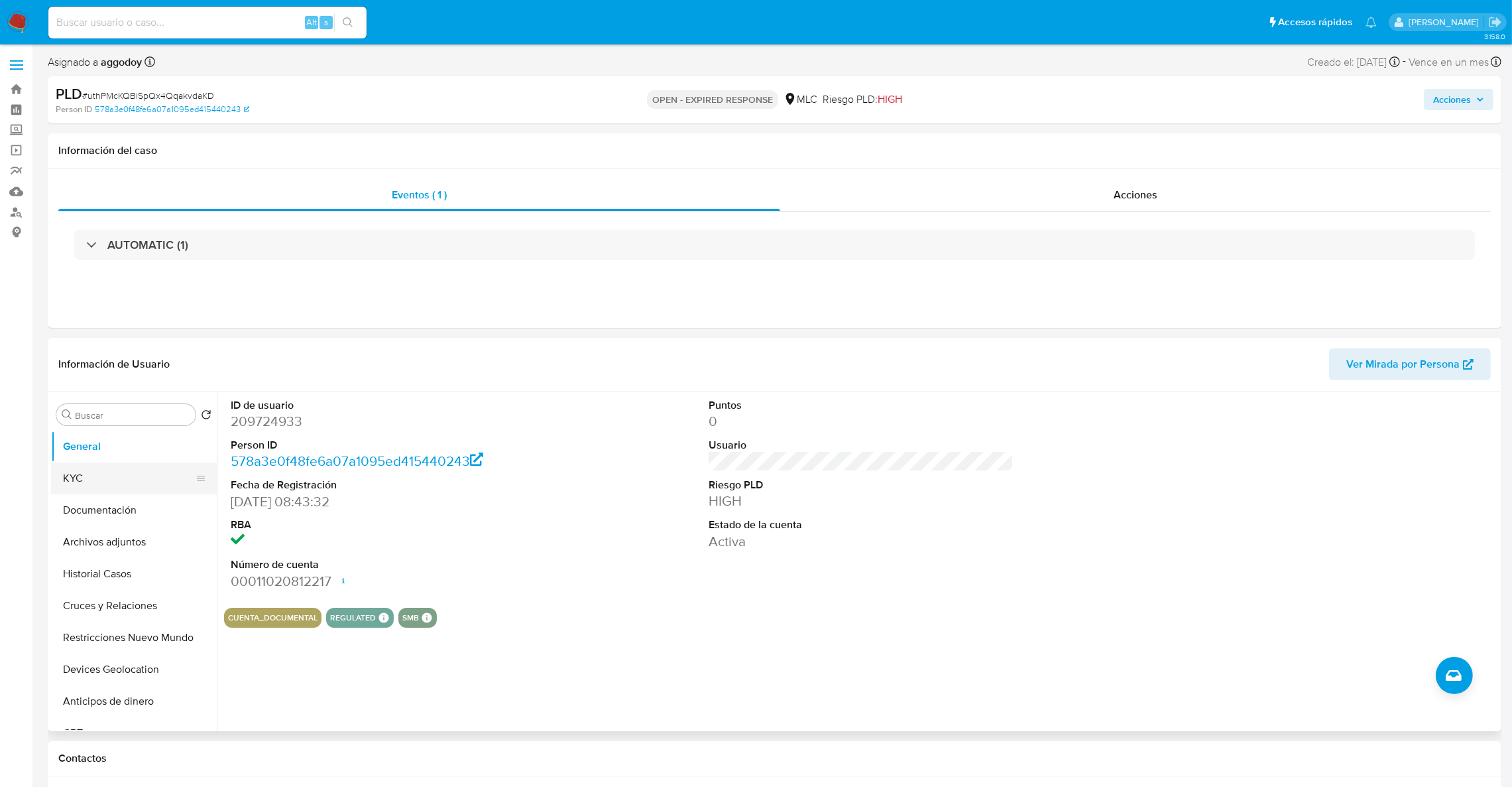
click at [138, 469] on button "KYC" at bounding box center [128, 478] width 155 height 32
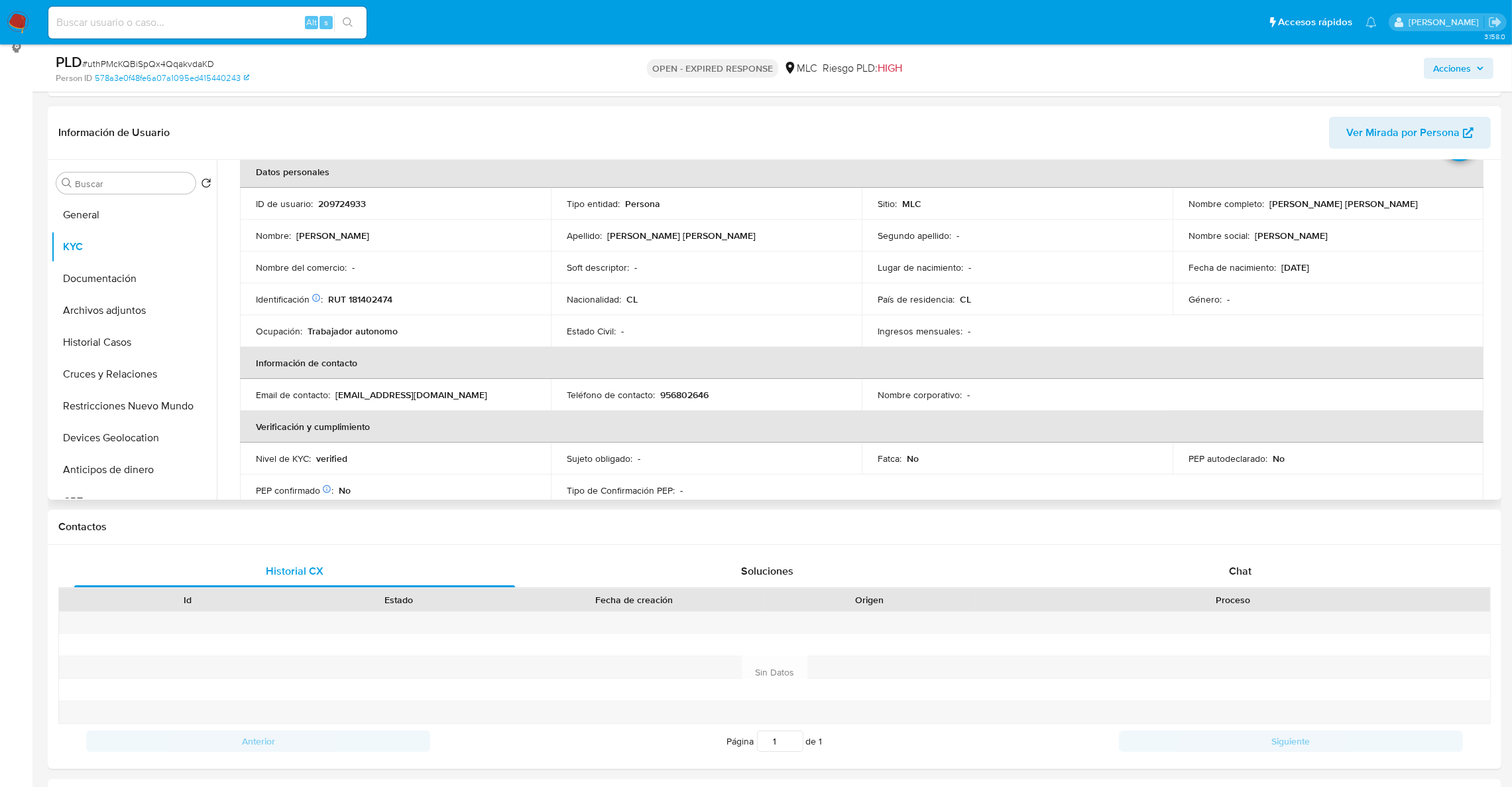
scroll to position [69, 0]
click at [1191, 291] on p "Género :" at bounding box center [1205, 297] width 34 height 12
drag, startPoint x: 395, startPoint y: 305, endPoint x: 385, endPoint y: 302, distance: 10.4
click at [391, 305] on td "Identificación Nº de serie: 530671685 : RUT 181402474" at bounding box center [395, 297] width 311 height 32
click at [384, 302] on p "RUT 181402474" at bounding box center [359, 297] width 64 height 12
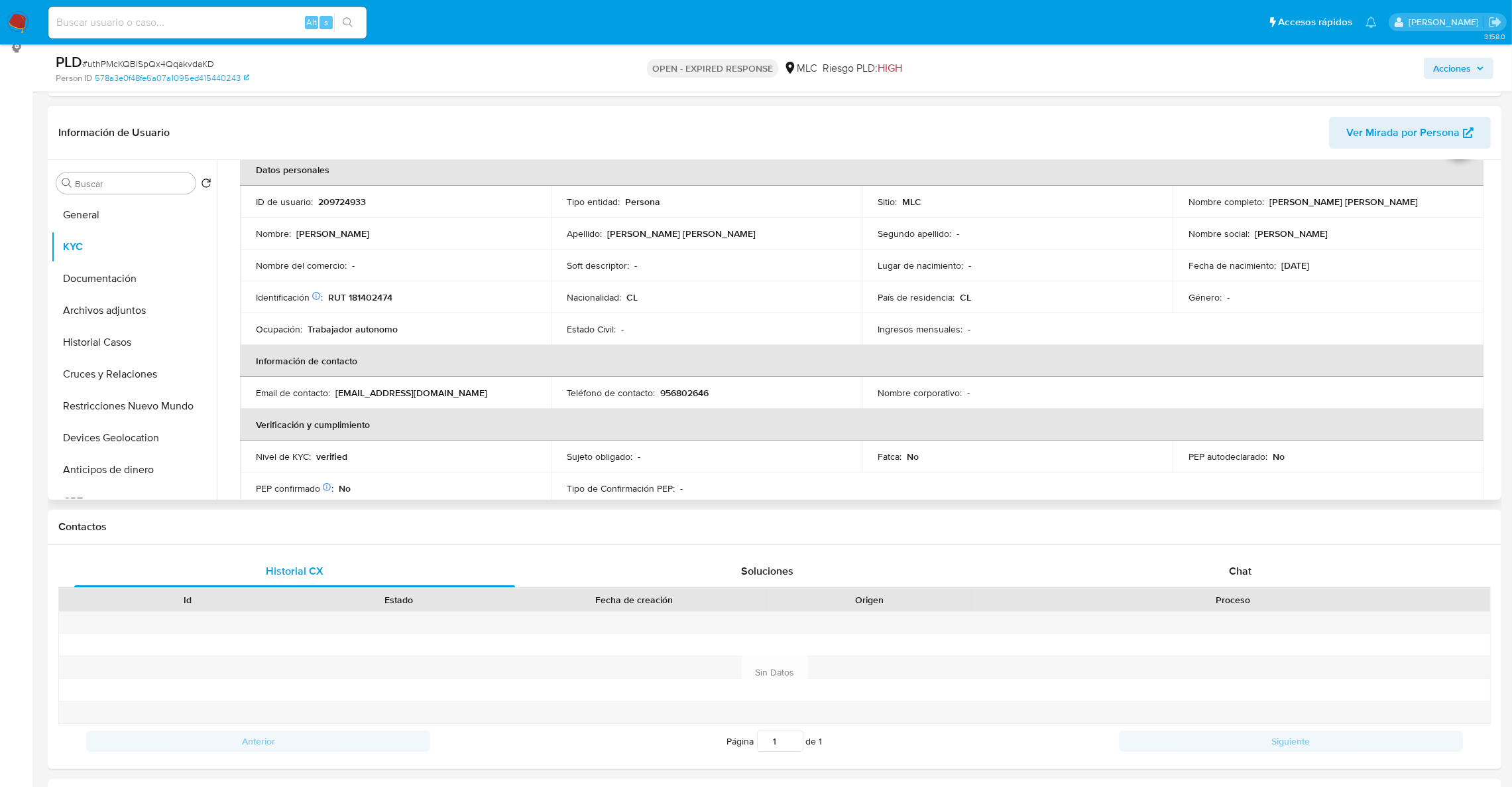
click at [384, 302] on p "RUT 181402474" at bounding box center [359, 297] width 64 height 12
copy p "181402474"
click at [80, 374] on button "Cruces y Relaciones" at bounding box center [128, 374] width 155 height 32
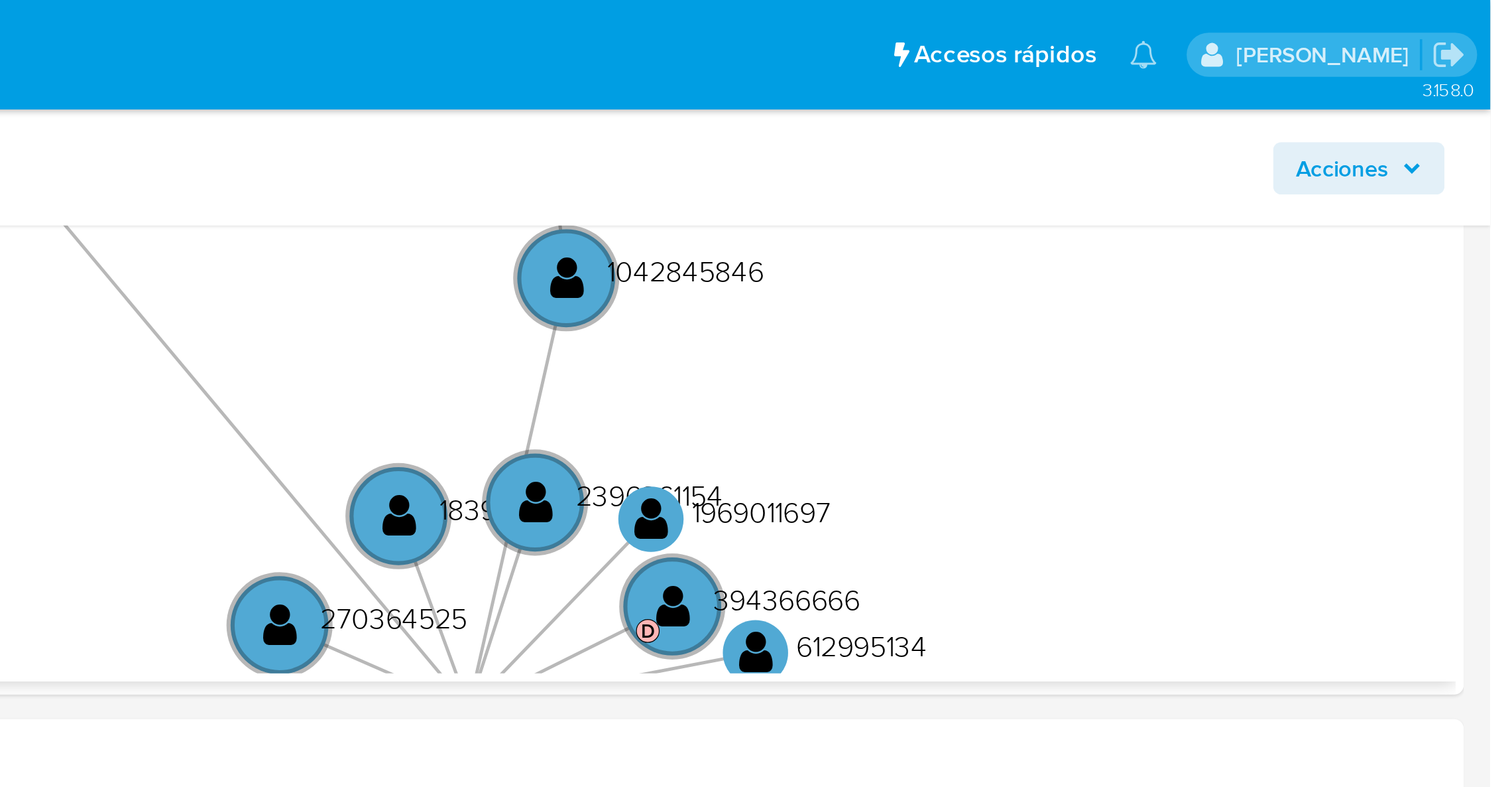
scroll to position [382, 0]
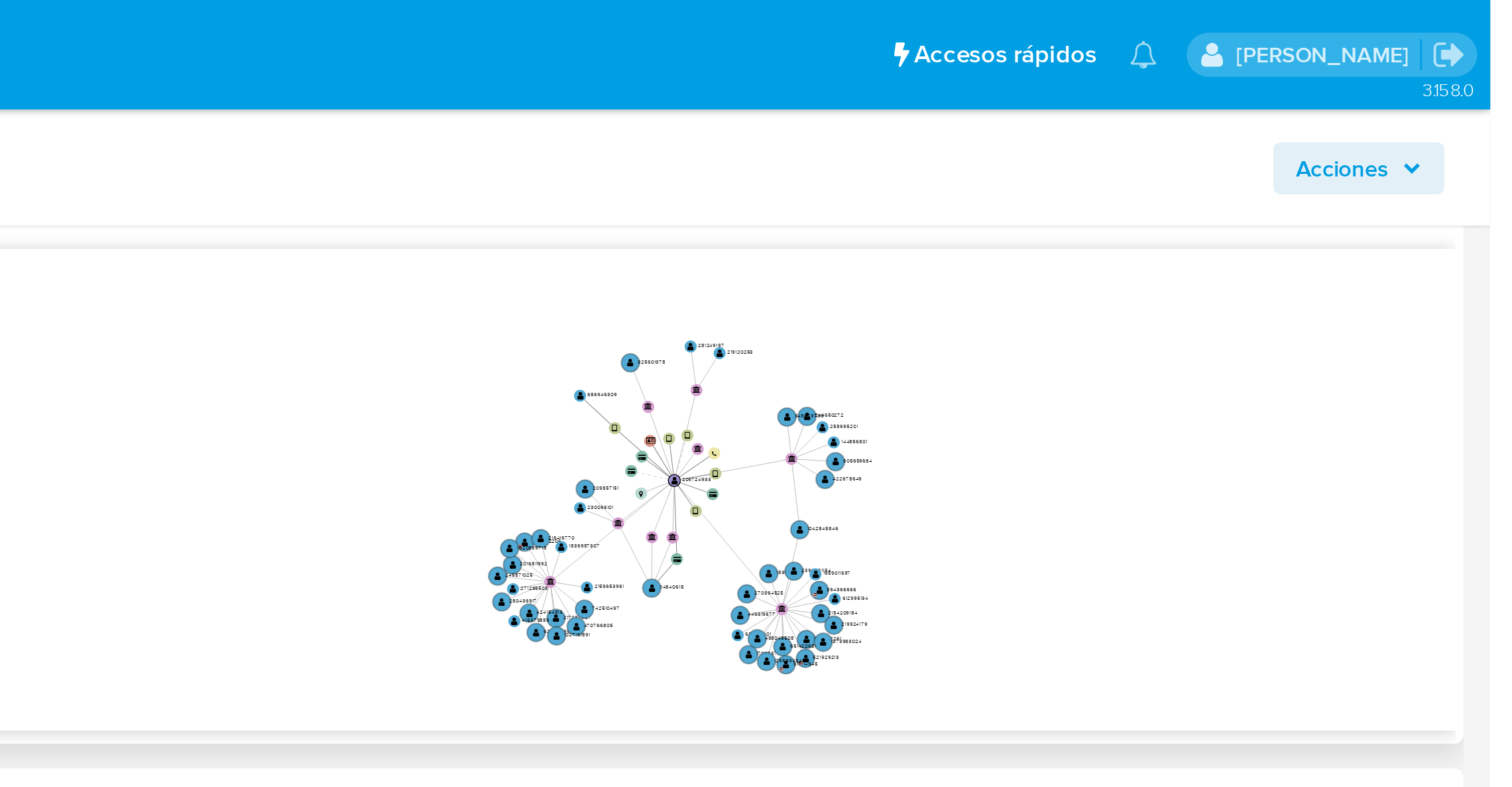
click at [1310, 234] on icon "device-60ad6d8908813b0018c32b16  user-209724933  209724933 device-672ff7b4dcf…" at bounding box center [870, 197] width 1254 height 193
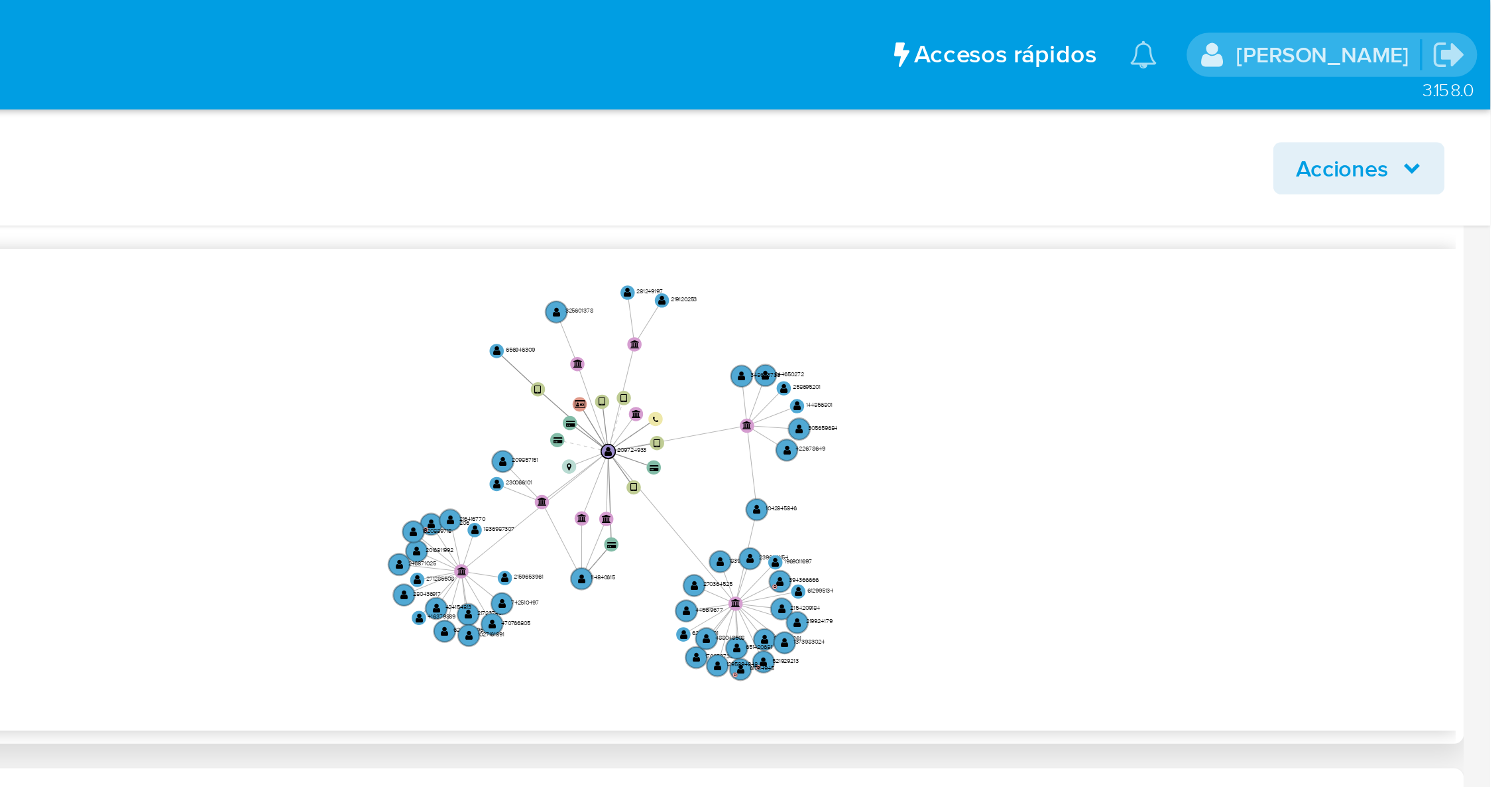
click at [1402, 186] on icon "device-60ad6d8908813b0018c32b16  user-209724933  209724933 device-672ff7b4dcf…" at bounding box center [870, 197] width 1254 height 193
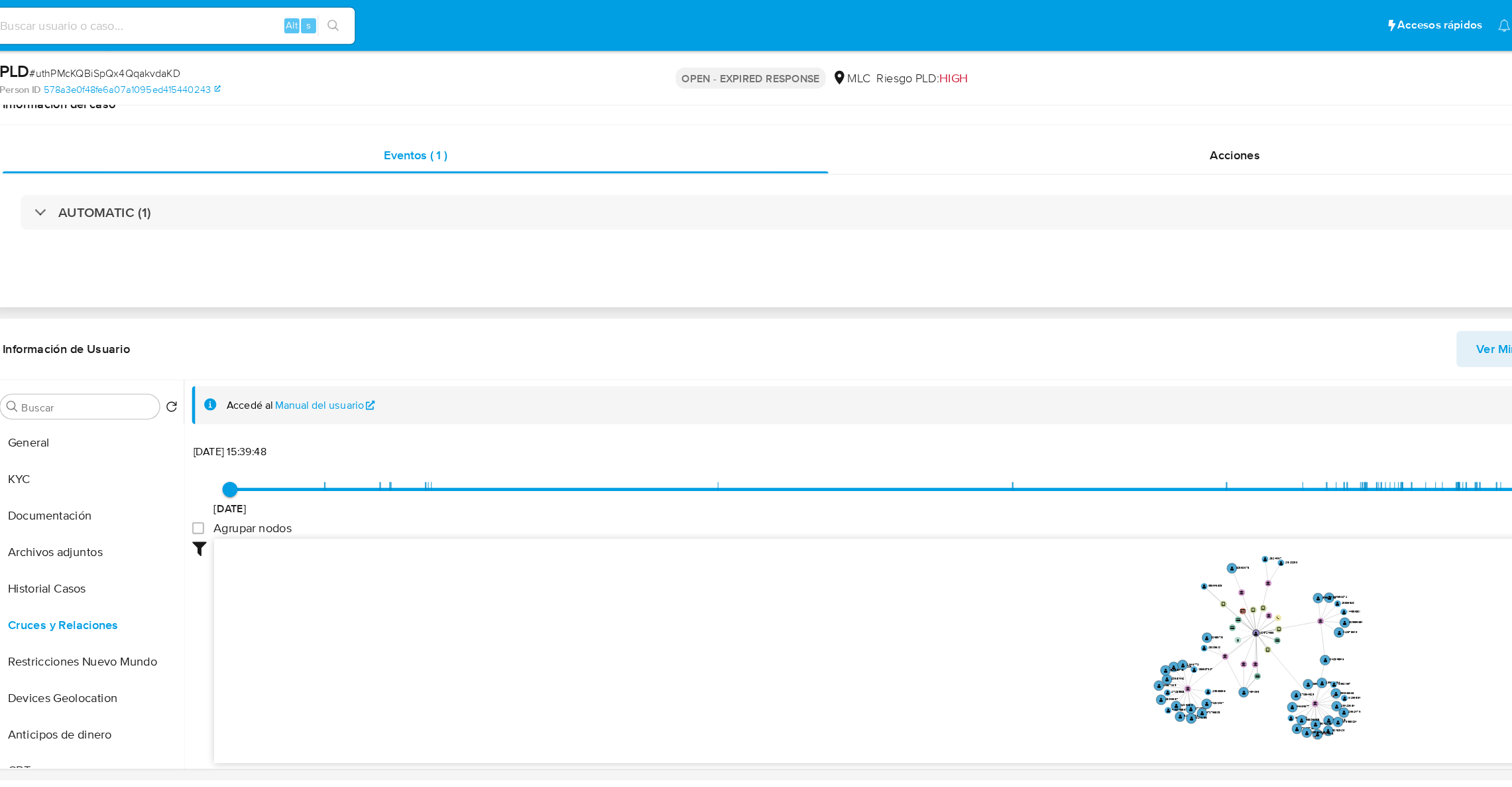
scroll to position [6, 0]
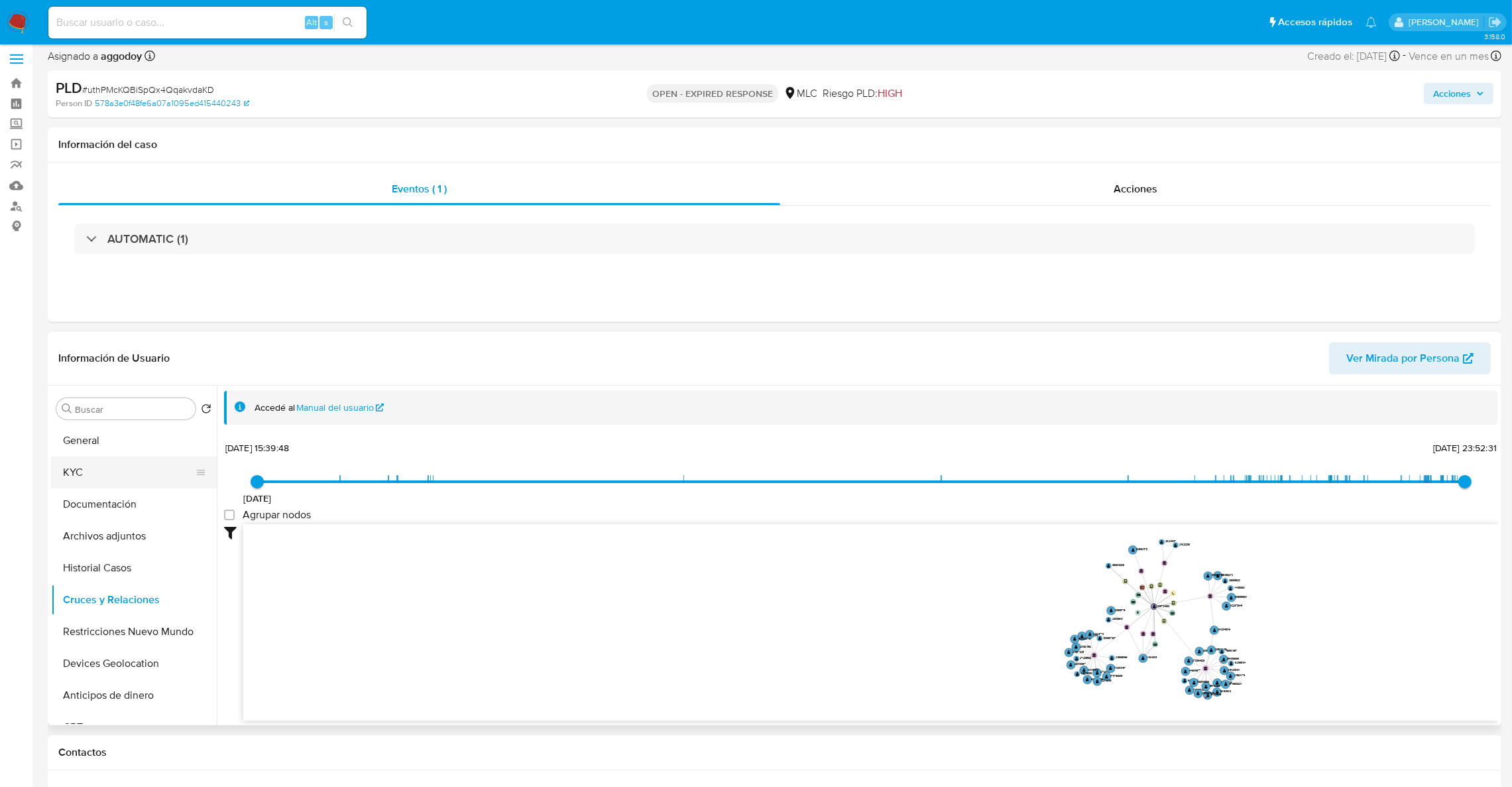
click at [103, 473] on button "KYC" at bounding box center [128, 472] width 155 height 32
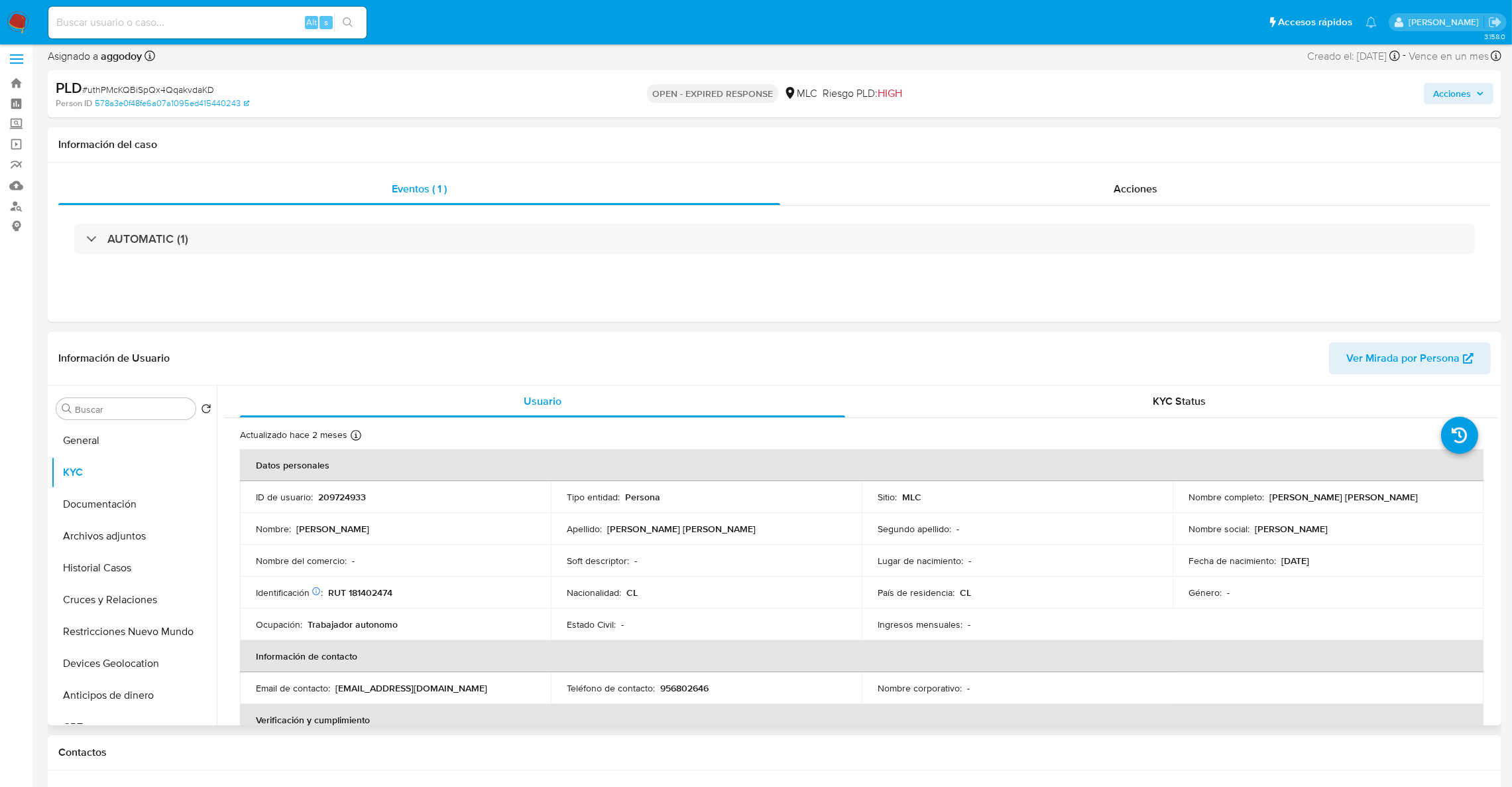
click at [336, 505] on td "ID de usuario : 209724933" at bounding box center [395, 497] width 311 height 32
click at [333, 496] on p "209724933" at bounding box center [341, 497] width 47 height 12
click at [333, 494] on p "209724933" at bounding box center [341, 497] width 47 height 12
copy p "209724933"
drag, startPoint x: 344, startPoint y: 500, endPoint x: 412, endPoint y: 517, distance: 70.1
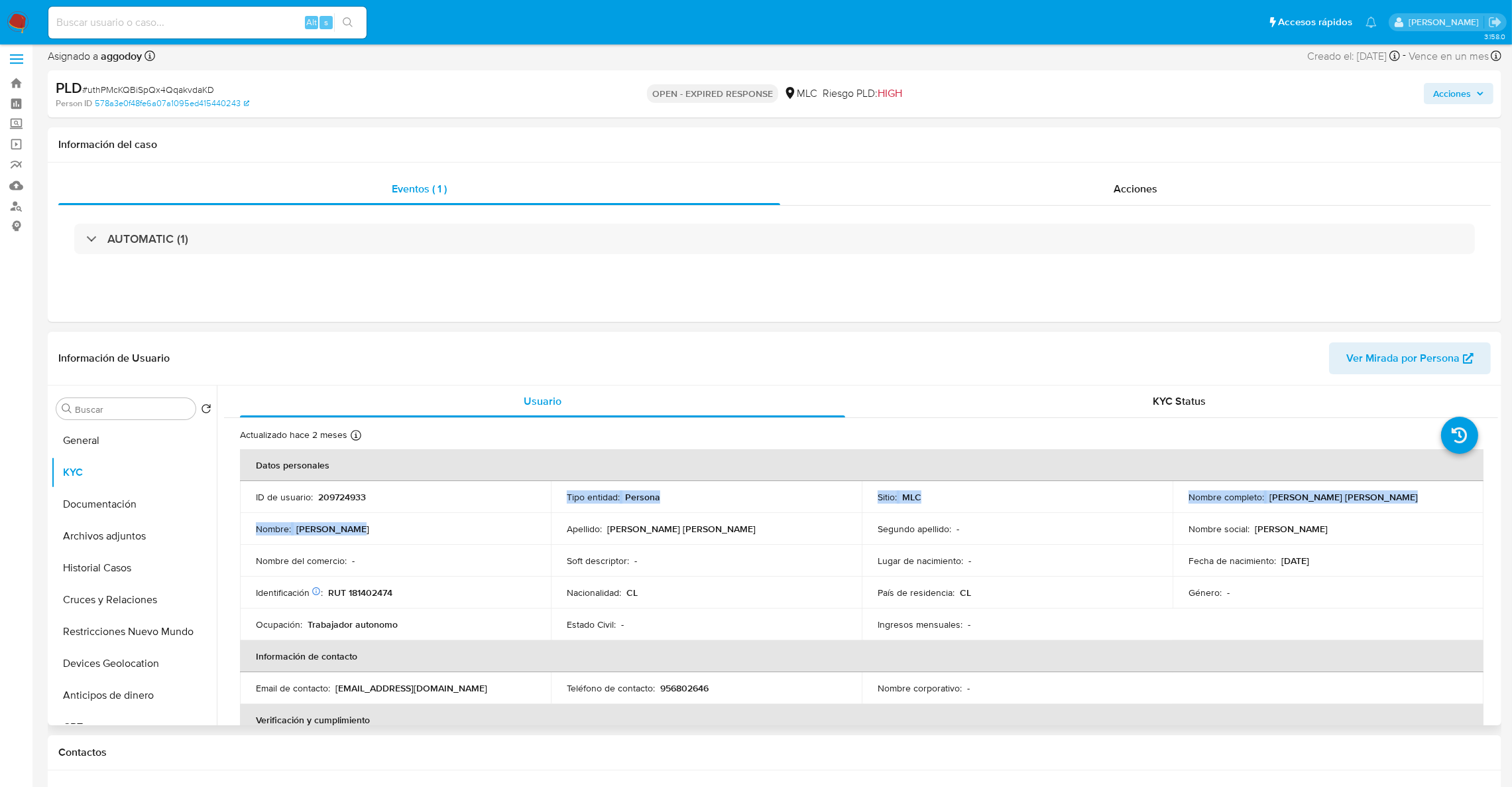
click at [412, 517] on tbody "ID de usuario : 209724933 Tipo entidad : Persona Sitio : MLC Nombre completo : …" at bounding box center [862, 560] width 1244 height 159
click at [356, 499] on p "209724933" at bounding box center [341, 497] width 47 height 12
copy p "209724933"
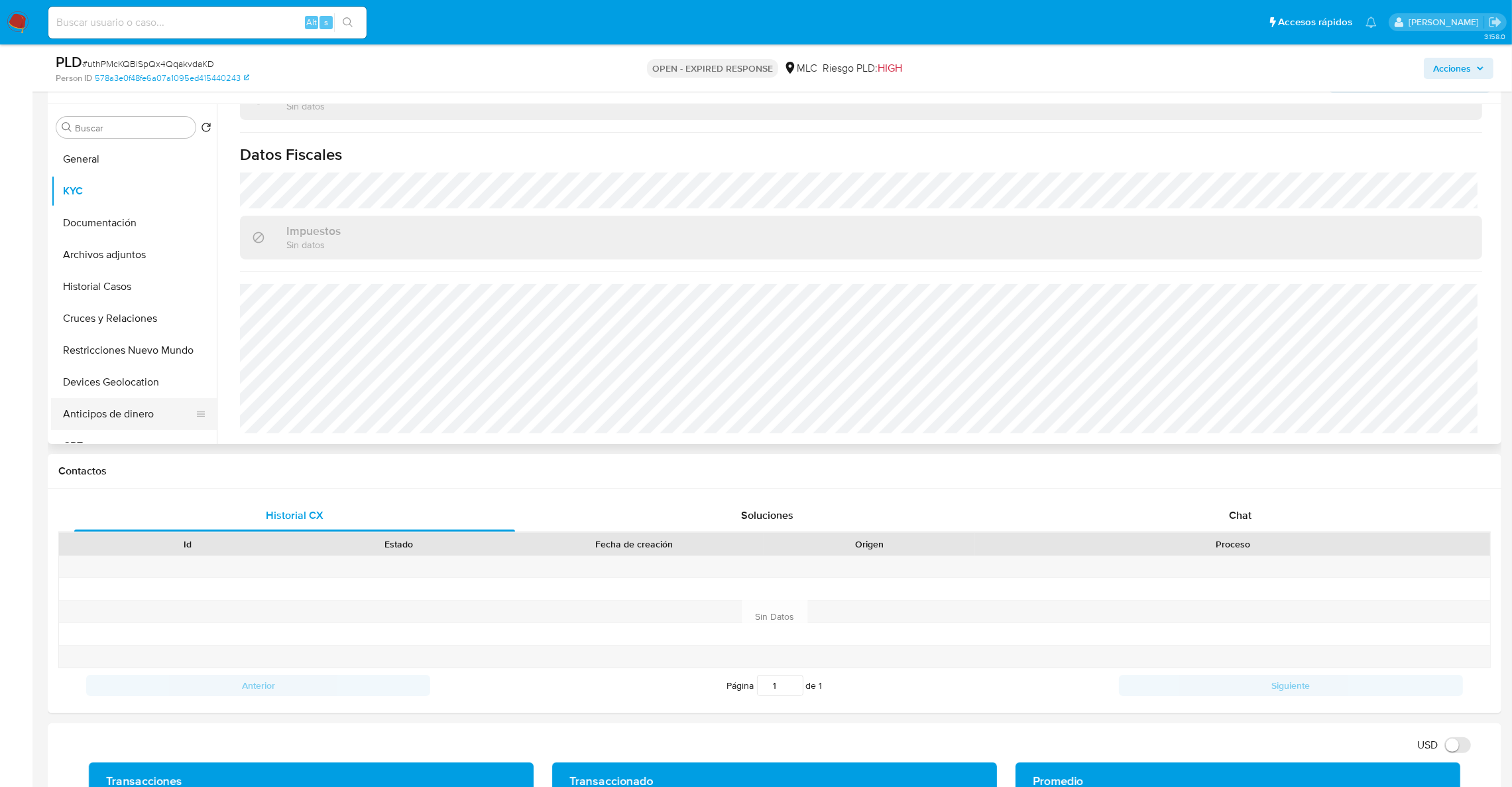
scroll to position [205, 0]
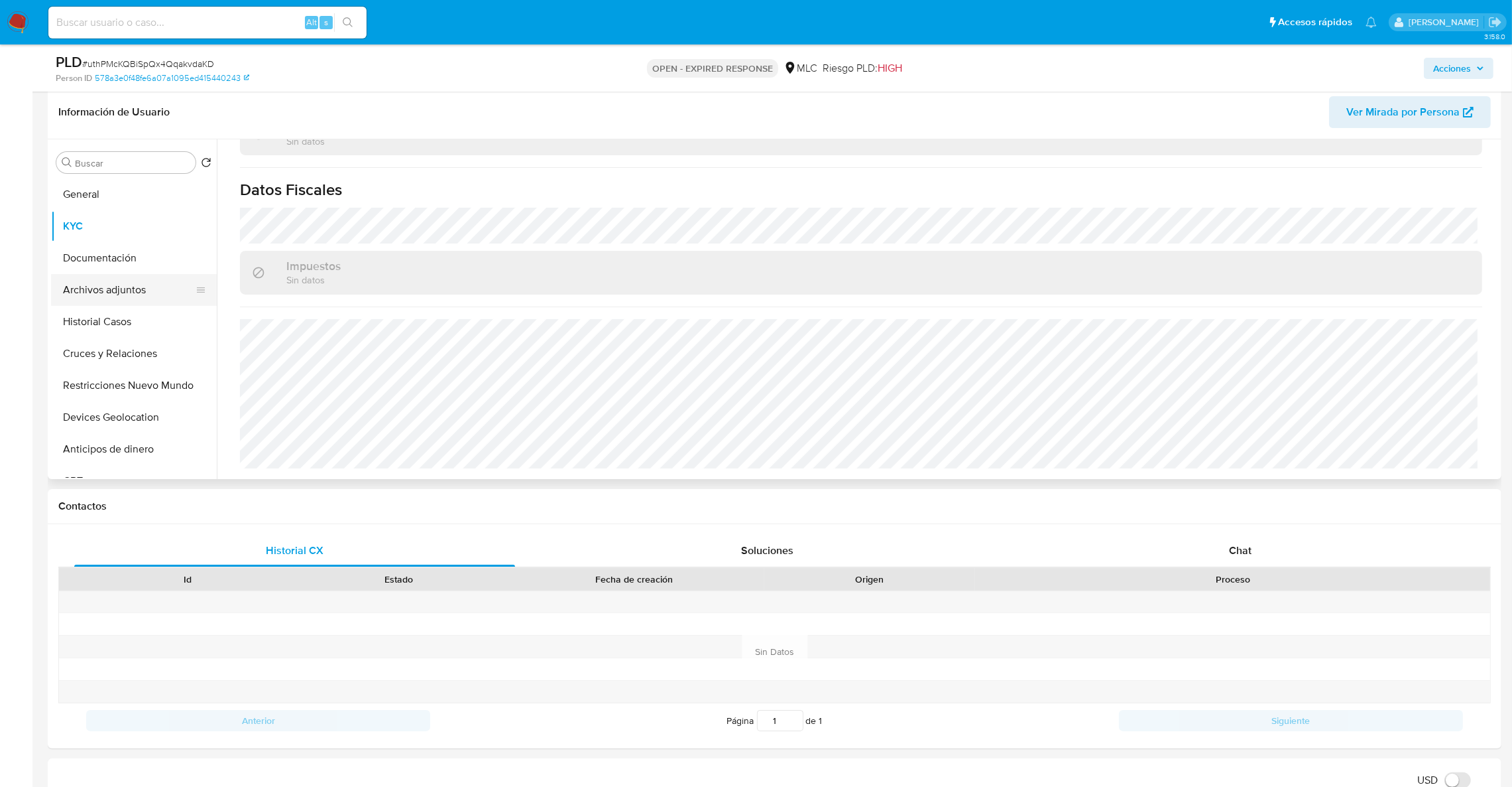
click at [111, 294] on button "Archivos adjuntos" at bounding box center [128, 289] width 155 height 32
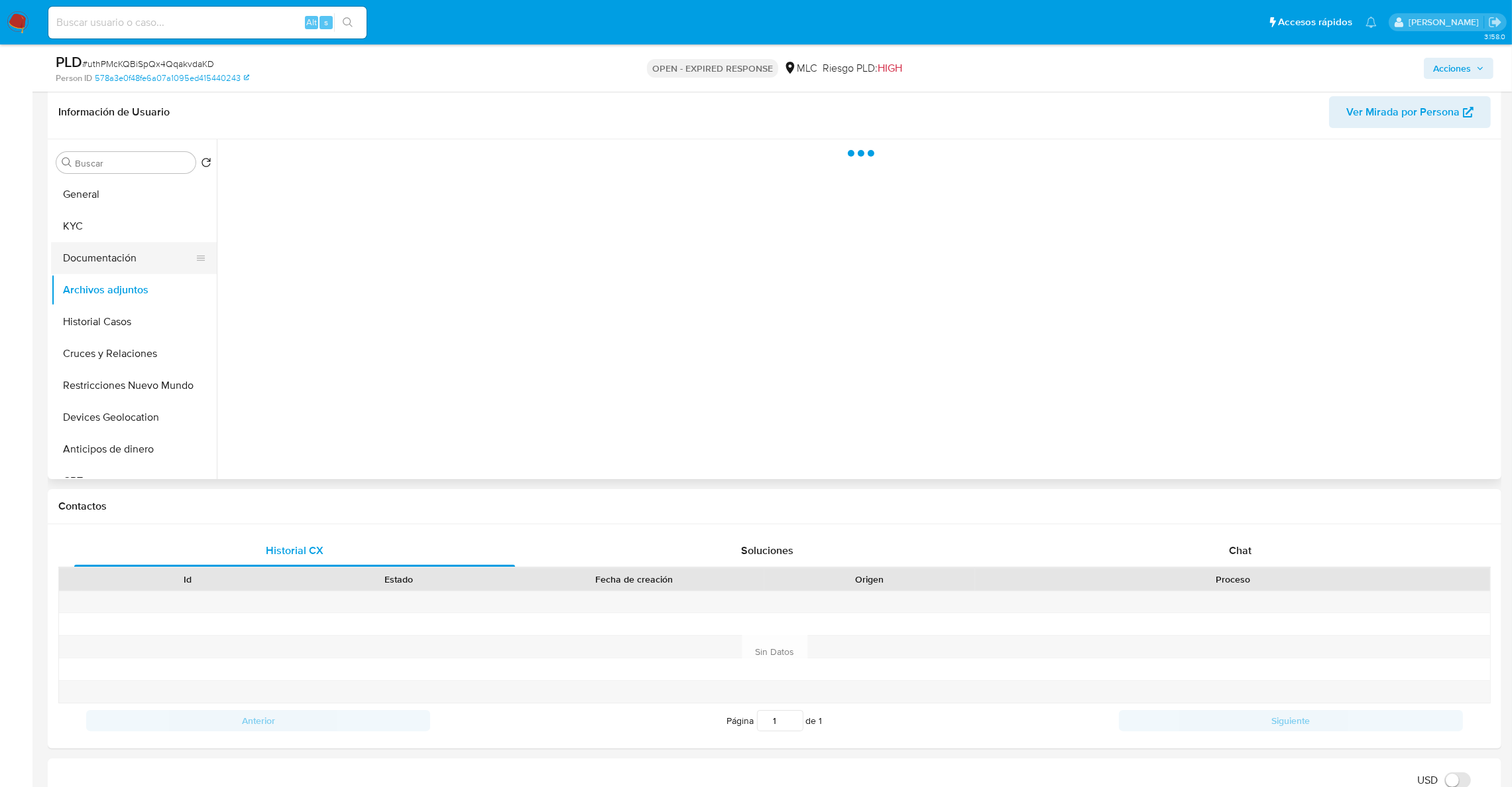
scroll to position [0, 0]
click at [98, 263] on button "Documentación" at bounding box center [128, 258] width 155 height 32
click at [1235, 539] on div "Chat" at bounding box center [1240, 550] width 441 height 32
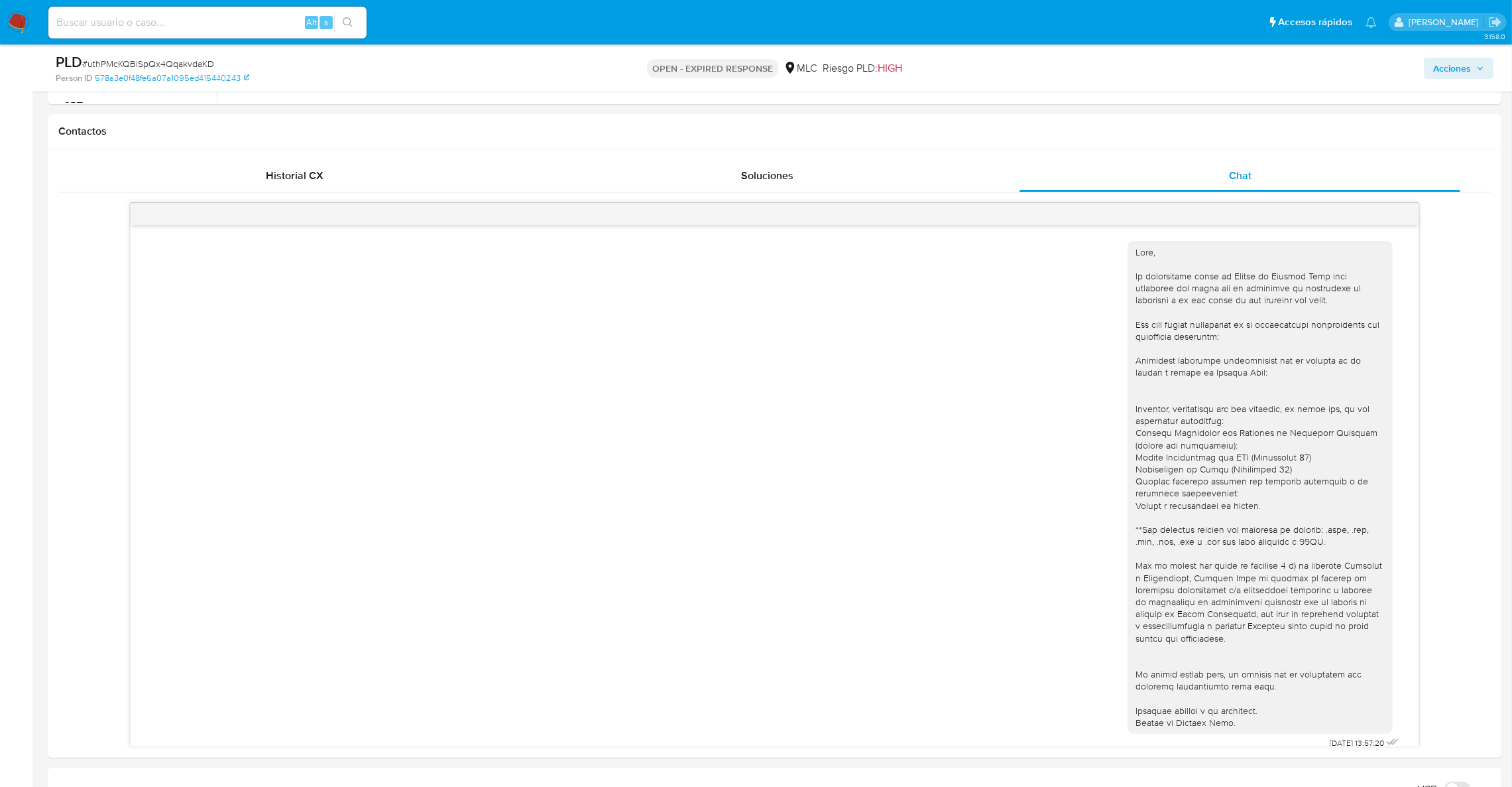
scroll to position [591, 0]
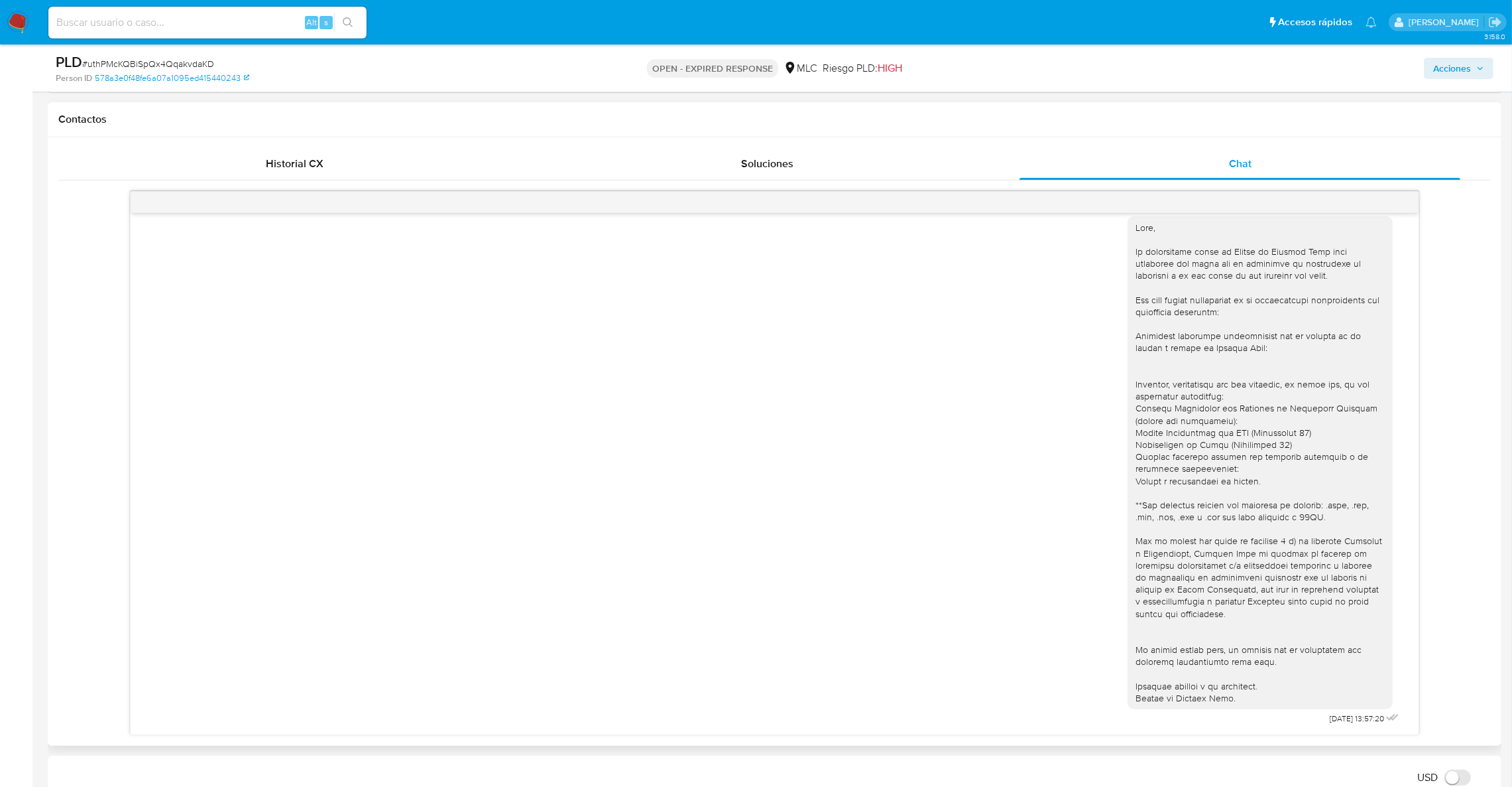
click at [1227, 519] on div at bounding box center [1260, 462] width 250 height 483
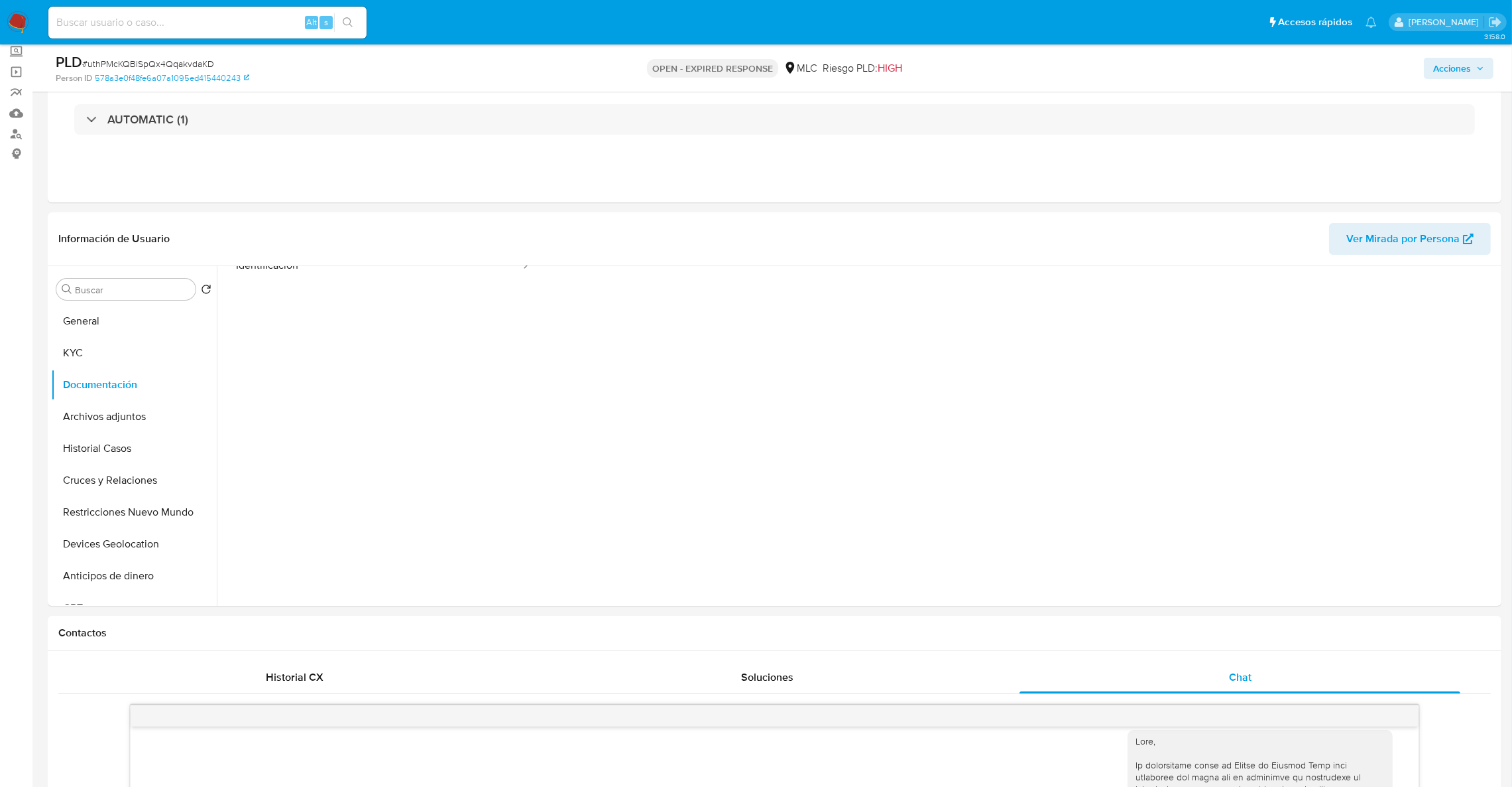
scroll to position [0, 0]
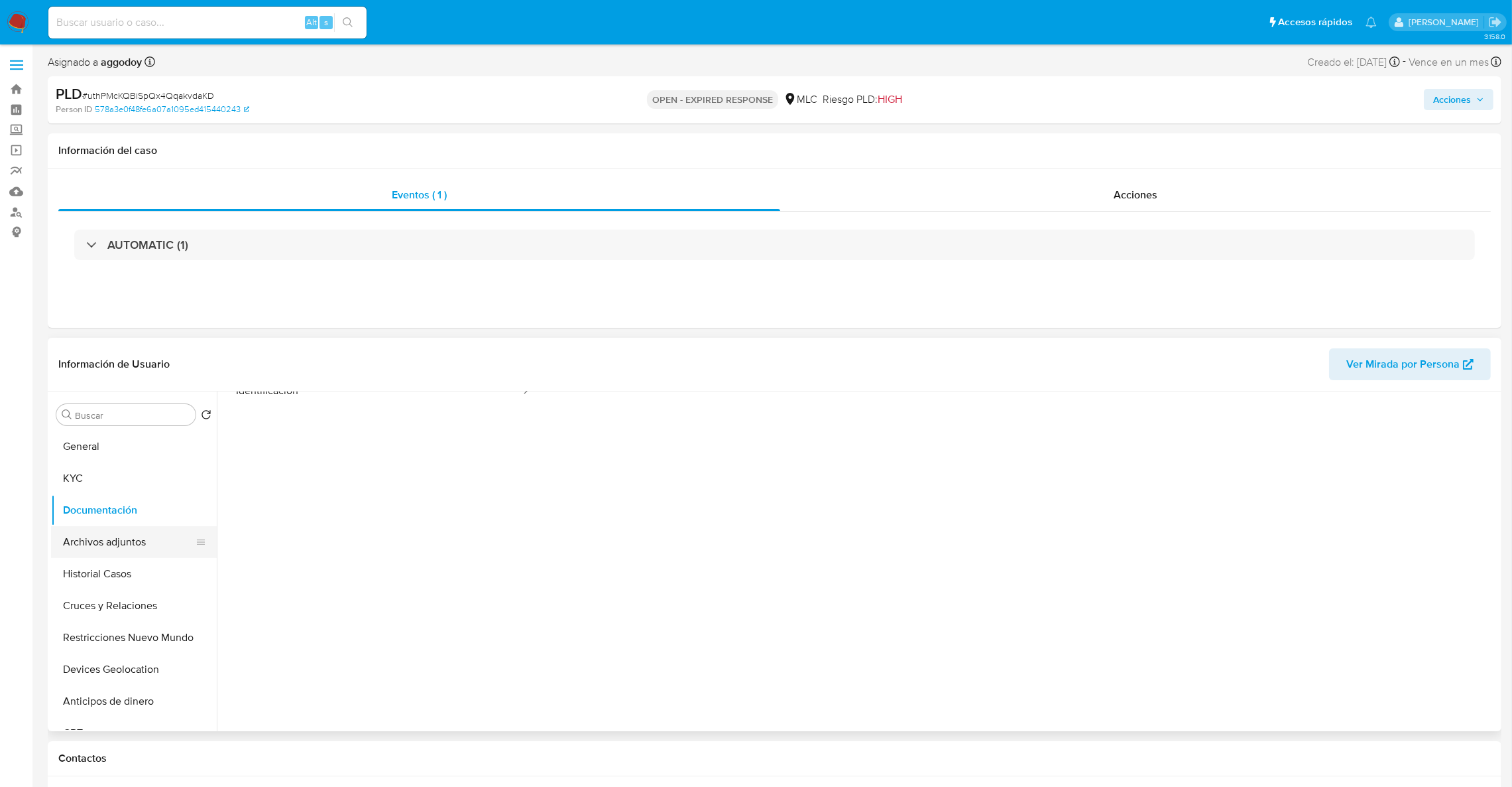
click at [107, 555] on button "Archivos adjuntos" at bounding box center [128, 542] width 155 height 32
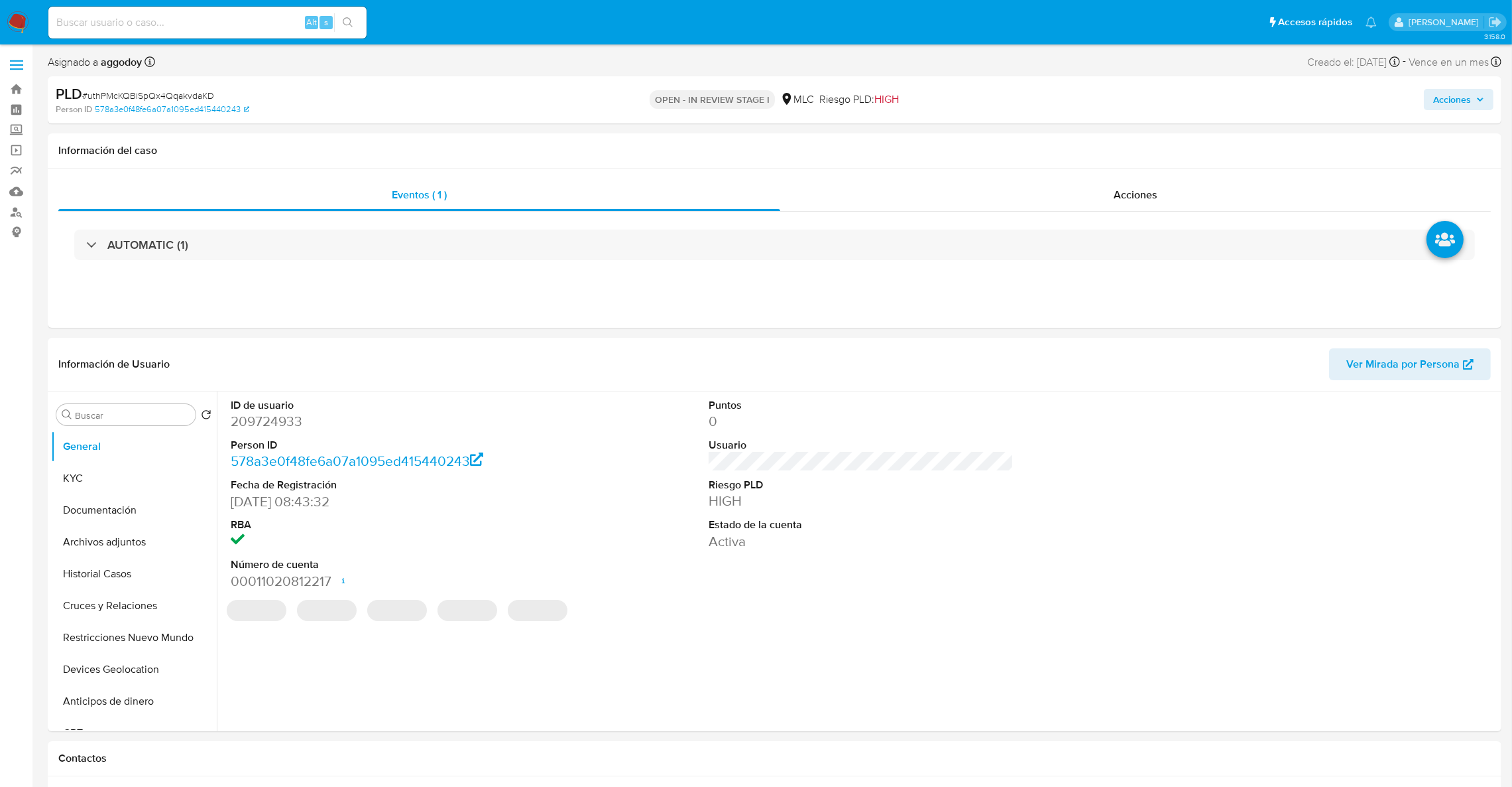
select select "10"
click at [93, 569] on button "Historial Casos" at bounding box center [128, 574] width 155 height 32
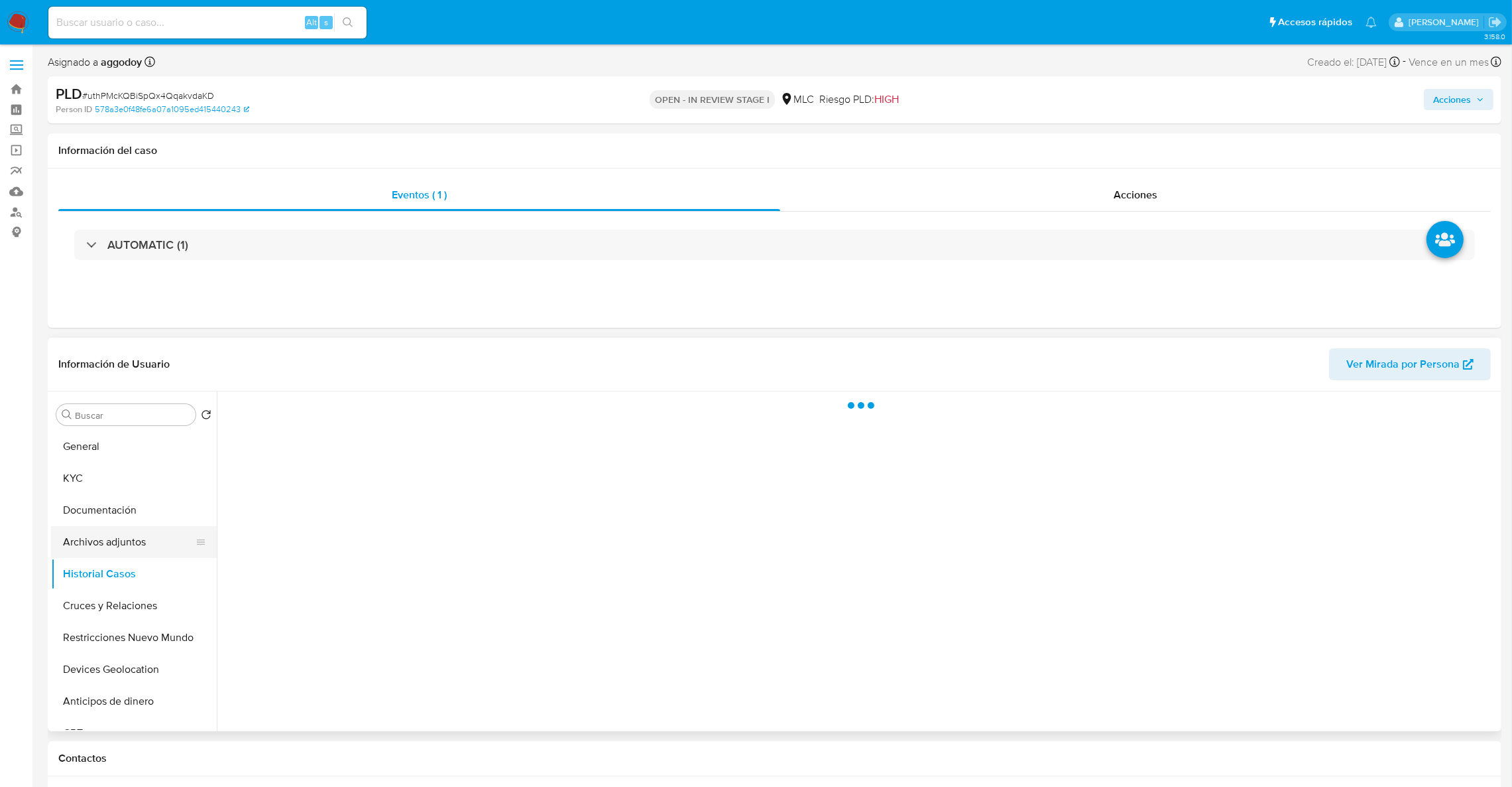
click at [98, 548] on button "Archivos adjuntos" at bounding box center [128, 542] width 155 height 32
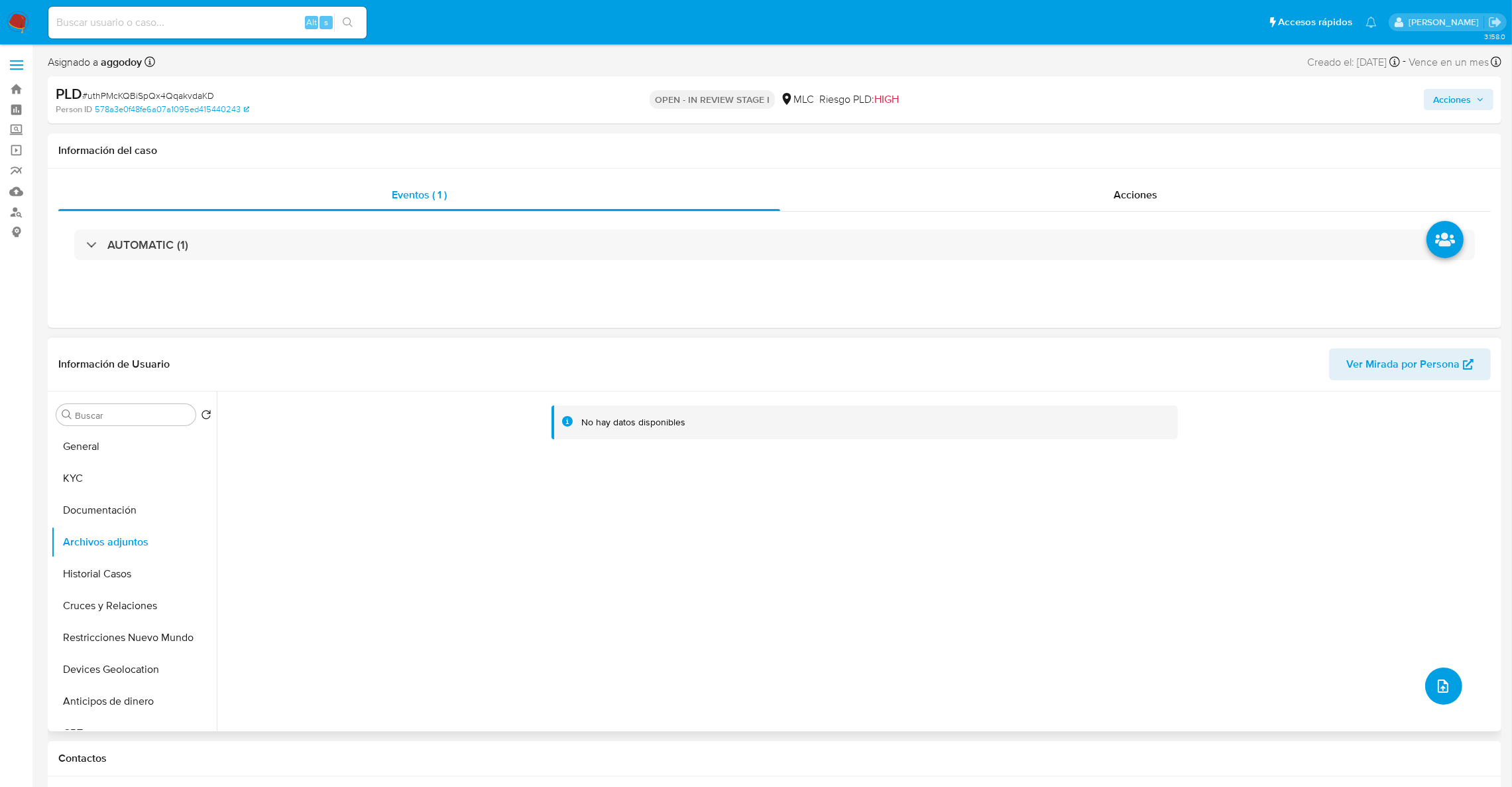
click at [1425, 676] on button "upload-file" at bounding box center [1444, 686] width 38 height 38
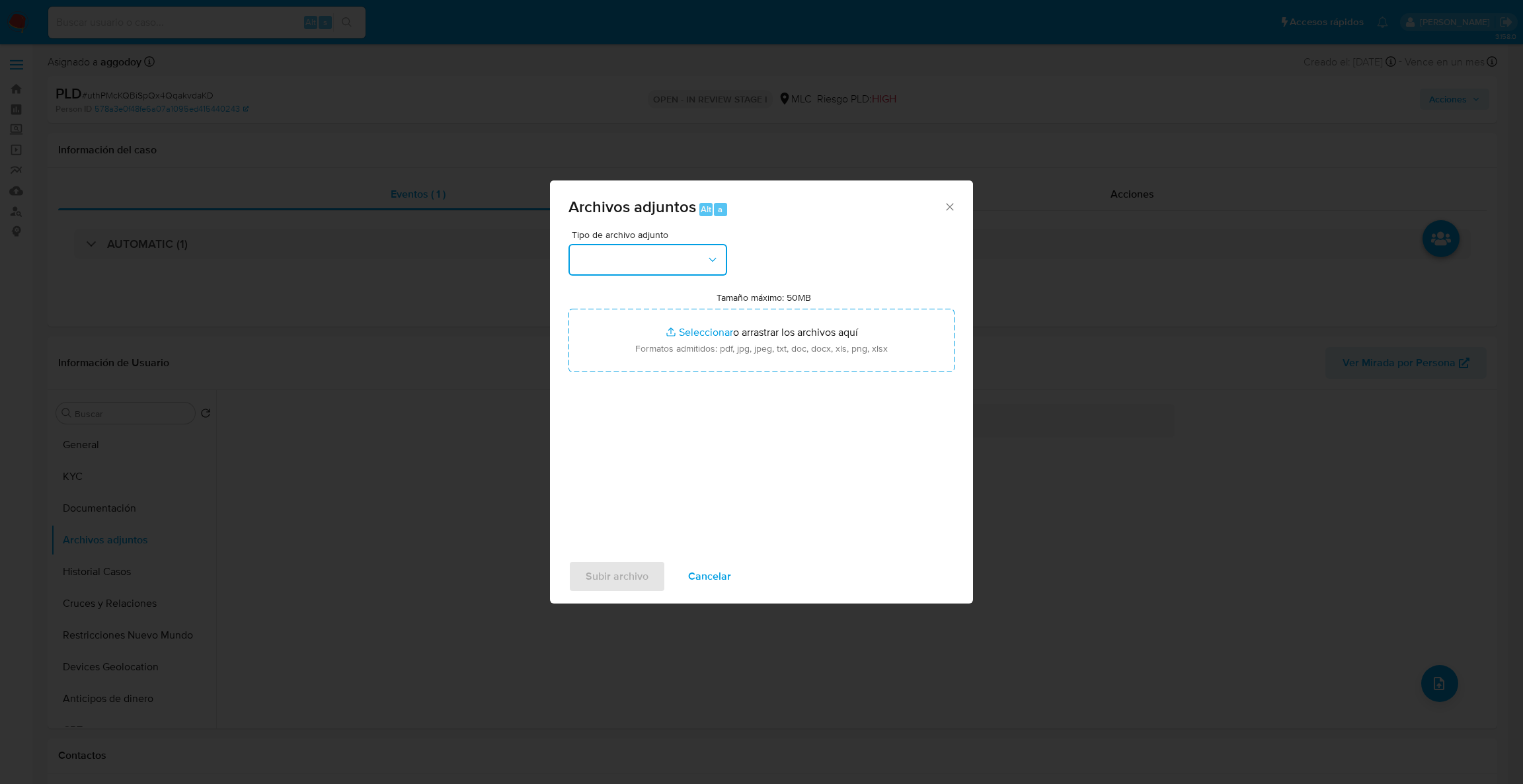
click at [684, 257] on button "button" at bounding box center [647, 260] width 158 height 31
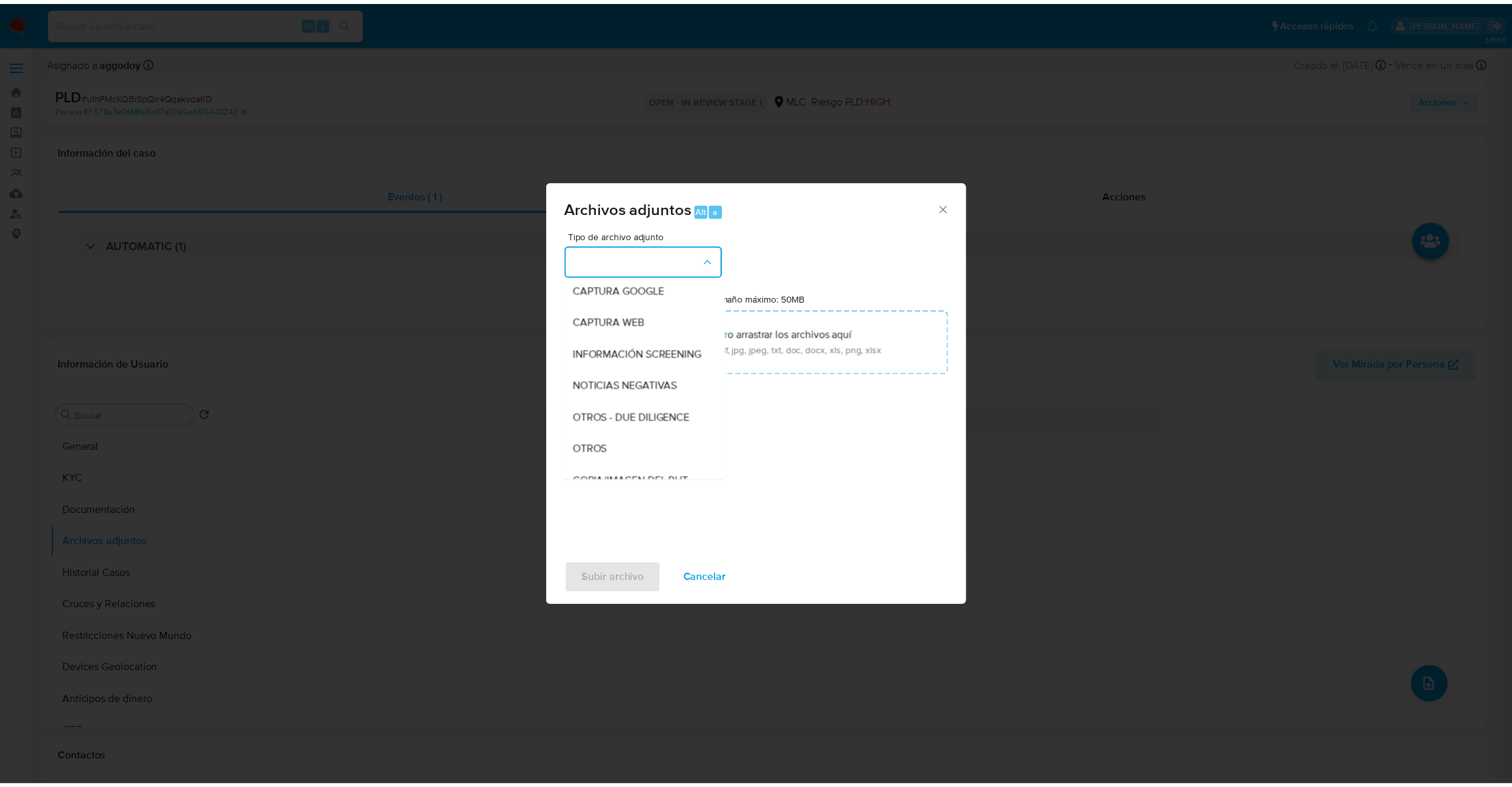
scroll to position [74, 0]
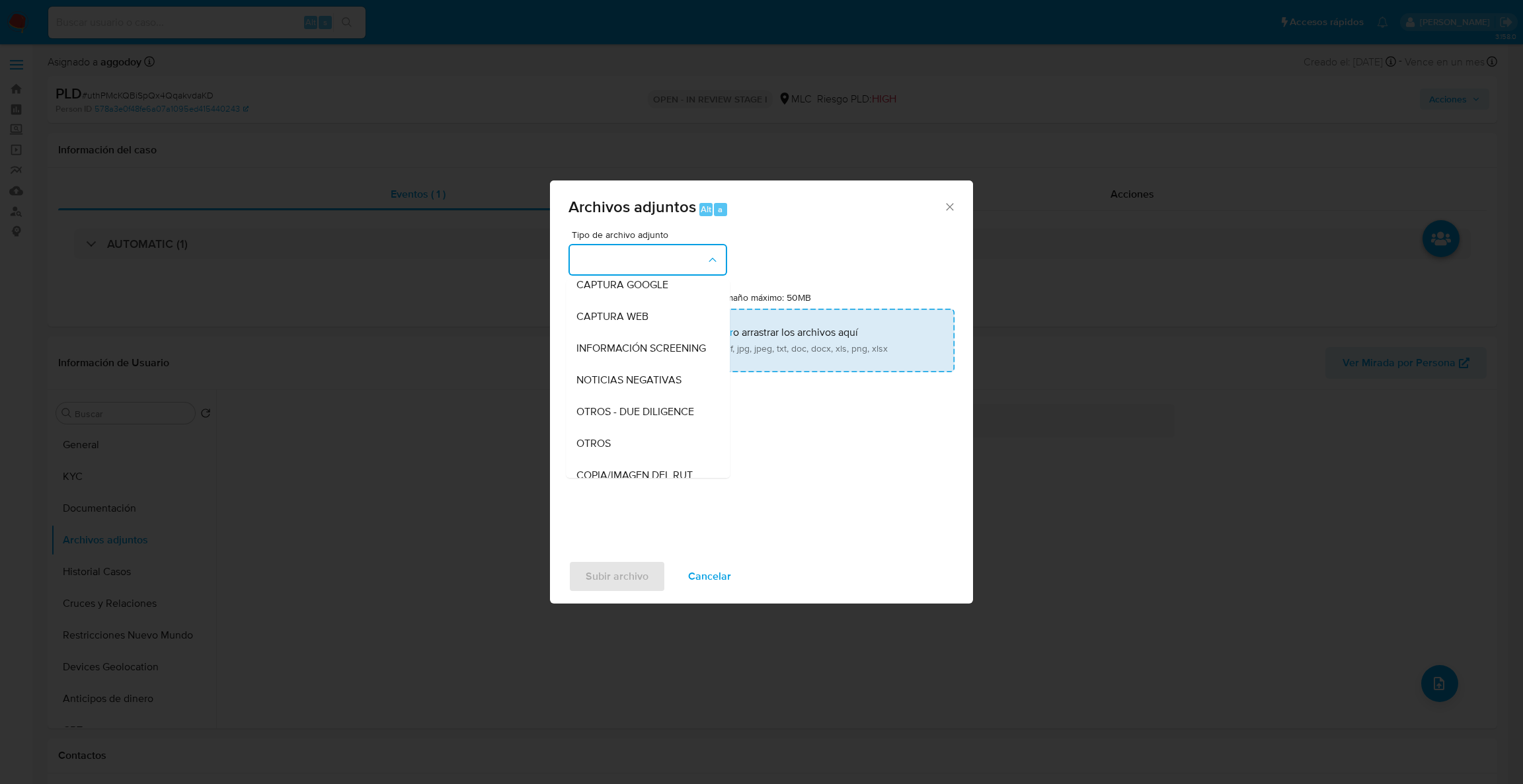
drag, startPoint x: 629, startPoint y: 450, endPoint x: 629, endPoint y: 332, distance: 118.0
click at [628, 450] on div "OTROS" at bounding box center [643, 444] width 135 height 31
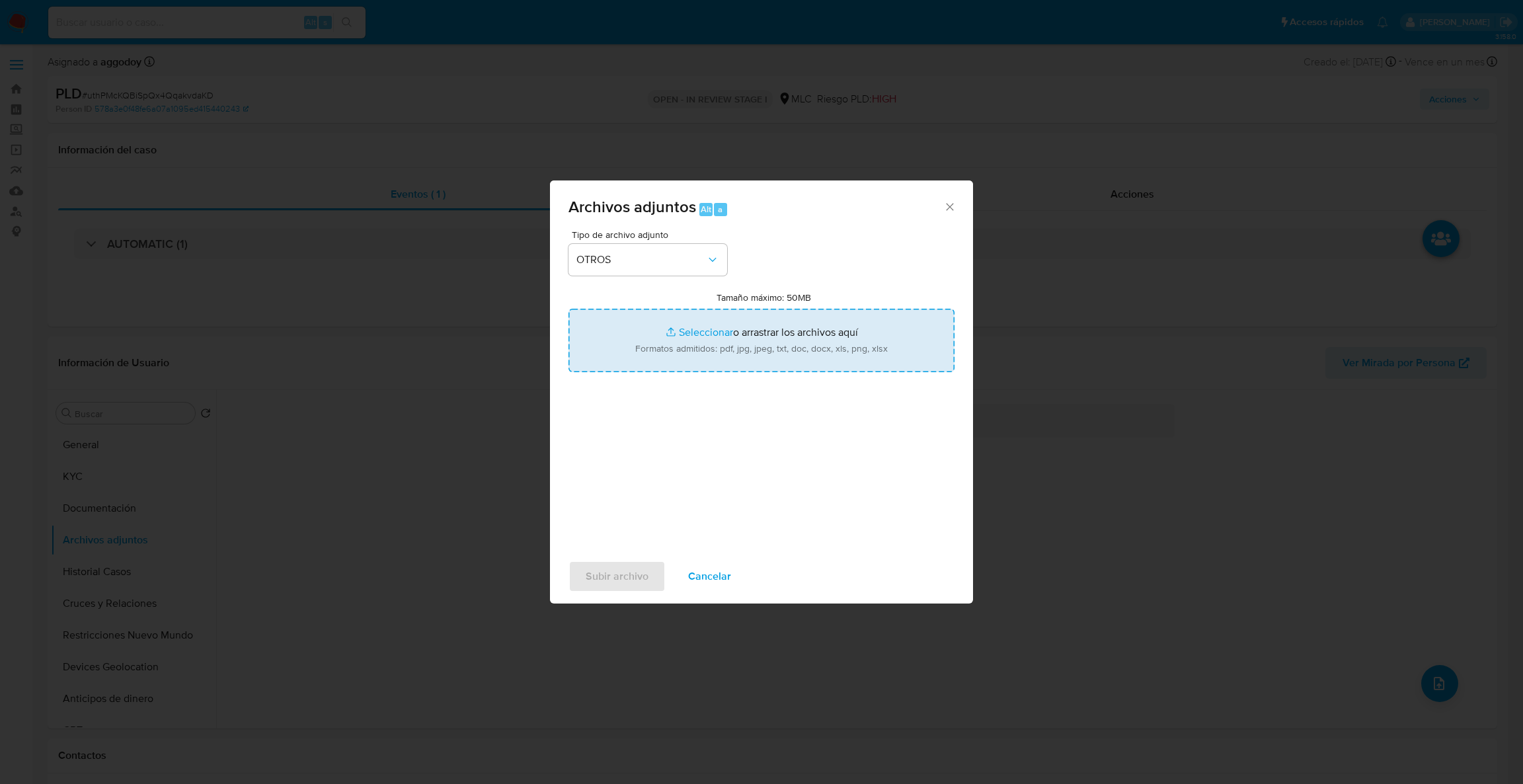
click at [630, 327] on input "Tamaño máximo: 50MB Seleccionar archivos" at bounding box center [762, 340] width 386 height 63
type input "C:\fakepath\Case Log - 209724933.pdf"
click at [699, 347] on input "Tamaño máximo: 50MB Seleccionar archivos" at bounding box center [762, 340] width 386 height 63
type input "C:\fakepath\209724933Movimientos .xlsx"
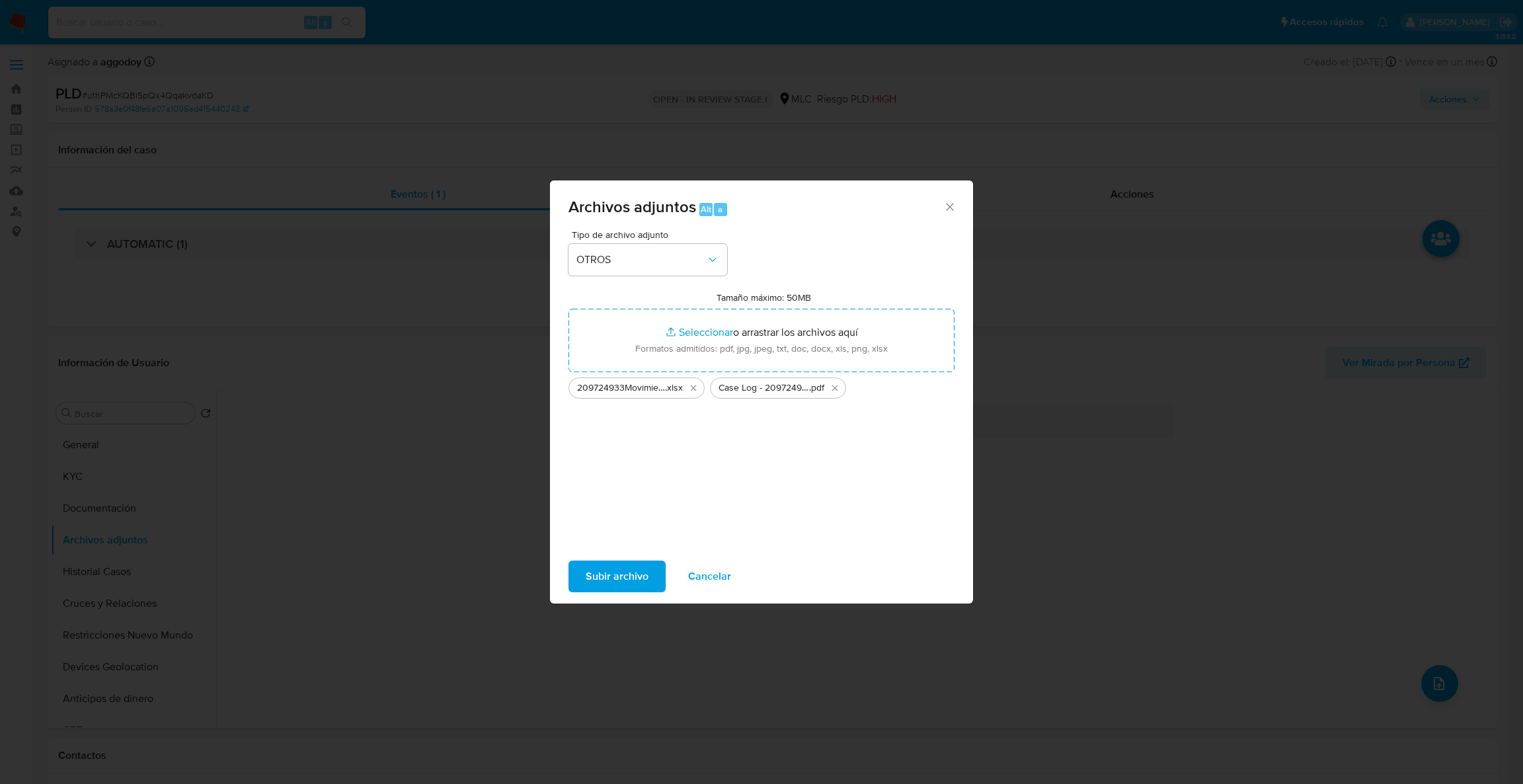
click at [625, 584] on span "Subir archivo" at bounding box center [617, 576] width 63 height 30
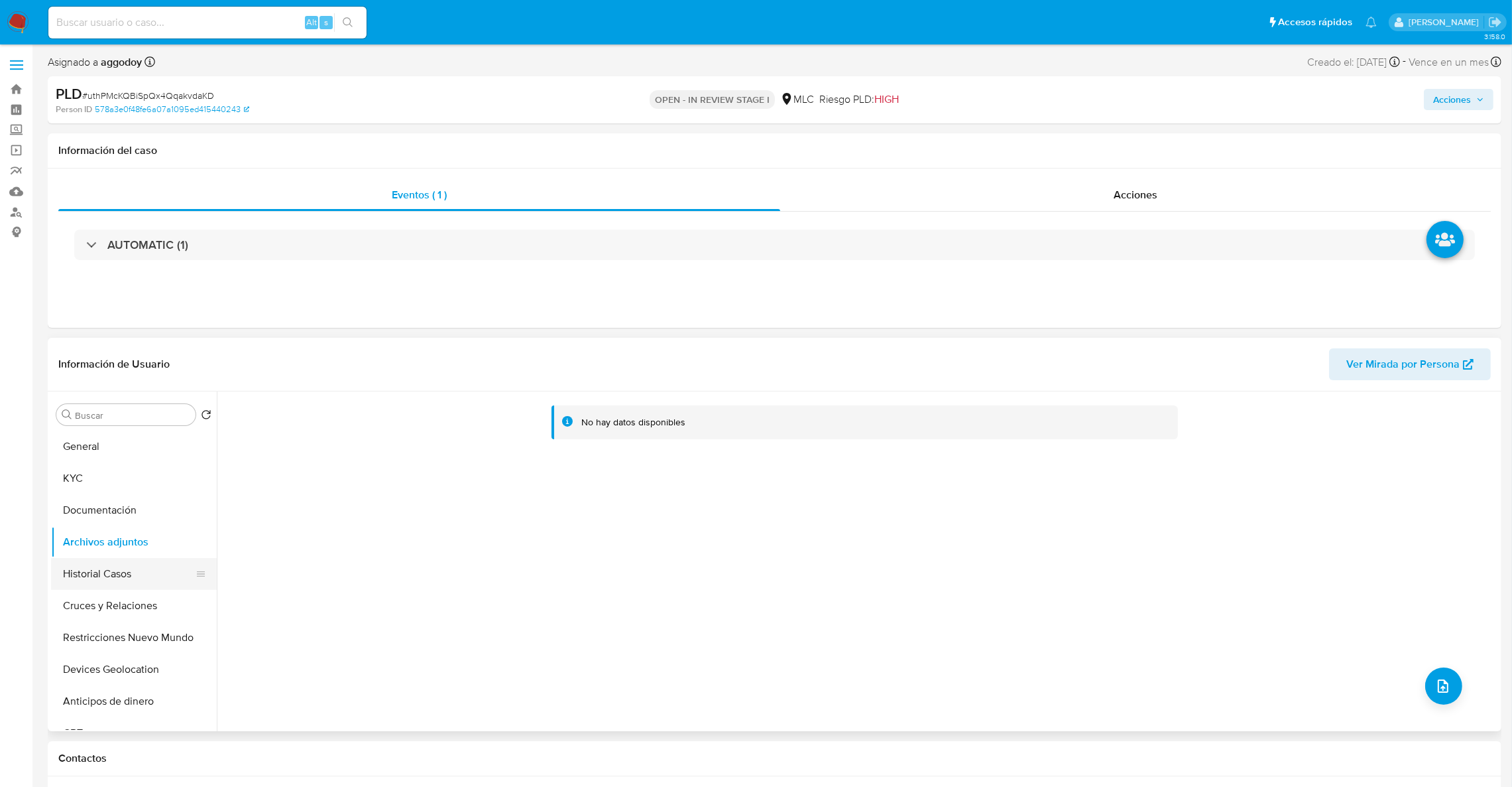
click at [71, 577] on button "Historial Casos" at bounding box center [128, 574] width 155 height 32
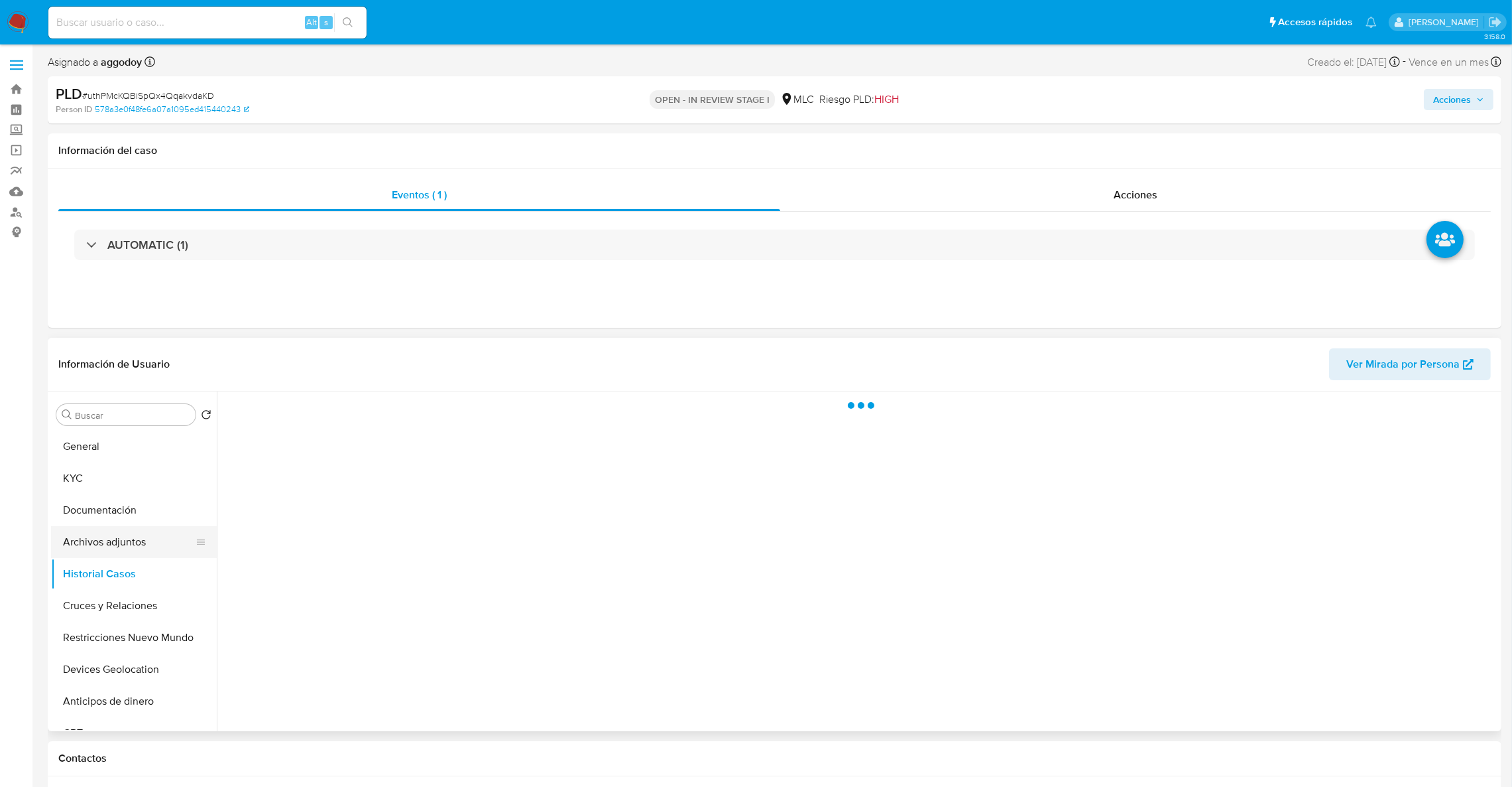
click at [90, 548] on button "Archivos adjuntos" at bounding box center [128, 542] width 155 height 32
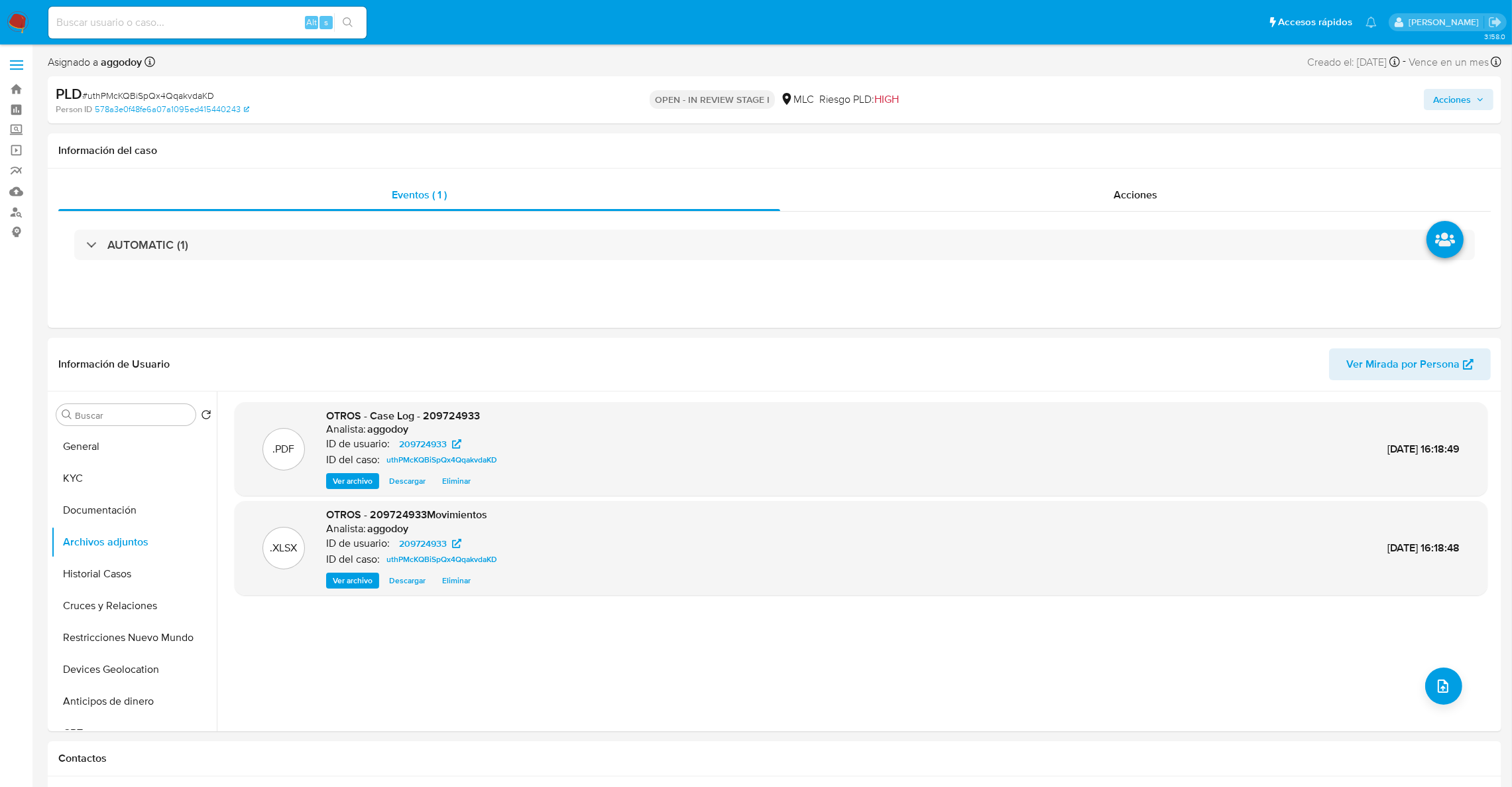
click at [1480, 97] on icon "button" at bounding box center [1480, 100] width 8 height 8
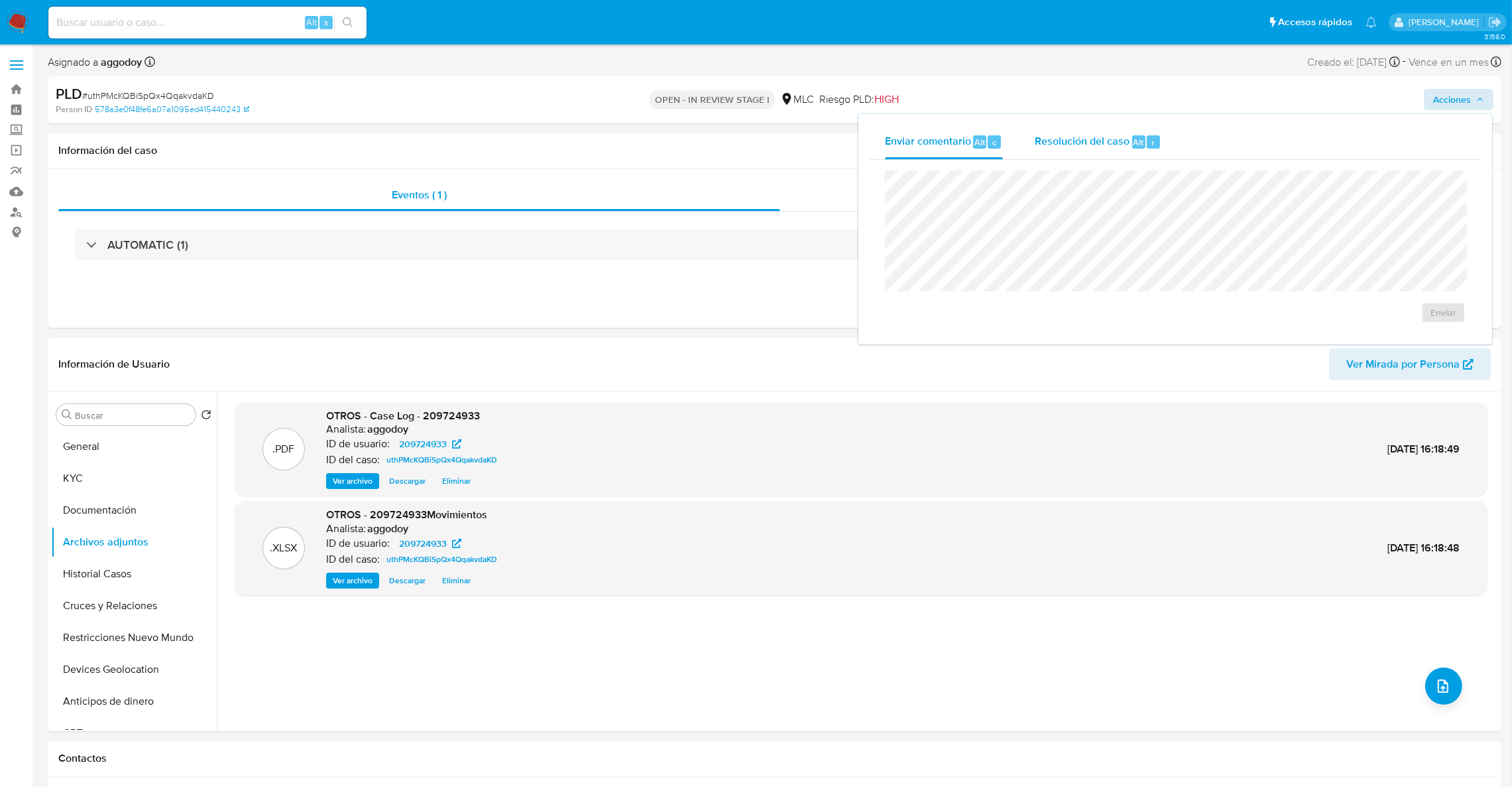
click at [1108, 139] on span "Resolución del caso" at bounding box center [1082, 141] width 95 height 15
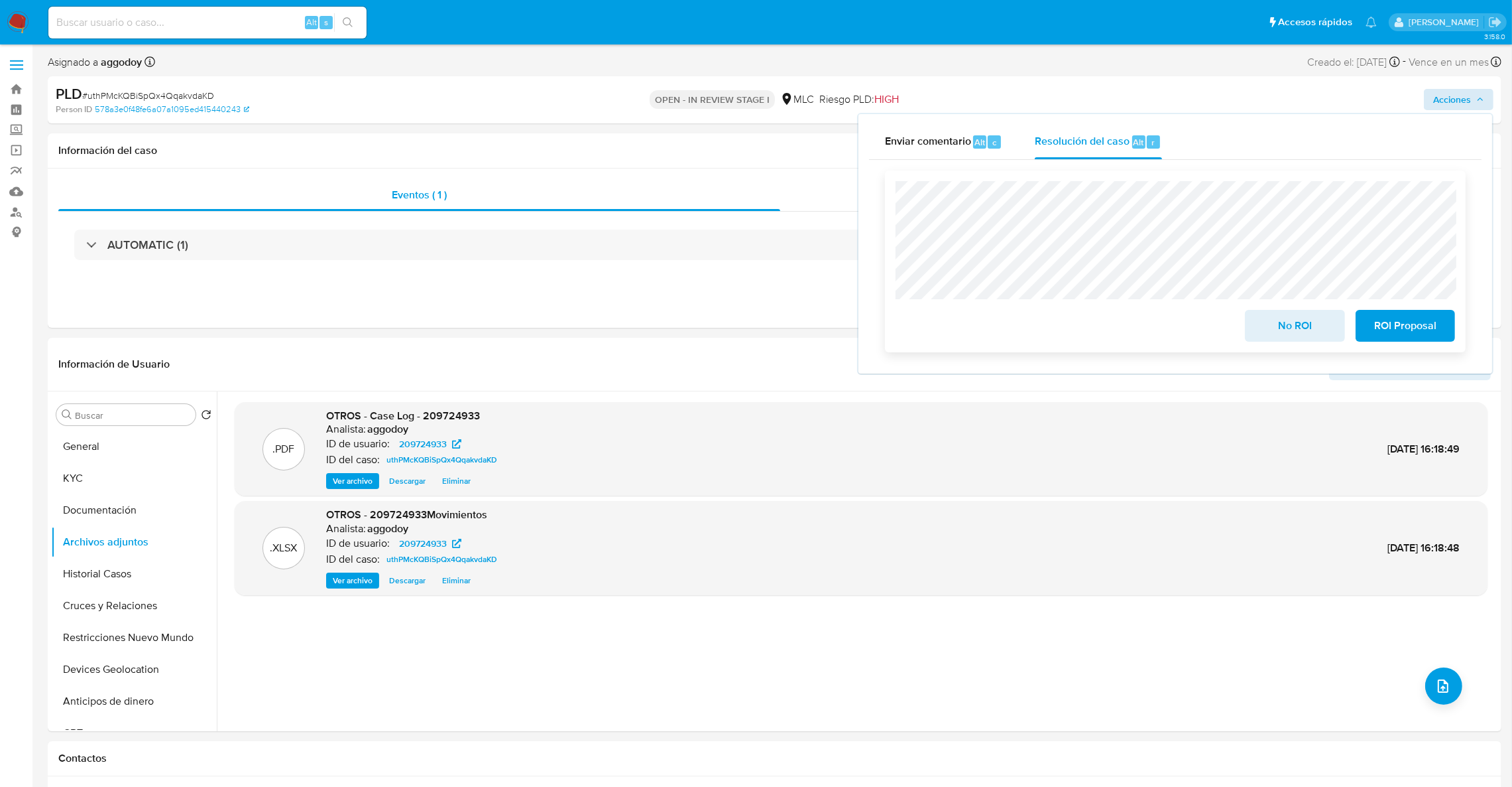
click at [1254, 321] on button "No ROI" at bounding box center [1294, 326] width 100 height 32
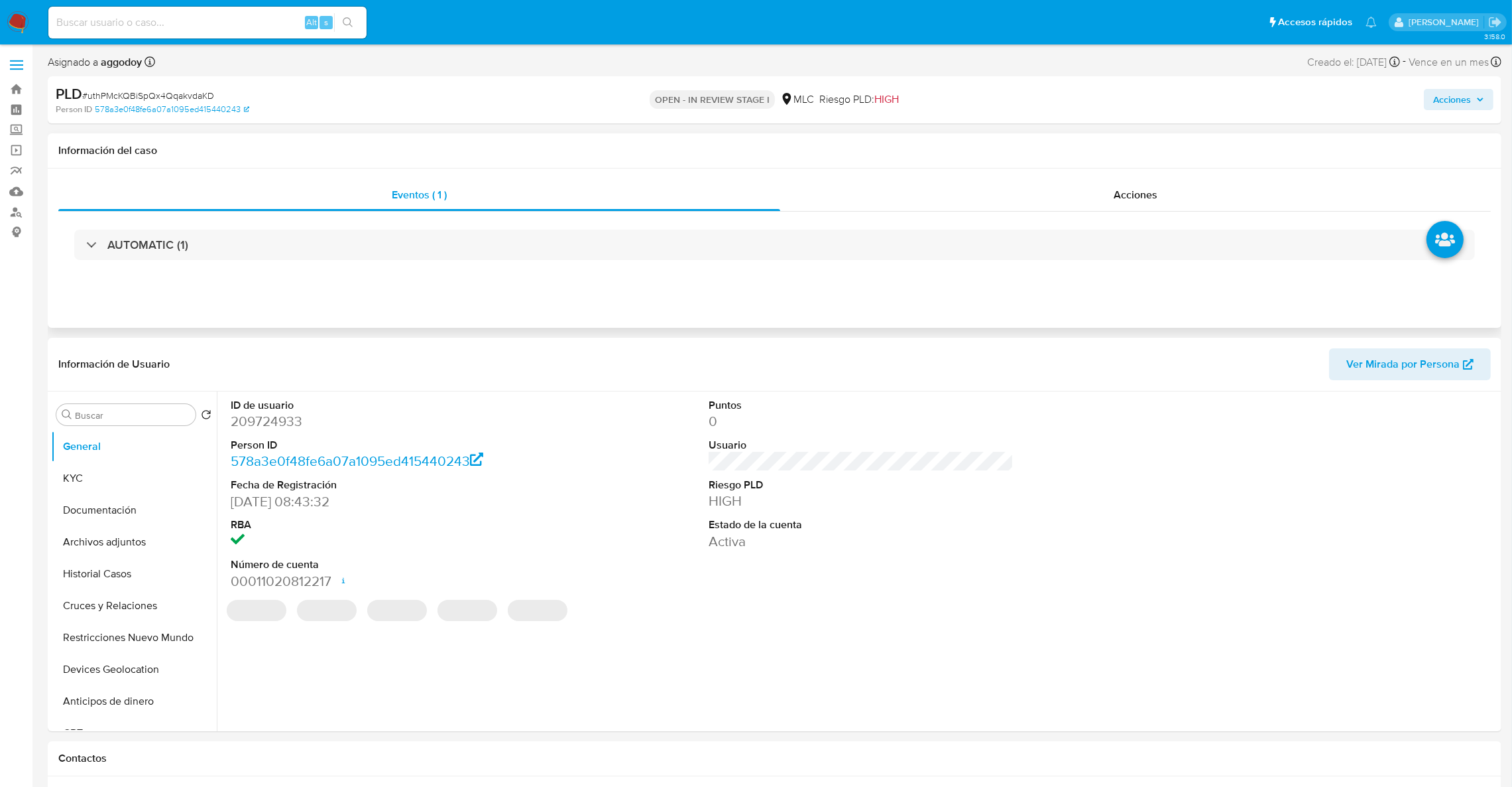
select select "10"
click at [260, 418] on dd "209724933" at bounding box center [384, 421] width 306 height 19
copy dd "209724933"
select select "10"
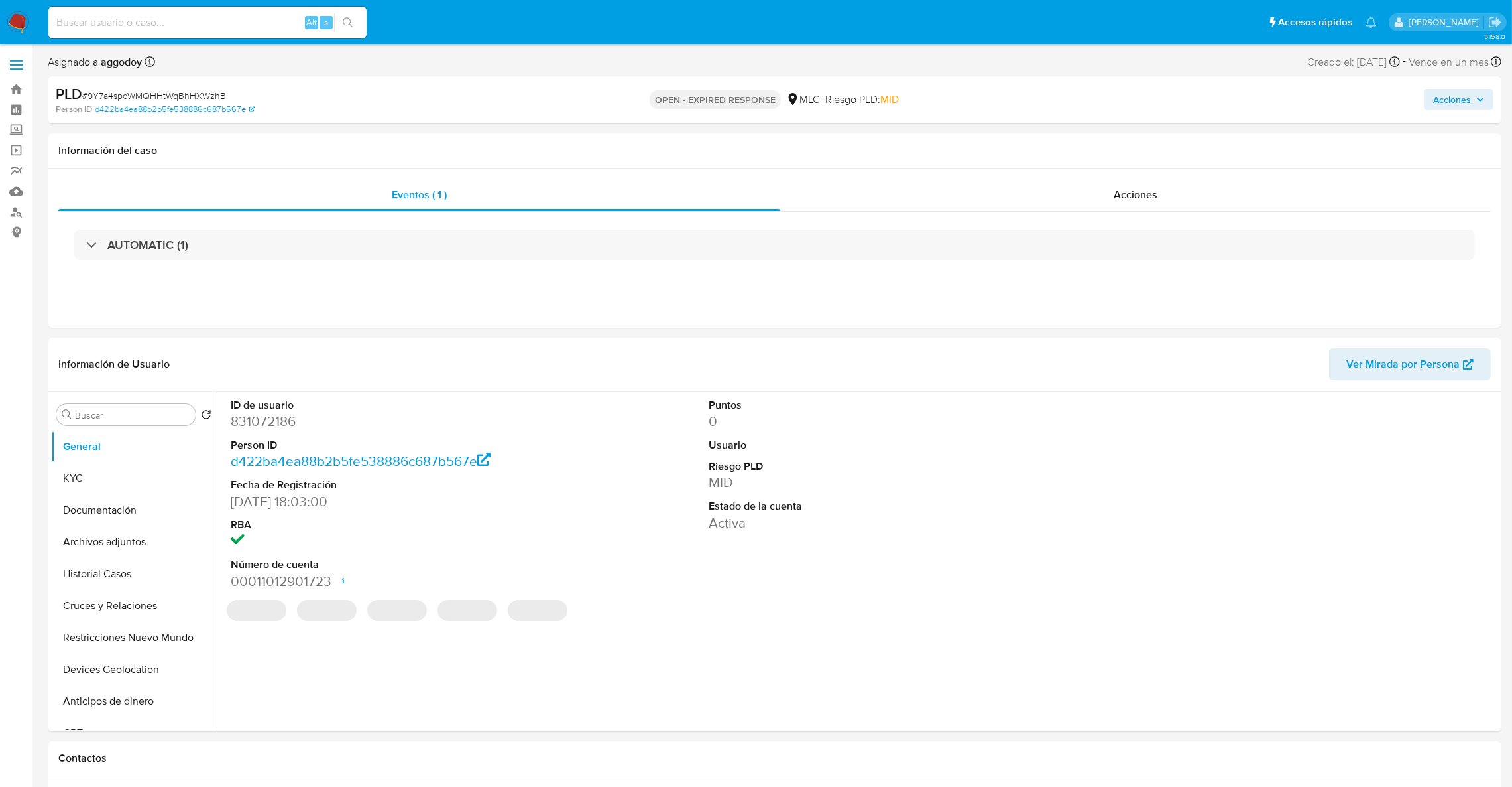
select select "10"
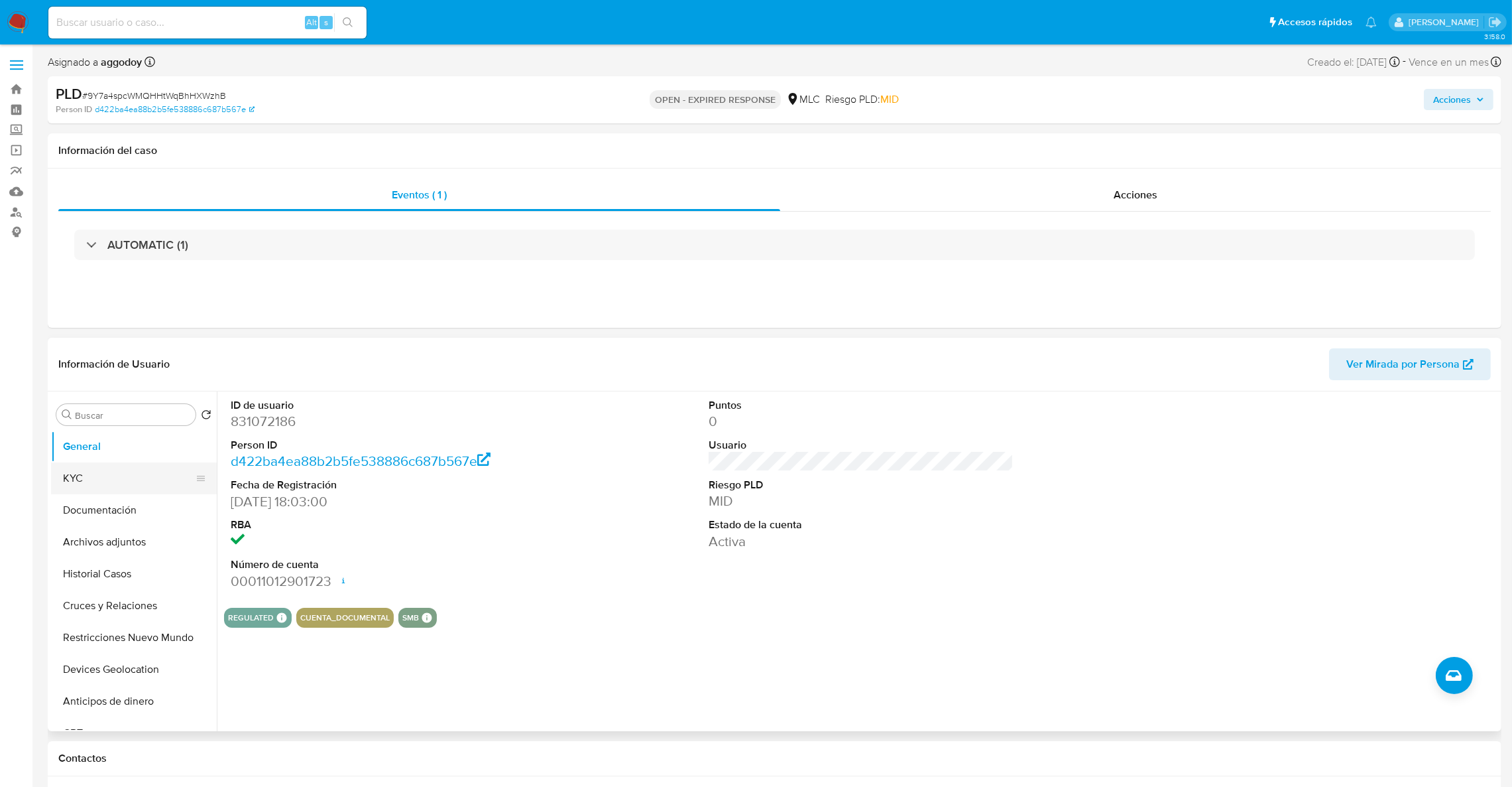
click at [138, 482] on button "KYC" at bounding box center [128, 478] width 155 height 32
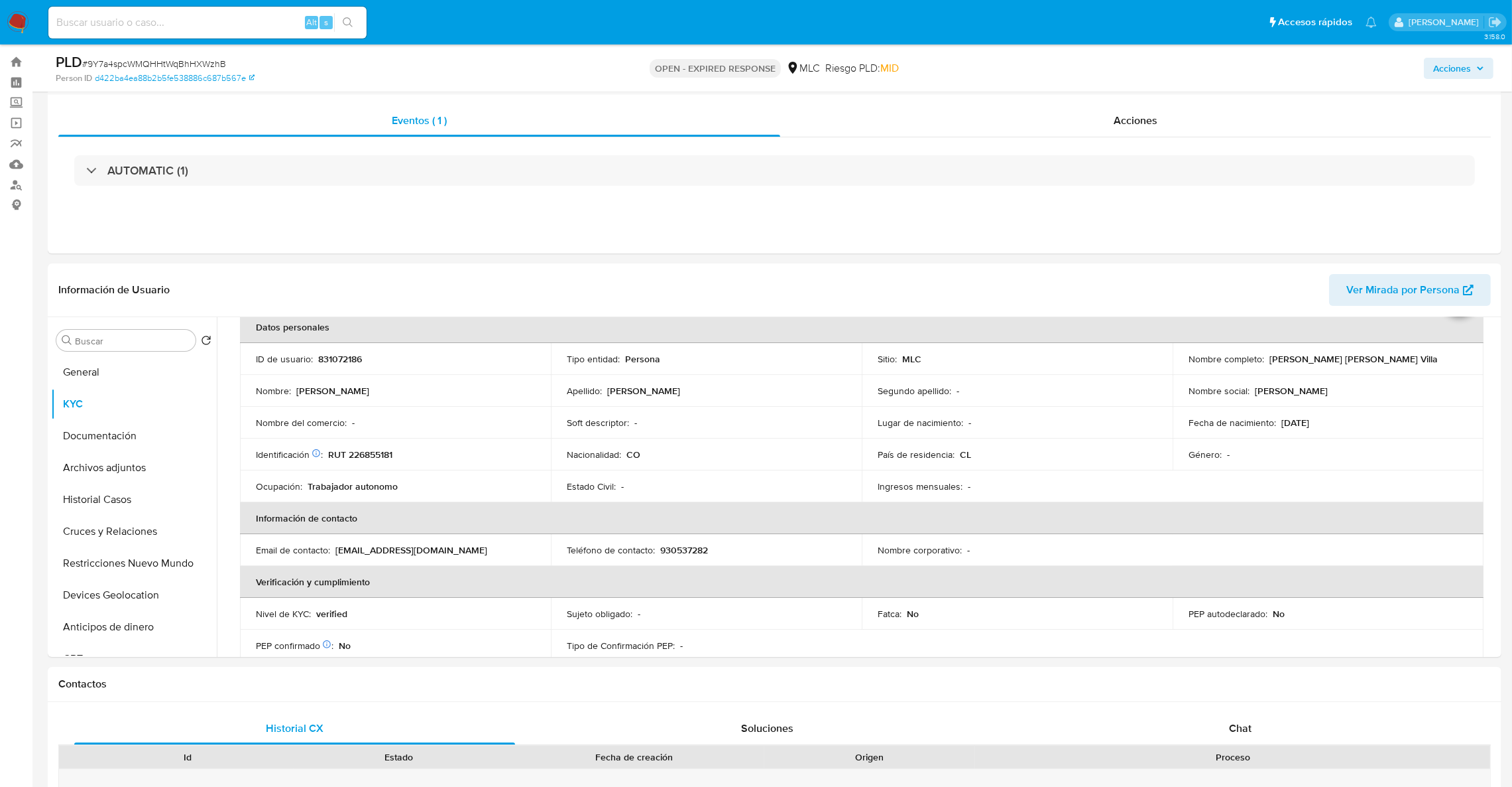
scroll to position [36, 0]
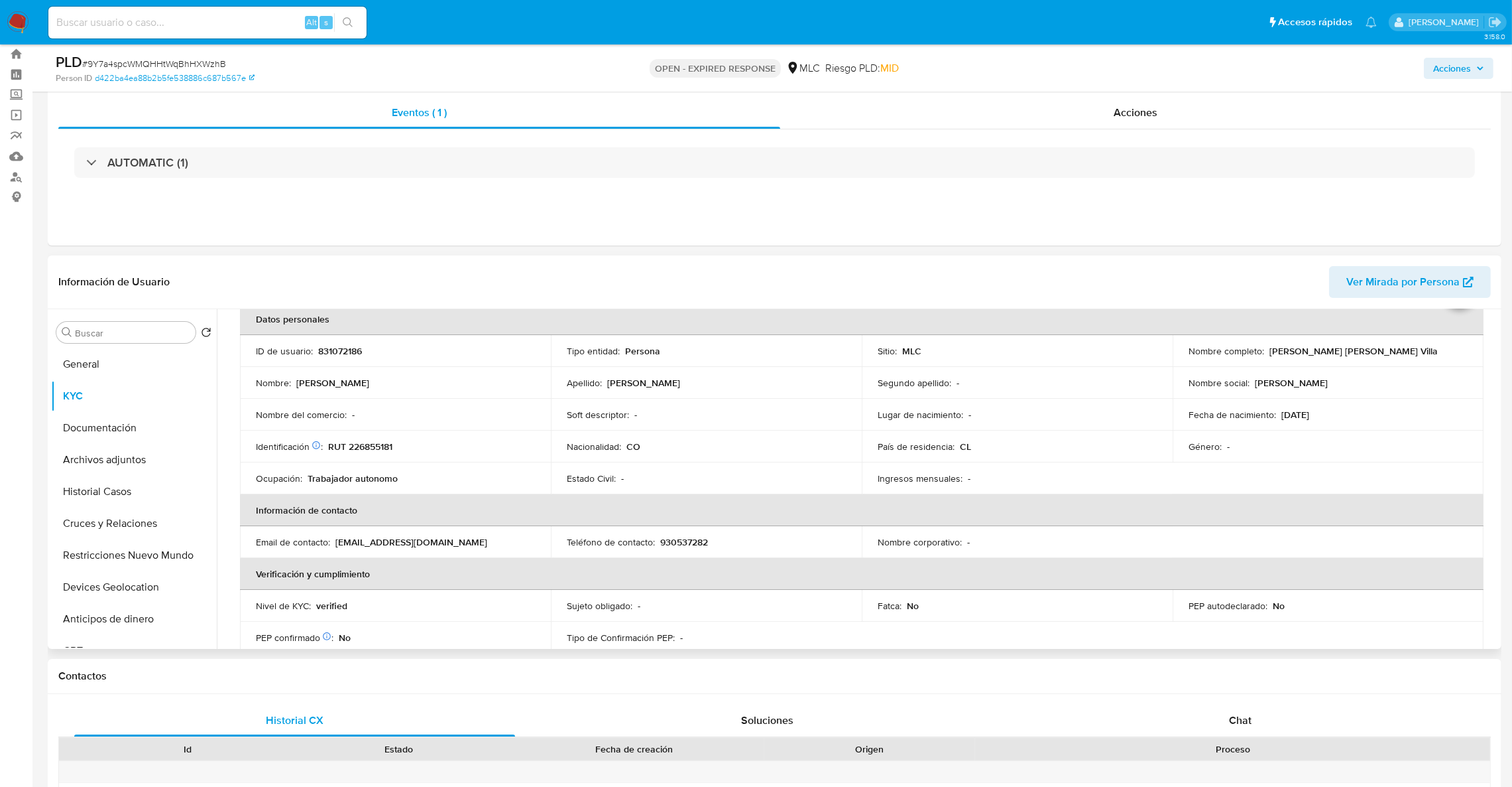
click at [1217, 477] on table "Datos personales ID de usuario : 831072186 Tipo entidad : Persona Sitio : MLC N…" at bounding box center [862, 542] width 1244 height 478
drag, startPoint x: 367, startPoint y: 466, endPoint x: 356, endPoint y: 455, distance: 15.6
click at [365, 463] on td "Ocupación : Trabajador autonomo" at bounding box center [395, 478] width 311 height 32
click at [356, 453] on td "Identificación Nº de serie: 602197895 : RUT 226855181" at bounding box center [395, 446] width 311 height 32
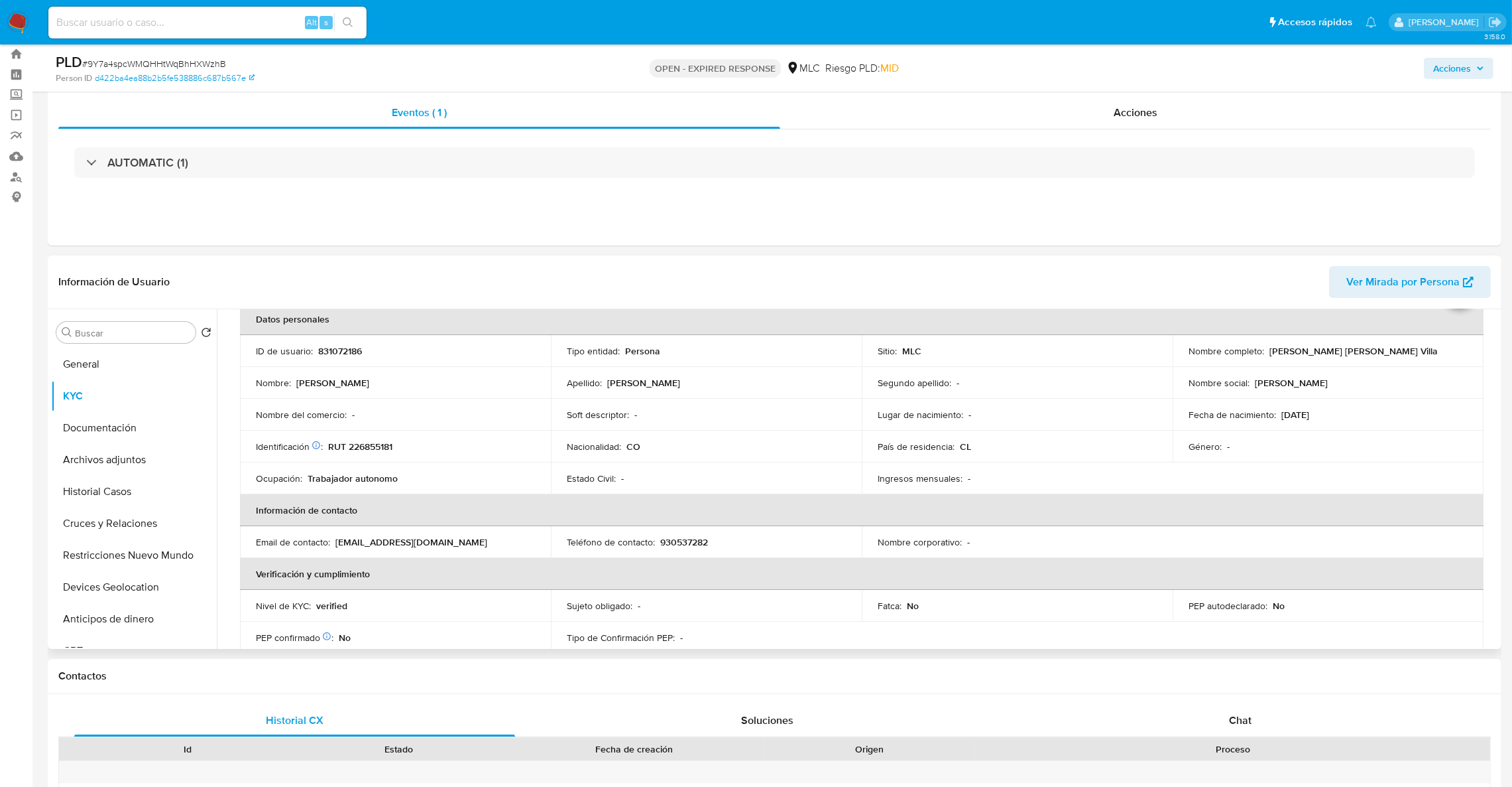
click at [355, 452] on p "RUT 226855181" at bounding box center [359, 446] width 64 height 12
click at [349, 445] on p "RUT 226855181" at bounding box center [359, 446] width 64 height 12
copy p "226855181"
click at [316, 351] on div "ID de usuario : 831072186" at bounding box center [395, 351] width 279 height 12
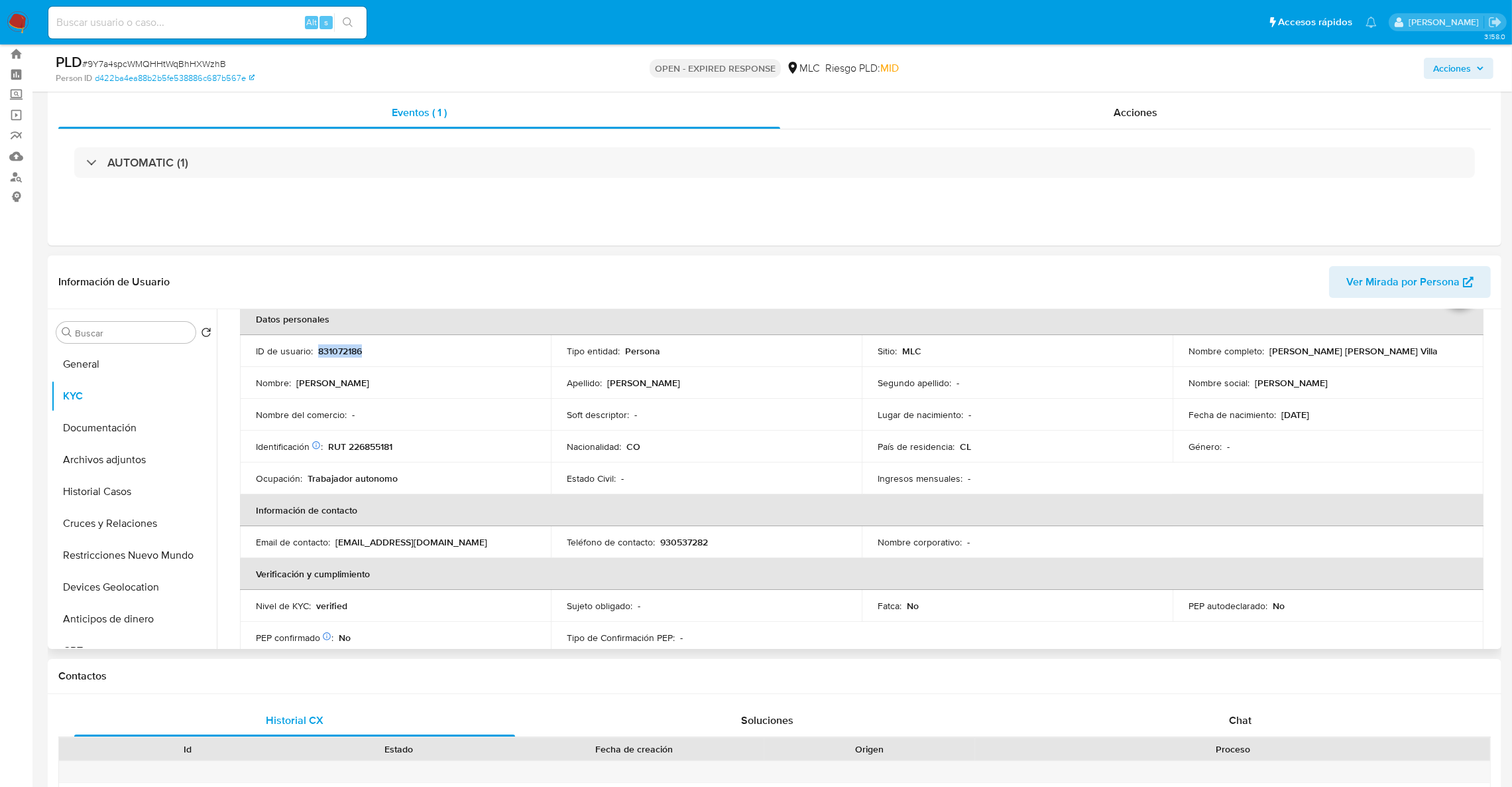
click at [316, 351] on div "ID de usuario : 831072186" at bounding box center [395, 351] width 279 height 12
copy p "831072186"
click at [113, 531] on button "Cruces y Relaciones" at bounding box center [128, 523] width 155 height 32
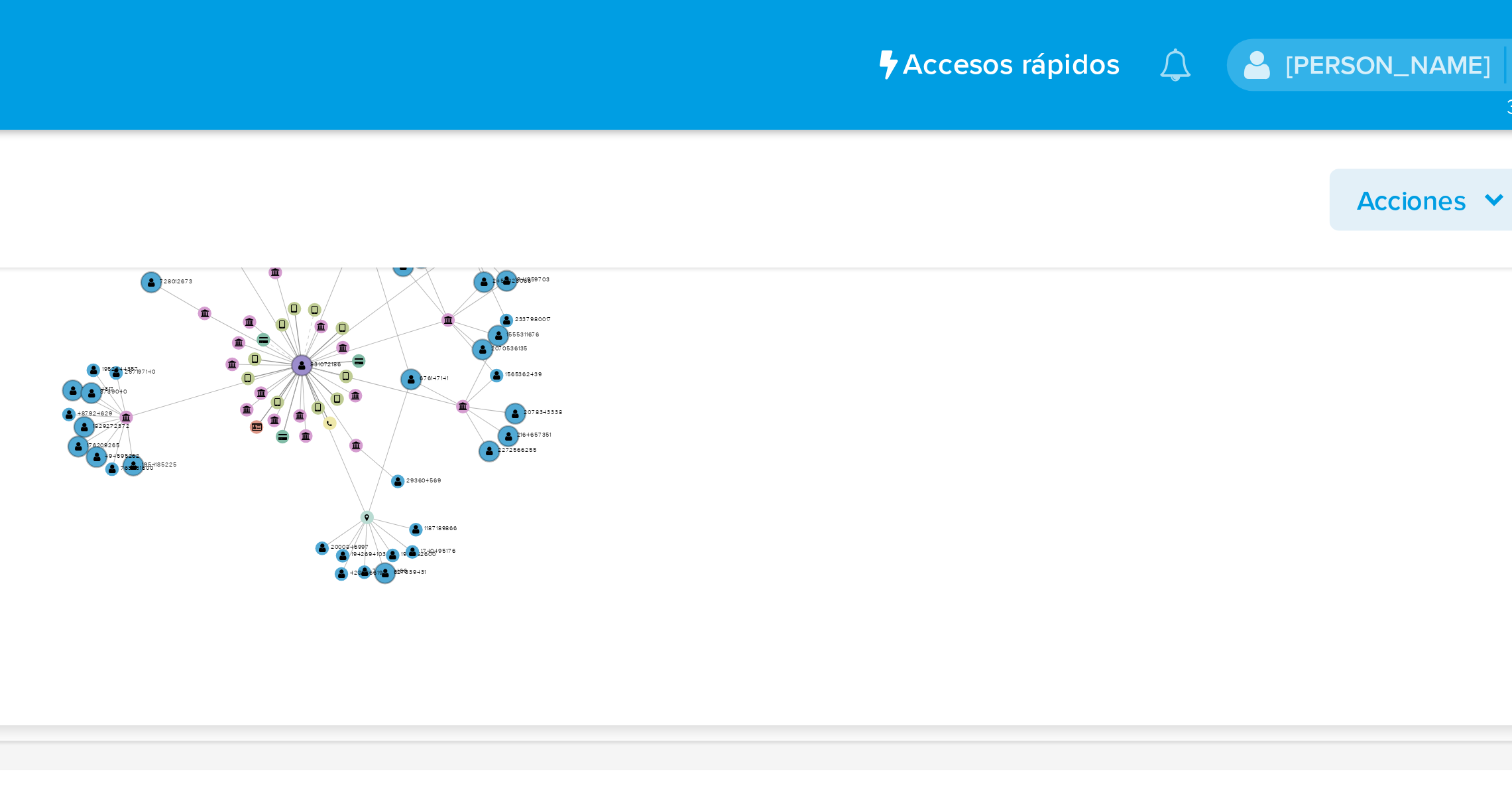
scroll to position [424, 0]
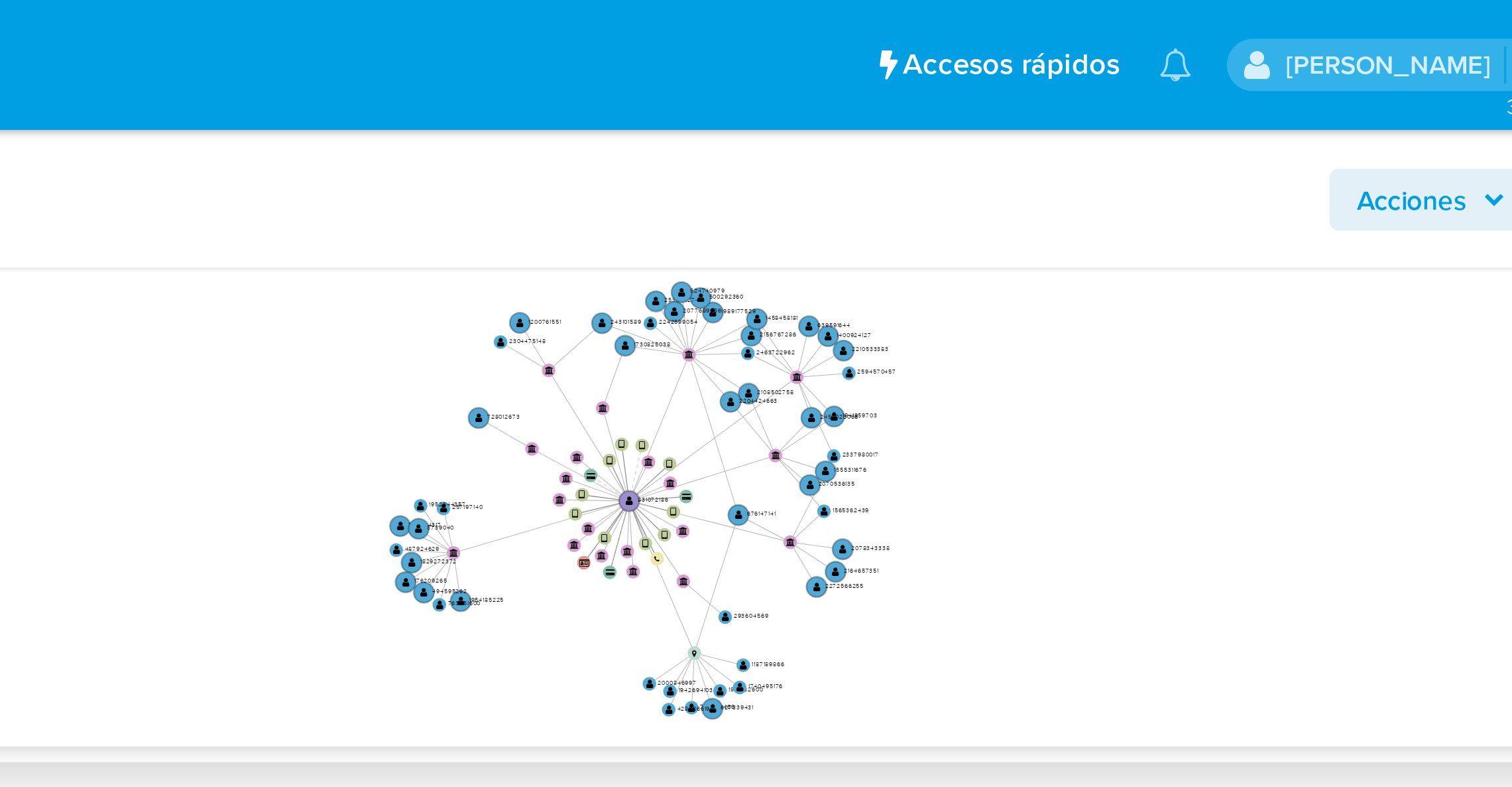
drag, startPoint x: 1326, startPoint y: 183, endPoint x: 1410, endPoint y: 198, distance: 85.3
click at [1410, 198] on icon "device-6150ee1e08813b0019875563  user-831072186  831072186 device-67e71448e5f…" at bounding box center [870, 155] width 1254 height 193
click at [1374, 169] on icon "device-6150ee1e08813b0019875563  user-831072186  831072186 device-67e71448e5f…" at bounding box center [870, 155] width 1254 height 193
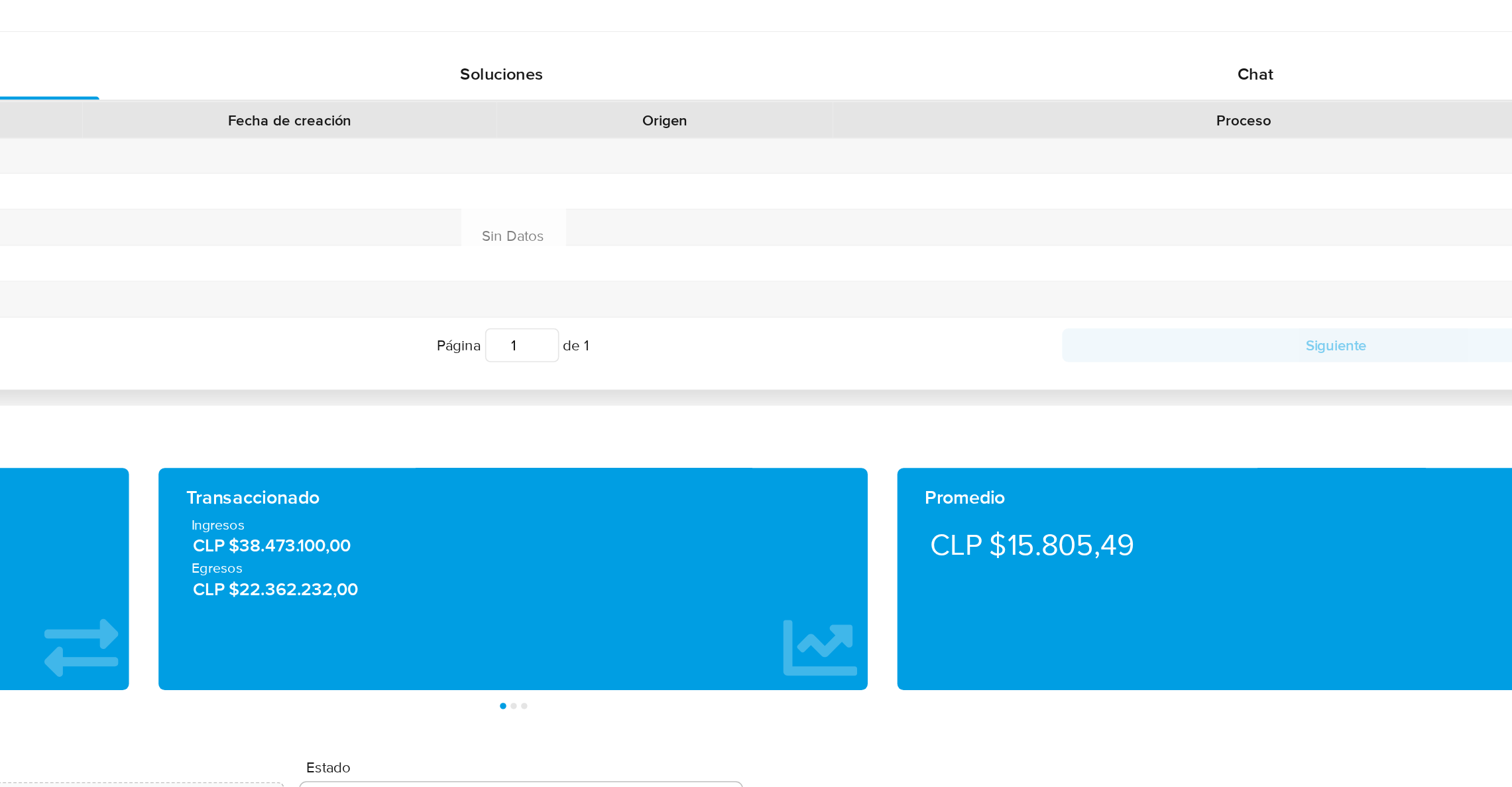
scroll to position [414, 0]
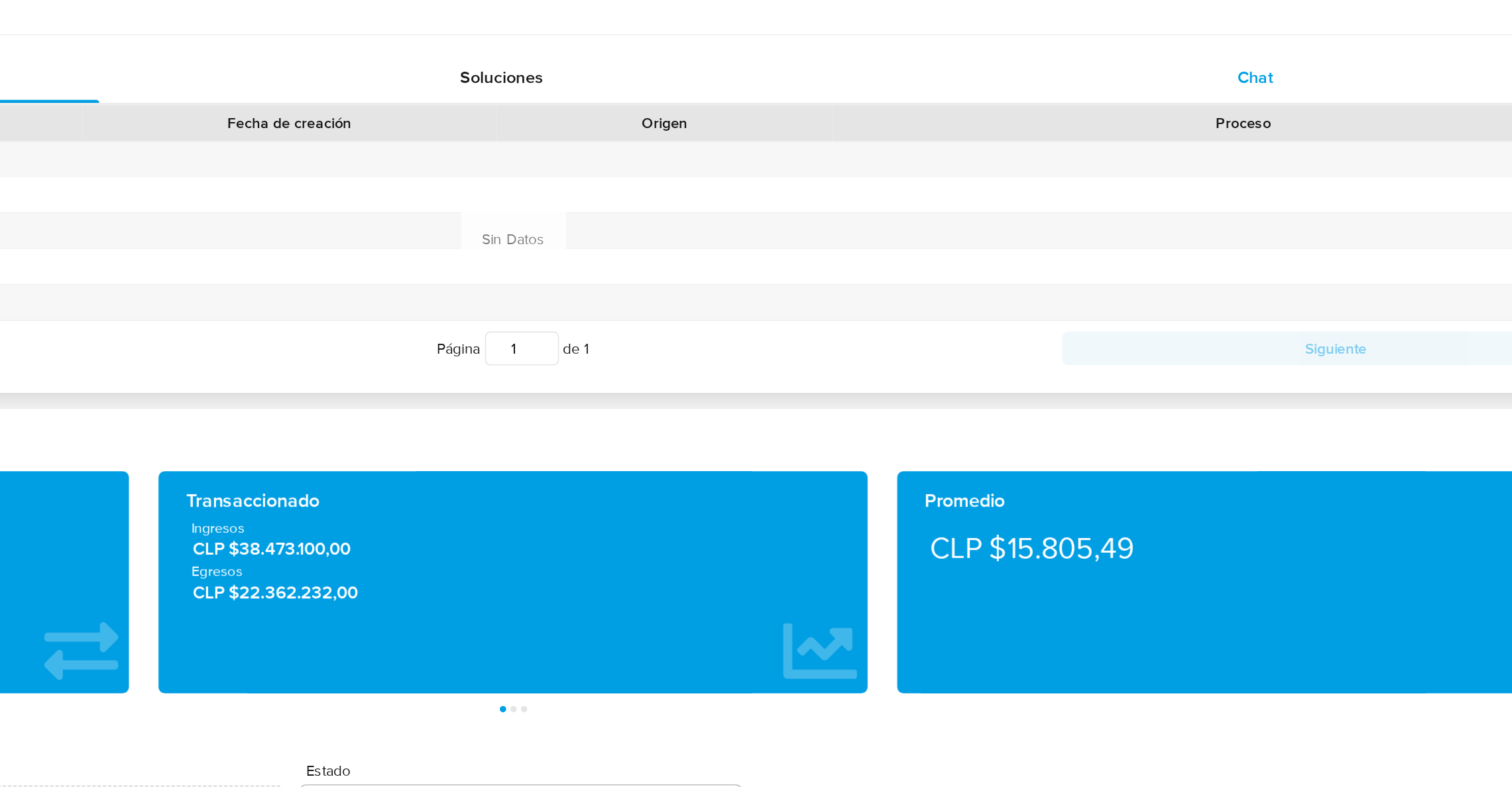
click at [1270, 337] on div "Chat" at bounding box center [1240, 342] width 441 height 32
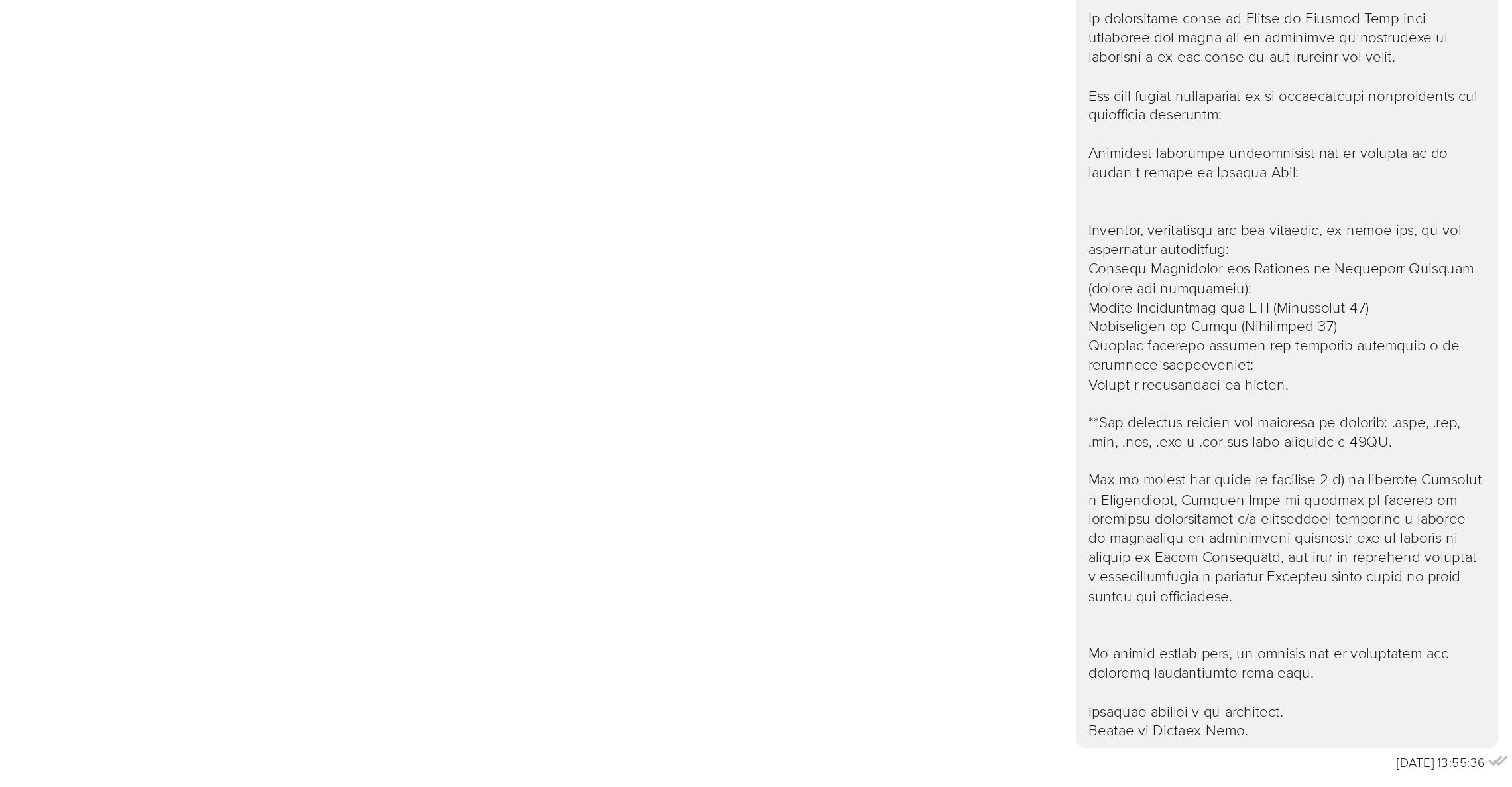
scroll to position [538, 0]
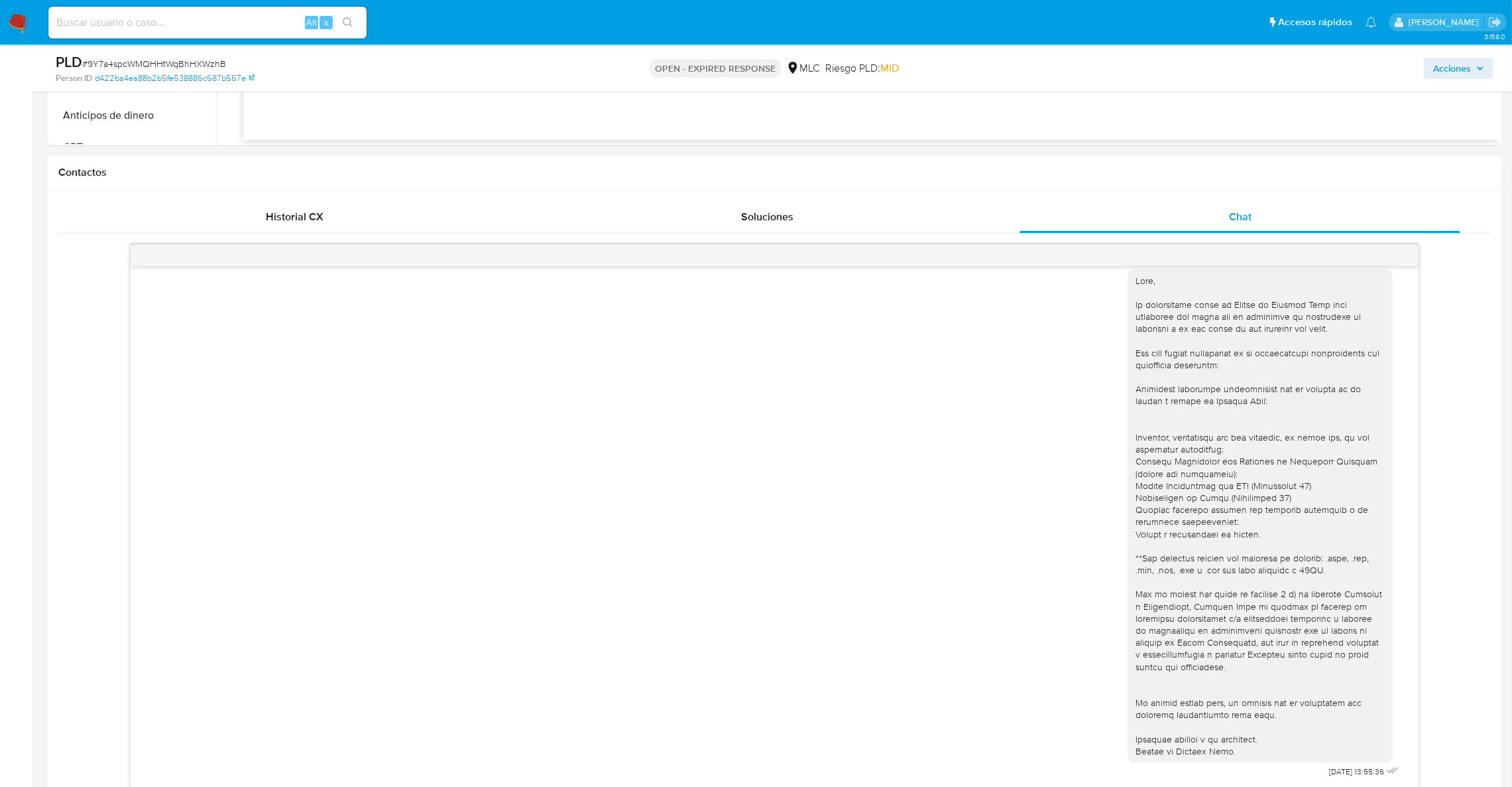
drag, startPoint x: 810, startPoint y: 660, endPoint x: 982, endPoint y: 263, distance: 432.7
click at [810, 660] on div "18/08/2025 13:55:36" at bounding box center [774, 520] width 1254 height 521
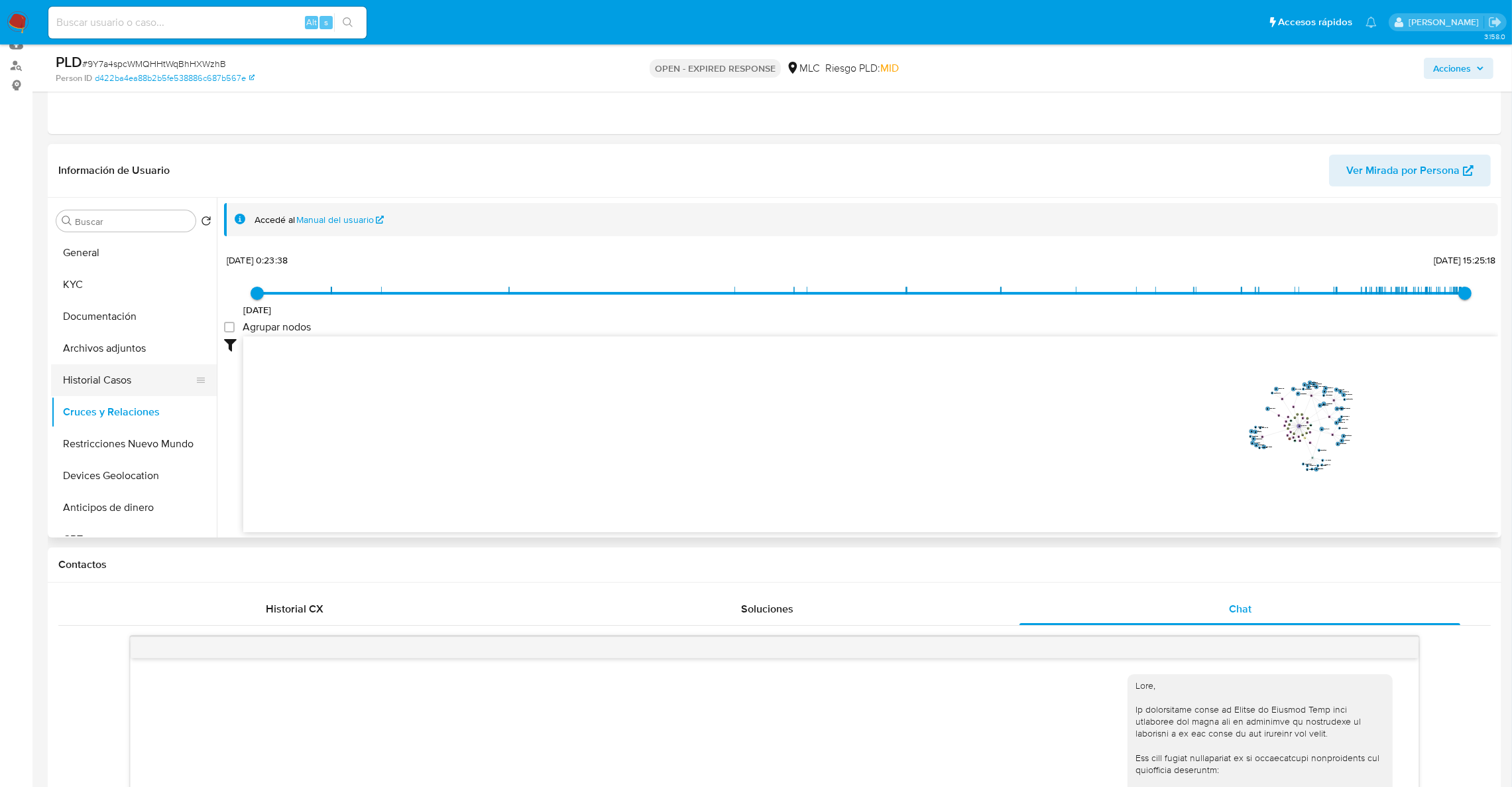
scroll to position [140, 0]
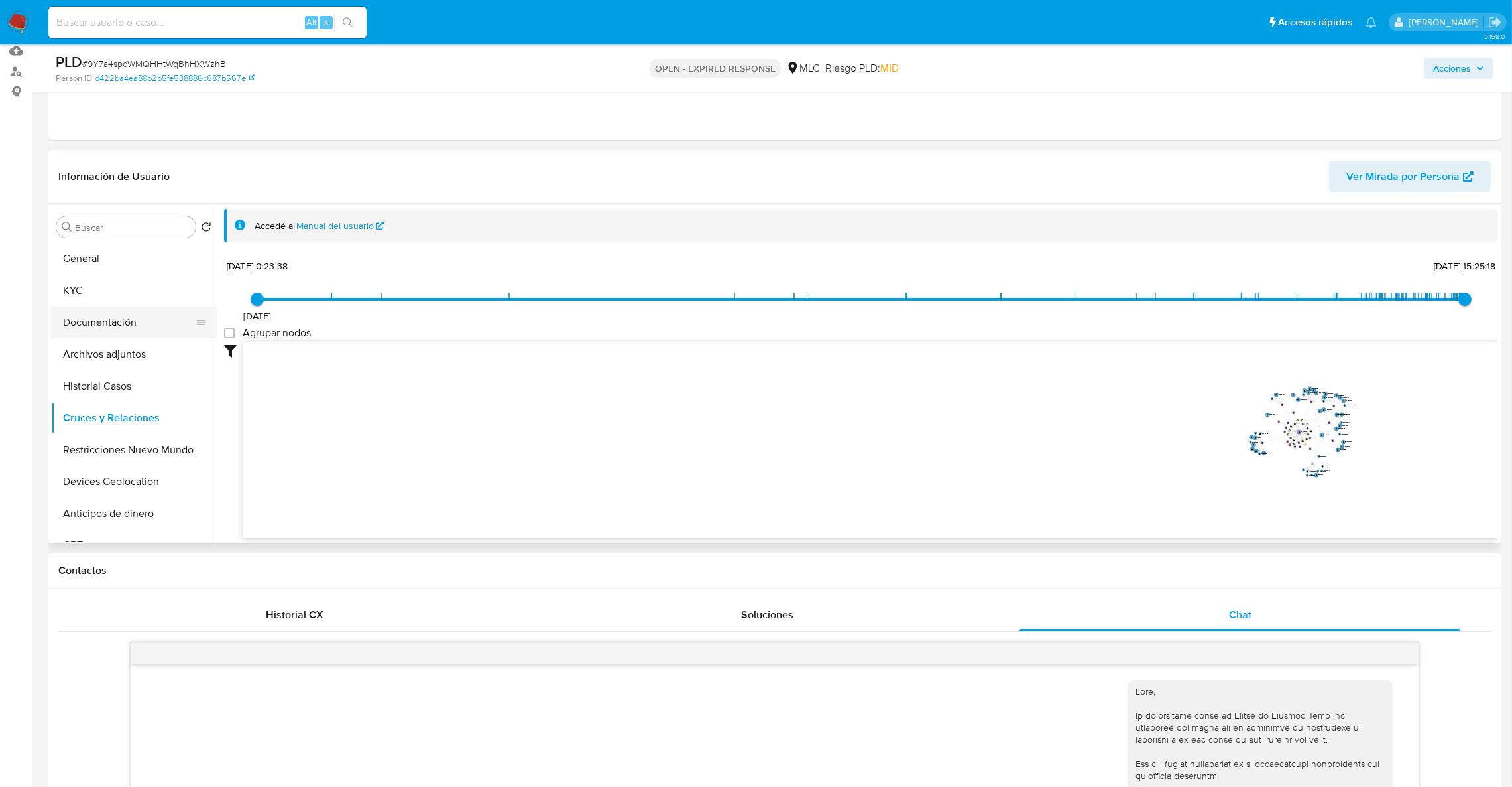
click at [125, 328] on button "Documentación" at bounding box center [128, 322] width 155 height 32
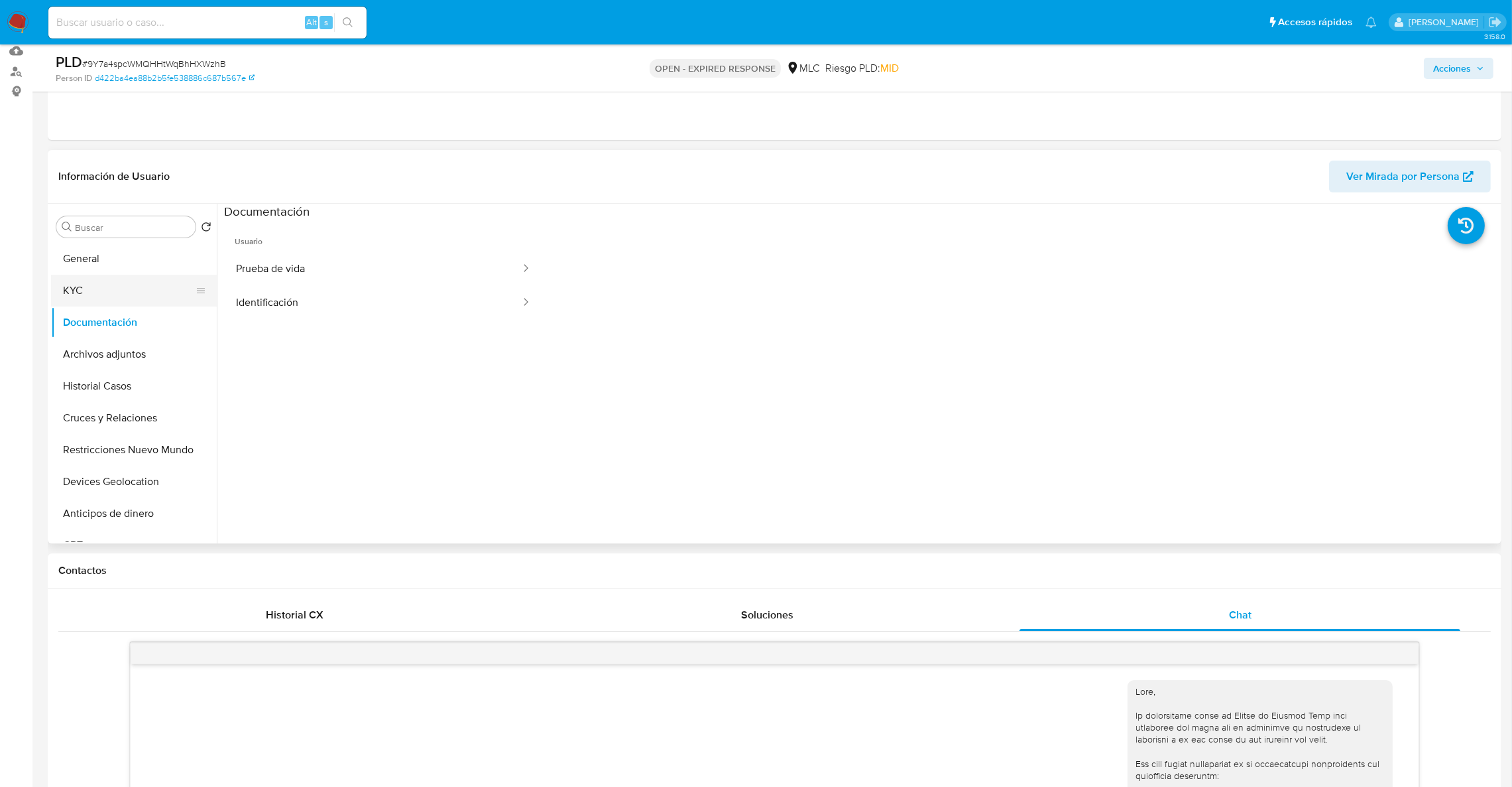
click at [109, 286] on button "KYC" at bounding box center [128, 290] width 155 height 32
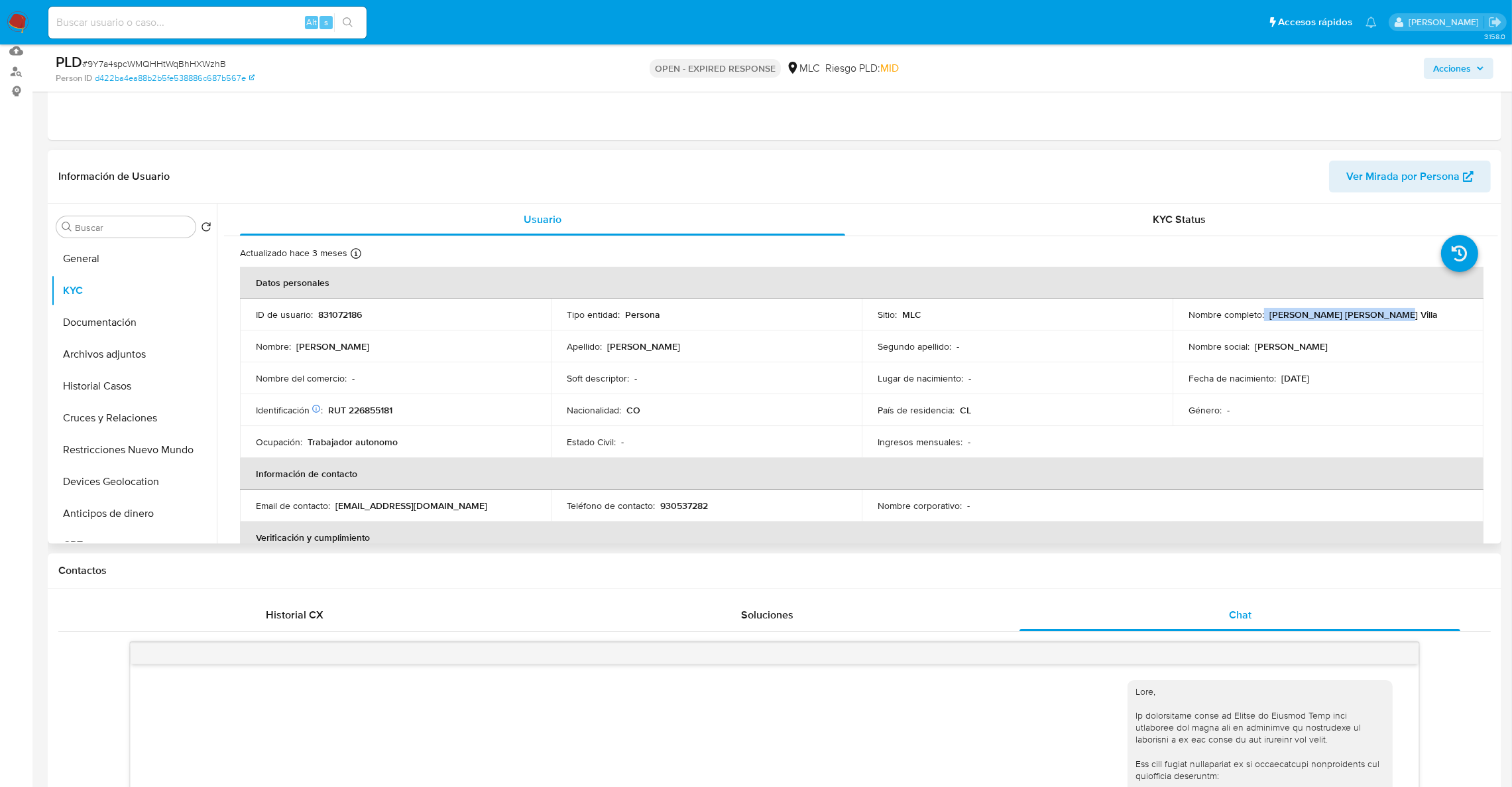
drag, startPoint x: 1260, startPoint y: 316, endPoint x: 1353, endPoint y: 320, distance: 93.1
click at [1371, 322] on td "Nombre completo : Leidi Viviana Garcia Villa" at bounding box center [1327, 314] width 311 height 32
copy div "[PERSON_NAME] [PERSON_NAME] Villa"
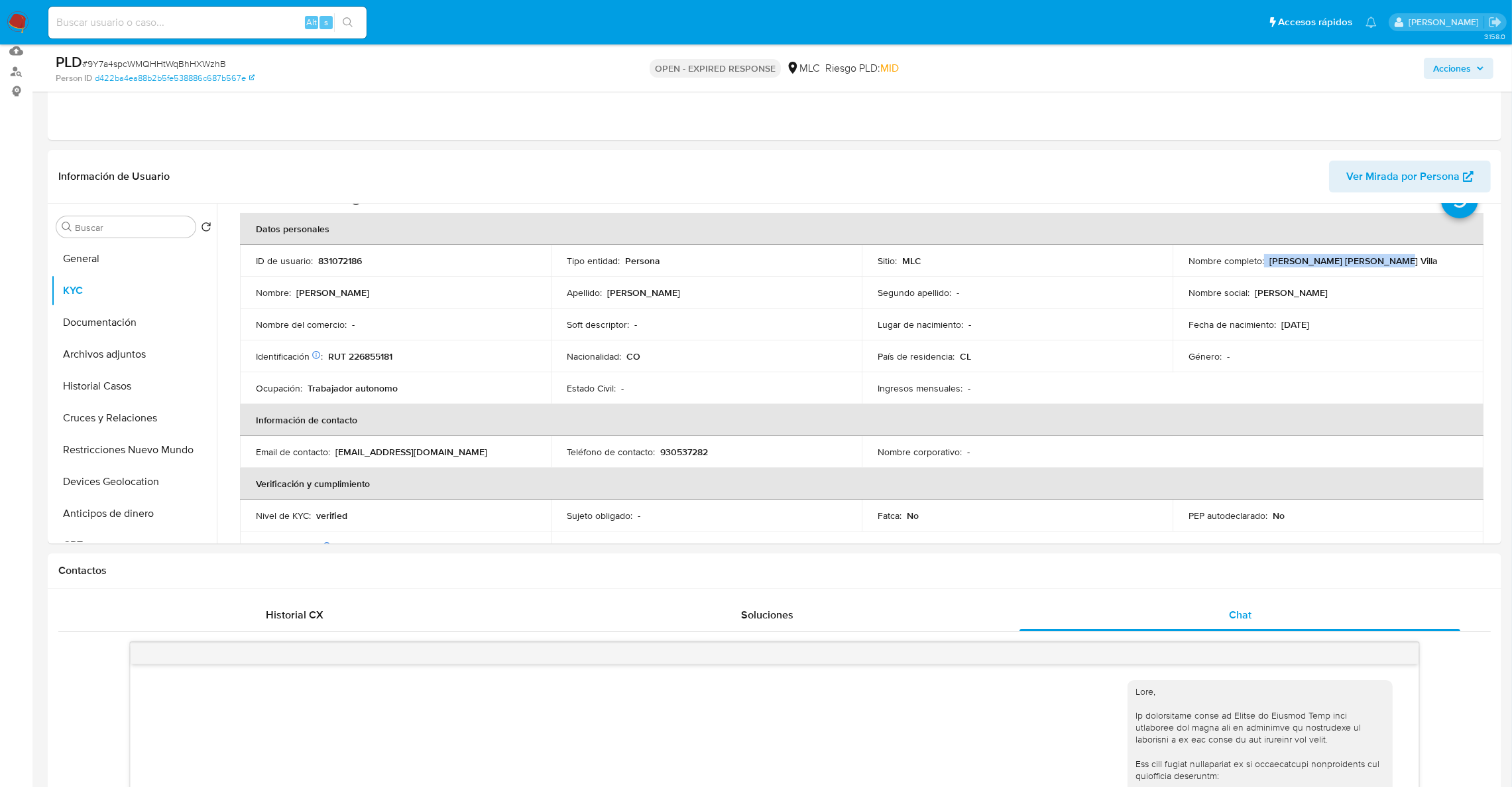
scroll to position [100, 0]
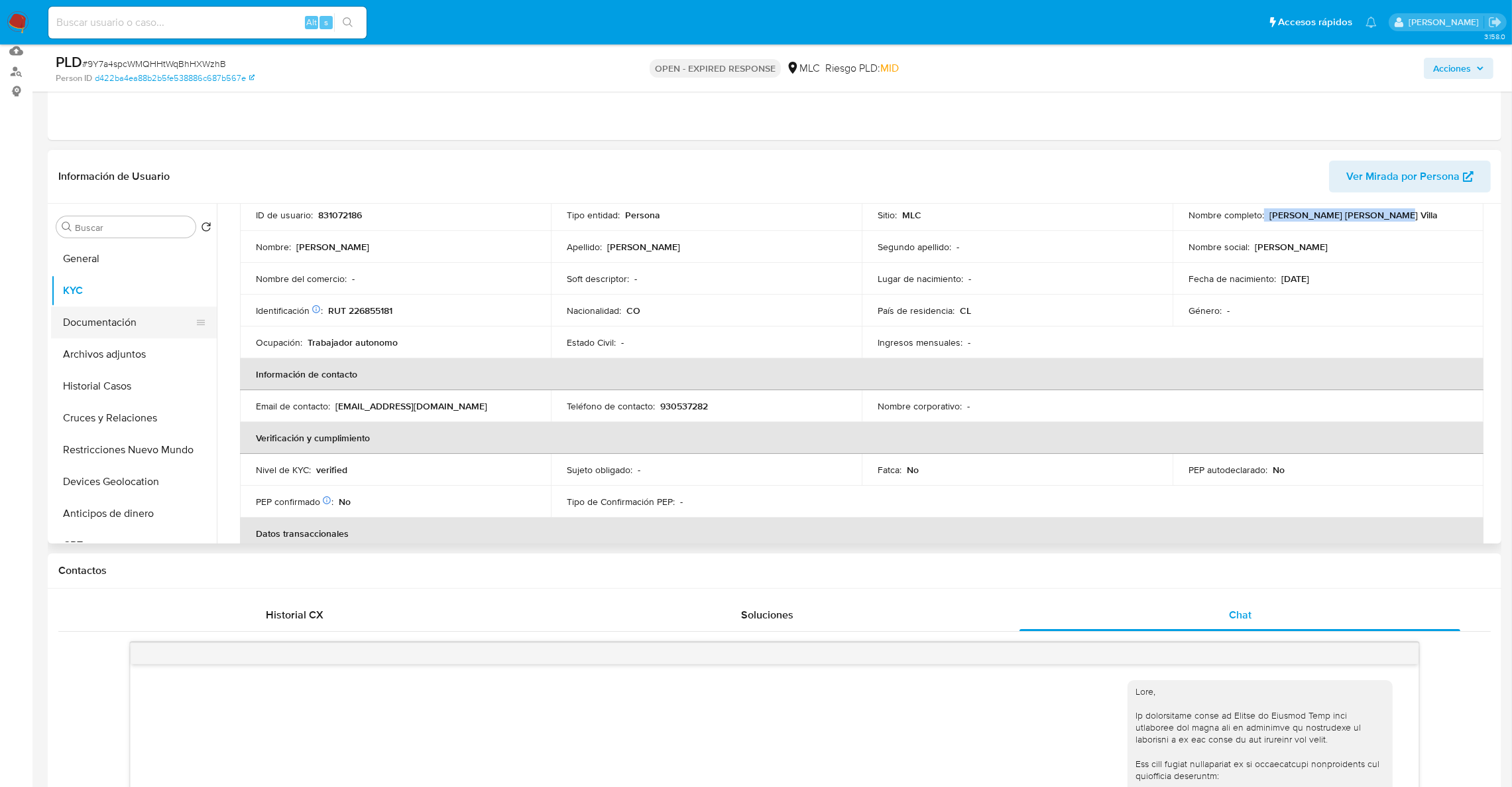
click at [106, 314] on button "Documentación" at bounding box center [128, 322] width 155 height 32
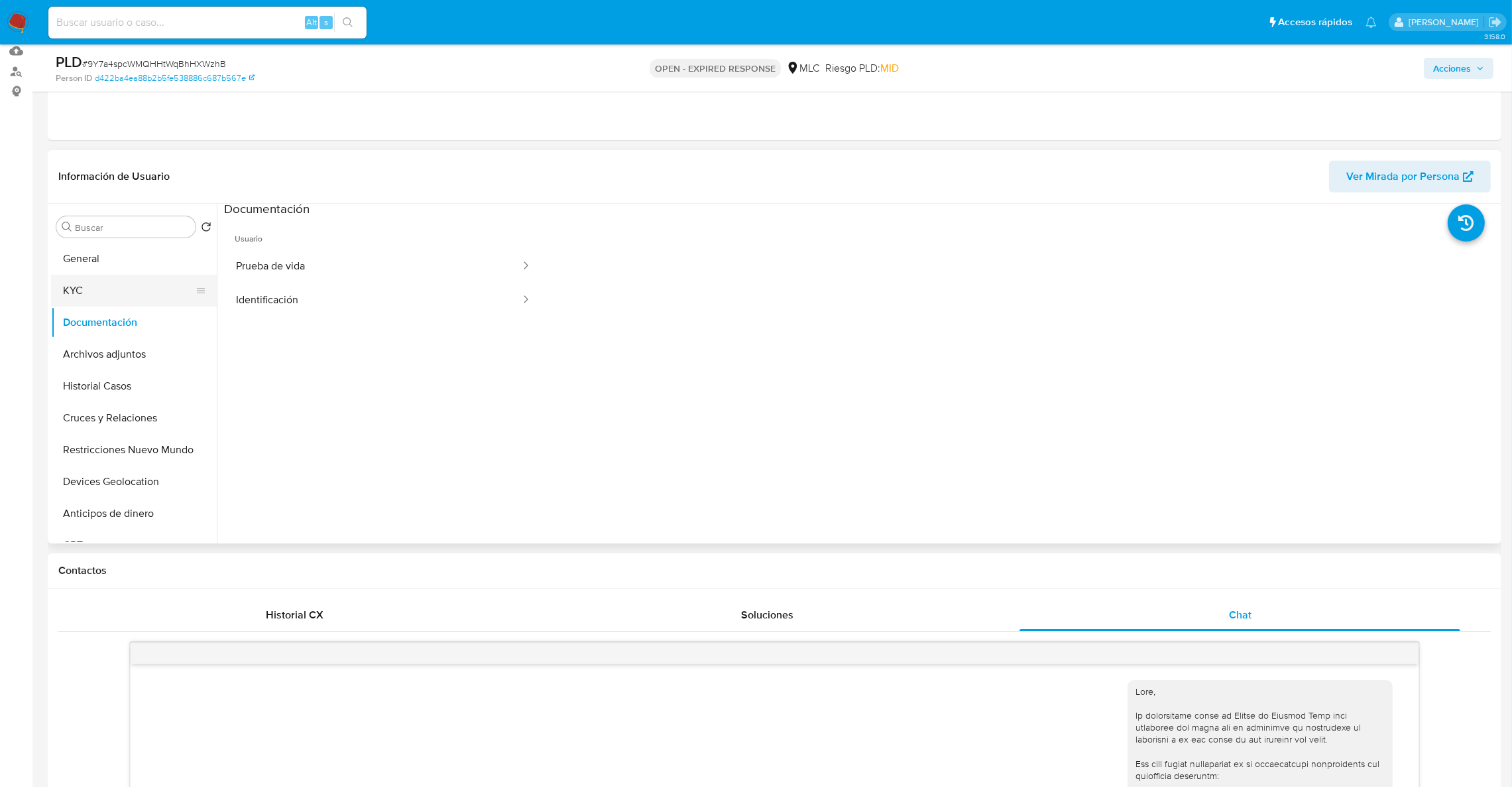
scroll to position [0, 0]
click at [114, 263] on button "General" at bounding box center [128, 259] width 155 height 32
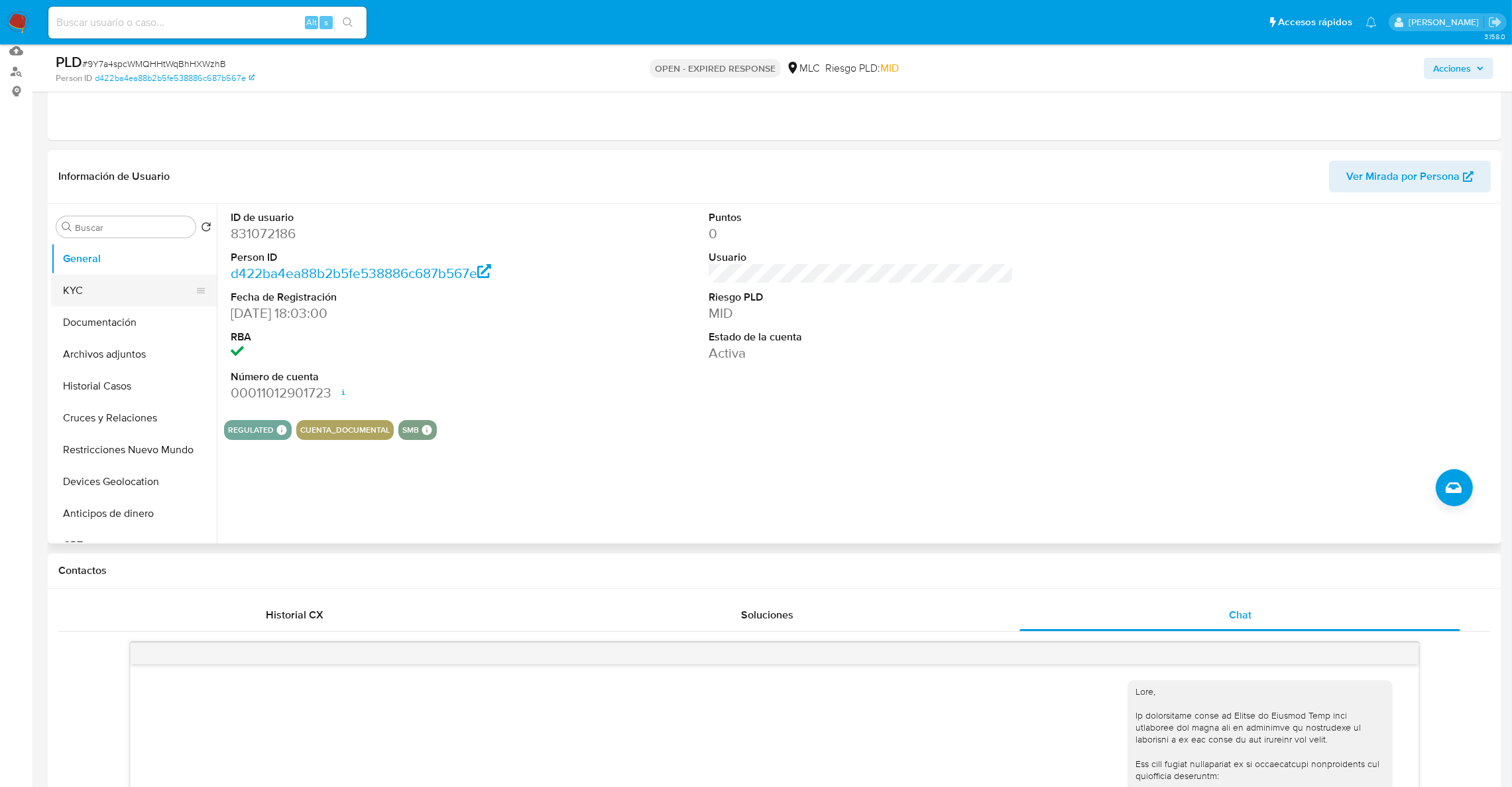
click at [157, 293] on button "KYC" at bounding box center [128, 290] width 155 height 32
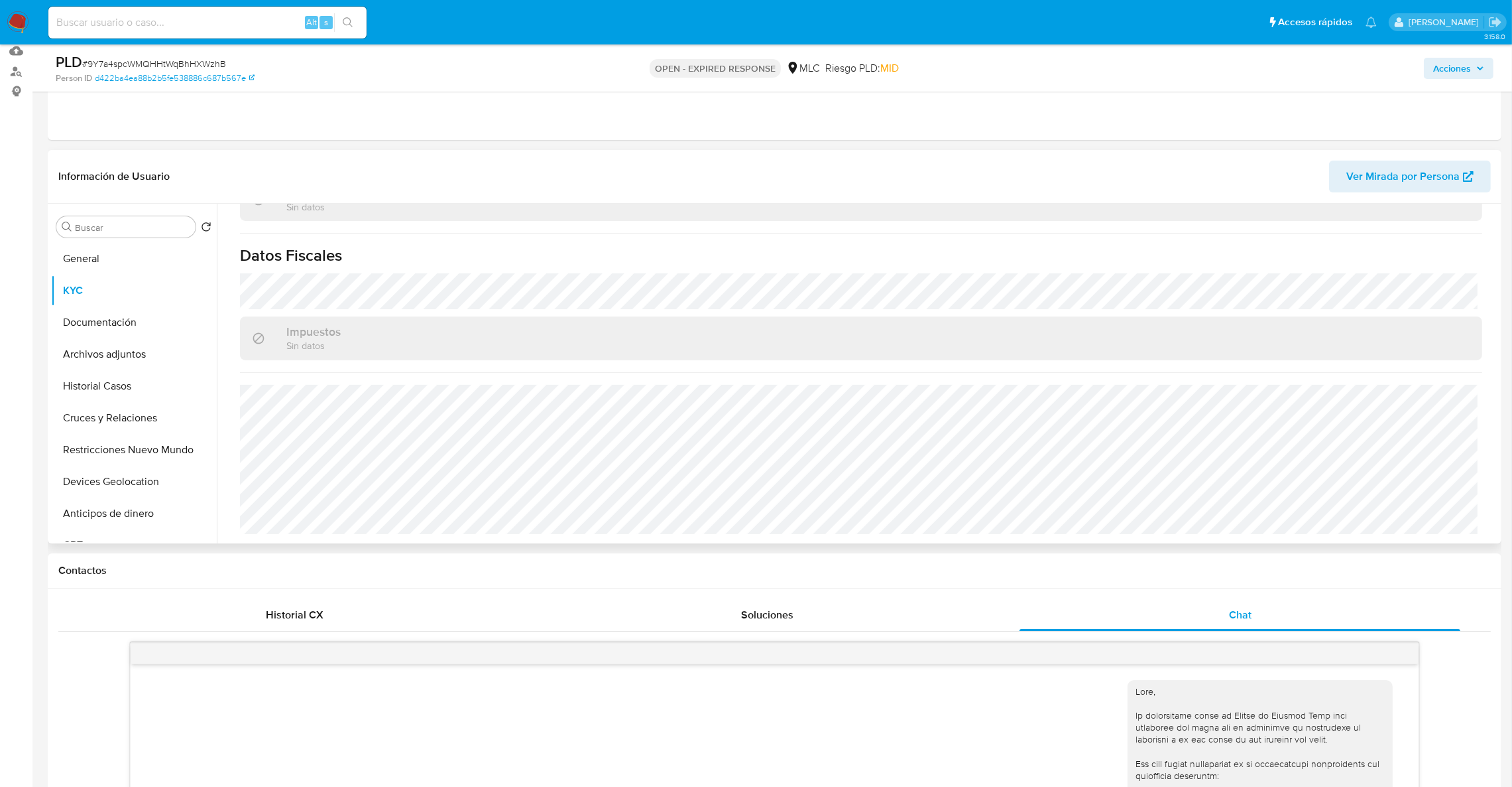
scroll to position [718, 0]
click at [99, 350] on button "Archivos adjuntos" at bounding box center [128, 354] width 155 height 32
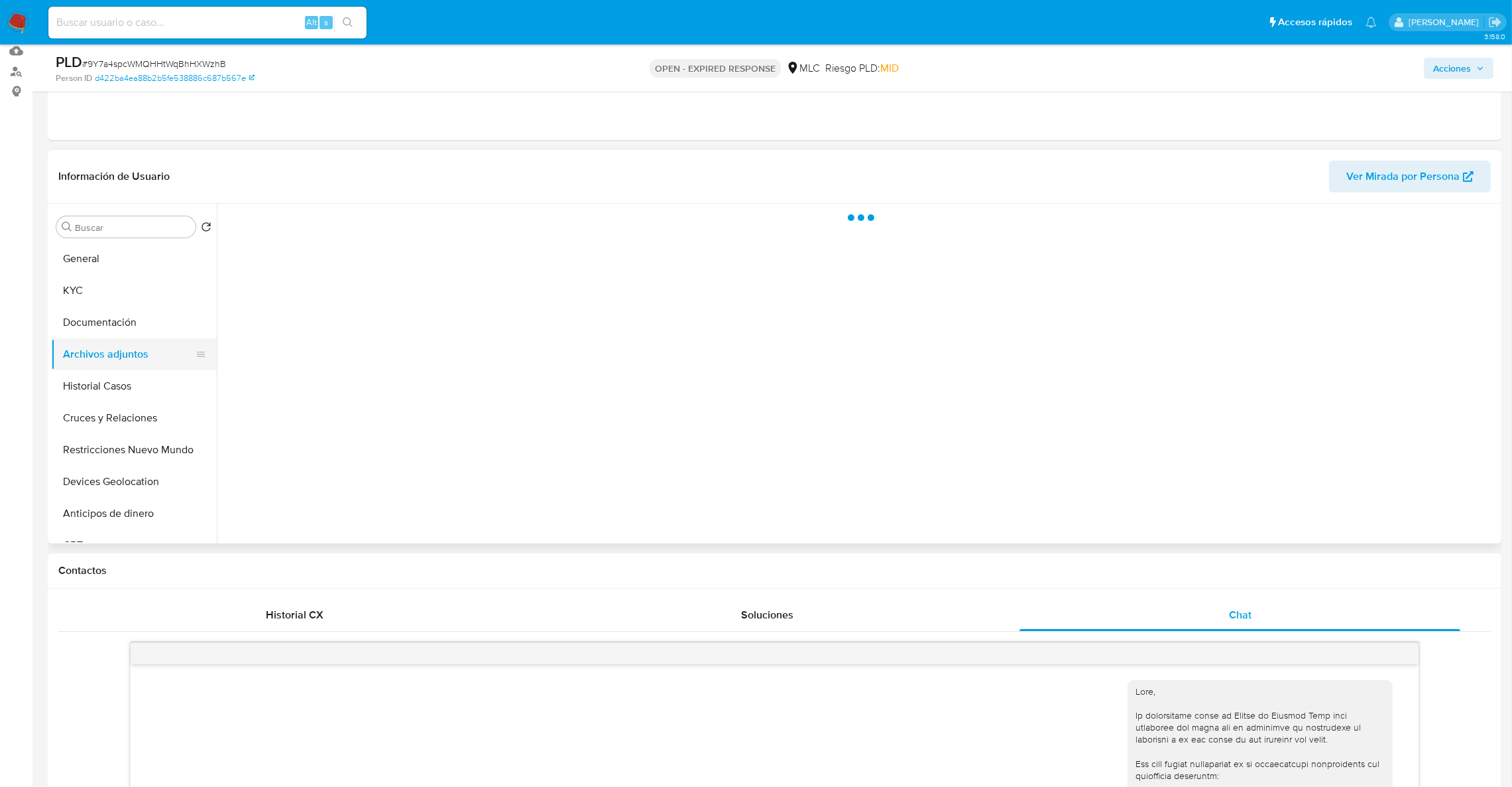
scroll to position [0, 0]
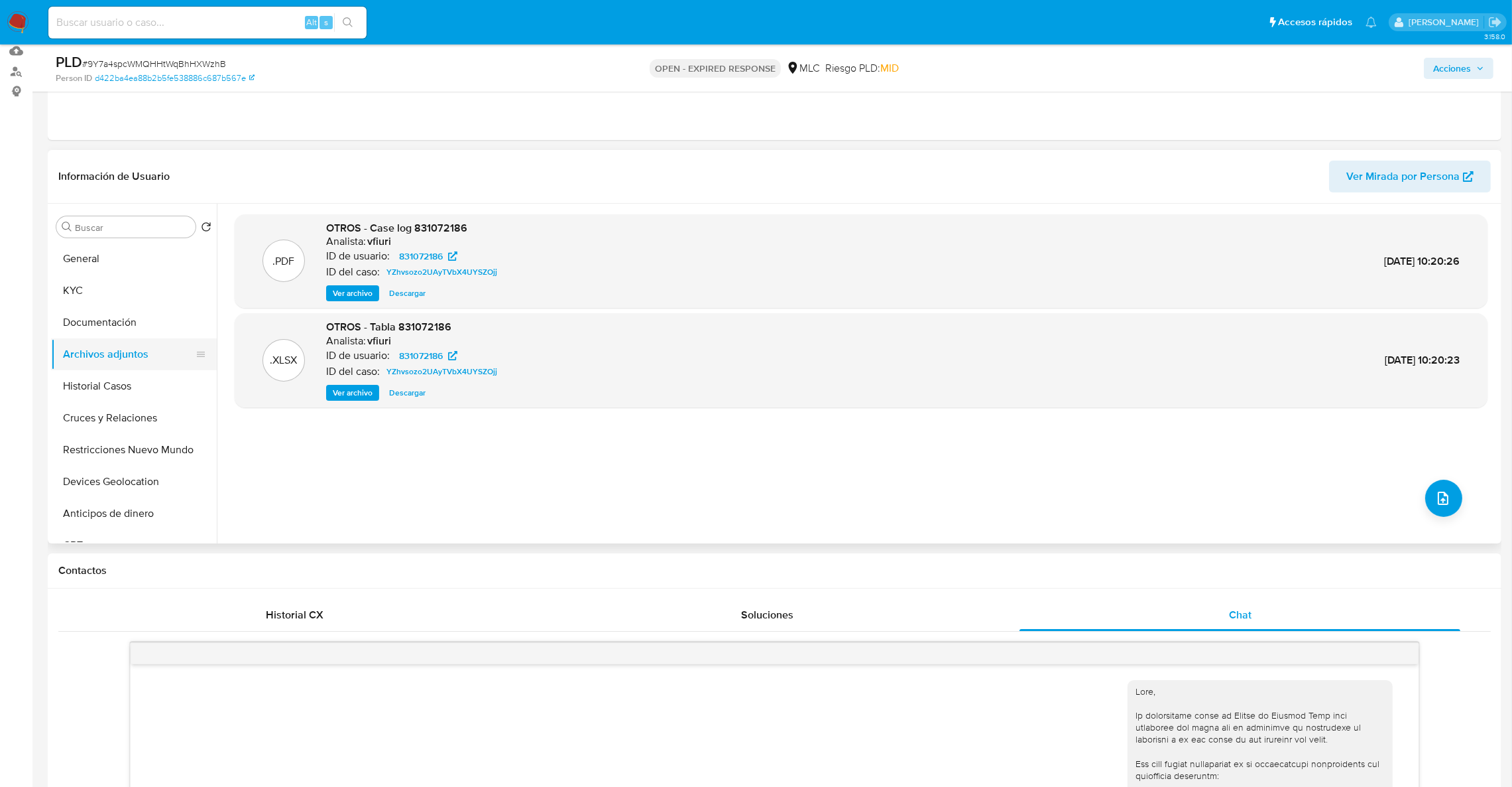
click at [128, 355] on button "Archivos adjuntos" at bounding box center [128, 354] width 155 height 32
click at [130, 372] on button "Historial Casos" at bounding box center [128, 386] width 155 height 32
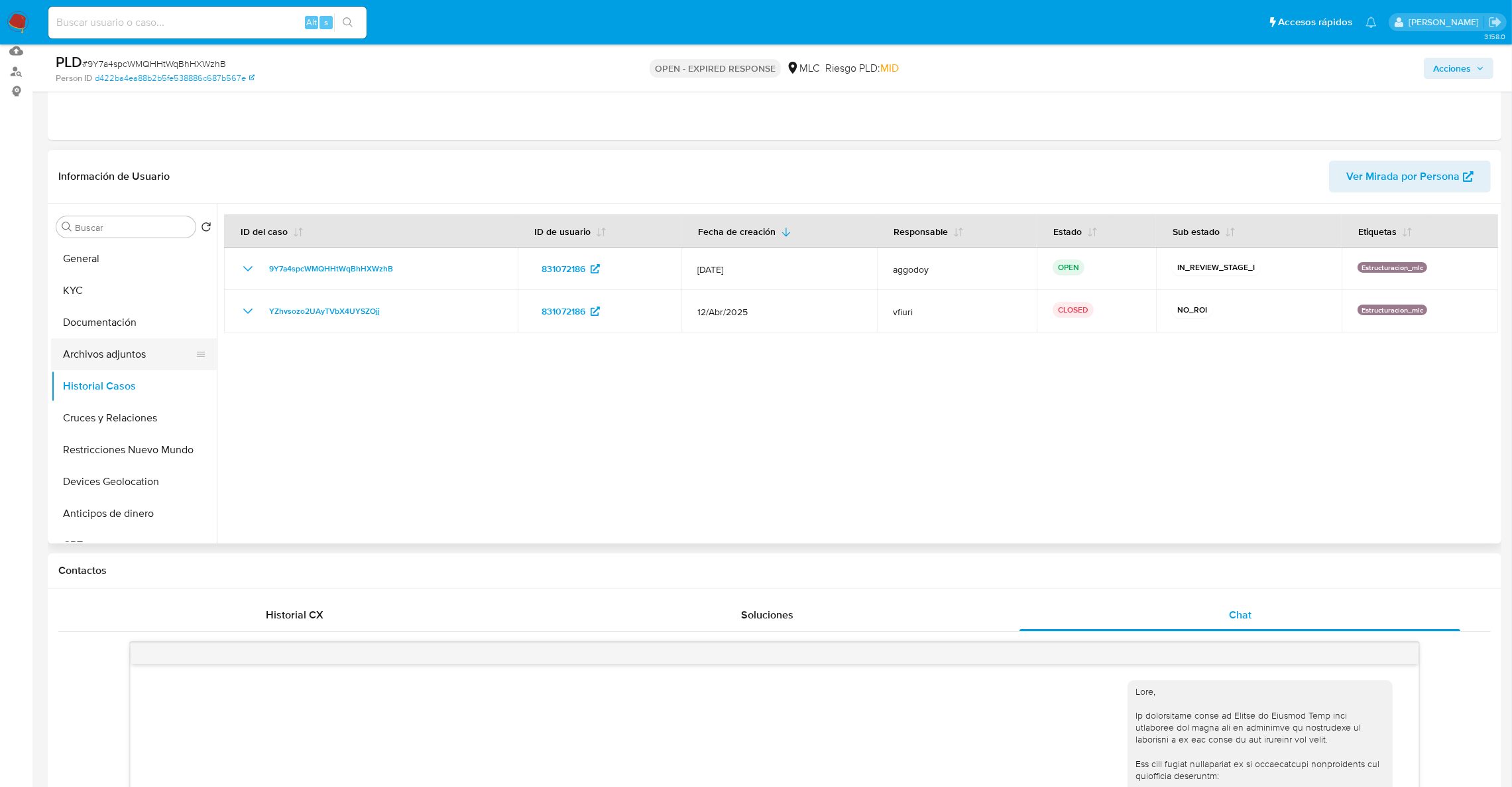
click at [126, 356] on button "Archivos adjuntos" at bounding box center [128, 354] width 155 height 32
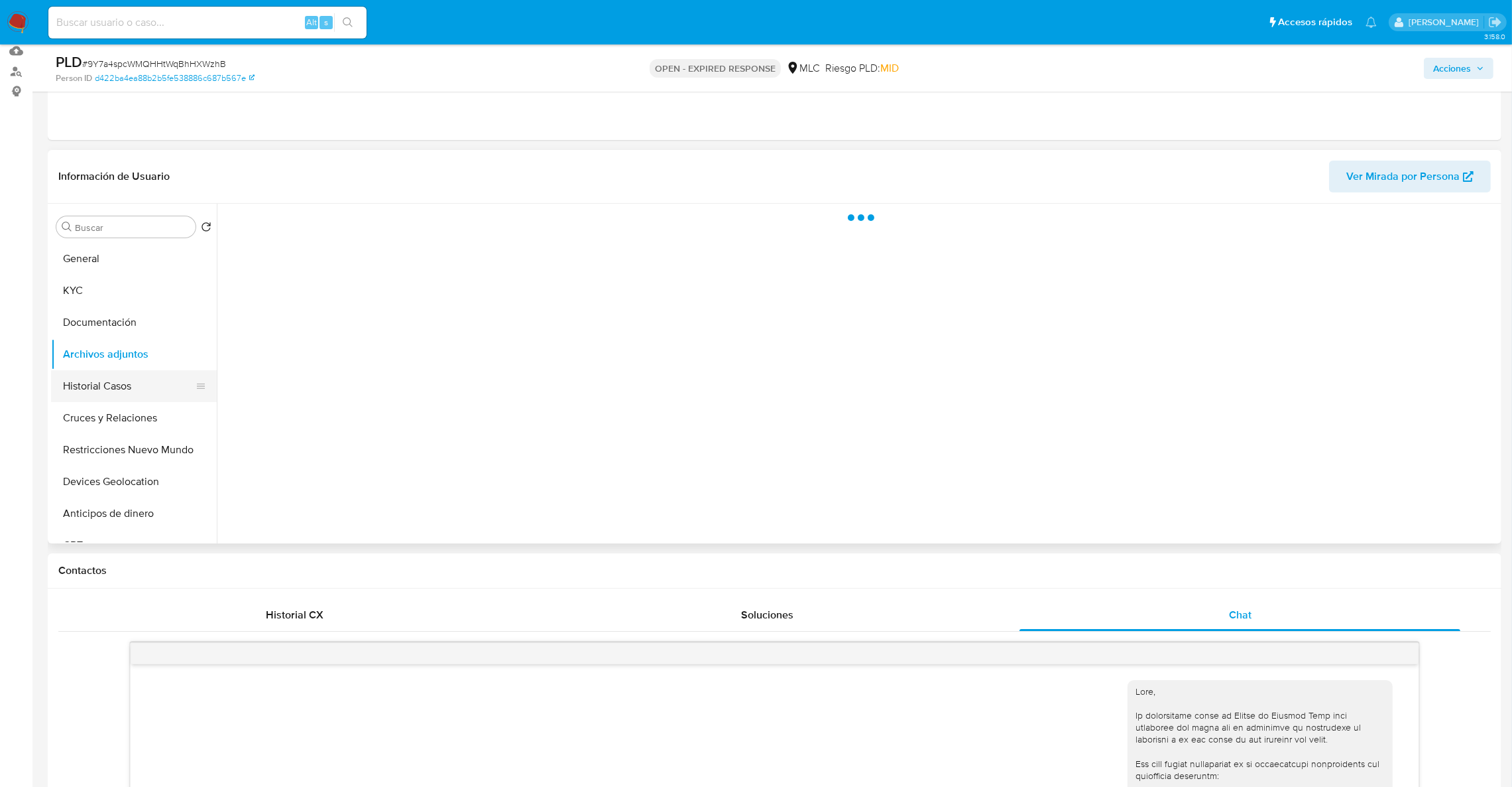
click at [126, 386] on button "Historial Casos" at bounding box center [128, 386] width 155 height 32
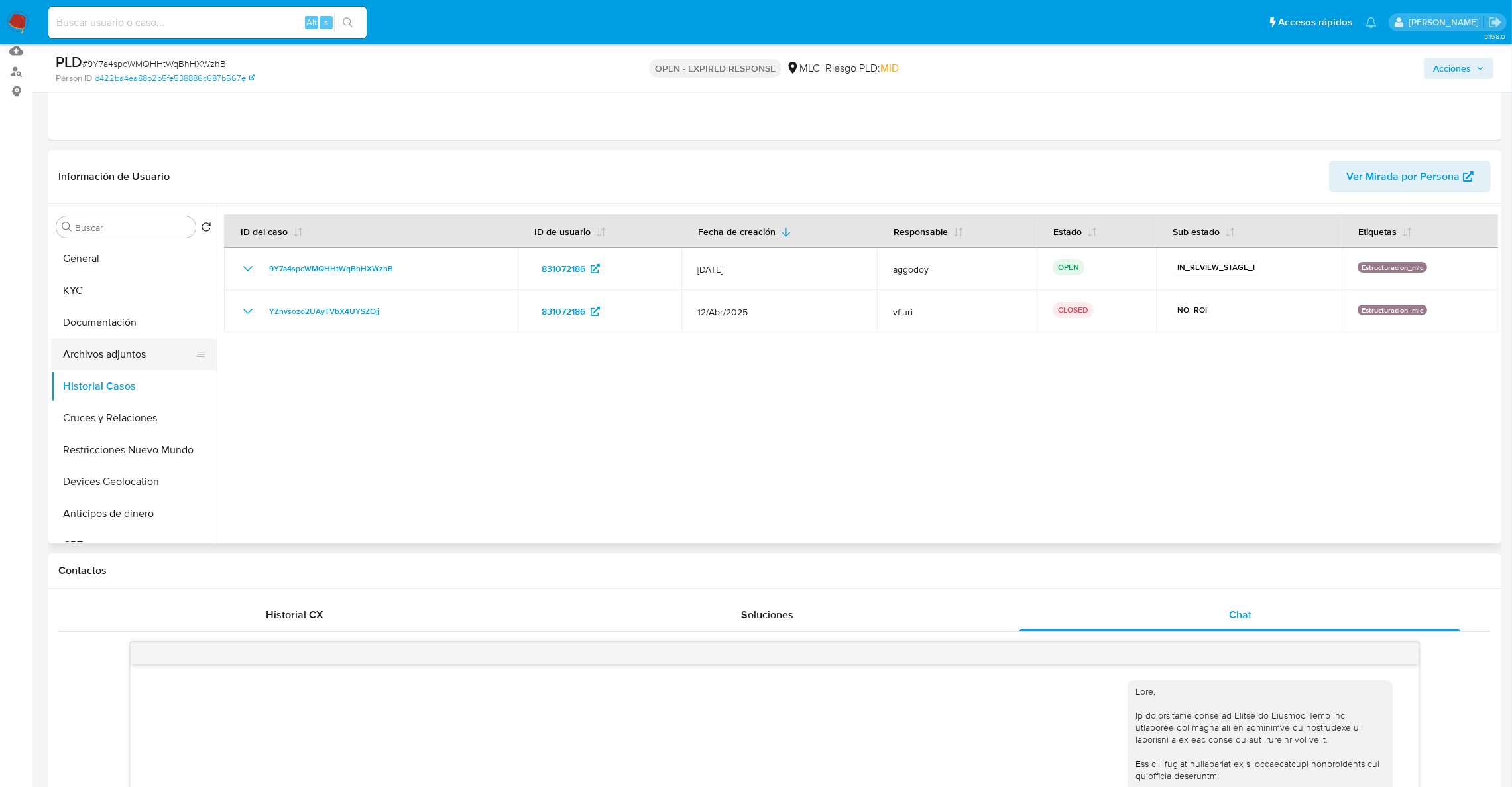
click at [103, 347] on button "Archivos adjuntos" at bounding box center [128, 354] width 155 height 32
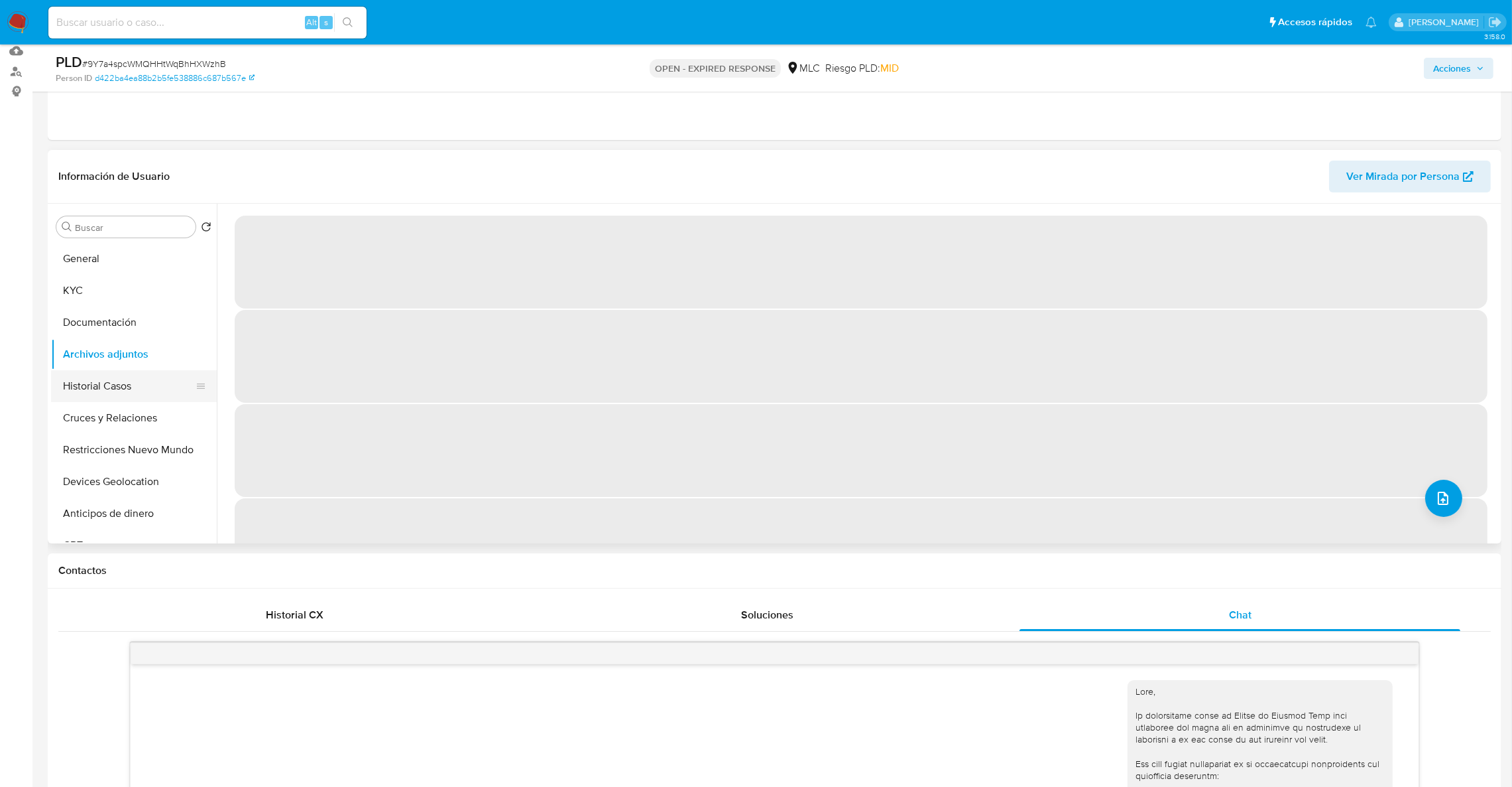
click at [122, 371] on button "Historial Casos" at bounding box center [128, 386] width 155 height 32
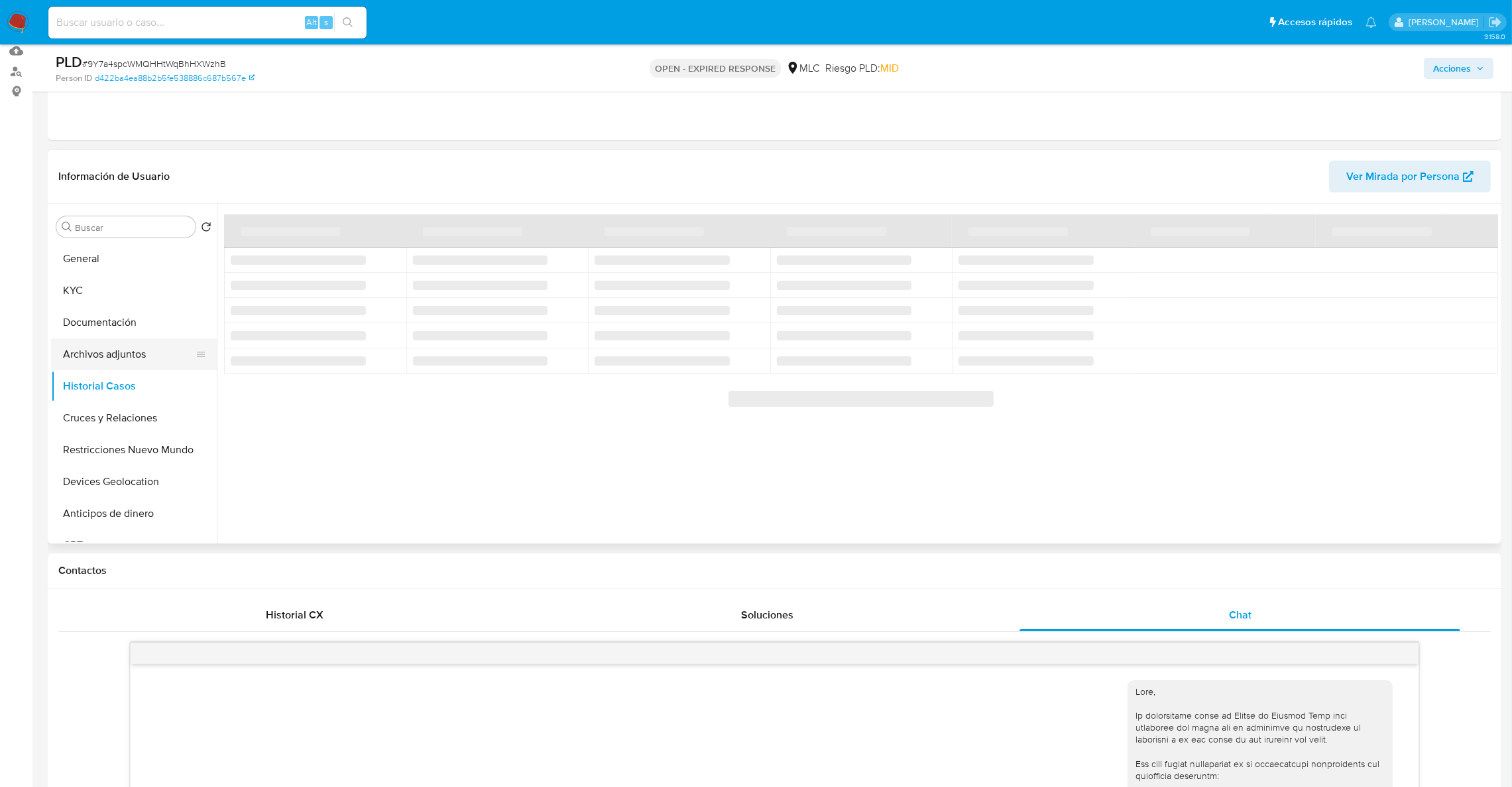
click at [65, 360] on button "Archivos adjuntos" at bounding box center [128, 354] width 155 height 32
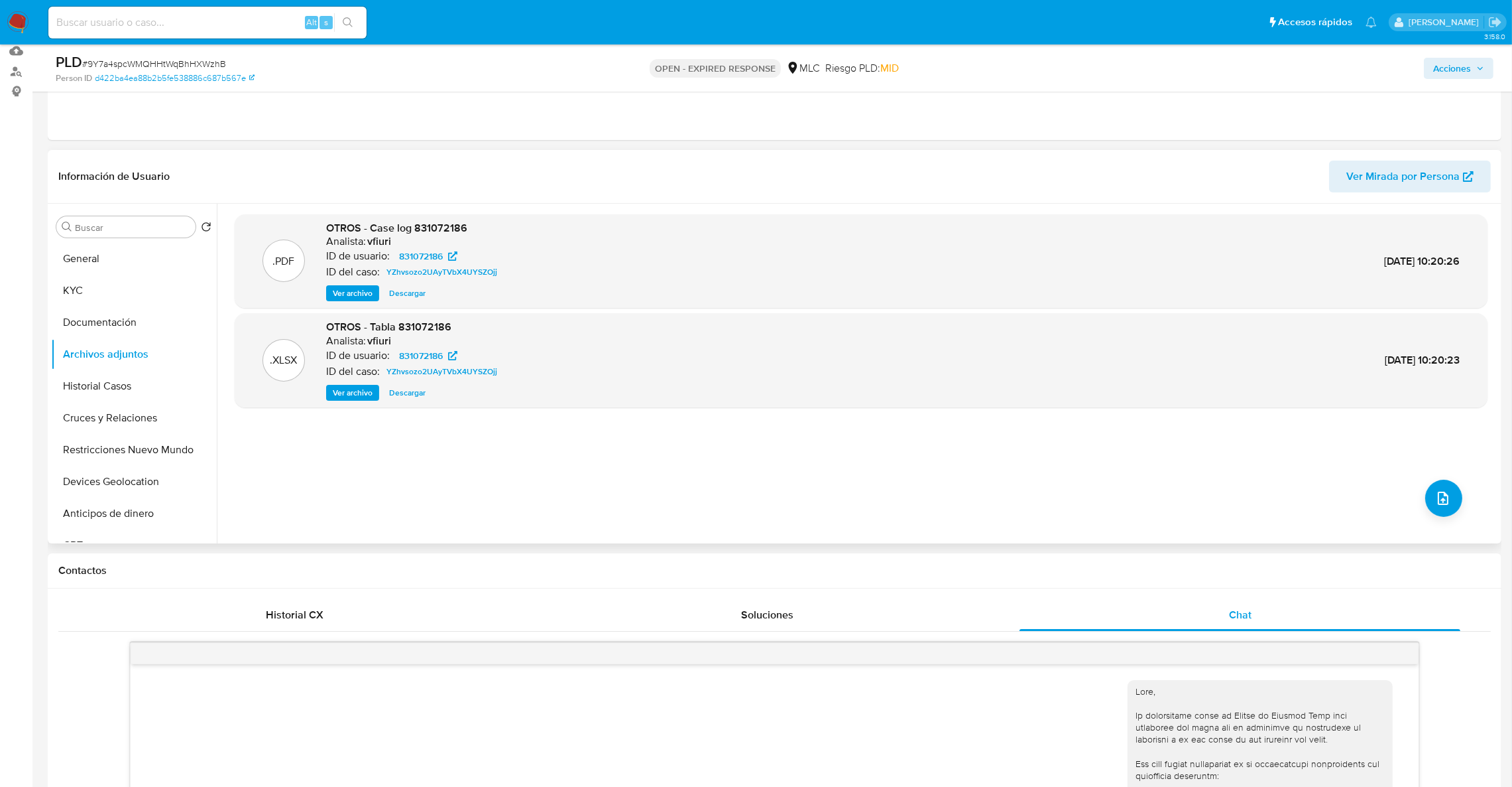
click at [379, 226] on span "OTROS - Case log 831072186" at bounding box center [396, 227] width 141 height 15
click at [426, 256] on span "831072186" at bounding box center [420, 256] width 43 height 16
click at [130, 272] on button "General" at bounding box center [128, 259] width 155 height 32
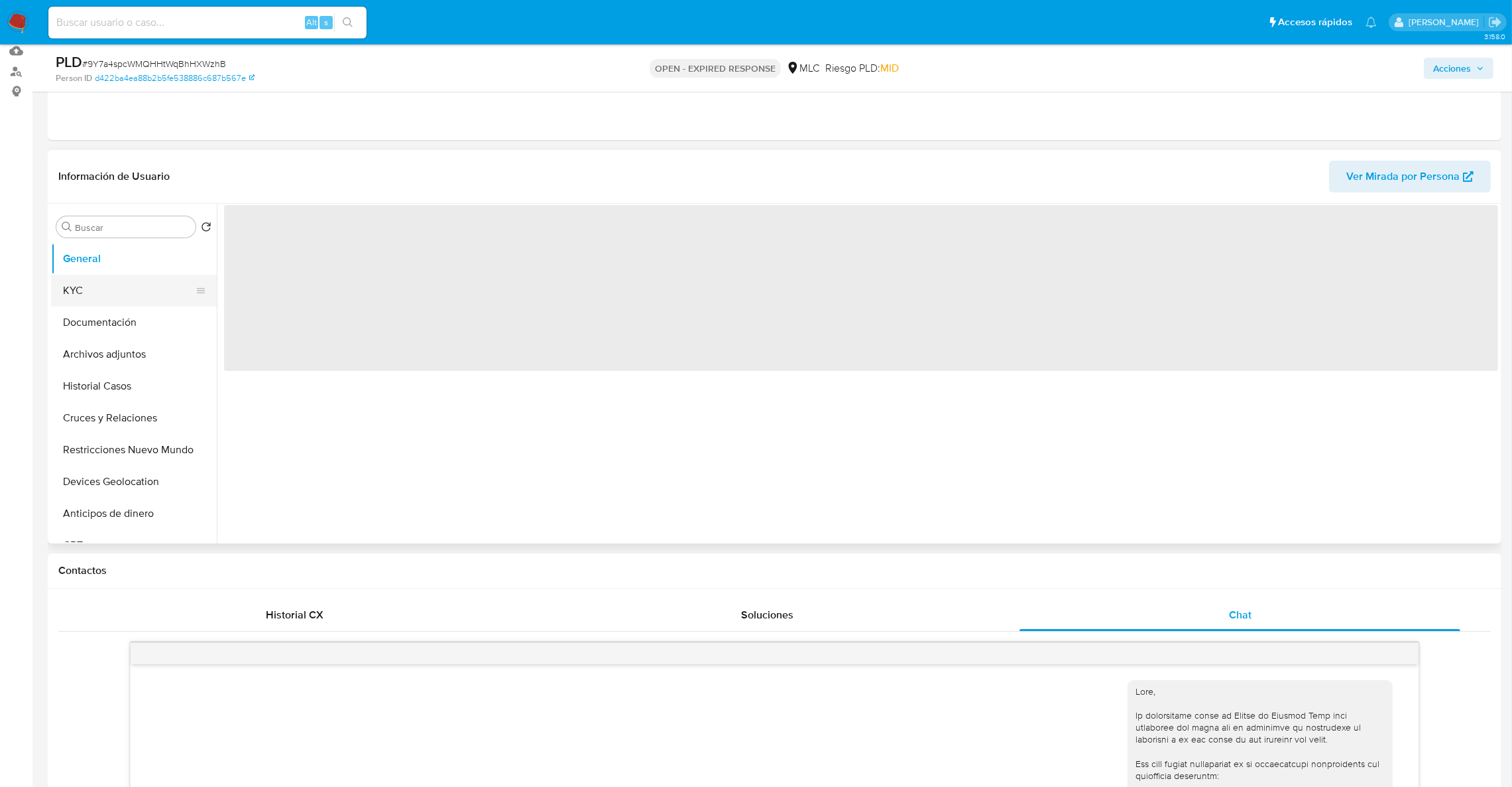
click at [130, 290] on button "KYC" at bounding box center [128, 290] width 155 height 32
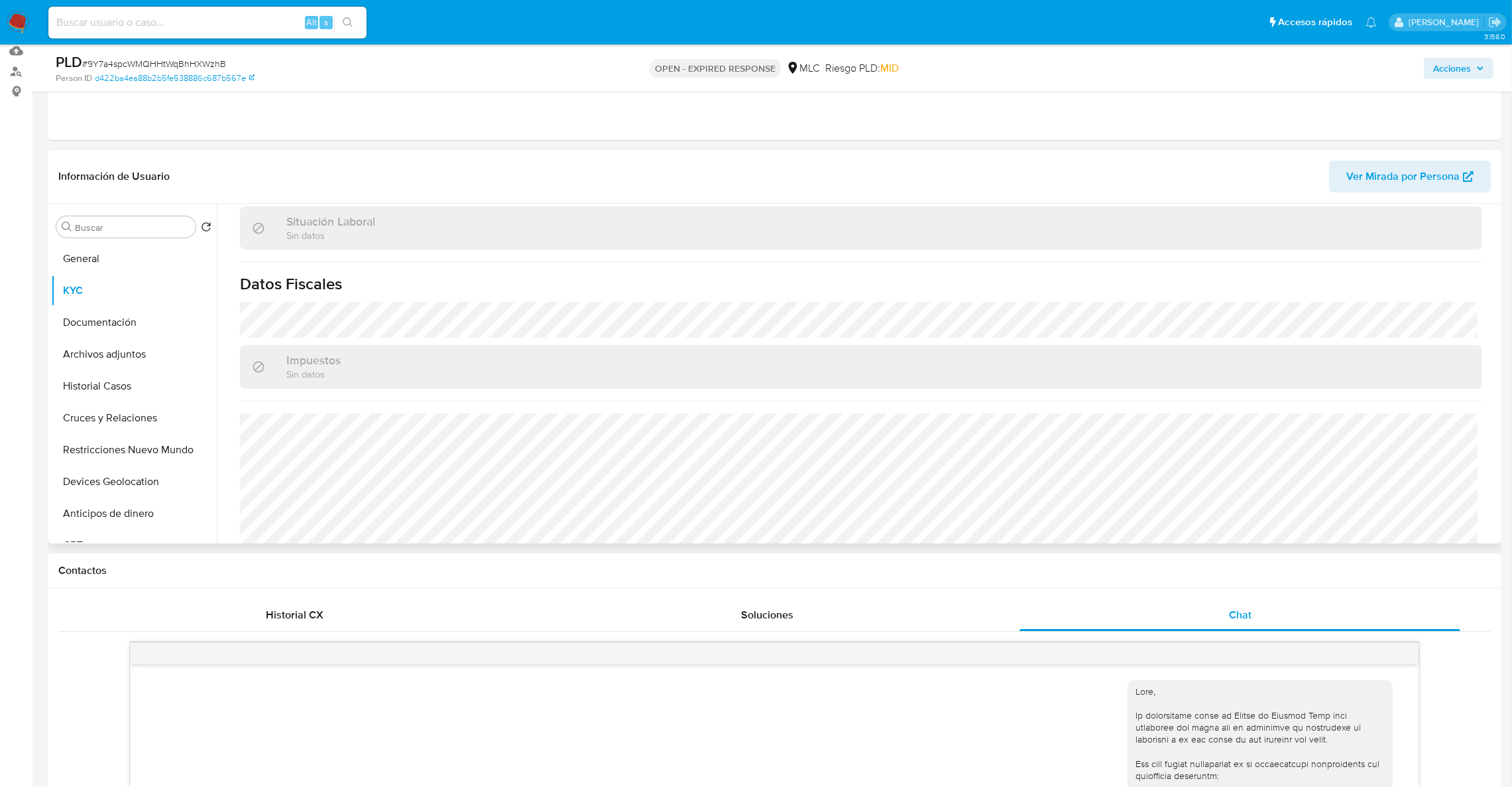
scroll to position [718, 0]
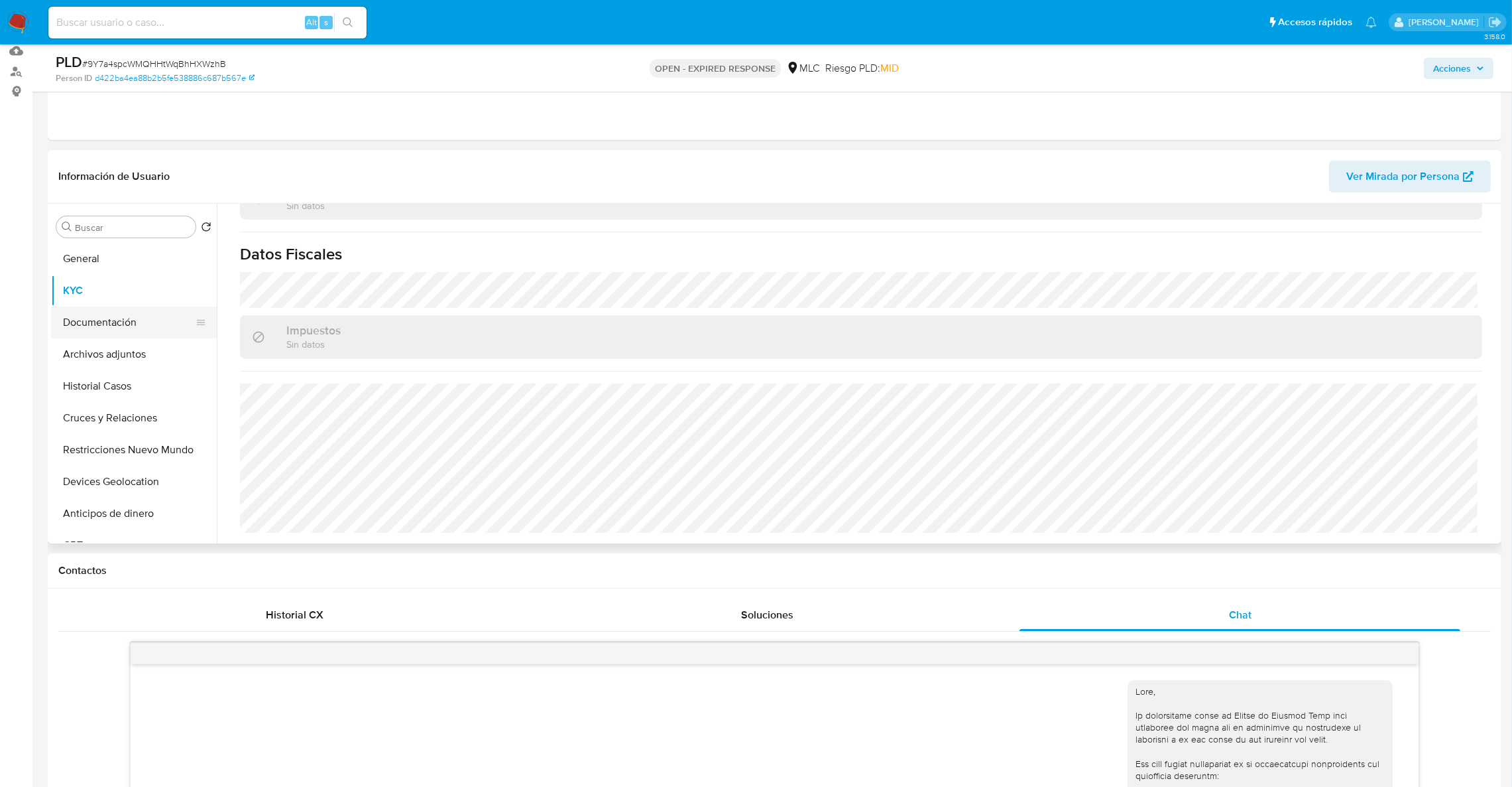
click at [128, 320] on button "Documentación" at bounding box center [128, 322] width 155 height 32
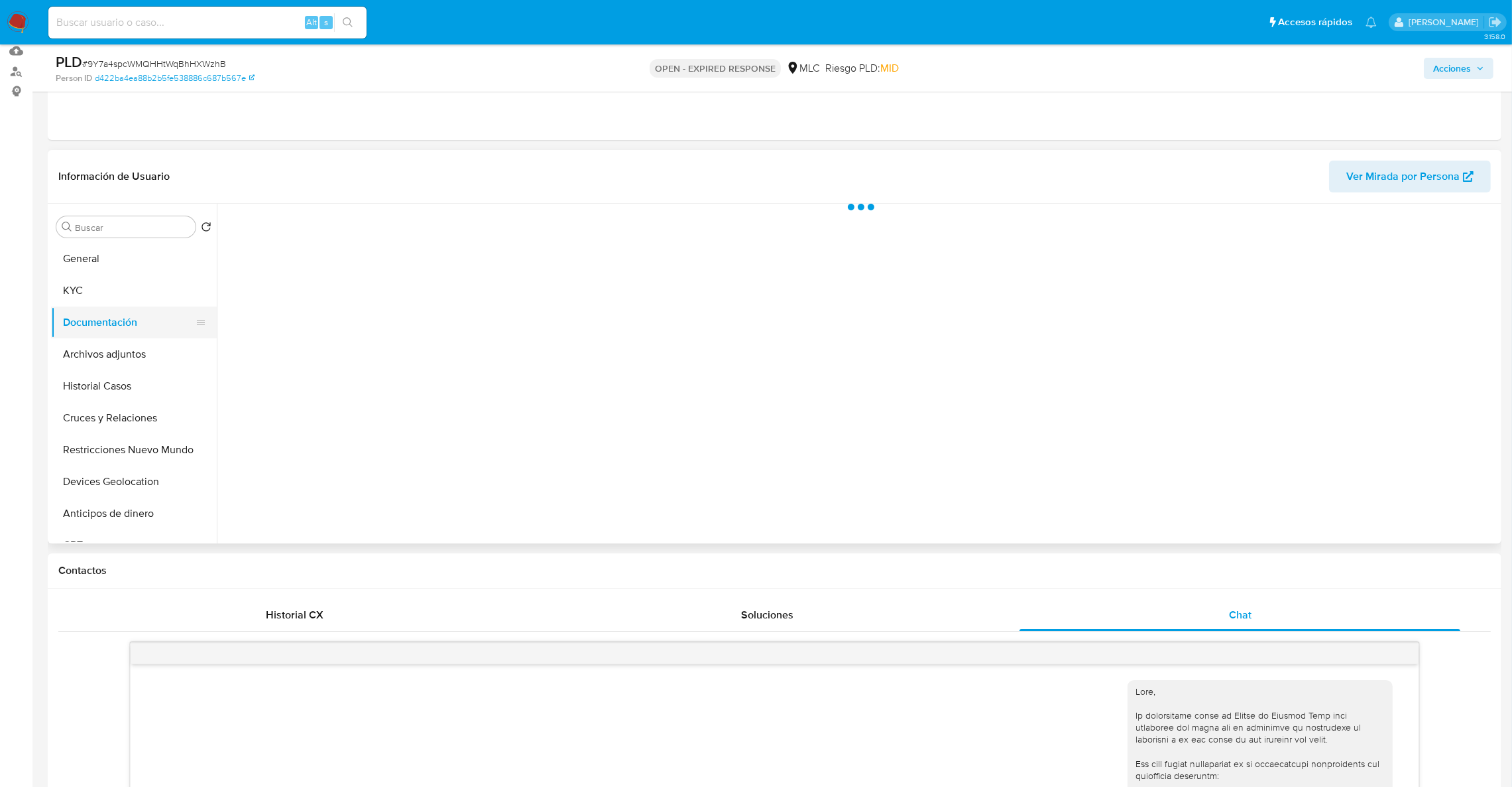
scroll to position [0, 0]
click at [142, 306] on button "Documentación" at bounding box center [128, 322] width 155 height 32
click at [144, 304] on button "KYC" at bounding box center [128, 290] width 155 height 32
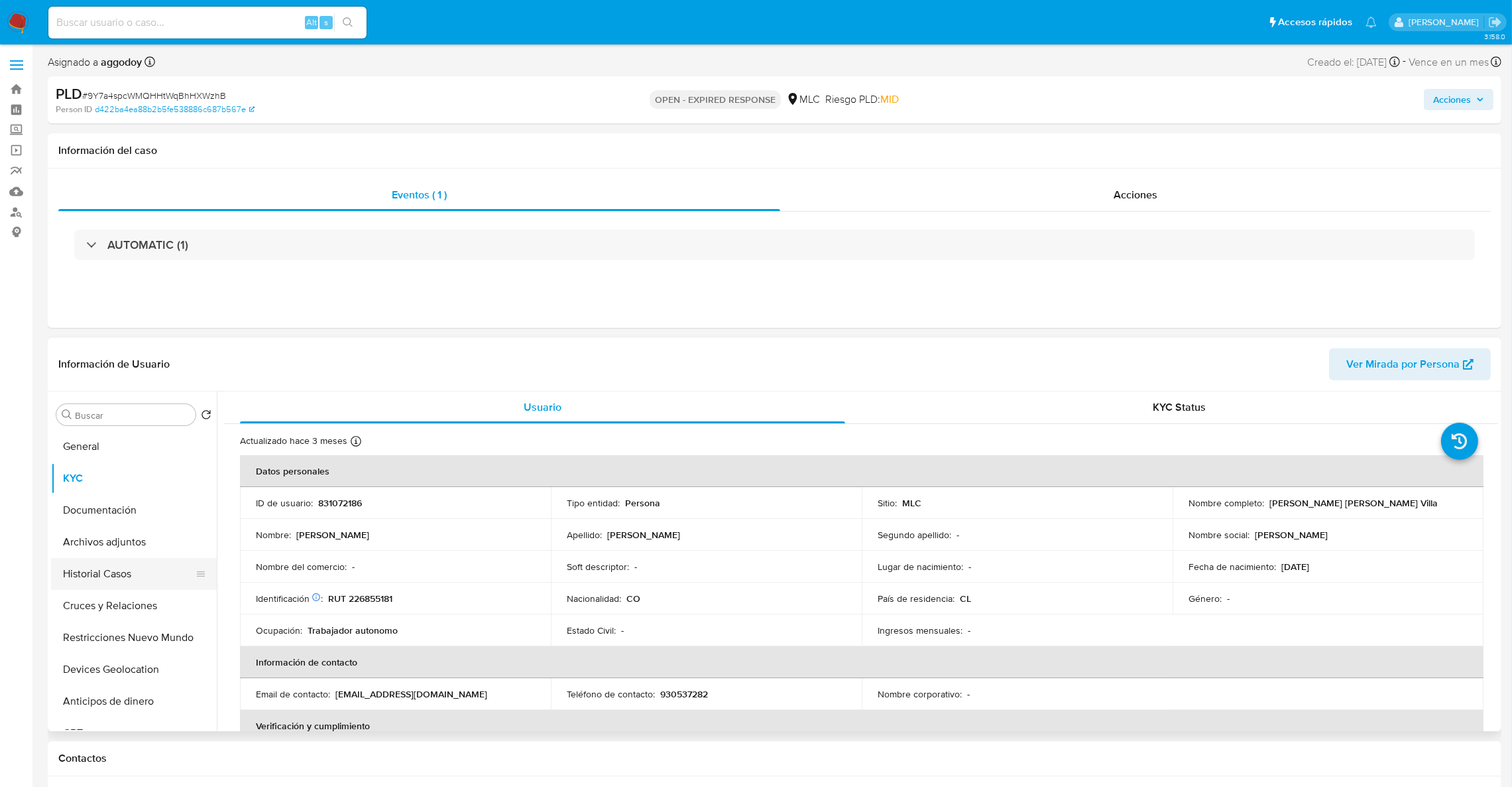
click at [145, 575] on button "Historial Casos" at bounding box center [128, 574] width 155 height 32
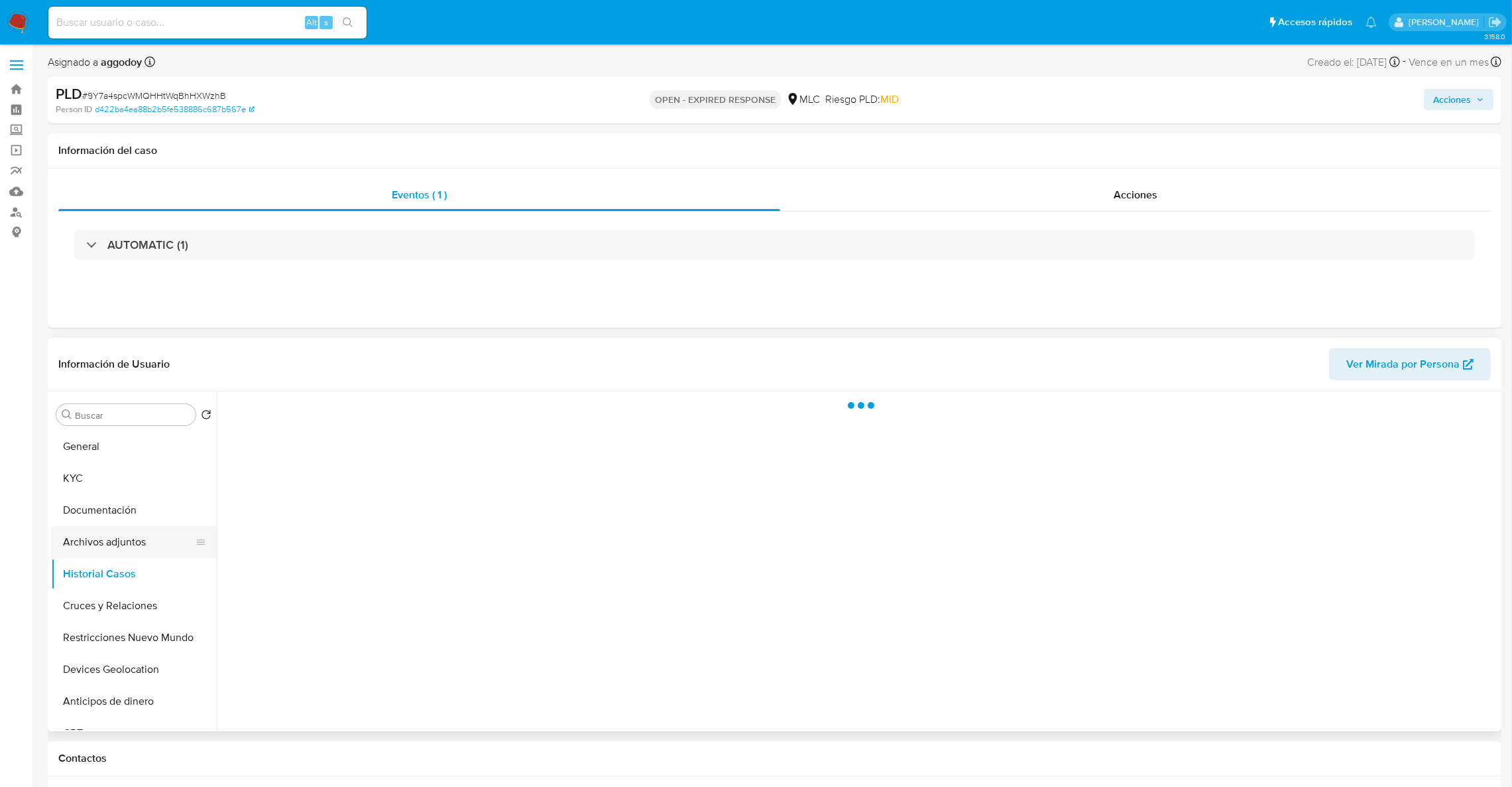
click at [134, 547] on button "Archivos adjuntos" at bounding box center [128, 542] width 155 height 32
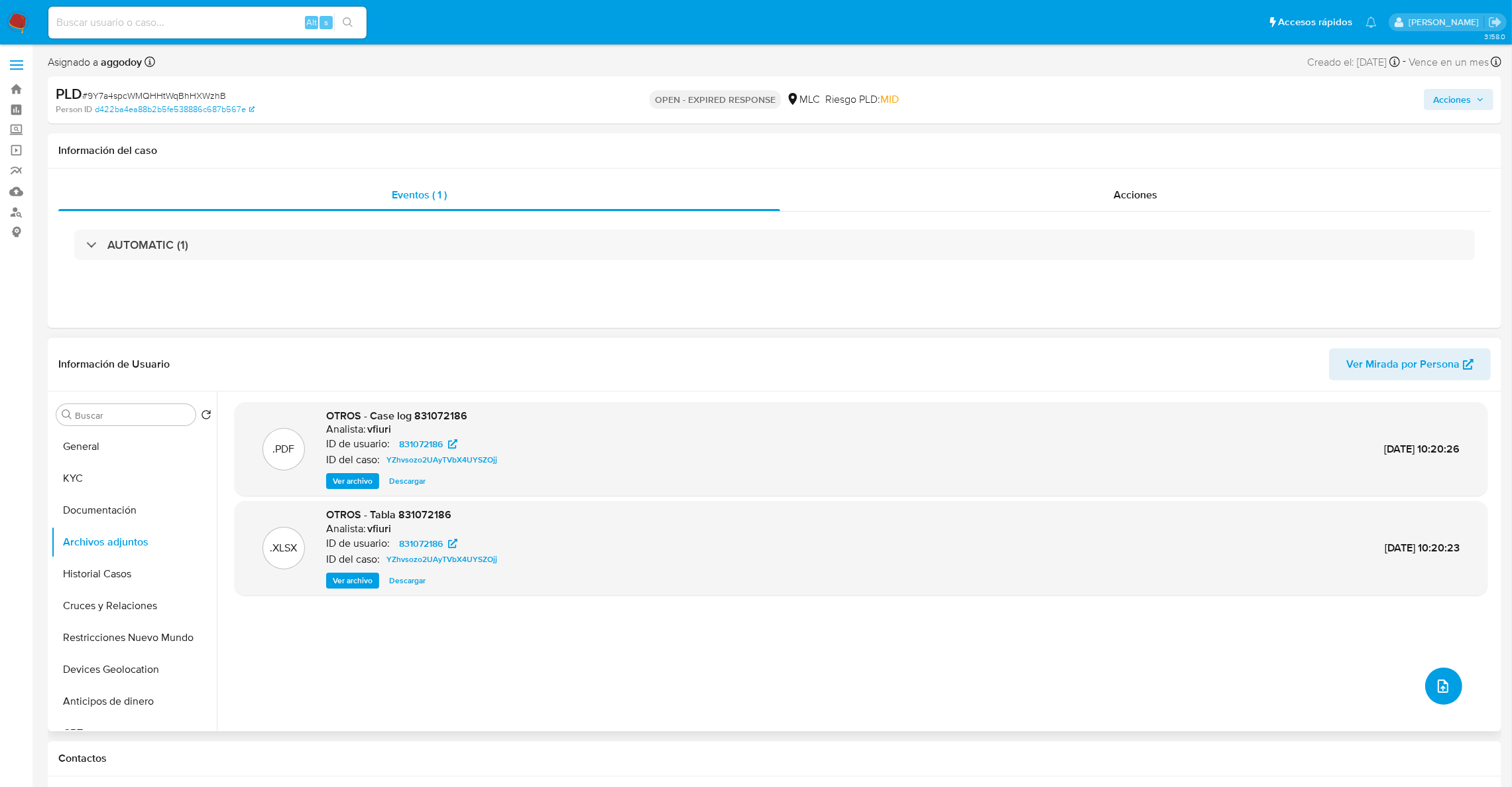
click at [1449, 676] on button "upload-file" at bounding box center [1444, 686] width 38 height 38
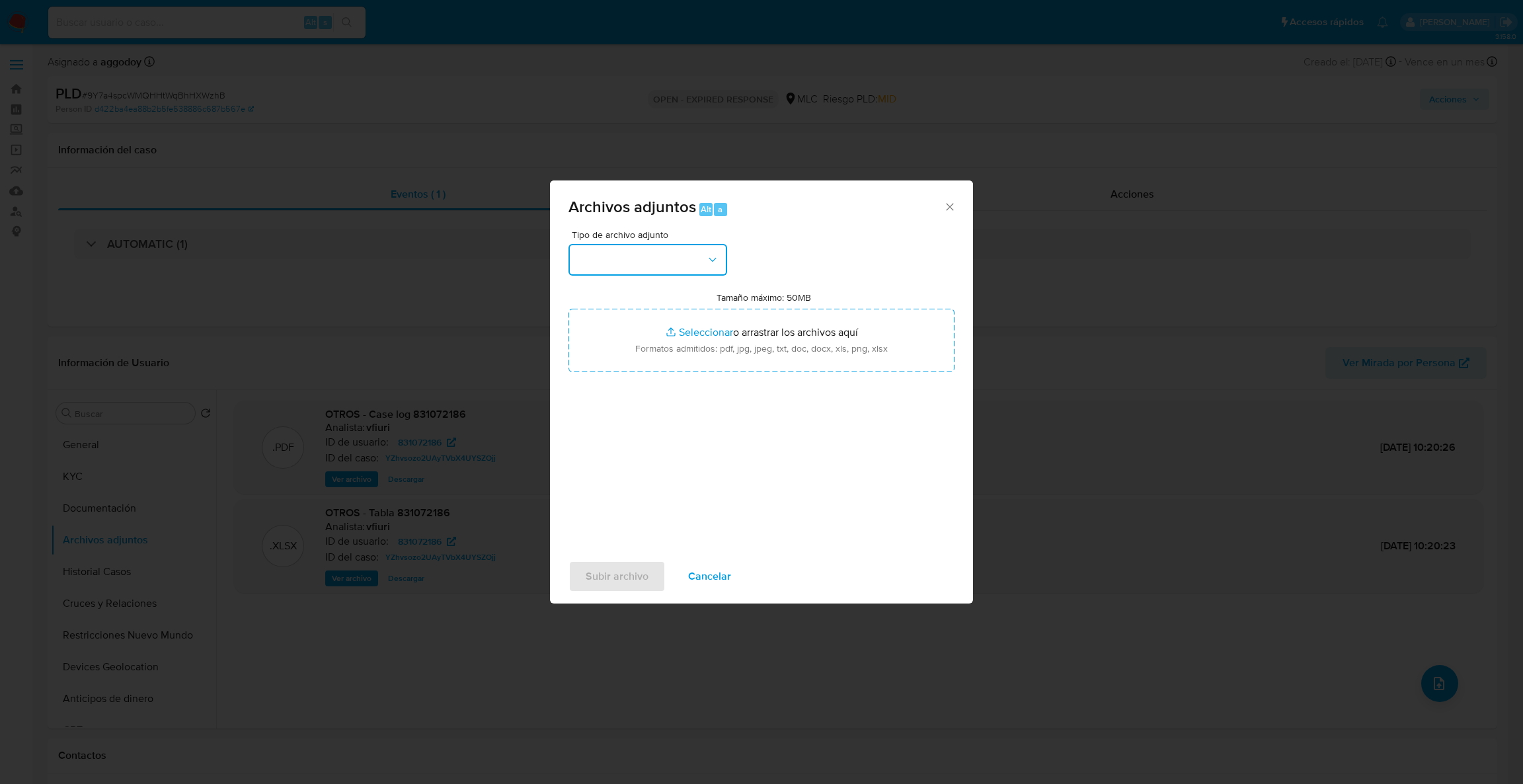
drag, startPoint x: 638, startPoint y: 271, endPoint x: 661, endPoint y: 273, distance: 23.1
click at [640, 271] on button "button" at bounding box center [647, 260] width 158 height 31
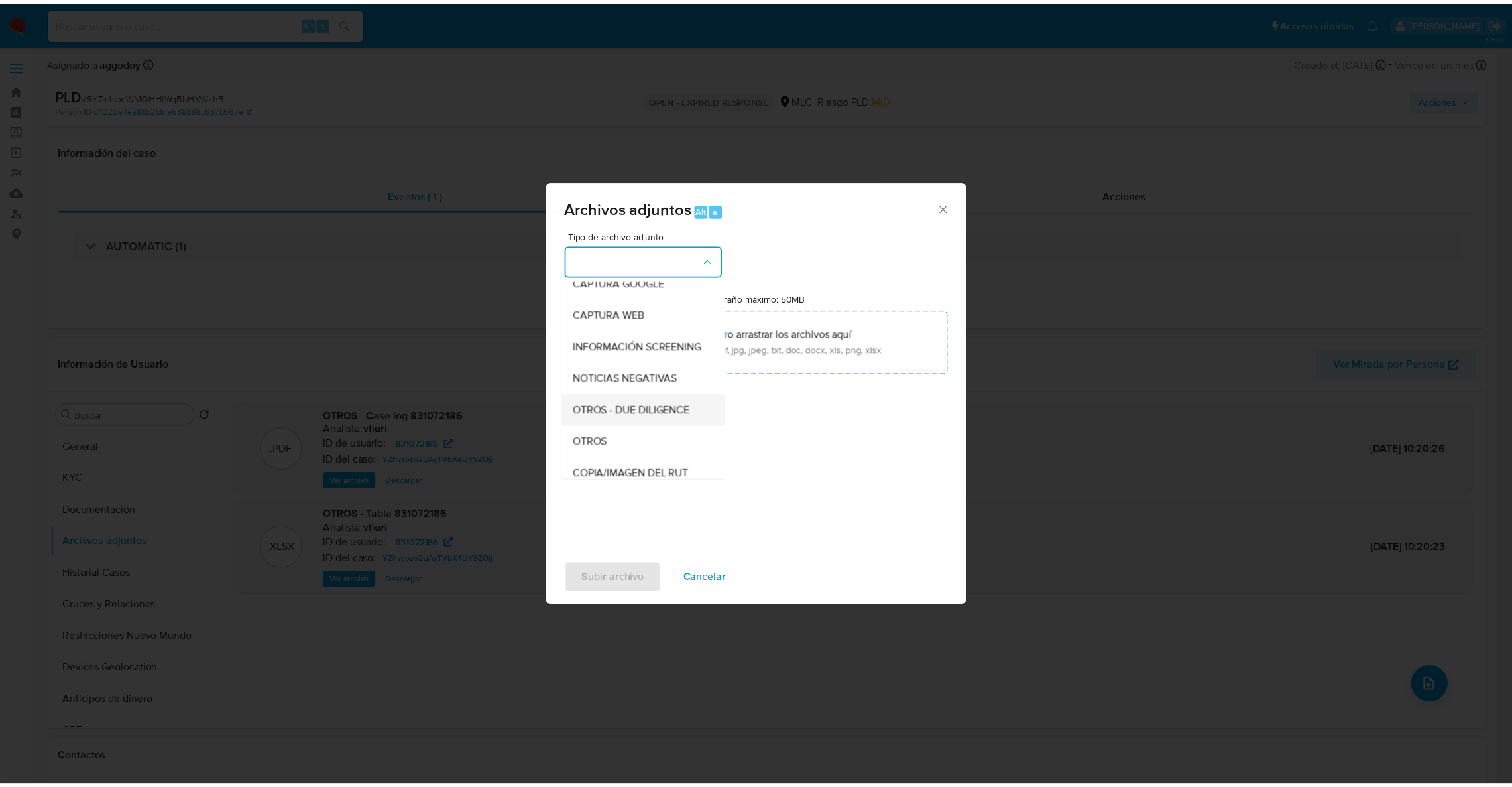
scroll to position [75, 0]
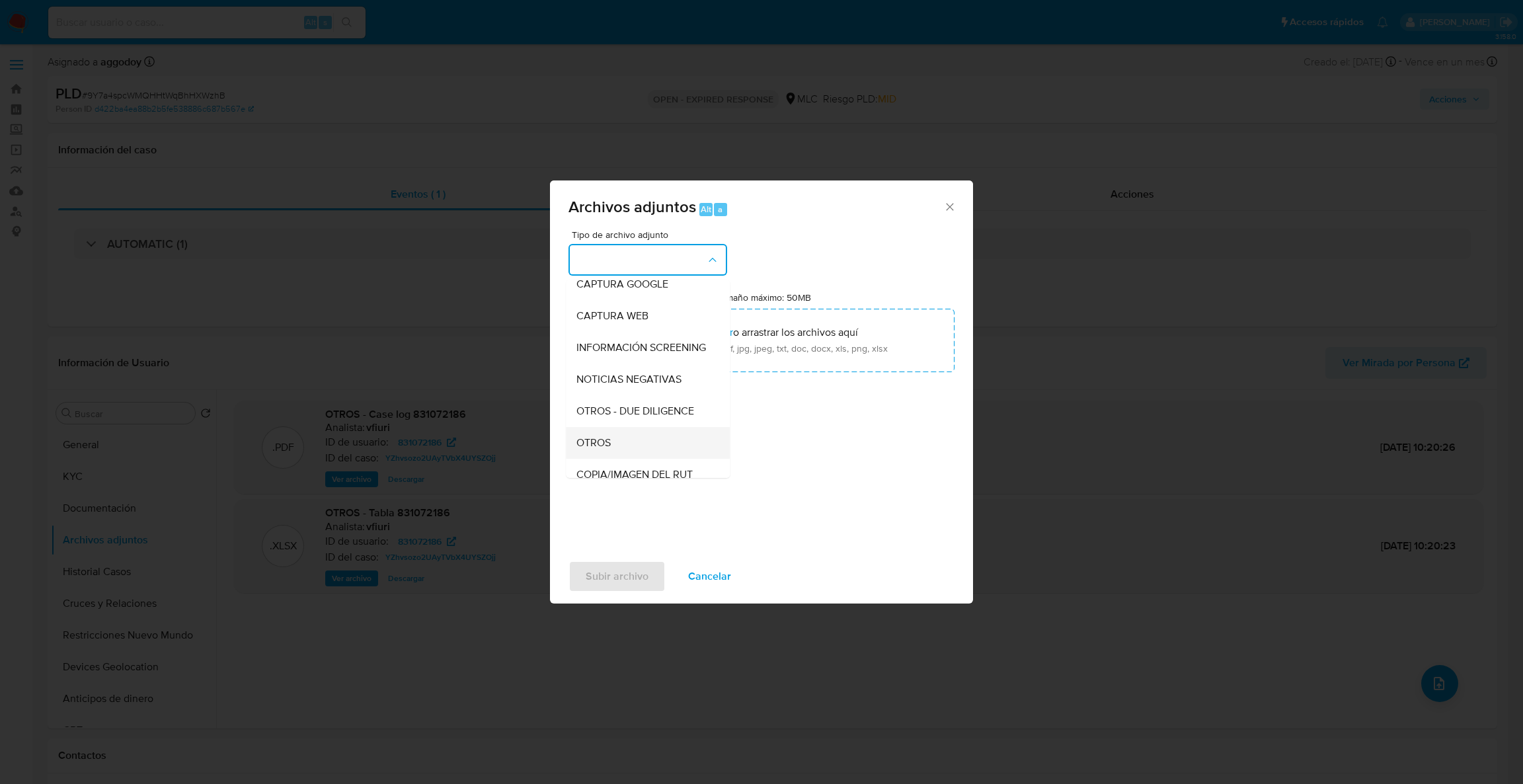
click at [640, 450] on div "OTROS" at bounding box center [643, 443] width 135 height 31
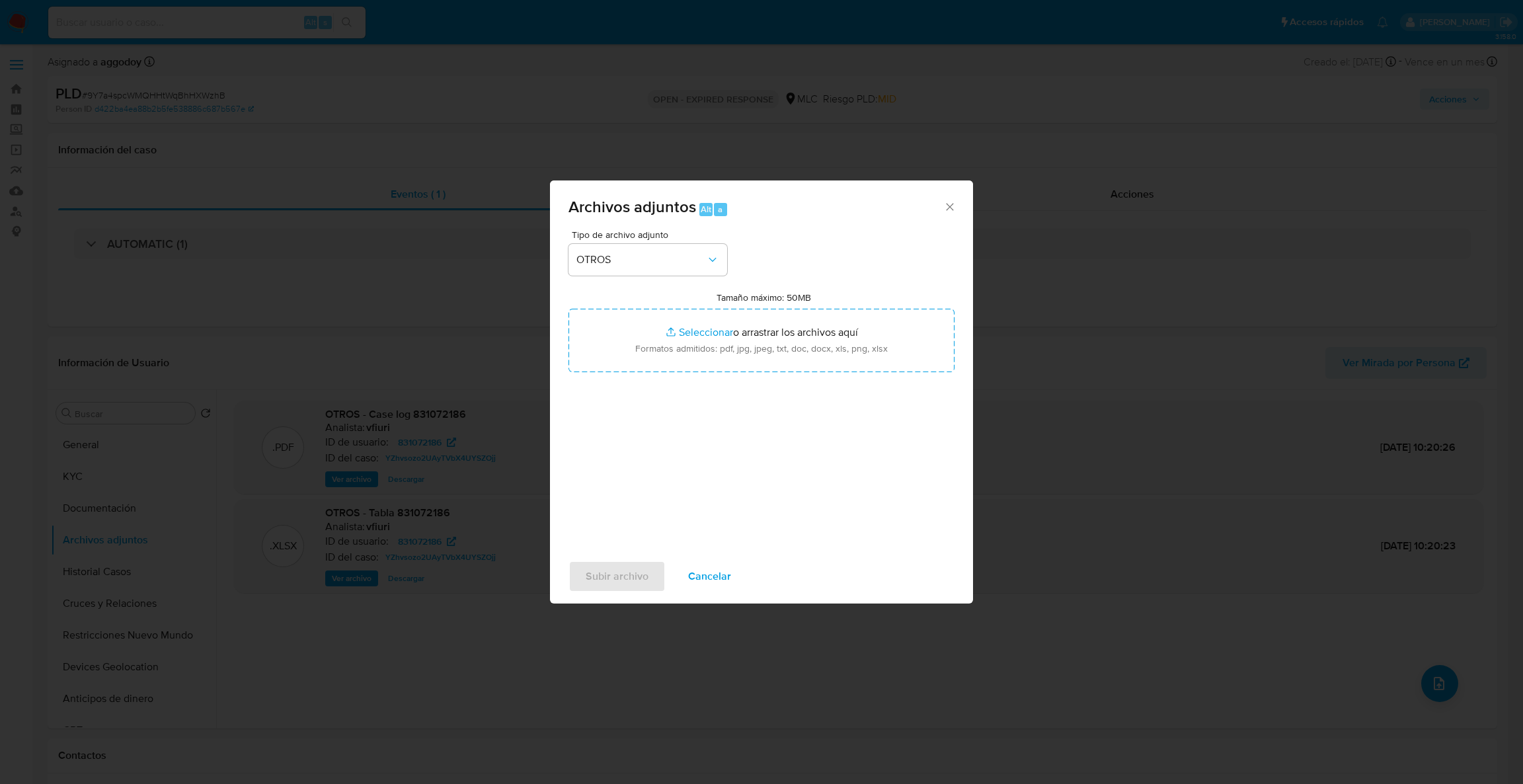
click at [673, 377] on div "Tipo de archivo adjunto OTROS Tamaño máximo: 50MB Seleccionar archivos Seleccio…" at bounding box center [762, 386] width 386 height 312
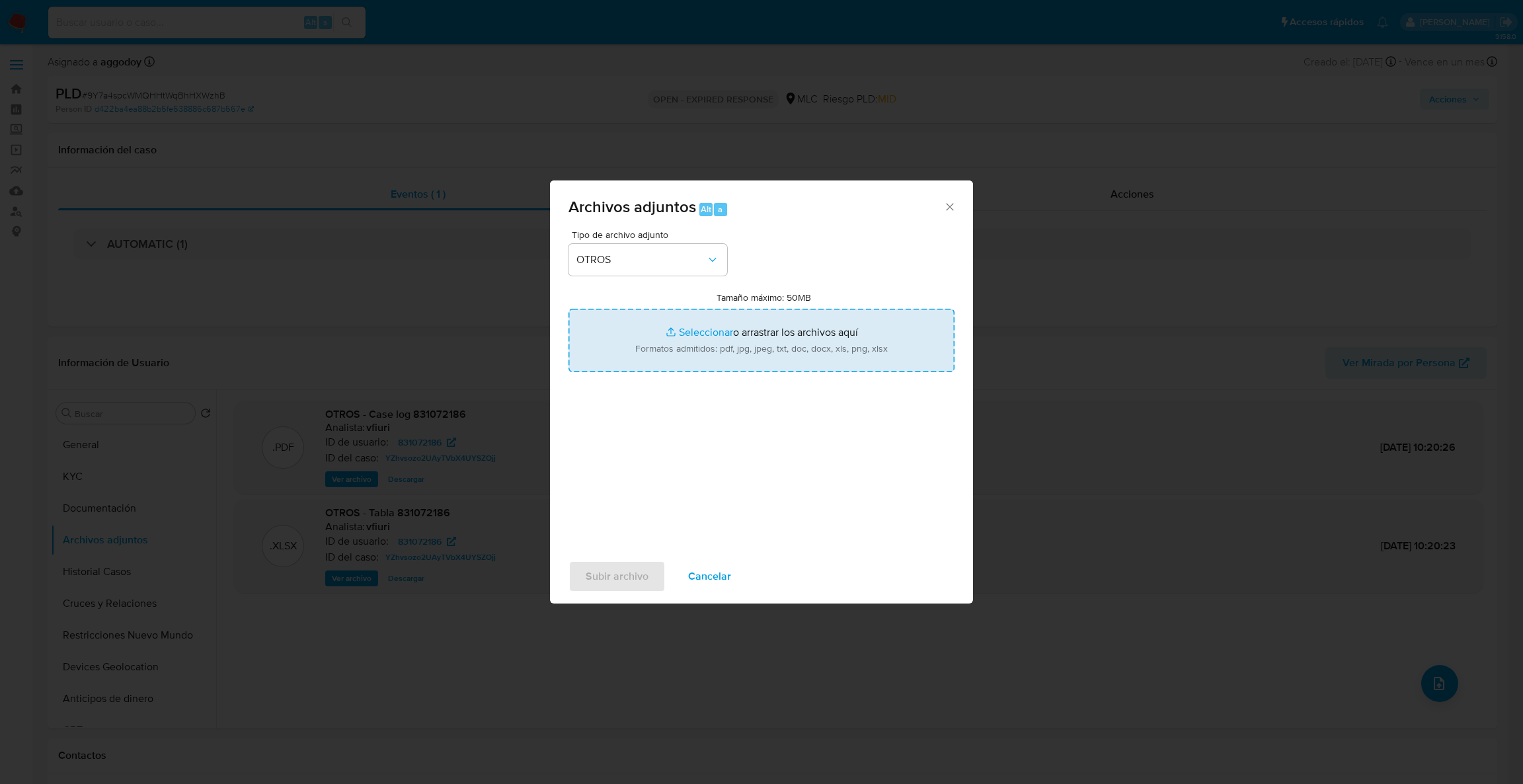
click at [669, 355] on input "Tamaño máximo: 50MB Seleccionar archivos" at bounding box center [762, 340] width 386 height 63
type input "C:\fakepath\Case Log - 831072186.pdf"
click at [762, 321] on input "Tamaño máximo: 50MB Seleccionar archivos" at bounding box center [762, 340] width 386 height 63
type input "C:\fakepath\831072186Movimientos .xlsx"
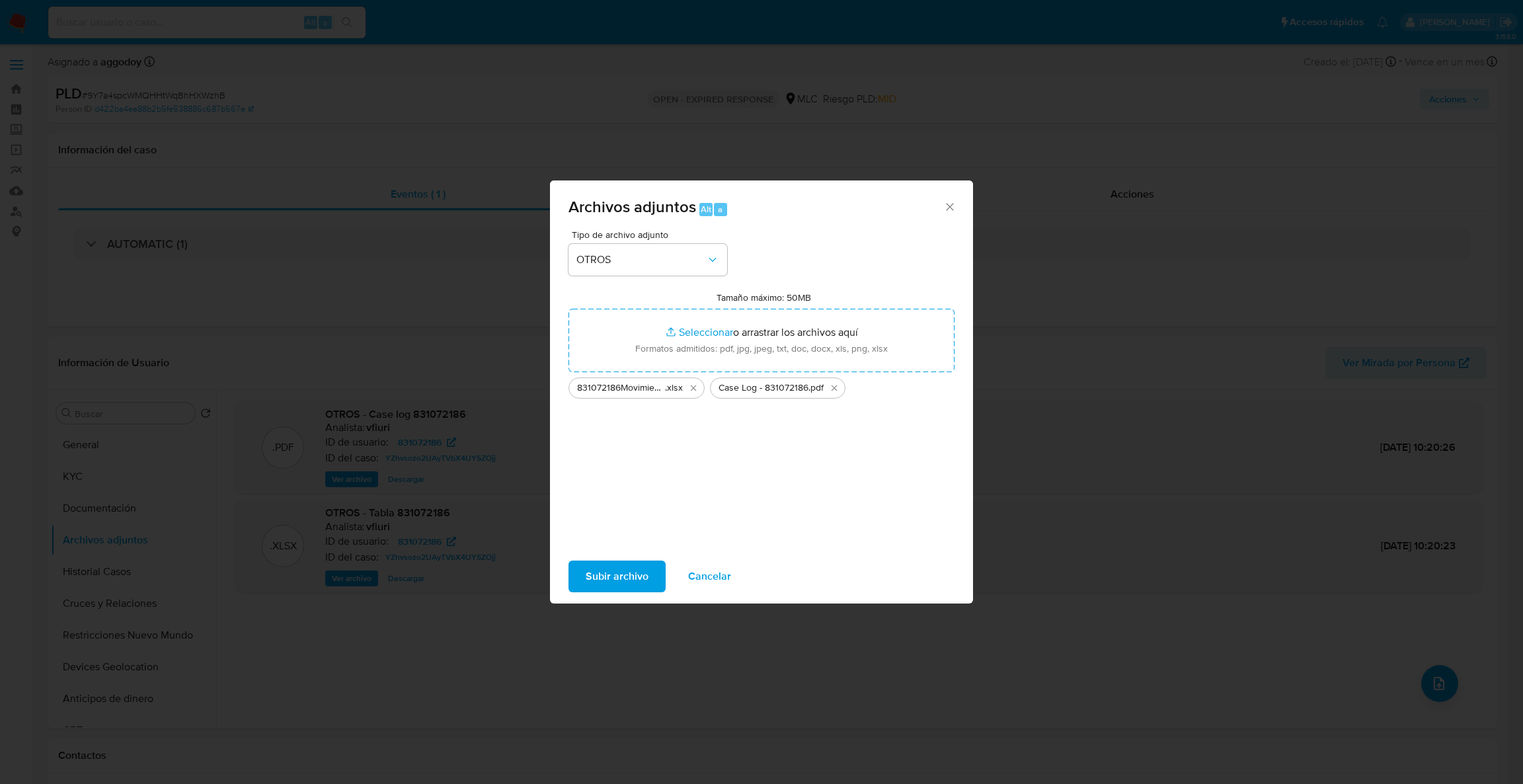
click at [631, 578] on span "Subir archivo" at bounding box center [617, 576] width 63 height 30
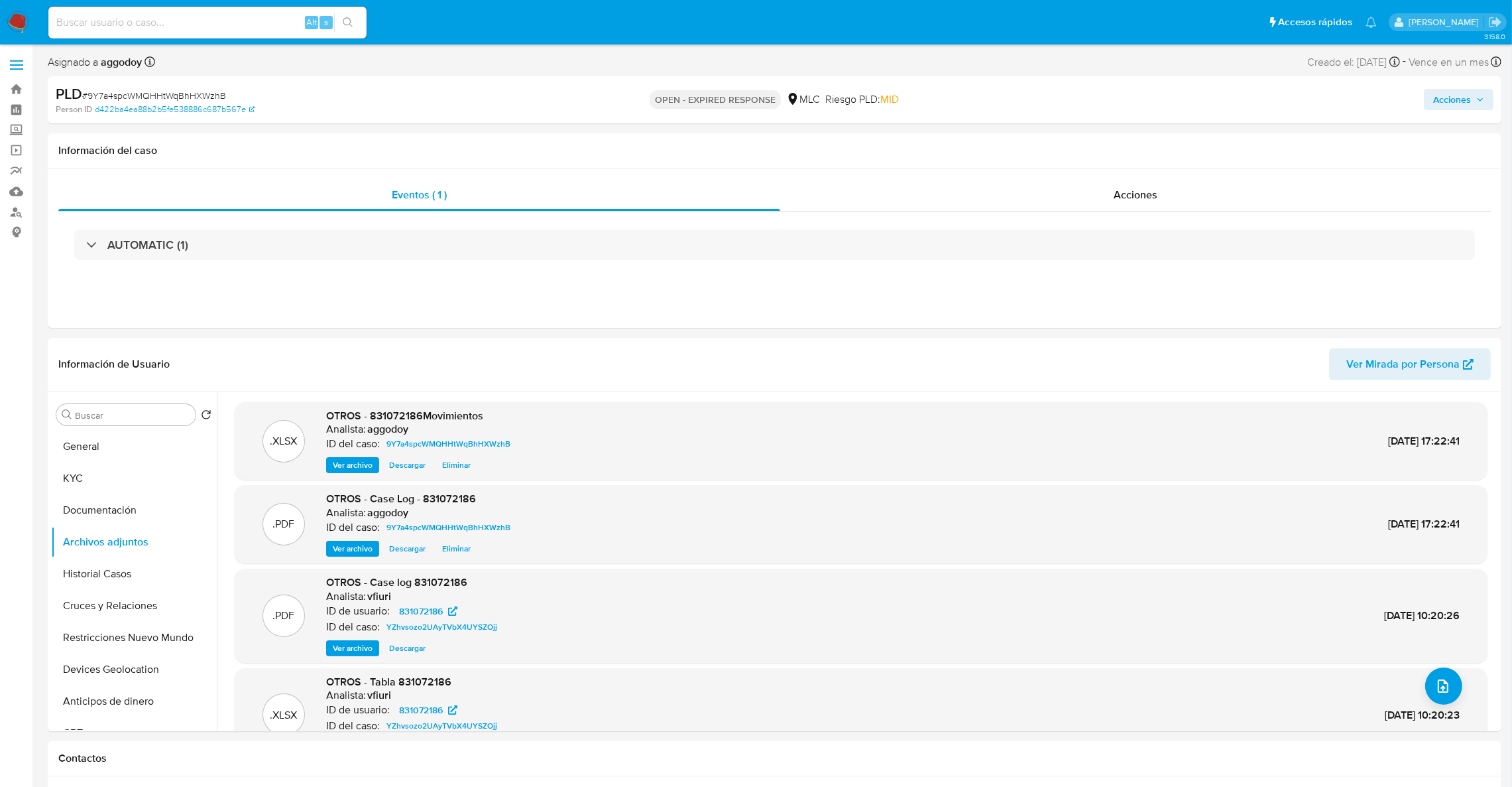
click at [1462, 93] on span "Acciones" at bounding box center [1452, 99] width 38 height 21
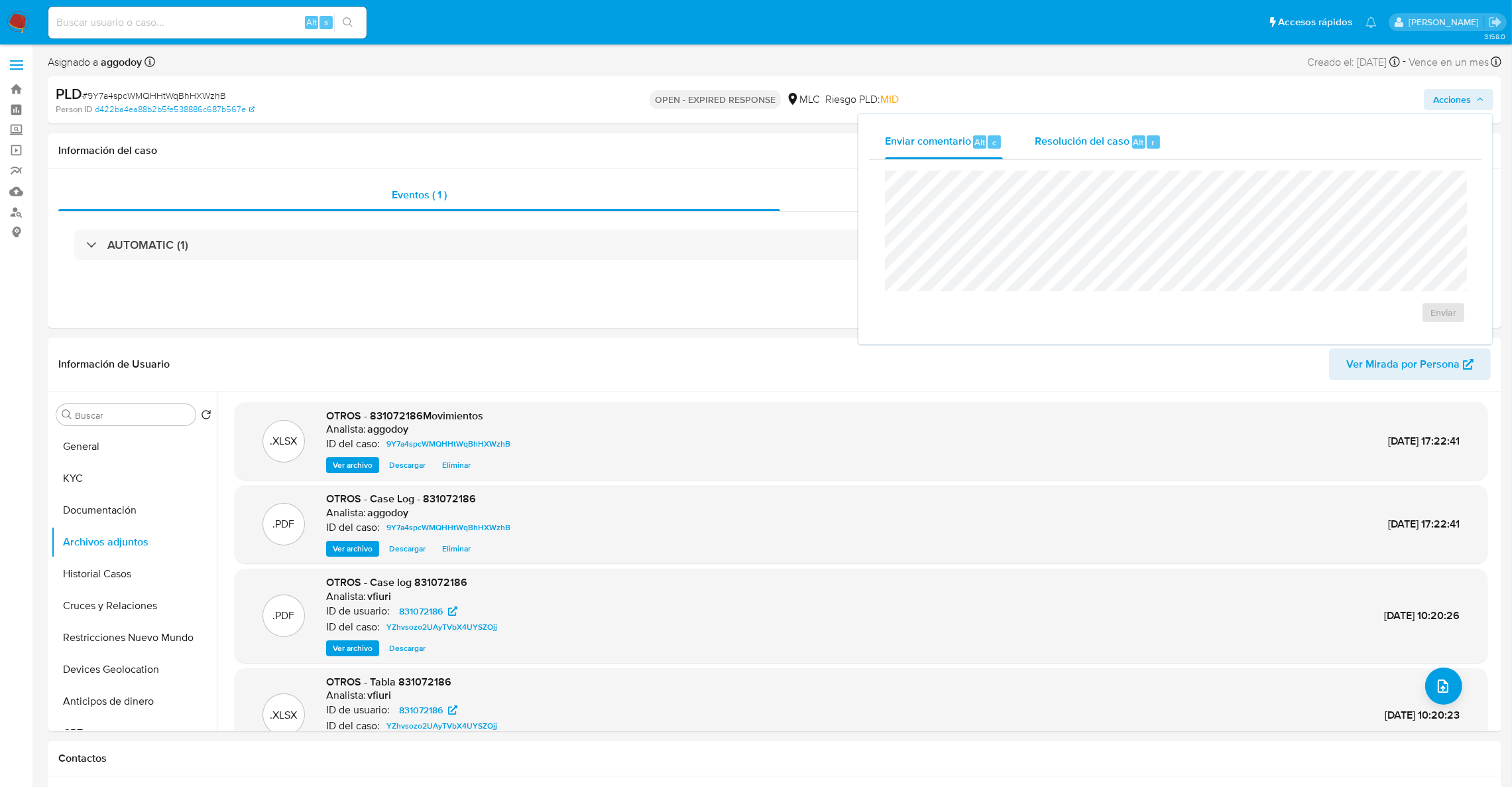
click at [1107, 151] on div "Resolución del caso Alt r" at bounding box center [1097, 141] width 126 height 35
drag, startPoint x: 141, startPoint y: 575, endPoint x: 481, endPoint y: 460, distance: 358.9
click at [141, 575] on button "Historial Casos" at bounding box center [134, 574] width 166 height 32
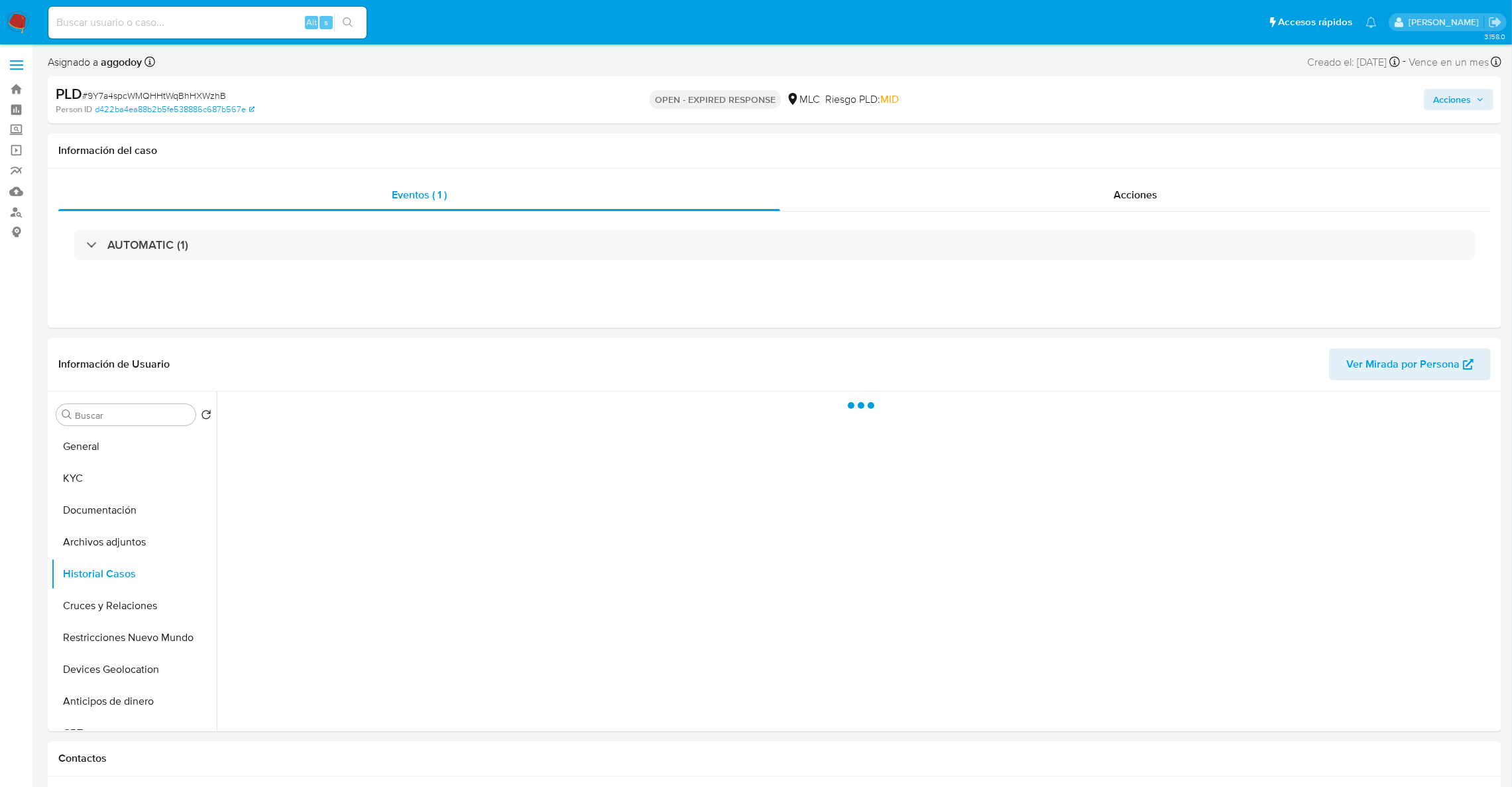
click at [1482, 106] on span "Acciones" at bounding box center [1459, 99] width 51 height 19
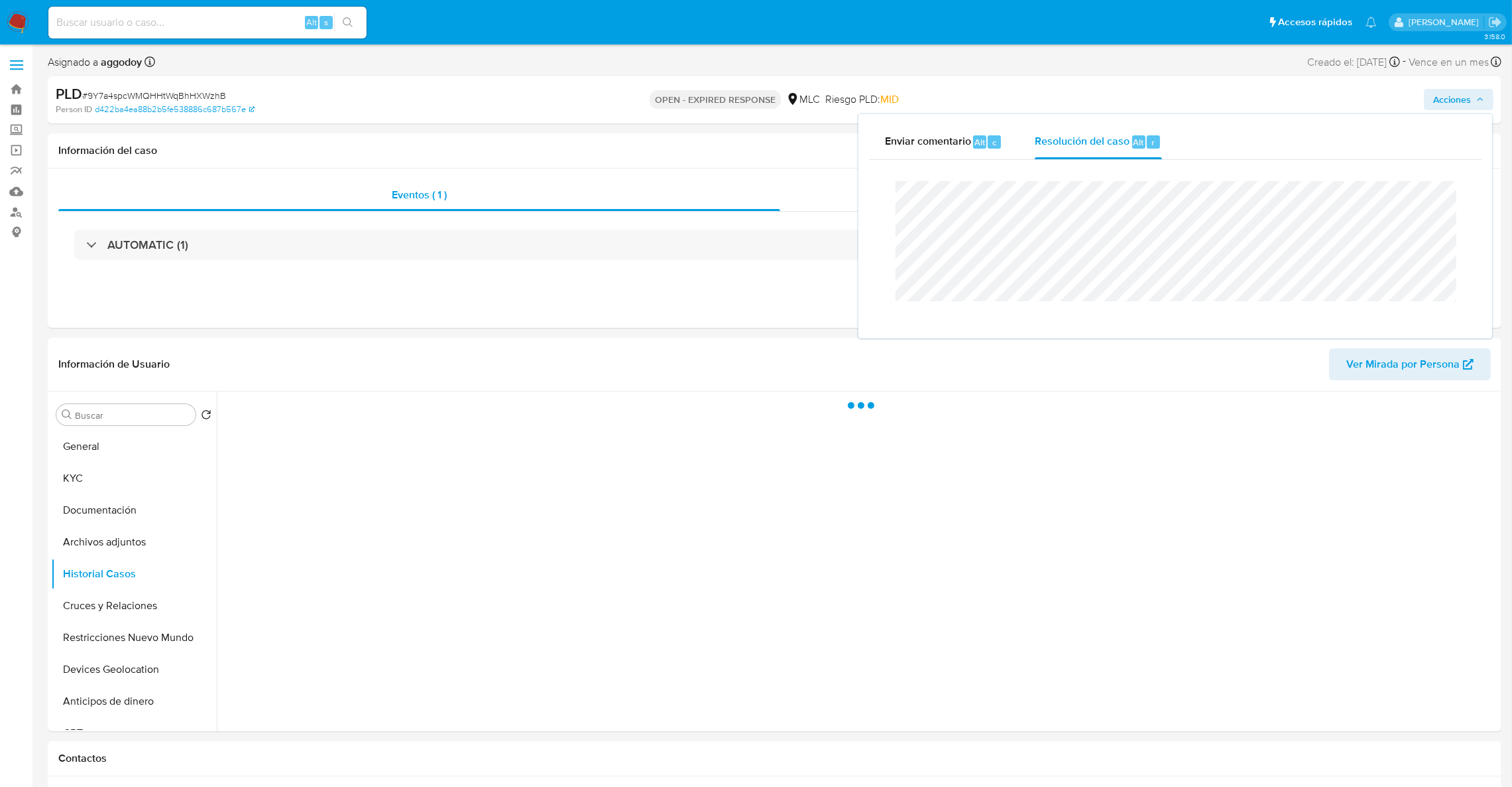
click at [1043, 160] on div "Cierre de caso" at bounding box center [1175, 243] width 613 height 167
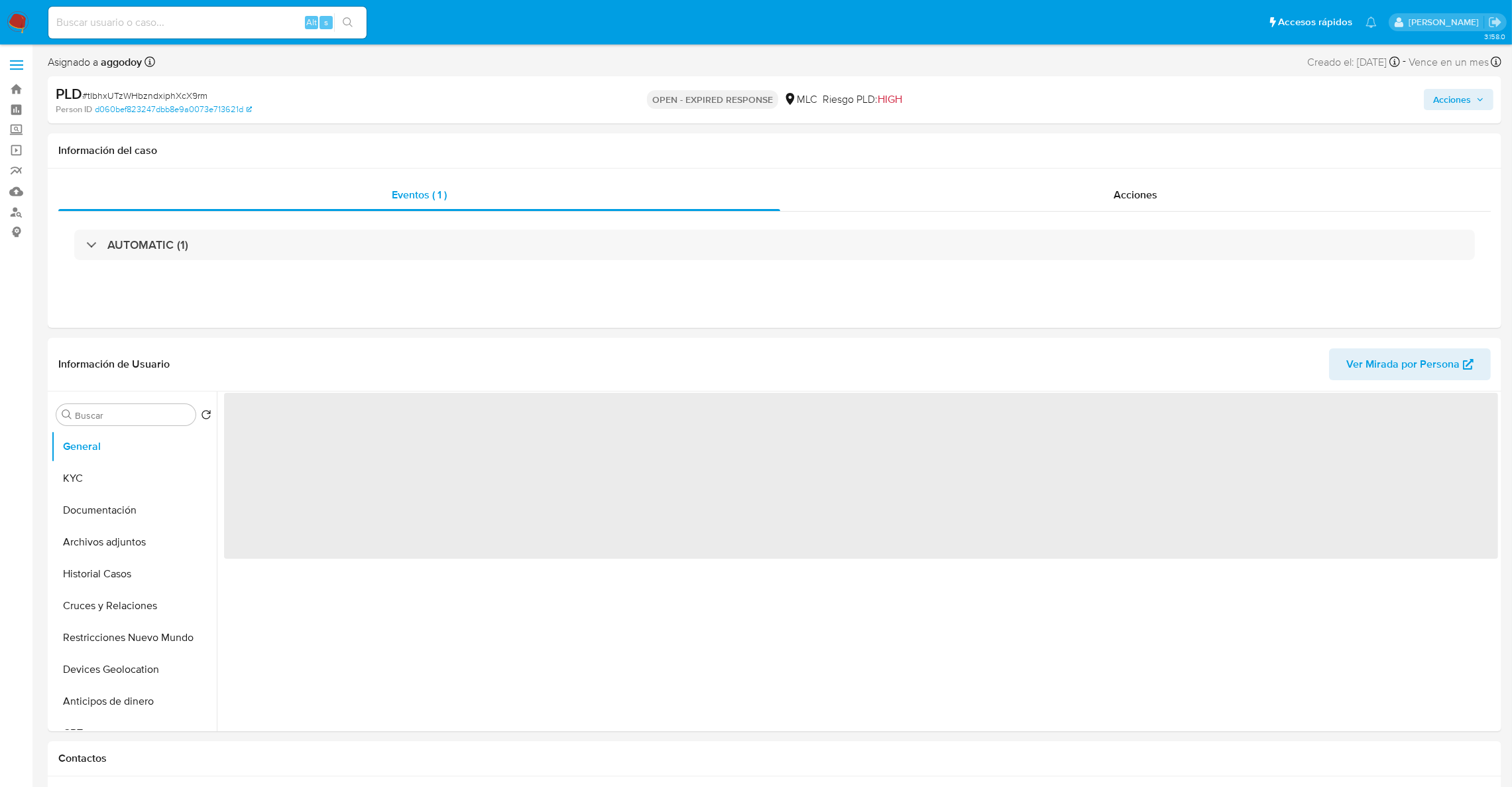
select select "10"
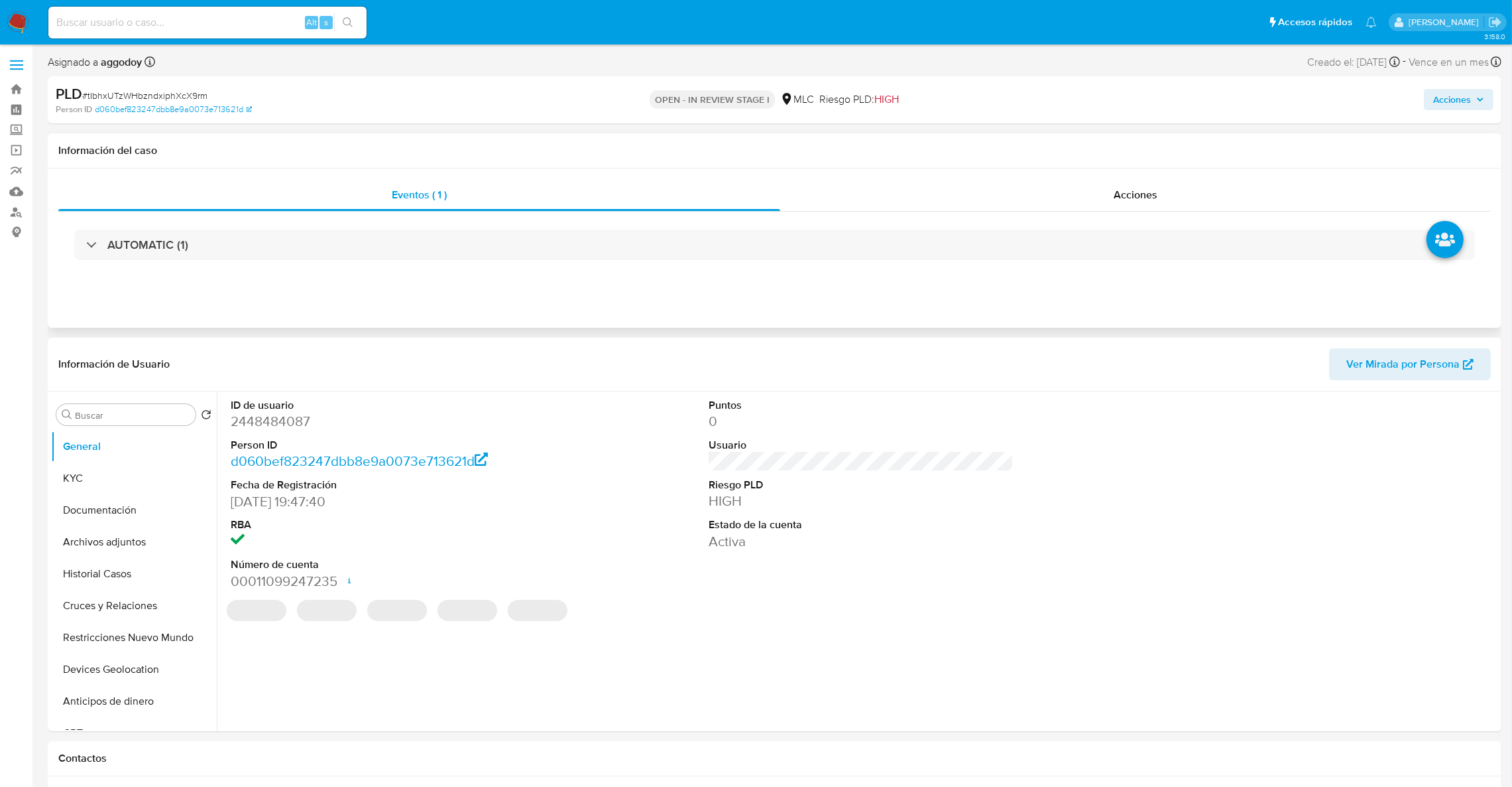
select select "10"
click at [108, 94] on span "# tIbhxUTzWHbzndxiphXcX9rm" at bounding box center [144, 95] width 125 height 13
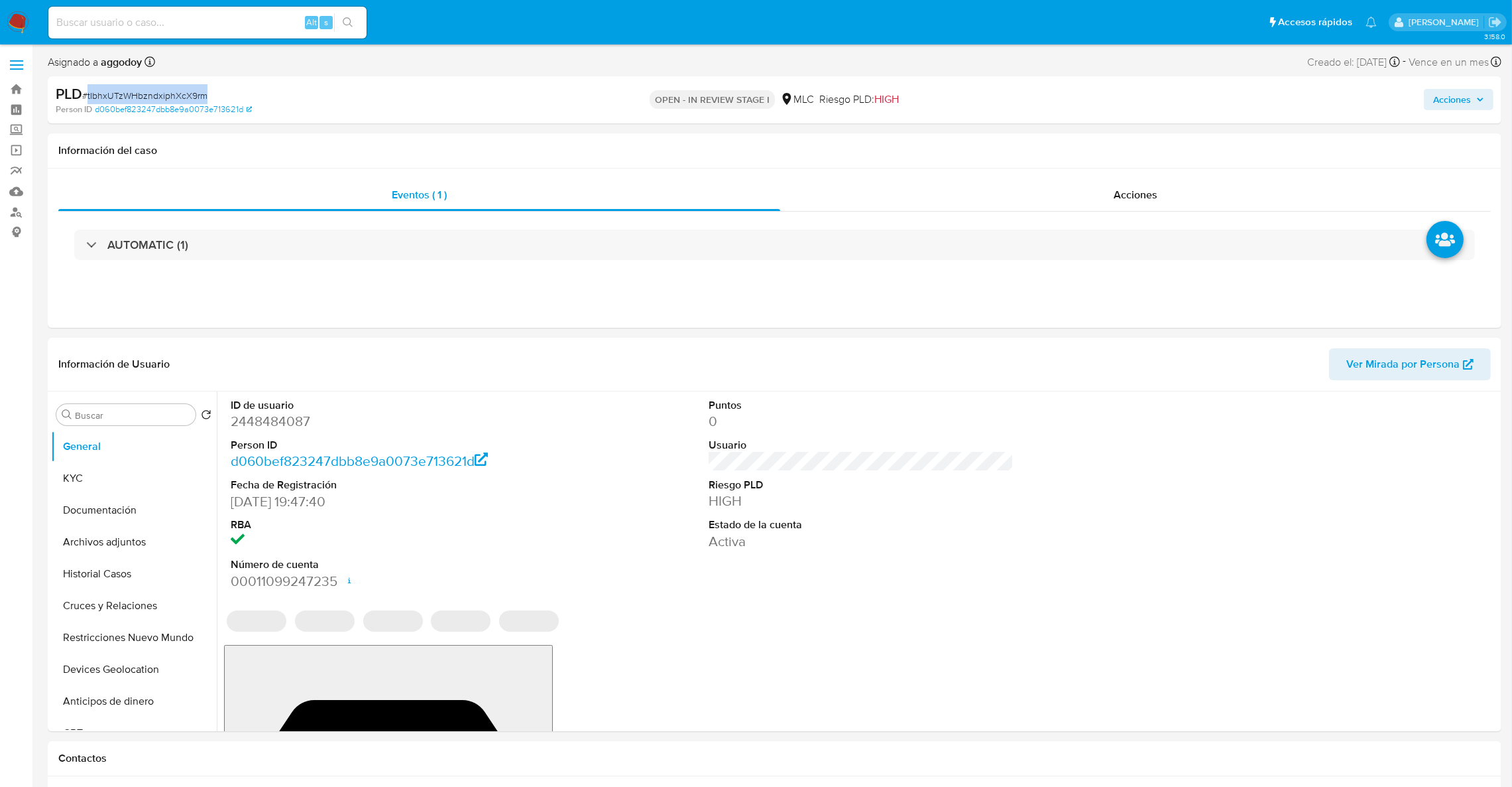
copy span "tIbhxUTzWHbzndxiphXcX9rm"
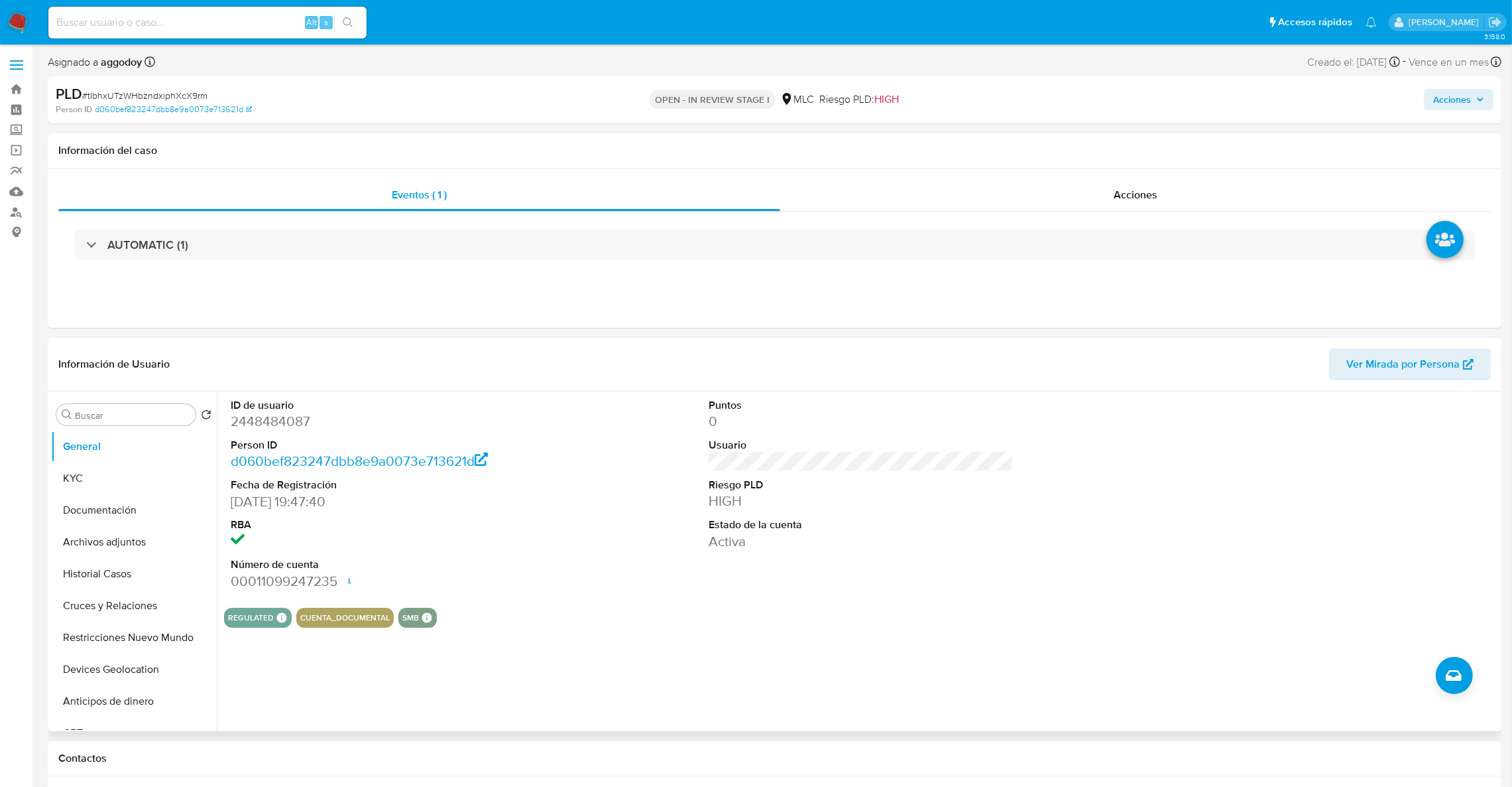
click at [262, 414] on dd "2448484087" at bounding box center [384, 421] width 306 height 19
copy dd "2448484087"
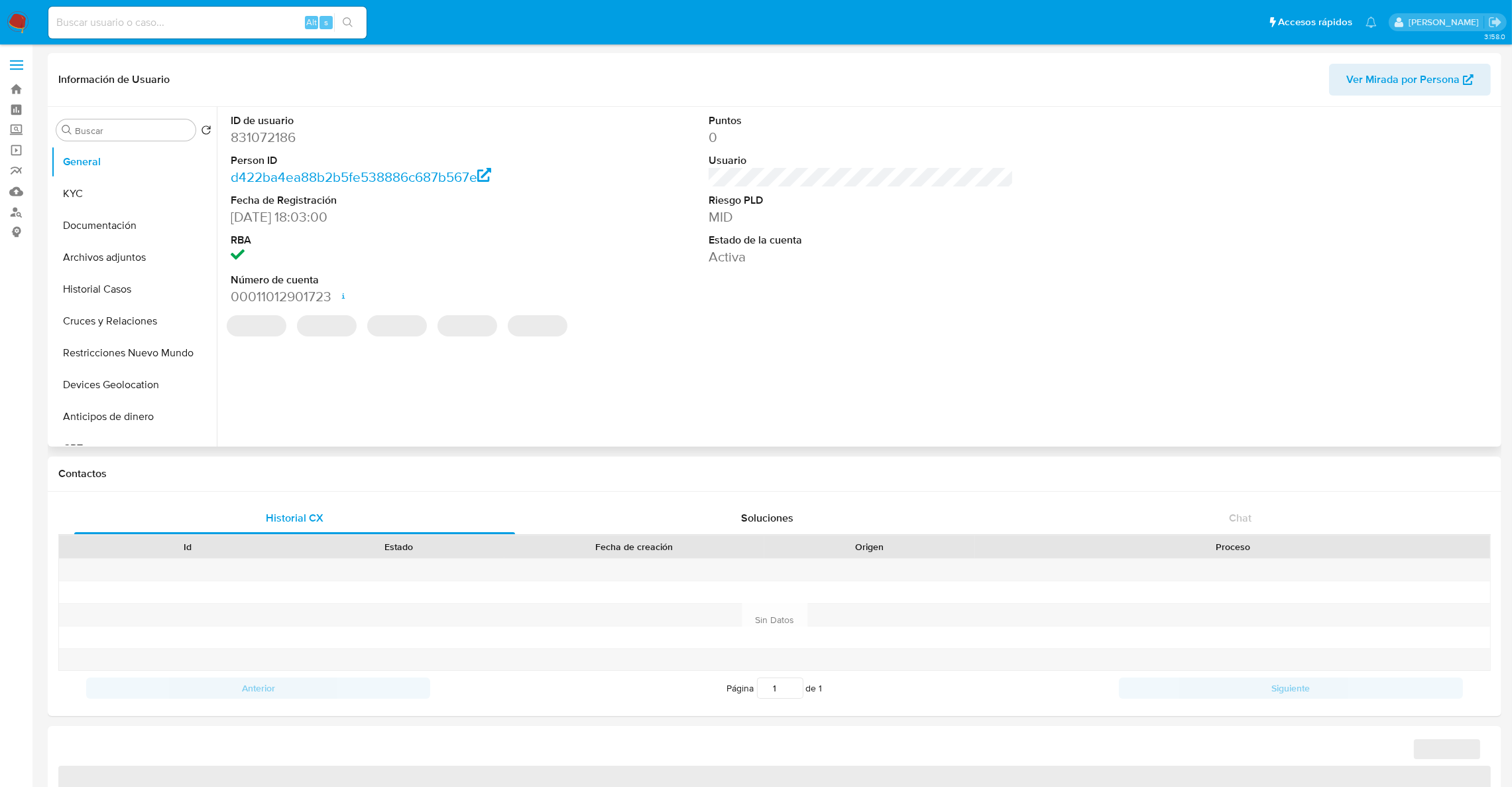
select select "10"
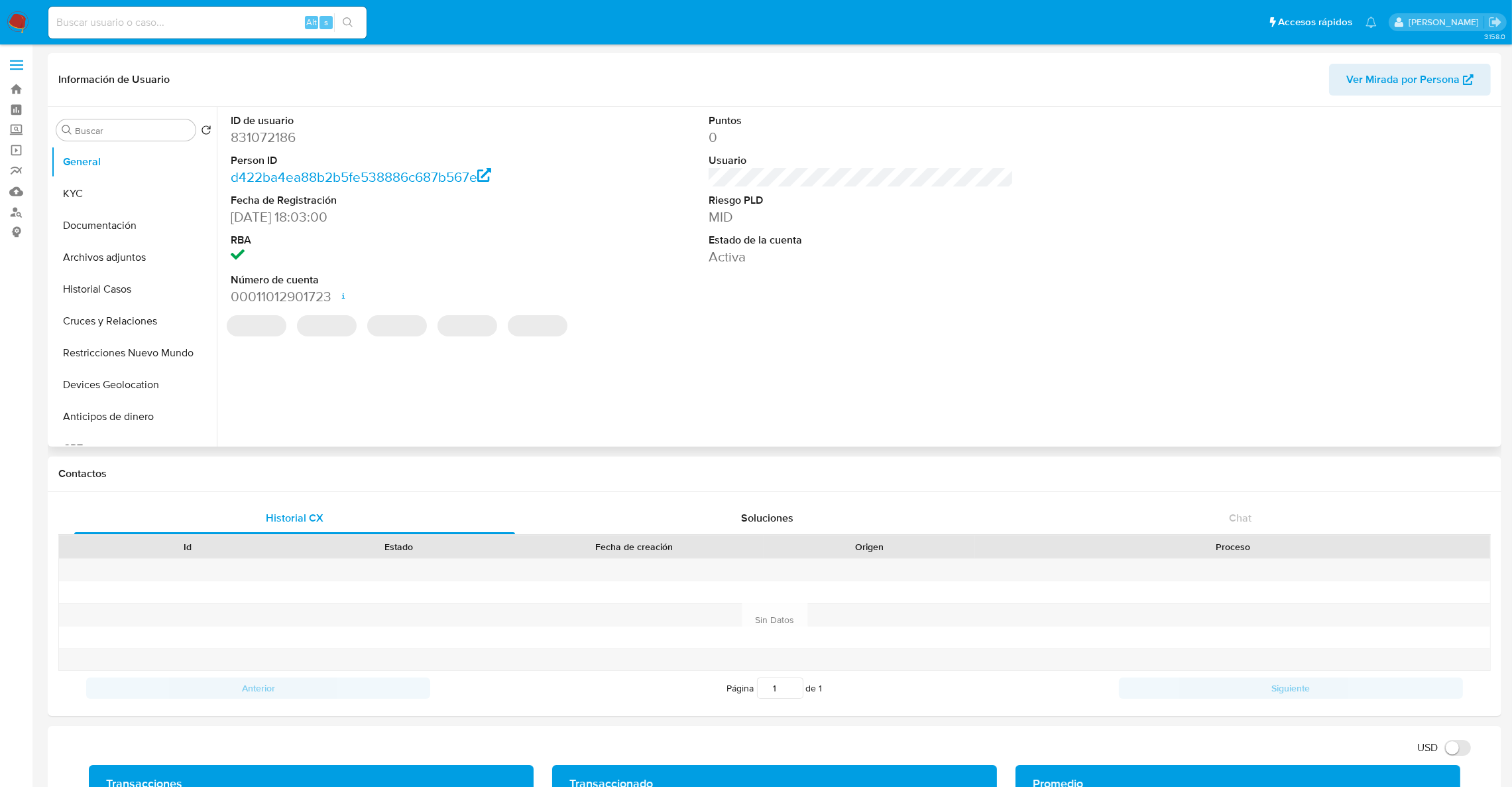
click at [288, 128] on dd "831072186" at bounding box center [384, 137] width 306 height 19
click at [288, 130] on dd "831072186" at bounding box center [384, 137] width 306 height 19
copy dd "831072186"
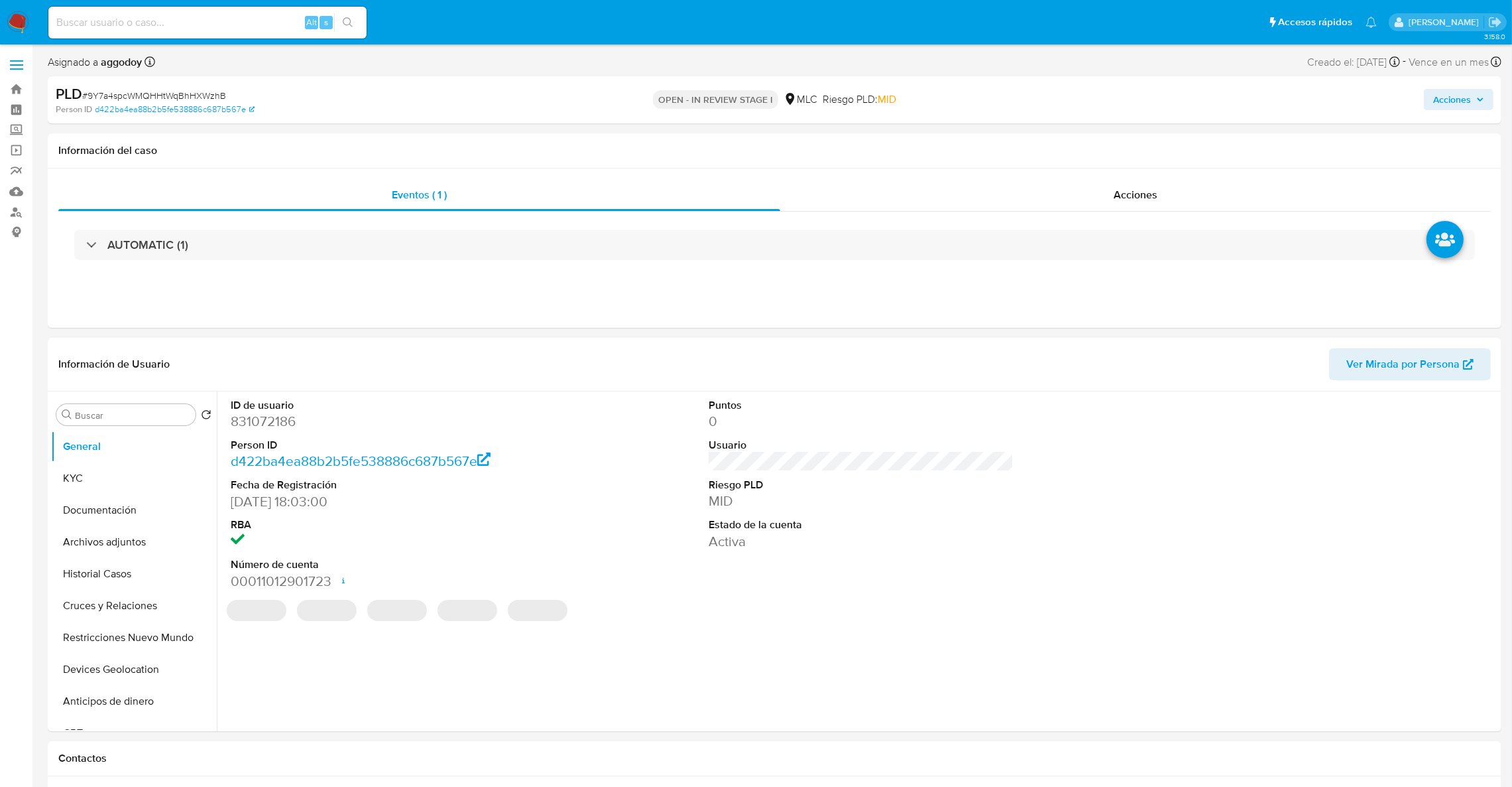
click at [1486, 111] on div "Acciones" at bounding box center [1255, 100] width 476 height 32
click at [1471, 100] on span "Acciones" at bounding box center [1452, 99] width 38 height 21
select select "10"
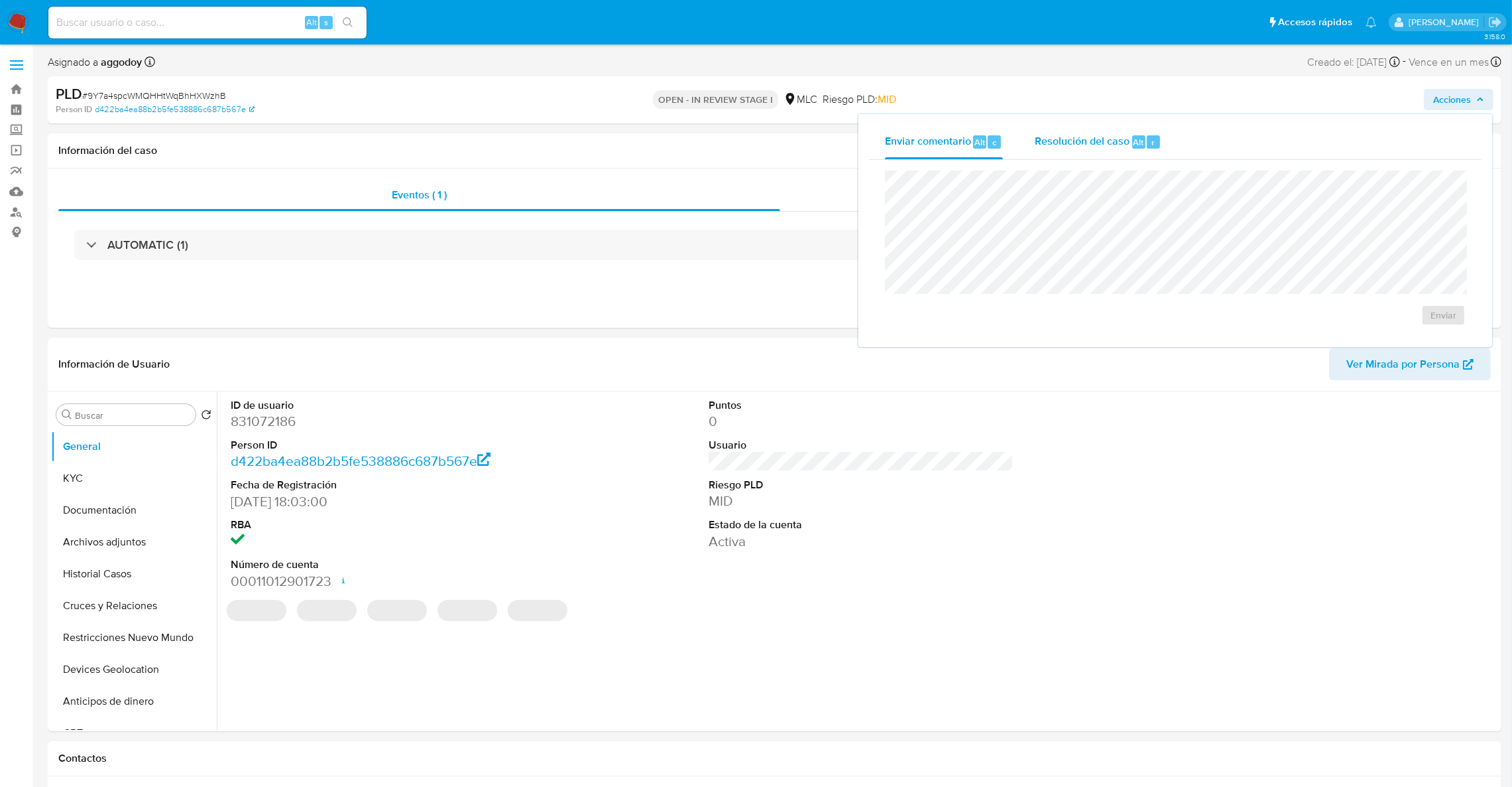
click at [1101, 144] on span "Resolución del caso" at bounding box center [1082, 141] width 95 height 15
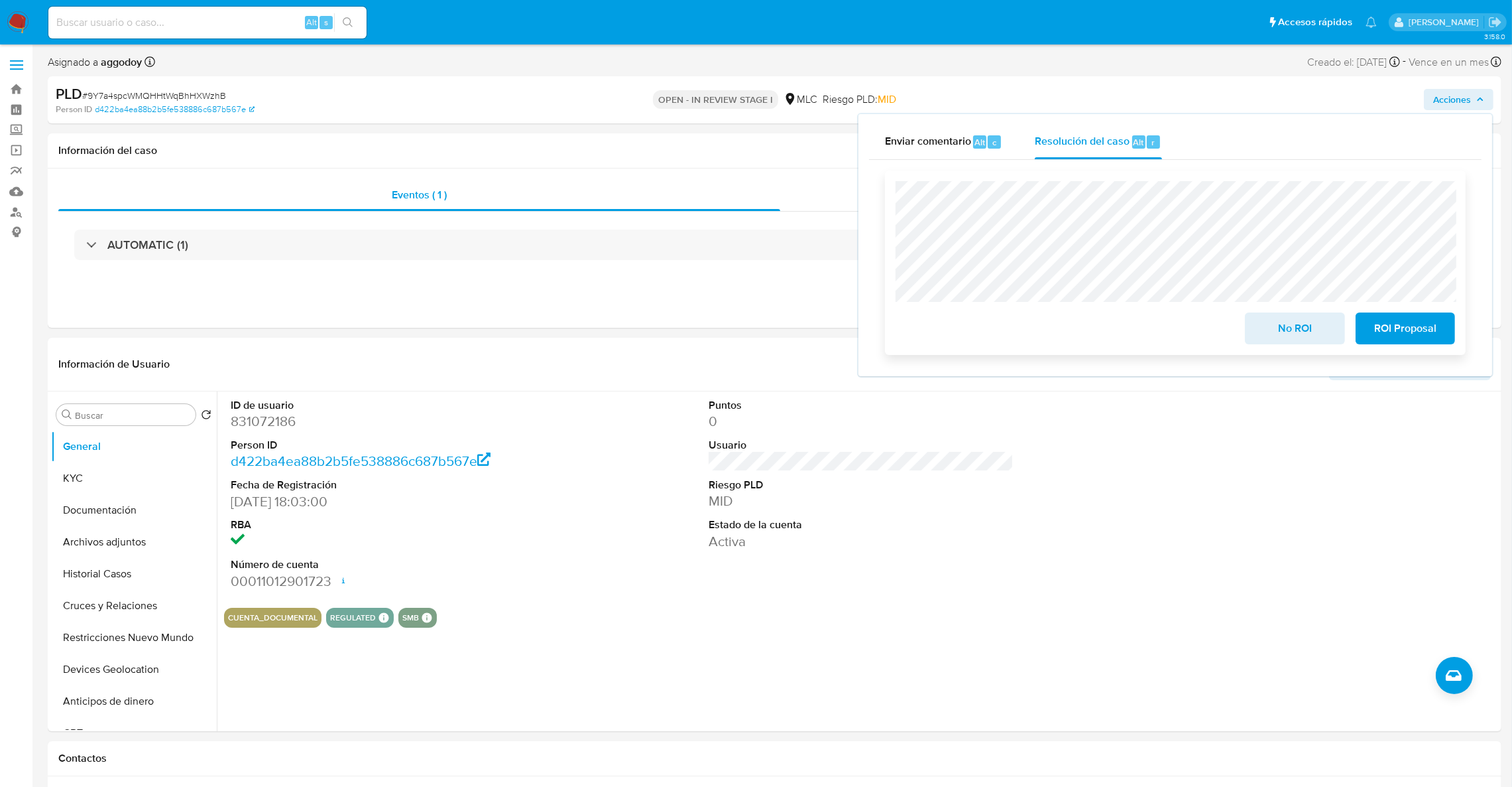
click at [1445, 320] on button "ROI Proposal" at bounding box center [1405, 328] width 100 height 32
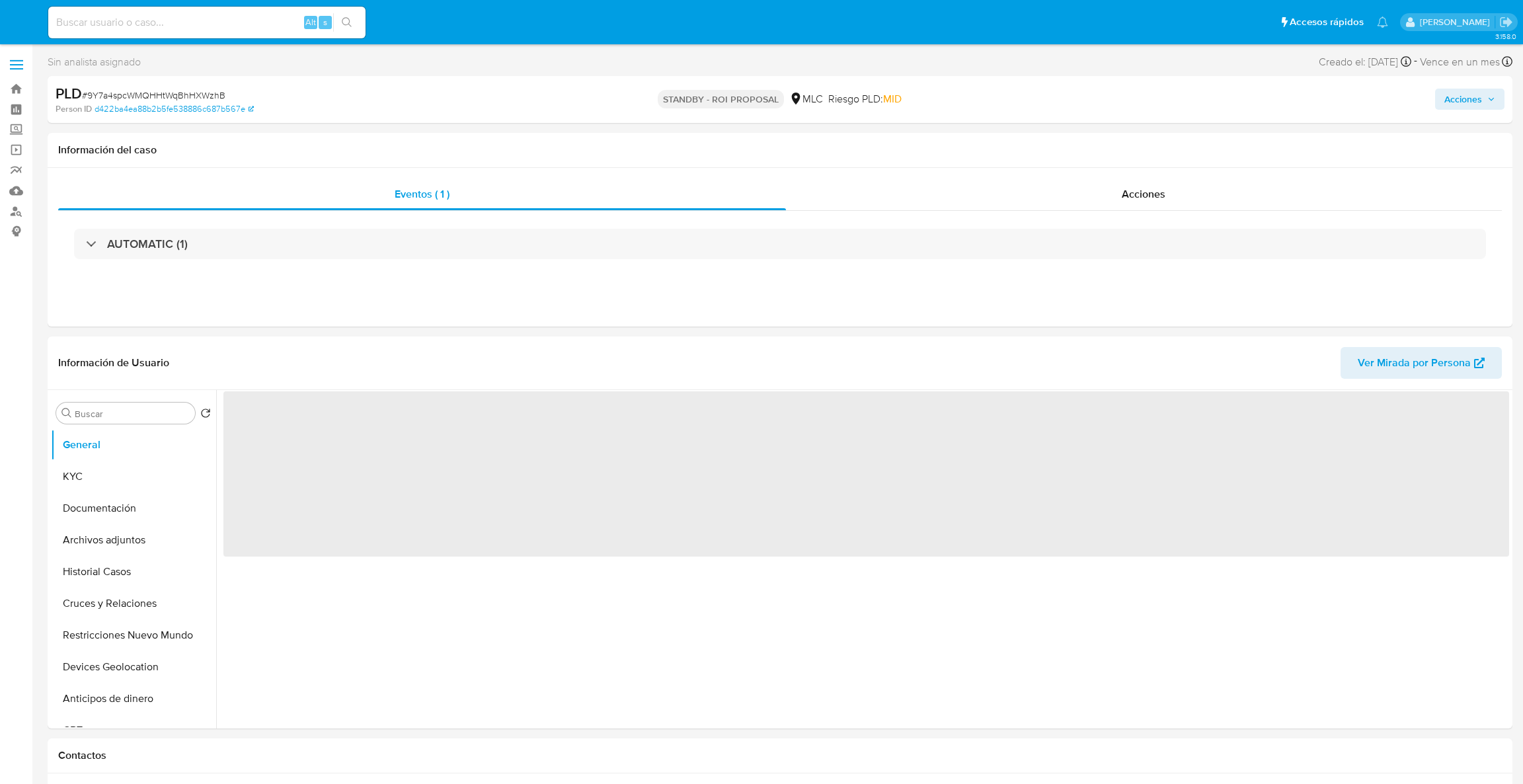
select select "10"
